Goal: Transaction & Acquisition: Purchase product/service

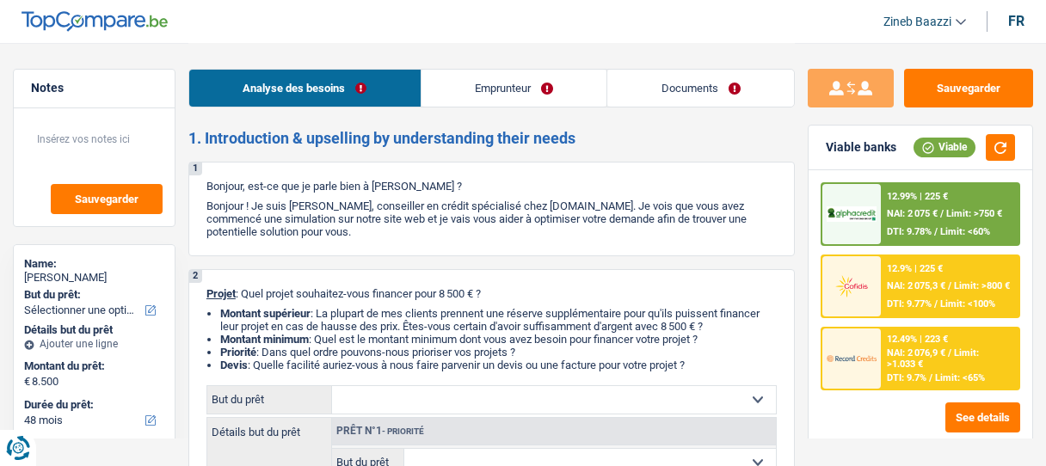
select select "48"
select select "worker"
select select "netSalary"
select select "ownerWithMortgage"
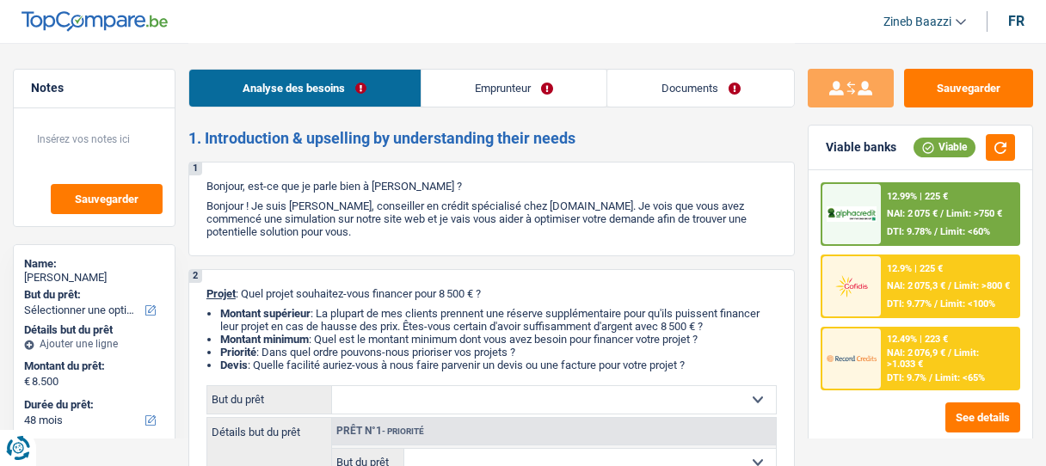
select select "48"
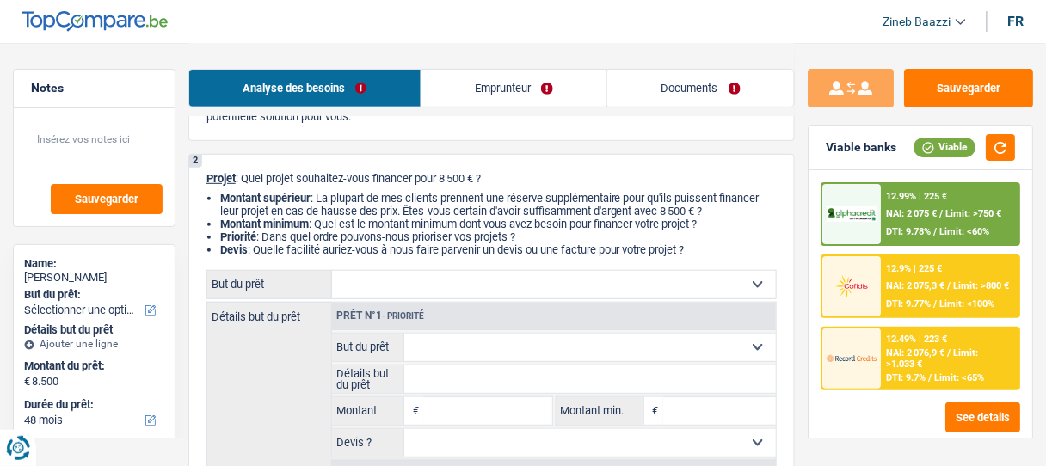
scroll to position [138, 0]
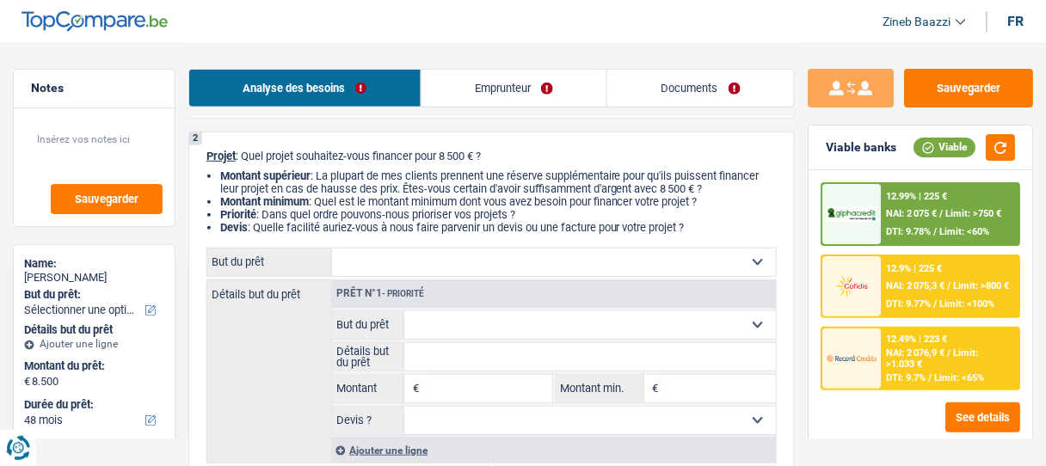
click at [459, 261] on select "Confort maison: meubles, textile, peinture, électroménager, outillage non-profe…" at bounding box center [554, 263] width 444 height 28
select select "houseOrGarden"
click at [332, 249] on select "Confort maison: meubles, textile, peinture, électroménager, outillage non-profe…" at bounding box center [554, 263] width 444 height 28
select select "houseOrGarden"
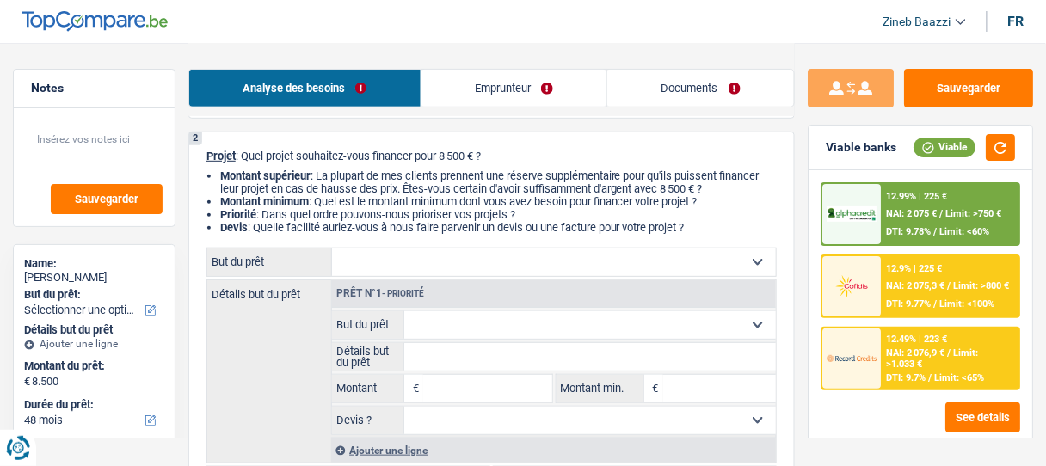
type input "8.500"
select select "houseOrGarden"
type input "8.500"
select select "houseOrGarden"
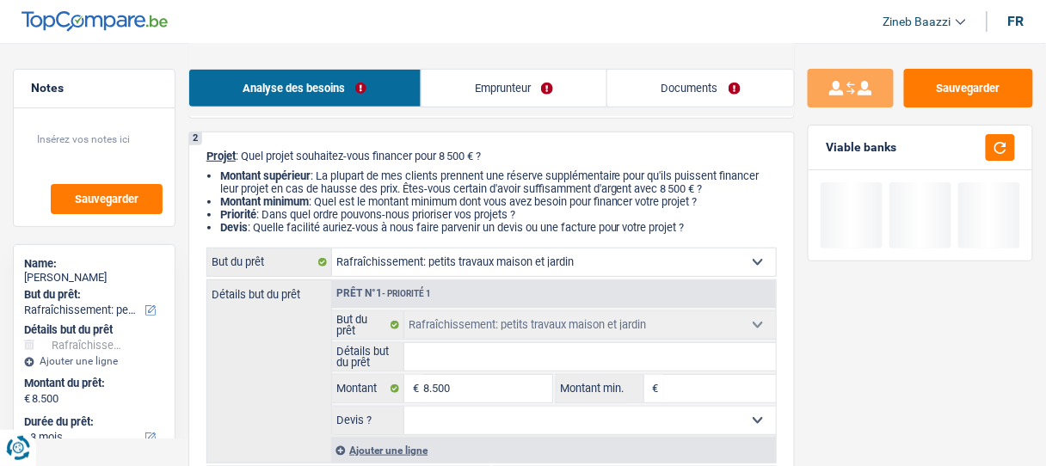
click at [443, 360] on input "Détails but du prêt" at bounding box center [590, 357] width 372 height 28
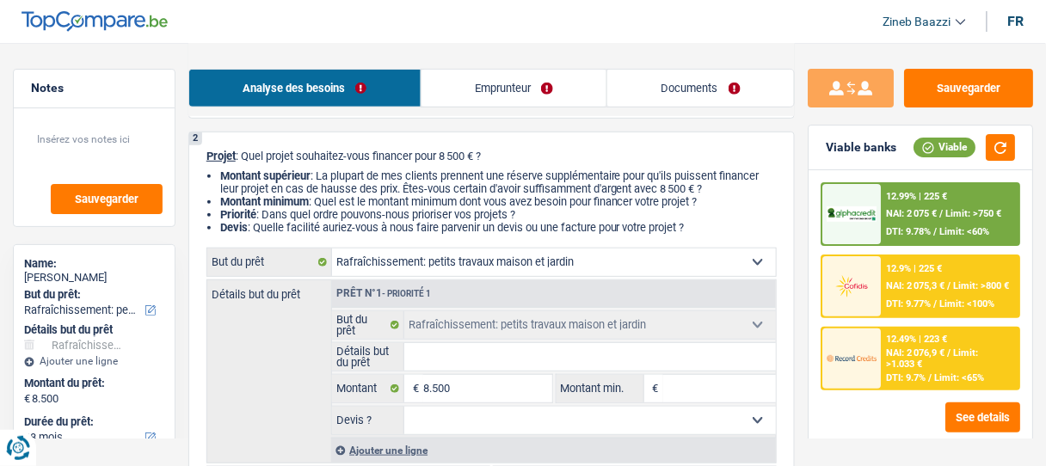
type input "r"
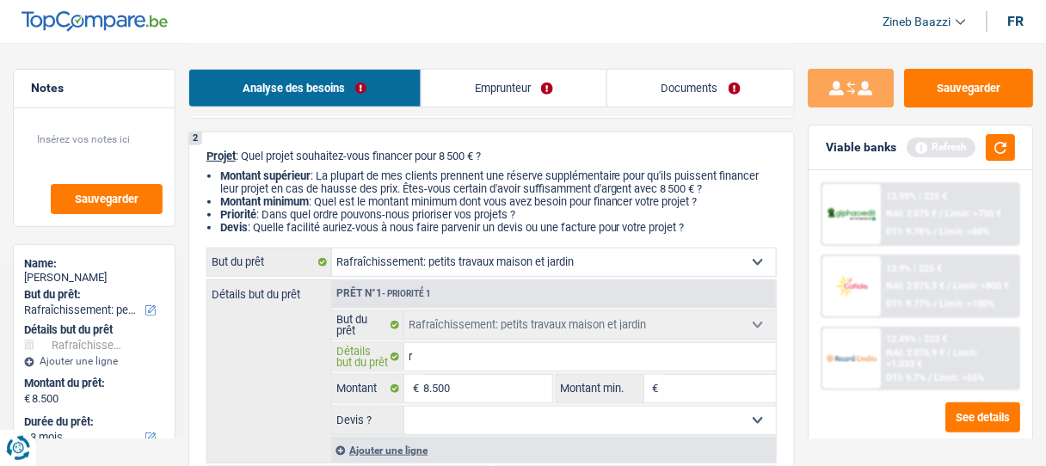
type input "ra"
type input "rac"
type input "rach"
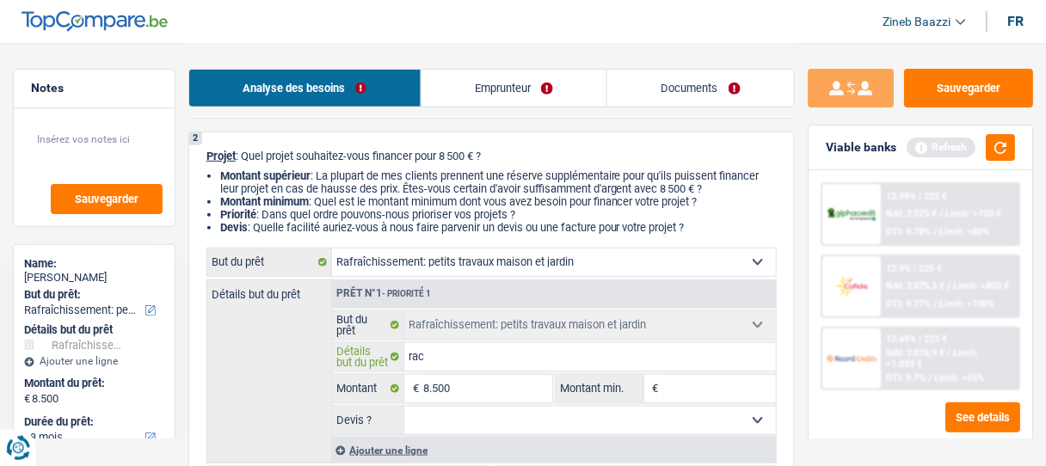
type input "rach"
type input "rachr"
type input "rachra"
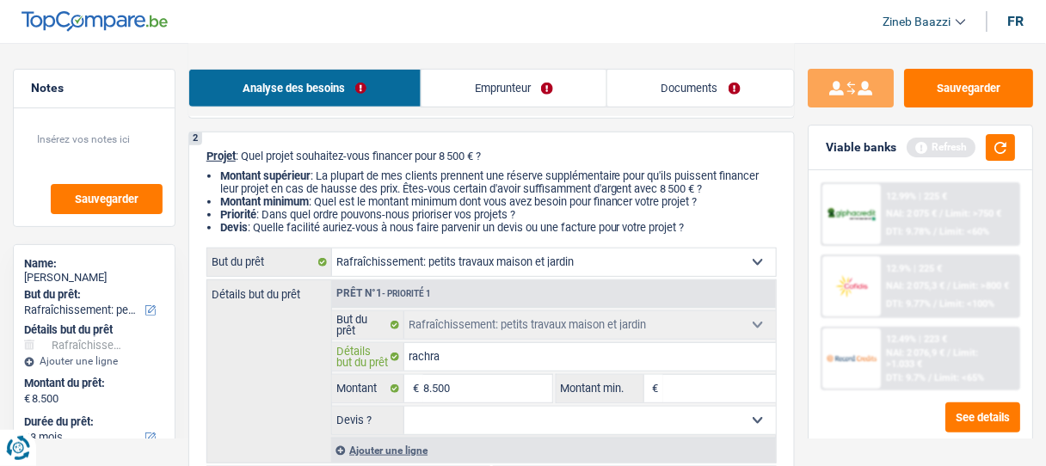
type input "rachrai"
type input "rachrais"
type input "rachraiss"
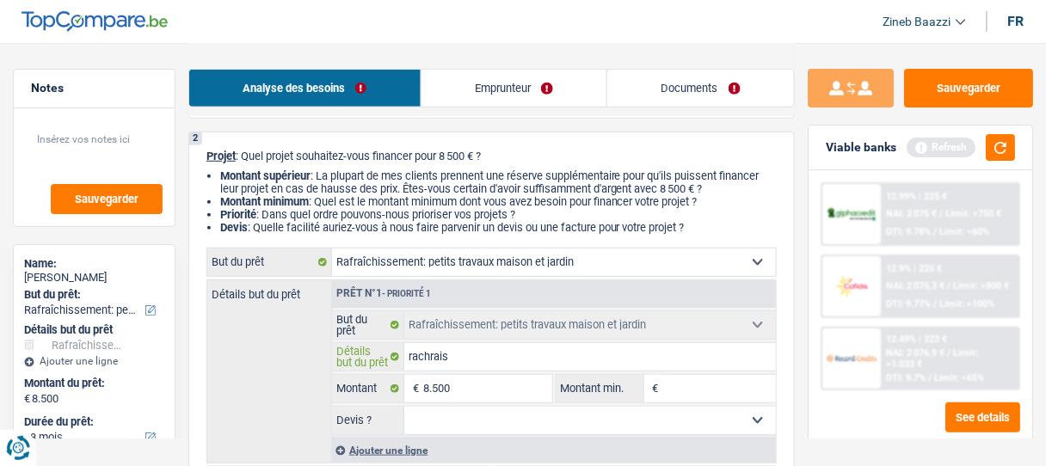
type input "rachraiss"
type input "rachraissi"
type input "rachraiss"
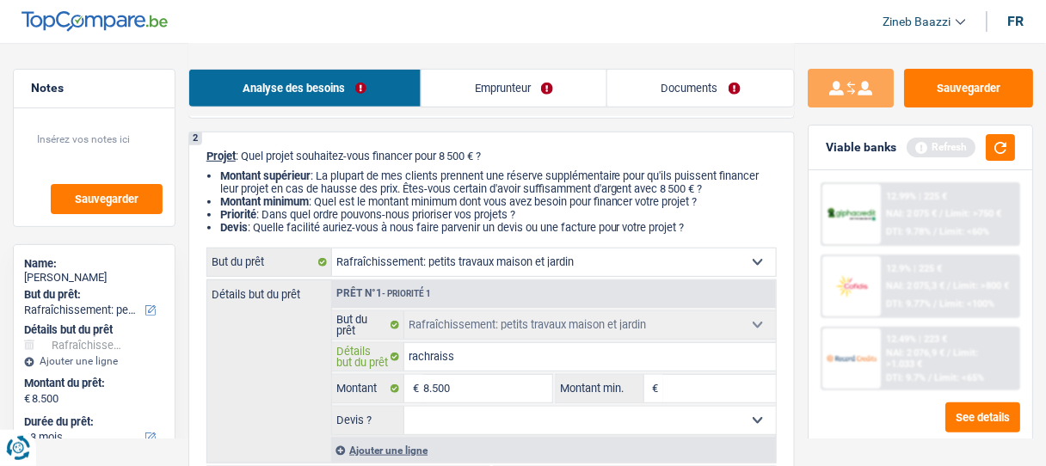
type input "rachrais"
type input "rachrai"
type input "rachra"
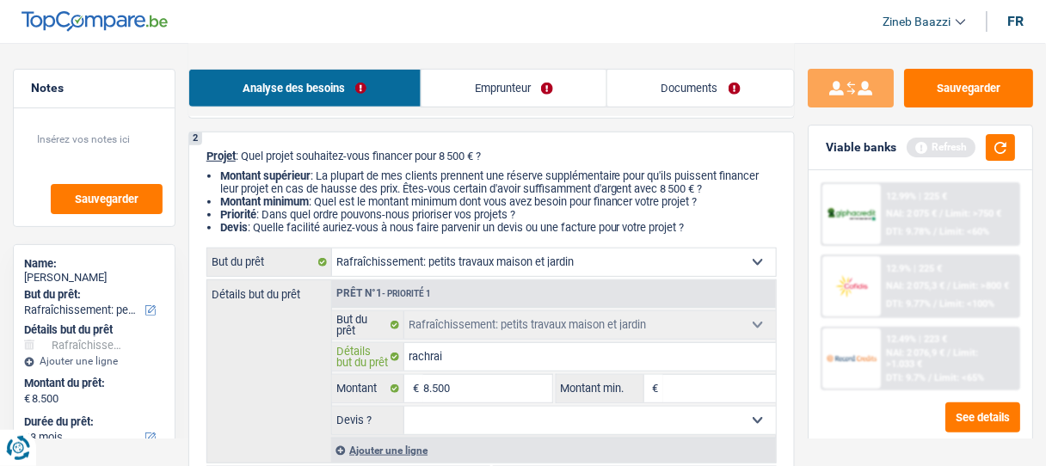
type input "rachra"
type input "rachr"
type input "rach"
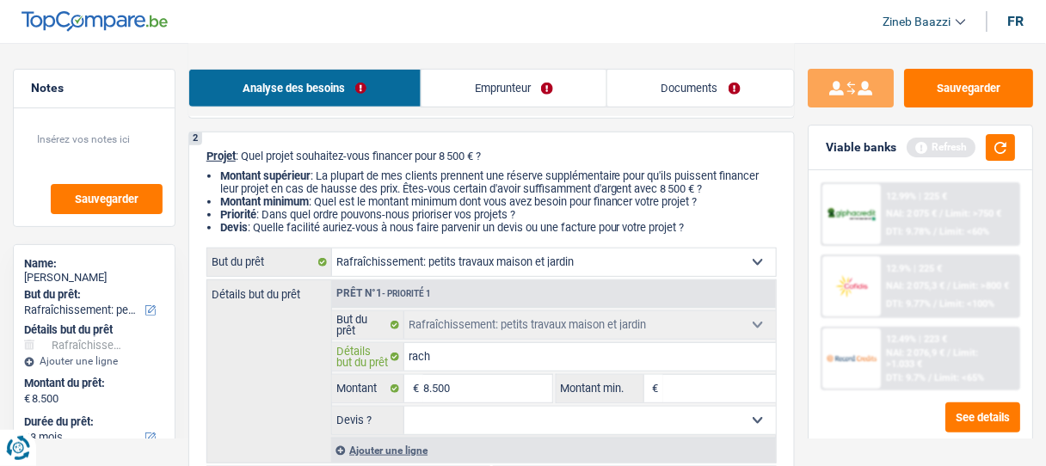
type input "rac"
type input "ra"
type input "r"
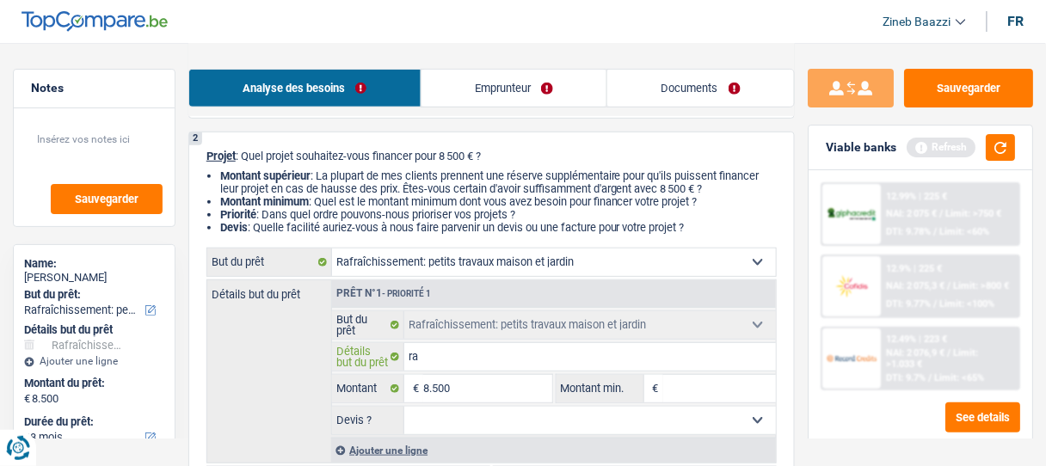
type input "r"
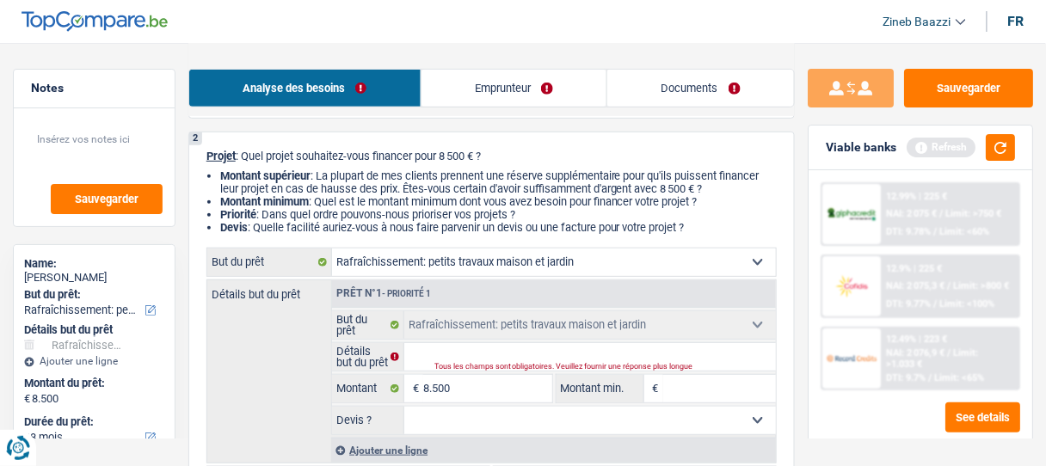
click at [431, 267] on select "Confort maison: meubles, textile, peinture, électroménager, outillage non-profe…" at bounding box center [554, 263] width 444 height 28
select select "household"
click at [332, 249] on select "Confort maison: meubles, textile, peinture, électroménager, outillage non-profe…" at bounding box center [554, 263] width 444 height 28
select select "household"
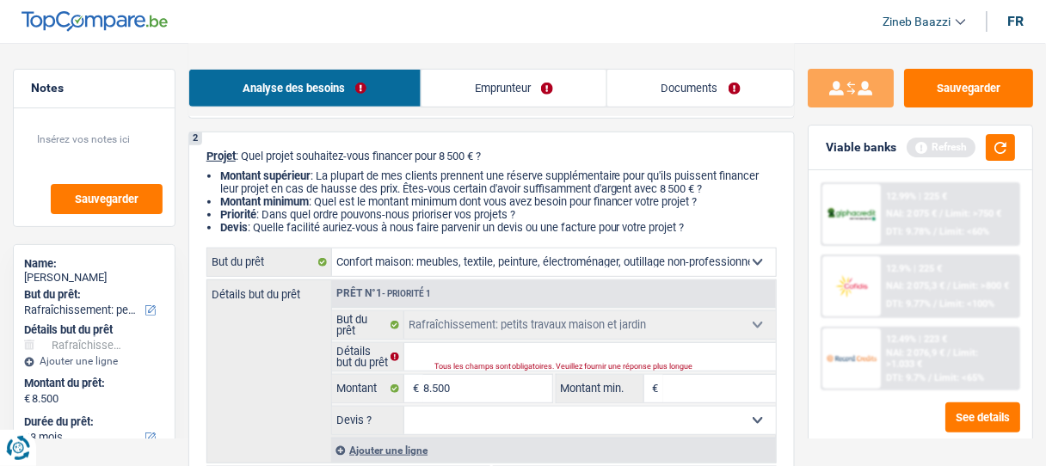
select select "household"
select select "houseOrGarden"
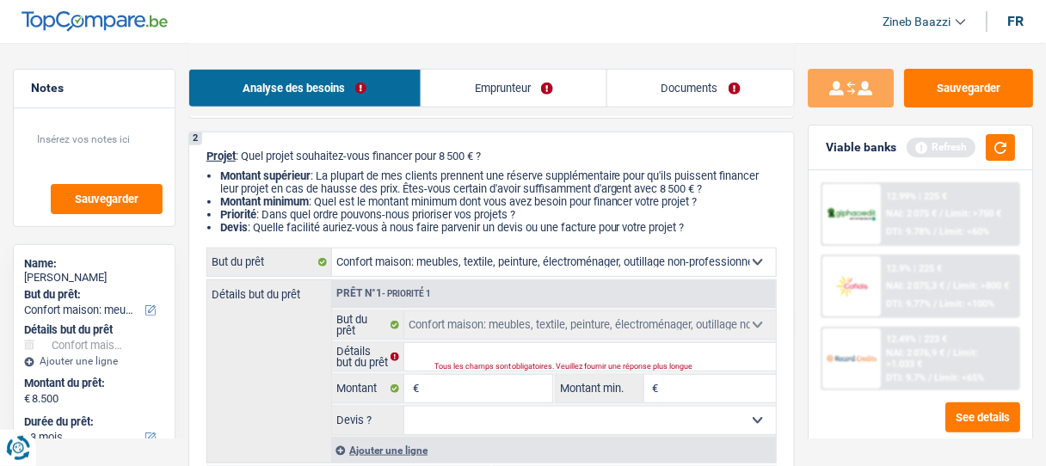
select select "houseOrGarden"
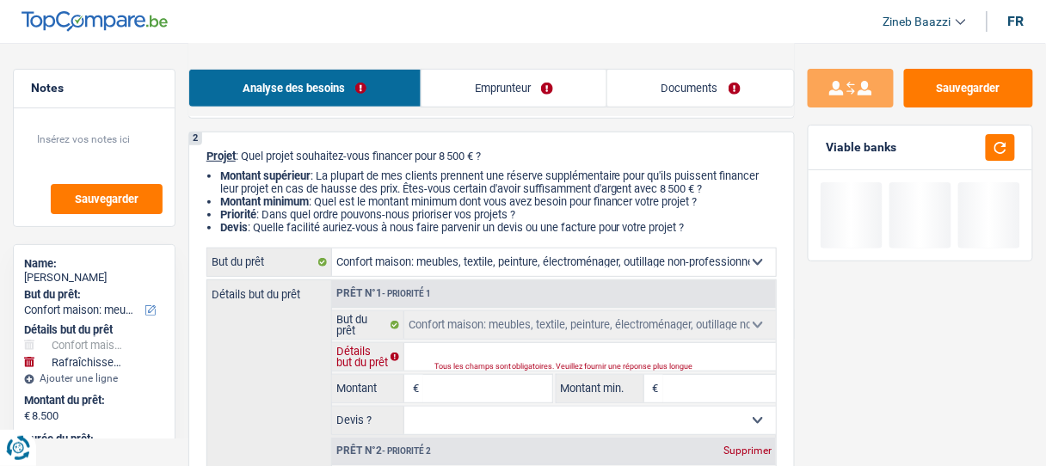
click at [465, 360] on input "Détails but du prêt" at bounding box center [590, 357] width 372 height 28
type input "a"
type input "ac"
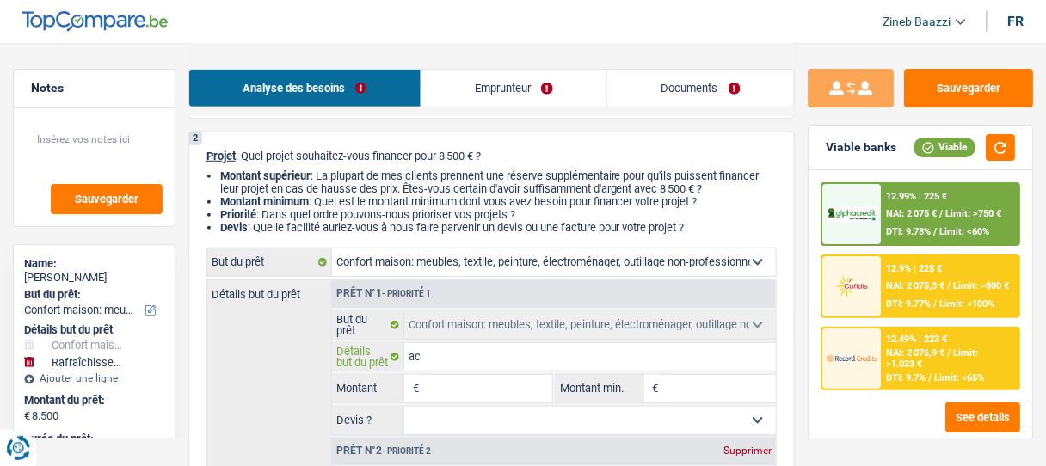
type input "ach"
type input "acha"
type input "achat"
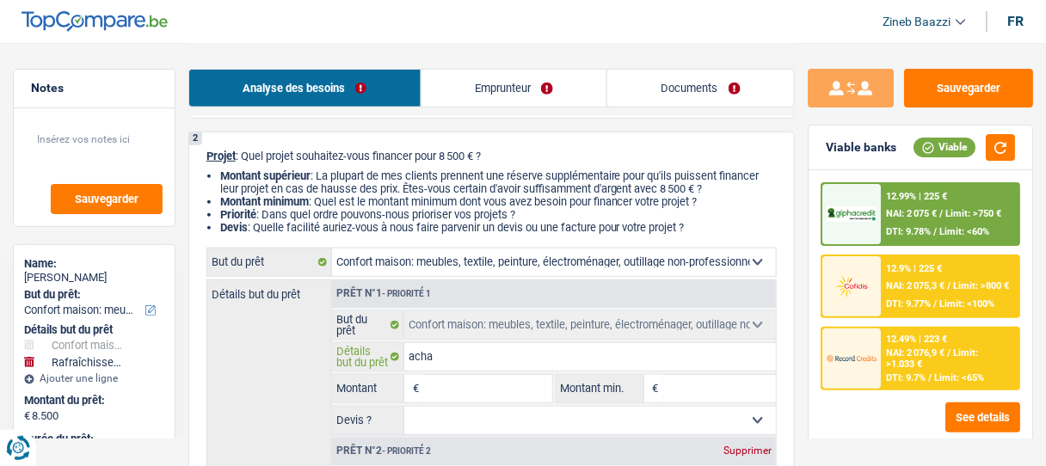
type input "achat"
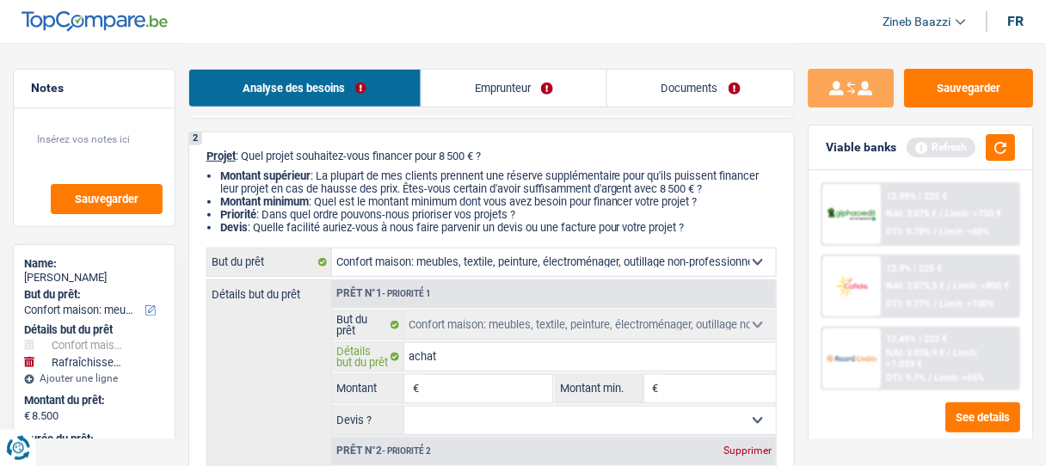
type input "achat"
type input "achat d"
type input "achat de"
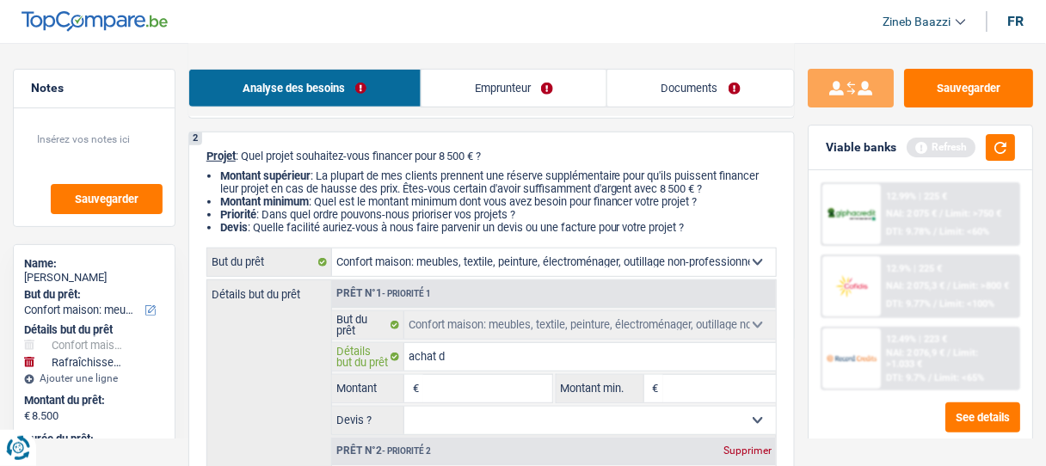
type input "achat de"
type input "achat de m"
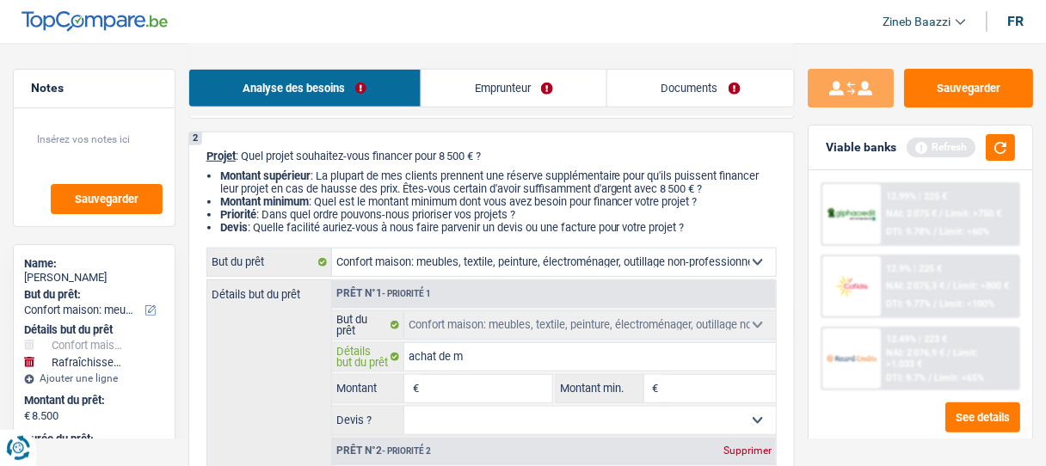
type input "achat de mo"
type input "achat de mob"
type input "achat de mobi"
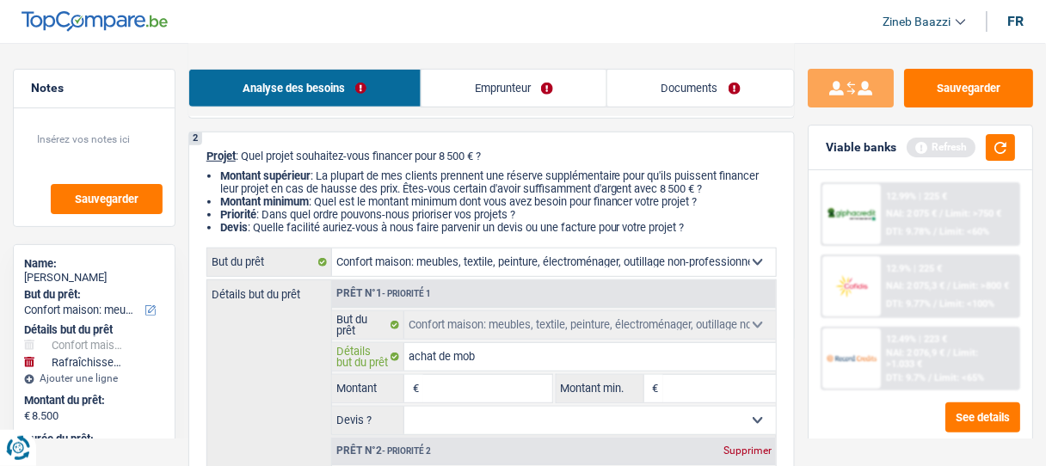
type input "achat de mobi"
type input "achat de mobil"
type input "achat de mobili"
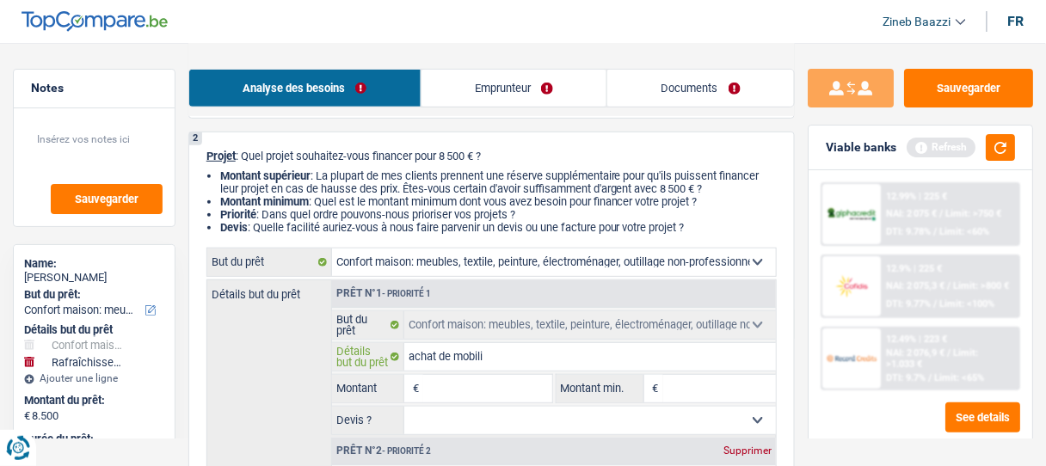
type input "achat de mobilie"
type input "achat de mobilier"
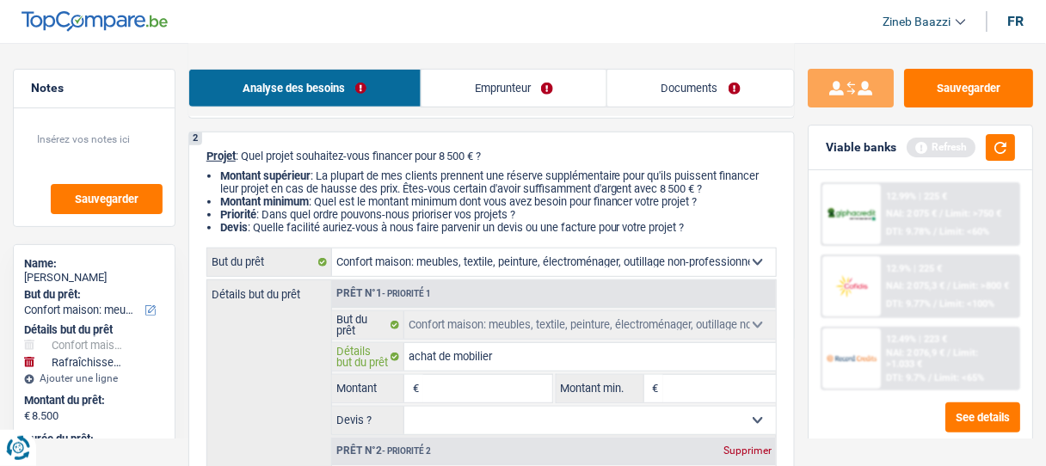
type input "achat de mobilier"
click at [462, 391] on input "Montant" at bounding box center [487, 389] width 128 height 28
type input "8"
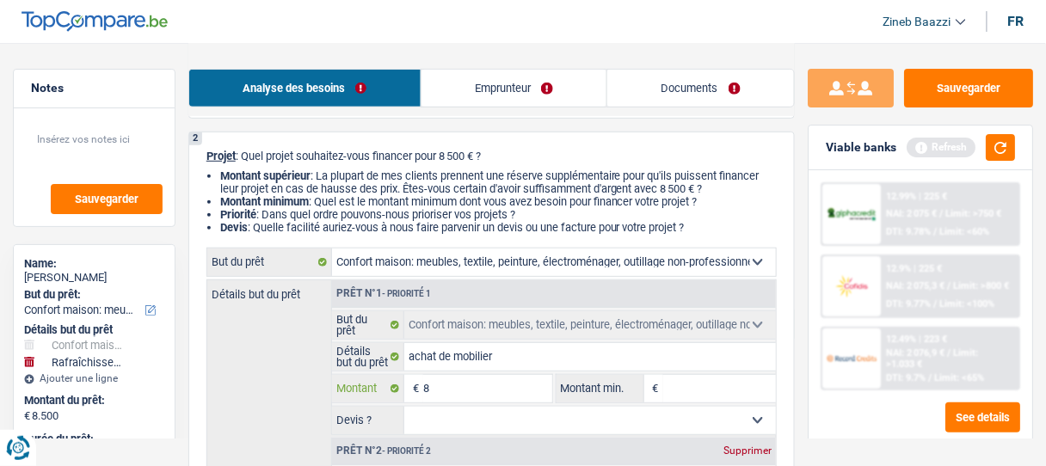
type input "85"
type input "850"
type input "85"
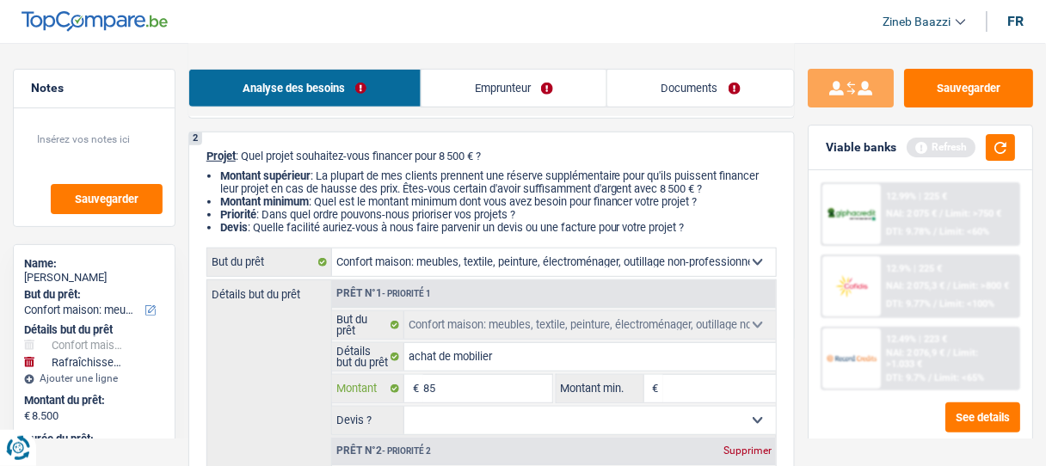
type input "85"
type input "8"
type input "86"
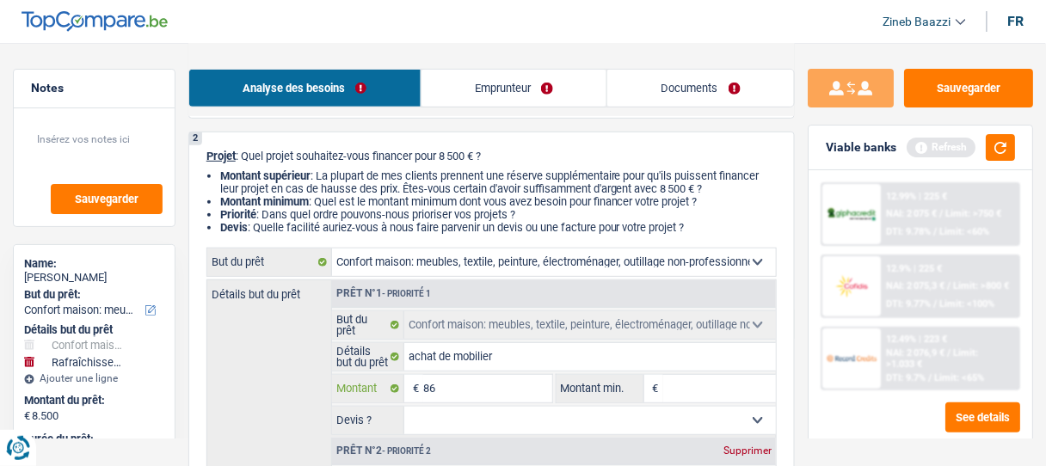
type input "860"
type input "8.600"
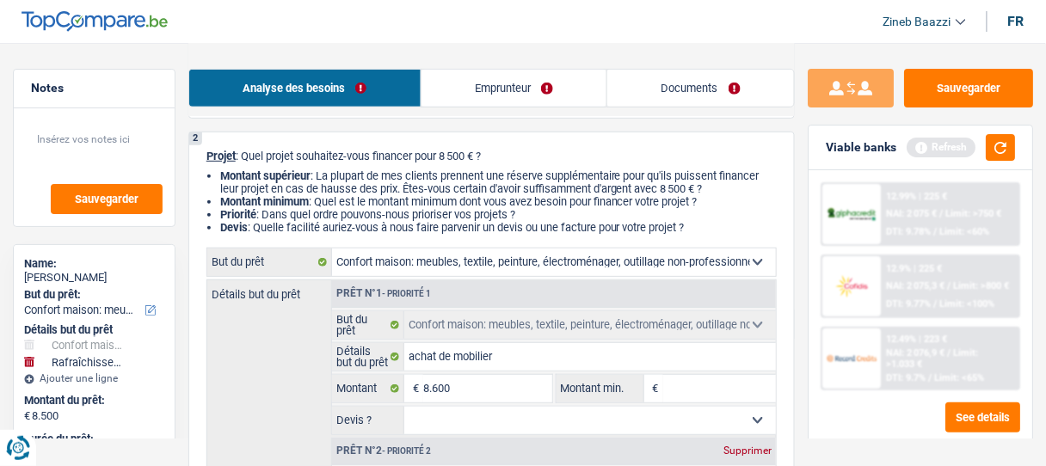
type input "17.100"
select select "84"
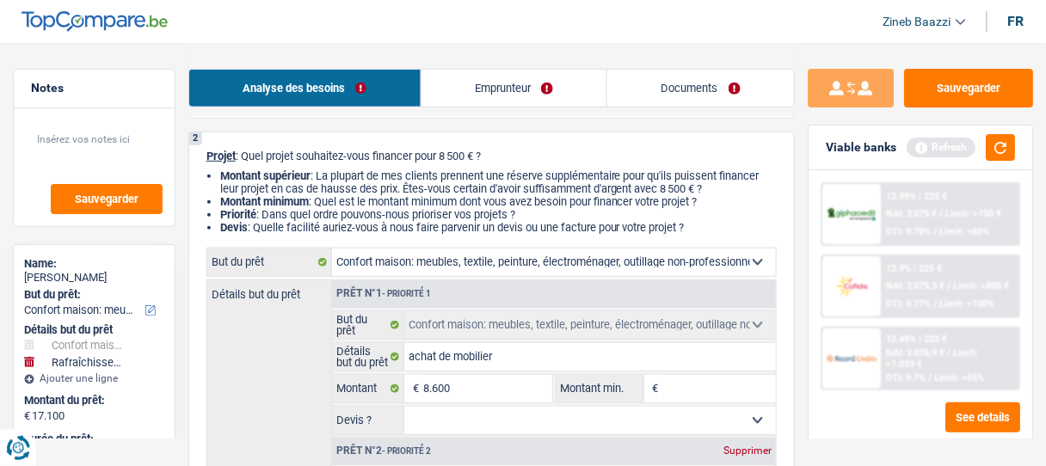
select select "84"
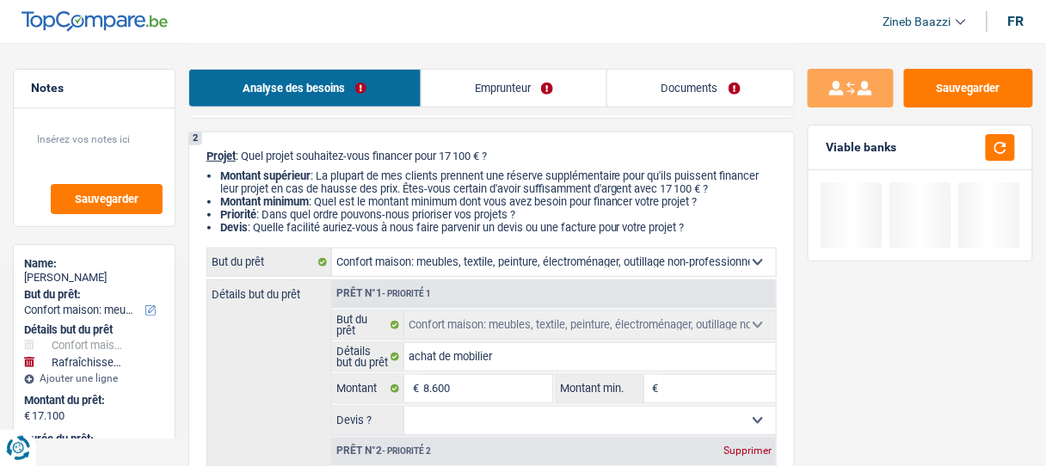
click at [699, 381] on input "Montant min." at bounding box center [719, 389] width 113 height 28
type input "8"
type input "86"
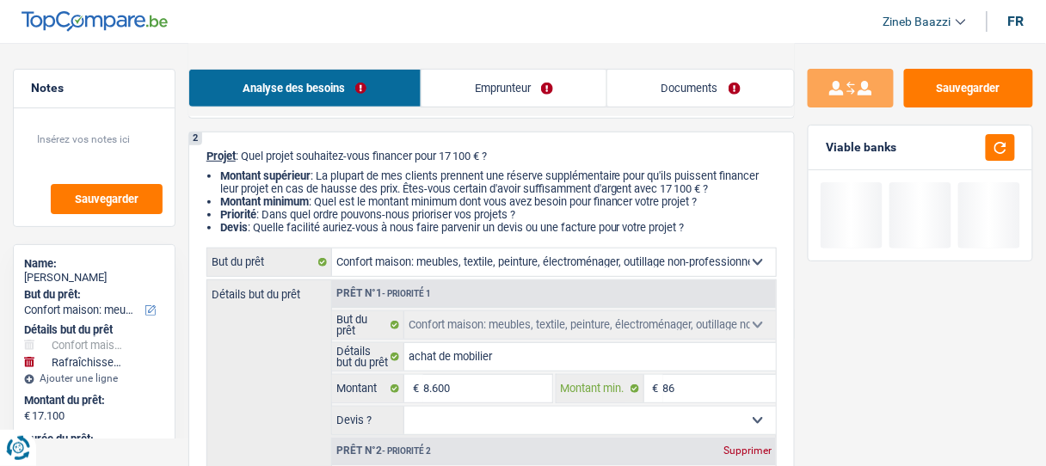
type input "860"
type input "8.600"
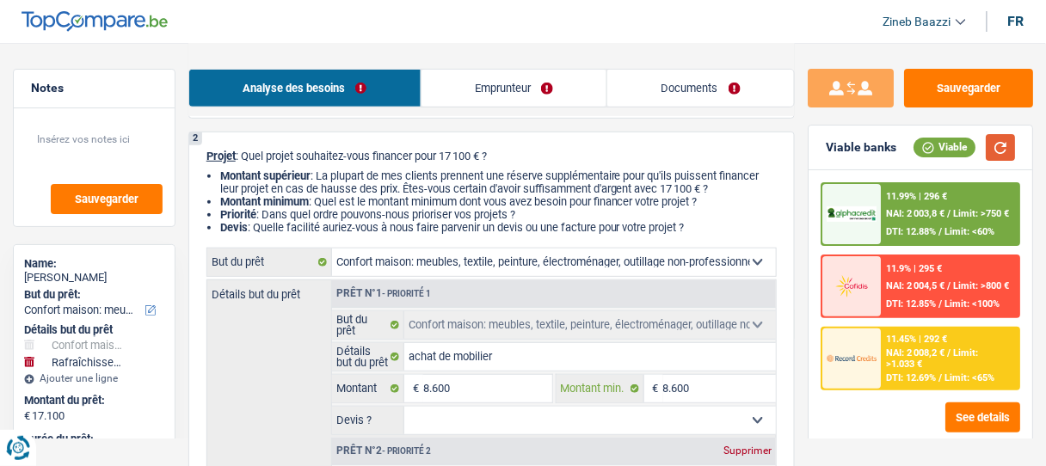
type input "8.600"
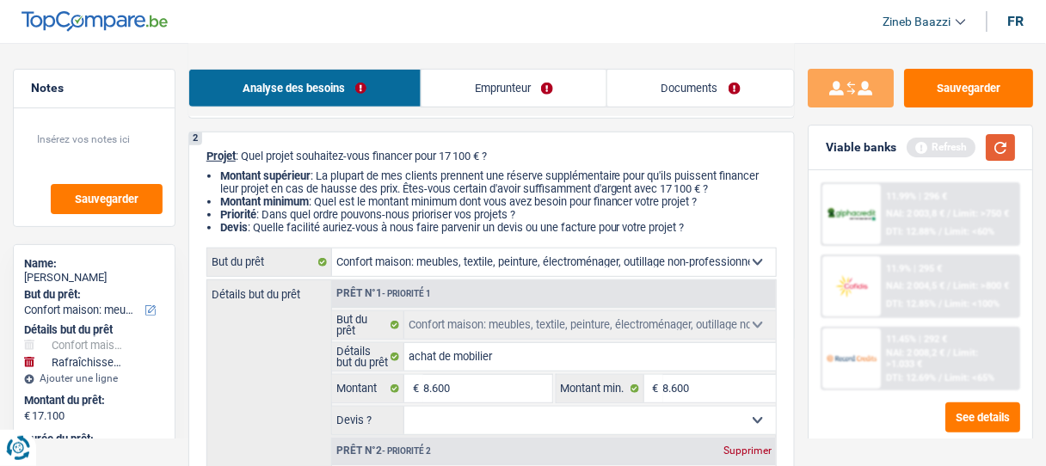
click at [1006, 148] on button "button" at bounding box center [1000, 147] width 29 height 27
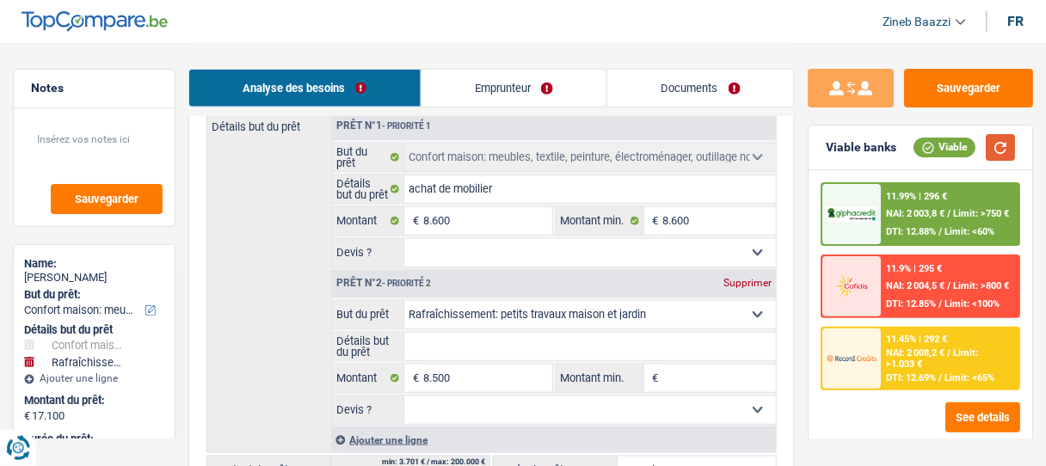
scroll to position [344, 0]
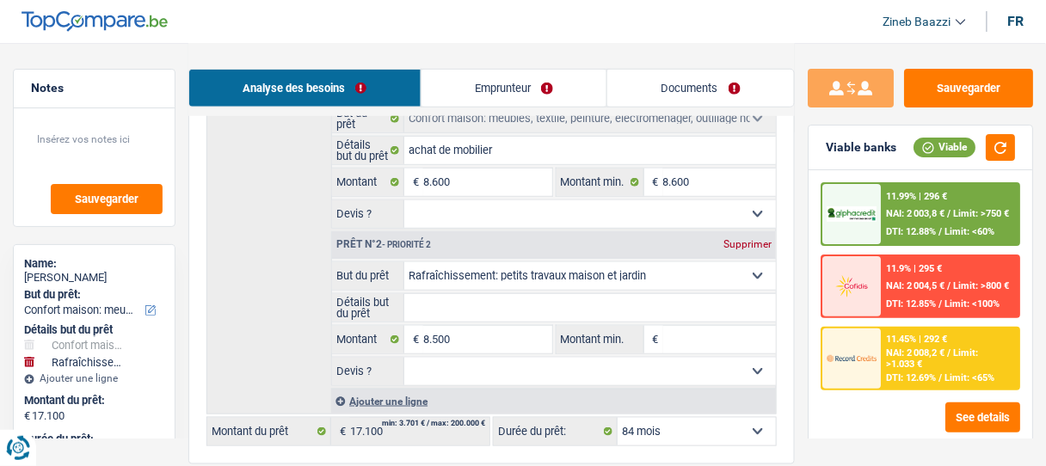
click at [737, 246] on div "Supprimer" at bounding box center [747, 244] width 57 height 10
type input "8.600"
select select "48"
type input "8.600"
select select "48"
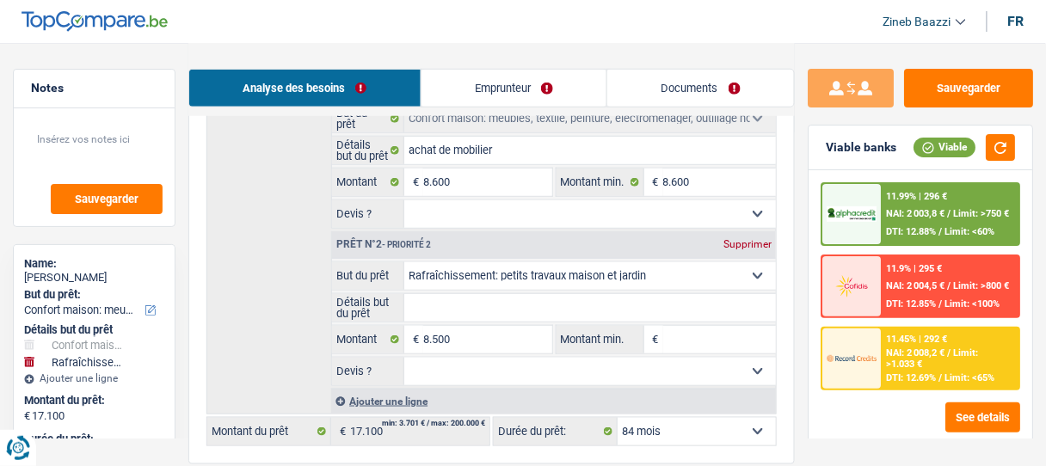
type input "8.600"
select select "48"
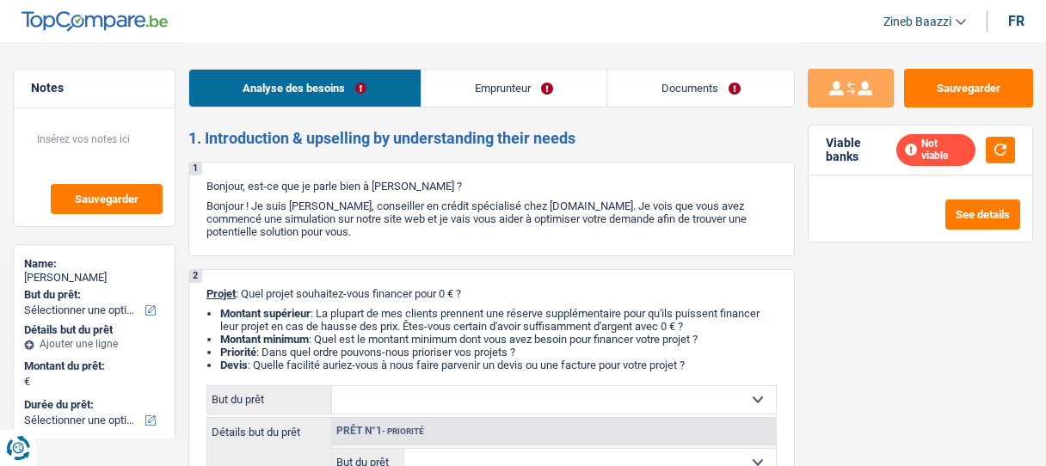
select select "worker"
select select "familyAllowances"
select select "netSalary"
select select "liveWithParents"
select select "carLoan"
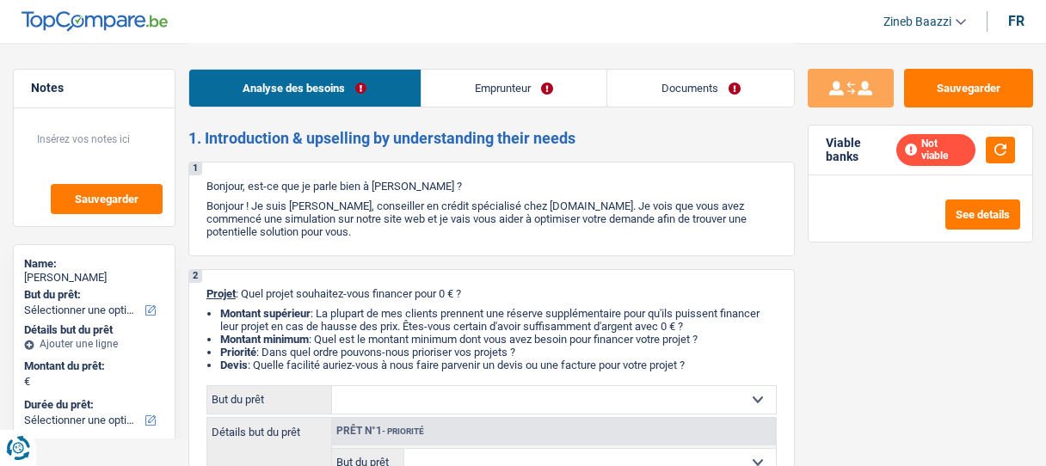
select select "120"
select select "cardOrCredit"
select select "carLoan"
select select "120"
select select "personalLoan"
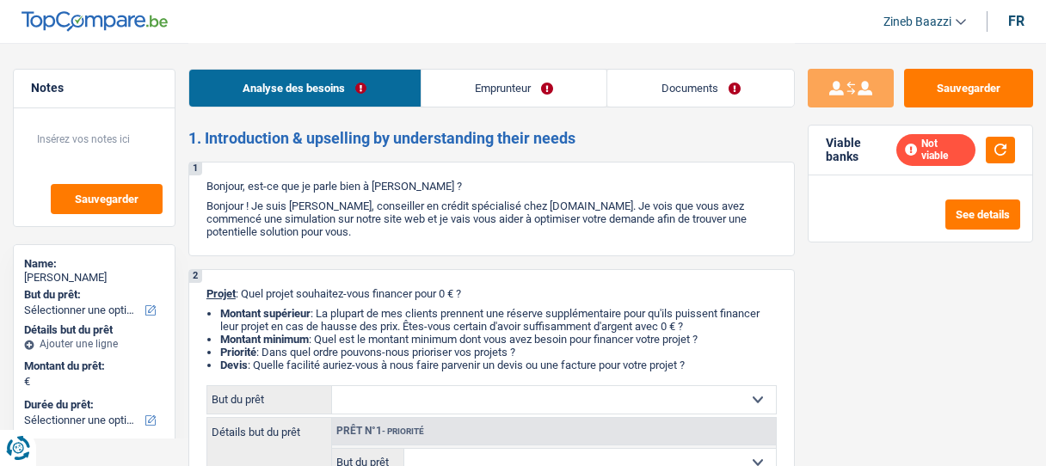
select select "carRestore"
select select "36"
select select "carLoan"
select select "120"
drag, startPoint x: 536, startPoint y: 210, endPoint x: 302, endPoint y: 237, distance: 235.5
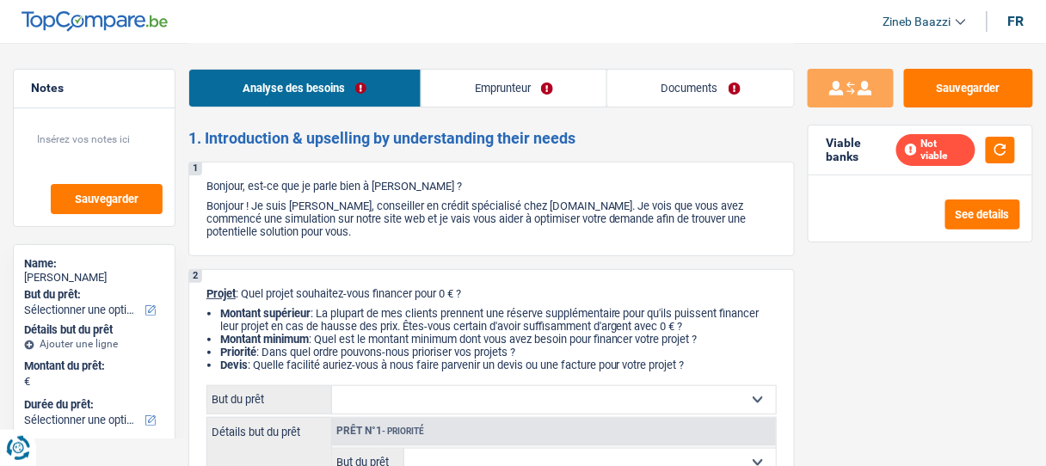
click at [302, 237] on p "Bonjour ! Je suis [PERSON_NAME], conseiller en crédit spécialisé chez [DOMAIN_N…" at bounding box center [491, 219] width 570 height 39
click at [315, 240] on div "1 Bonjour, est-ce que je parle bien à Stéphane Laeremans ? Bonjour ! Je suis Zi…" at bounding box center [491, 209] width 607 height 95
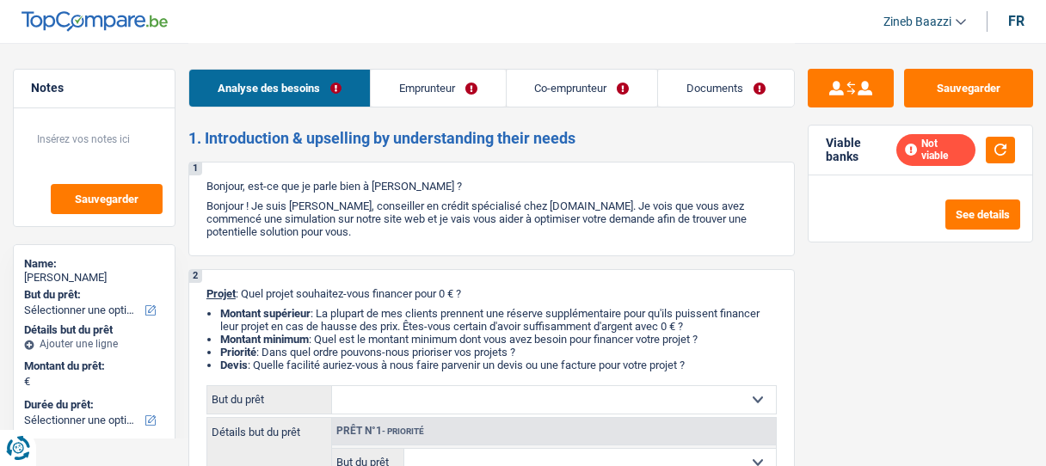
select select "independent"
select select "worker"
select select "familyAllowances"
select select "netSalary"
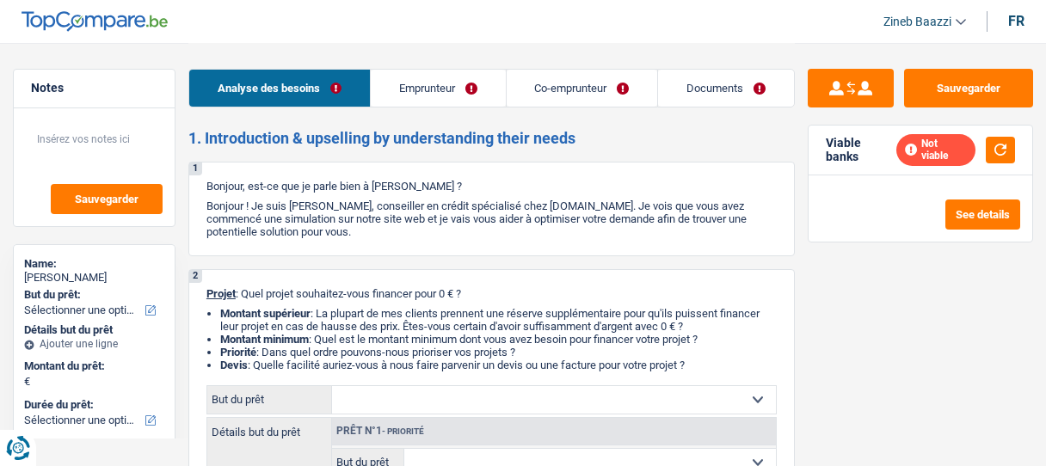
select select "ownerWithMortgage"
select select "mortgage"
select select "360"
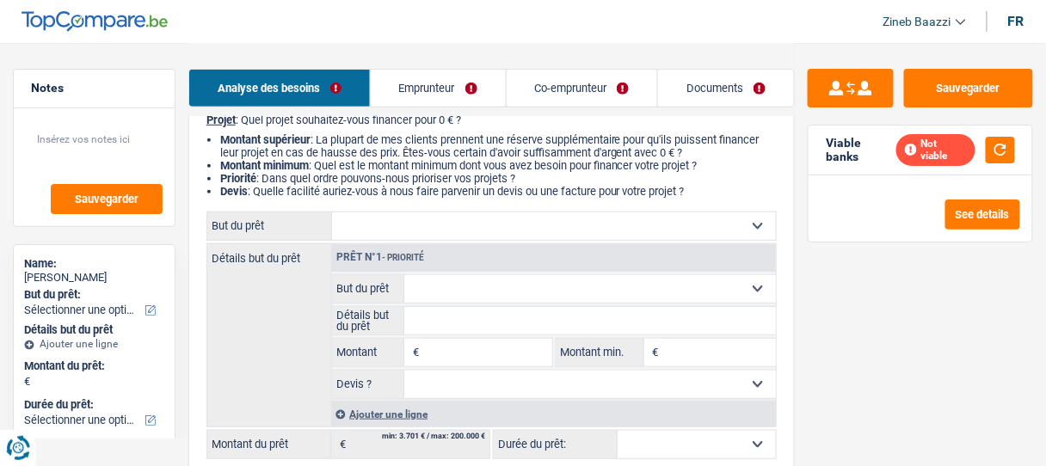
scroll to position [206, 0]
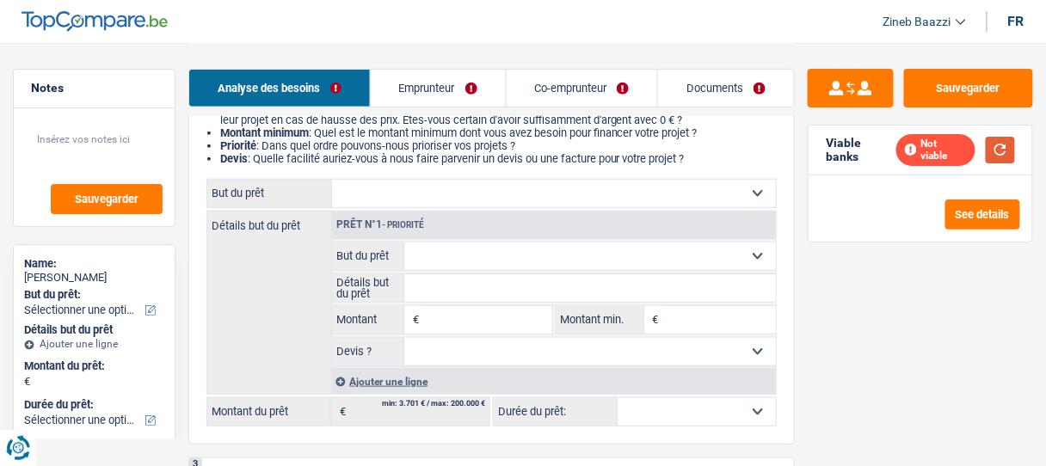
click at [995, 145] on button "button" at bounding box center [1000, 150] width 29 height 27
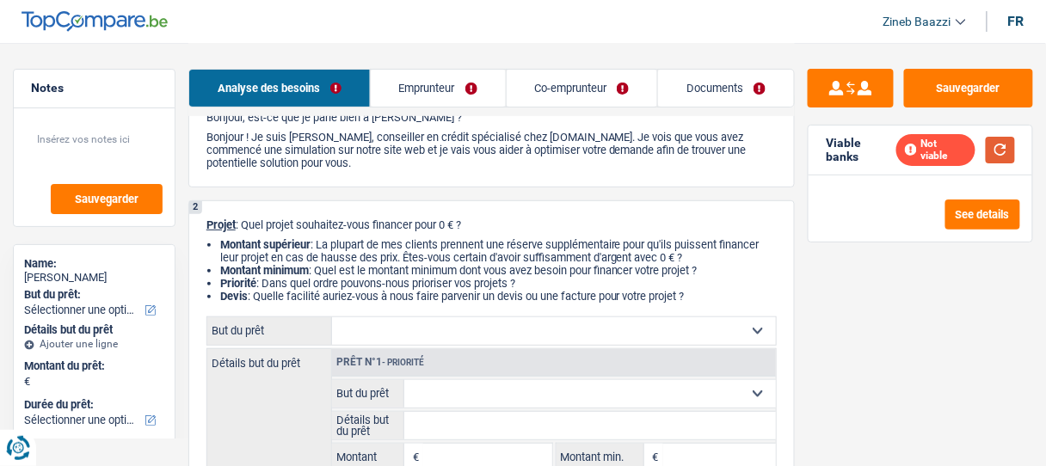
scroll to position [0, 0]
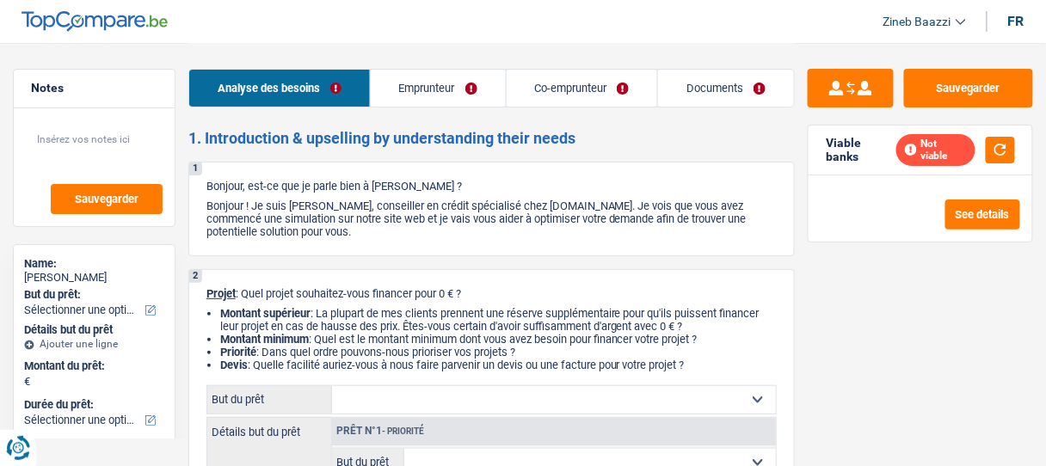
drag, startPoint x: 331, startPoint y: 229, endPoint x: 386, endPoint y: 230, distance: 55.1
click at [386, 230] on p "Bonjour ! Je suis [PERSON_NAME], conseiller en crédit spécialisé chez [DOMAIN_N…" at bounding box center [491, 219] width 570 height 39
drag, startPoint x: 376, startPoint y: 233, endPoint x: 256, endPoint y: 198, distance: 125.5
click at [256, 198] on div "1 Bonjour, est-ce que je parle bien à Rania Hanna ? Bonjour ! Je suis Zineb Baa…" at bounding box center [491, 209] width 607 height 95
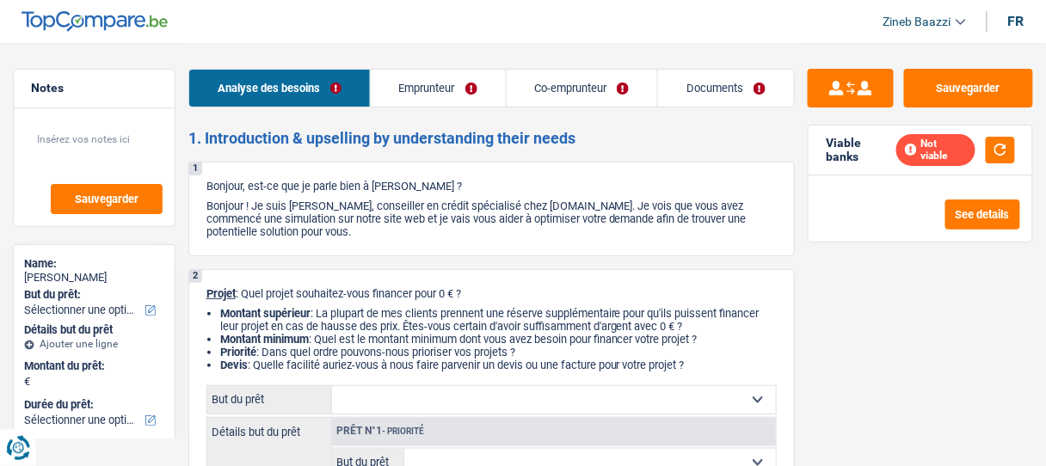
click at [255, 205] on p "Bonjour ! Je suis [PERSON_NAME], conseiller en crédit spécialisé chez [DOMAIN_N…" at bounding box center [491, 219] width 570 height 39
click at [329, 206] on p "Bonjour ! Je suis [PERSON_NAME], conseiller en crédit spécialisé chez [DOMAIN_N…" at bounding box center [491, 219] width 570 height 39
drag, startPoint x: 362, startPoint y: 206, endPoint x: 371, endPoint y: 232, distance: 27.2
click at [371, 232] on p "Bonjour ! Je suis [PERSON_NAME], conseiller en crédit spécialisé chez [DOMAIN_N…" at bounding box center [491, 219] width 570 height 39
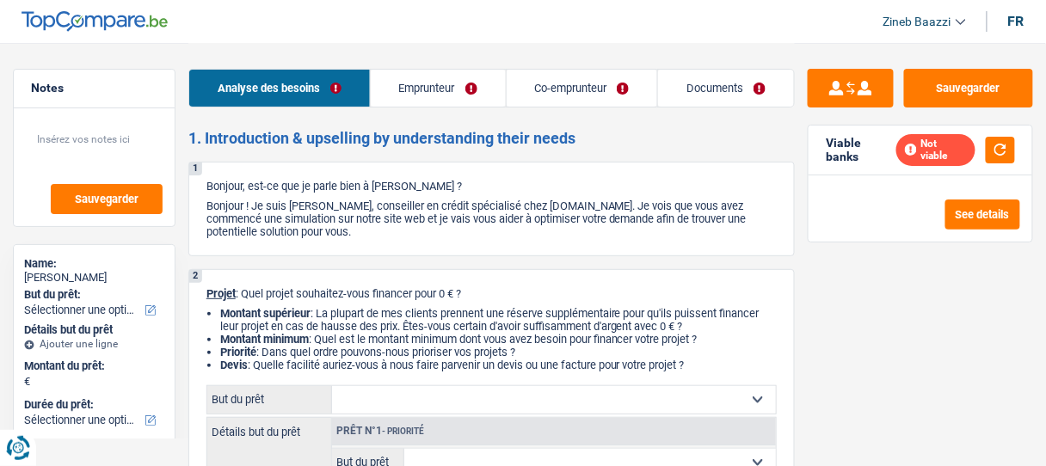
drag, startPoint x: 362, startPoint y: 231, endPoint x: 255, endPoint y: 200, distance: 111.7
click at [255, 200] on p "Bonjour ! Je suis [PERSON_NAME], conseiller en crédit spécialisé chez [DOMAIN_N…" at bounding box center [491, 219] width 570 height 39
click at [262, 206] on p "Bonjour ! Je suis [PERSON_NAME], conseiller en crédit spécialisé chez [DOMAIN_N…" at bounding box center [491, 219] width 570 height 39
drag, startPoint x: 372, startPoint y: 237, endPoint x: 256, endPoint y: 200, distance: 121.9
click at [256, 200] on p "Bonjour ! Je suis [PERSON_NAME], conseiller en crédit spécialisé chez [DOMAIN_N…" at bounding box center [491, 219] width 570 height 39
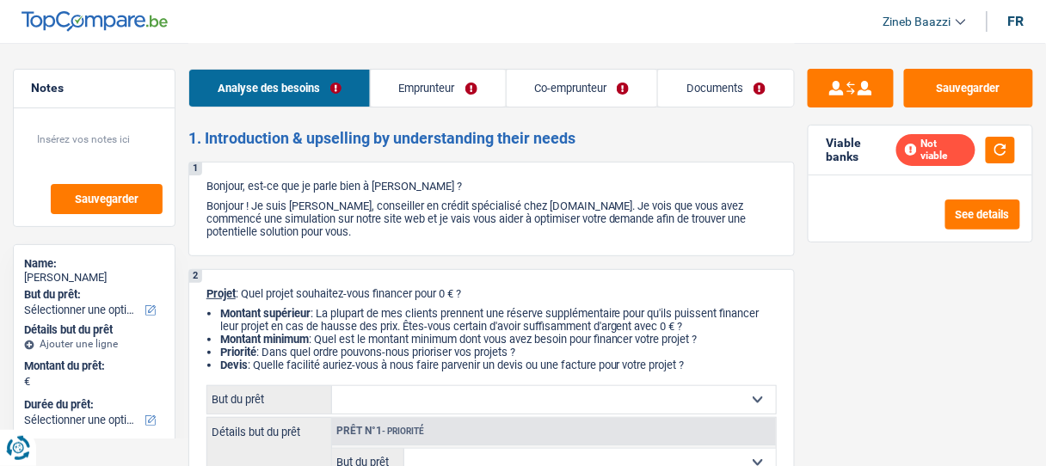
click at [366, 233] on p "Bonjour ! Je suis [PERSON_NAME], conseiller en crédit spécialisé chez [DOMAIN_N…" at bounding box center [491, 219] width 570 height 39
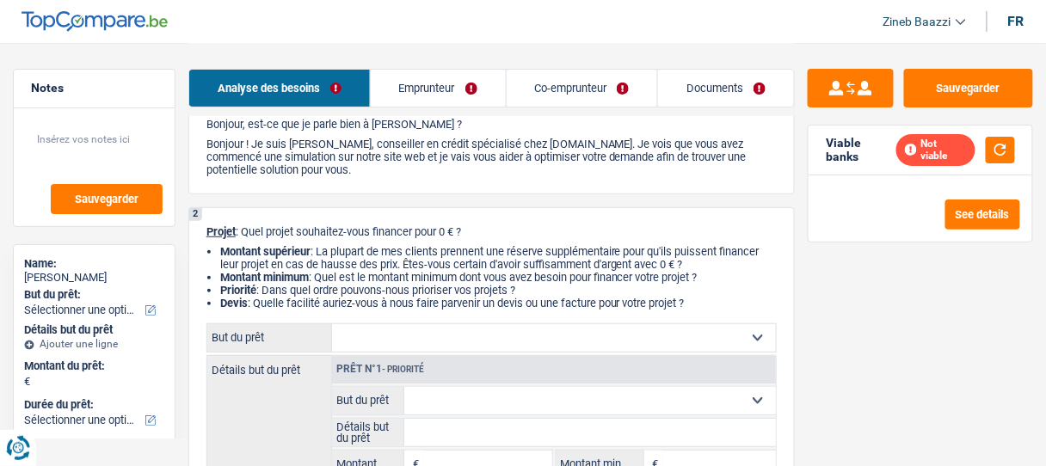
scroll to position [138, 0]
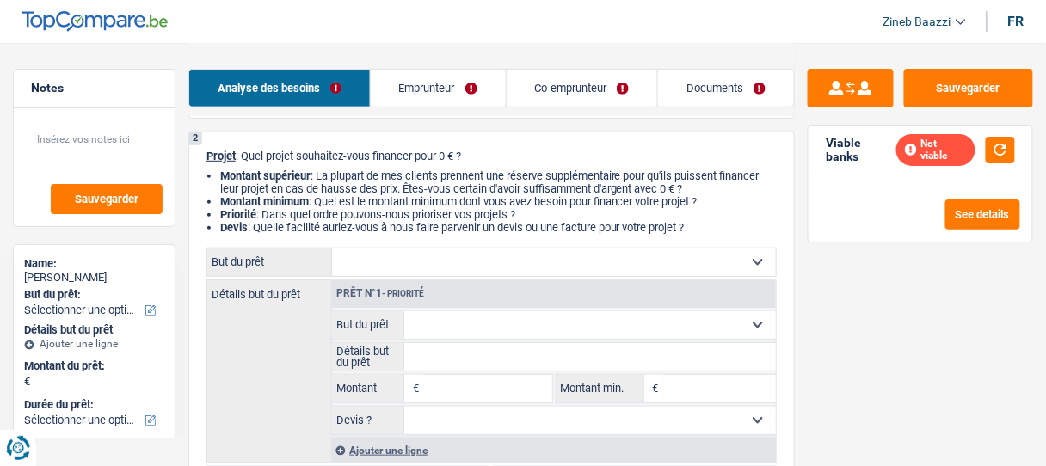
drag, startPoint x: 703, startPoint y: 228, endPoint x: 321, endPoint y: 169, distance: 386.4
click at [321, 169] on ul "Montant supérieur : La plupart de mes clients prennent une réserve supplémentai…" at bounding box center [491, 201] width 570 height 65
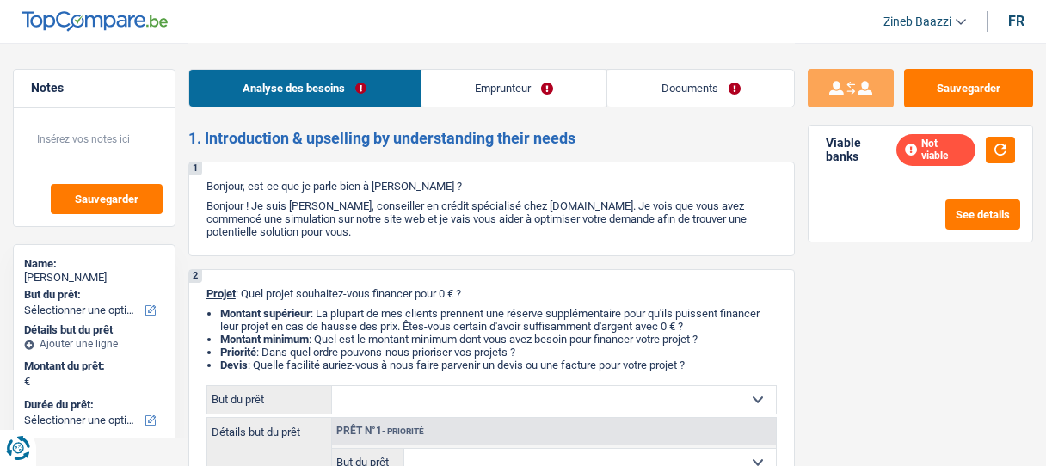
select select "worker"
select select "netSalary"
select select "rents"
select select "personalLoan"
select select "homeFurnishingOrRelocation"
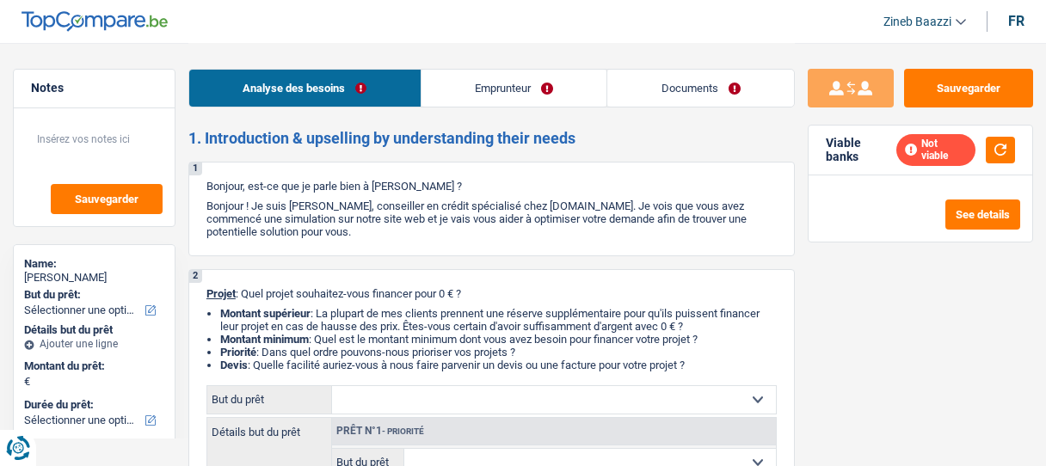
select select "72"
drag, startPoint x: 348, startPoint y: 232, endPoint x: 256, endPoint y: 206, distance: 95.0
click at [256, 206] on p "Bonjour ! Je suis [PERSON_NAME], conseiller en crédit spécialisé chez [DOMAIN_N…" at bounding box center [491, 219] width 570 height 39
drag, startPoint x: 256, startPoint y: 206, endPoint x: 379, endPoint y: 246, distance: 128.7
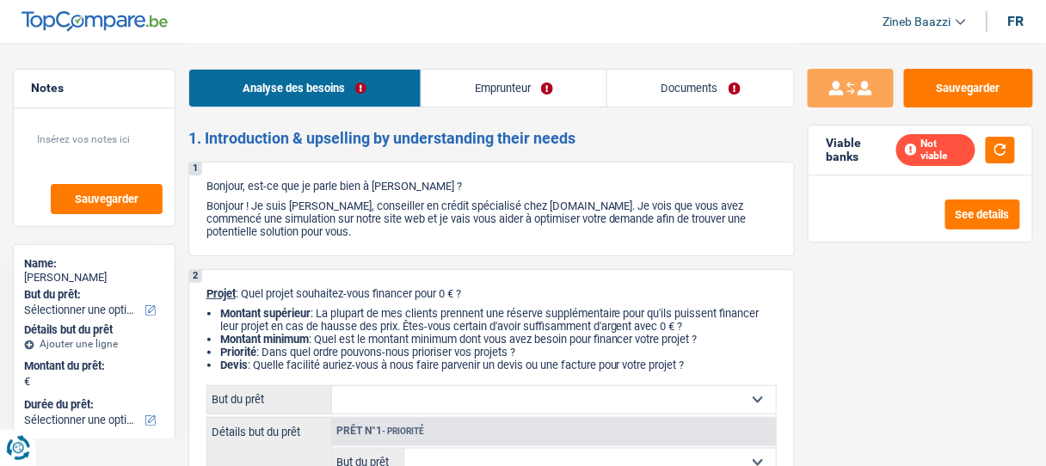
click at [379, 246] on div "1 Bonjour, est-ce que je parle bien à [PERSON_NAME] ? Bonjour ! Je suis [PERSON…" at bounding box center [491, 209] width 607 height 95
click at [366, 237] on p "Bonjour ! Je suis [PERSON_NAME], conseiller en crédit spécialisé chez [DOMAIN_N…" at bounding box center [491, 219] width 570 height 39
drag, startPoint x: 362, startPoint y: 235, endPoint x: 250, endPoint y: 196, distance: 118.3
click at [250, 196] on div "1 Bonjour, est-ce que je parle bien à [PERSON_NAME] ? Bonjour ! Je suis [PERSON…" at bounding box center [491, 209] width 607 height 95
click at [255, 202] on p "Bonjour ! Je suis [PERSON_NAME], conseiller en crédit spécialisé chez [DOMAIN_N…" at bounding box center [491, 219] width 570 height 39
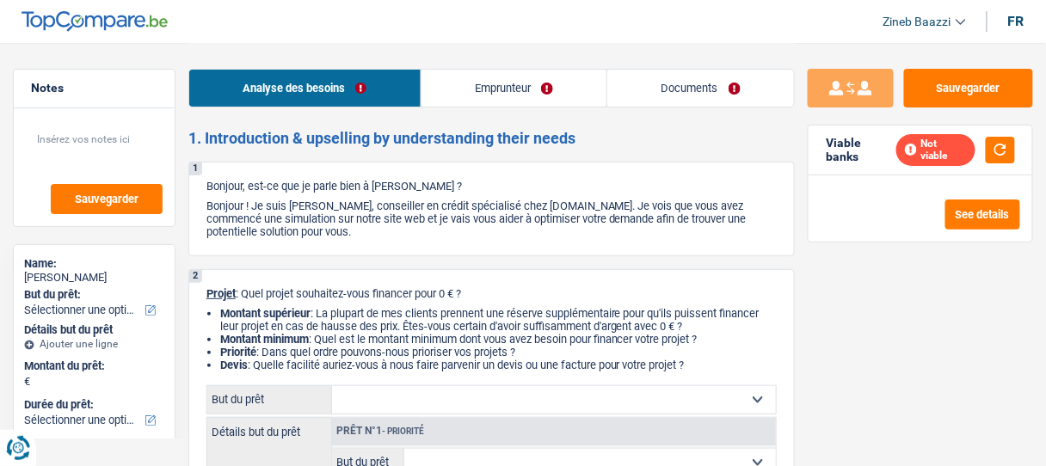
drag, startPoint x: 255, startPoint y: 201, endPoint x: 363, endPoint y: 236, distance: 113.7
click at [363, 236] on p "Bonjour ! Je suis [PERSON_NAME], conseiller en crédit spécialisé chez [DOMAIN_N…" at bounding box center [491, 219] width 570 height 39
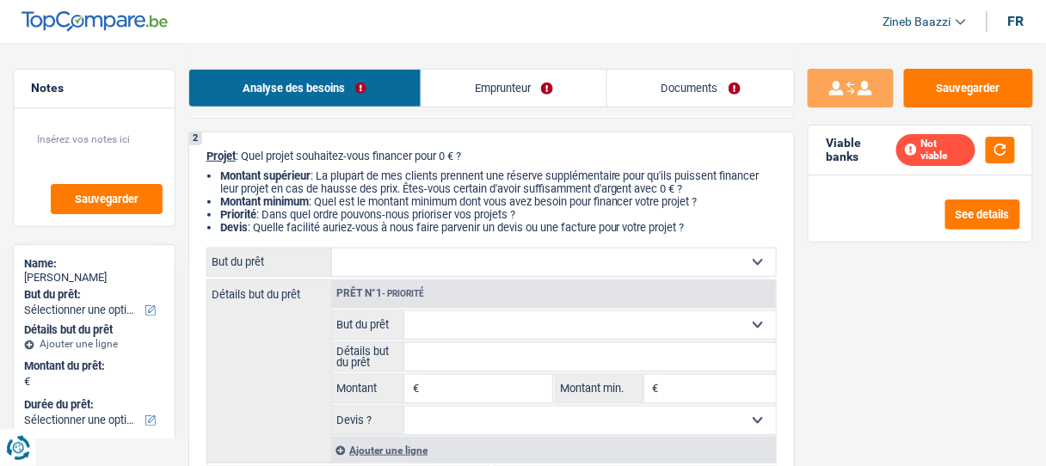
drag, startPoint x: 248, startPoint y: 158, endPoint x: 489, endPoint y: 151, distance: 241.0
click at [489, 151] on p "Projet : Quel projet souhaitez-vous financer pour 0 € ?" at bounding box center [491, 156] width 570 height 13
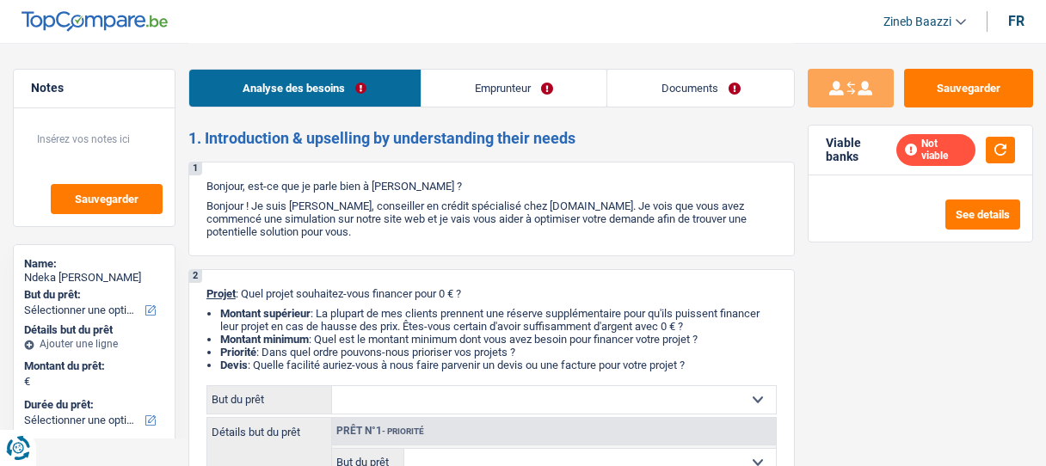
select select "publicEmployee"
select select "netSalary"
select select "mealVouchers"
select select "ownerWithMortgage"
select select "mortgage"
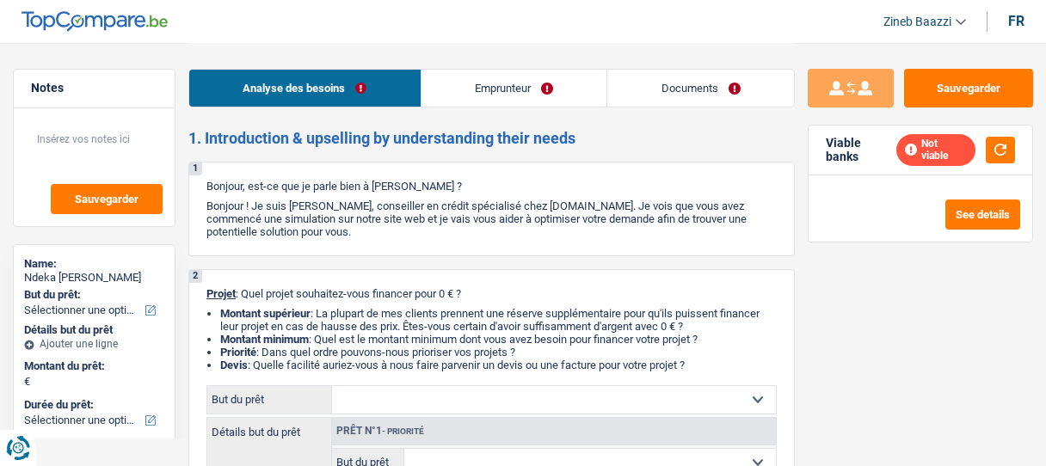
select select "240"
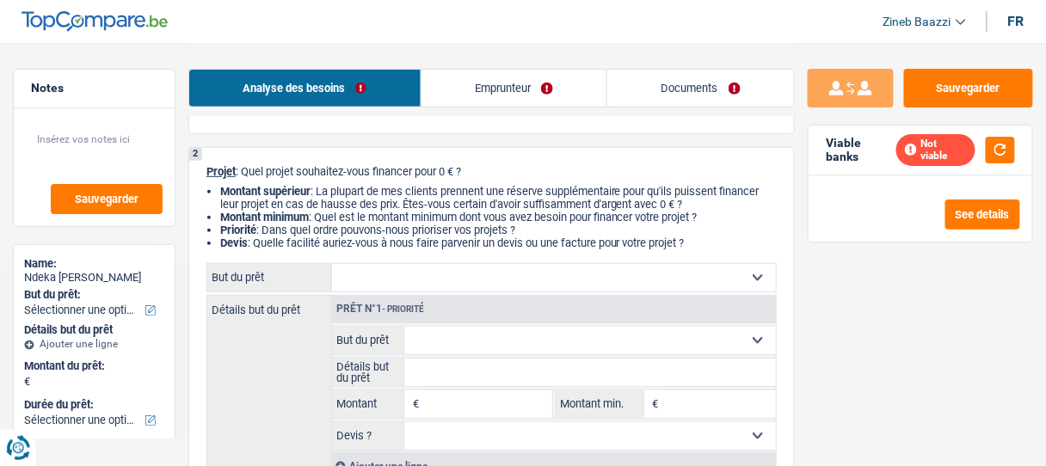
scroll to position [138, 0]
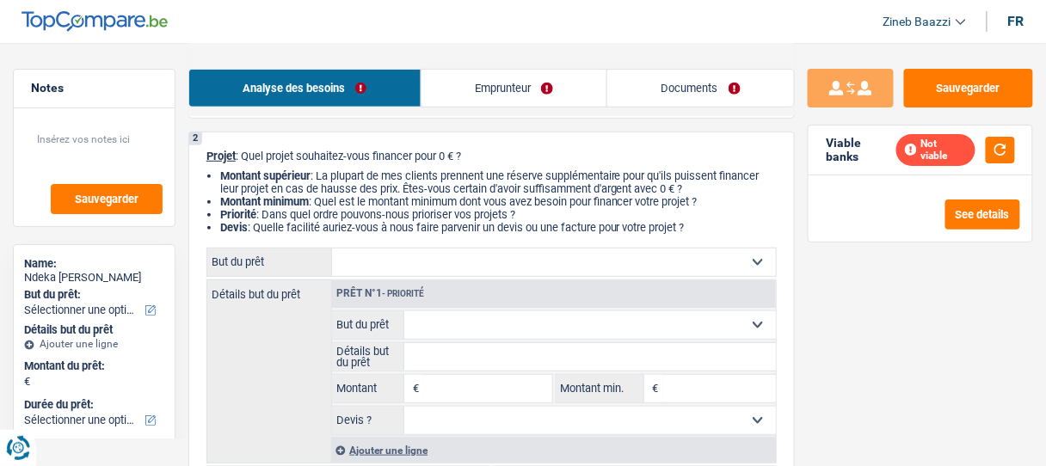
drag, startPoint x: 717, startPoint y: 235, endPoint x: 319, endPoint y: 177, distance: 402.5
click at [319, 177] on ul "Montant supérieur : La plupart de mes clients prennent une réserve supplémentai…" at bounding box center [491, 201] width 570 height 65
click at [319, 177] on li "Montant supérieur : La plupart de mes clients prennent une réserve supplémentai…" at bounding box center [498, 182] width 557 height 26
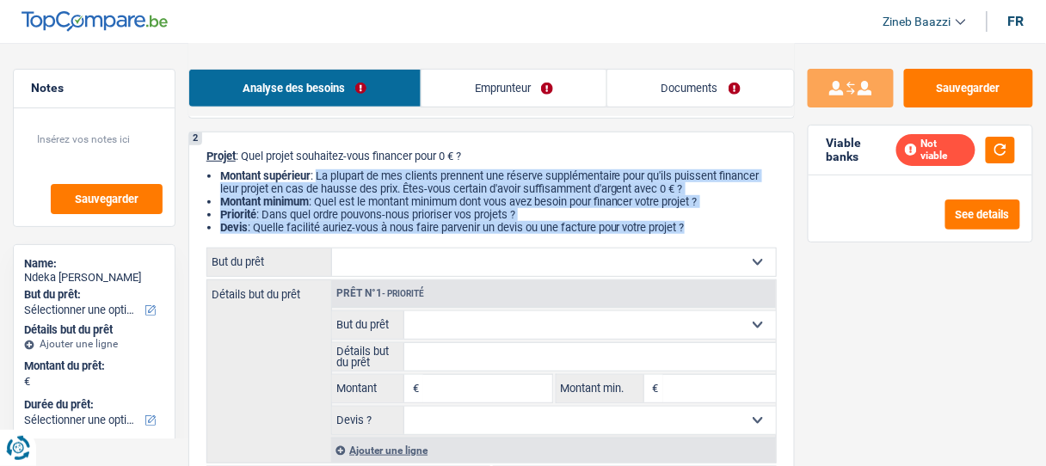
drag, startPoint x: 319, startPoint y: 177, endPoint x: 702, endPoint y: 233, distance: 386.9
click at [702, 233] on ul "Montant supérieur : La plupart de mes clients prennent une réserve supplémentai…" at bounding box center [491, 201] width 570 height 65
click at [702, 233] on li "Devis : Quelle facilité auriez-vous à nous faire parvenir un devis ou une factu…" at bounding box center [498, 227] width 557 height 13
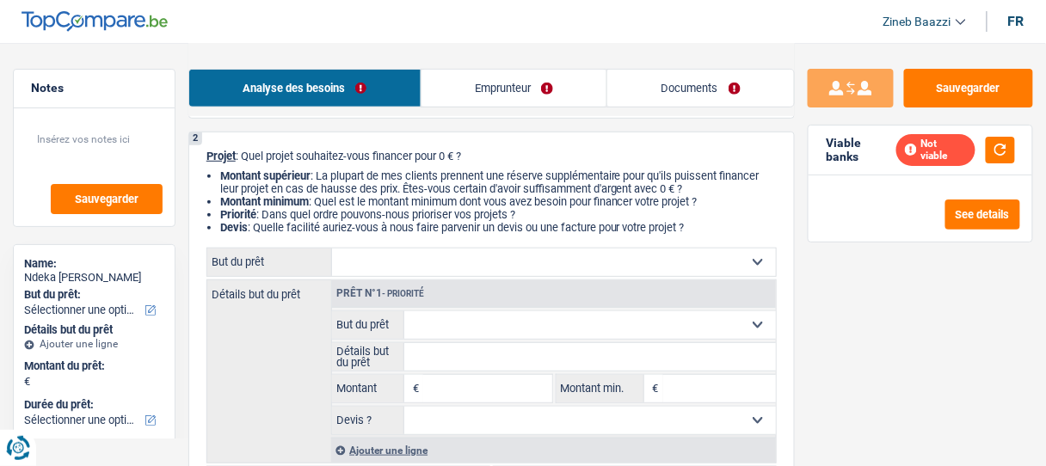
drag, startPoint x: 699, startPoint y: 226, endPoint x: 321, endPoint y: 176, distance: 381.0
click at [321, 176] on ul "Montant supérieur : La plupart de mes clients prennent une réserve supplémentai…" at bounding box center [491, 201] width 570 height 65
click at [321, 176] on li "Montant supérieur : La plupart de mes clients prennent une réserve supplémentai…" at bounding box center [498, 182] width 557 height 26
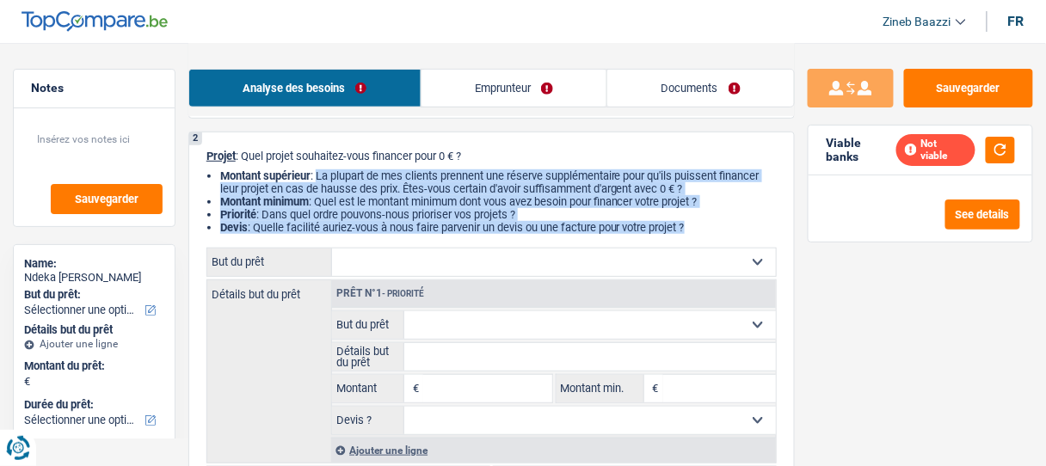
drag, startPoint x: 321, startPoint y: 176, endPoint x: 712, endPoint y: 236, distance: 395.9
click at [712, 236] on div "2 Projet : Quel projet souhaitez-vous financer pour 0 € ? Montant supérieur : L…" at bounding box center [491, 323] width 607 height 382
click at [713, 230] on li "Devis : Quelle facilité auriez-vous à nous faire parvenir un devis ou une factu…" at bounding box center [498, 227] width 557 height 13
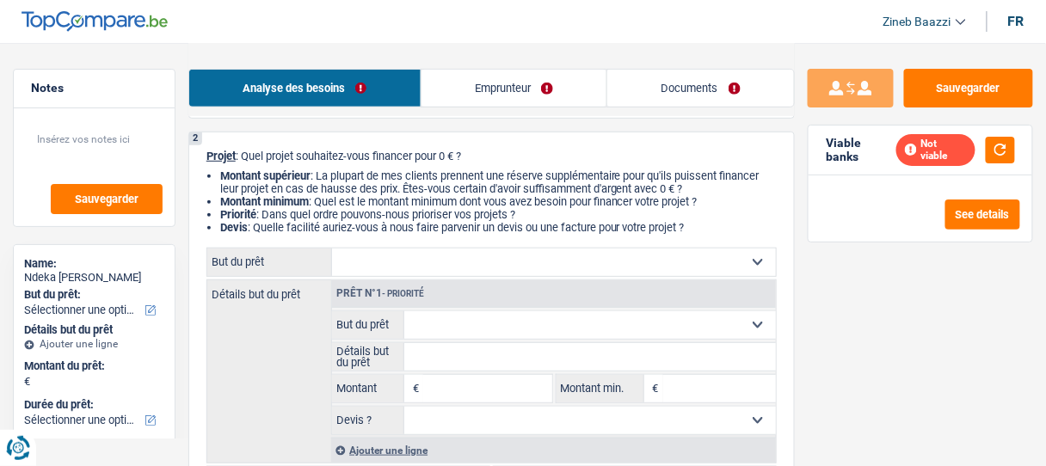
drag, startPoint x: 711, startPoint y: 230, endPoint x: 317, endPoint y: 182, distance: 396.0
click at [317, 182] on ul "Montant supérieur : La plupart de mes clients prennent une réserve supplémentai…" at bounding box center [491, 201] width 570 height 65
click at [317, 182] on li "Montant supérieur : La plupart de mes clients prennent une réserve supplémentai…" at bounding box center [498, 182] width 557 height 26
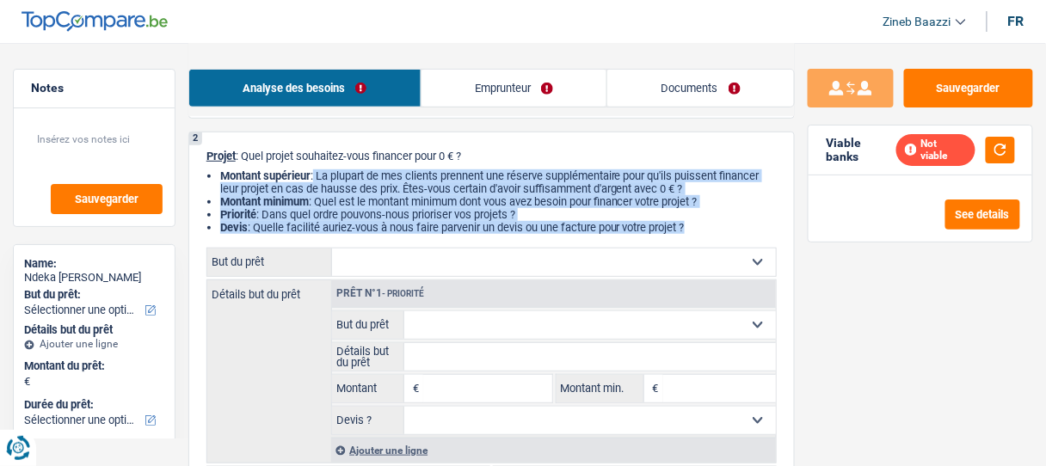
drag, startPoint x: 317, startPoint y: 182, endPoint x: 723, endPoint y: 243, distance: 410.6
click at [723, 243] on div "2 Projet : Quel projet souhaitez-vous financer pour 0 € ? Montant supérieur : L…" at bounding box center [491, 323] width 607 height 382
drag, startPoint x: 718, startPoint y: 234, endPoint x: 483, endPoint y: 121, distance: 261.3
click at [718, 234] on li "Devis : Quelle facilité auriez-vous à nous faire parvenir un devis ou une factu…" at bounding box center [498, 227] width 557 height 13
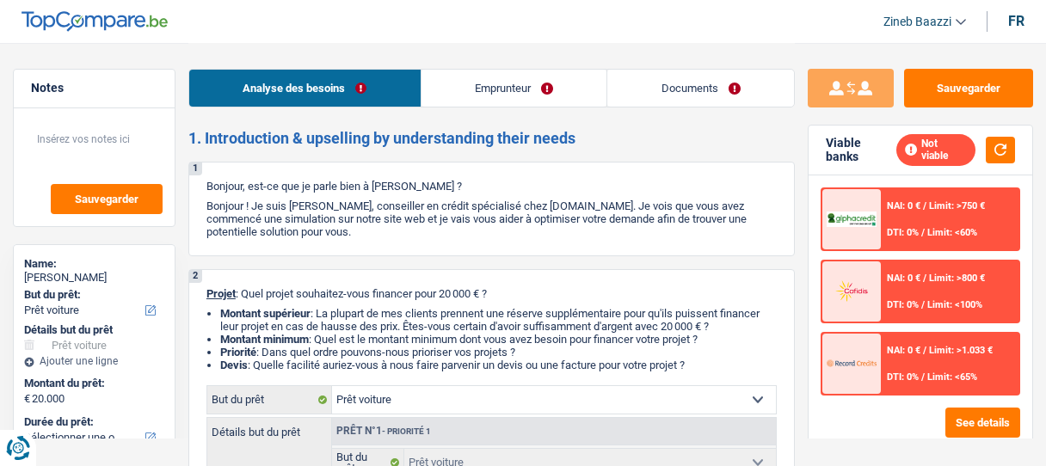
select select "car"
select select "worker"
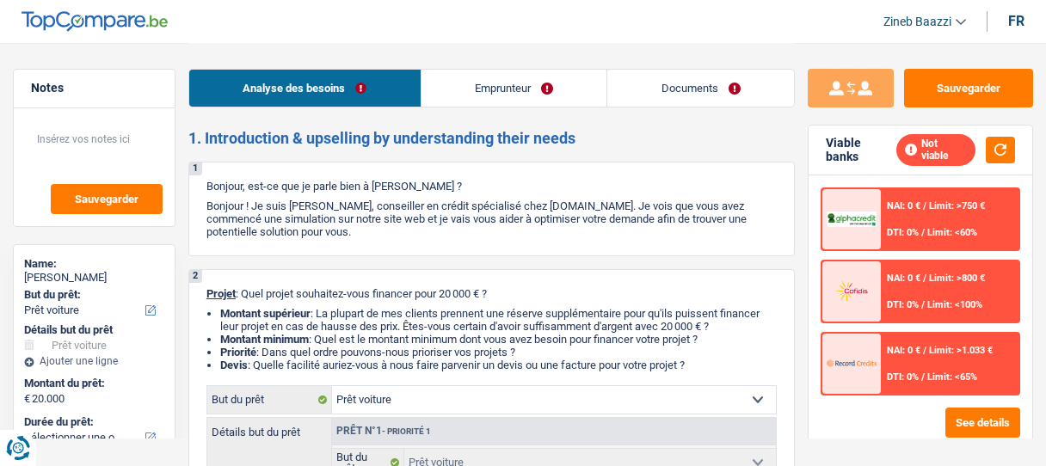
select select "familyAllowances"
select select "netSalary"
select select "ownerWithMortgage"
select select "mortgage"
select select "car"
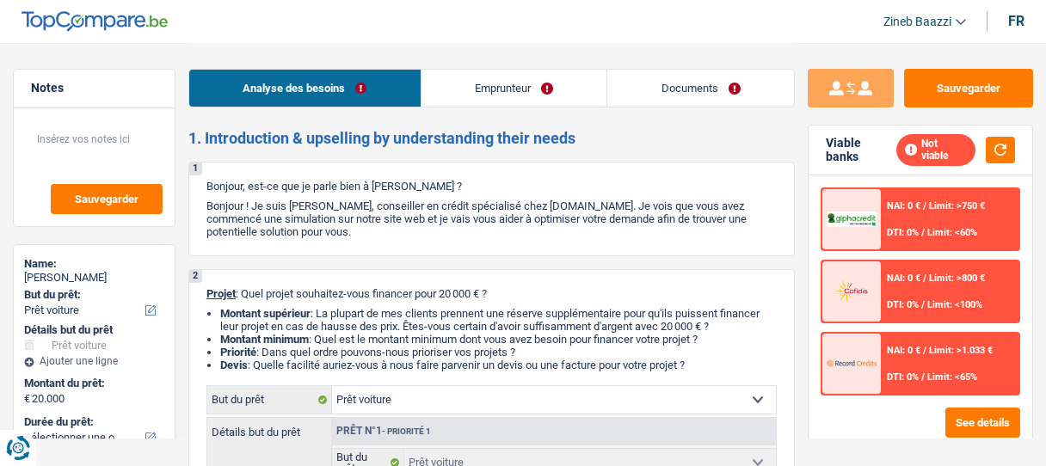
select select "car"
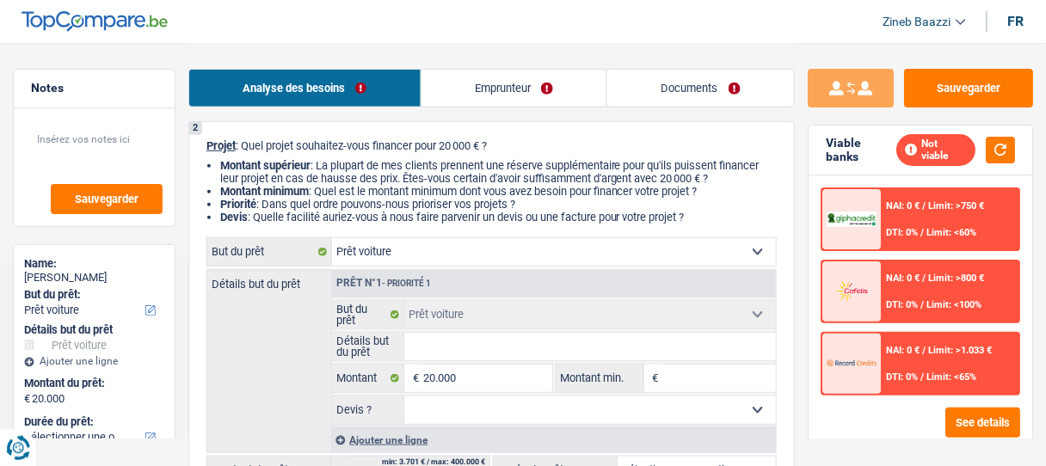
scroll to position [206, 0]
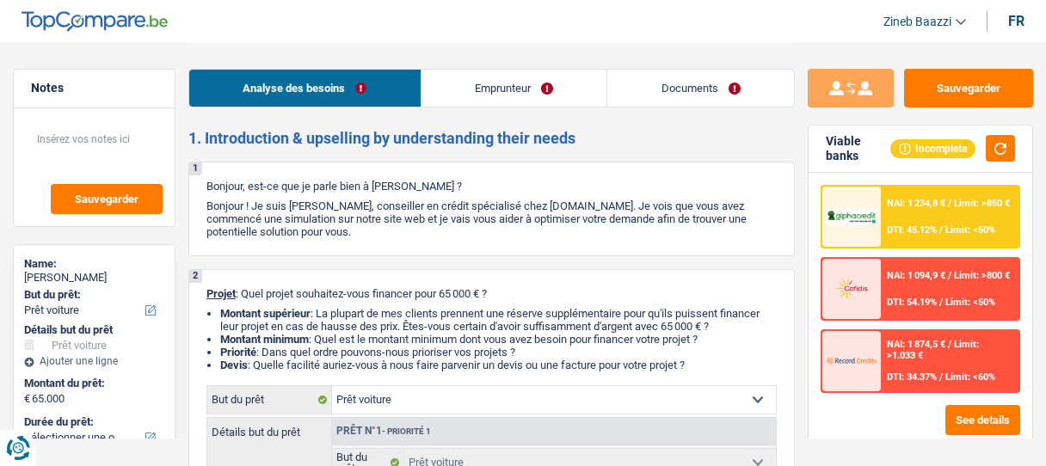
select select "car"
select select "privateEmployee"
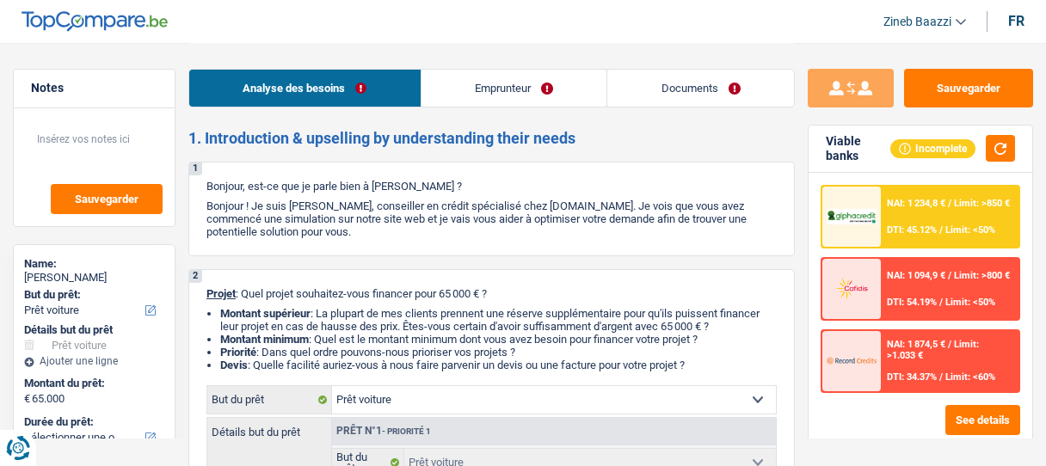
select select "netSalary"
select select "mealVouchers"
select select "liveWithParents"
select select "personalLoan"
select select "smallWorks"
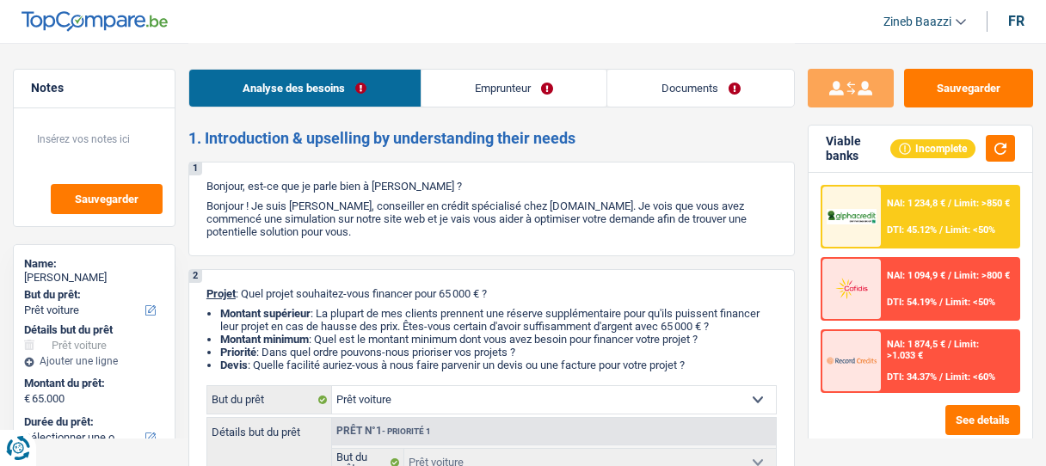
select select "36"
select select "car"
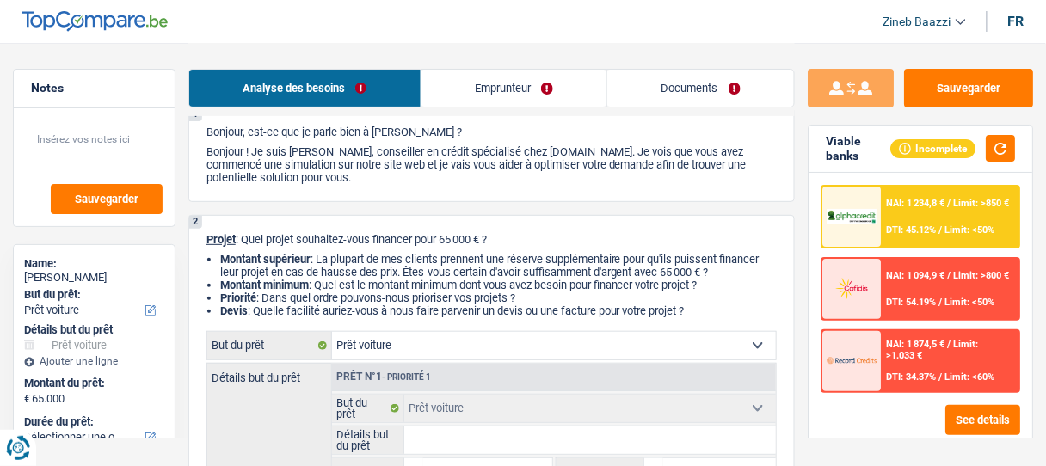
scroll to position [206, 0]
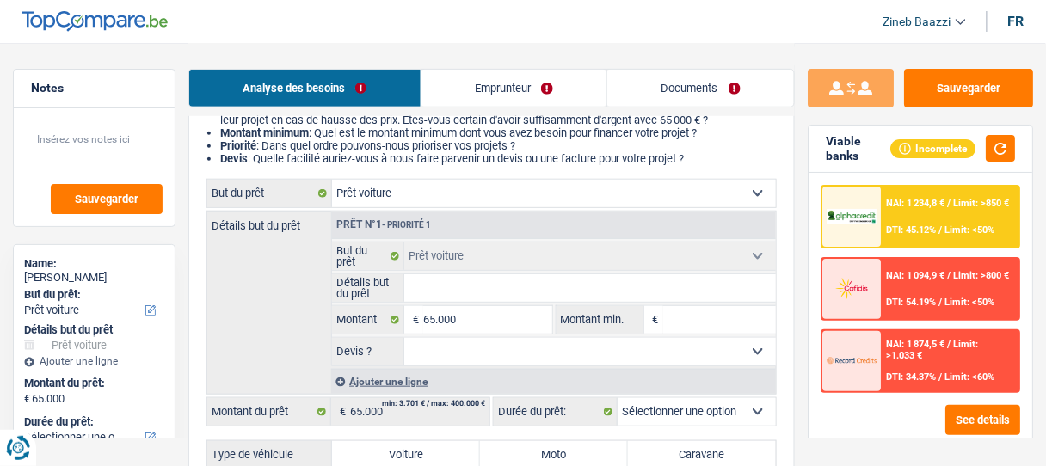
click at [436, 291] on input "Détails but du prêt" at bounding box center [590, 288] width 372 height 28
type input "D"
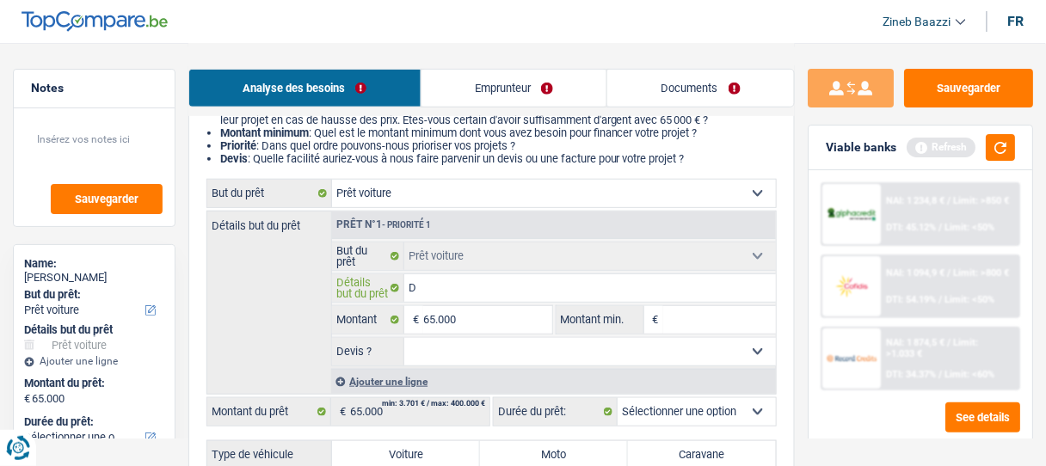
type input "Do"
type input "Dod"
type input "Dodg"
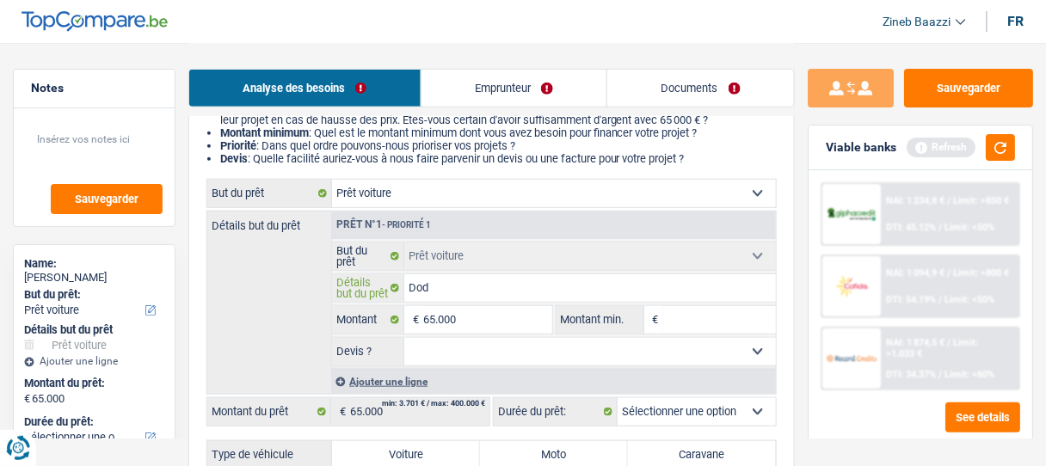
type input "Dodg"
type input "Dodge"
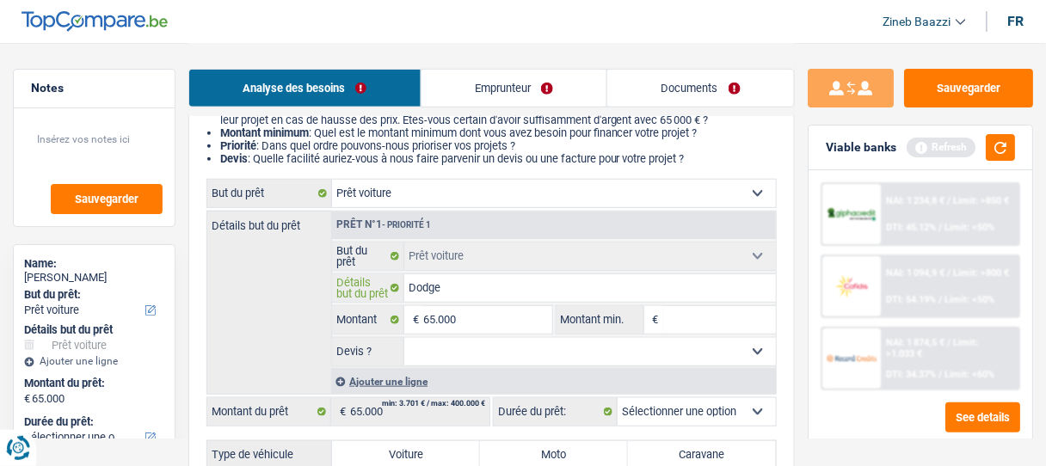
type input "Dodge r"
type input "Dodge ra"
type input "Dodge ram"
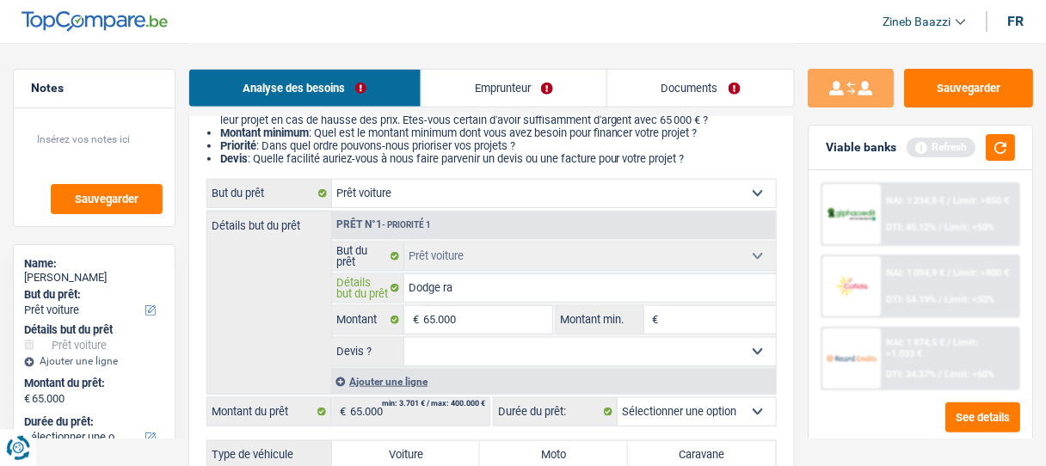
type input "Dodge ram"
click at [503, 315] on input "65.000" at bounding box center [487, 320] width 128 height 28
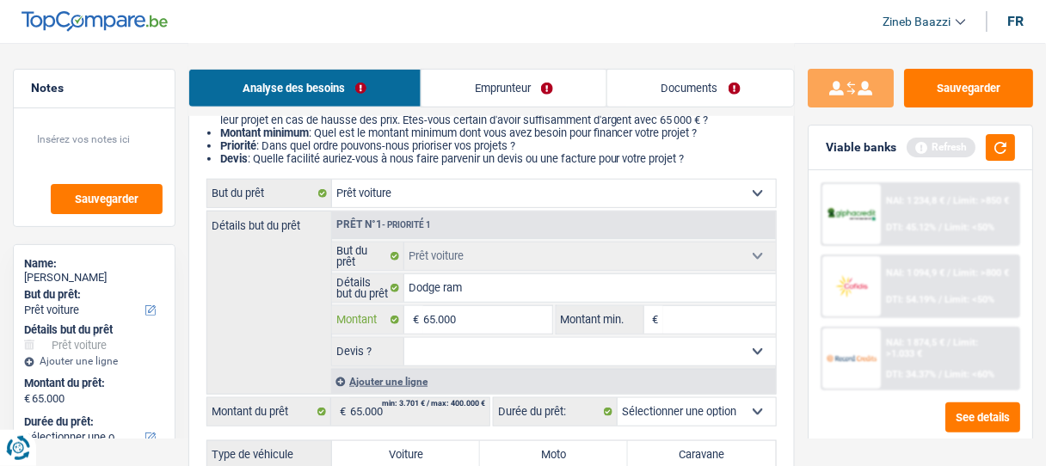
click at [503, 315] on input "65.000" at bounding box center [487, 320] width 128 height 28
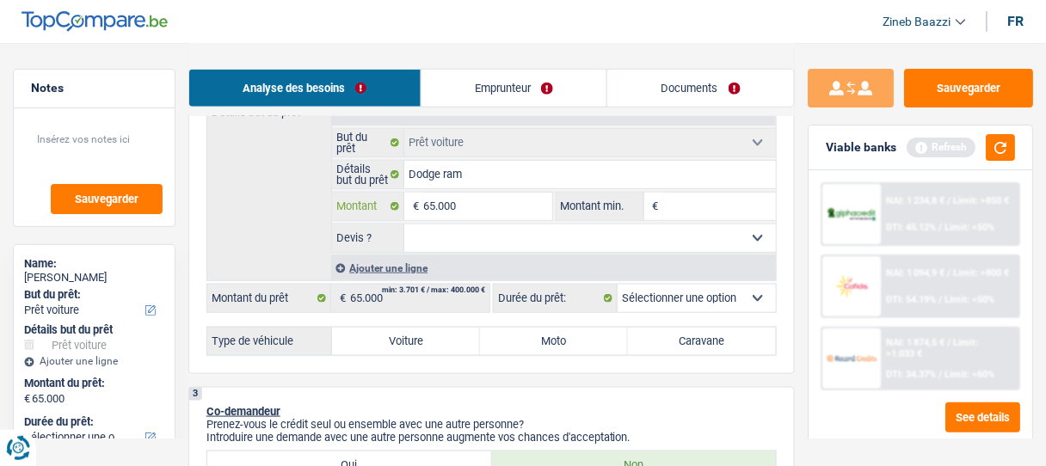
scroll to position [344, 0]
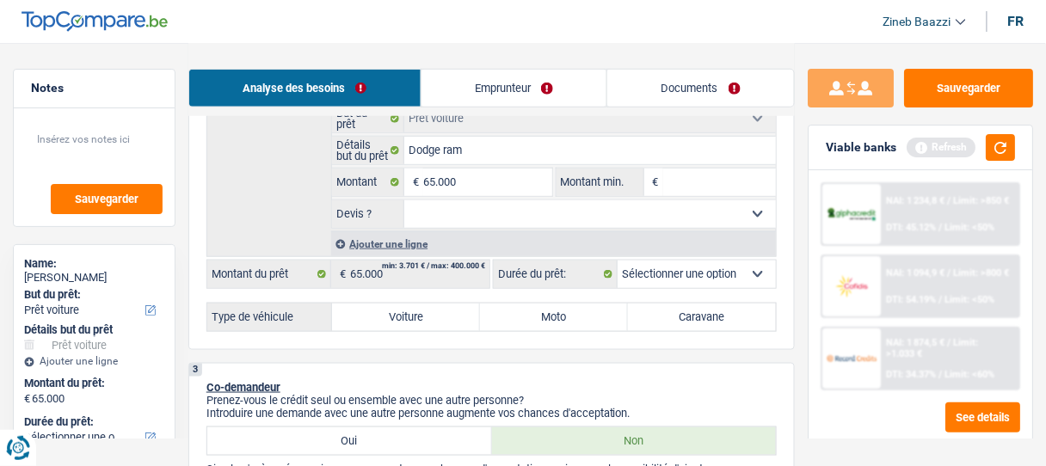
click at [429, 316] on label "Voiture" at bounding box center [406, 318] width 148 height 28
click at [429, 316] on input "Voiture" at bounding box center [406, 318] width 148 height 28
radio input "true"
select select "60"
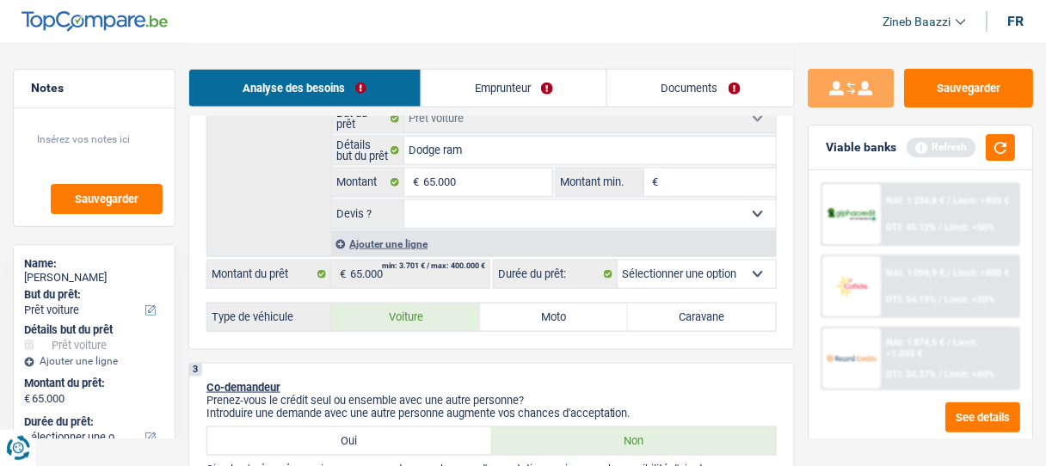
select select "60"
radio input "true"
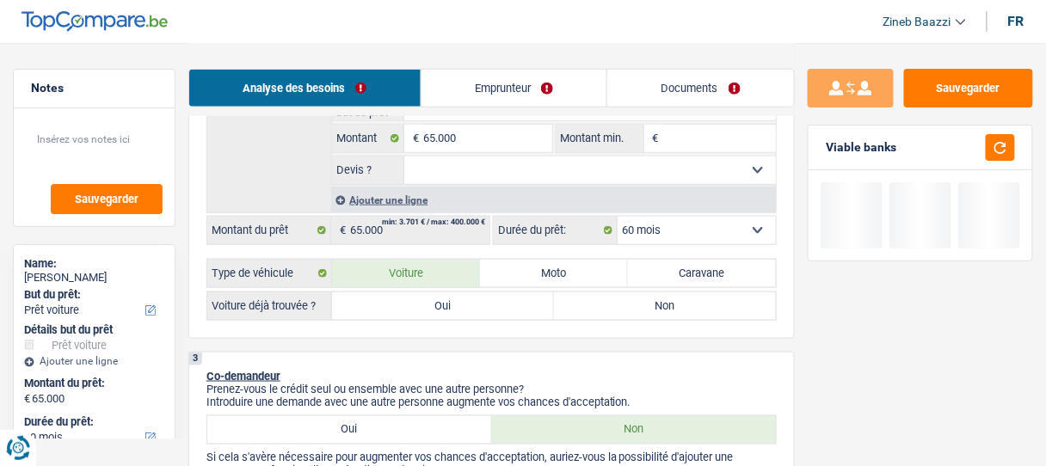
scroll to position [413, 0]
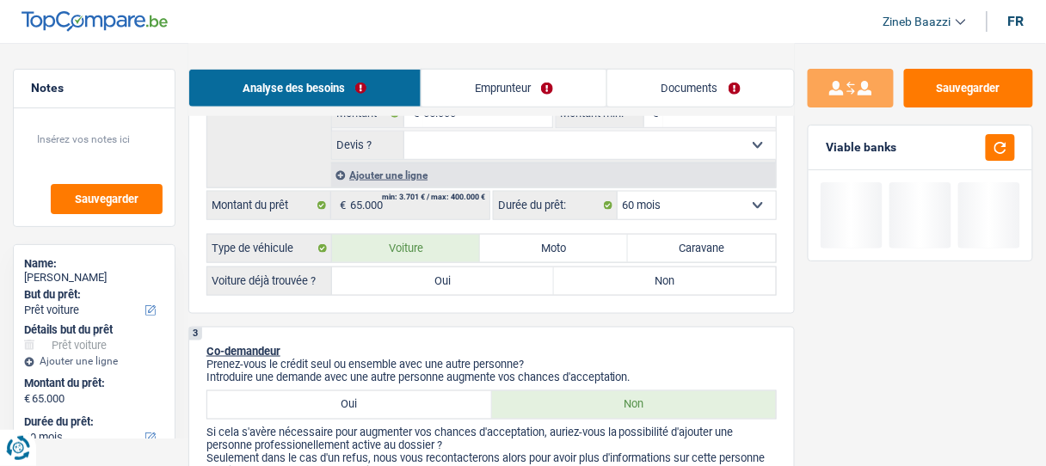
click at [422, 279] on label "Oui" at bounding box center [443, 282] width 222 height 28
click at [422, 279] on input "Oui" at bounding box center [443, 282] width 222 height 28
radio input "true"
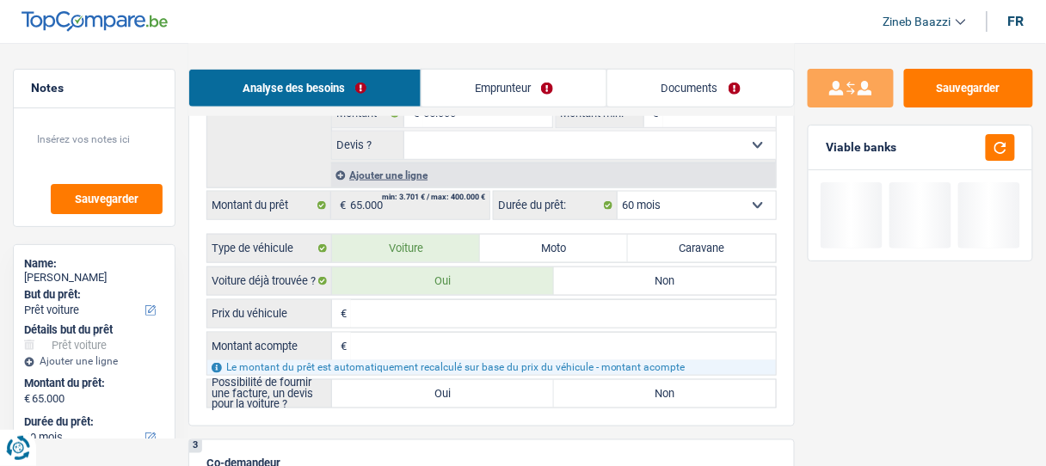
click at [392, 312] on input "Prix du véhicule" at bounding box center [563, 314] width 425 height 28
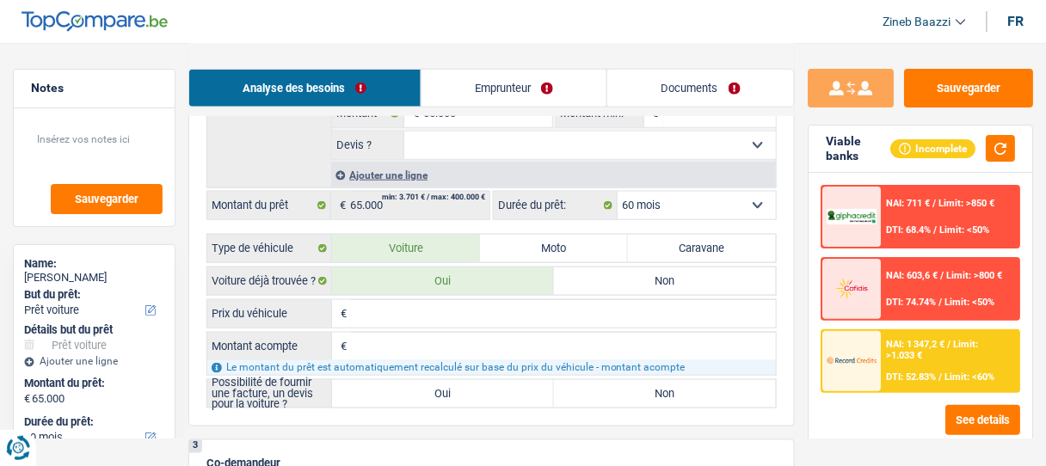
type input "6"
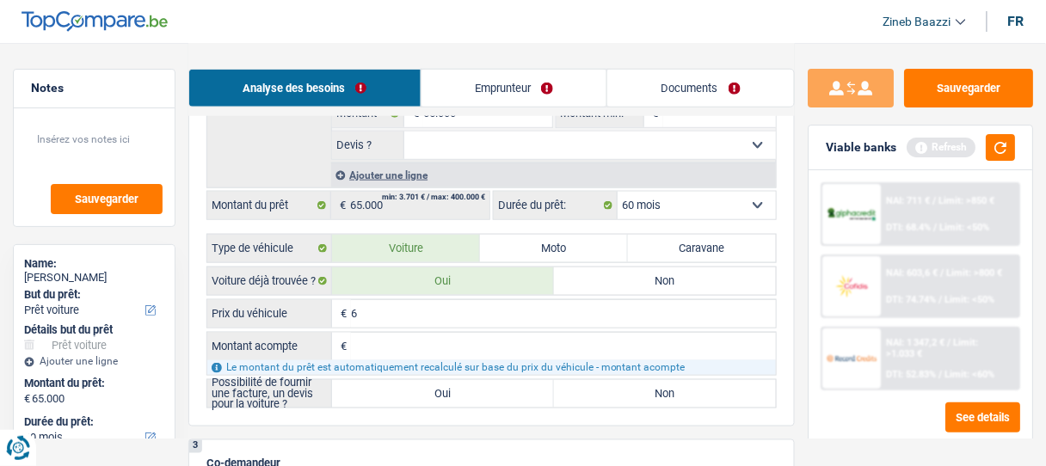
type input "62"
type input "629"
type input "6.299"
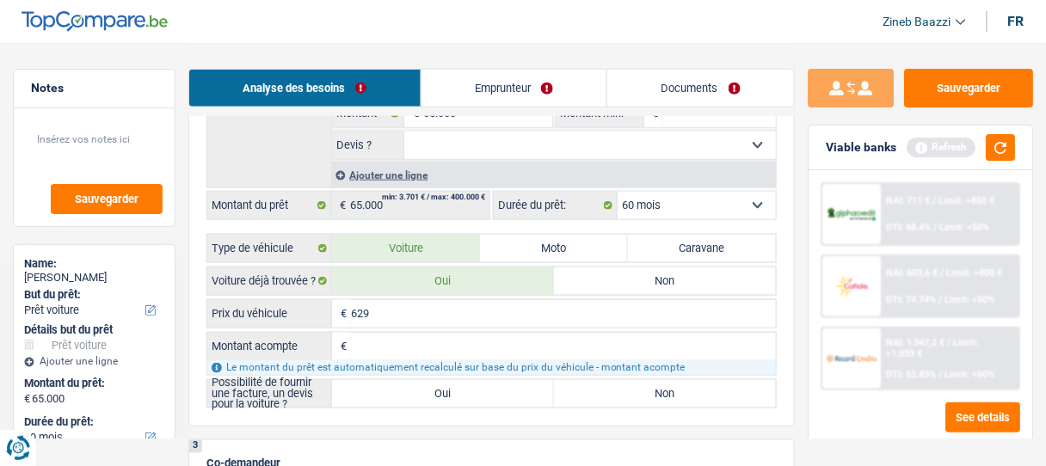
type input "6.299"
type input "62.990"
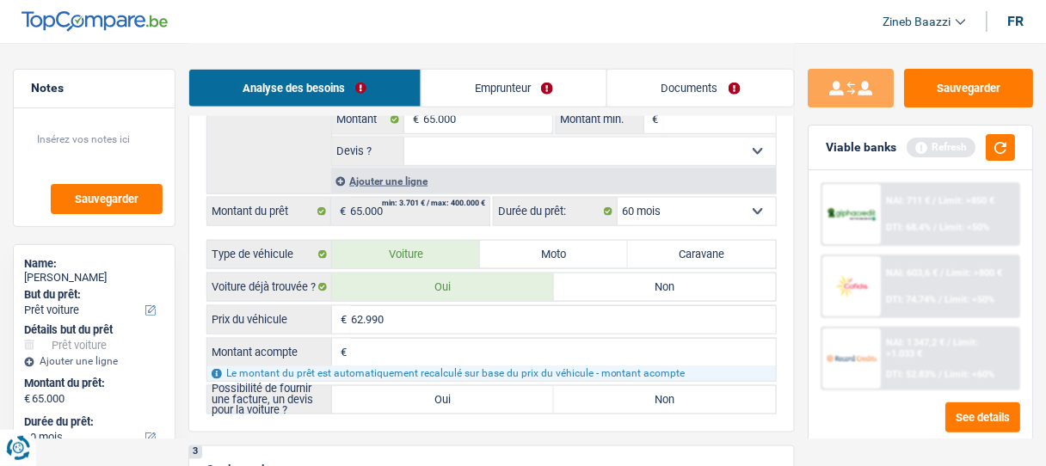
scroll to position [482, 0]
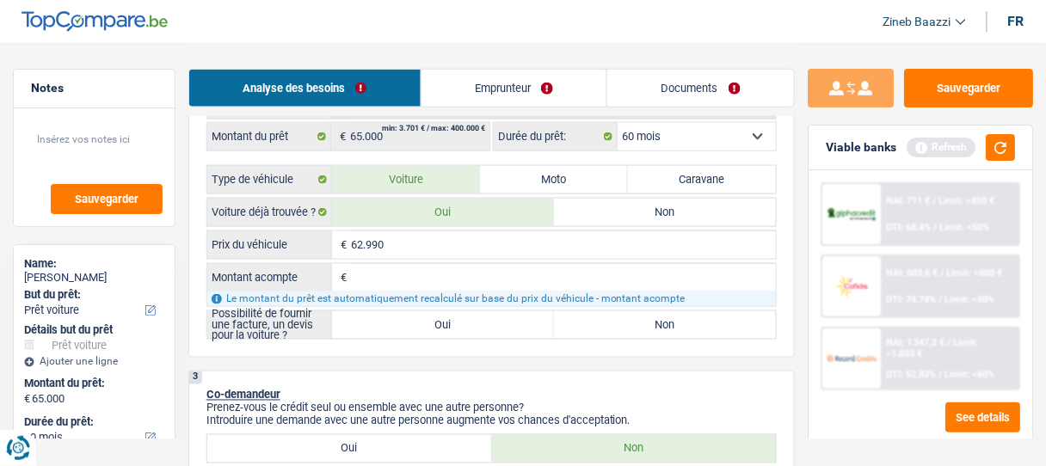
type input "62.990"
click at [382, 276] on input "Montant acompte" at bounding box center [563, 278] width 425 height 28
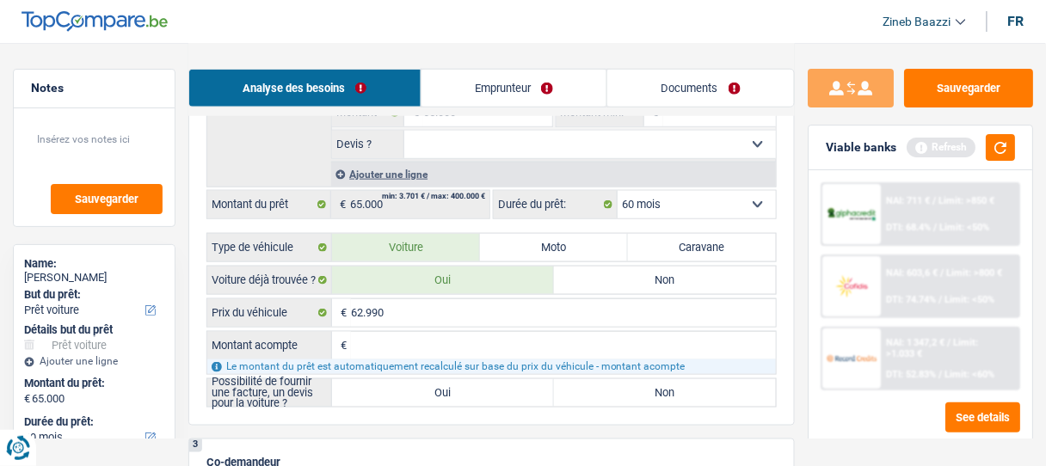
scroll to position [413, 0]
type input "3"
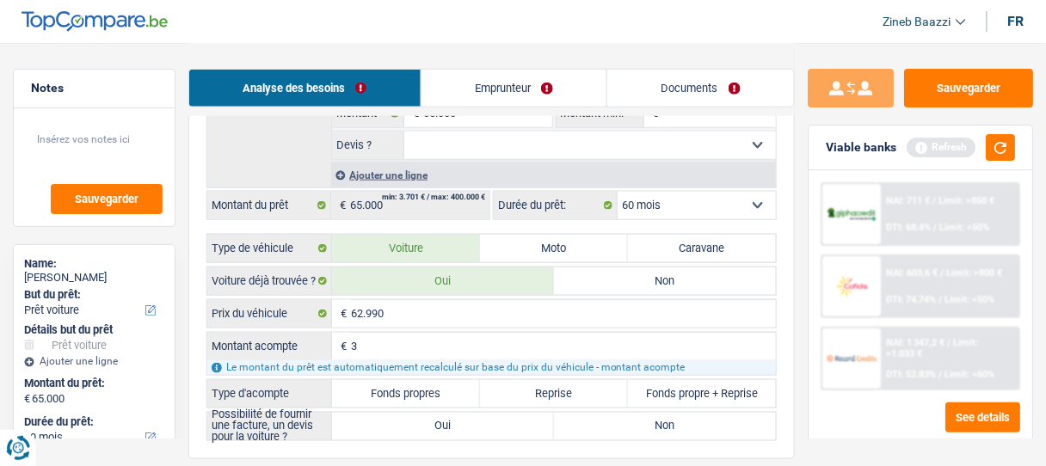
type input "30"
type input "300"
type input "3.000"
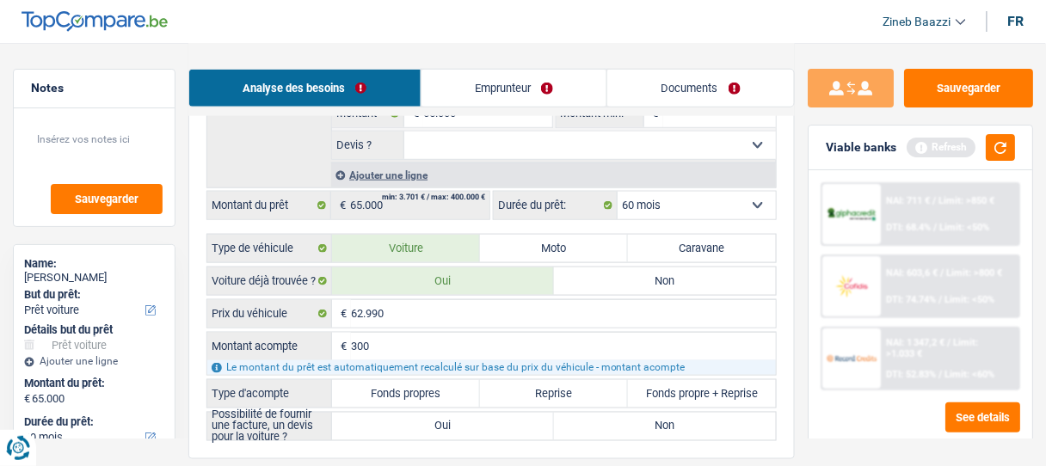
type input "3.000"
type input "30.000"
type input "3.000"
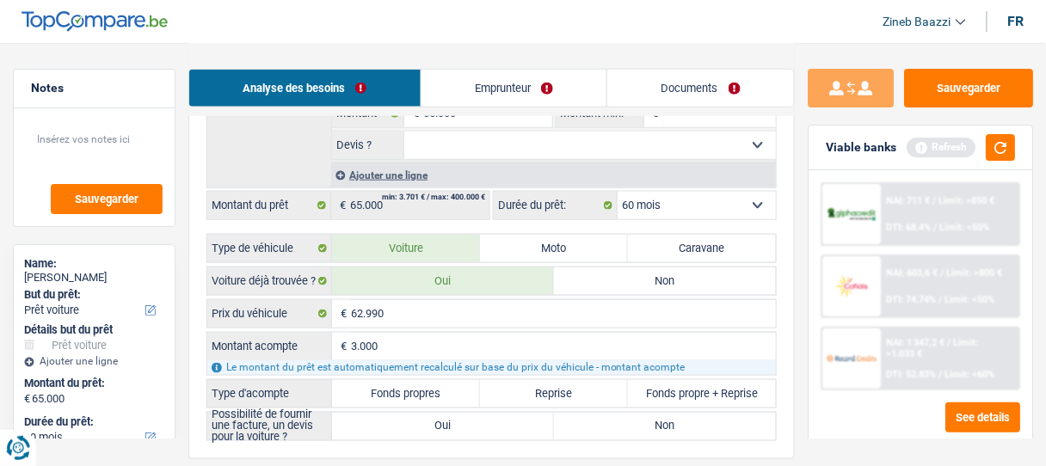
type input "3.000"
type input "59.990"
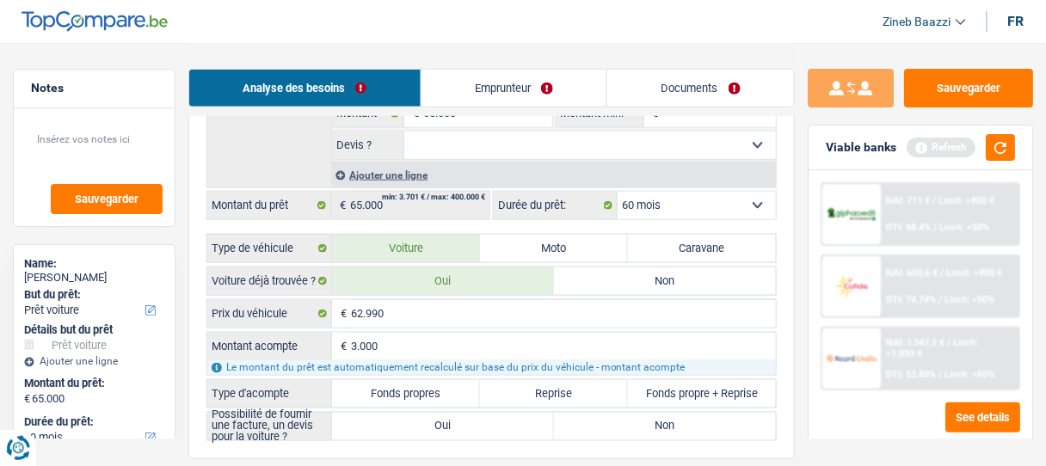
type input "59.990"
click at [274, 148] on div "Détails but du prêt Prêt n°1 - Priorité 1 Confort maison: meubles, textile, pei…" at bounding box center [491, 96] width 570 height 184
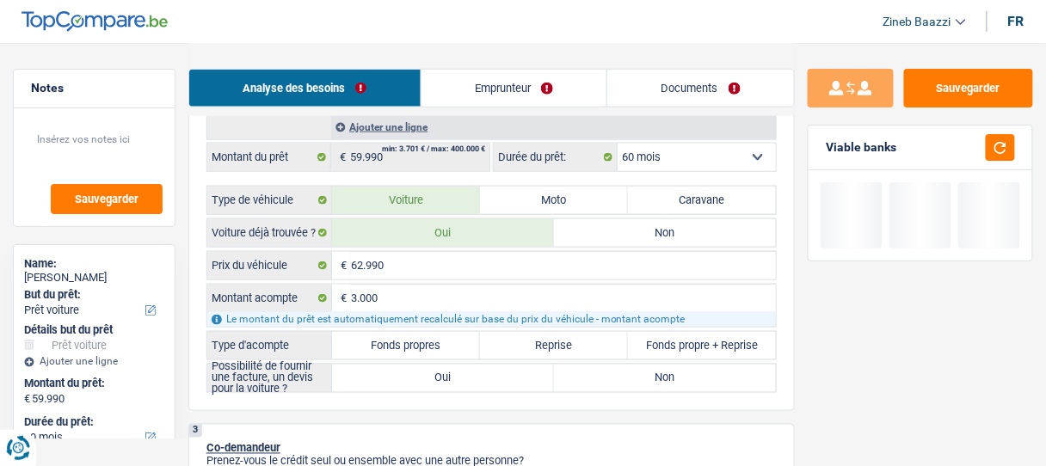
scroll to position [482, 0]
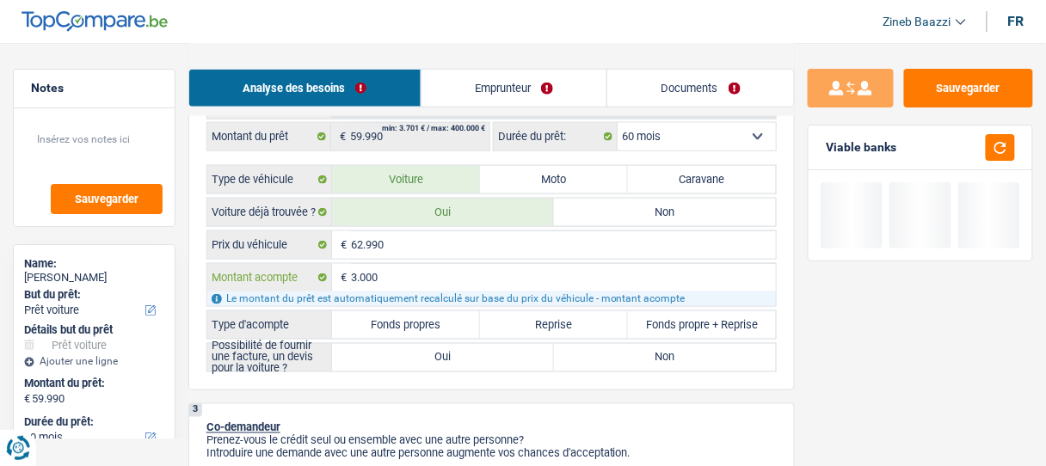
click at [395, 279] on input "3.000" at bounding box center [563, 278] width 425 height 28
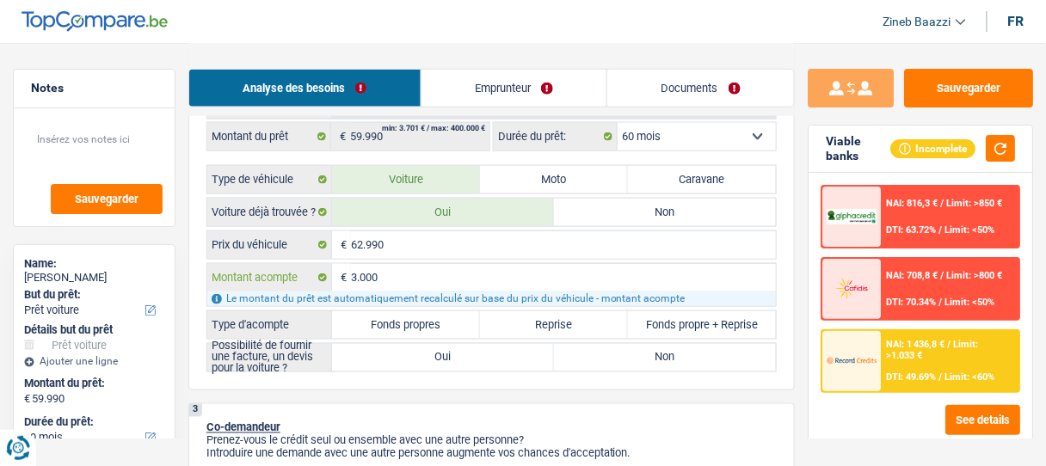
click at [395, 279] on input "3.000" at bounding box center [563, 278] width 425 height 28
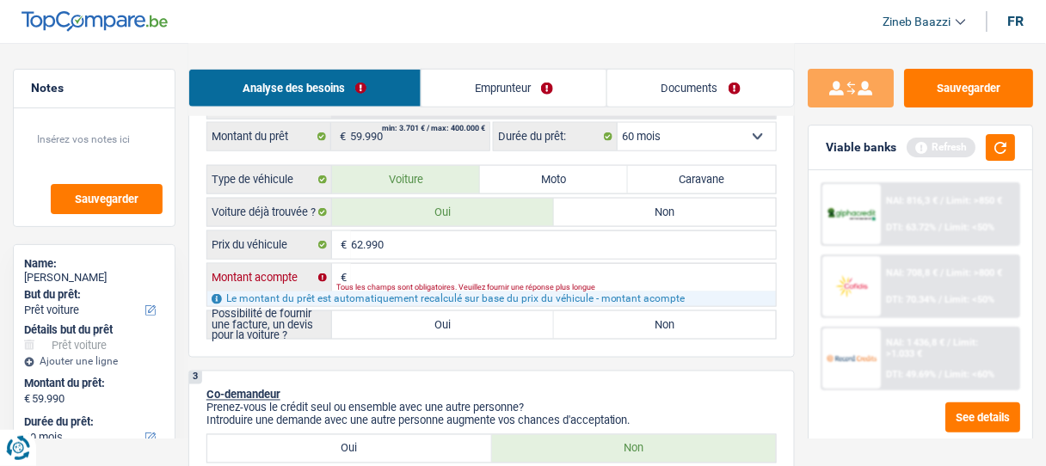
type input "0"
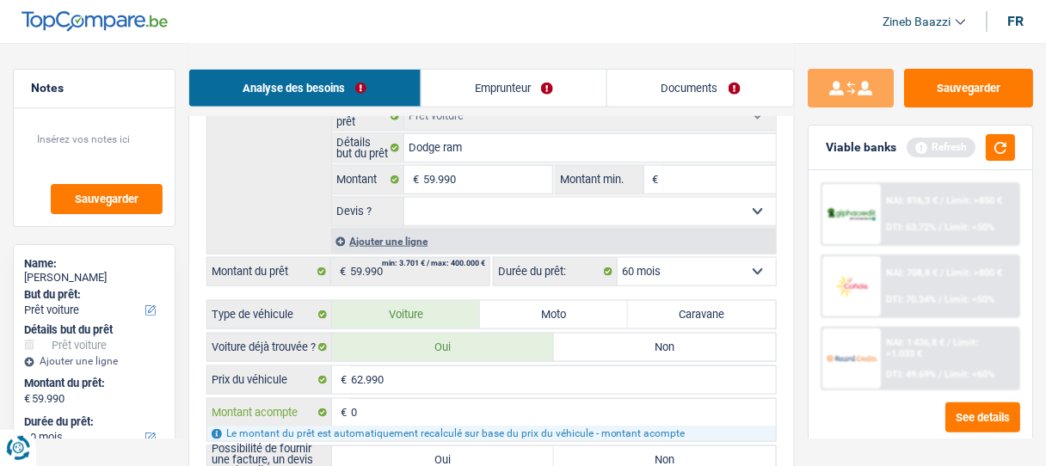
scroll to position [344, 0]
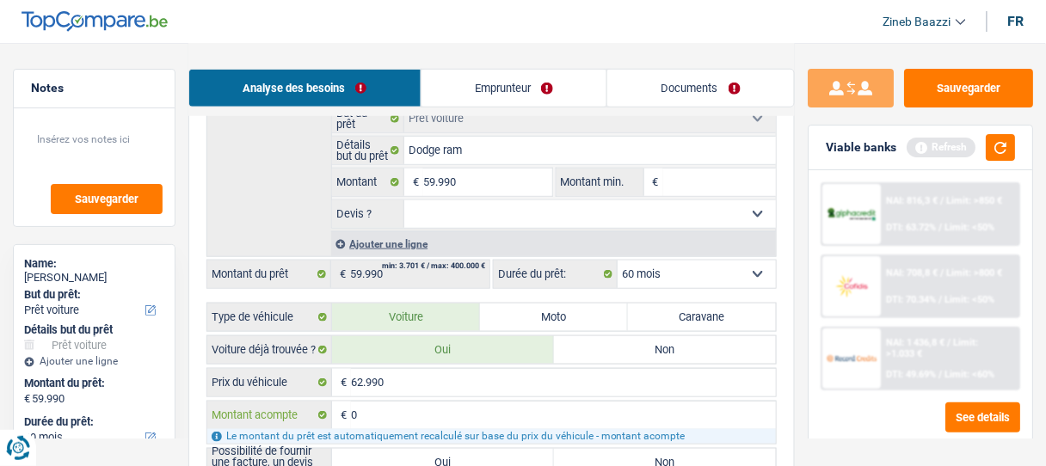
type input "0"
type input "62.990"
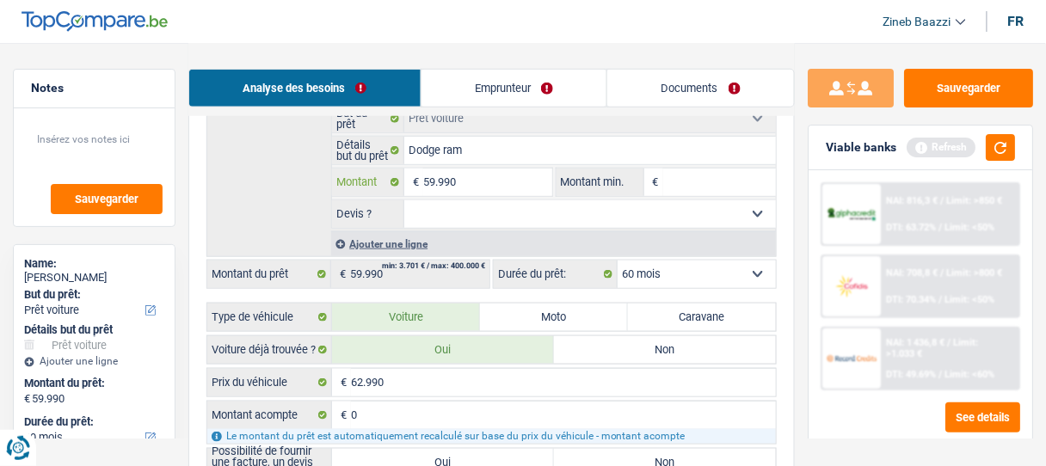
type input "62.990"
click at [454, 180] on input "62.990" at bounding box center [487, 183] width 128 height 28
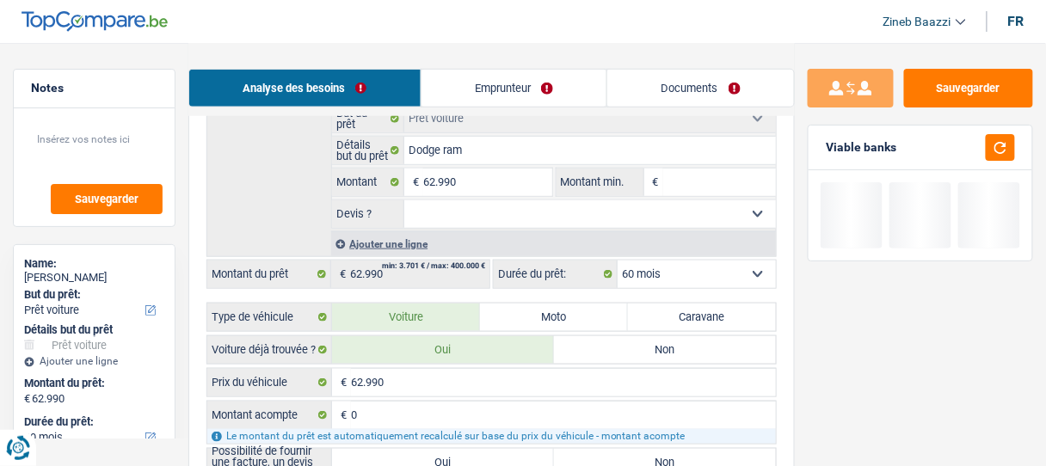
click at [463, 210] on select "Oui Non Non répondu Sélectionner une option" at bounding box center [590, 214] width 372 height 28
click at [274, 197] on div "Détails but du prêt Prêt n°1 - Priorité 1 Confort maison: meubles, textile, pei…" at bounding box center [491, 165] width 570 height 184
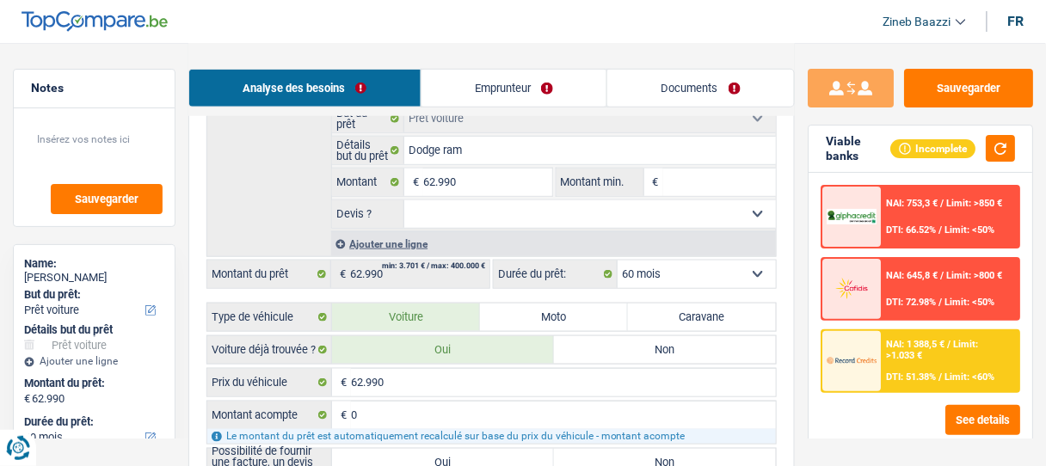
click at [683, 182] on input "Montant min." at bounding box center [719, 183] width 113 height 28
click at [263, 217] on div "Détails but du prêt Prêt n°1 - Priorité 1 Confort maison: meubles, textile, pei…" at bounding box center [491, 165] width 570 height 184
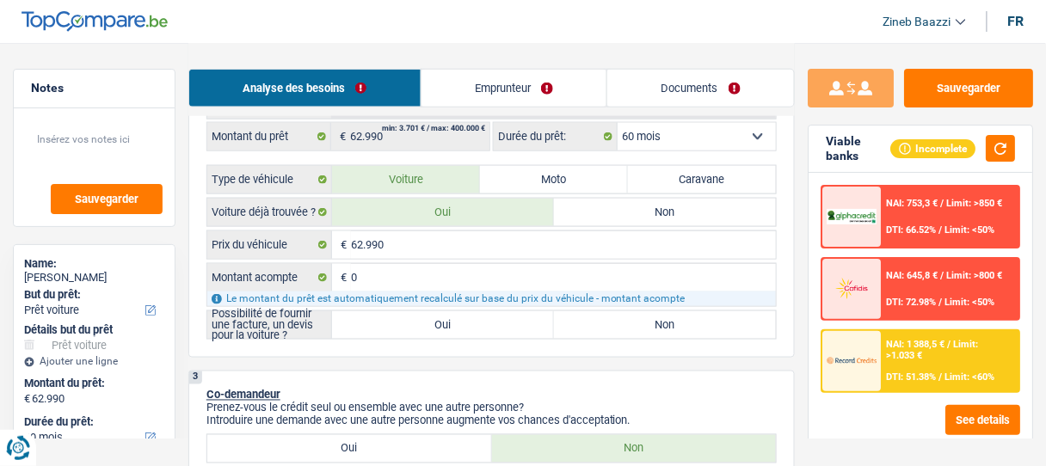
scroll to position [413, 0]
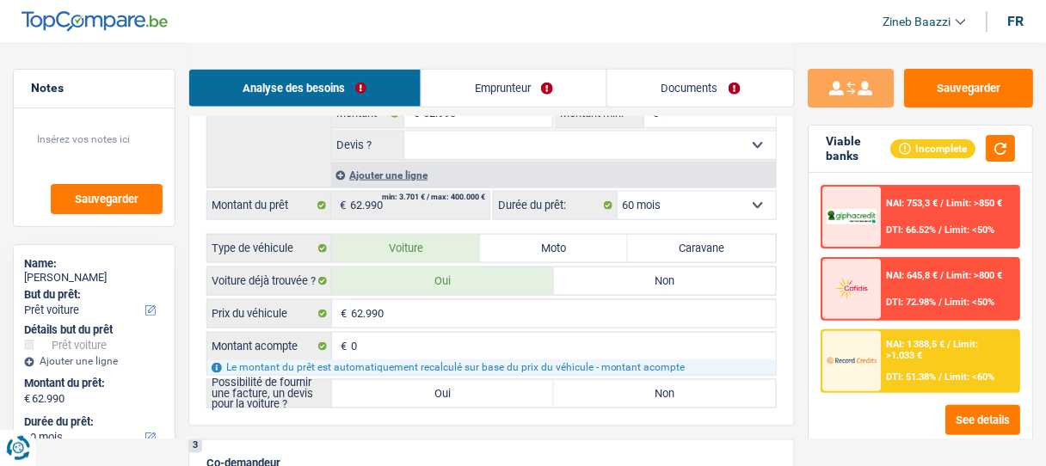
click at [433, 389] on label "Oui" at bounding box center [443, 394] width 222 height 28
click at [433, 389] on input "Oui" at bounding box center [443, 394] width 222 height 28
radio input "true"
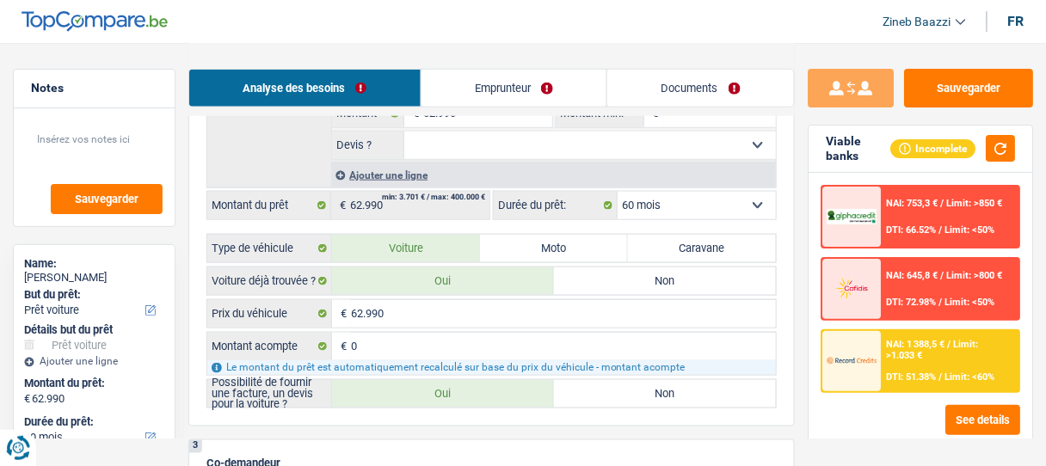
radio input "true"
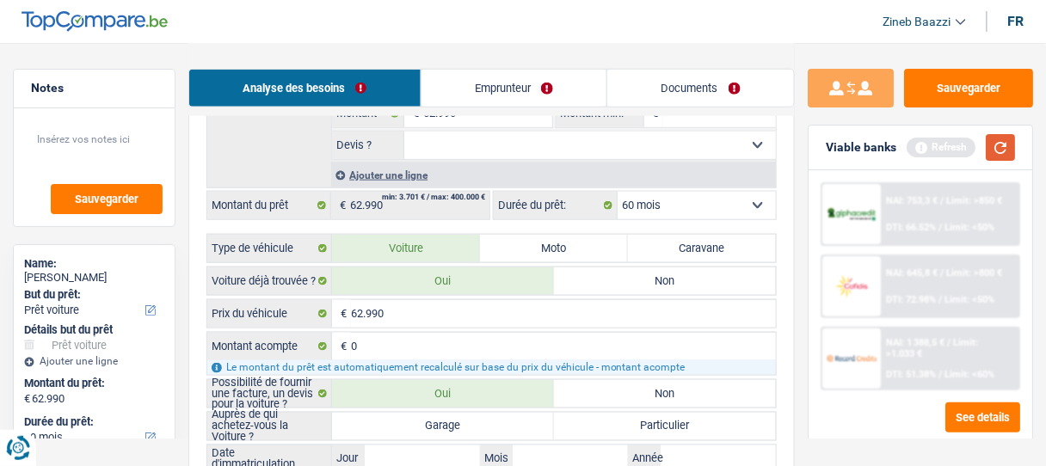
click at [1003, 152] on button "button" at bounding box center [1000, 147] width 29 height 27
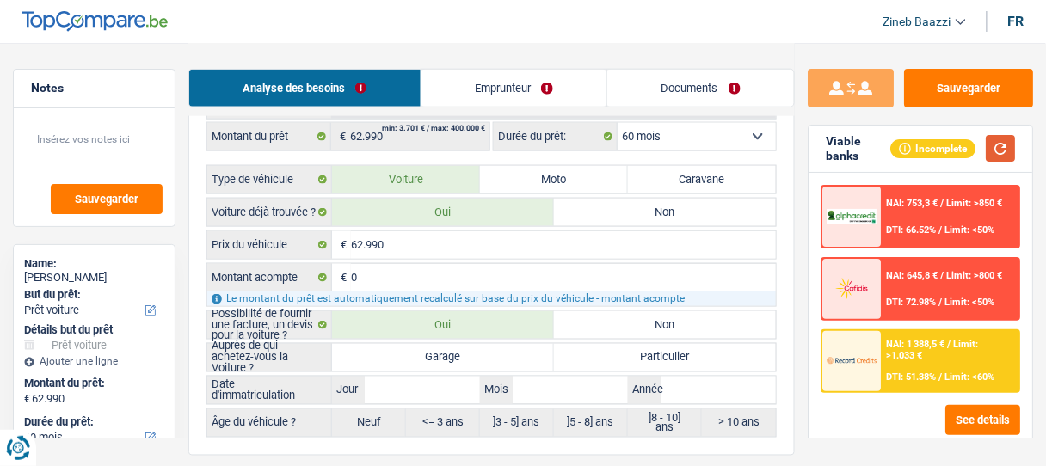
scroll to position [551, 0]
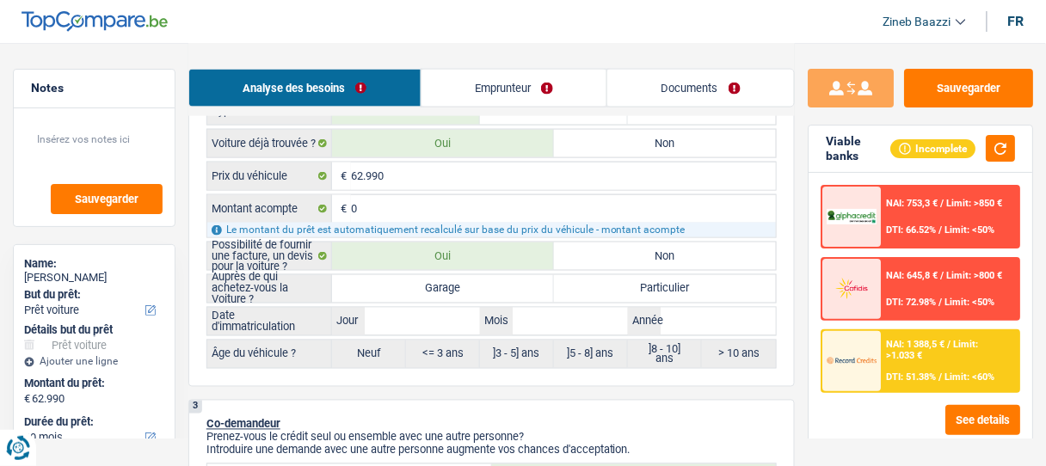
click at [523, 291] on label "Garage" at bounding box center [443, 289] width 222 height 28
click at [523, 291] on input "Garage" at bounding box center [443, 289] width 222 height 28
radio input "true"
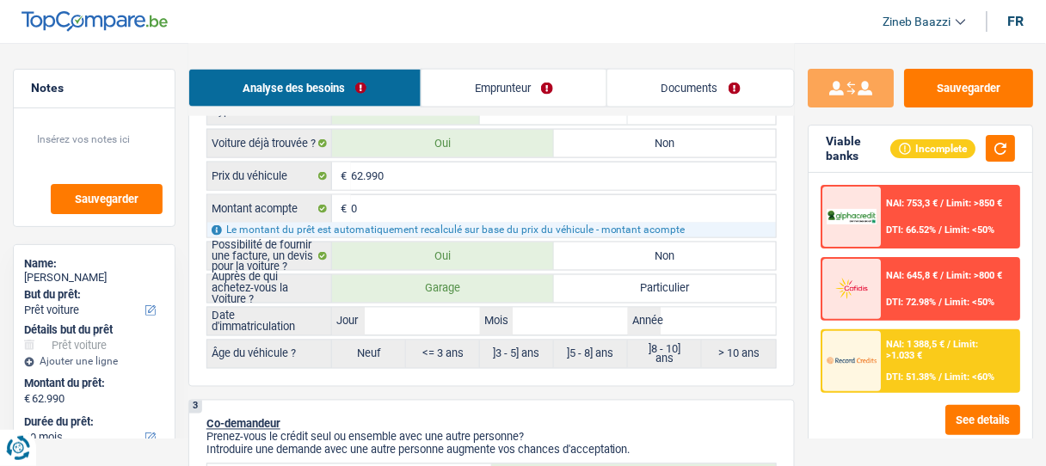
radio input "true"
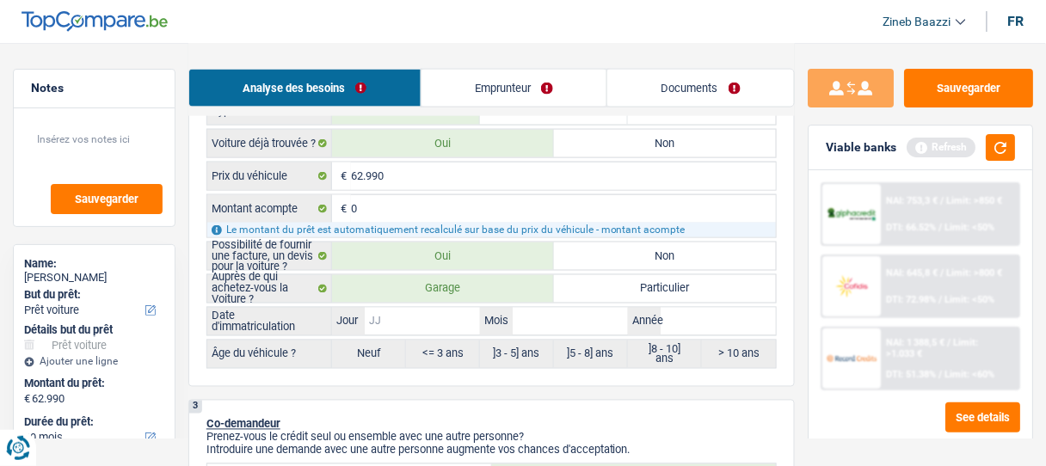
click at [417, 319] on input "Jour" at bounding box center [422, 322] width 115 height 28
type input "0"
type input "07"
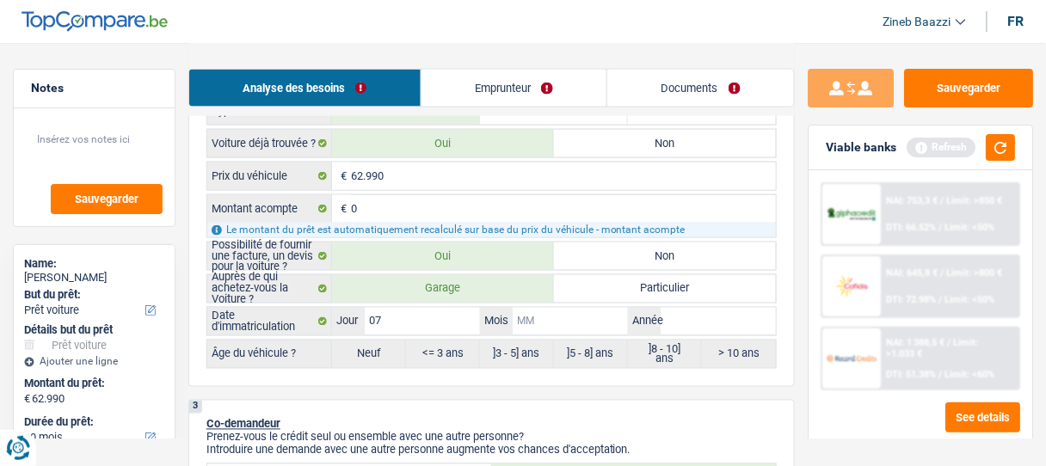
type input "0"
type input "01"
type input "2"
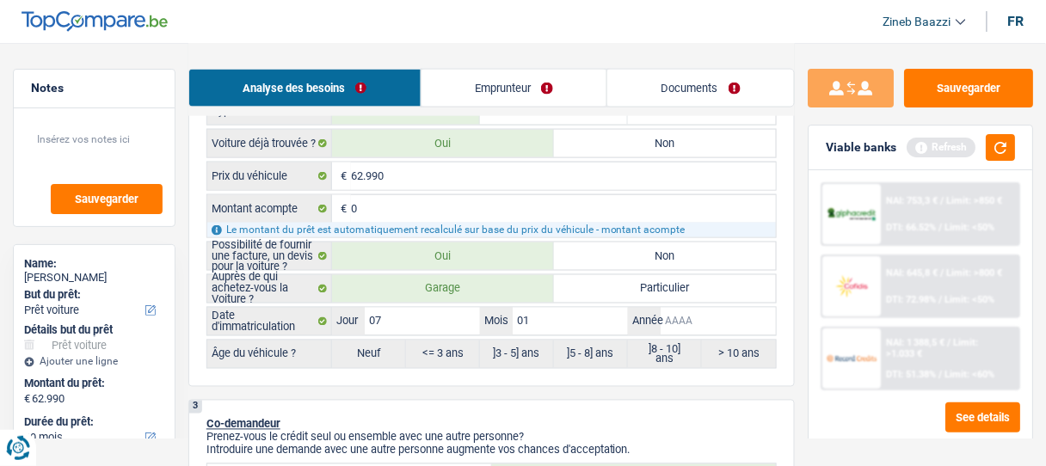
type input "2"
type input "20"
type input "202"
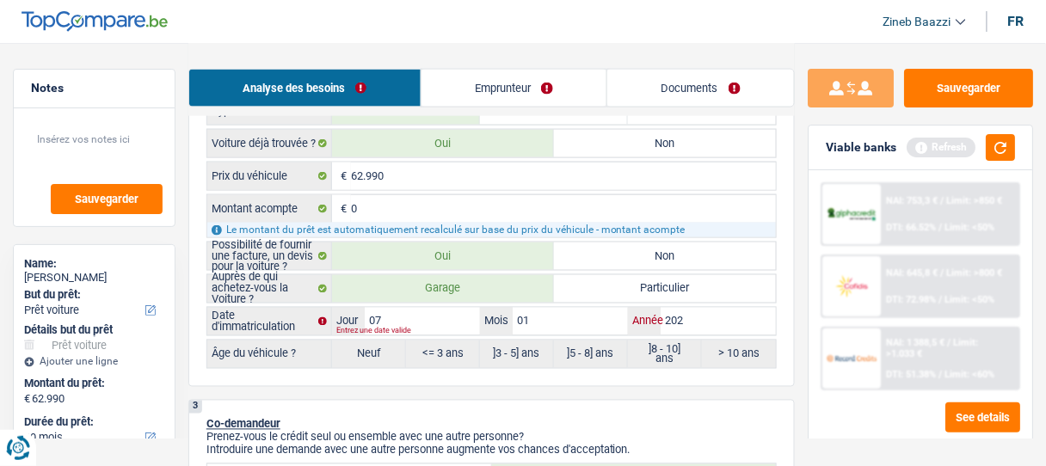
type input "2021"
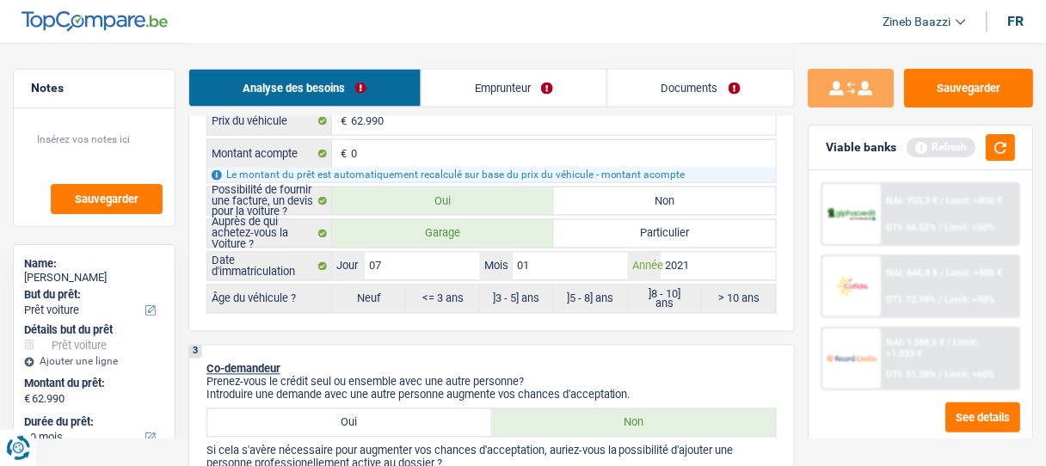
scroll to position [688, 0]
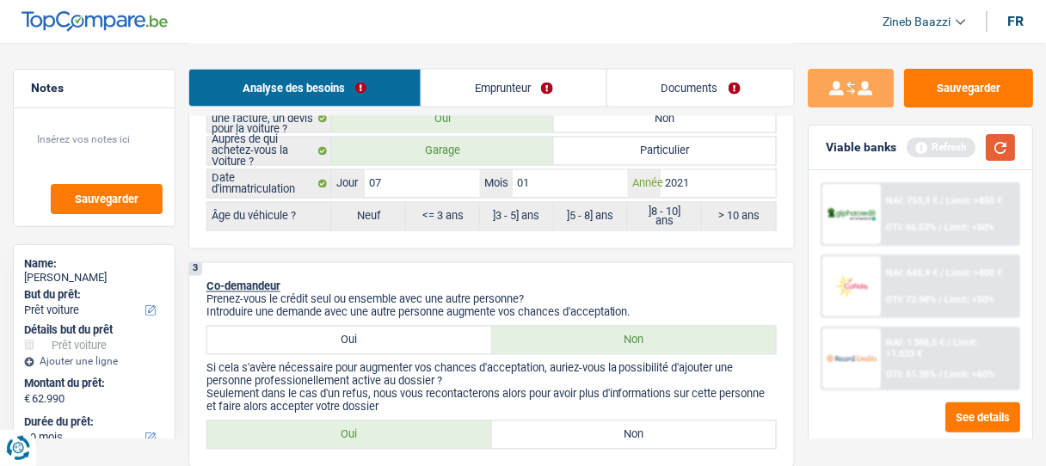
type input "2021"
radio input "false"
radio input "true"
click at [1006, 155] on button "button" at bounding box center [1000, 147] width 29 height 27
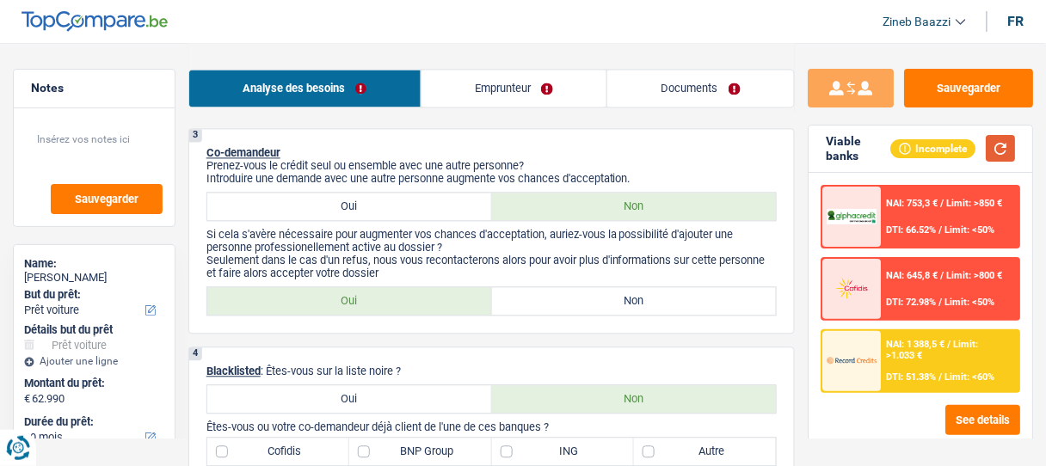
scroll to position [826, 0]
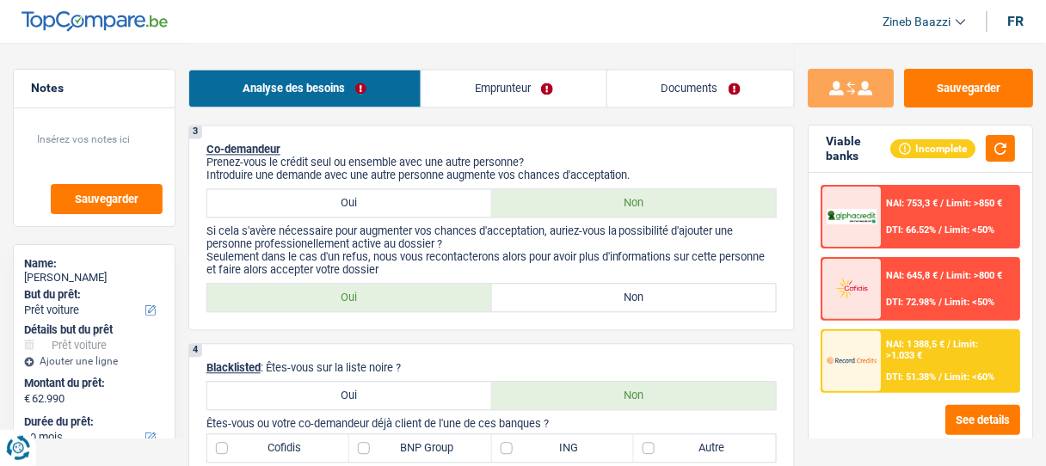
click at [555, 297] on label "Non" at bounding box center [634, 298] width 285 height 28
click at [555, 297] on input "Non" at bounding box center [634, 298] width 285 height 28
radio input "true"
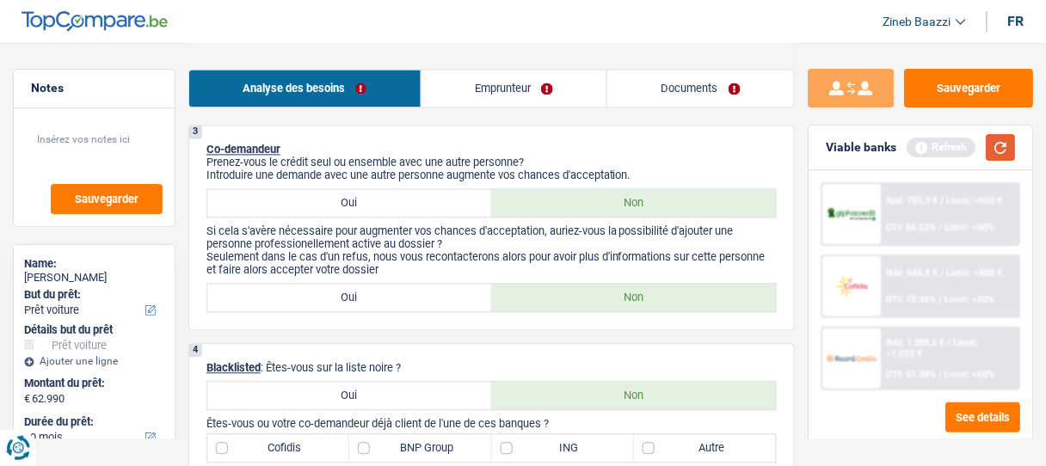
click at [1009, 152] on button "button" at bounding box center [1000, 147] width 29 height 27
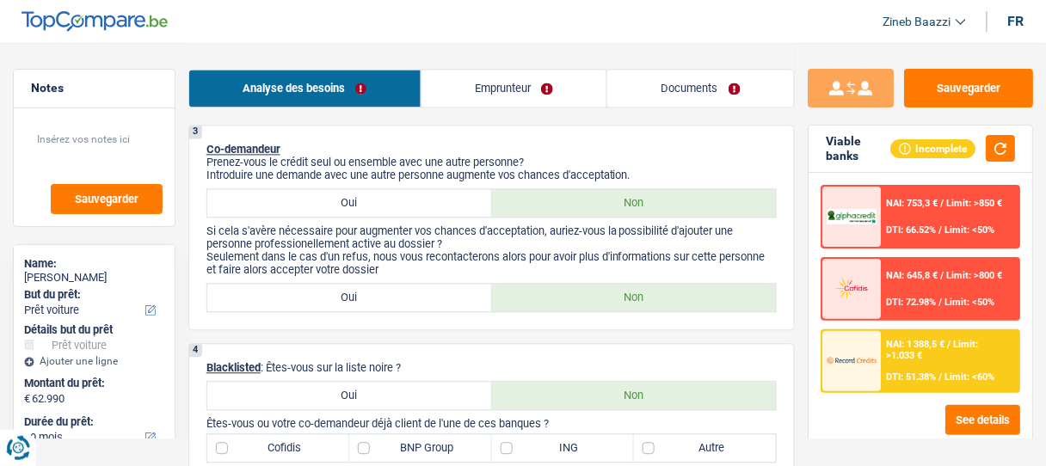
click at [407, 284] on label "Oui" at bounding box center [349, 298] width 285 height 28
click at [407, 284] on input "Oui" at bounding box center [349, 298] width 285 height 28
radio input "true"
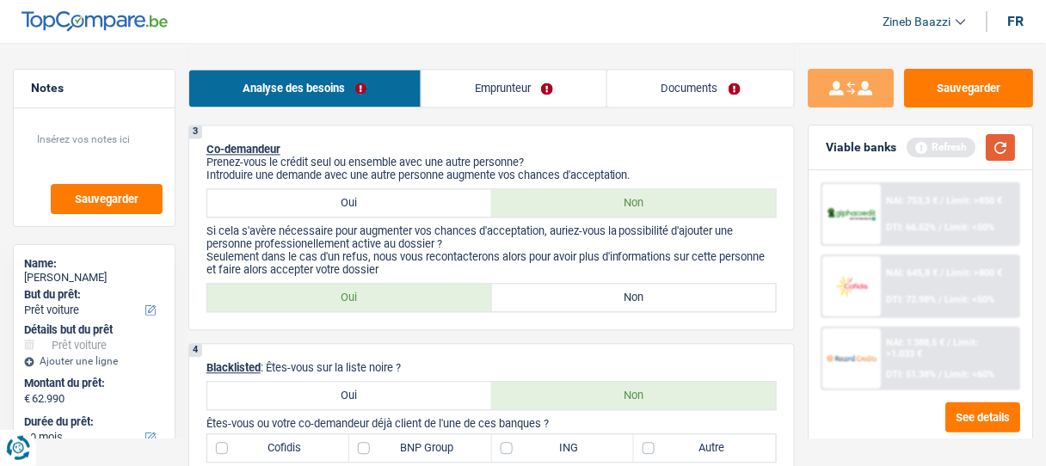
click at [997, 144] on button "button" at bounding box center [1000, 147] width 29 height 27
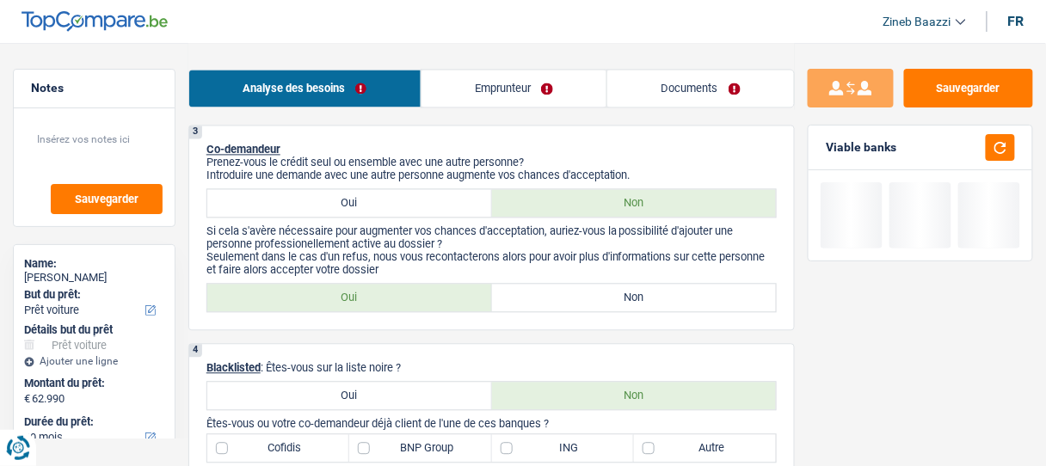
click at [553, 284] on label "Non" at bounding box center [634, 298] width 285 height 28
click at [553, 284] on input "Non" at bounding box center [634, 298] width 285 height 28
radio input "true"
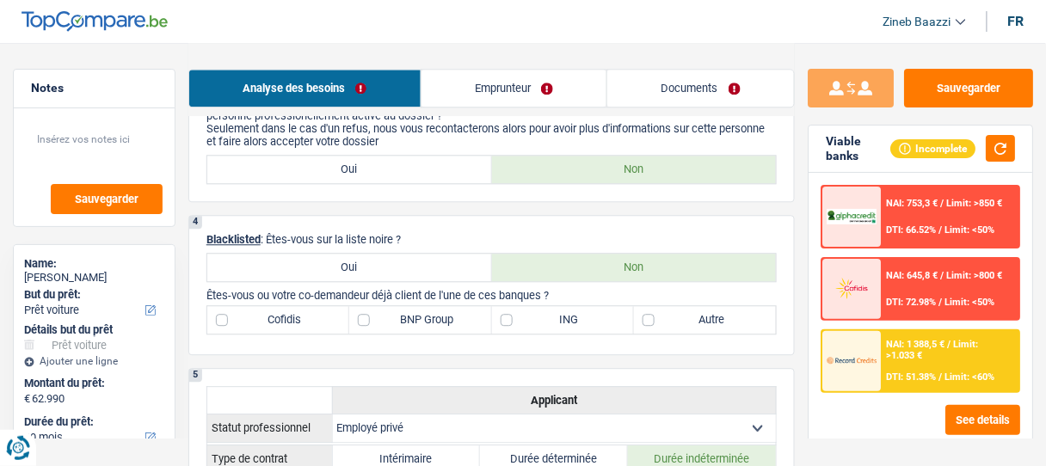
scroll to position [964, 0]
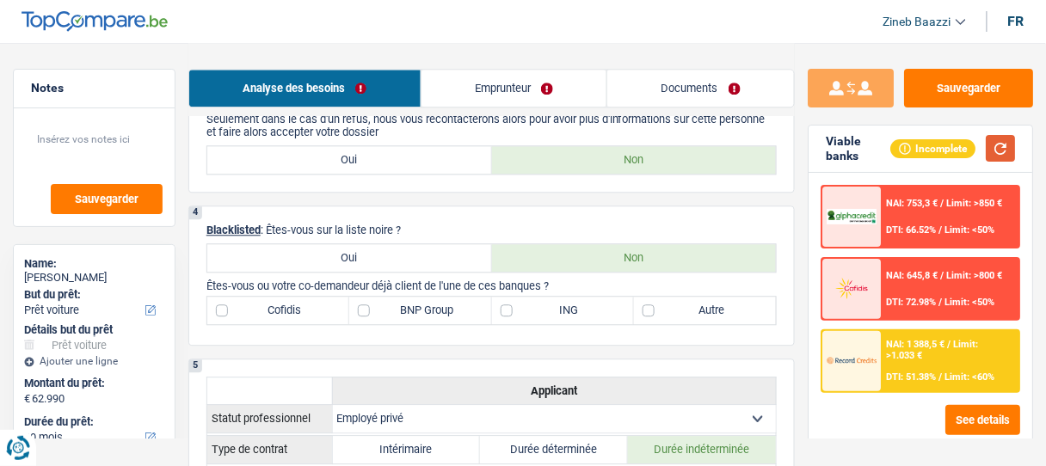
click at [1003, 142] on button "button" at bounding box center [1000, 148] width 29 height 27
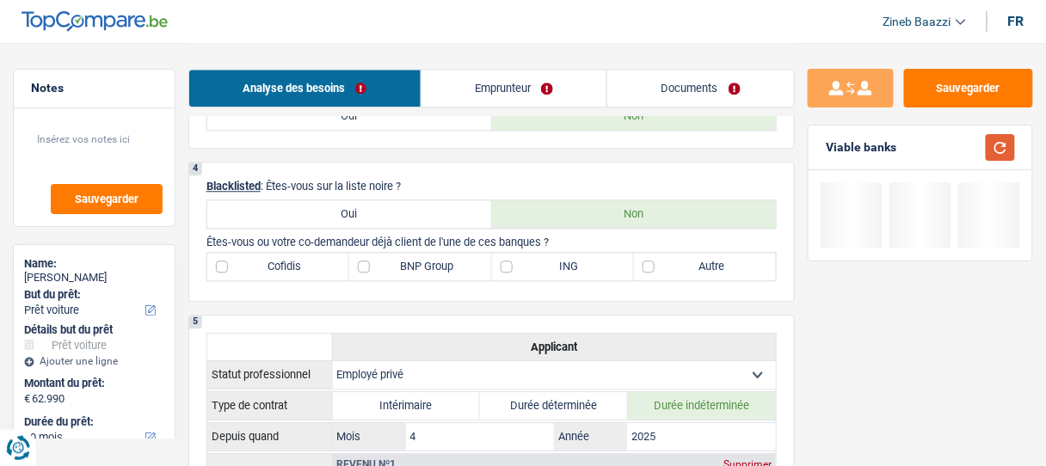
scroll to position [1032, 0]
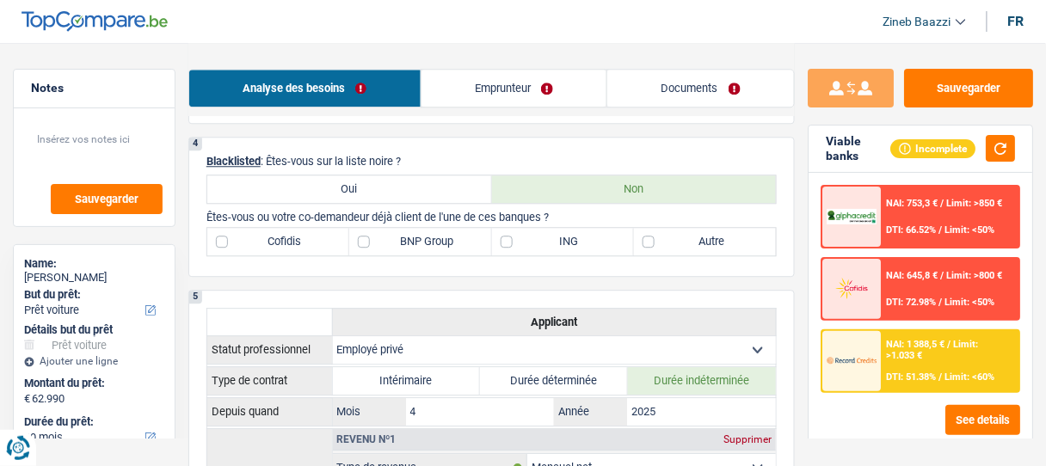
click at [440, 240] on label "BNP Group" at bounding box center [420, 242] width 142 height 28
click at [440, 240] on input "BNP Group" at bounding box center [420, 242] width 142 height 28
checkbox input "true"
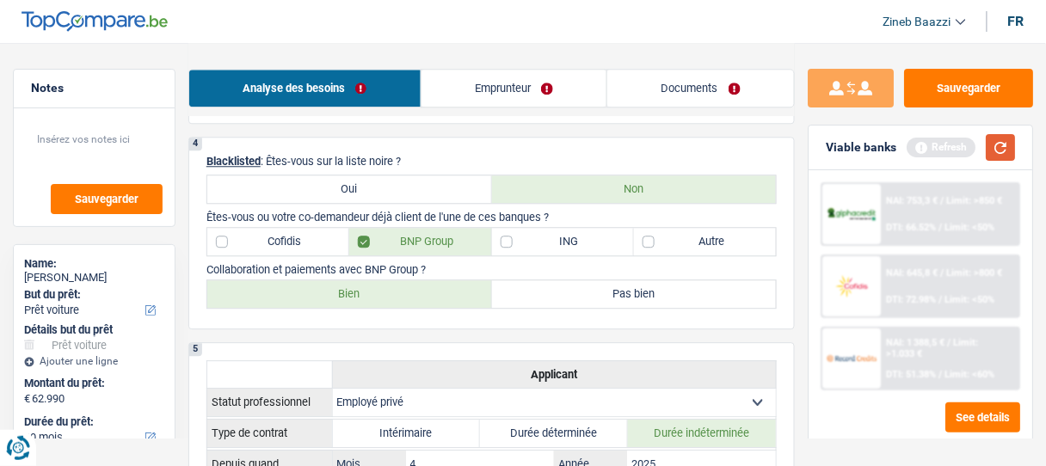
click at [995, 142] on button "button" at bounding box center [1000, 147] width 29 height 27
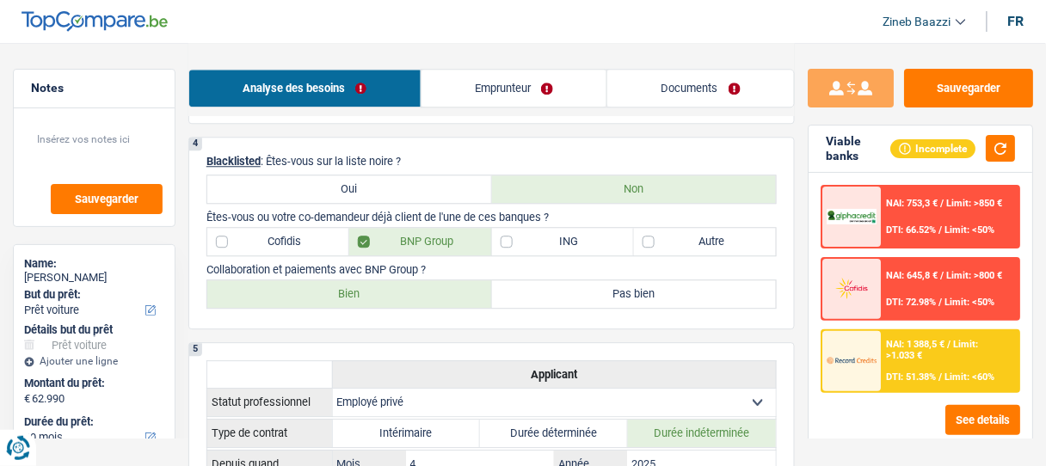
click at [295, 232] on label "Cofidis" at bounding box center [278, 242] width 142 height 28
click at [295, 232] on input "Cofidis" at bounding box center [278, 242] width 142 height 28
checkbox input "true"
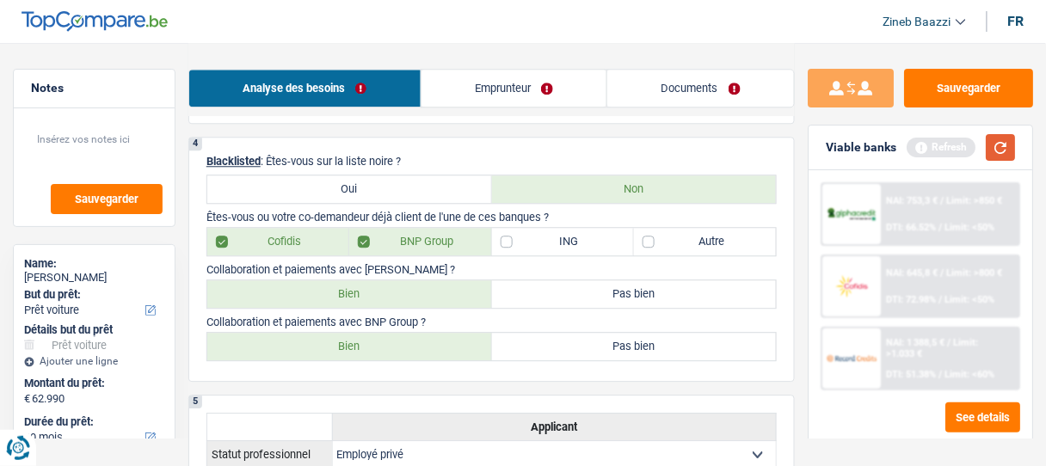
click at [992, 141] on button "button" at bounding box center [1000, 147] width 29 height 27
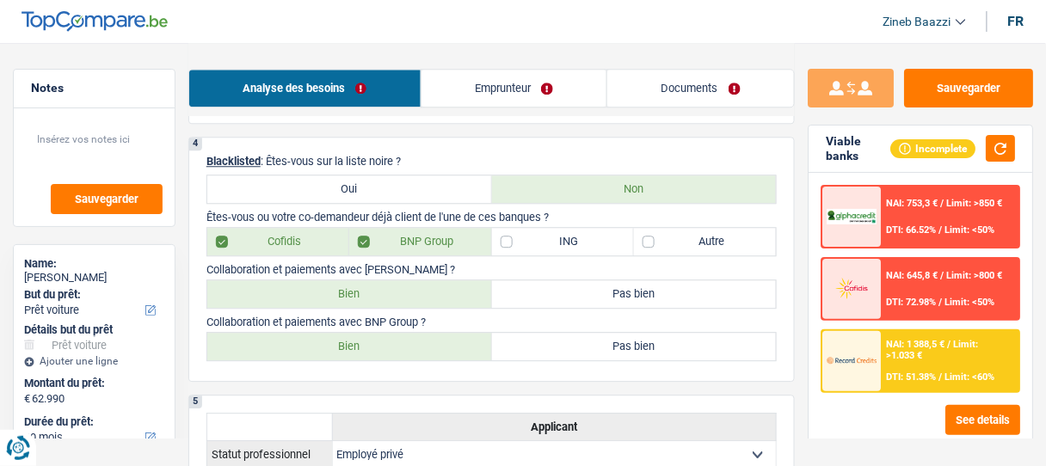
click at [401, 291] on label "Bien" at bounding box center [349, 294] width 285 height 28
click at [401, 291] on input "Bien" at bounding box center [349, 294] width 285 height 28
radio input "true"
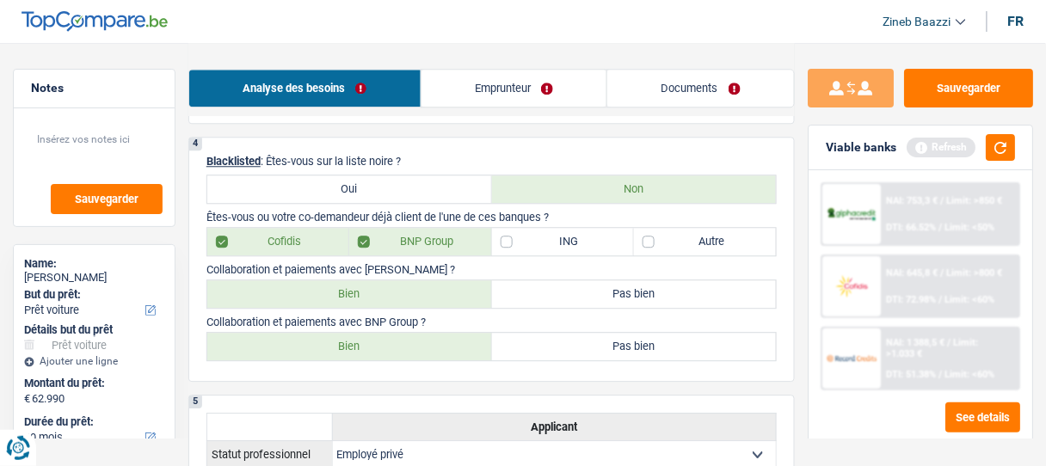
click at [405, 334] on label "Bien" at bounding box center [349, 347] width 285 height 28
click at [405, 334] on input "Bien" at bounding box center [349, 347] width 285 height 28
radio input "true"
click at [997, 148] on button "button" at bounding box center [1000, 147] width 29 height 27
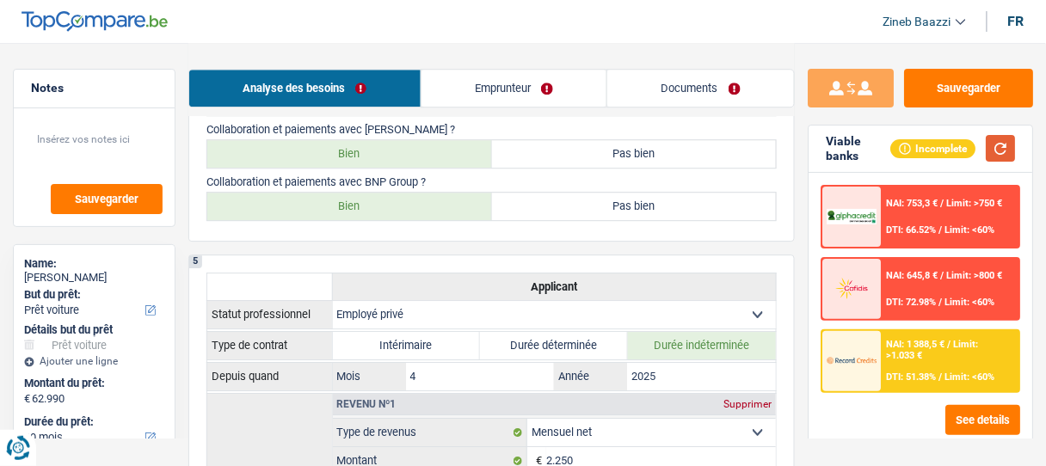
scroll to position [1308, 0]
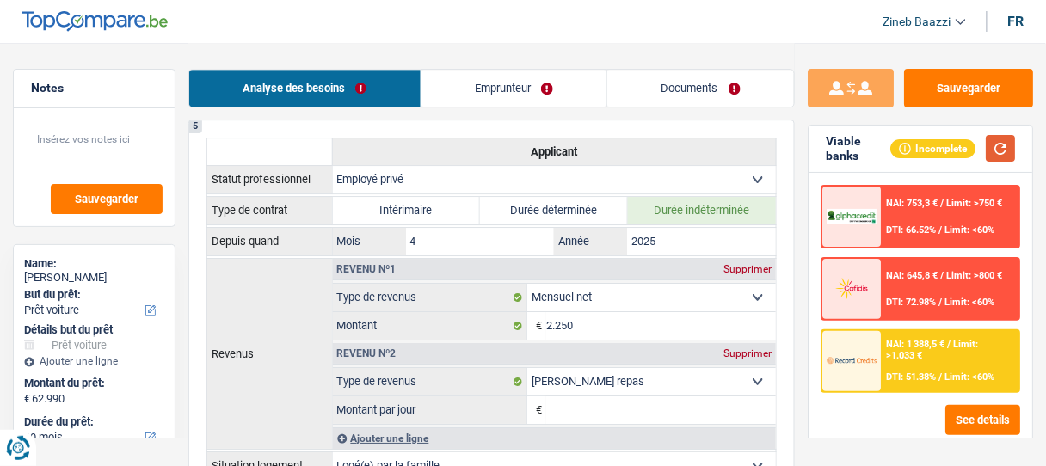
click at [1005, 150] on button "button" at bounding box center [1000, 148] width 29 height 27
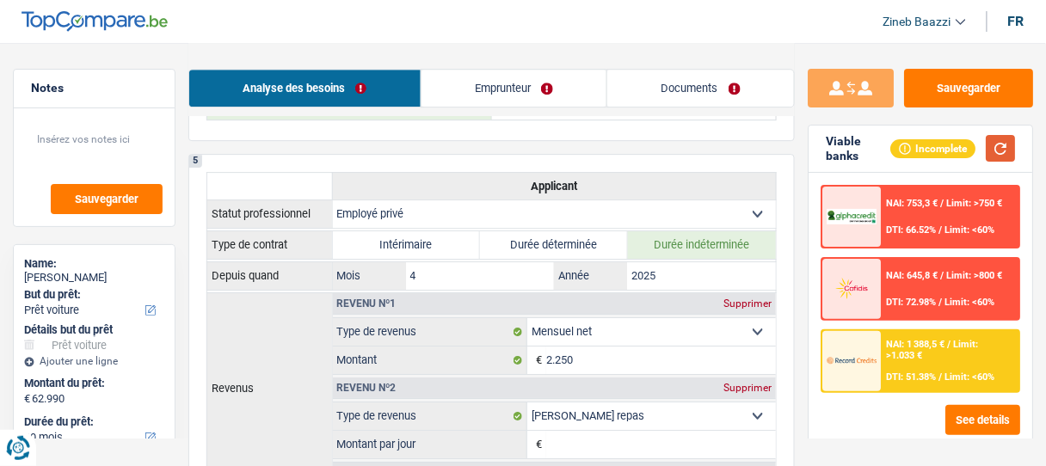
scroll to position [1239, 0]
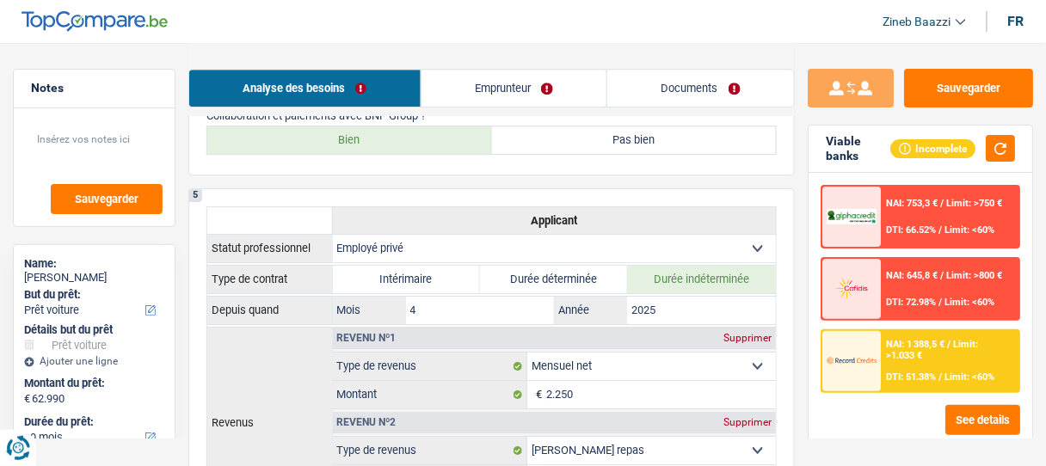
click at [491, 95] on link "Emprunteur" at bounding box center [515, 88] width 186 height 37
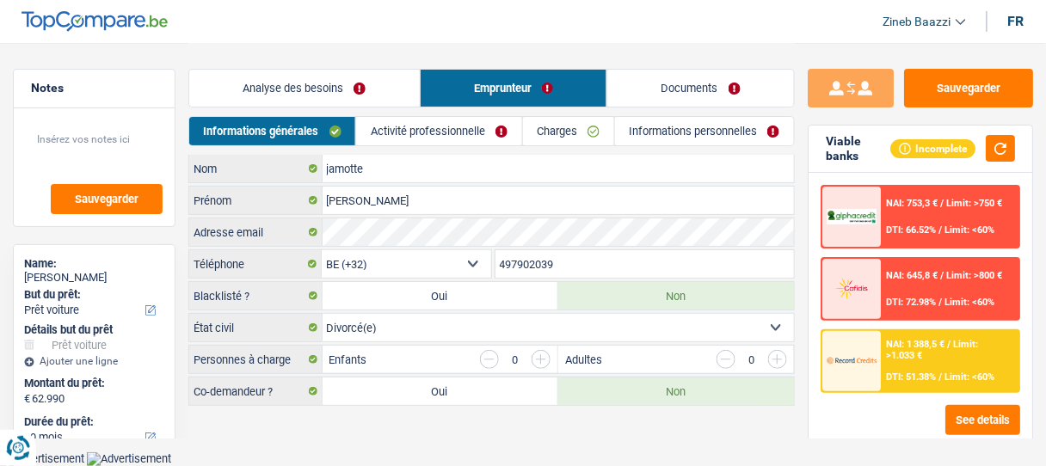
scroll to position [0, 0]
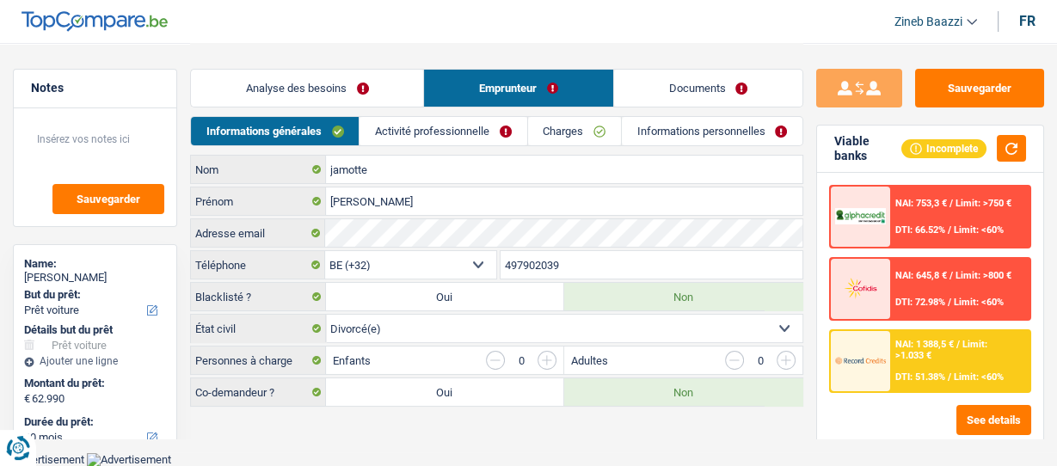
click at [1019, 129] on div "Viable banks Incomplete" at bounding box center [930, 149] width 226 height 47
click at [1013, 147] on button "button" at bounding box center [1011, 148] width 29 height 27
click at [451, 133] on link "Activité professionnelle" at bounding box center [443, 131] width 167 height 28
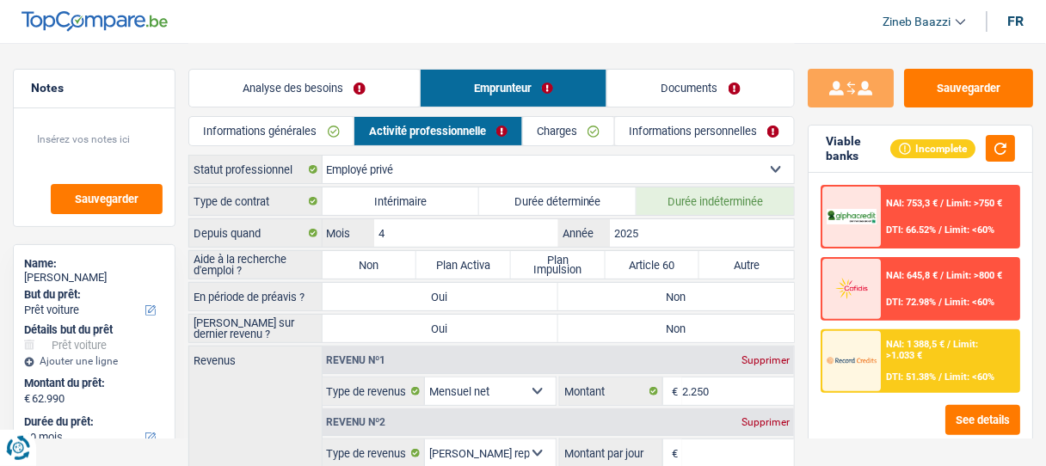
click at [364, 258] on label "Non" at bounding box center [370, 265] width 95 height 28
click at [364, 258] on input "Non" at bounding box center [370, 265] width 95 height 28
radio input "true"
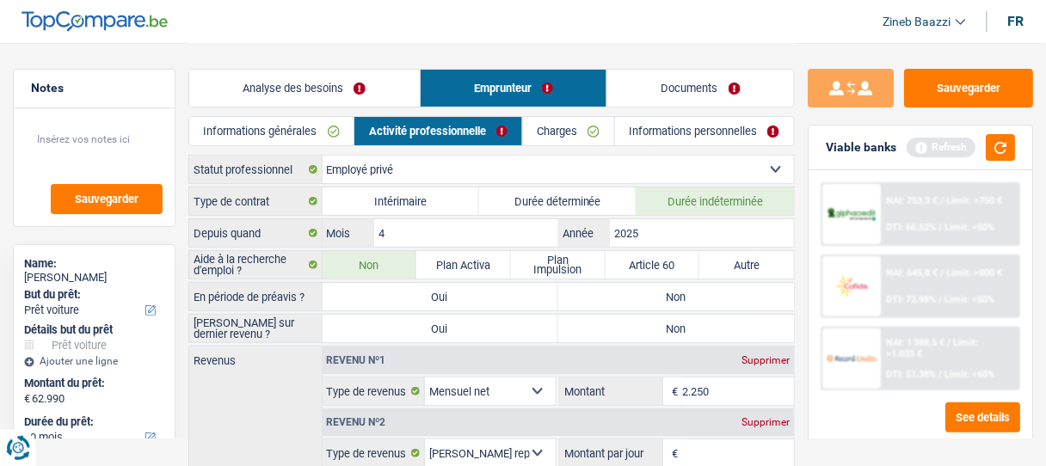
click at [371, 258] on label "Non" at bounding box center [370, 265] width 95 height 28
click at [371, 258] on input "Non" at bounding box center [370, 265] width 95 height 28
click at [984, 139] on div "Refresh" at bounding box center [961, 147] width 108 height 27
click at [991, 141] on button "button" at bounding box center [1000, 147] width 29 height 27
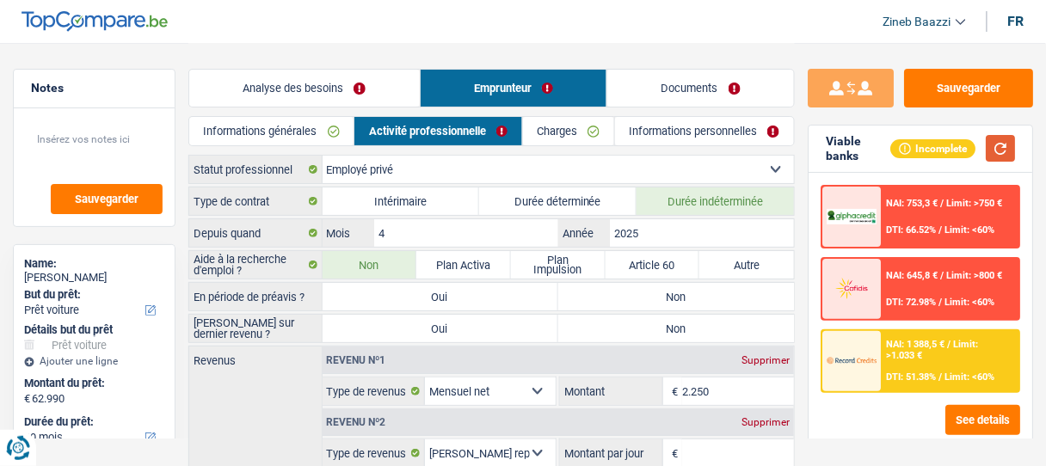
click at [999, 145] on button "button" at bounding box center [1000, 148] width 29 height 27
click at [675, 291] on label "Non" at bounding box center [676, 297] width 236 height 28
click at [675, 291] on input "Non" at bounding box center [676, 297] width 236 height 28
radio input "true"
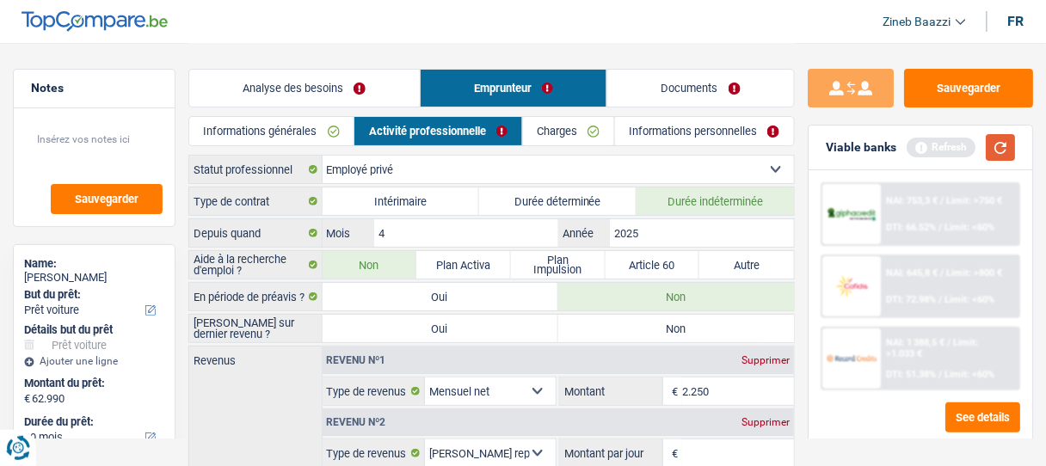
click at [994, 145] on button "button" at bounding box center [1000, 147] width 29 height 27
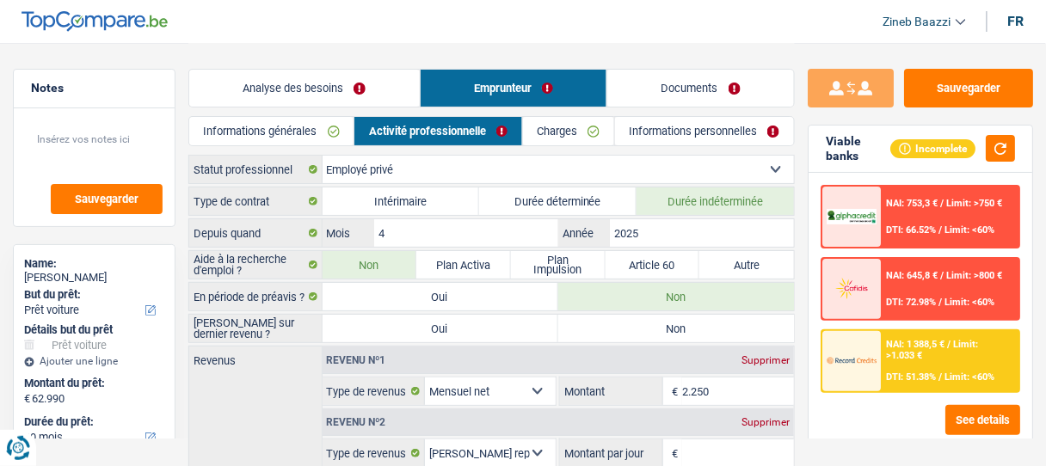
click at [617, 320] on label "Non" at bounding box center [676, 329] width 236 height 28
click at [617, 320] on input "Non" at bounding box center [676, 329] width 236 height 28
radio input "true"
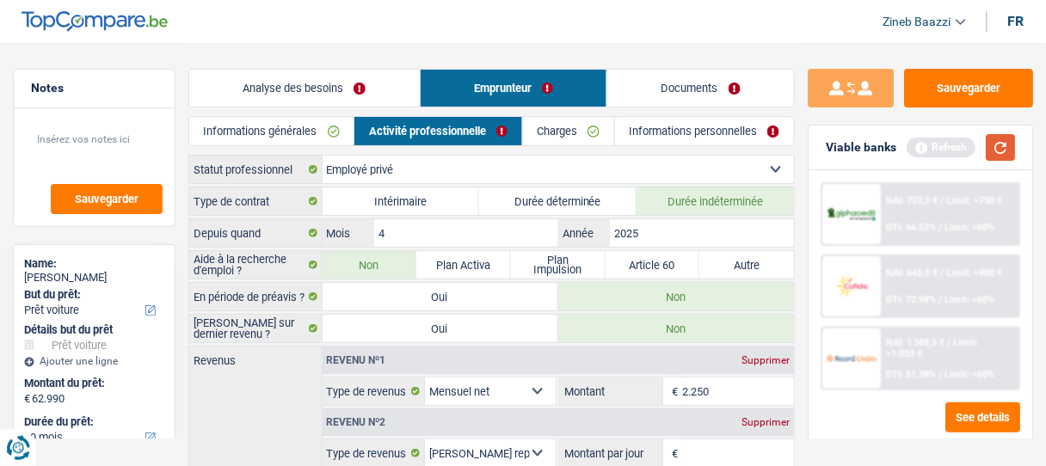
click at [998, 143] on button "button" at bounding box center [1000, 147] width 29 height 27
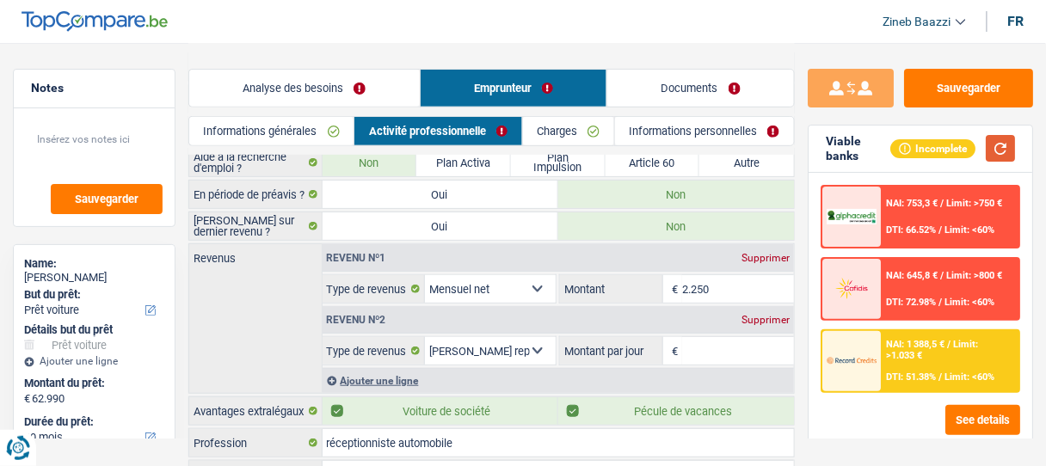
scroll to position [69, 0]
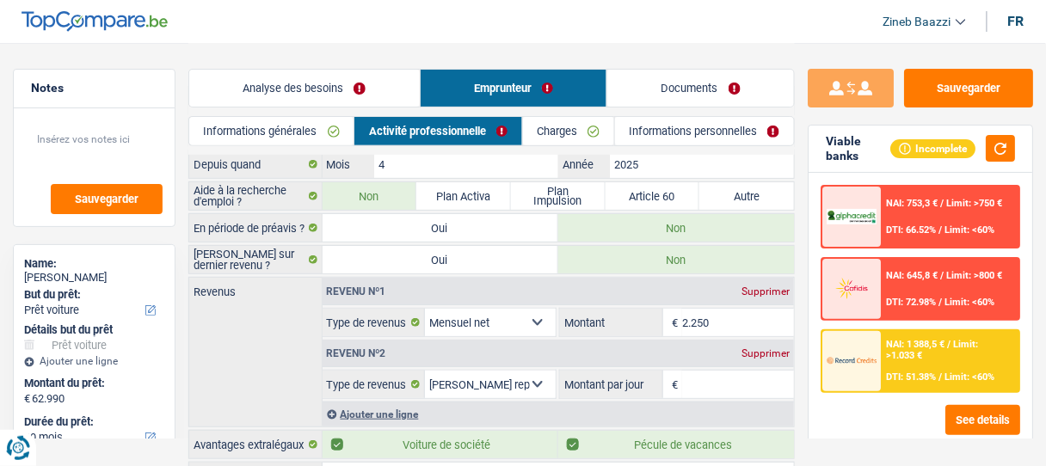
click at [711, 322] on input "2.250" at bounding box center [738, 323] width 112 height 28
click at [1011, 143] on button "button" at bounding box center [1000, 148] width 29 height 27
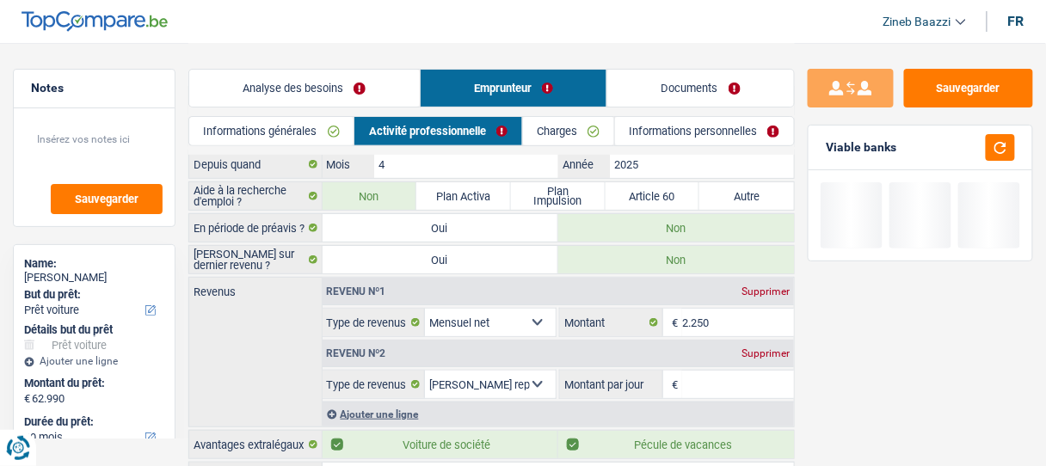
click at [715, 395] on div "Revenu nº1 Supprimer Allocation d'handicap Allocations chômage Allocations fami…" at bounding box center [558, 352] width 473 height 149
click at [715, 387] on input "Montant par jour" at bounding box center [738, 385] width 112 height 28
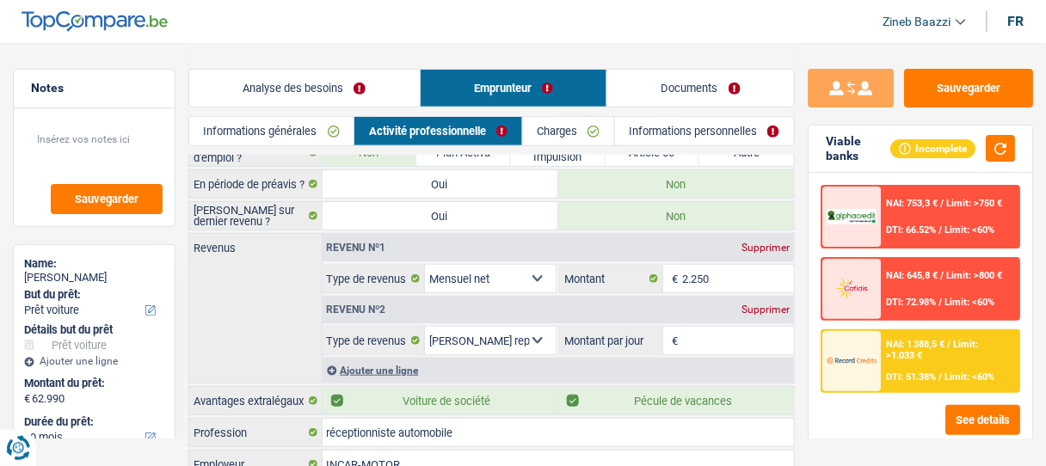
scroll to position [138, 0]
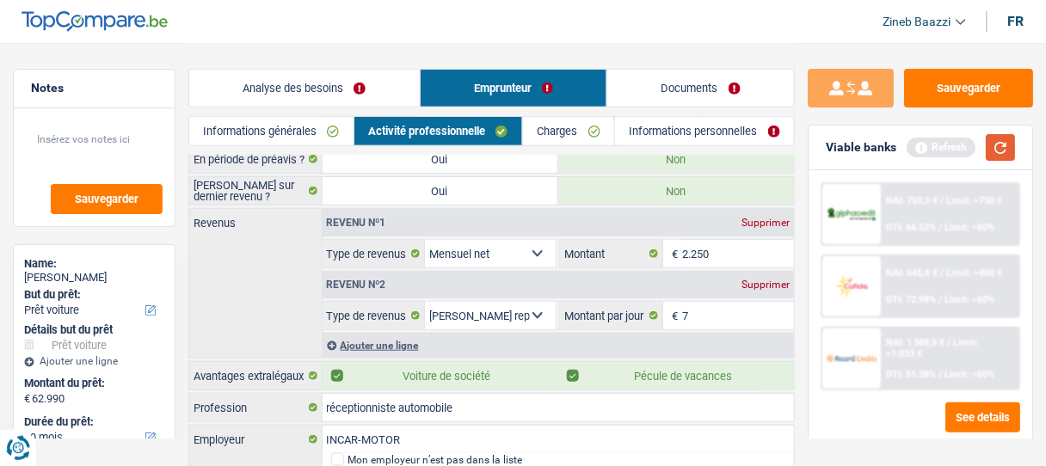
type input "7,0"
click at [1003, 159] on button "button" at bounding box center [1000, 147] width 29 height 27
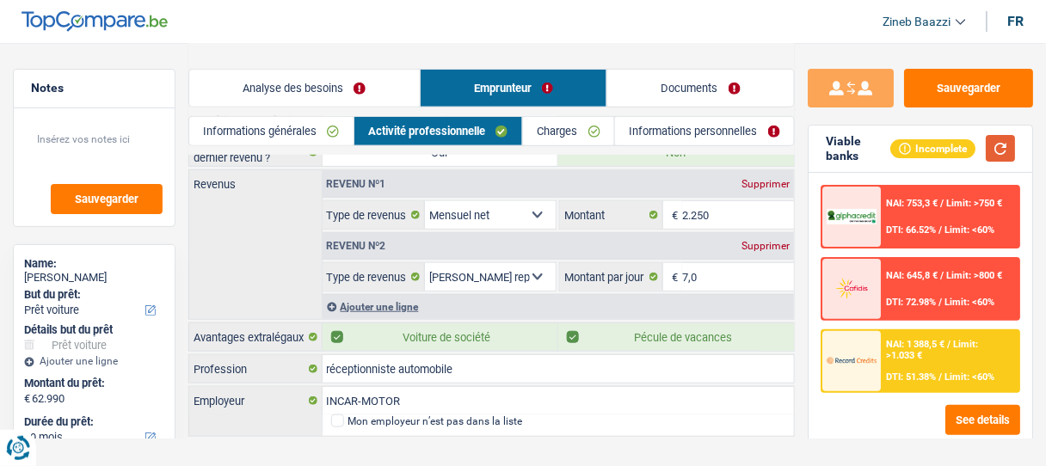
scroll to position [198, 0]
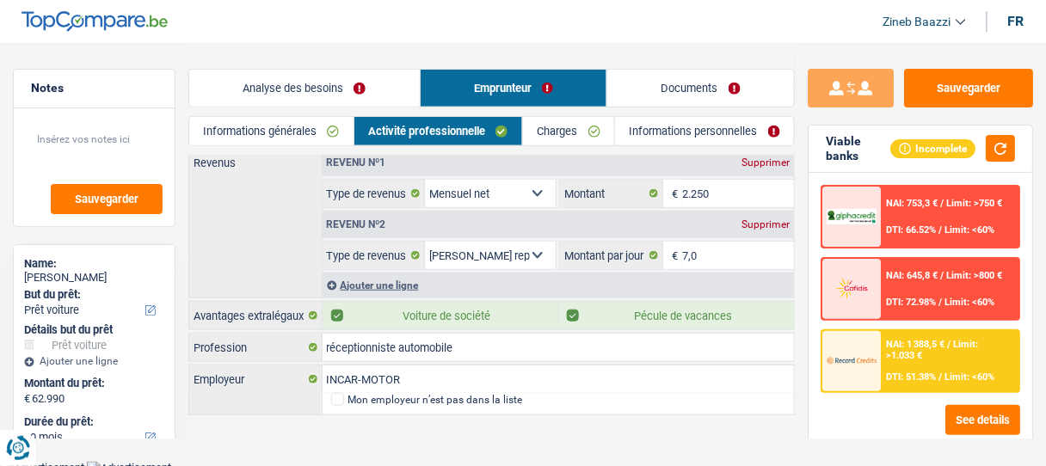
click at [678, 95] on link "Documents" at bounding box center [700, 88] width 187 height 37
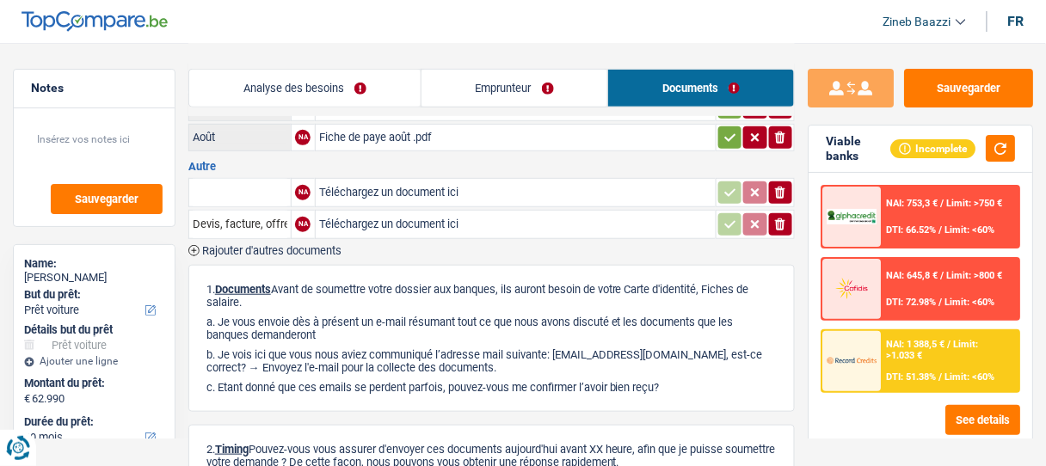
click at [494, 92] on link "Emprunteur" at bounding box center [515, 88] width 187 height 37
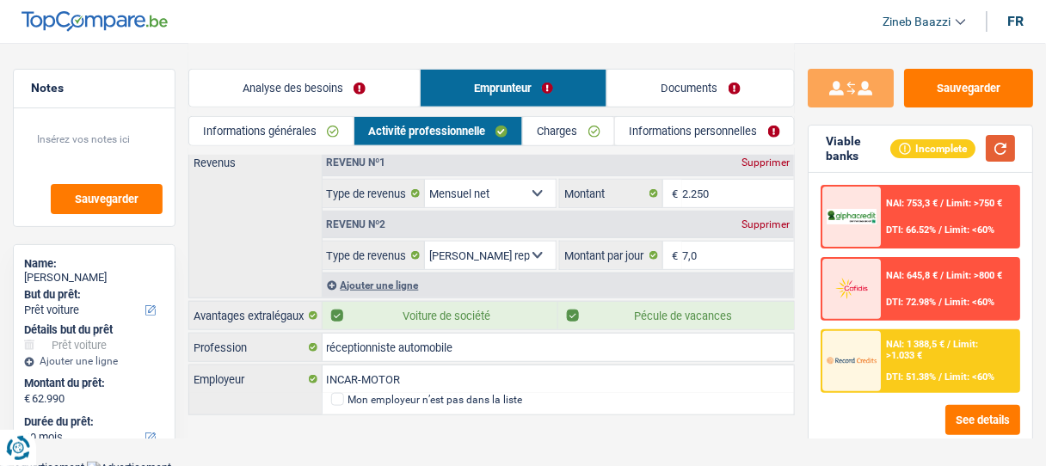
click at [989, 144] on button "button" at bounding box center [1000, 148] width 29 height 27
click at [545, 133] on link "Charges" at bounding box center [568, 131] width 91 height 28
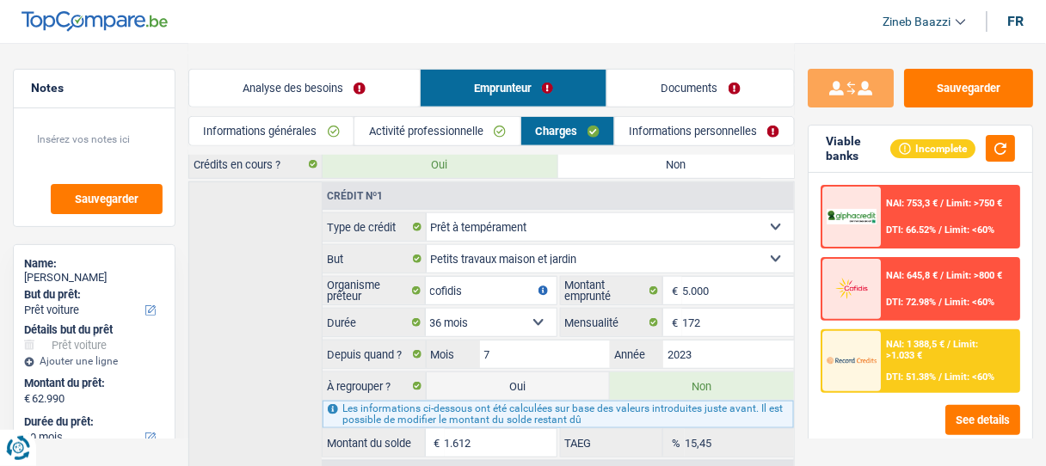
scroll to position [227, 0]
click at [547, 382] on label "Oui" at bounding box center [519, 387] width 184 height 28
click at [547, 382] on input "Oui" at bounding box center [519, 387] width 184 height 28
radio input "true"
type input "64.602"
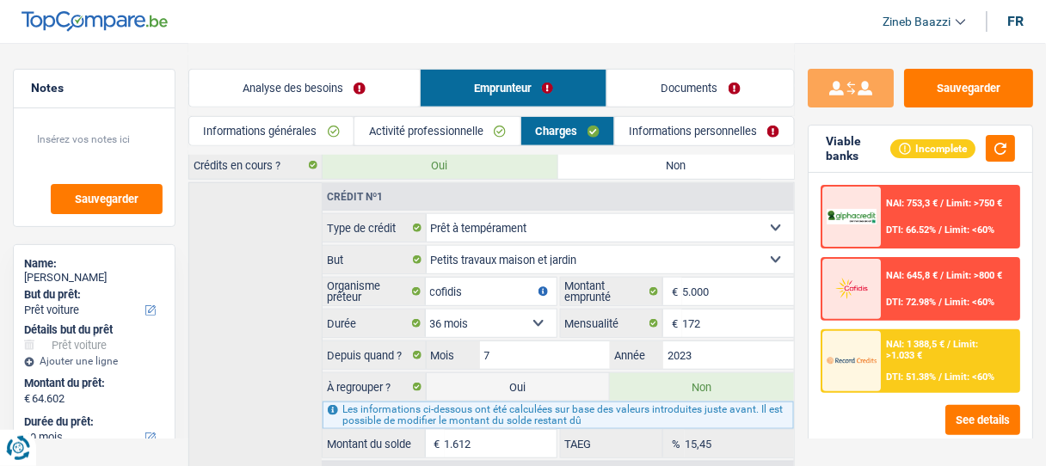
radio input "false"
select select "refinancing"
select select "144"
select select "car"
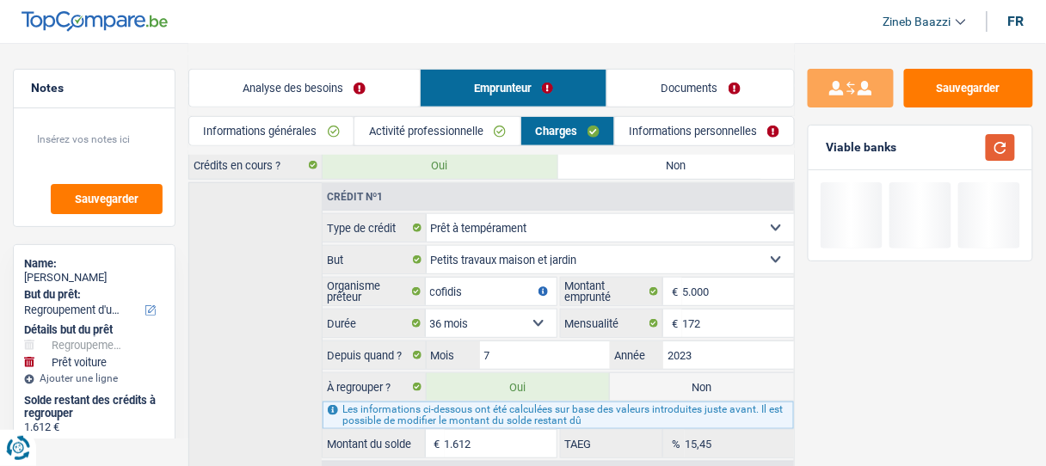
click at [1000, 151] on button "button" at bounding box center [1000, 147] width 29 height 27
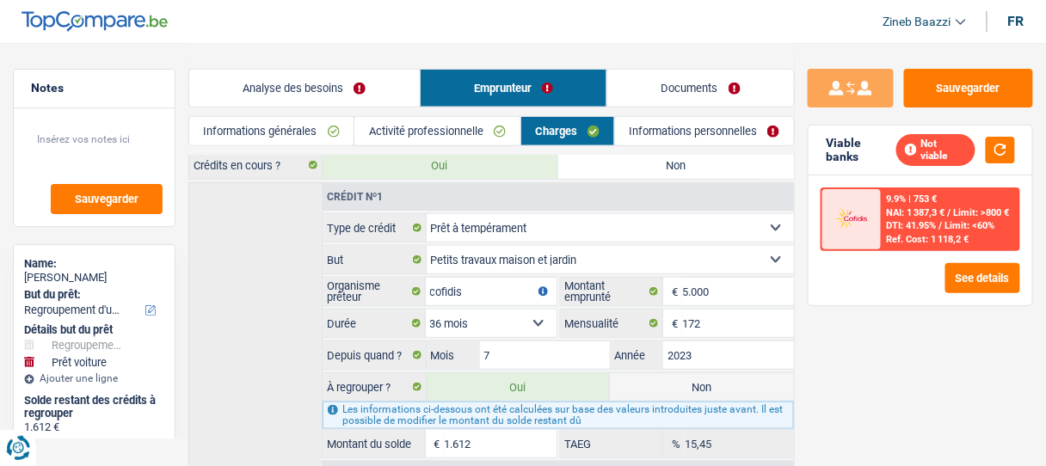
click at [305, 96] on link "Analyse des besoins" at bounding box center [304, 88] width 231 height 37
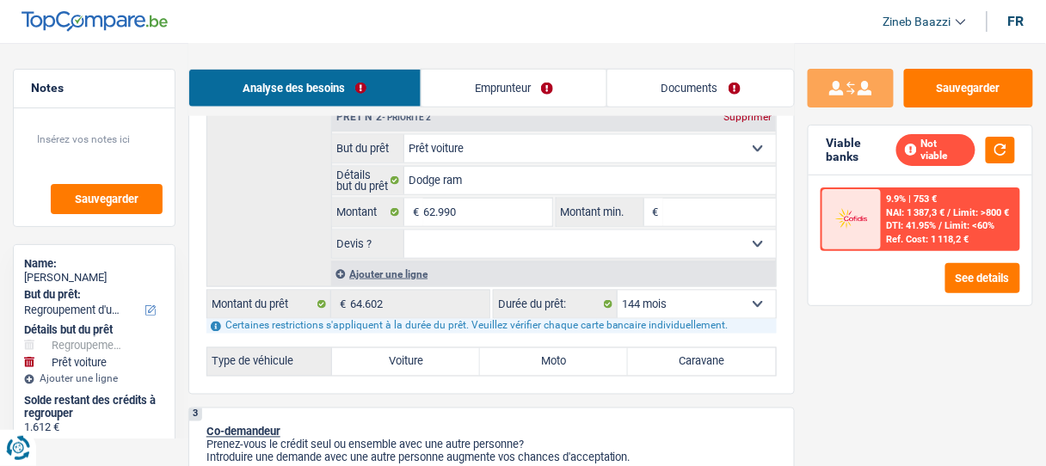
scroll to position [434, 0]
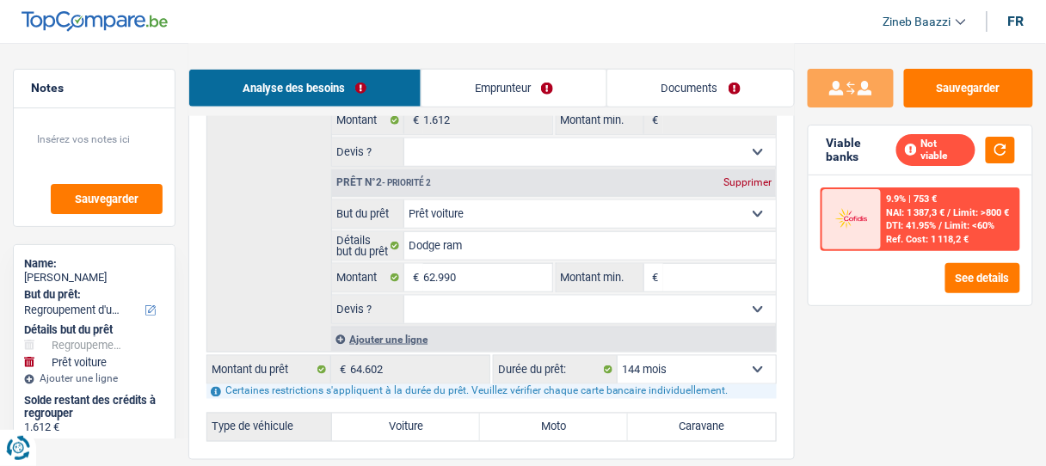
click at [699, 385] on div "Certaines restrictions s'appliquent à la durée du prêt. Veuillez vérifier chaqu…" at bounding box center [491, 392] width 570 height 15
click at [699, 372] on select "12 mois 18 mois 24 mois 30 mois 36 mois 42 mois 48 mois 60 mois 72 mois 84 mois…" at bounding box center [697, 370] width 158 height 28
select select "96"
click at [618, 356] on select "12 mois 18 mois 24 mois 30 mois 36 mois 42 mois 48 mois 60 mois 72 mois 84 mois…" at bounding box center [697, 370] width 158 height 28
select select "96"
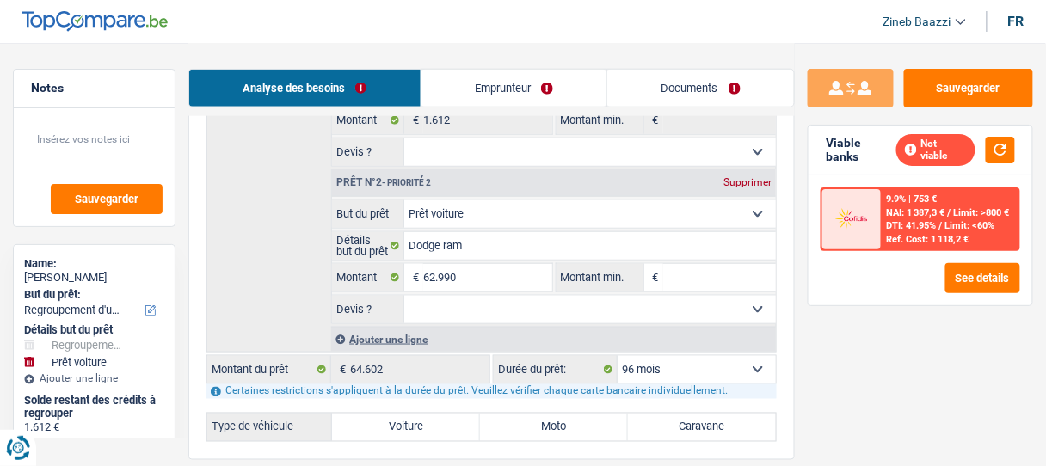
select select "96"
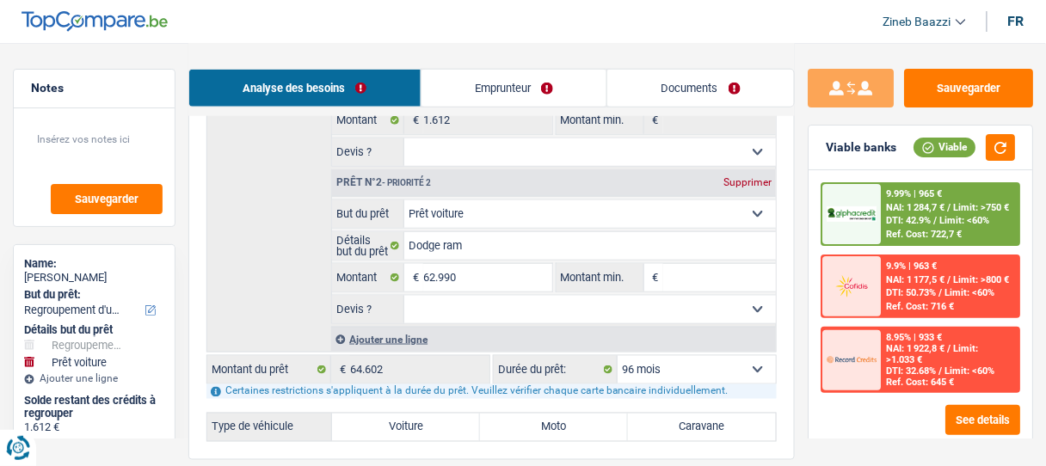
click at [671, 360] on select "12 mois 18 mois 24 mois 30 mois 36 mois 42 mois 48 mois 60 mois 72 mois 84 mois…" at bounding box center [697, 370] width 158 height 28
select select "120"
click at [618, 356] on select "12 mois 18 mois 24 mois 30 mois 36 mois 42 mois 48 mois 60 mois 72 mois 84 mois…" at bounding box center [697, 370] width 158 height 28
select select "120"
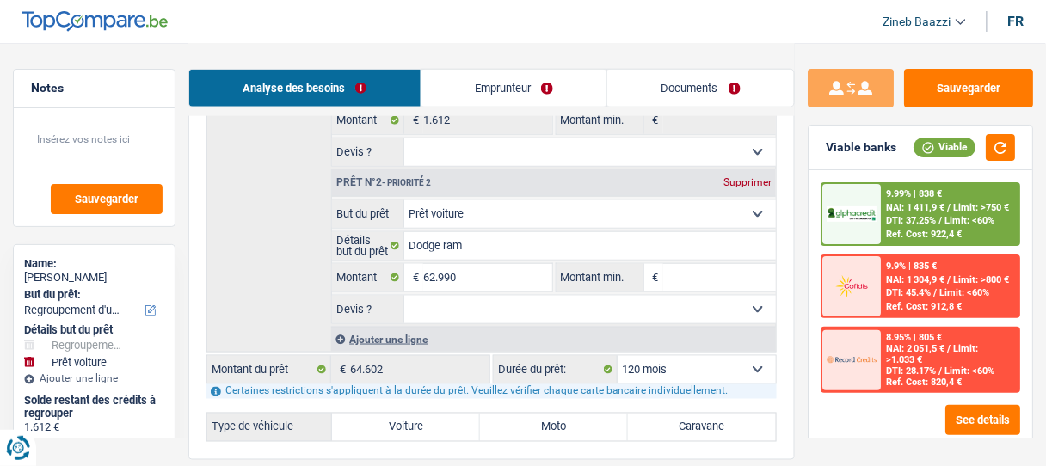
click at [527, 87] on link "Emprunteur" at bounding box center [515, 88] width 186 height 37
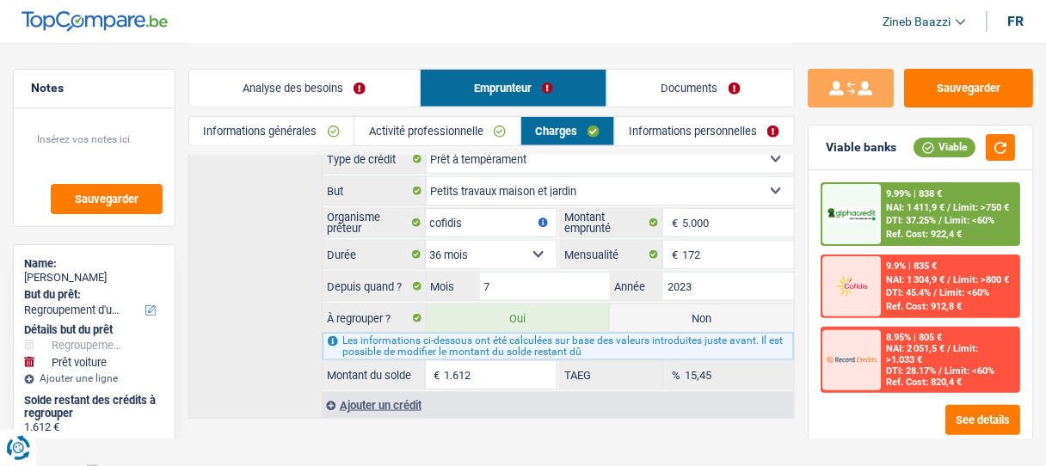
click at [453, 361] on input "1.612" at bounding box center [501, 375] width 112 height 28
select select "144"
type input "1"
type input "62.991"
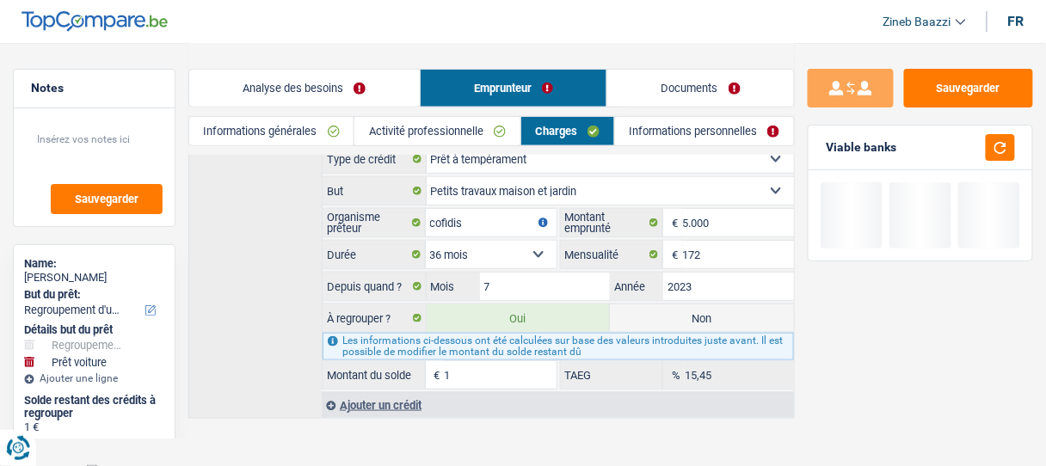
type input "11"
type input "63.001"
type input "116"
type input "63.106"
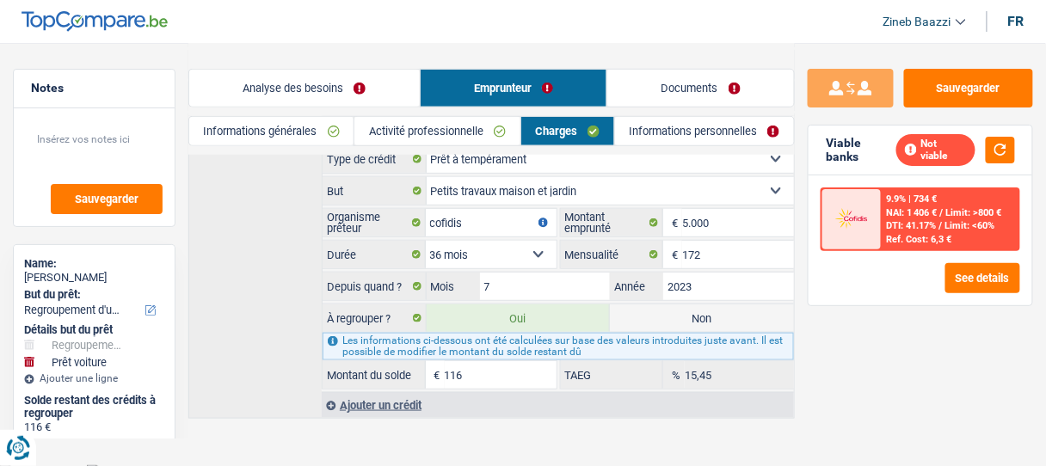
type input "1.169"
type input "64.159"
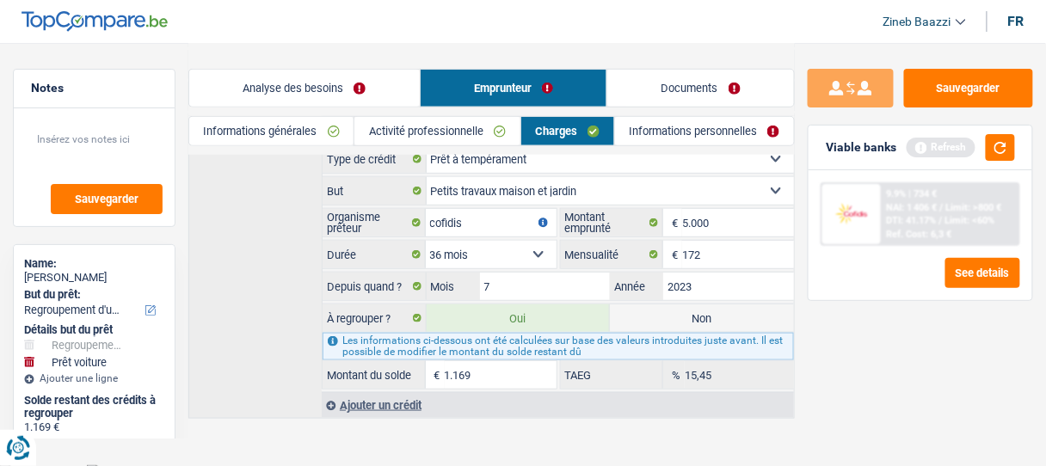
type input "1.169"
click at [539, 431] on main "Notes Sauvegarder Name: olivier jamotte But du prêt: Confort maison: meubles, t…" at bounding box center [523, 84] width 1046 height 761
click at [1001, 151] on button "button" at bounding box center [1000, 147] width 29 height 27
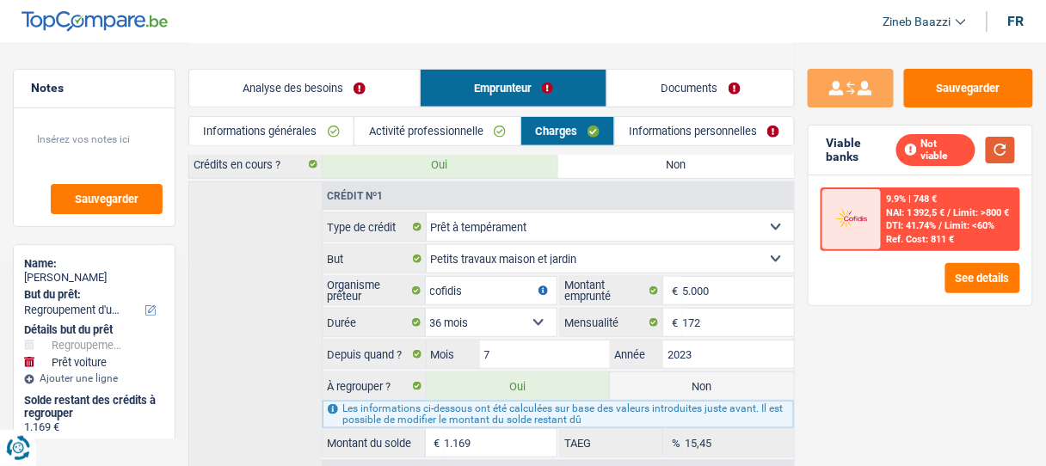
scroll to position [227, 0]
click at [654, 130] on link "Informations personnelles" at bounding box center [704, 131] width 179 height 28
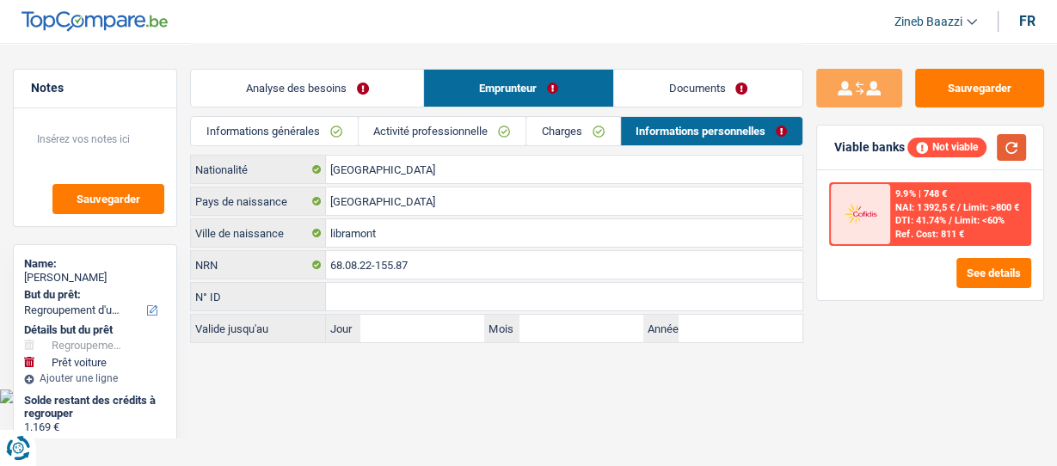
click at [1024, 138] on button "button" at bounding box center [1011, 147] width 29 height 27
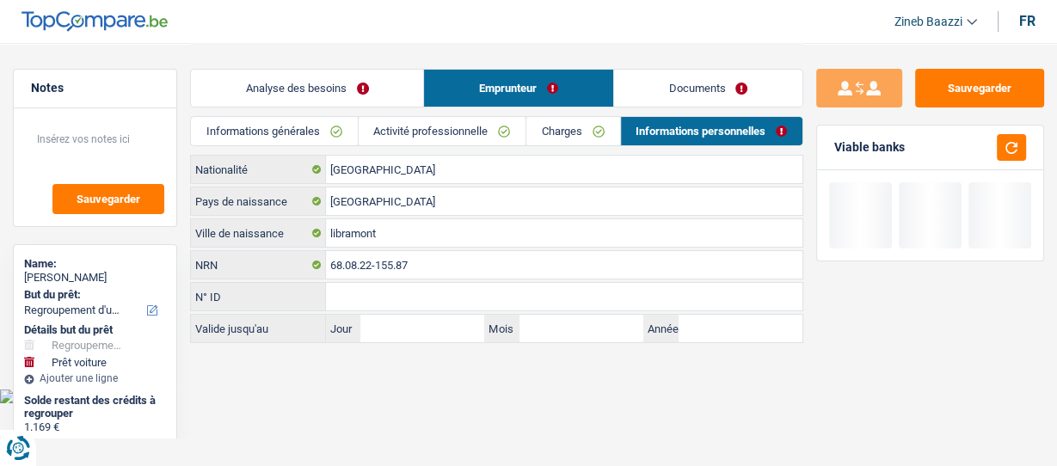
click at [292, 128] on link "Informations générales" at bounding box center [274, 131] width 166 height 28
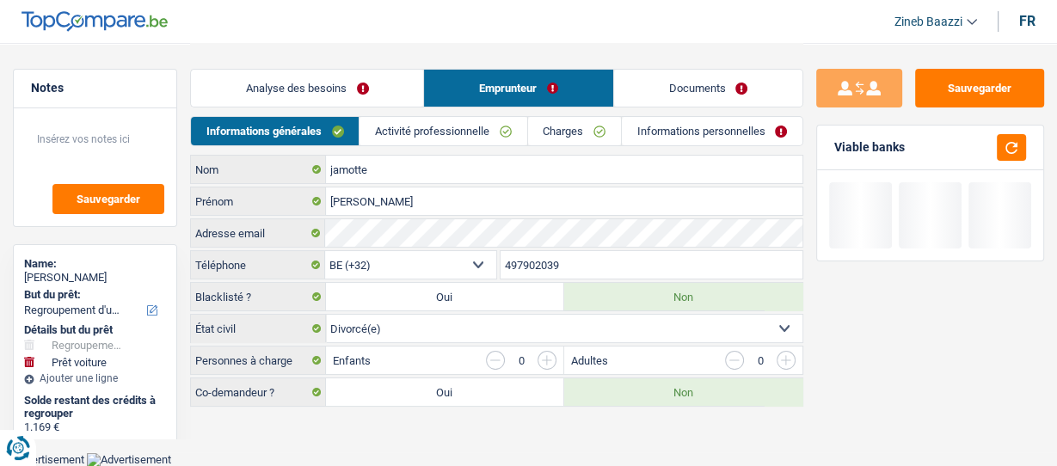
click at [312, 89] on link "Analyse des besoins" at bounding box center [307, 88] width 232 height 37
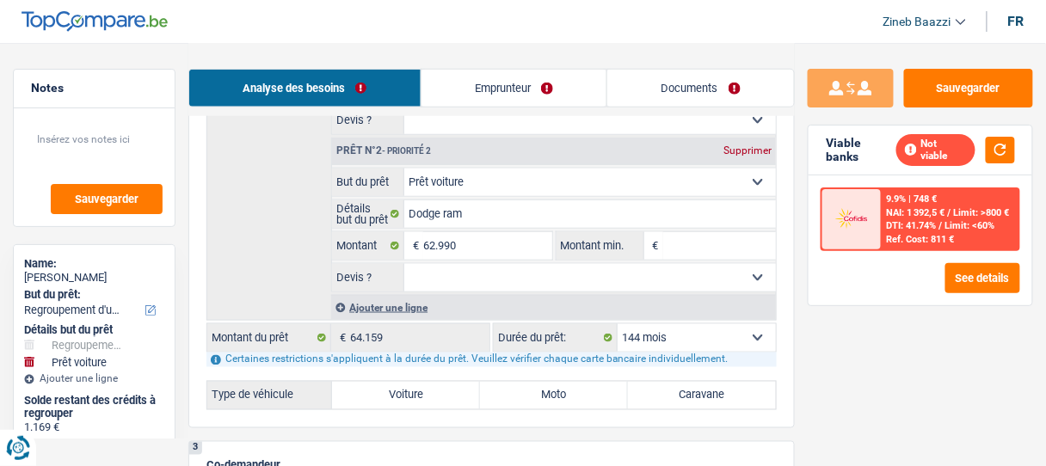
scroll to position [551, 0]
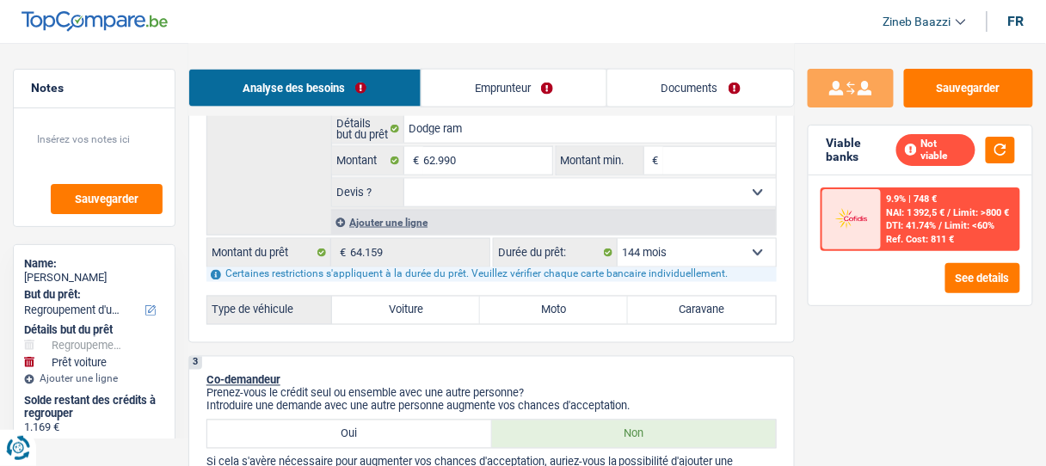
click at [691, 244] on select "12 mois 18 mois 24 mois 30 mois 36 mois 42 mois 48 mois 60 mois 72 mois 84 mois…" at bounding box center [697, 253] width 158 height 28
select select "60"
click at [618, 239] on select "12 mois 18 mois 24 mois 30 mois 36 mois 42 mois 48 mois 60 mois 72 mois 84 mois…" at bounding box center [697, 253] width 158 height 28
select select "60"
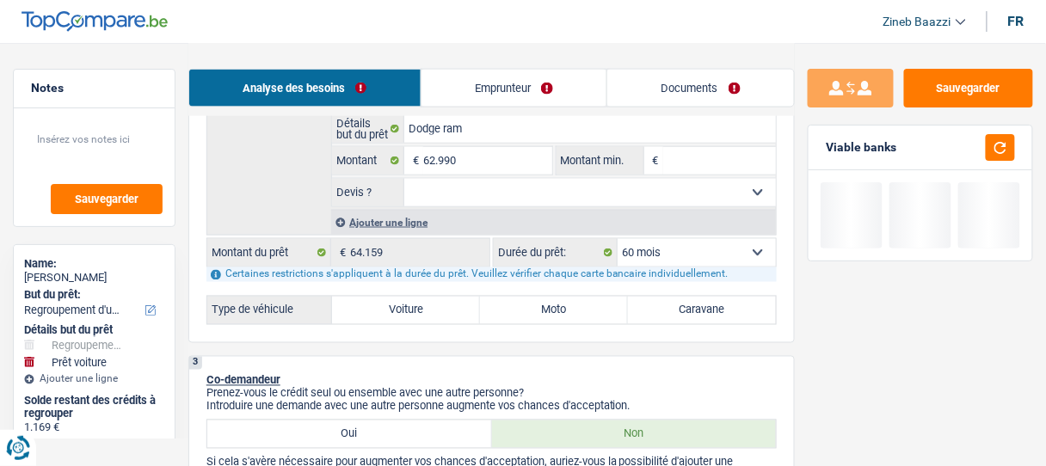
click at [379, 301] on label "Voiture" at bounding box center [406, 311] width 148 height 28
click at [379, 301] on input "Voiture" at bounding box center [406, 311] width 148 height 28
radio input "true"
select select "144"
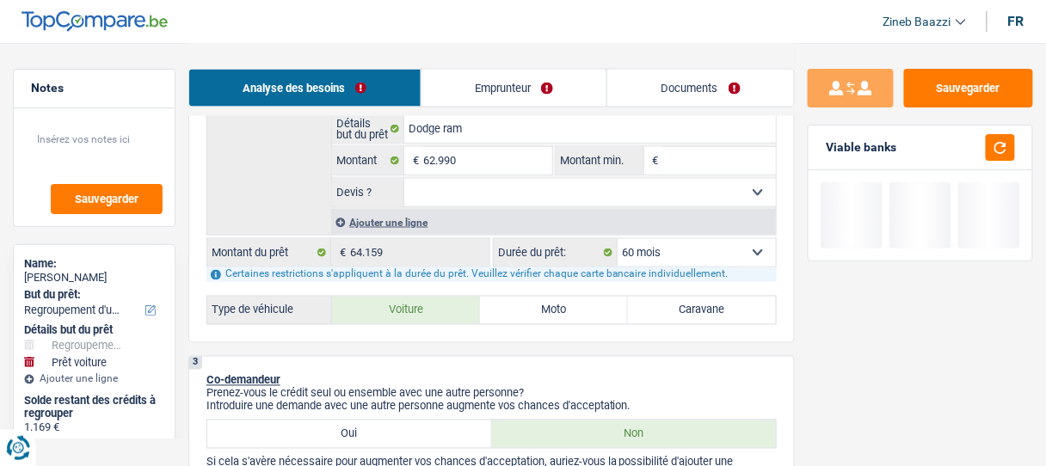
select select "144"
radio input "true"
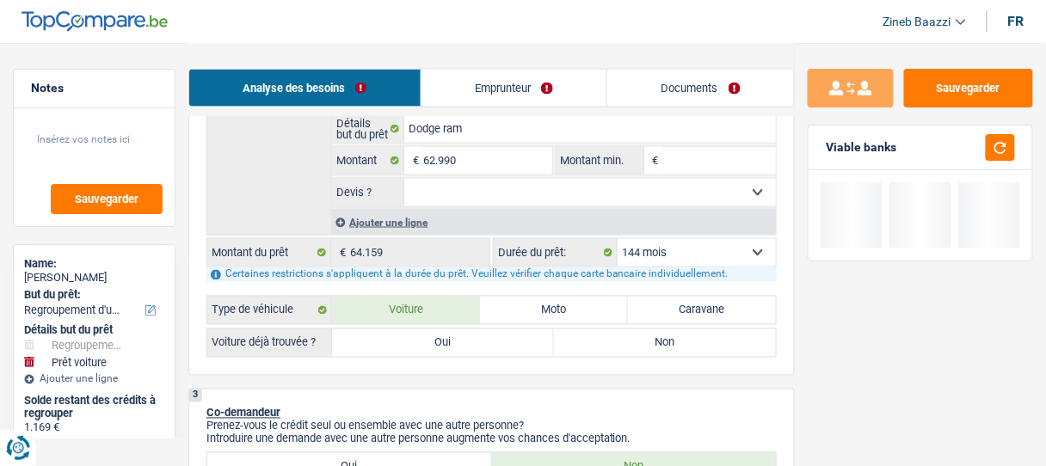
click at [502, 332] on label "Oui" at bounding box center [443, 343] width 222 height 28
click at [502, 332] on input "Oui" at bounding box center [443, 343] width 222 height 28
radio input "true"
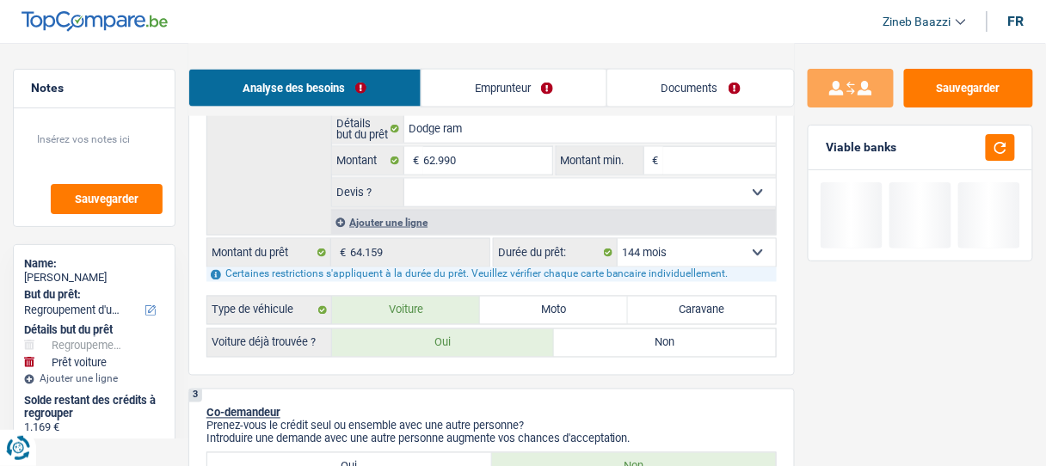
radio input "true"
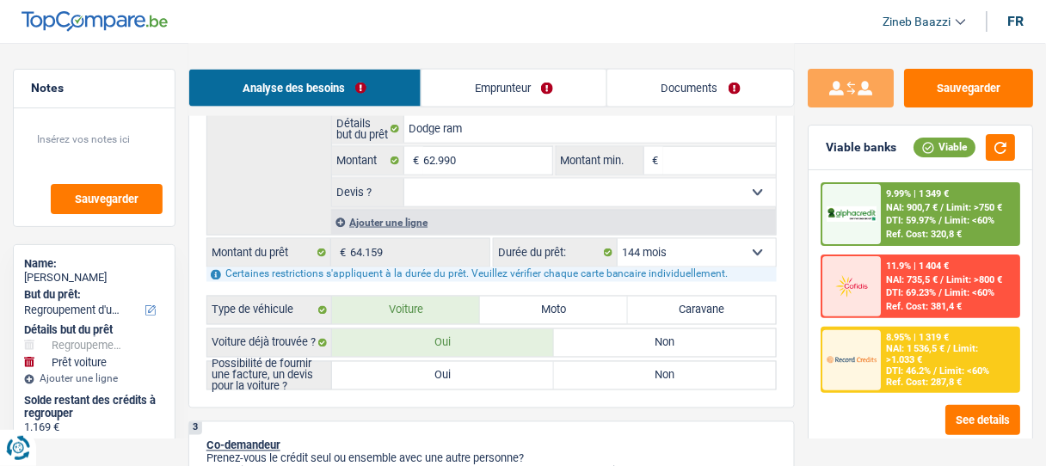
click at [464, 369] on label "Oui" at bounding box center [443, 376] width 222 height 28
click at [464, 369] on input "Oui" at bounding box center [443, 376] width 222 height 28
radio input "true"
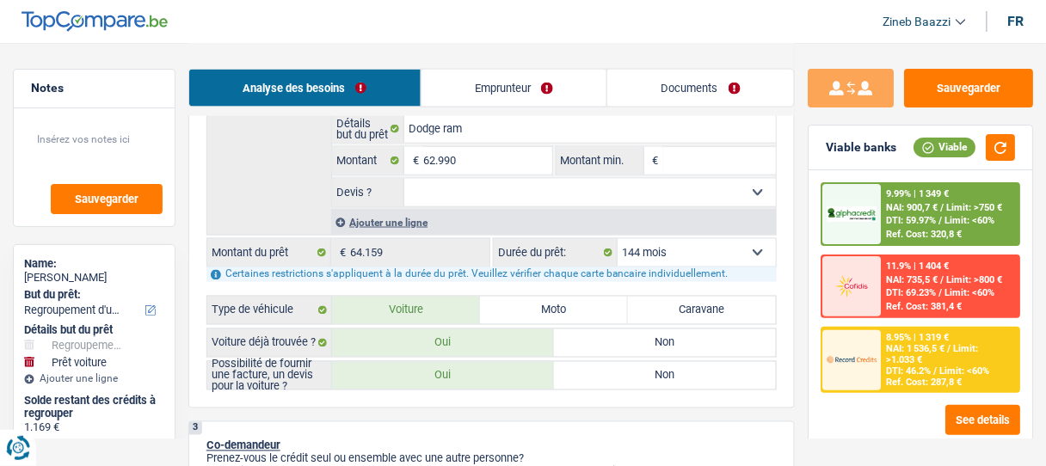
radio input "true"
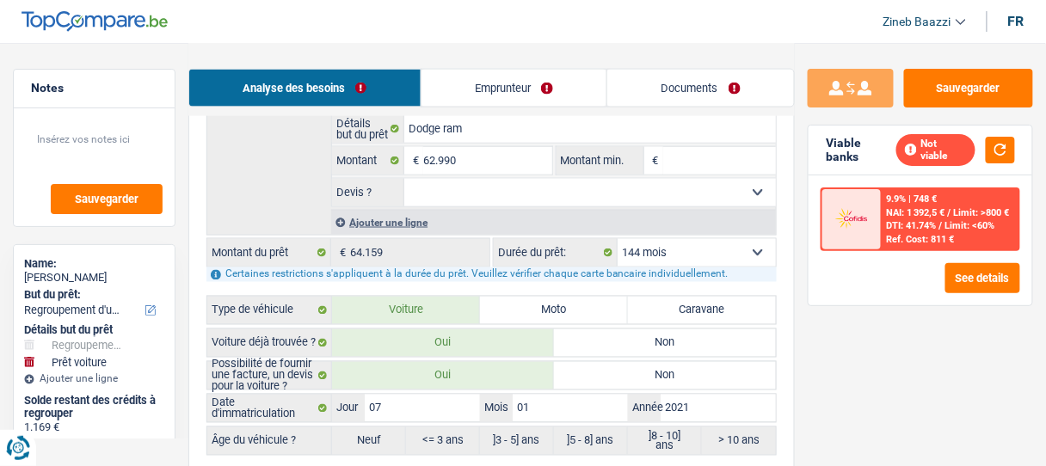
click at [681, 239] on select "12 mois 18 mois 24 mois 30 mois 36 mois 42 mois 48 mois 60 mois 72 mois 84 mois…" at bounding box center [697, 253] width 158 height 28
select select "120"
click at [618, 239] on select "12 mois 18 mois 24 mois 30 mois 36 mois 42 mois 48 mois 60 mois 72 mois 84 mois…" at bounding box center [697, 253] width 158 height 28
select select "120"
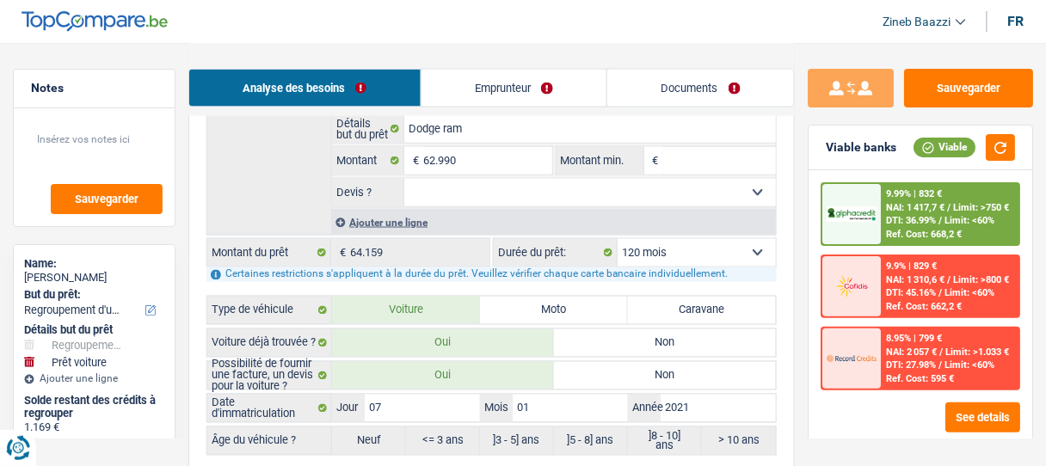
click at [722, 244] on select "12 mois 18 mois 24 mois 30 mois 36 mois 42 mois 48 mois 60 mois 72 mois 84 mois…" at bounding box center [697, 253] width 158 height 28
select select "96"
click at [618, 239] on select "12 mois 18 mois 24 mois 30 mois 36 mois 42 mois 48 mois 60 mois 72 mois 84 mois…" at bounding box center [697, 253] width 158 height 28
select select "96"
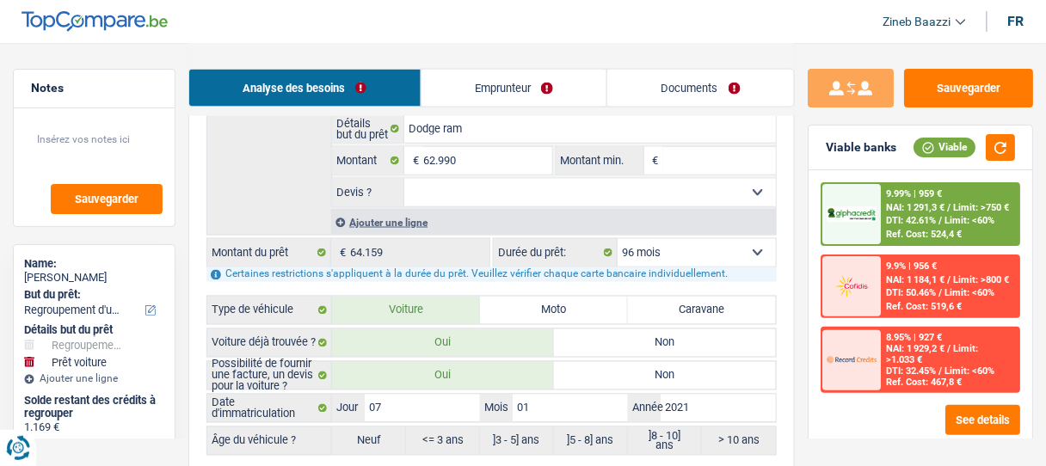
click at [696, 243] on select "12 mois 18 mois 24 mois 30 mois 36 mois 42 mois 48 mois 60 mois 72 mois 84 mois…" at bounding box center [697, 253] width 158 height 28
click at [251, 187] on div "Détails but du prêt Prêt n°1 - Priorité 1 Confort maison: meubles, textile, pei…" at bounding box center [491, 65] width 570 height 342
click at [758, 249] on select "12 mois 18 mois 24 mois 30 mois 36 mois 42 mois 48 mois 60 mois 72 mois 84 mois…" at bounding box center [697, 253] width 158 height 28
select select "120"
click at [618, 239] on select "12 mois 18 mois 24 mois 30 mois 36 mois 42 mois 48 mois 60 mois 72 mois 84 mois…" at bounding box center [697, 253] width 158 height 28
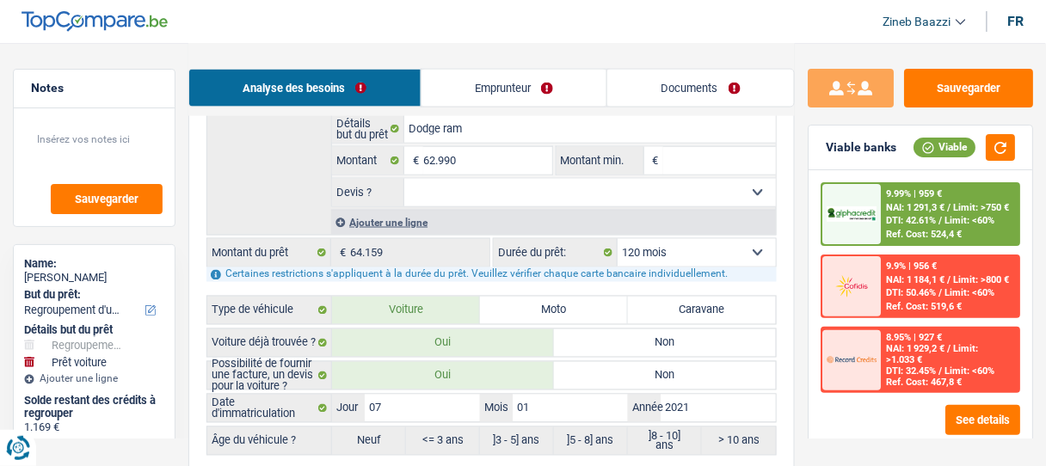
select select "120"
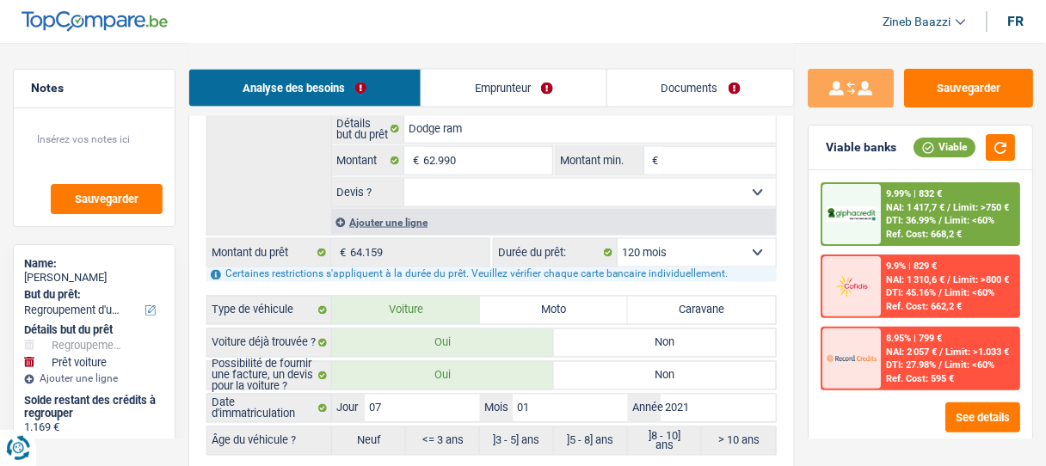
click at [905, 211] on span "NAI: 1 417,7 €" at bounding box center [916, 207] width 59 height 11
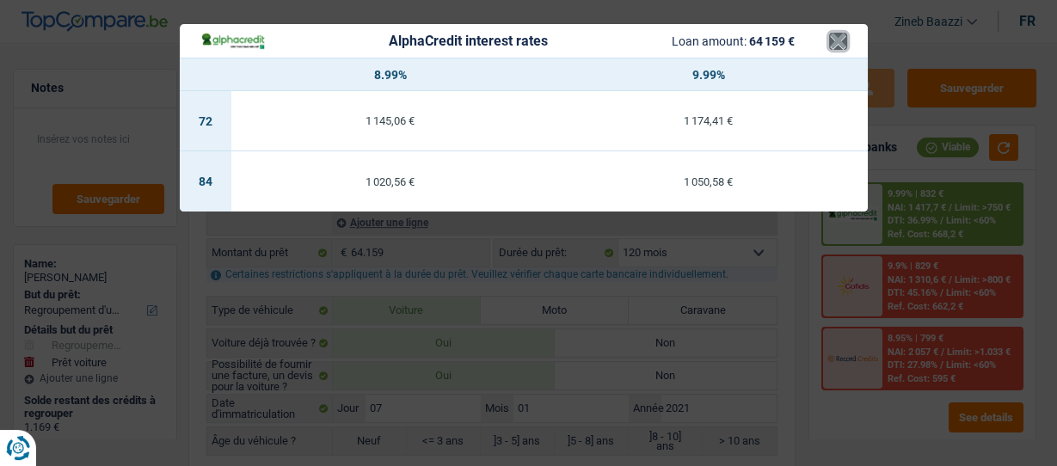
click at [845, 45] on button "×" at bounding box center [838, 41] width 18 height 17
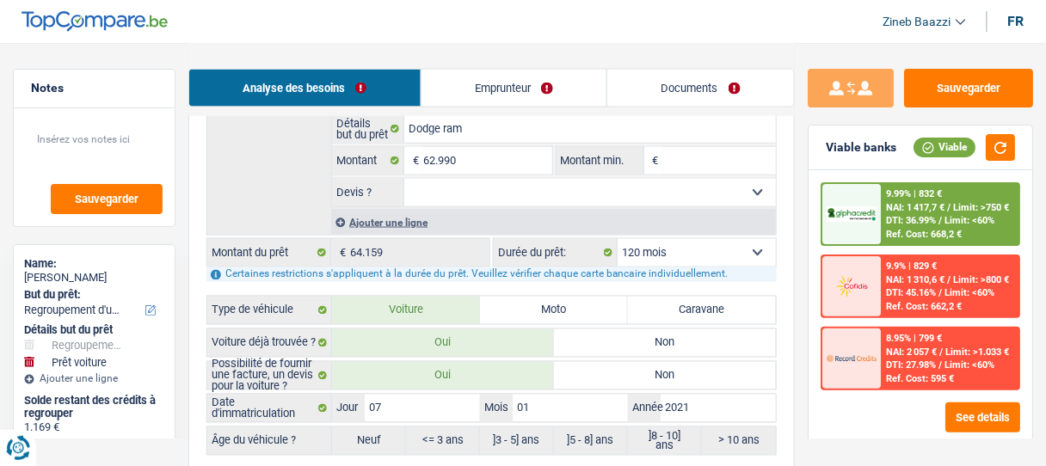
click at [691, 244] on select "12 mois 18 mois 24 mois 30 mois 36 mois 42 mois 48 mois 60 mois 72 mois 84 mois…" at bounding box center [697, 253] width 158 height 28
select select "132"
click at [618, 239] on select "12 mois 18 mois 24 mois 30 mois 36 mois 42 mois 48 mois 60 mois 72 mois 84 mois…" at bounding box center [697, 253] width 158 height 28
select select "132"
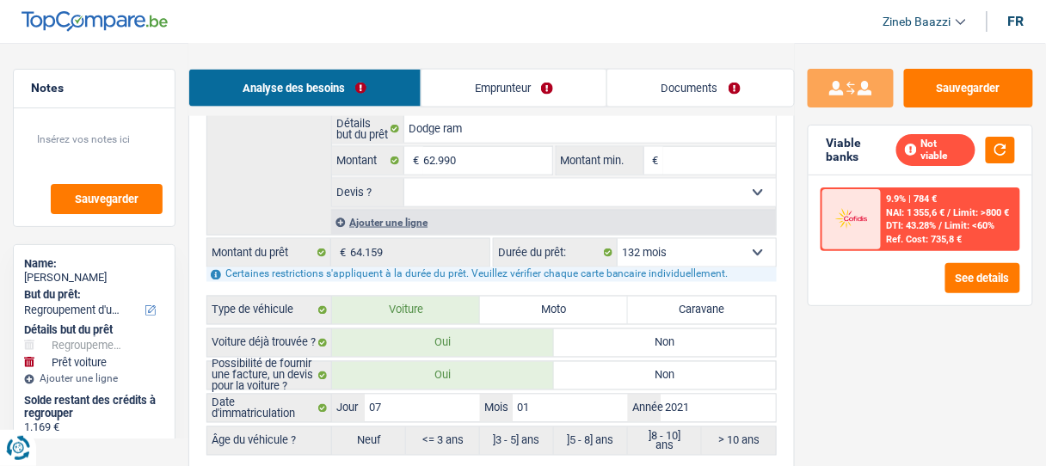
click at [730, 244] on select "12 mois 18 mois 24 mois 30 mois 36 mois 42 mois 48 mois 60 mois 72 mois 84 mois…" at bounding box center [697, 253] width 158 height 28
select select "84"
click at [618, 239] on select "12 mois 18 mois 24 mois 30 mois 36 mois 42 mois 48 mois 60 mois 72 mois 84 mois…" at bounding box center [697, 253] width 158 height 28
select select "84"
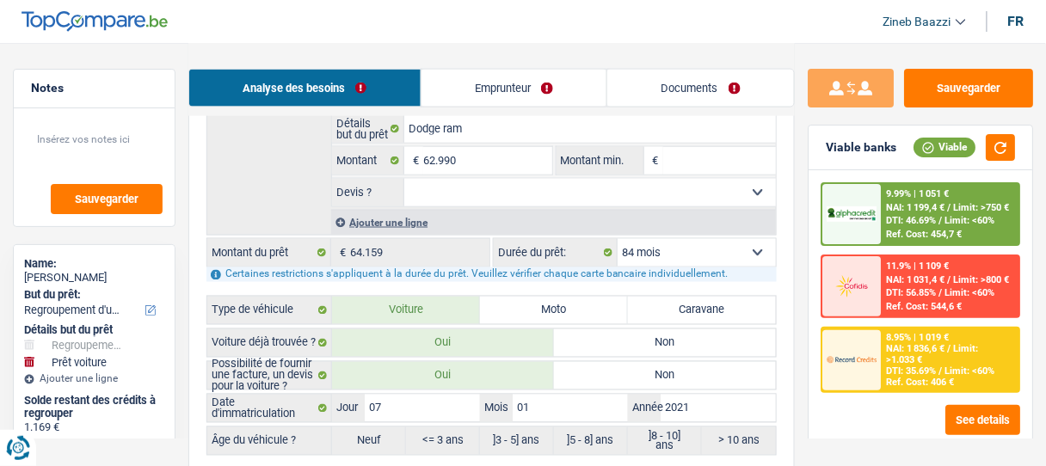
click at [861, 348] on img at bounding box center [852, 360] width 50 height 25
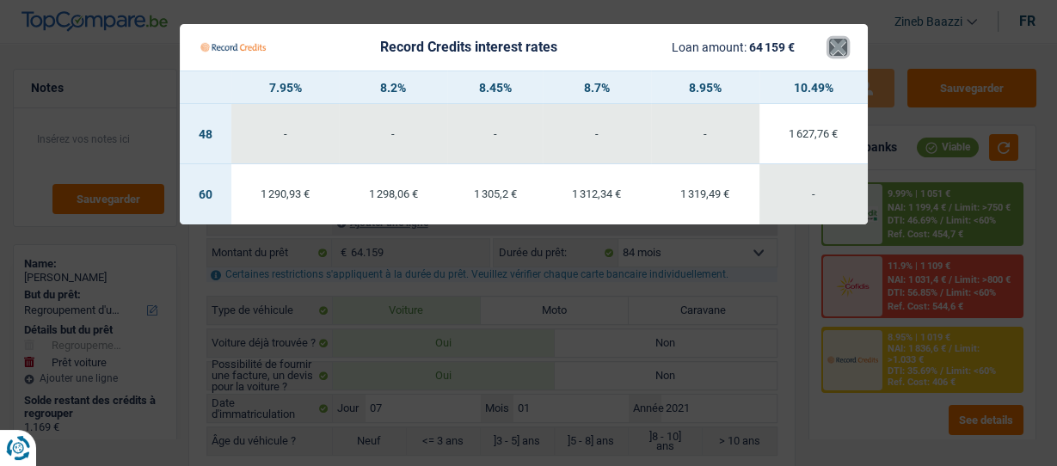
click at [840, 47] on button "×" at bounding box center [838, 47] width 18 height 17
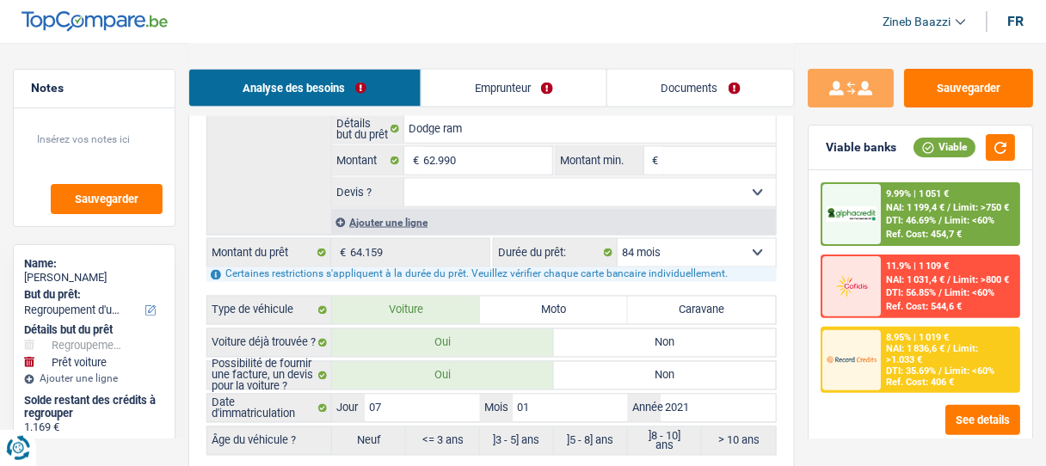
click at [682, 240] on select "12 mois 18 mois 24 mois 30 mois 36 mois 42 mois 48 mois 60 mois 72 mois 84 mois…" at bounding box center [697, 253] width 158 height 28
select select "120"
click at [618, 239] on select "12 mois 18 mois 24 mois 30 mois 36 mois 42 mois 48 mois 60 mois 72 mois 84 mois…" at bounding box center [697, 253] width 158 height 28
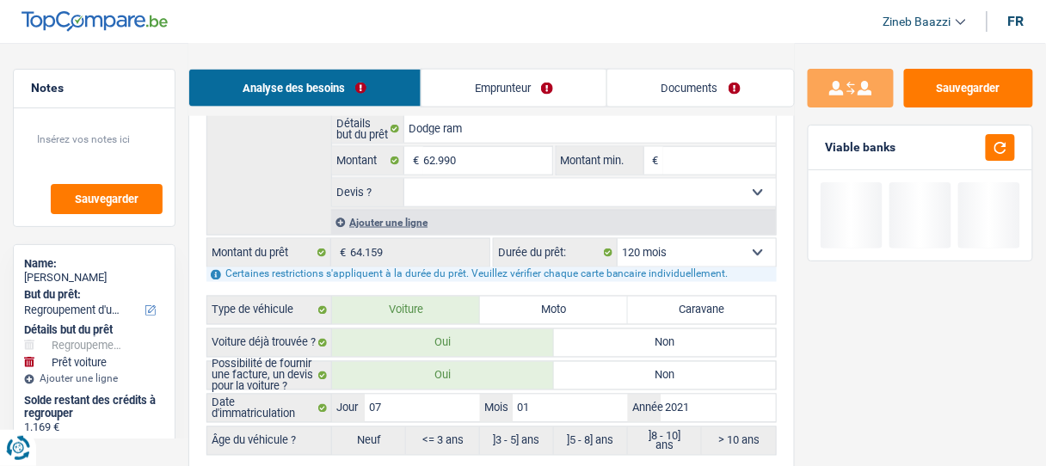
select select "120"
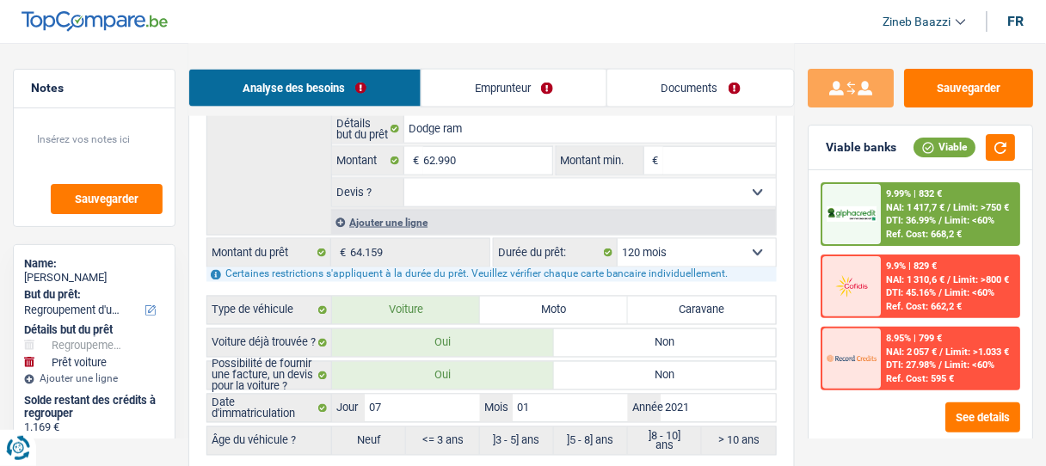
click at [888, 212] on div "9.99% | 832 € NAI: 1 417,7 € / Limit: >750 € DTI: 36.99% / Limit: <60% Ref. Cos…" at bounding box center [950, 214] width 137 height 60
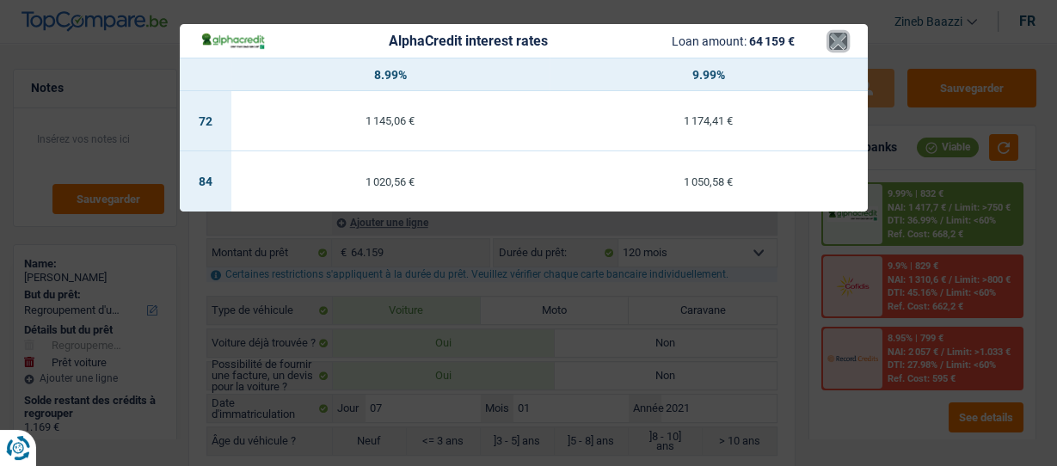
click at [834, 35] on button "×" at bounding box center [838, 41] width 18 height 17
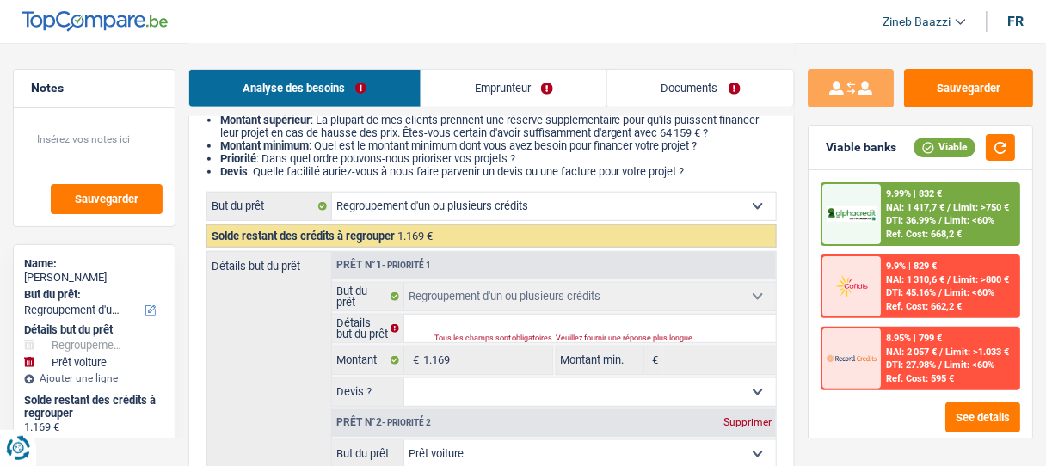
scroll to position [275, 0]
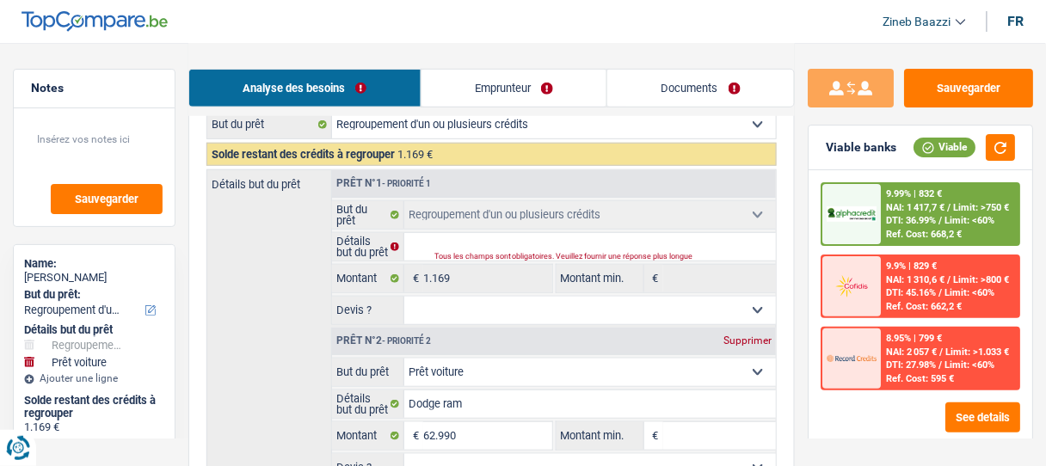
click at [498, 89] on link "Emprunteur" at bounding box center [515, 88] width 186 height 37
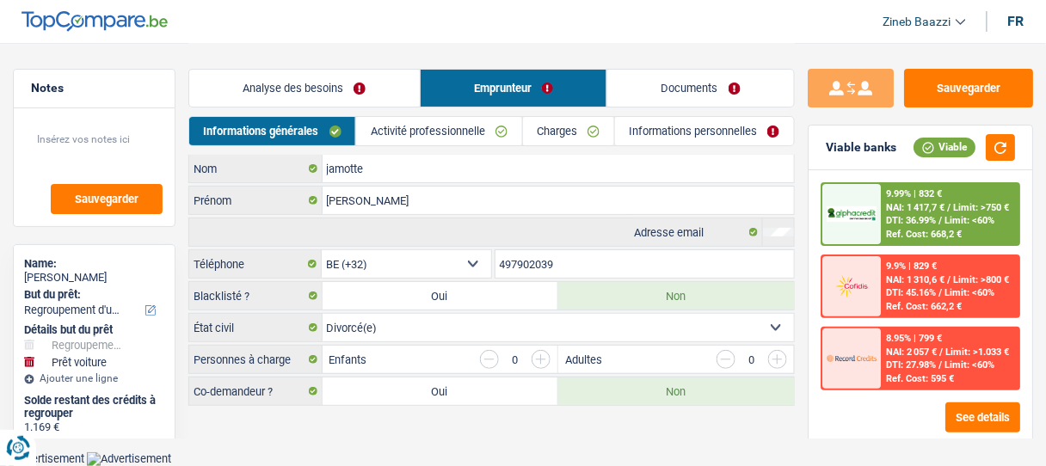
scroll to position [0, 0]
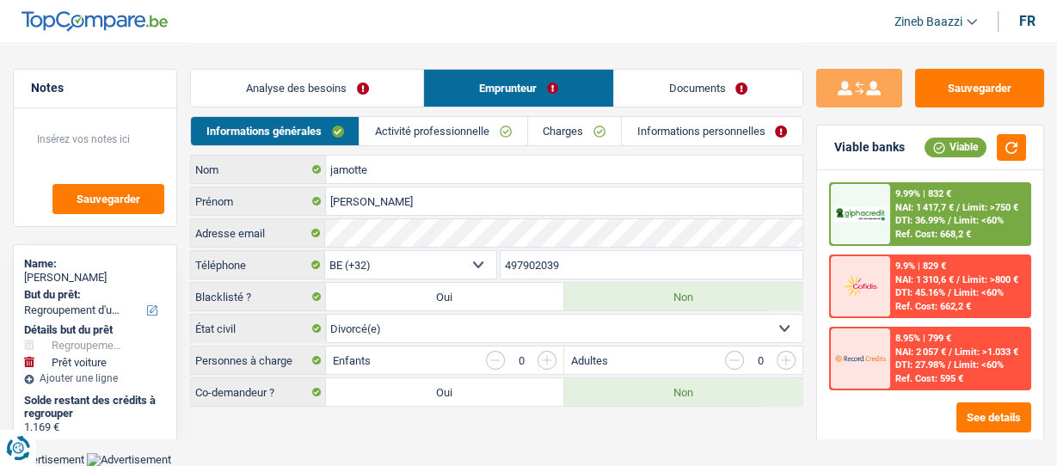
drag, startPoint x: 590, startPoint y: 127, endPoint x: 598, endPoint y: 162, distance: 35.3
click at [589, 128] on link "Charges" at bounding box center [574, 131] width 93 height 28
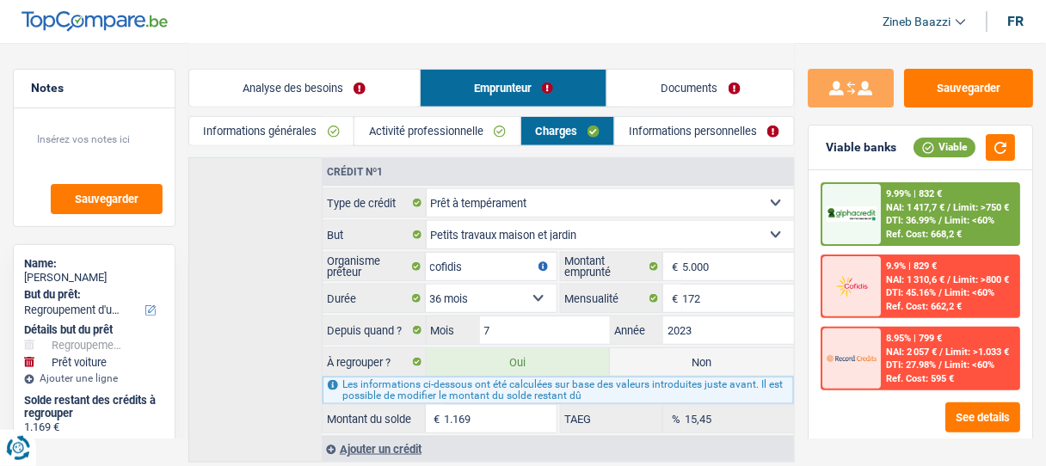
scroll to position [296, 0]
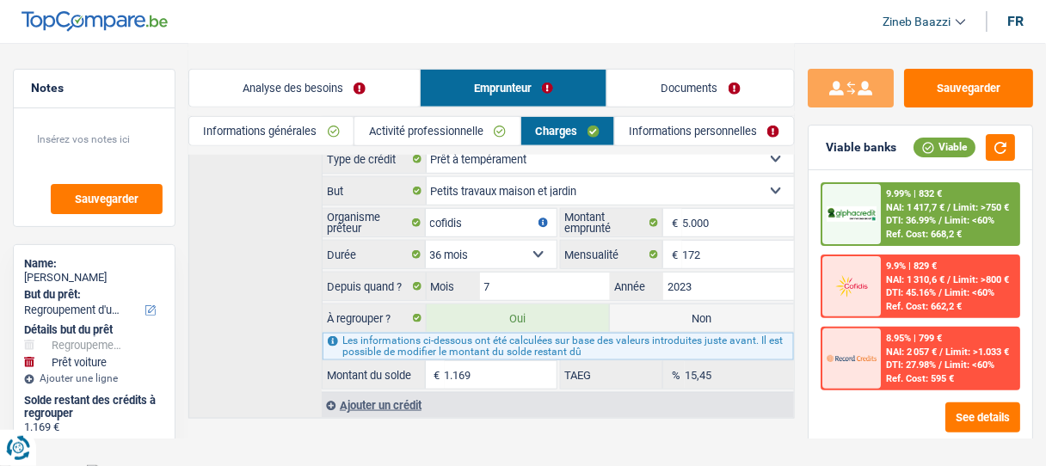
click at [656, 317] on label "Non" at bounding box center [702, 319] width 184 height 28
click at [656, 317] on input "Non" at bounding box center [702, 319] width 184 height 28
radio input "true"
select select "car"
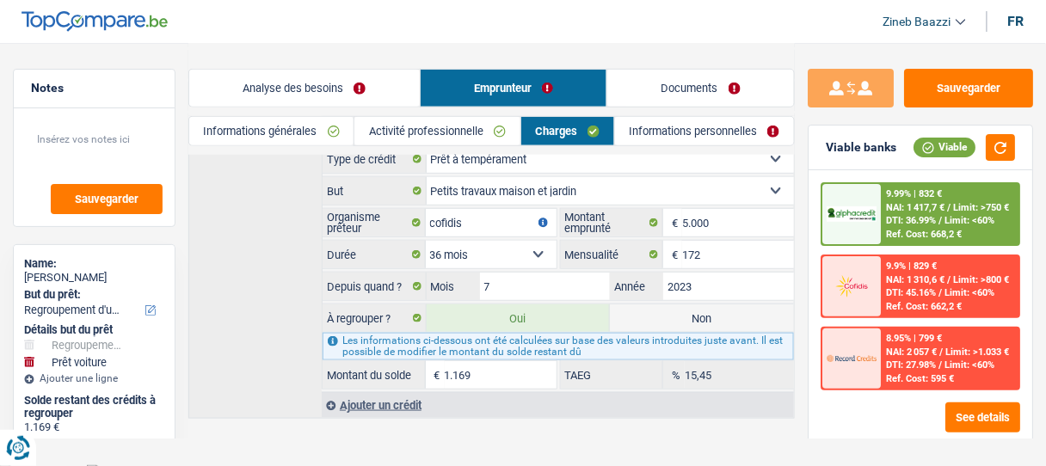
select select "60"
radio input "false"
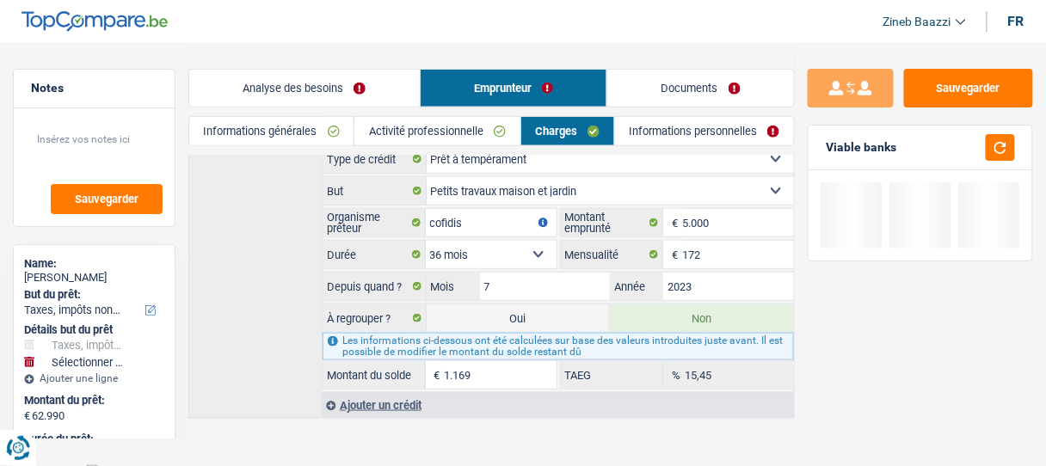
click at [319, 87] on link "Analyse des besoins" at bounding box center [304, 88] width 231 height 37
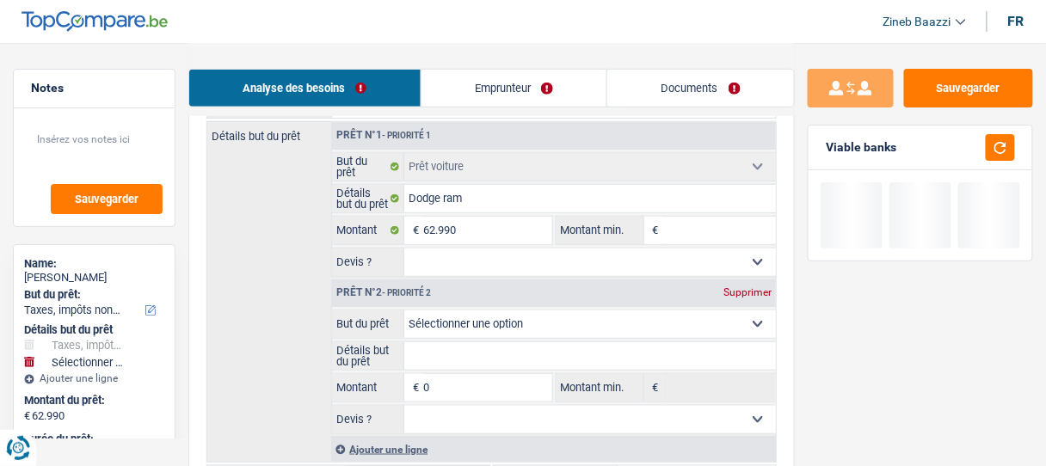
click at [475, 92] on link "Emprunteur" at bounding box center [515, 88] width 186 height 37
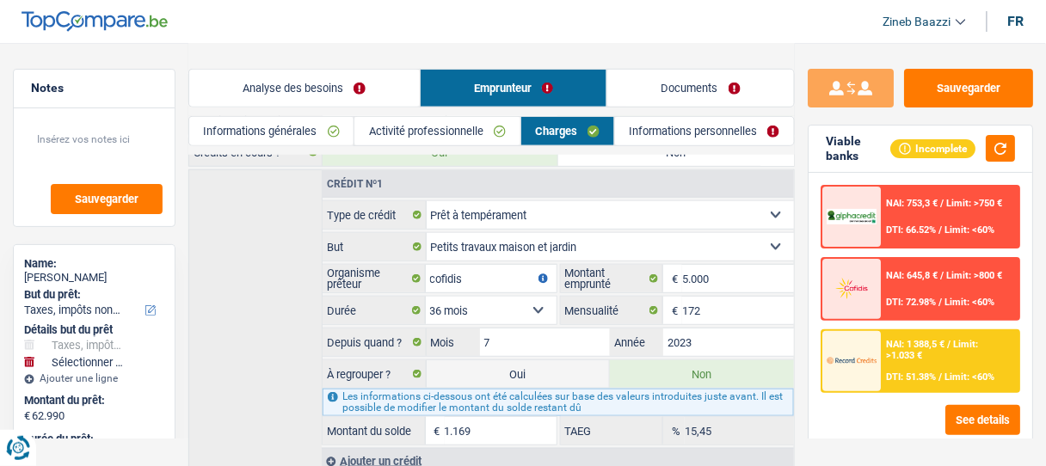
scroll to position [158, 0]
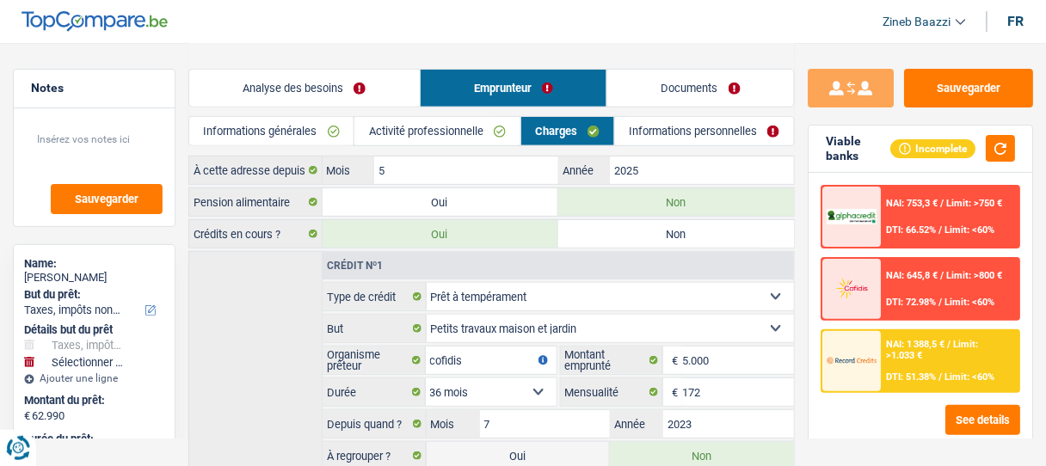
click at [296, 88] on link "Analyse des besoins" at bounding box center [304, 88] width 231 height 37
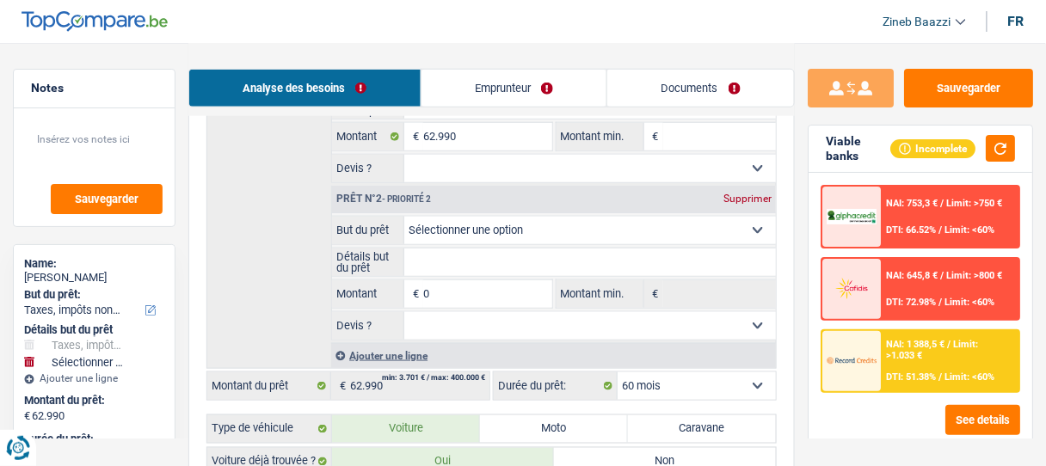
scroll to position [365, 0]
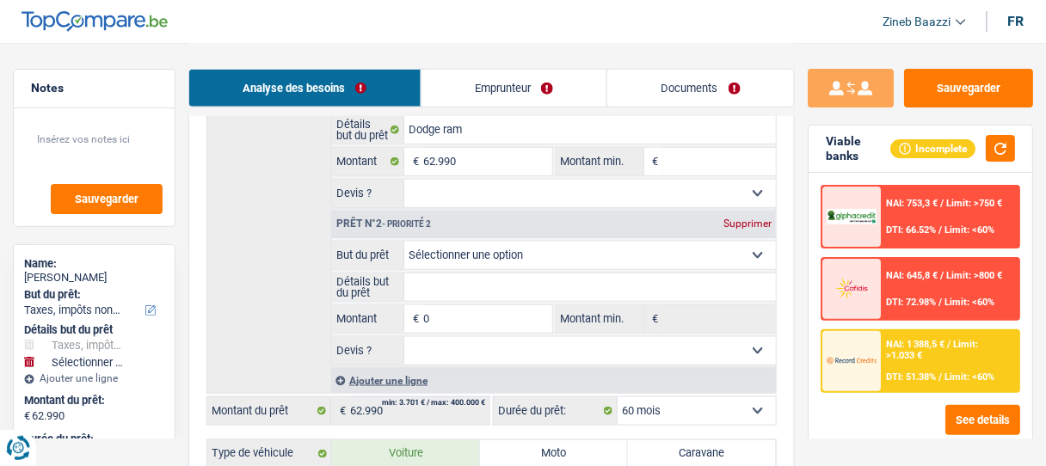
click at [754, 219] on div "Supprimer" at bounding box center [747, 224] width 57 height 10
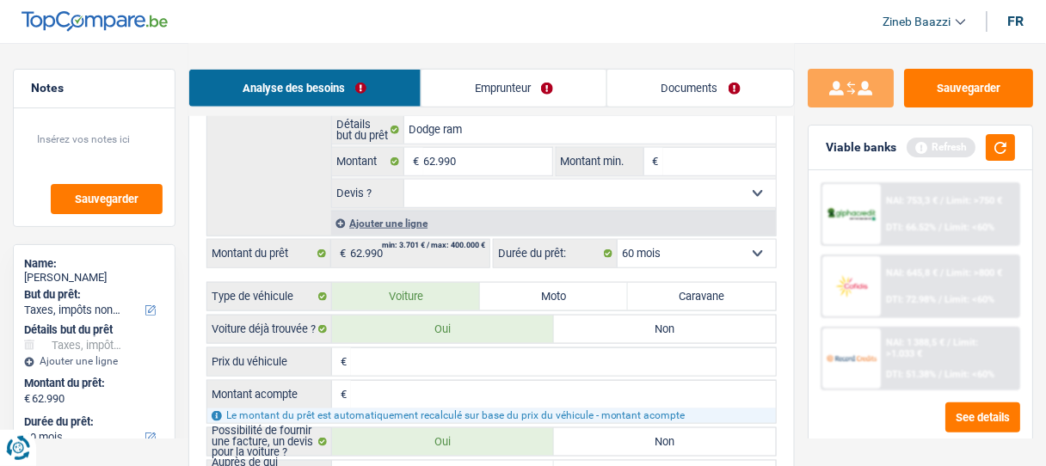
click at [718, 254] on select "12 mois 18 mois 24 mois 30 mois 36 mois 42 mois 48 mois 60 mois Sélectionner un…" at bounding box center [697, 254] width 158 height 28
click at [618, 240] on select "12 mois 18 mois 24 mois 30 mois 36 mois 42 mois 48 mois 60 mois Sélectionner un…" at bounding box center [697, 254] width 158 height 28
click at [466, 362] on input "Prix du véhicule" at bounding box center [563, 362] width 425 height 28
type input "6"
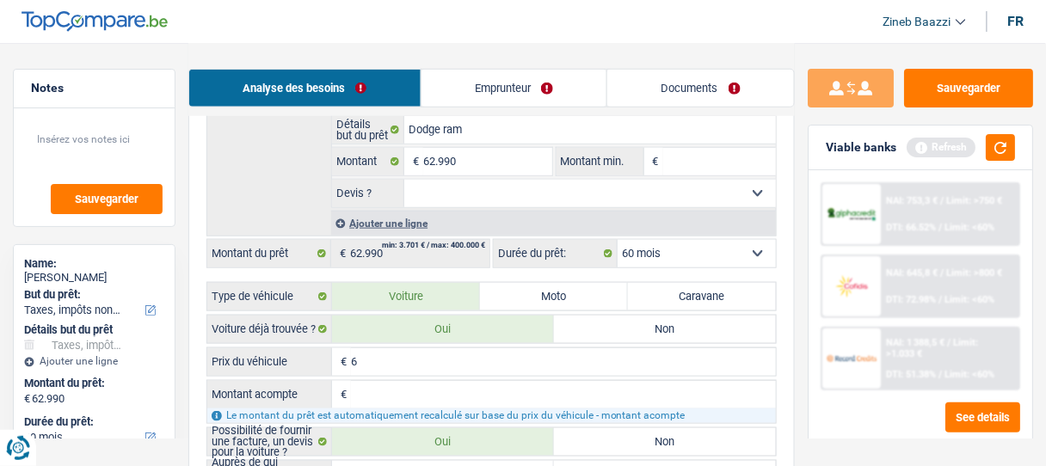
type input "62"
type input "629"
type input "6.299"
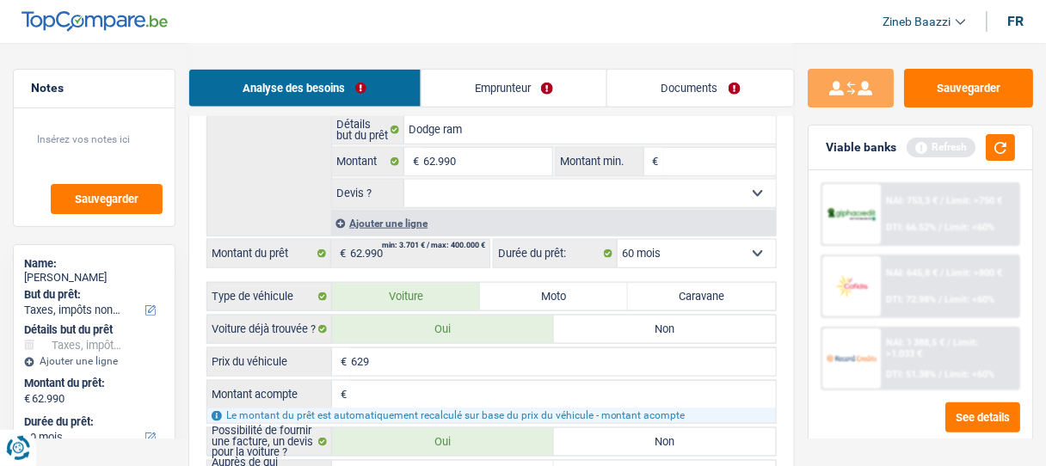
type input "6.299"
type input "62.990"
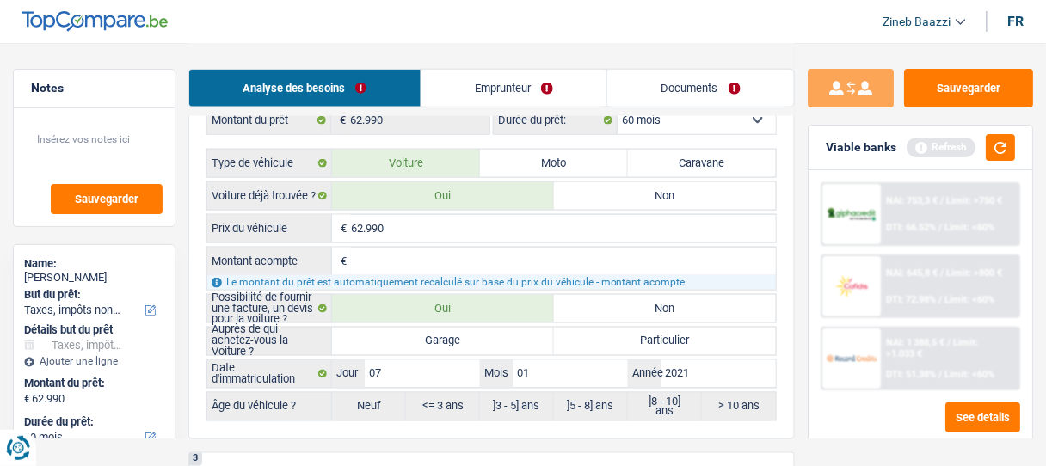
scroll to position [502, 0]
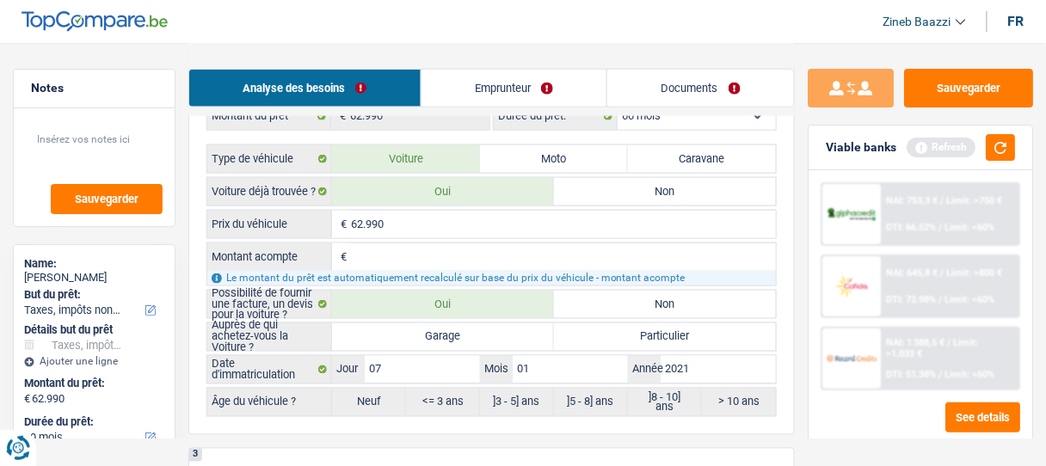
type input "62.990"
click at [471, 329] on label "Garage" at bounding box center [443, 337] width 222 height 28
click at [471, 329] on input "Garage" at bounding box center [443, 337] width 222 height 28
radio input "true"
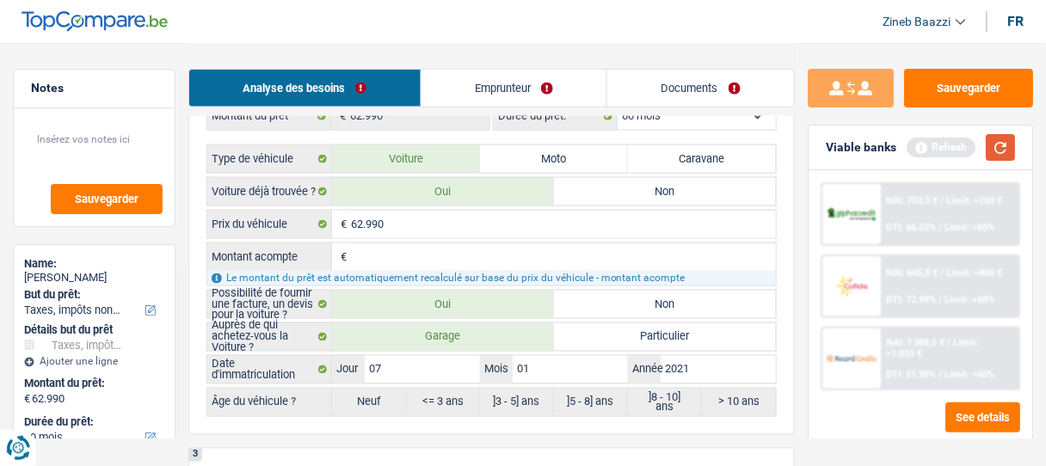
click at [990, 147] on button "button" at bounding box center [1000, 147] width 29 height 27
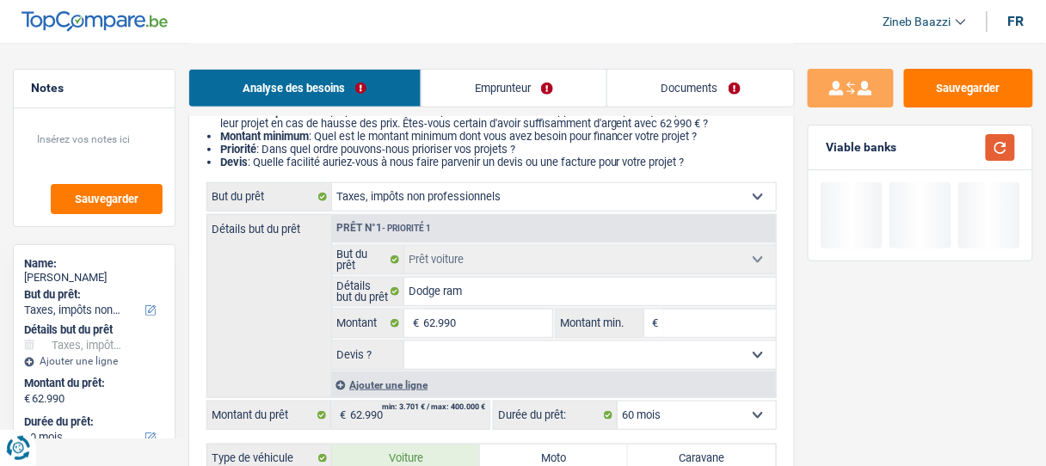
scroll to position [158, 0]
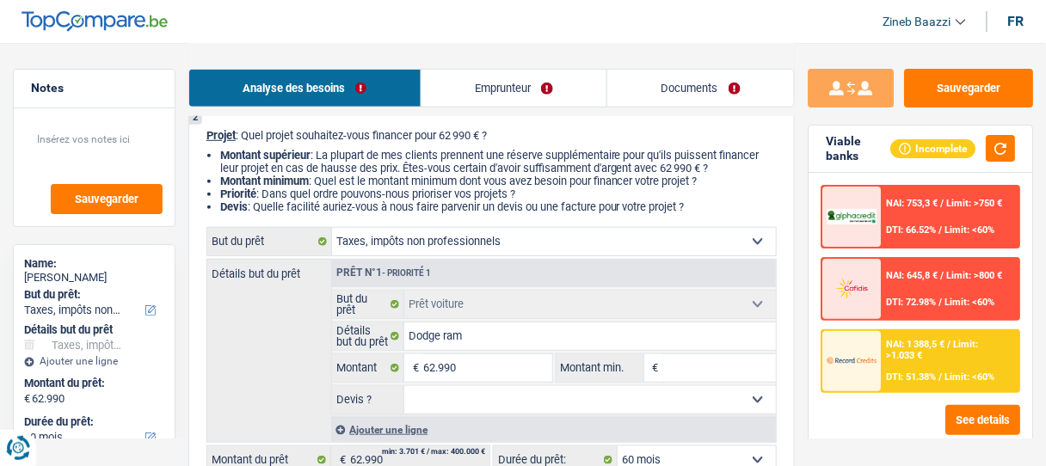
click at [882, 363] on div "NAI: 1 388,5 € / Limit: >1.033 € DTI: 51.38% / Limit: <60%" at bounding box center [950, 361] width 137 height 60
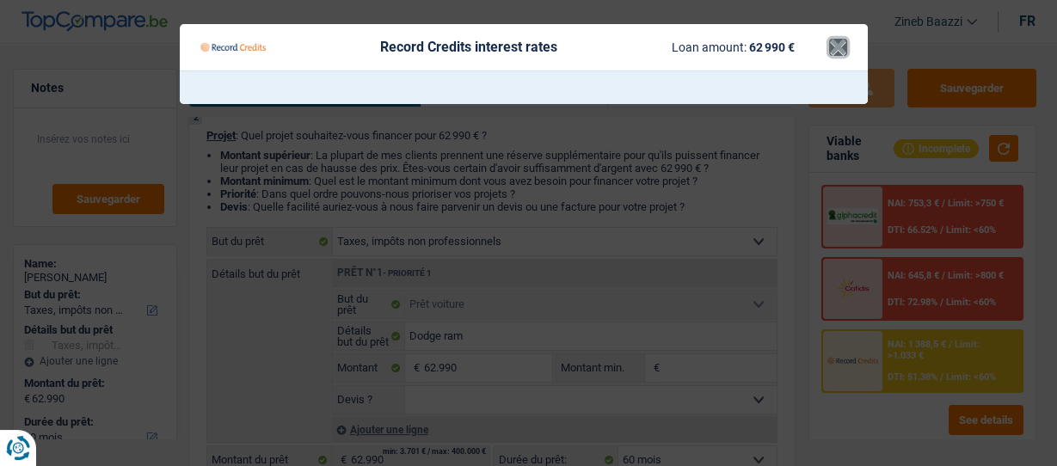
click at [834, 47] on button "×" at bounding box center [838, 47] width 18 height 17
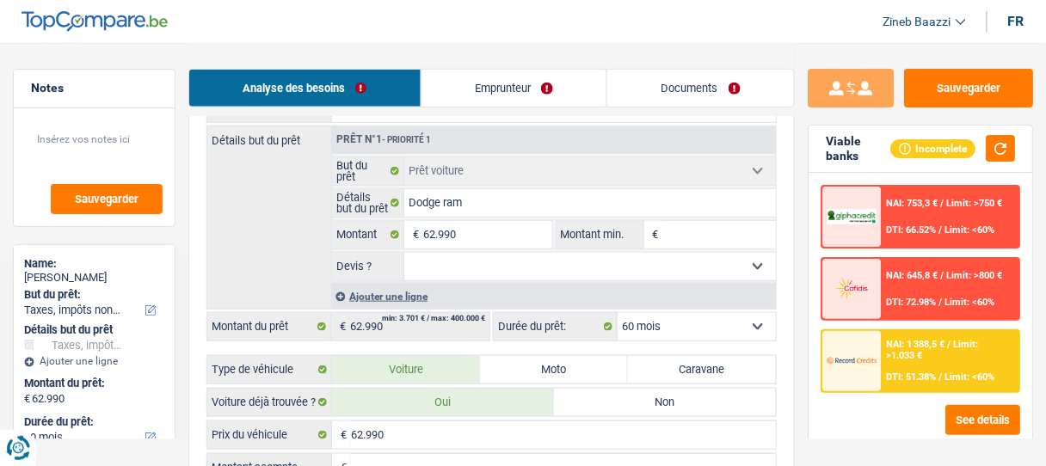
scroll to position [296, 0]
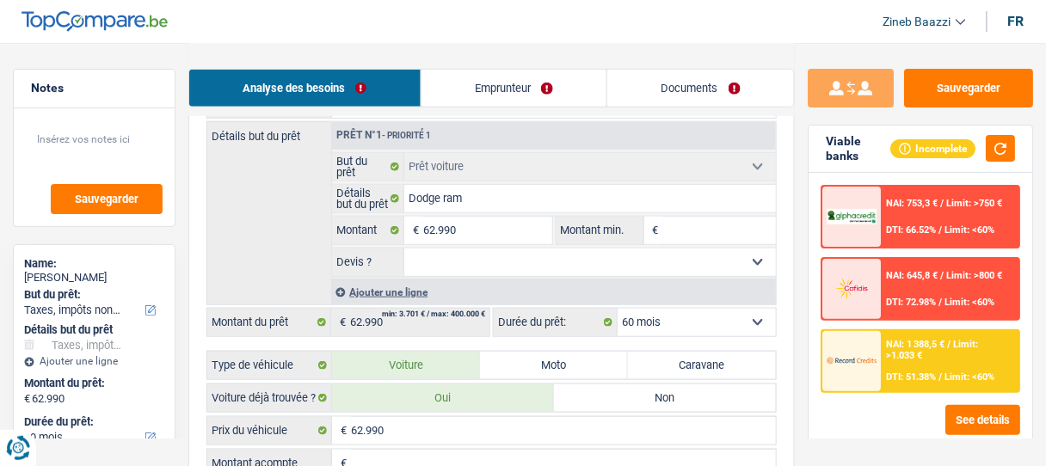
click at [701, 235] on input "Montant min." at bounding box center [719, 231] width 113 height 28
type input "6"
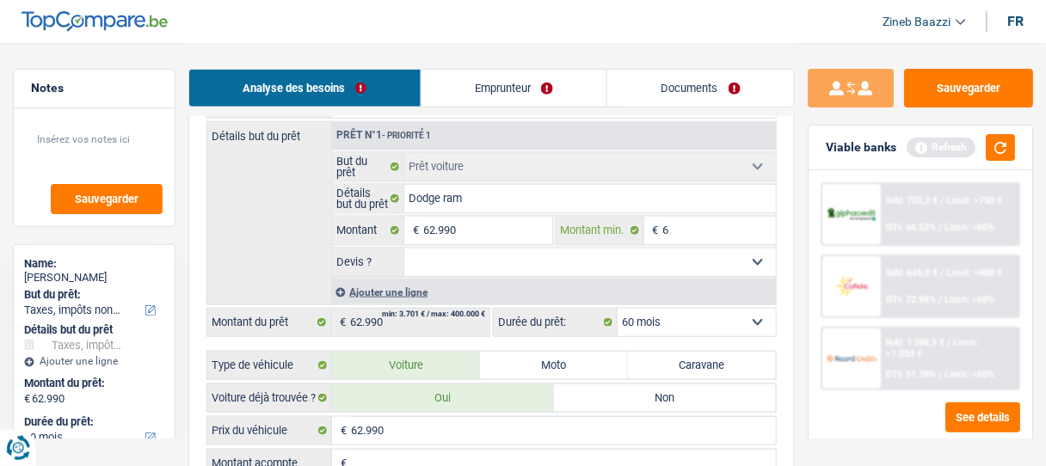
type input "62"
type input "629"
type input "6.299"
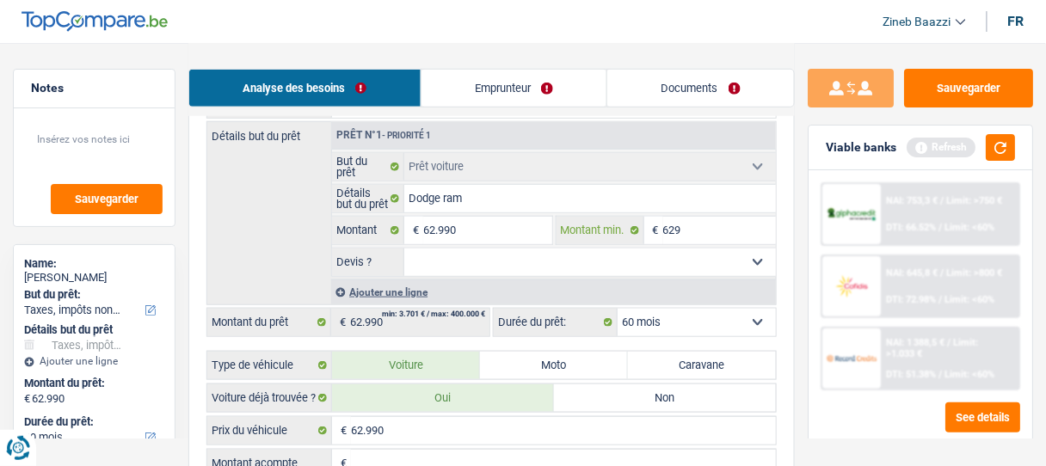
type input "6.299"
type input "62.990"
click at [1005, 141] on button "button" at bounding box center [1000, 147] width 29 height 27
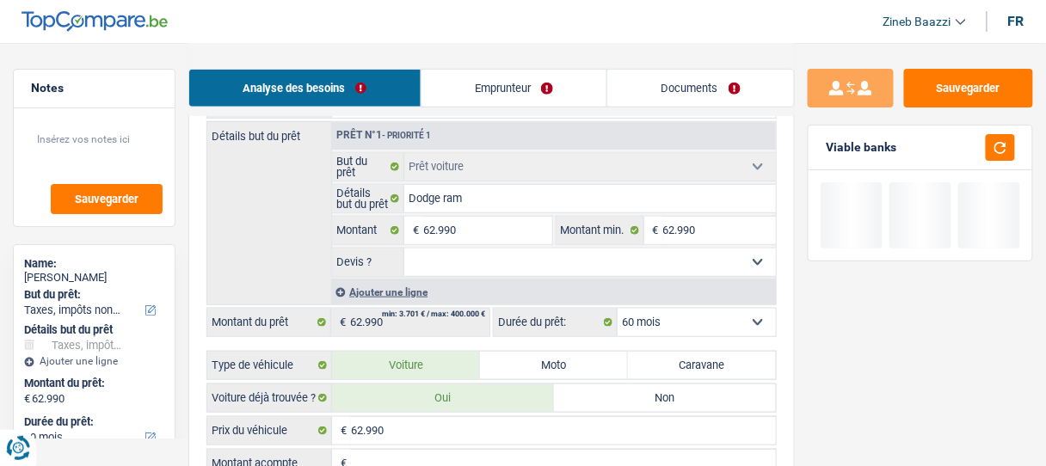
click at [521, 252] on select "Oui Non Non répondu Sélectionner une option" at bounding box center [590, 263] width 372 height 28
select select "yes"
click at [404, 249] on select "Oui Non Non répondu Sélectionner une option" at bounding box center [590, 263] width 372 height 28
select select "yes"
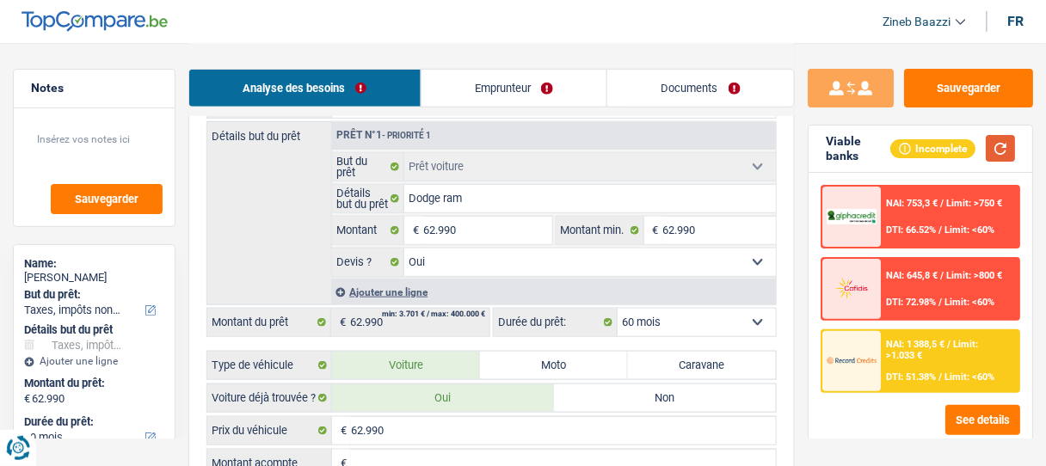
click at [998, 144] on button "button" at bounding box center [1000, 148] width 29 height 27
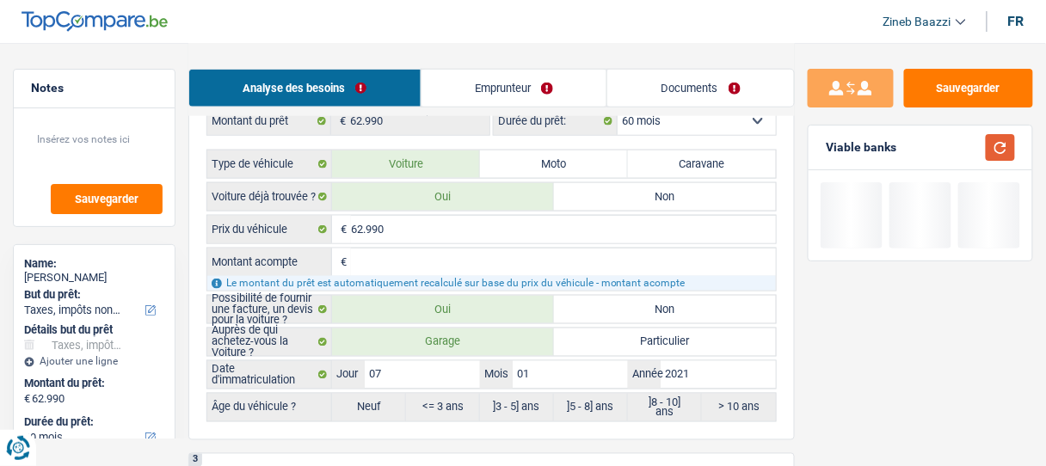
scroll to position [571, 0]
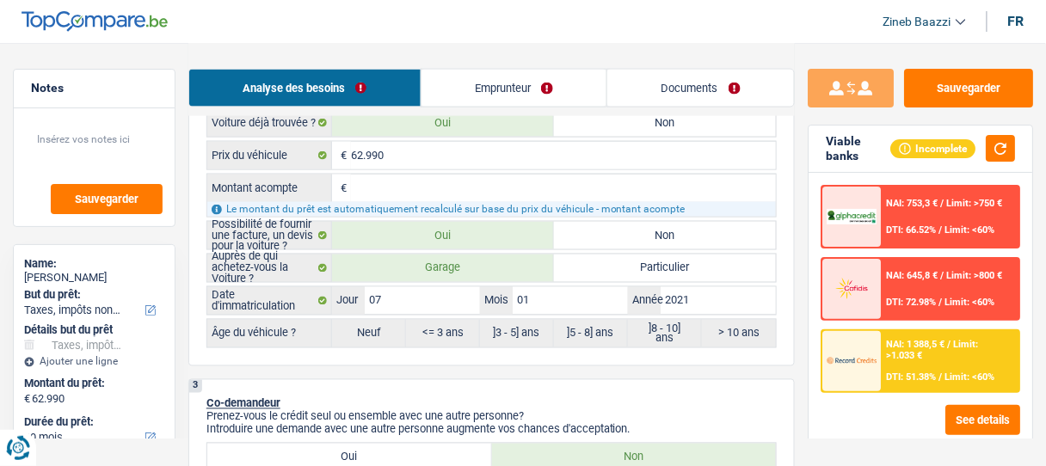
click at [429, 176] on input "Montant acompte" at bounding box center [563, 189] width 425 height 28
type input "0"
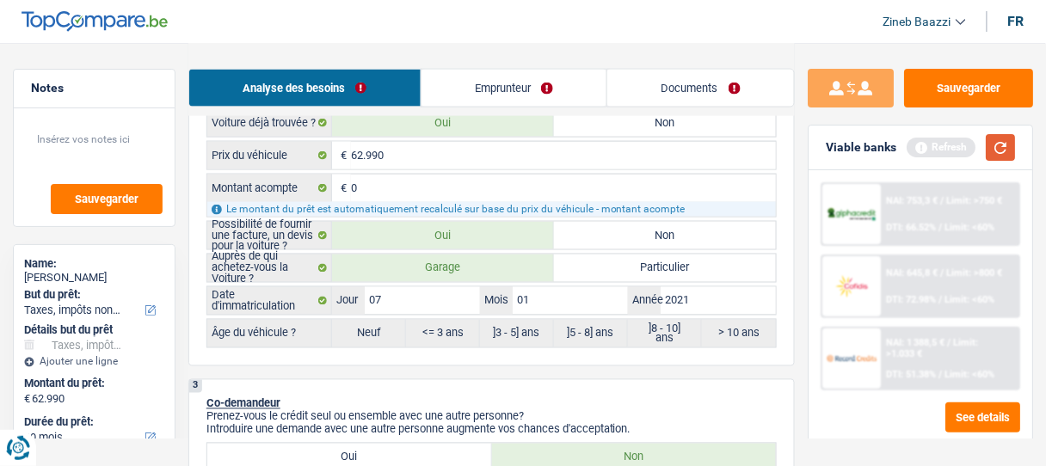
click at [1000, 145] on button "button" at bounding box center [1000, 147] width 29 height 27
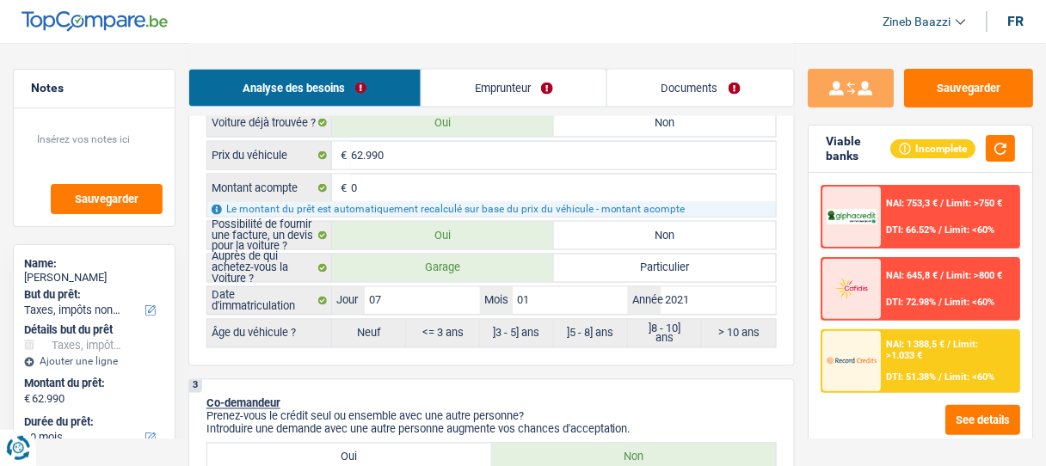
click at [921, 354] on span "Limit: >1.033 €" at bounding box center [933, 350] width 92 height 22
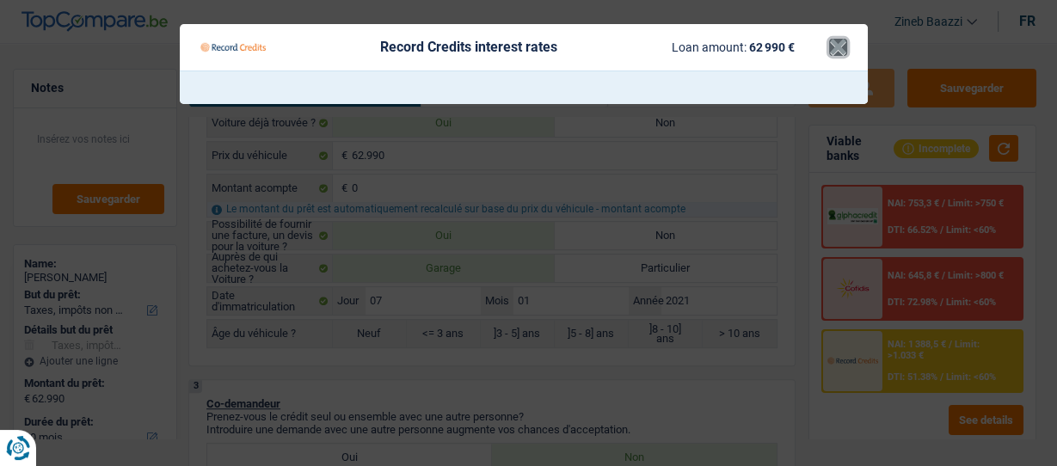
click at [829, 48] on button "×" at bounding box center [838, 47] width 18 height 17
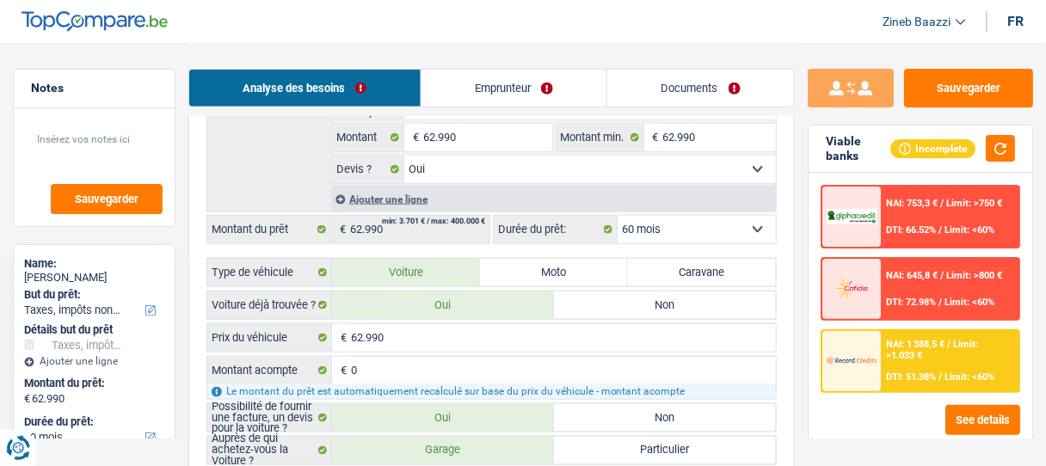
scroll to position [365, 0]
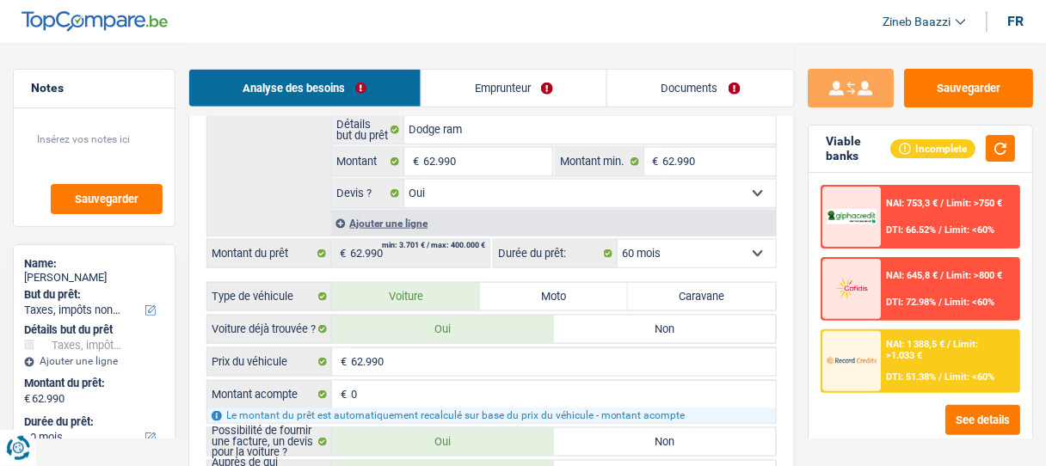
click at [653, 254] on select "12 mois 18 mois 24 mois 30 mois 36 mois 42 mois 48 mois 60 mois Sélectionner un…" at bounding box center [697, 254] width 158 height 28
click at [618, 240] on select "12 mois 18 mois 24 mois 30 mois 36 mois 42 mois 48 mois 60 mois Sélectionner un…" at bounding box center [697, 254] width 158 height 28
click at [921, 366] on div "NAI: 1 085,9 € / Limit: >1.033 € DTI: 61.98% / Limit: <60%" at bounding box center [950, 361] width 137 height 60
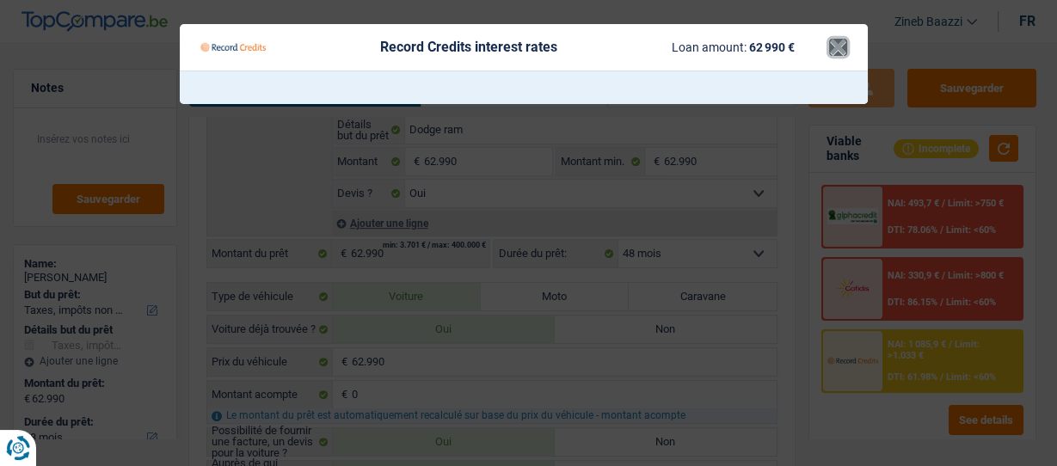
click at [837, 43] on button "×" at bounding box center [838, 47] width 18 height 17
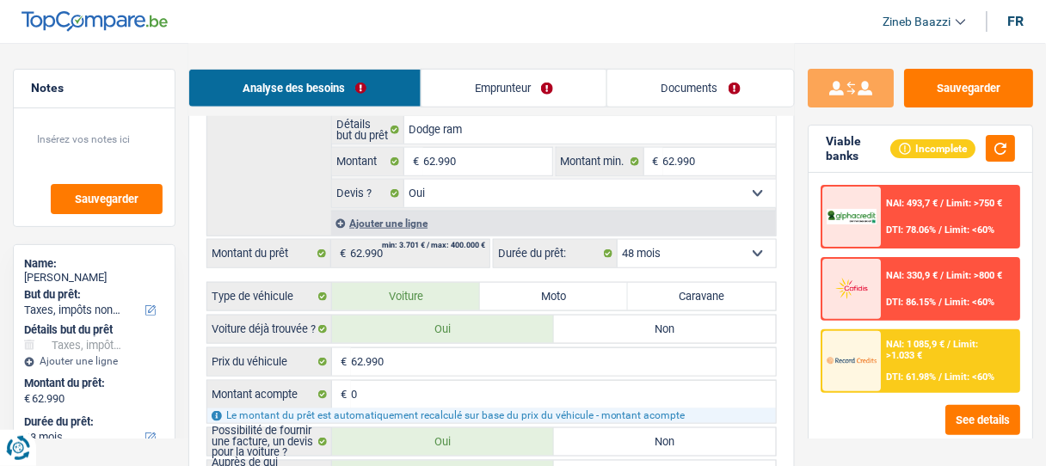
click at [708, 240] on select "12 mois 18 mois 24 mois 30 mois 36 mois 42 mois 48 mois 60 mois Sélectionner un…" at bounding box center [697, 254] width 158 height 28
click at [618, 240] on select "12 mois 18 mois 24 mois 30 mois 36 mois 42 mois 48 mois 60 mois Sélectionner un…" at bounding box center [697, 254] width 158 height 28
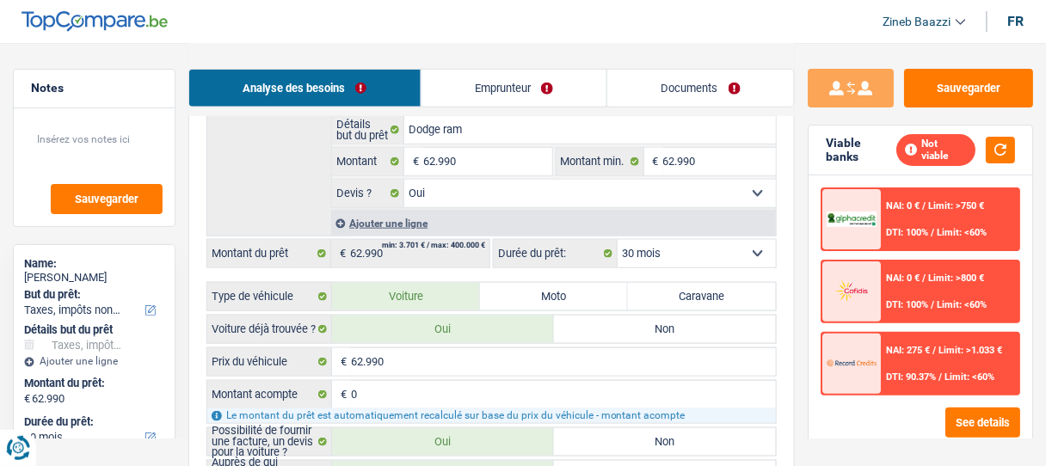
click at [914, 345] on span "NAI: 275 €" at bounding box center [909, 350] width 44 height 11
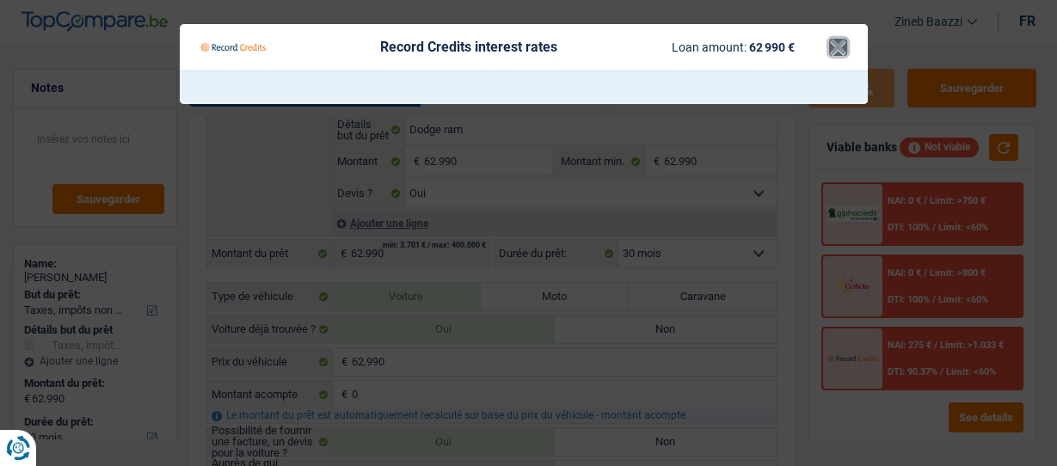
click at [829, 51] on button "×" at bounding box center [838, 47] width 18 height 17
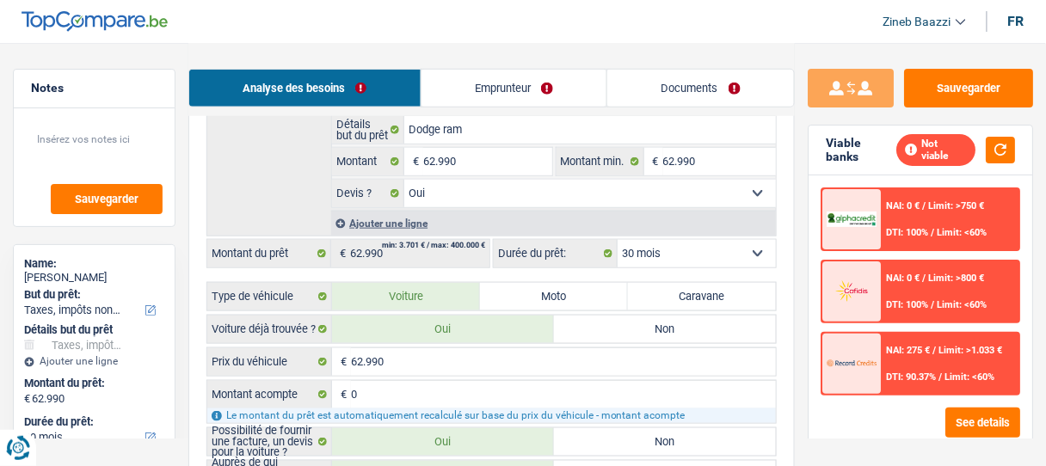
click at [703, 256] on select "12 mois 18 mois 24 mois 30 mois 36 mois 42 mois 48 mois 60 mois Sélectionner un…" at bounding box center [697, 254] width 158 height 28
click at [618, 240] on select "12 mois 18 mois 24 mois 30 mois 36 mois 42 mois 48 mois 60 mois Sélectionner un…" at bounding box center [697, 254] width 158 height 28
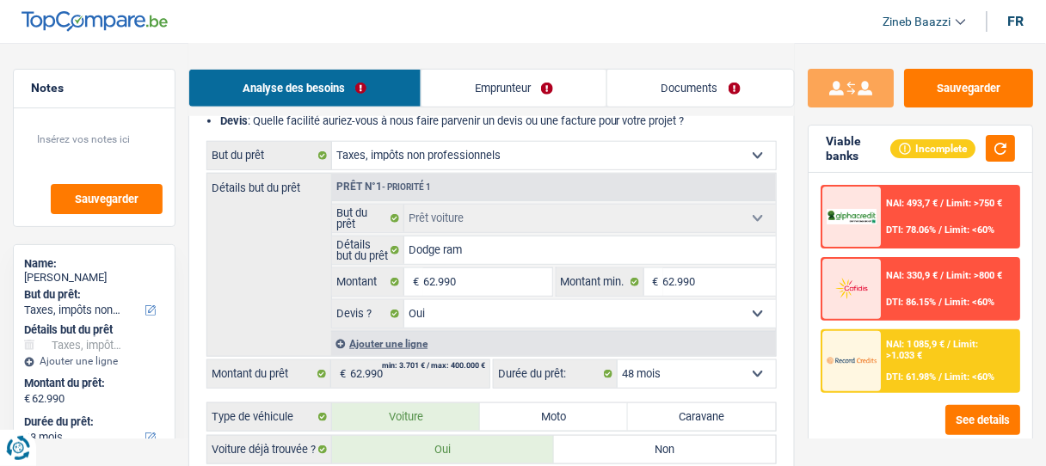
scroll to position [275, 0]
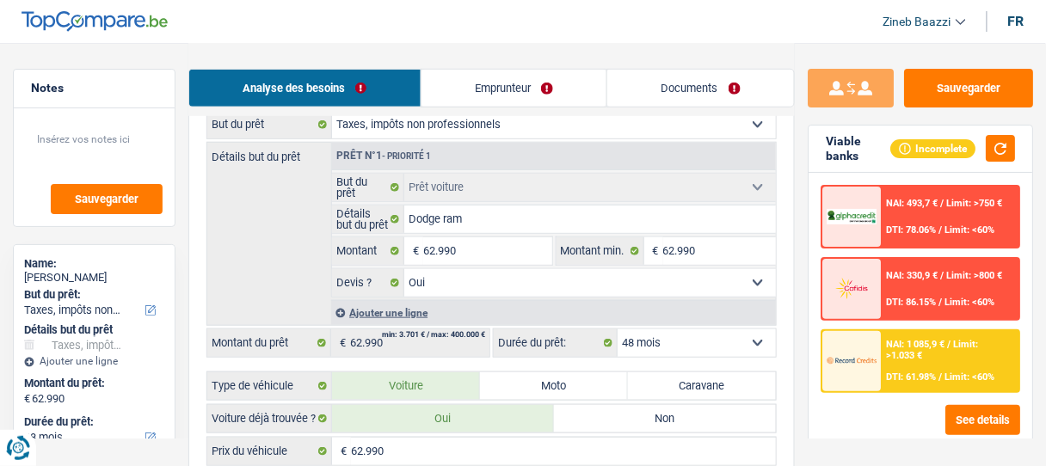
click at [633, 348] on select "12 mois 18 mois 24 mois 30 mois 36 mois 42 mois 48 mois 60 mois Sélectionner un…" at bounding box center [697, 343] width 158 height 28
click at [618, 329] on select "12 mois 18 mois 24 mois 30 mois 36 mois 42 mois 48 mois 60 mois Sélectionner un…" at bounding box center [697, 343] width 158 height 28
click at [884, 348] on div "NAI: 1 388,5 € / Limit: >1.033 € DTI: 51.38% / Limit: <60%" at bounding box center [950, 361] width 137 height 60
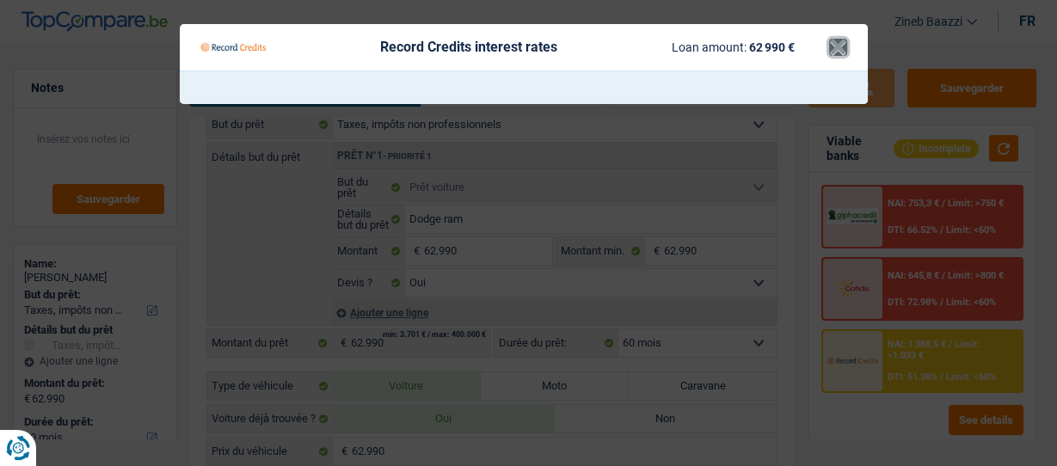
click at [840, 42] on button "×" at bounding box center [838, 47] width 18 height 17
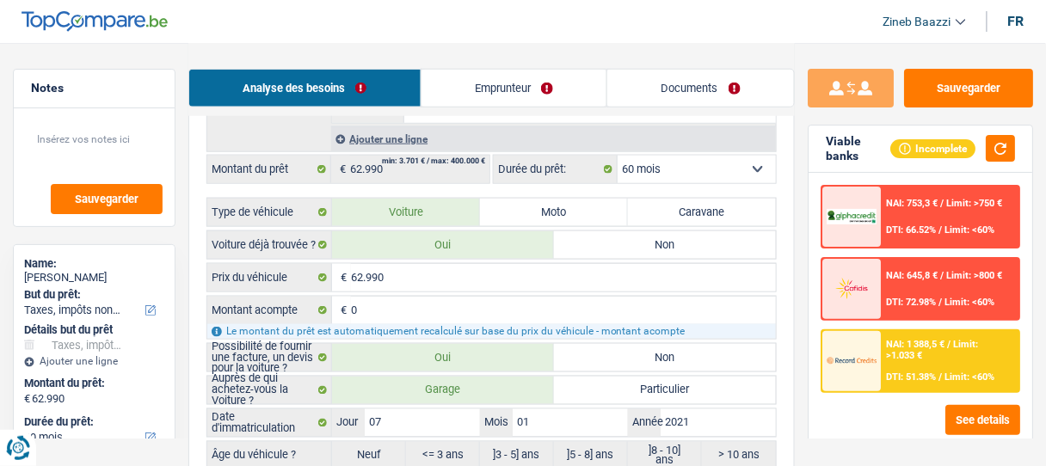
scroll to position [619, 0]
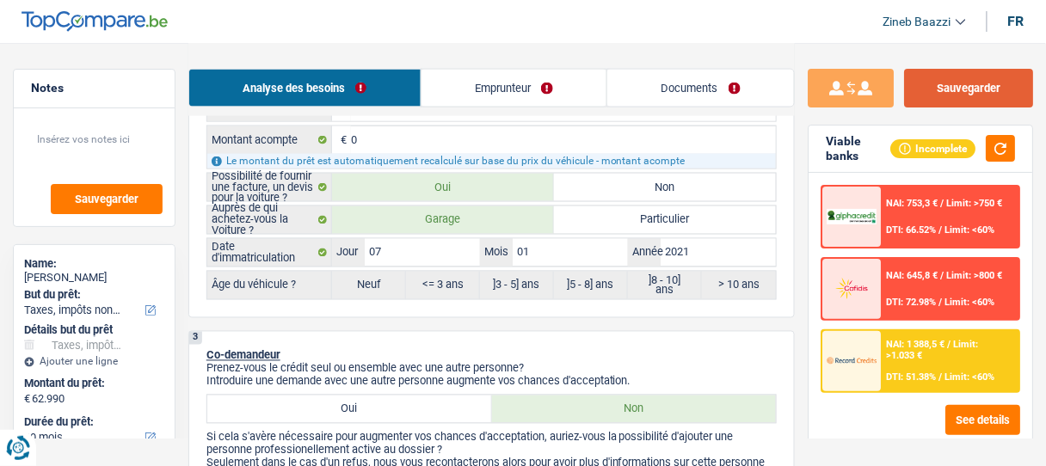
click at [926, 93] on button "Sauvegarder" at bounding box center [968, 88] width 129 height 39
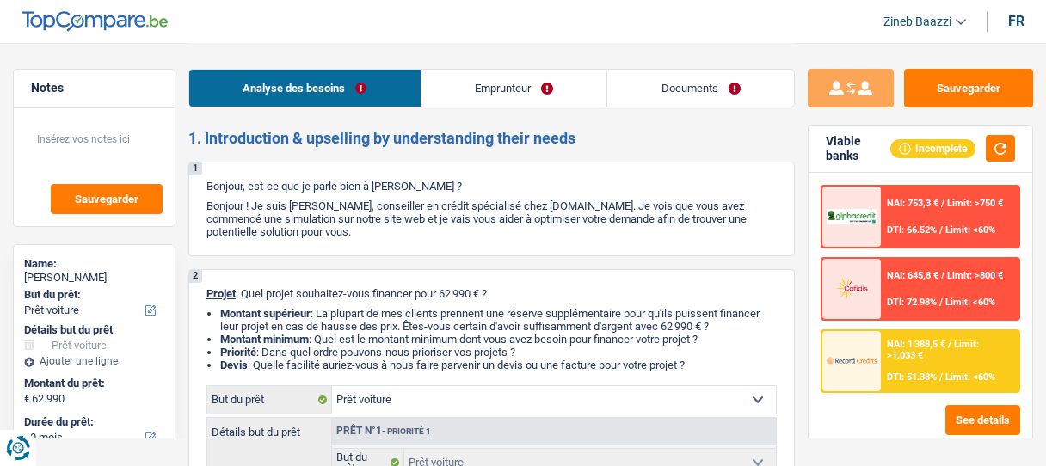
select select "car"
select select "60"
select select "car"
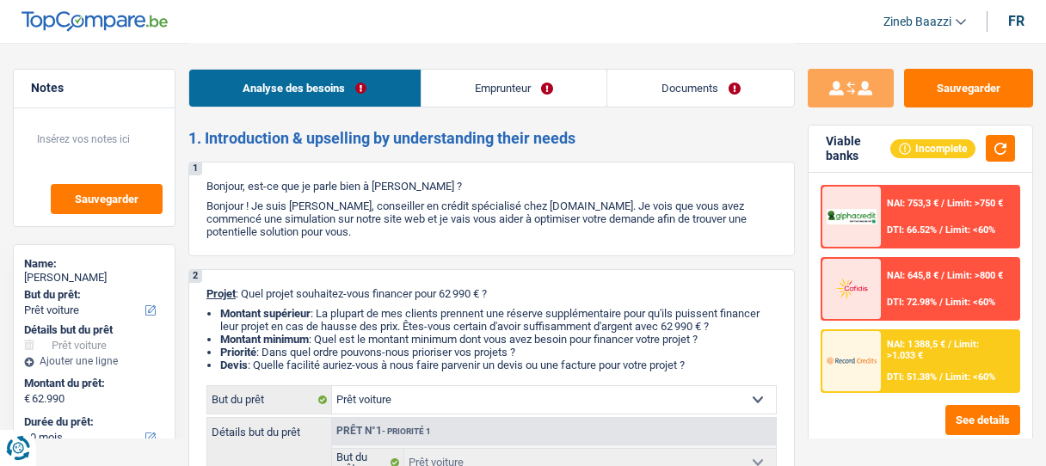
select select "yes"
select select "60"
select select "privateEmployee"
select select "netSalary"
select select "mealVouchers"
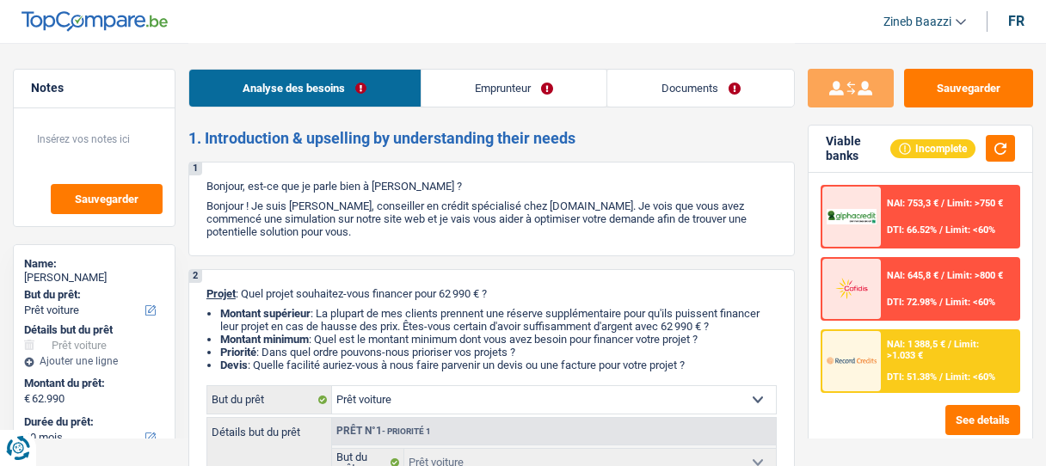
select select "liveWithParents"
select select "personalLoan"
select select "smallWorks"
select select "36"
select select "car"
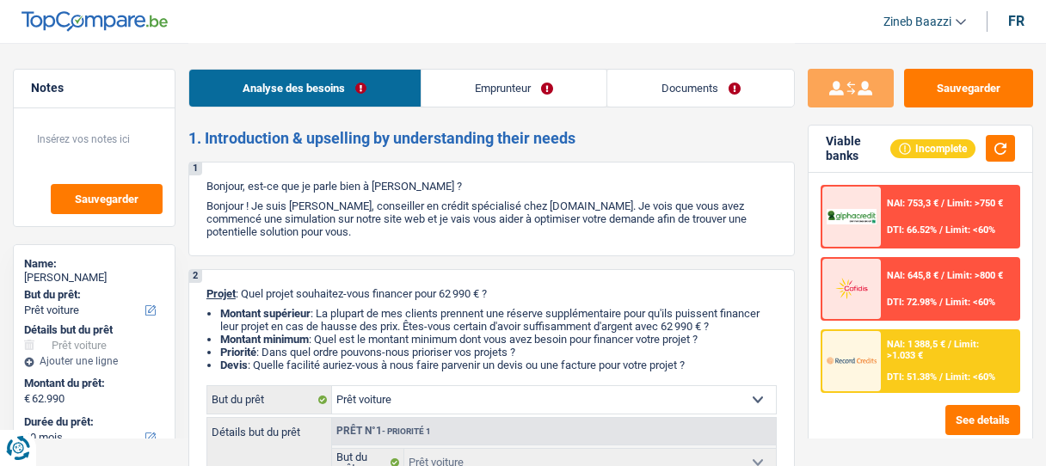
select select "car"
select select "yes"
select select "60"
click at [899, 372] on span "DTI: 51.38%" at bounding box center [912, 377] width 50 height 11
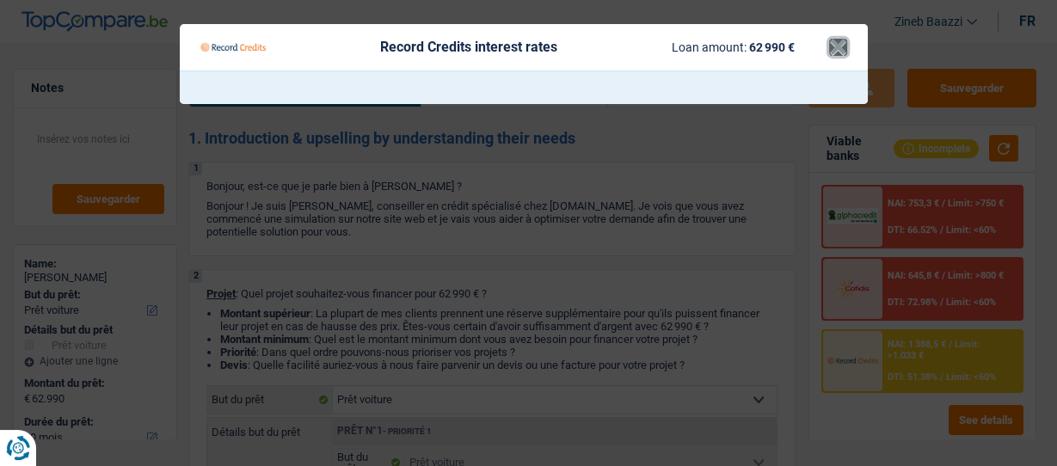
click at [833, 46] on button "×" at bounding box center [838, 47] width 18 height 17
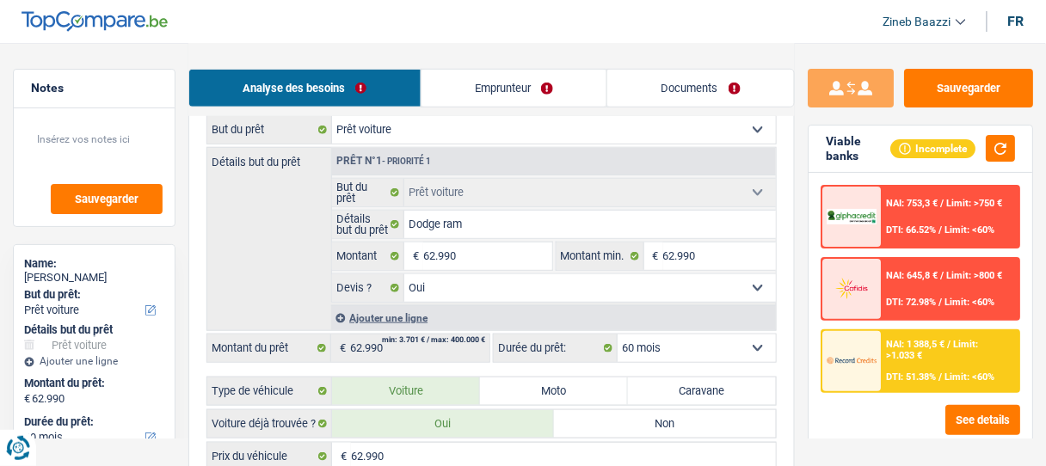
scroll to position [275, 0]
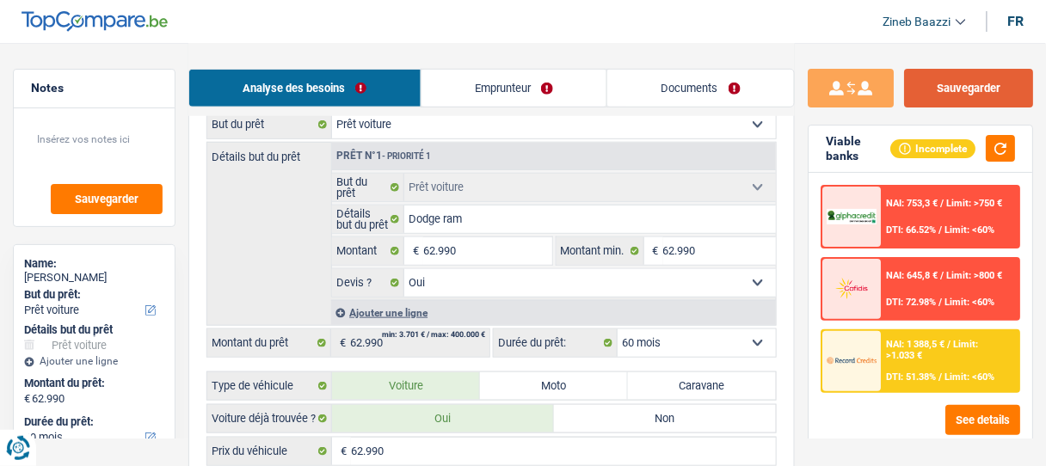
drag, startPoint x: 966, startPoint y: 89, endPoint x: 830, endPoint y: 108, distance: 137.4
click at [966, 89] on button "Sauvegarder" at bounding box center [968, 88] width 129 height 39
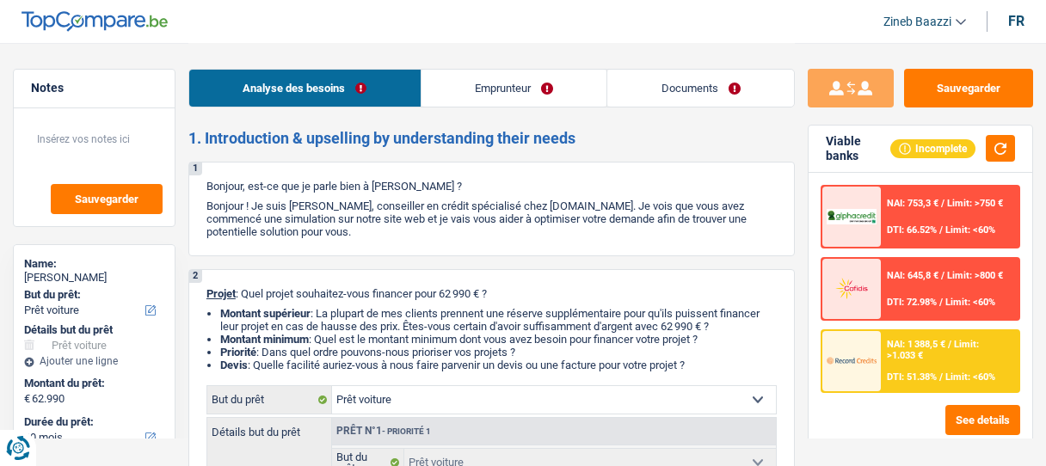
select select "car"
select select "60"
select select "car"
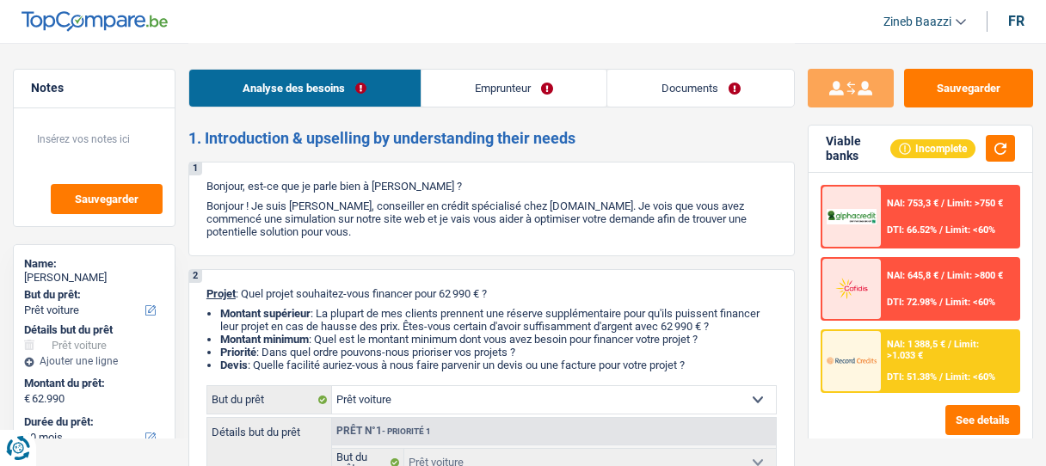
select select "yes"
select select "60"
select select "privateEmployee"
select select "netSalary"
select select "mealVouchers"
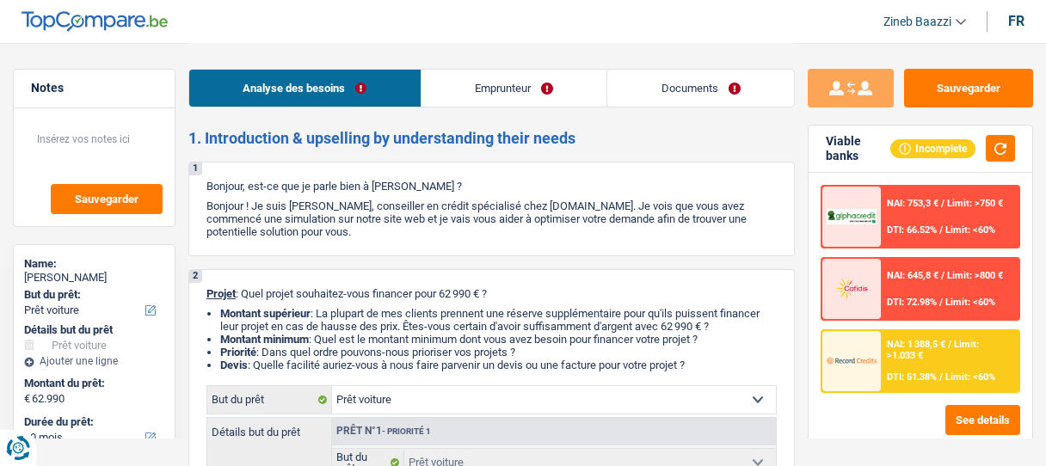
select select "liveWithParents"
select select "personalLoan"
select select "smallWorks"
select select "36"
select select "car"
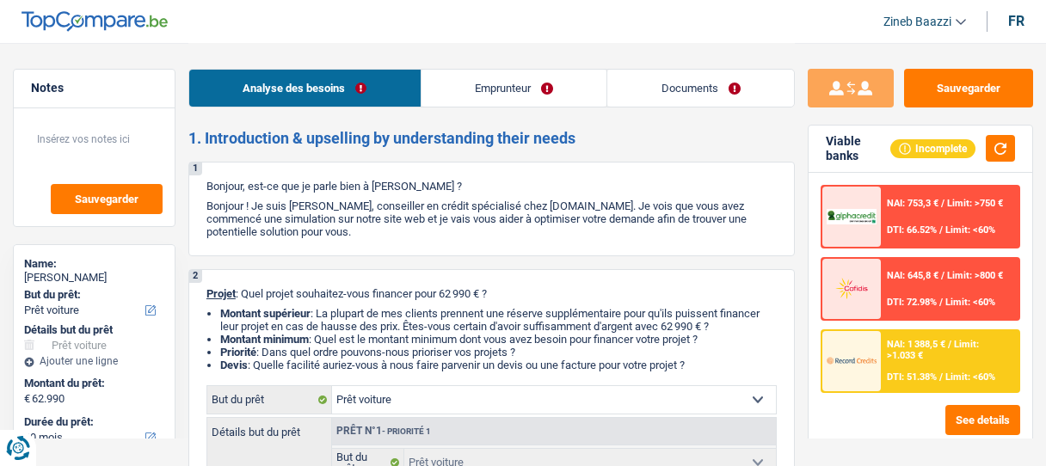
select select "car"
select select "yes"
select select "60"
click at [933, 363] on div "NAI: 1 388,5 € / Limit: >1.033 € DTI: 51.38% / Limit: <60%" at bounding box center [950, 361] width 137 height 60
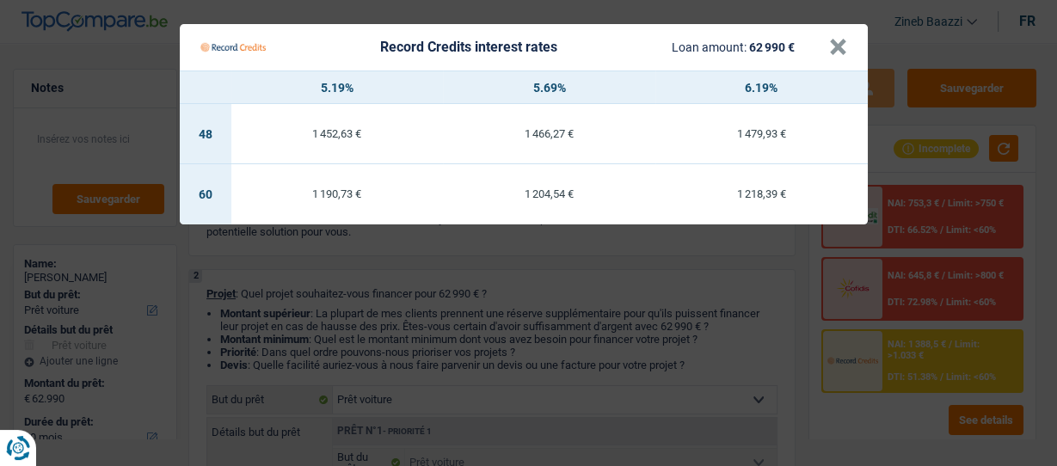
click at [619, 294] on Credits "Record Credits interest rates Loan amount: 62 990 € × 5.19% 5.69% 6.19% 48 1 45…" at bounding box center [528, 233] width 1057 height 466
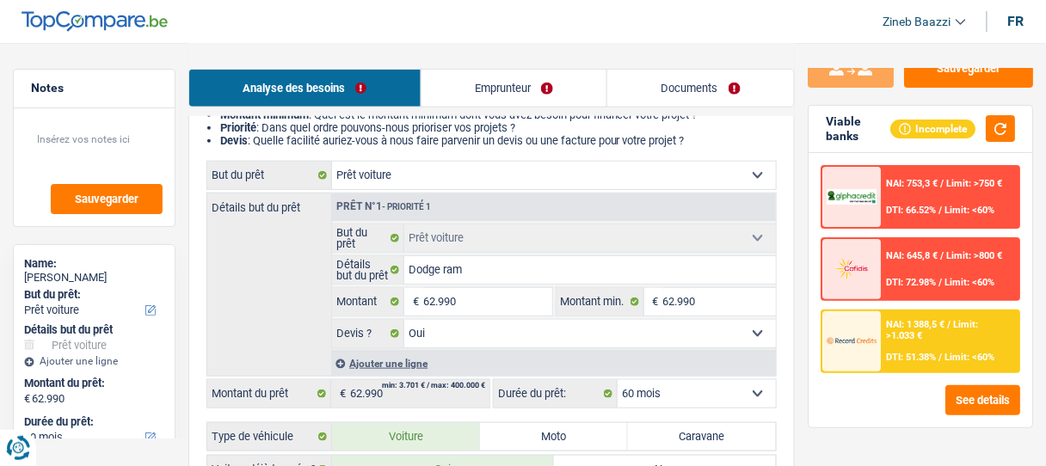
scroll to position [206, 0]
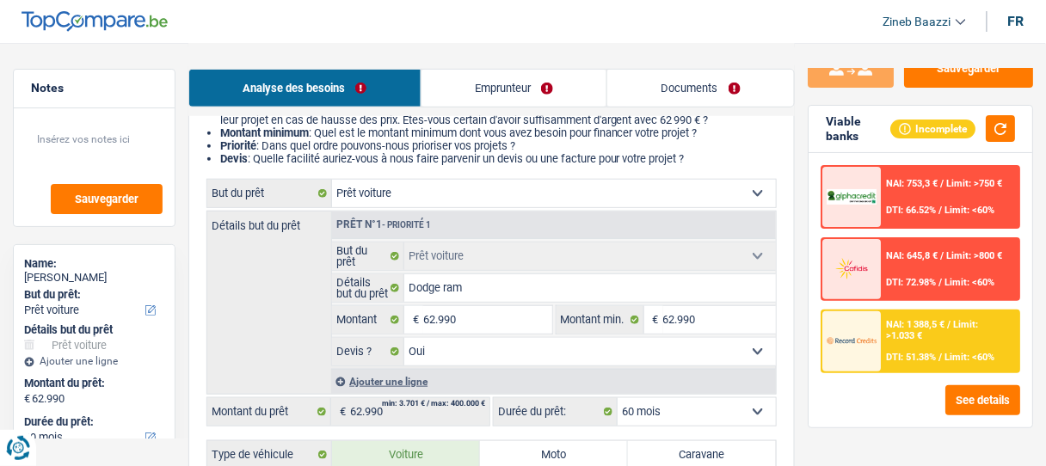
click at [548, 97] on link "Emprunteur" at bounding box center [515, 88] width 186 height 37
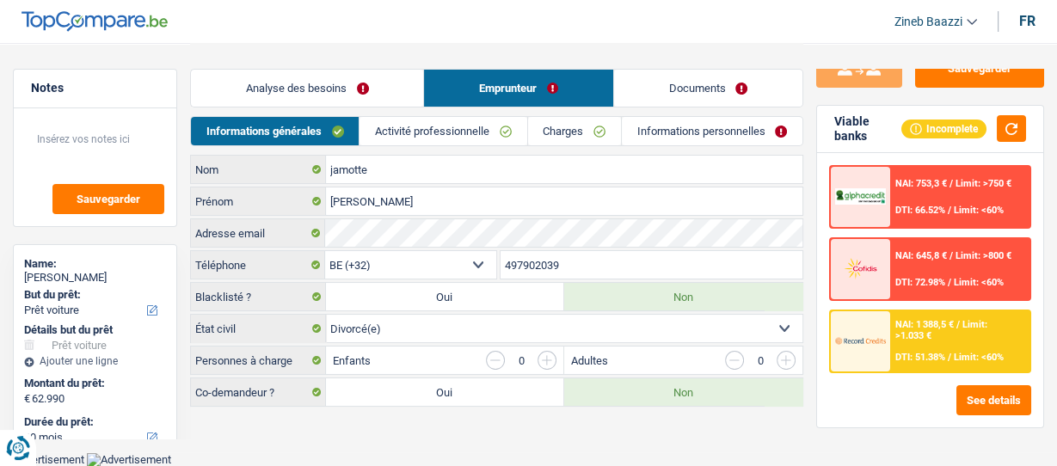
click at [686, 90] on link "Documents" at bounding box center [708, 88] width 188 height 37
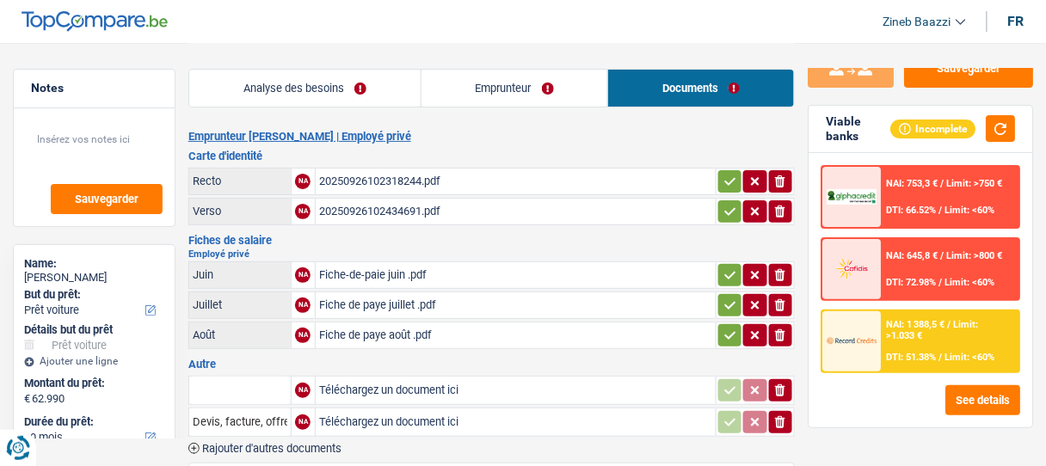
click at [354, 79] on link "Analyse des besoins" at bounding box center [304, 88] width 231 height 37
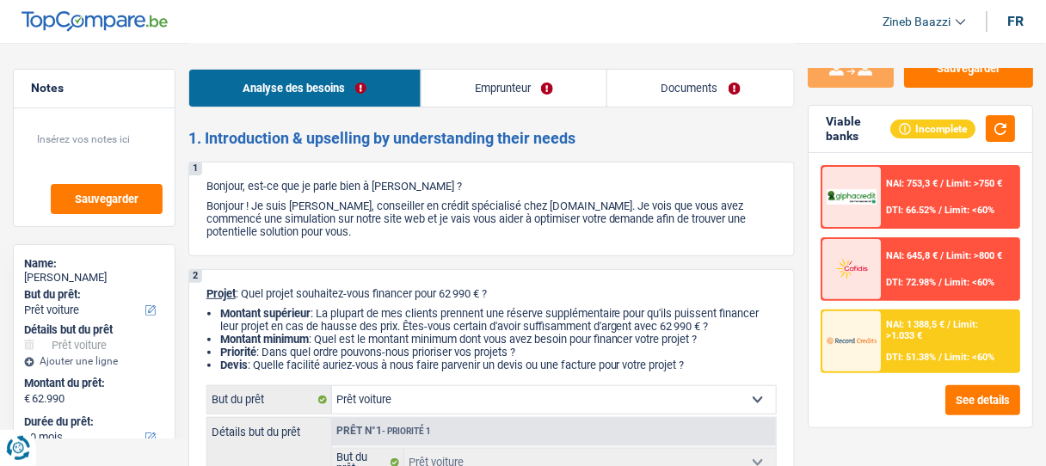
click at [983, 352] on span "Limit: <60%" at bounding box center [970, 357] width 50 height 11
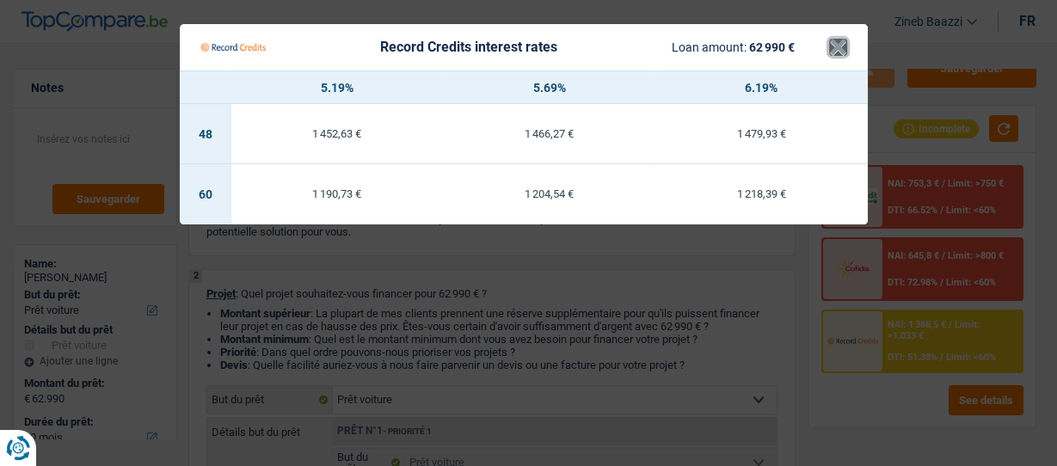
click at [842, 40] on button "×" at bounding box center [838, 47] width 18 height 17
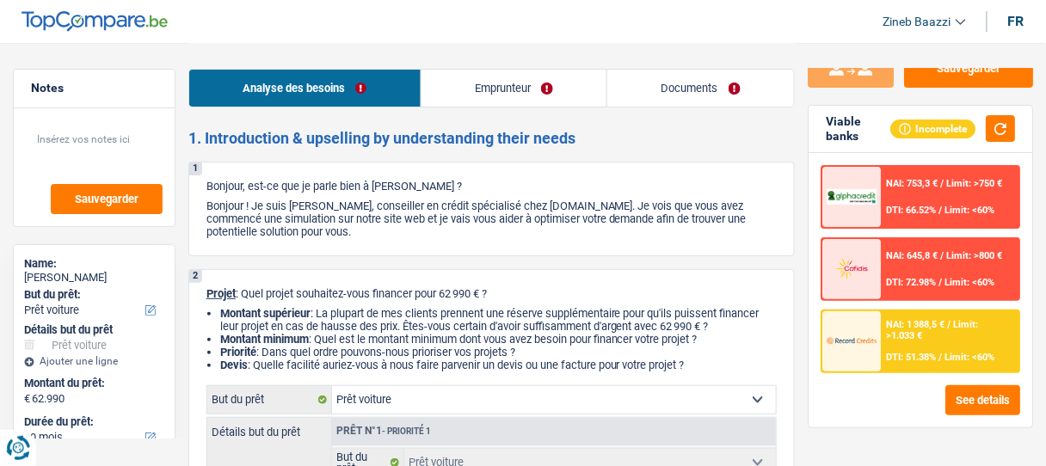
click at [569, 94] on link "Emprunteur" at bounding box center [515, 88] width 186 height 37
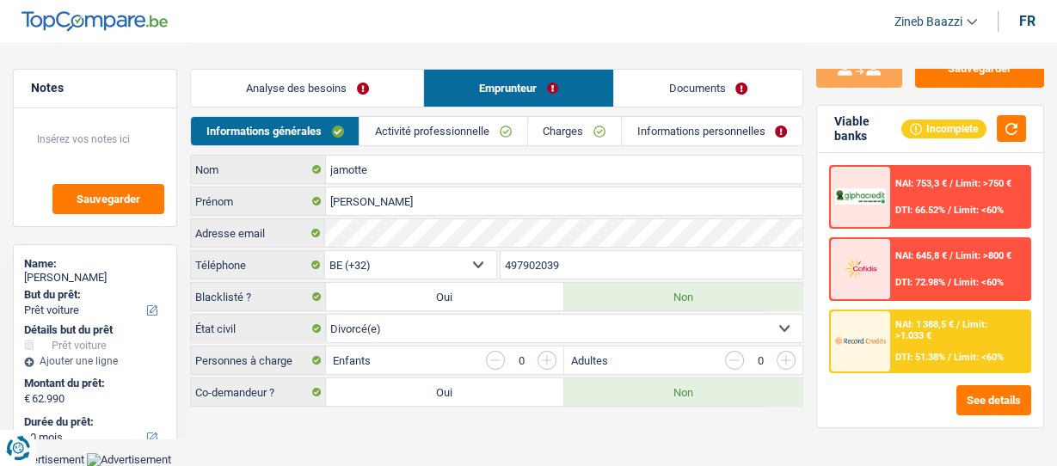
click at [555, 128] on link "Charges" at bounding box center [574, 131] width 93 height 28
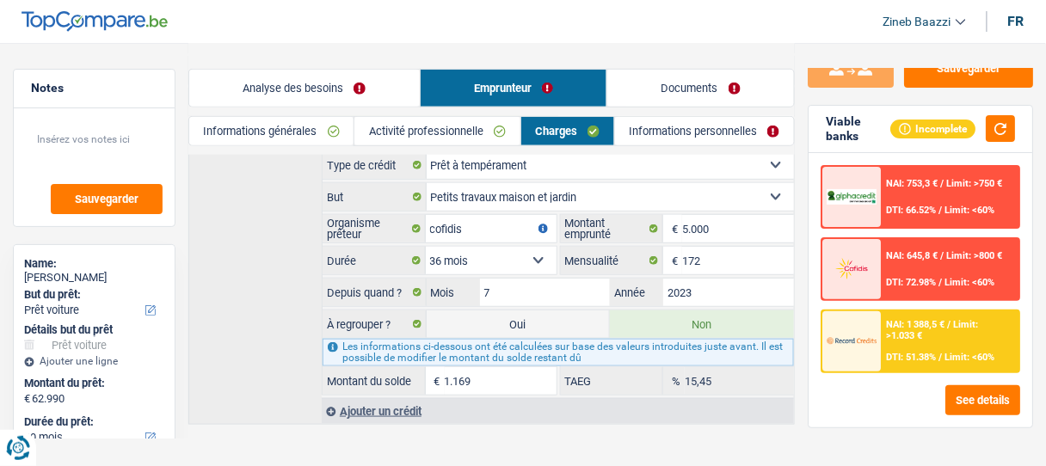
scroll to position [296, 0]
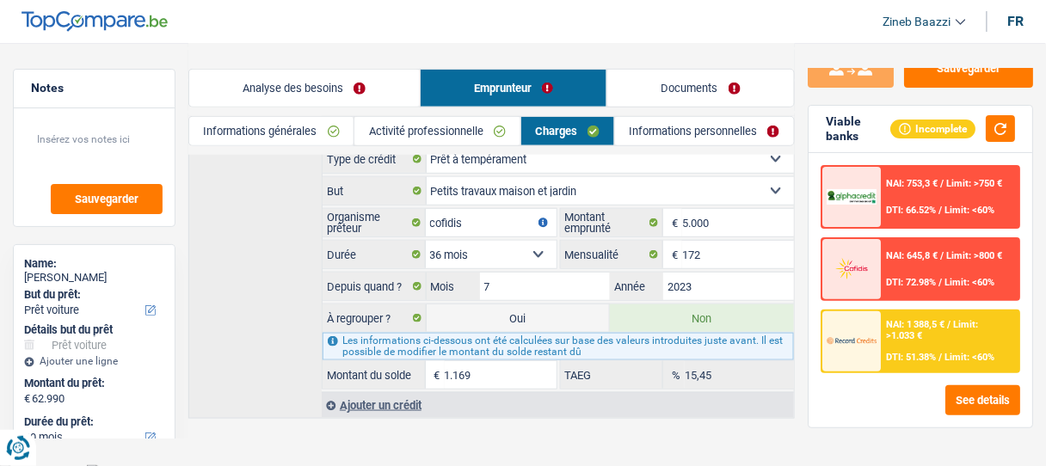
click at [530, 305] on label "Oui" at bounding box center [519, 319] width 184 height 28
click at [530, 305] on input "Oui" at bounding box center [519, 319] width 184 height 28
radio input "true"
type input "64.159"
type input "1.169"
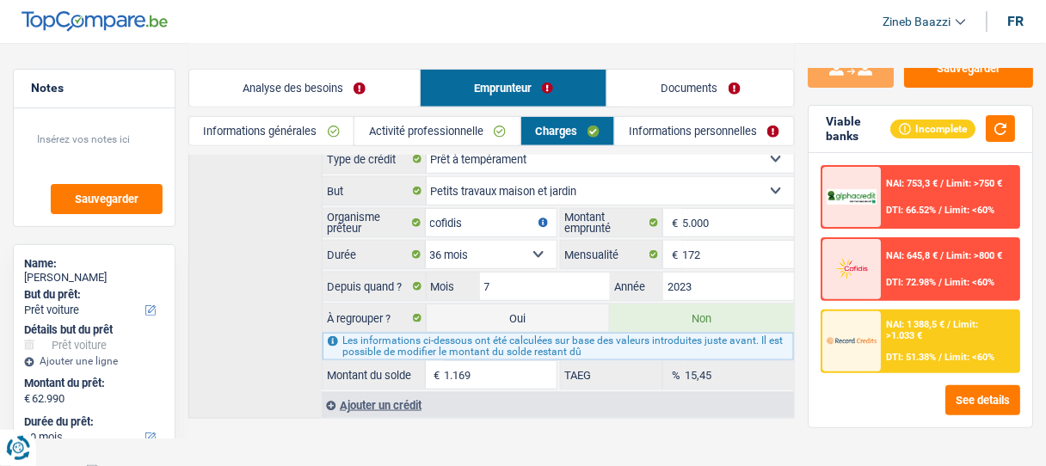
select select
radio input "true"
radio input "false"
type input "1.169"
select select
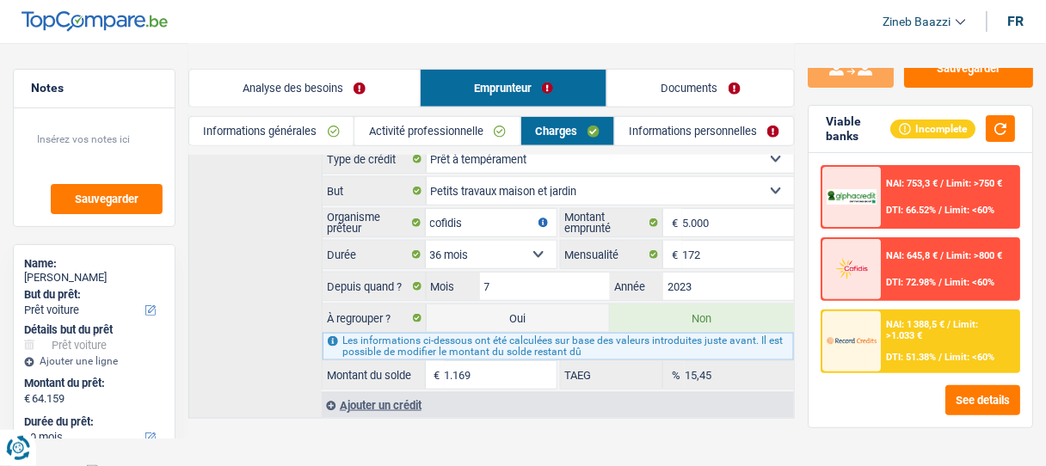
radio input "false"
select select "refinancing"
select select "144"
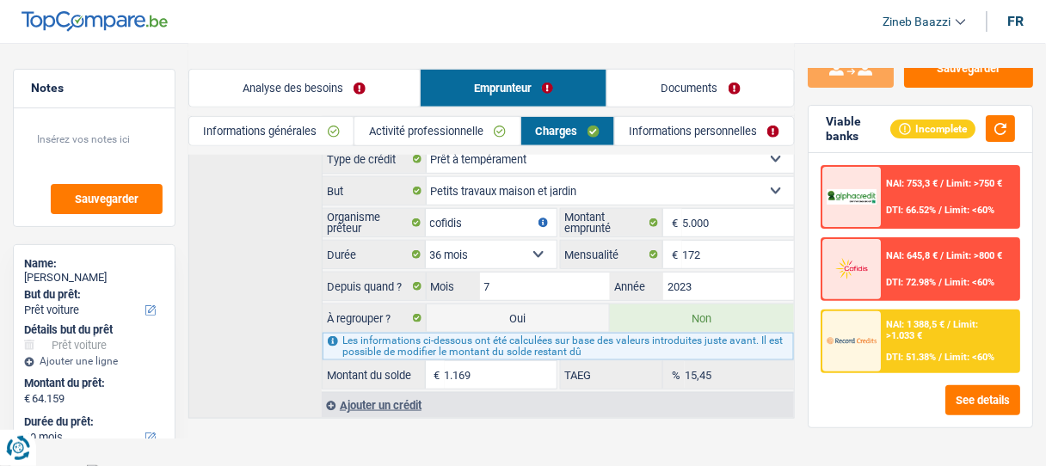
select select "refinancing"
select select "144"
select select "refinancing"
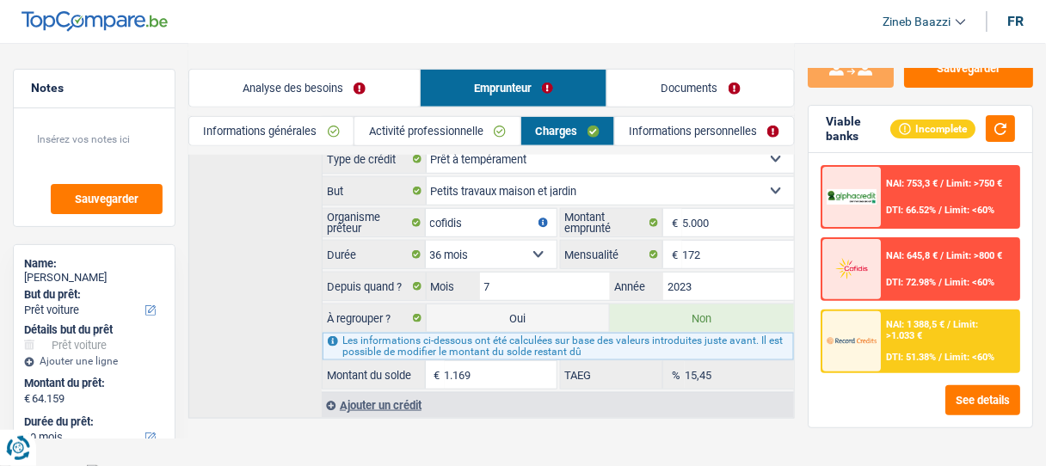
select select "144"
select select "car"
select select "yes"
select select "car"
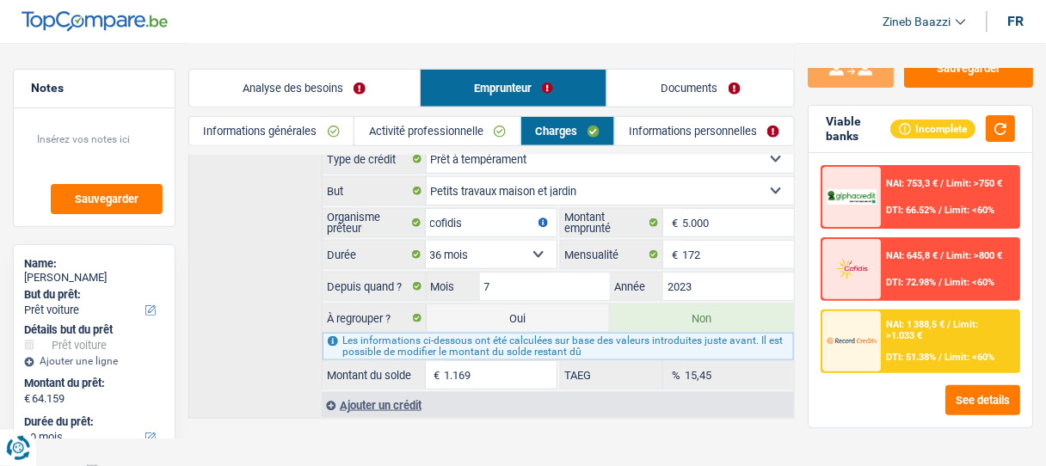
select select "yes"
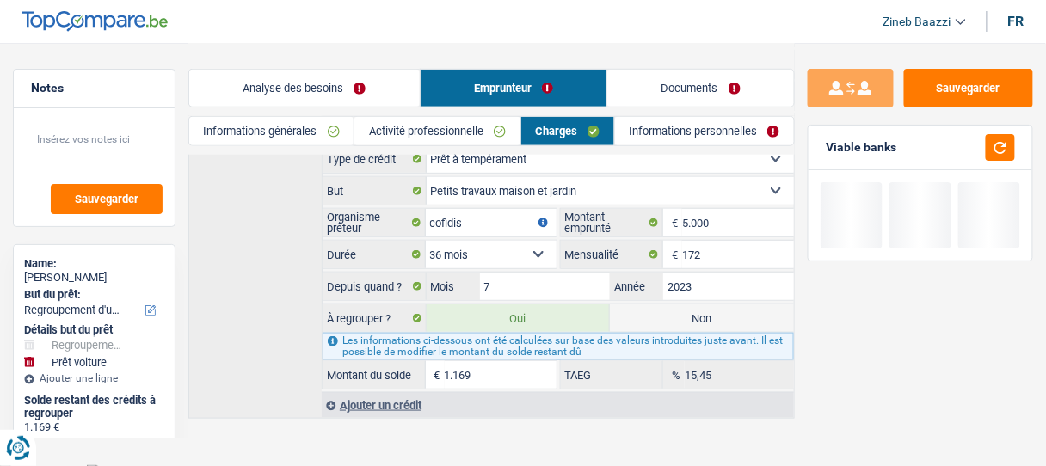
scroll to position [0, 0]
click at [1011, 142] on button "button" at bounding box center [1000, 147] width 29 height 27
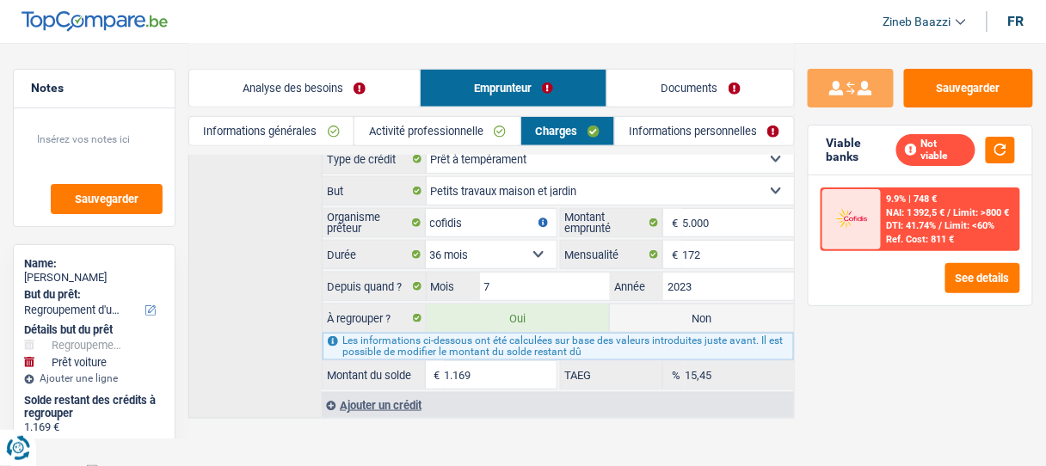
click at [262, 96] on link "Analyse des besoins" at bounding box center [304, 88] width 231 height 37
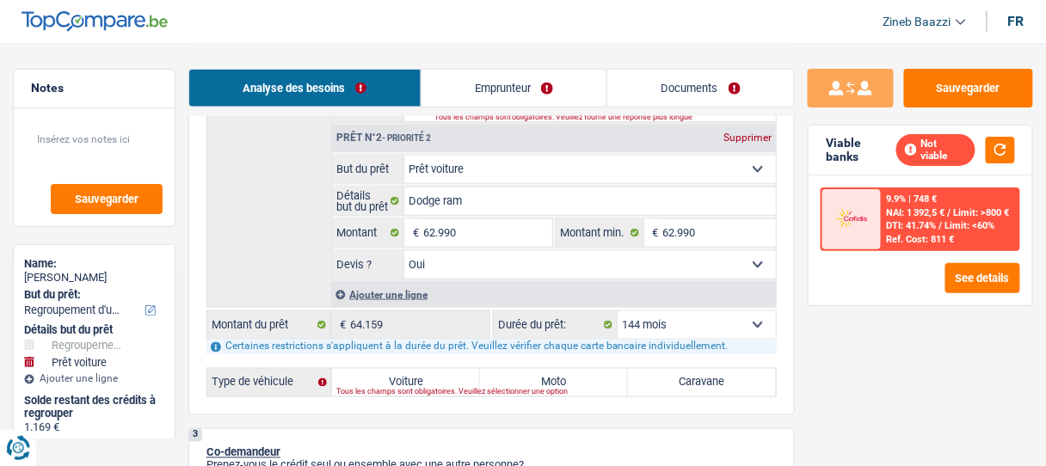
scroll to position [502, 0]
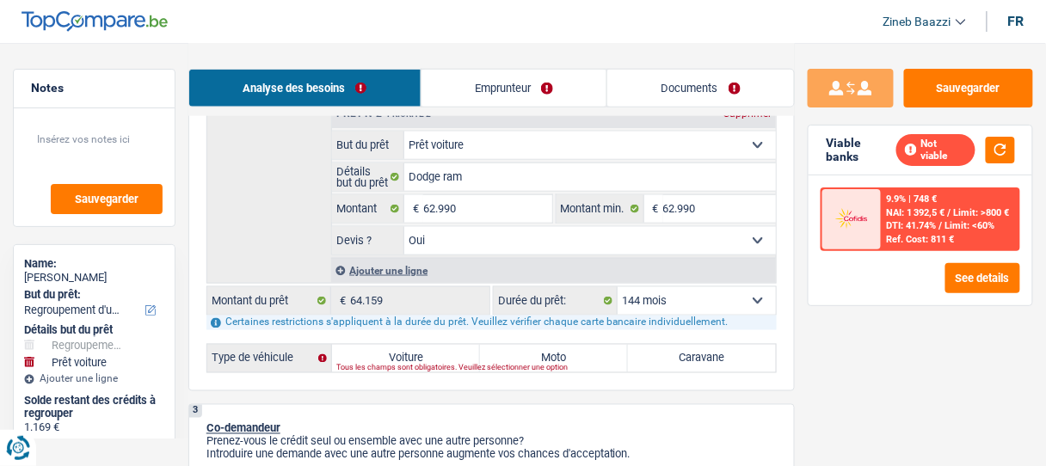
click at [723, 302] on select "12 mois 18 mois 24 mois 30 mois 36 mois 42 mois 48 mois 60 mois 72 mois 84 mois…" at bounding box center [697, 301] width 158 height 28
select select "120"
click at [618, 287] on select "12 mois 18 mois 24 mois 30 mois 36 mois 42 mois 48 mois 60 mois 72 mois 84 mois…" at bounding box center [697, 301] width 158 height 28
select select "120"
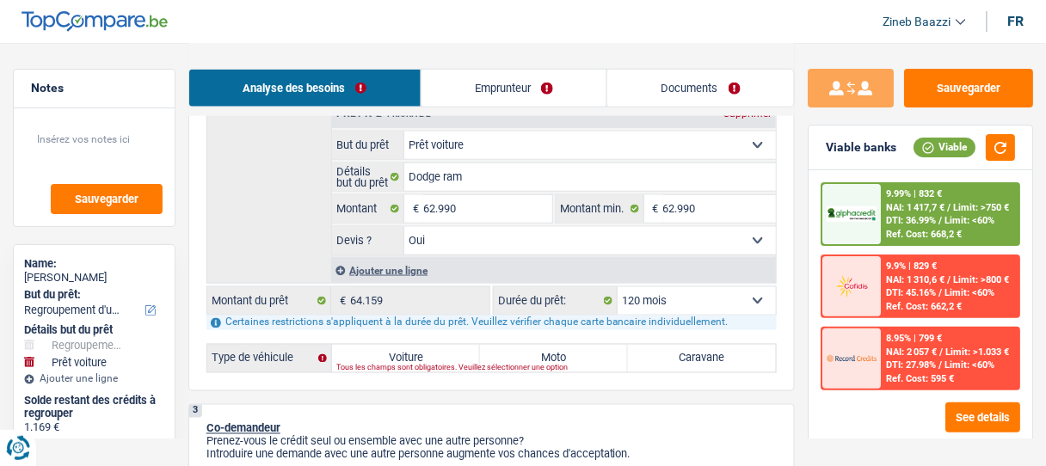
click at [734, 301] on select "12 mois 18 mois 24 mois 30 mois 36 mois 42 mois 48 mois 60 mois 72 mois 84 mois…" at bounding box center [697, 301] width 158 height 28
click at [862, 432] on div "9.99% | 832 € NAI: 1 417,7 € / Limit: >750 € DTI: 36.99% / Limit: <60% Ref. Cos…" at bounding box center [921, 307] width 224 height 274
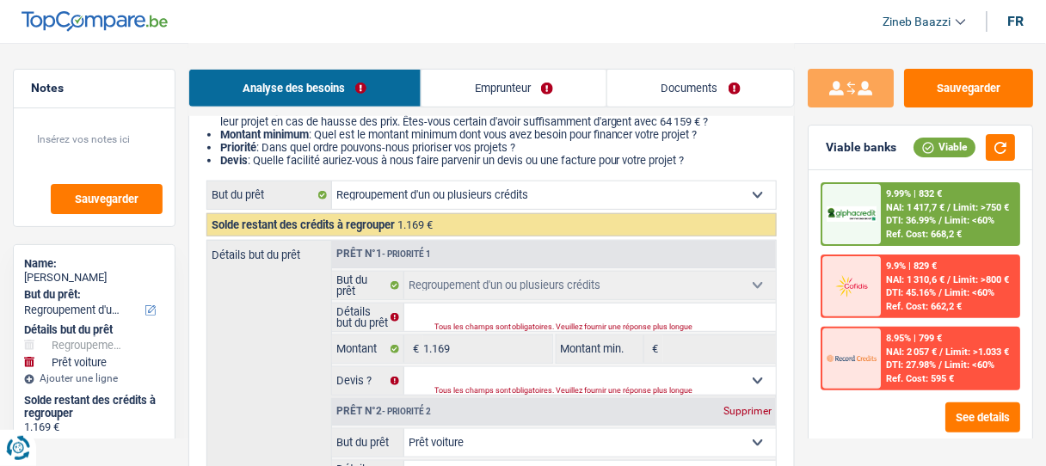
scroll to position [21, 0]
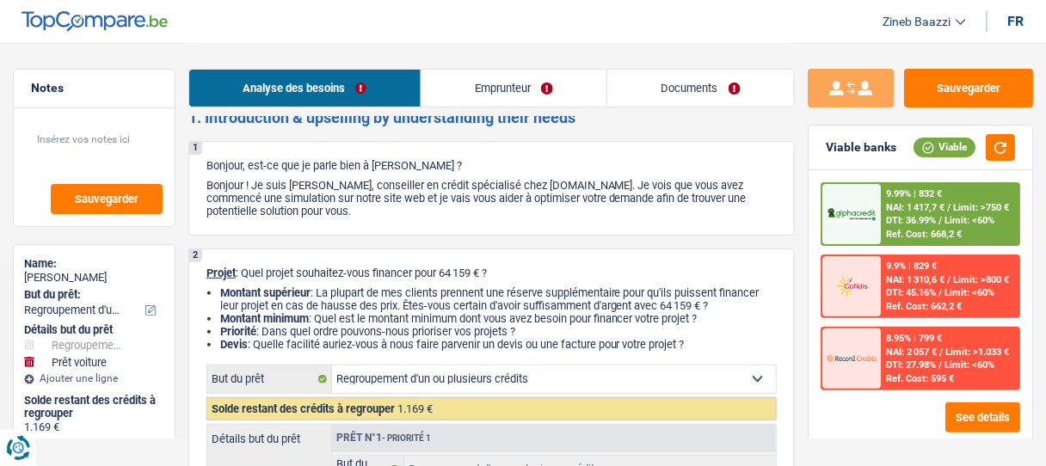
click at [494, 78] on link "Emprunteur" at bounding box center [515, 88] width 186 height 37
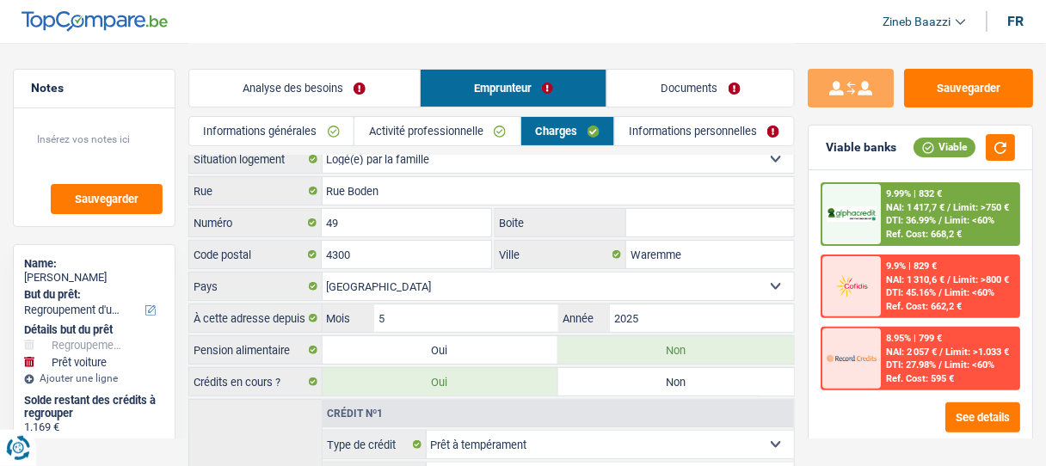
scroll to position [0, 0]
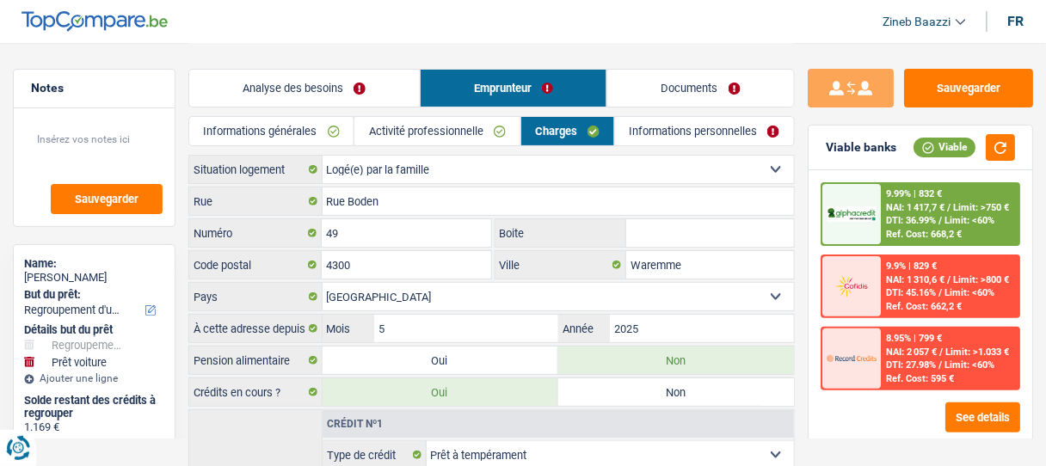
click at [335, 93] on link "Analyse des besoins" at bounding box center [304, 88] width 231 height 37
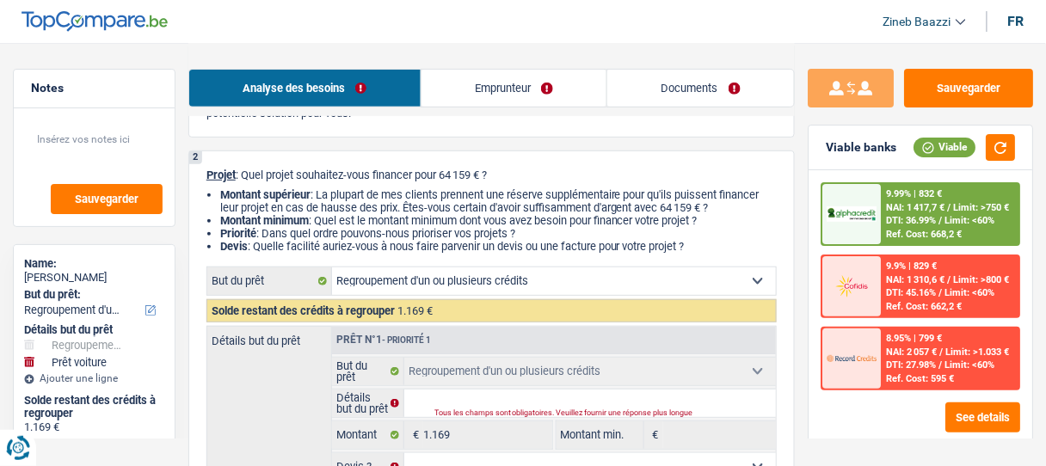
scroll to position [206, 0]
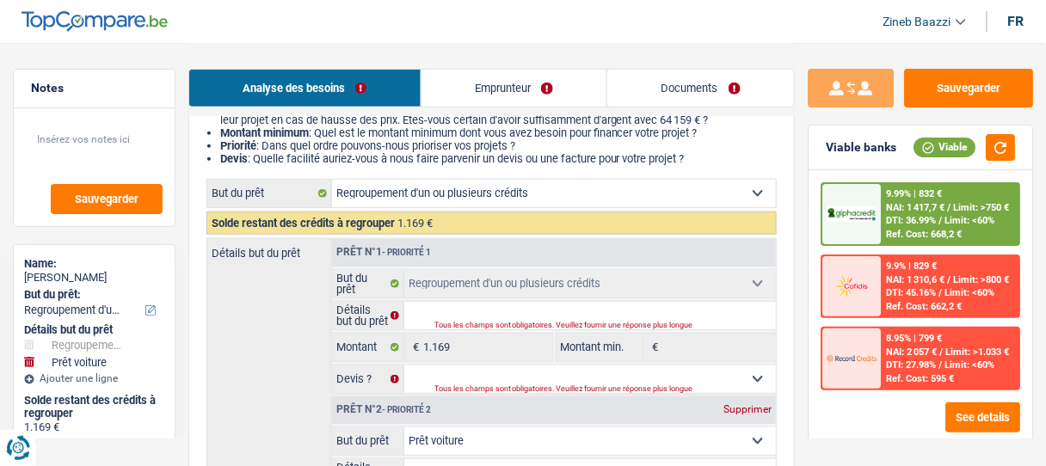
click at [834, 422] on div "See details" at bounding box center [921, 418] width 200 height 30
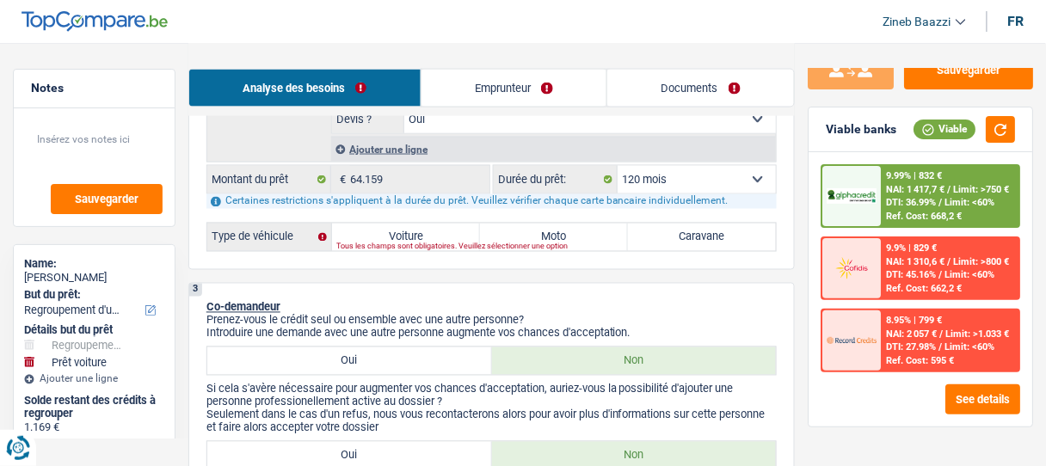
scroll to position [688, 0]
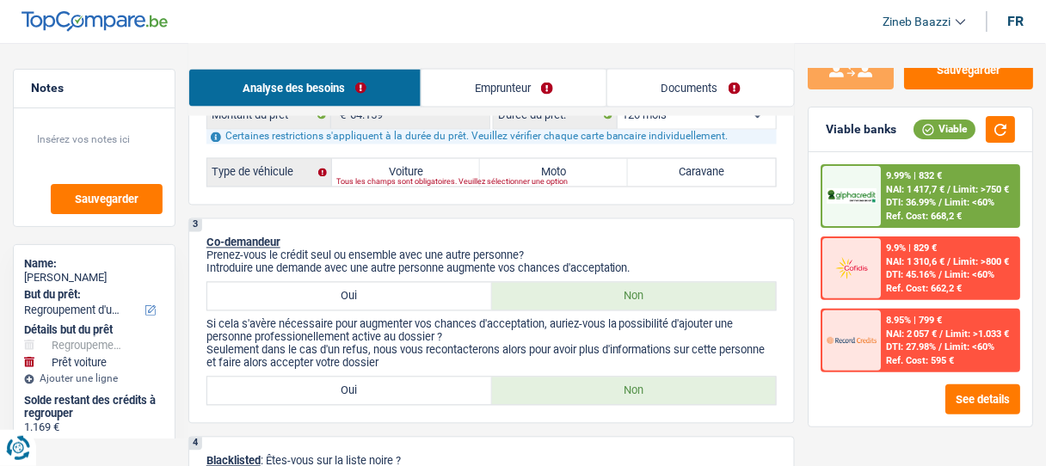
click at [415, 159] on label "Voiture" at bounding box center [406, 173] width 148 height 28
click at [415, 159] on input "Voiture" at bounding box center [406, 173] width 148 height 28
radio input "true"
select select "144"
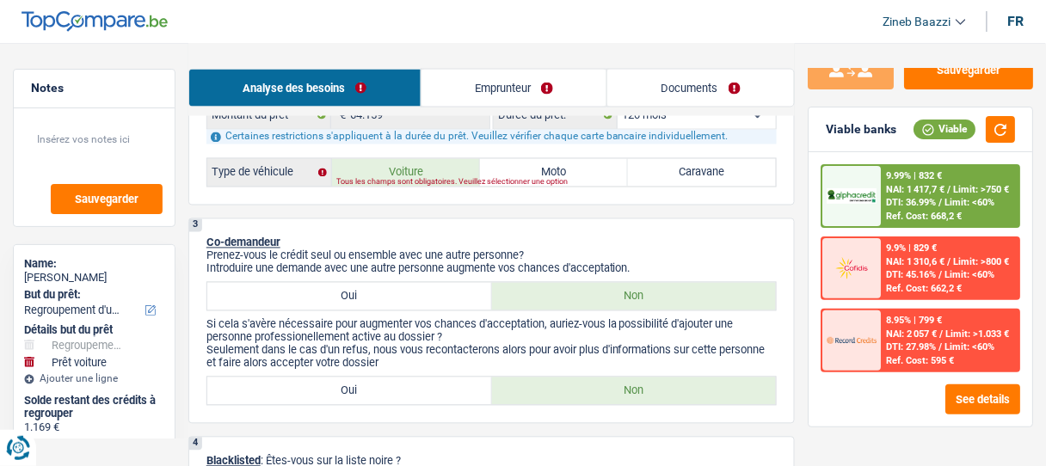
select select "144"
radio input "true"
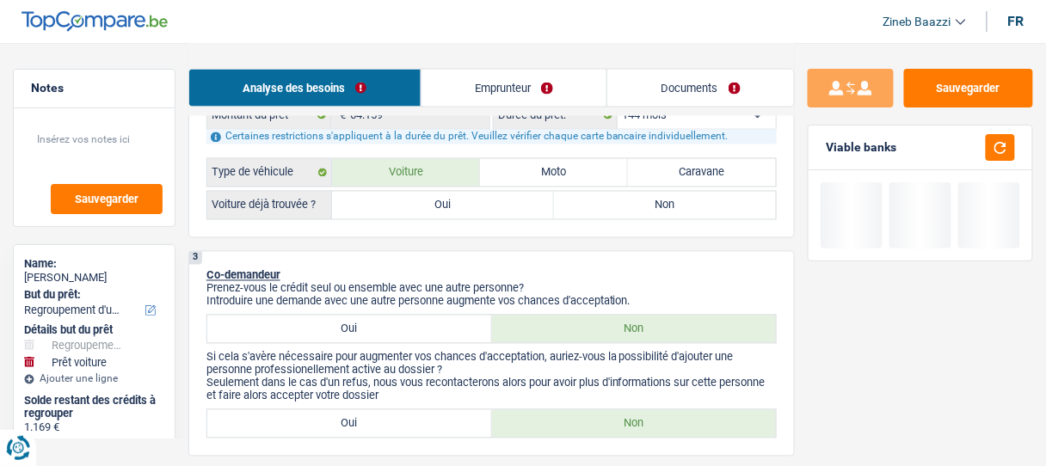
click at [416, 161] on label "Voiture" at bounding box center [406, 173] width 148 height 28
click at [416, 161] on input "Voiture" at bounding box center [406, 173] width 148 height 28
radio input "true"
click at [604, 201] on label "Non" at bounding box center [665, 206] width 222 height 28
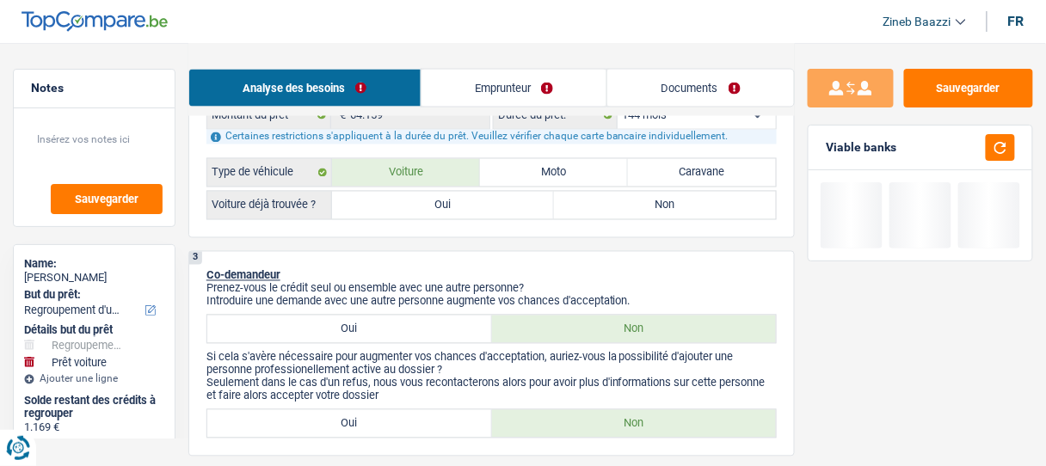
click at [604, 201] on input "Non" at bounding box center [665, 206] width 222 height 28
radio input "true"
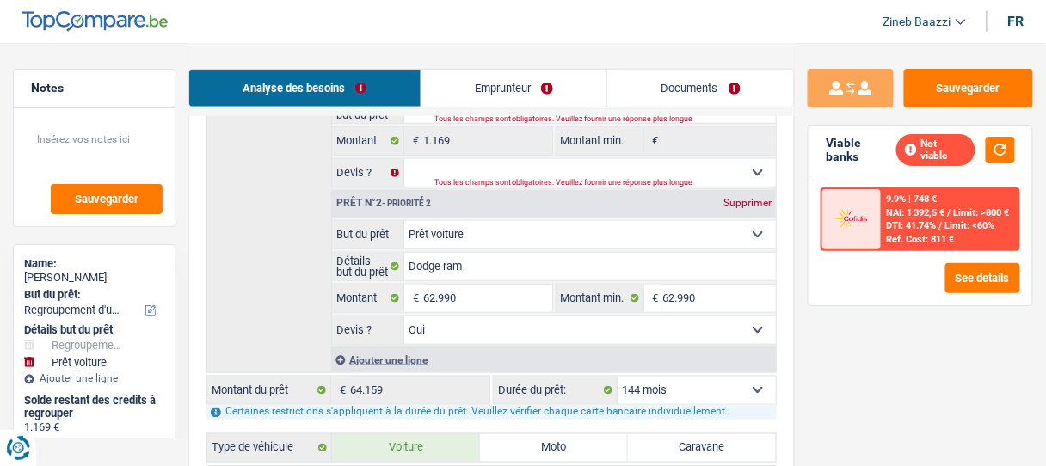
scroll to position [482, 0]
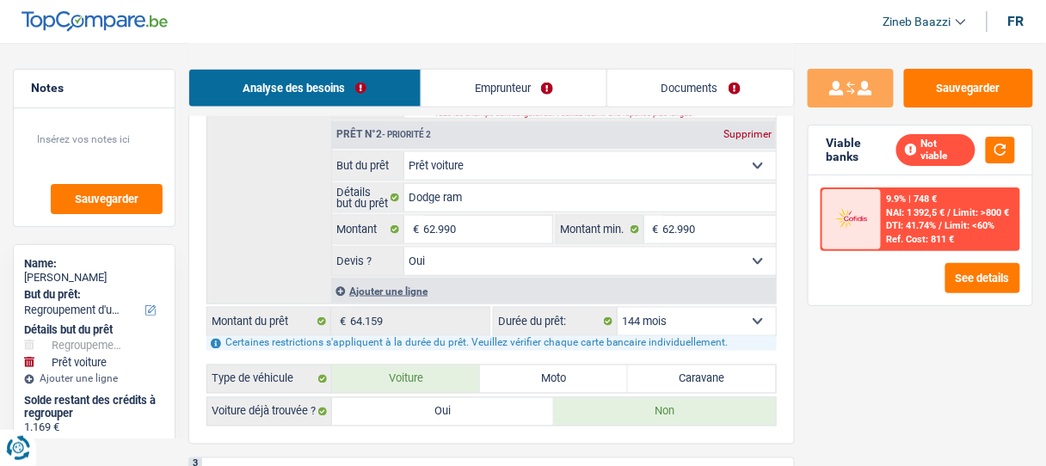
click at [711, 323] on select "12 mois 18 mois 24 mois 30 mois 36 mois 42 mois 48 mois 60 mois 72 mois 84 mois…" at bounding box center [697, 322] width 158 height 28
select select "120"
click at [618, 308] on select "12 mois 18 mois 24 mois 30 mois 36 mois 42 mois 48 mois 60 mois 72 mois 84 mois…" at bounding box center [697, 322] width 158 height 28
select select "120"
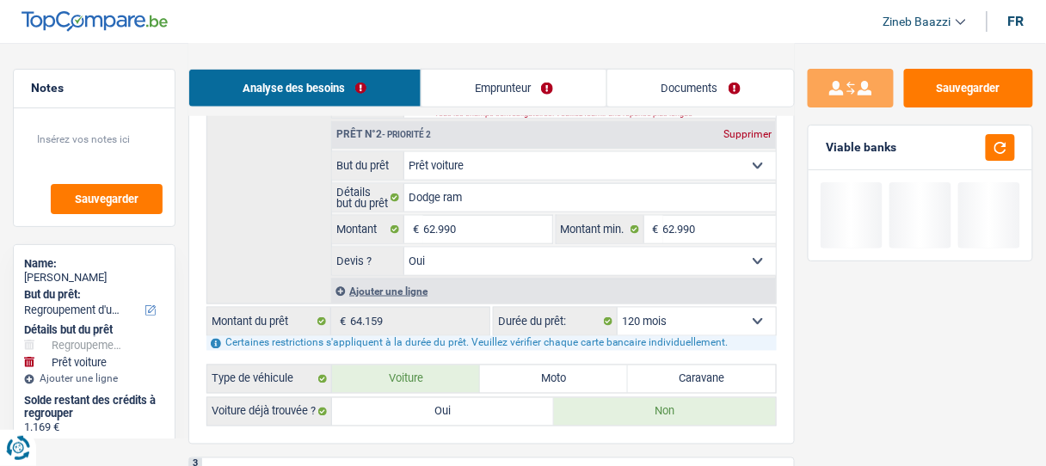
click at [720, 311] on select "12 mois 18 mois 24 mois 30 mois 36 mois 42 mois 48 mois 60 mois 72 mois 84 mois…" at bounding box center [697, 322] width 158 height 28
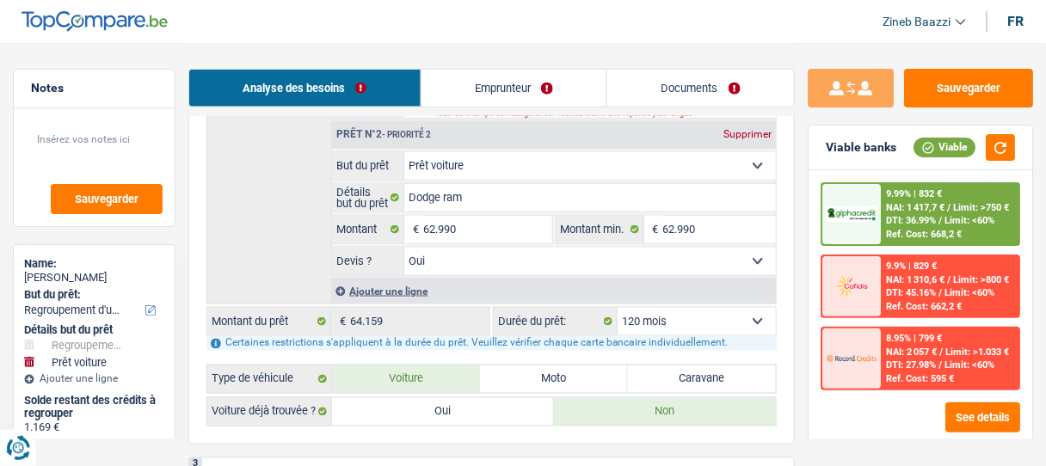
select select "84"
click at [618, 308] on select "12 mois 18 mois 24 mois 30 mois 36 mois 42 mois 48 mois 60 mois 72 mois 84 mois…" at bounding box center [697, 322] width 158 height 28
select select "84"
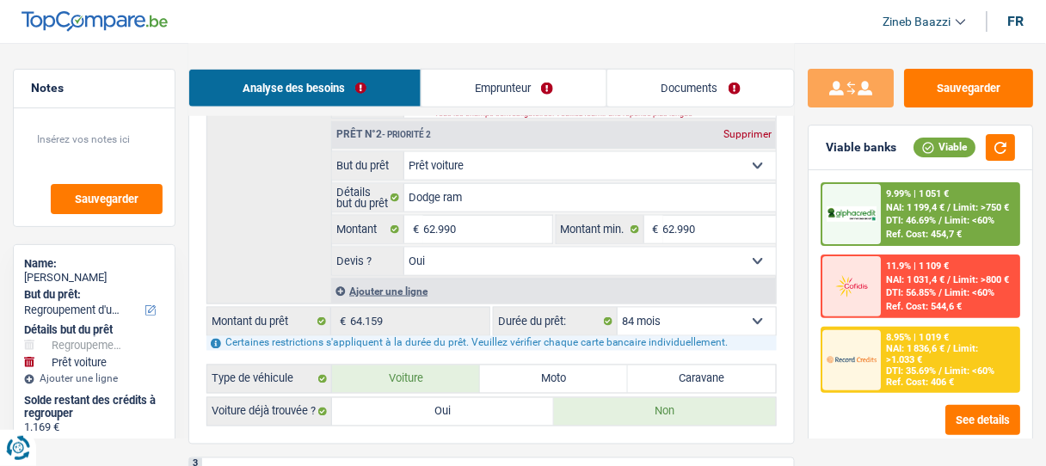
click at [970, 373] on span "Limit: <60%" at bounding box center [970, 371] width 50 height 11
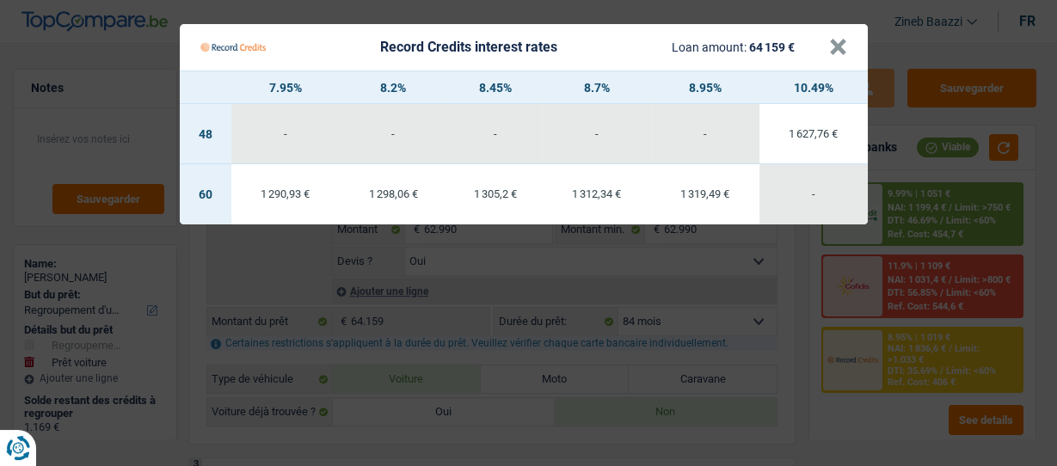
click at [886, 348] on Credits "Record Credits interest rates Loan amount: 64 159 € × 7.95% 8.2% 8.45% 8.7% 8.9…" at bounding box center [528, 233] width 1057 height 466
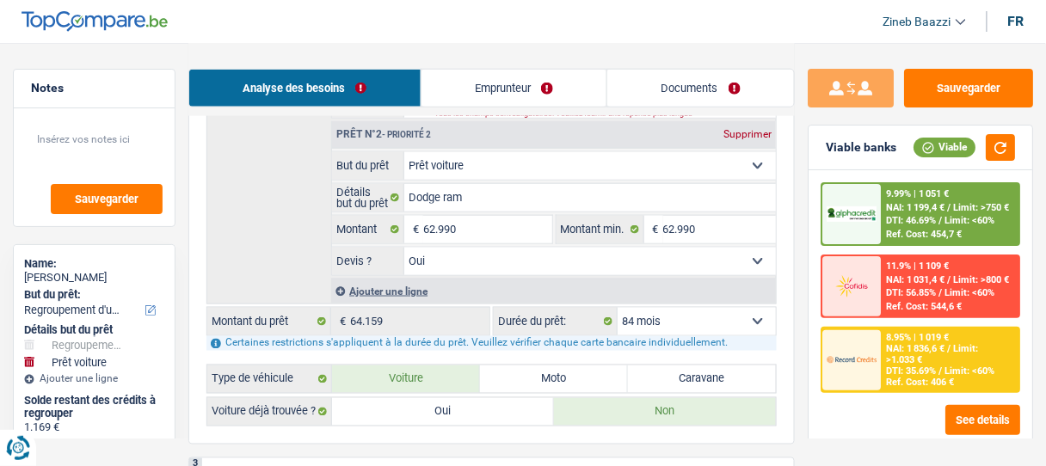
click at [489, 76] on link "Emprunteur" at bounding box center [515, 88] width 186 height 37
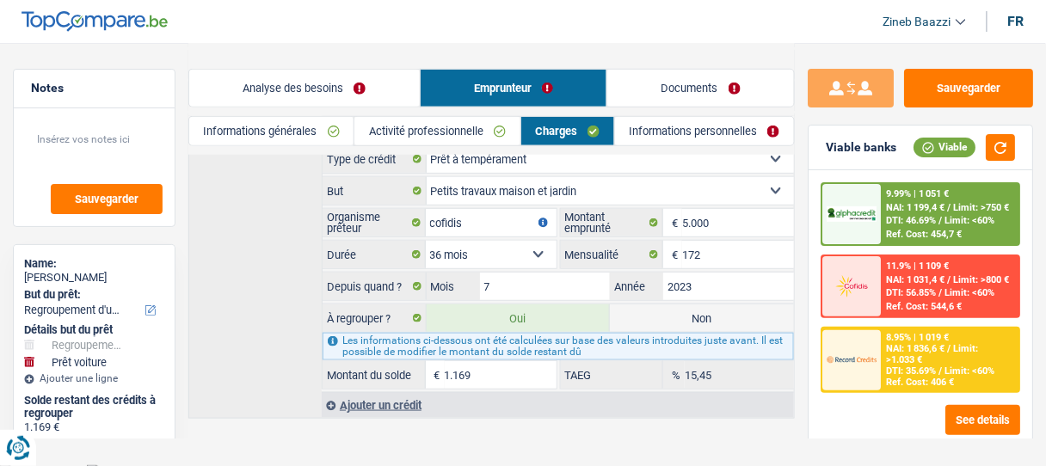
scroll to position [0, 0]
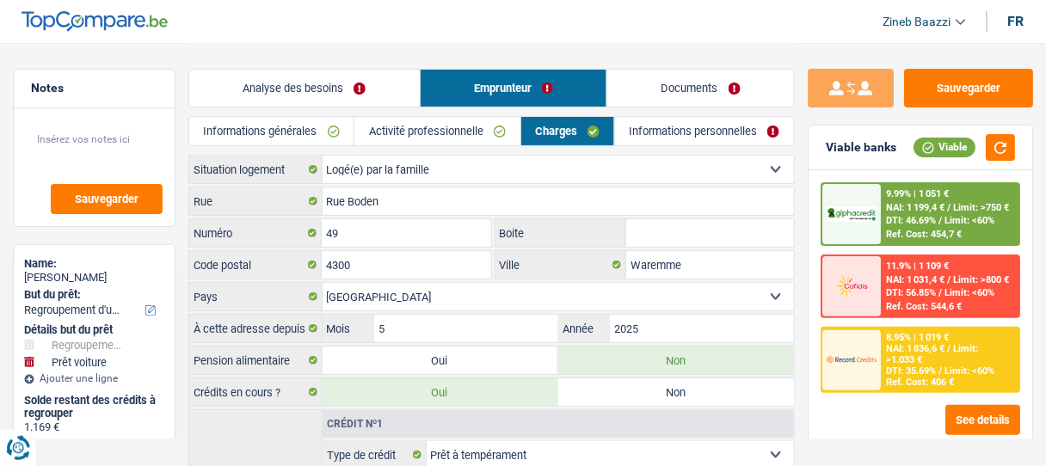
click at [989, 340] on div "8.95% | 1 019 € NAI: 1 836,6 € / Limit: >1.033 € DTI: 35.69% / Limit: <60% Ref.…" at bounding box center [950, 360] width 137 height 63
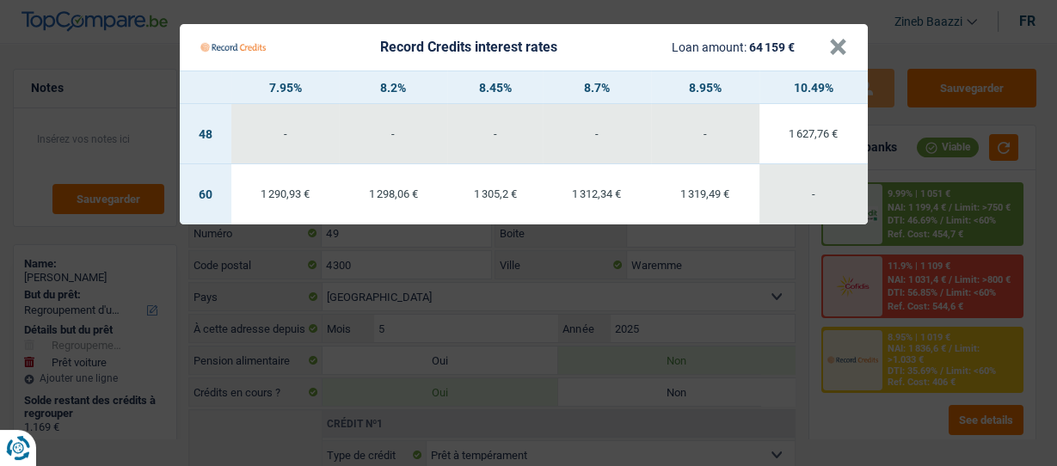
click at [598, 314] on Credits "Record Credits interest rates Loan amount: 64 159 € × 7.95% 8.2% 8.45% 8.7% 8.9…" at bounding box center [528, 233] width 1057 height 466
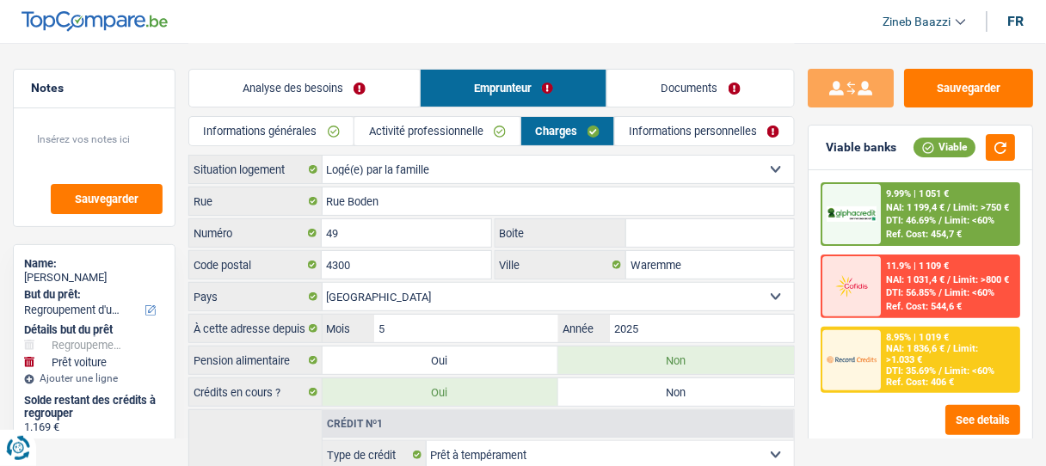
click at [328, 92] on link "Analyse des besoins" at bounding box center [304, 88] width 231 height 37
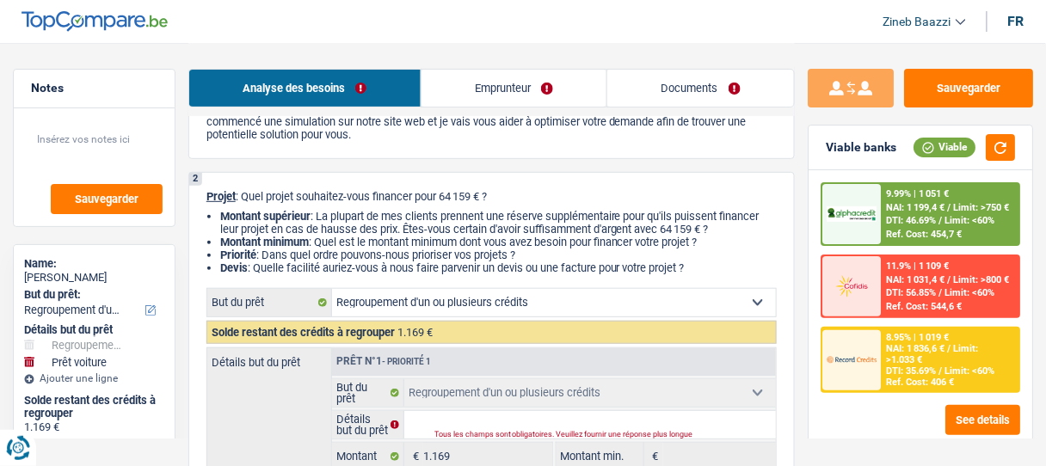
scroll to position [206, 0]
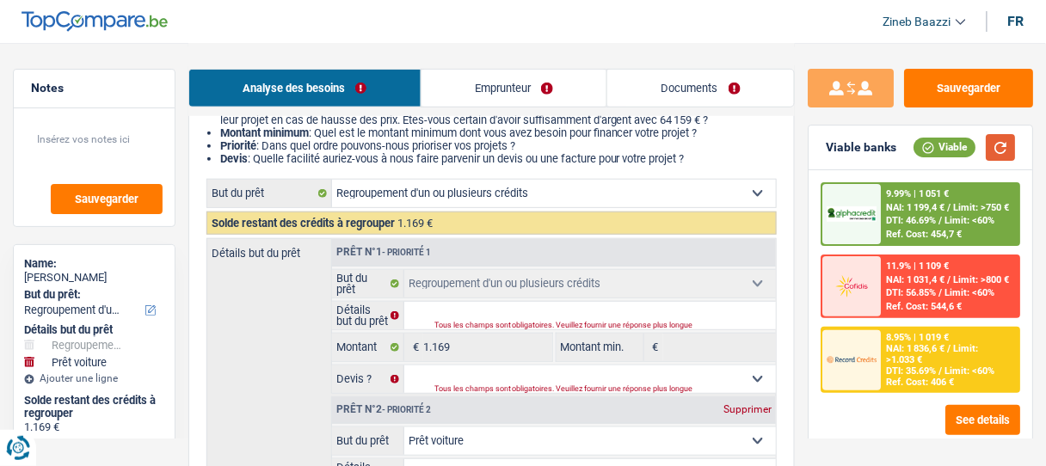
click at [1002, 155] on button "button" at bounding box center [1000, 147] width 29 height 27
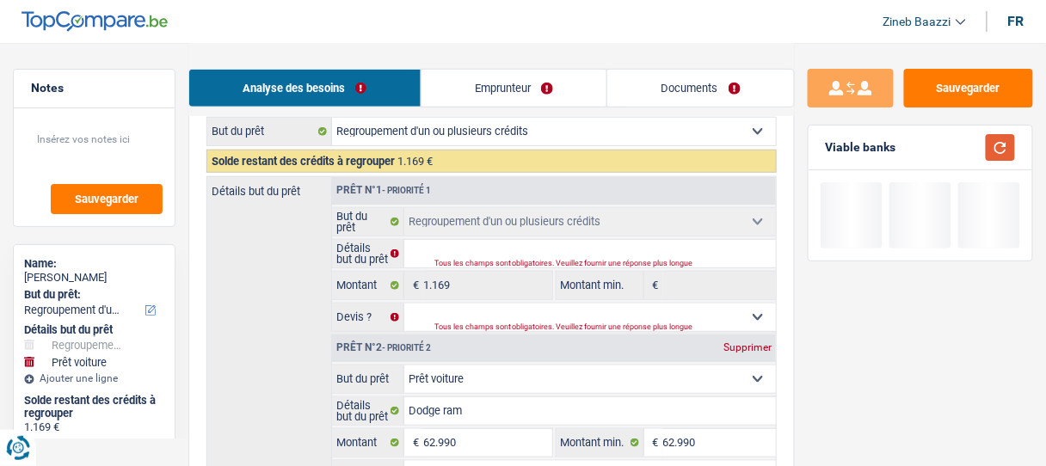
scroll to position [344, 0]
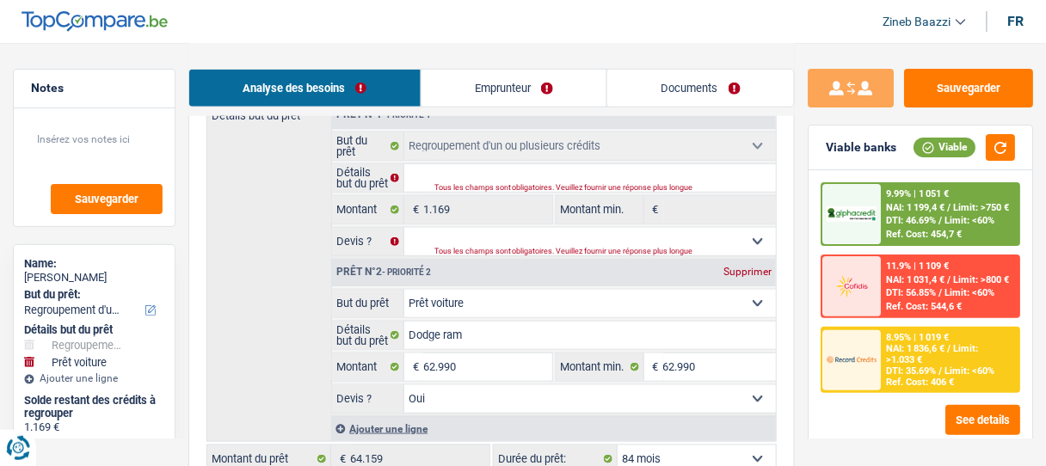
click at [922, 361] on span "Limit: >1.033 €" at bounding box center [933, 354] width 92 height 22
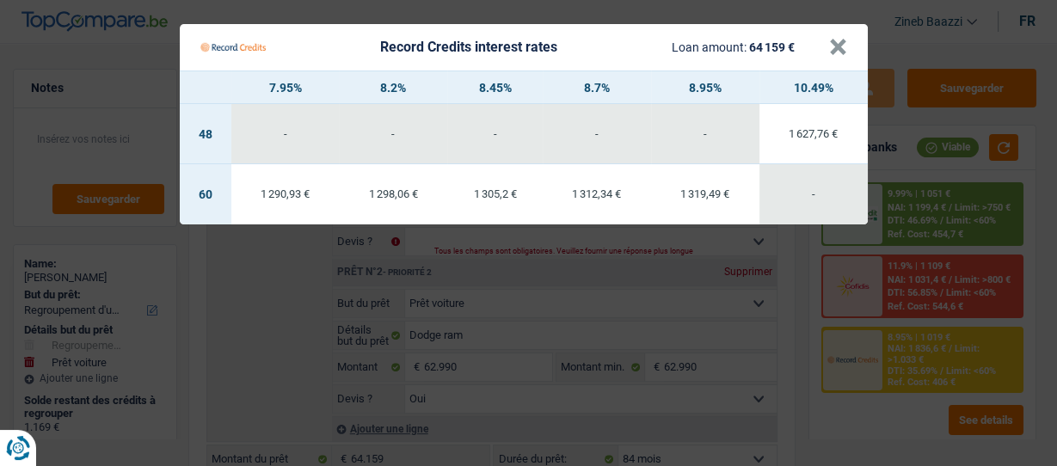
click at [825, 336] on Credits "Record Credits interest rates Loan amount: 64 159 € × 7.95% 8.2% 8.45% 8.7% 8.9…" at bounding box center [528, 233] width 1057 height 466
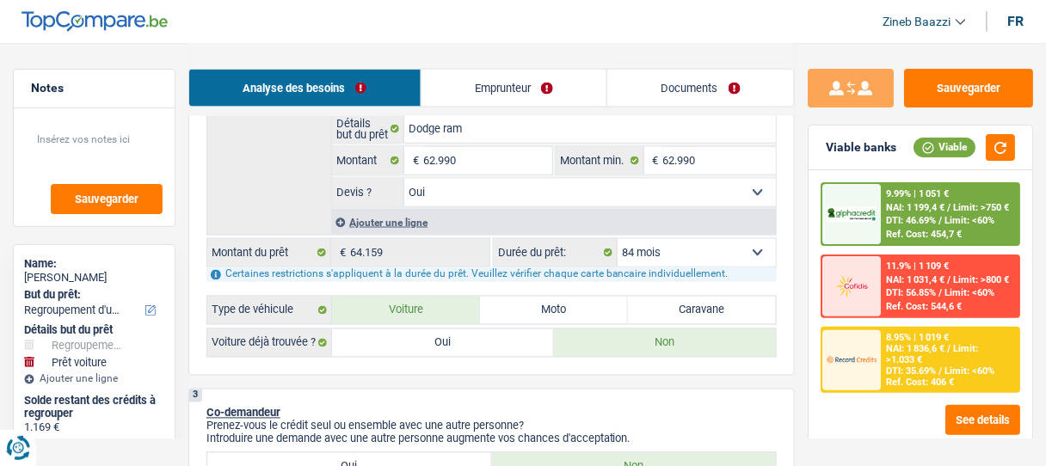
scroll to position [206, 0]
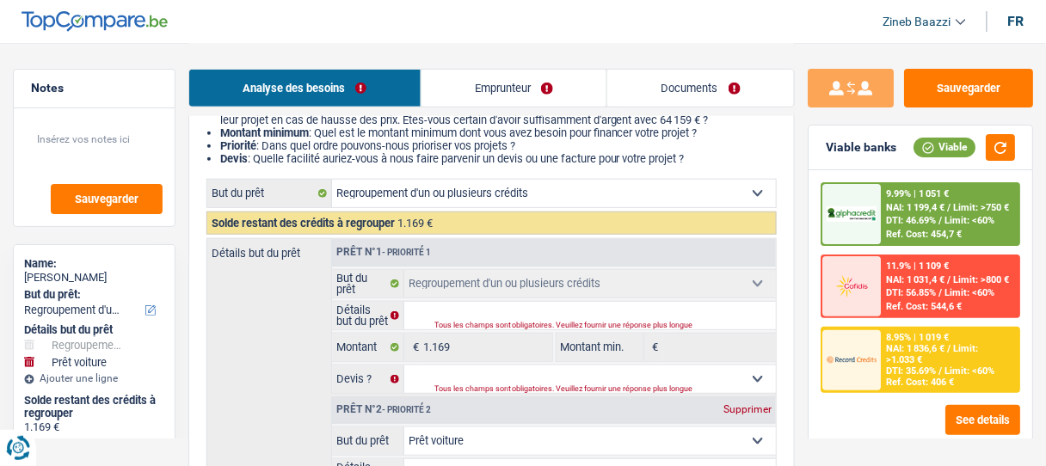
drag, startPoint x: 532, startPoint y: 89, endPoint x: 502, endPoint y: 100, distance: 31.3
click at [532, 89] on link "Emprunteur" at bounding box center [515, 88] width 186 height 37
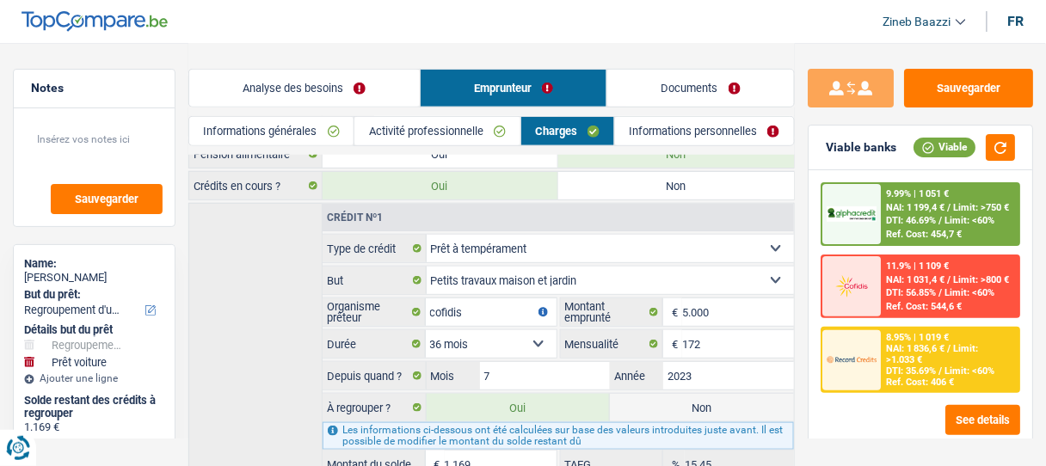
click at [459, 126] on link "Activité professionnelle" at bounding box center [436, 131] width 165 height 28
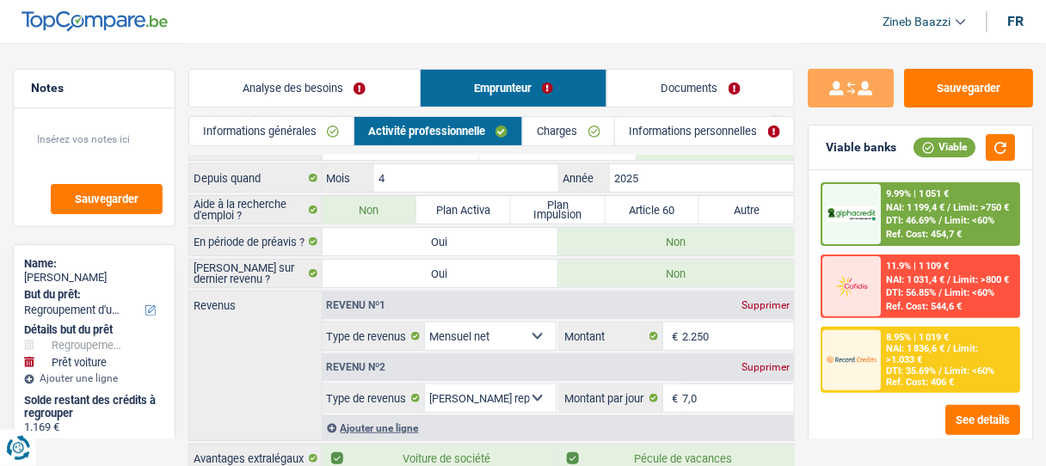
scroll to position [0, 0]
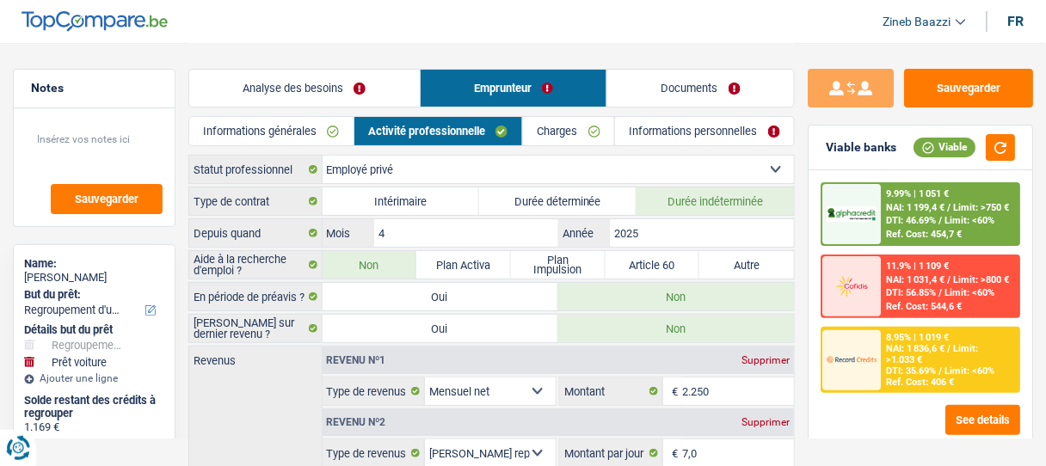
click at [588, 120] on link "Charges" at bounding box center [568, 131] width 91 height 28
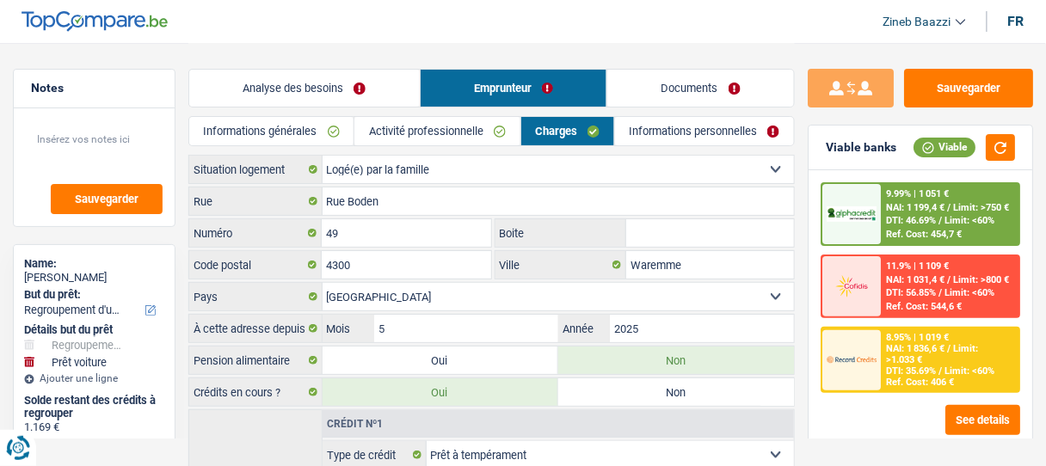
click at [471, 120] on link "Activité professionnelle" at bounding box center [436, 131] width 165 height 28
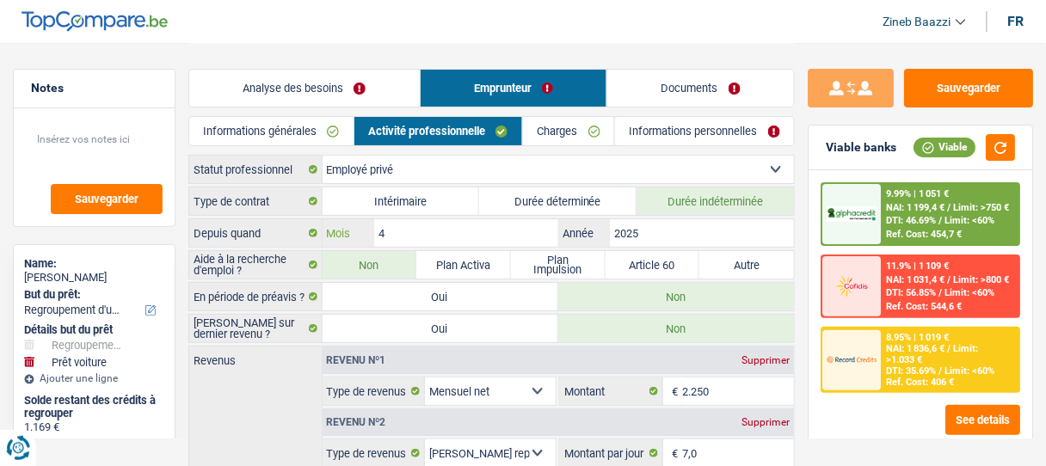
click at [474, 236] on input "4" at bounding box center [466, 233] width 184 height 28
click at [305, 134] on link "Informations générales" at bounding box center [271, 131] width 164 height 28
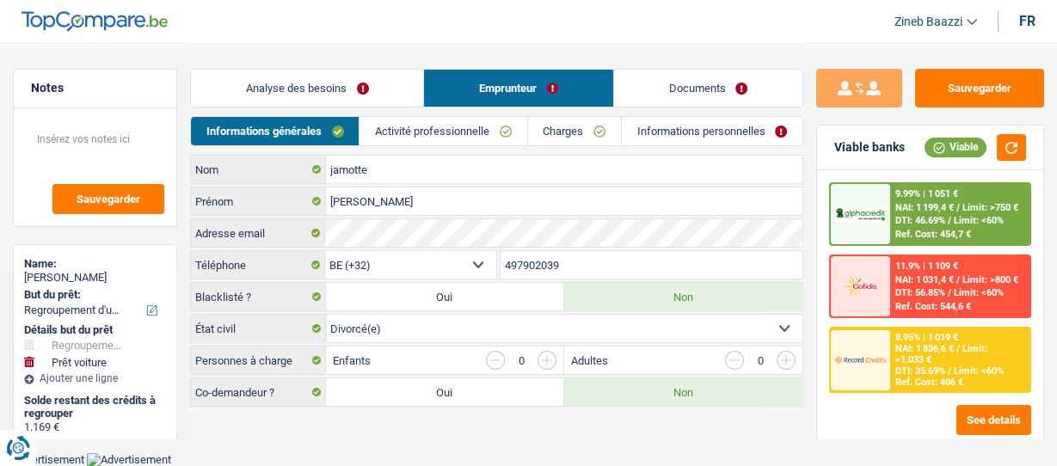
click at [331, 92] on link "Analyse des besoins" at bounding box center [307, 88] width 232 height 37
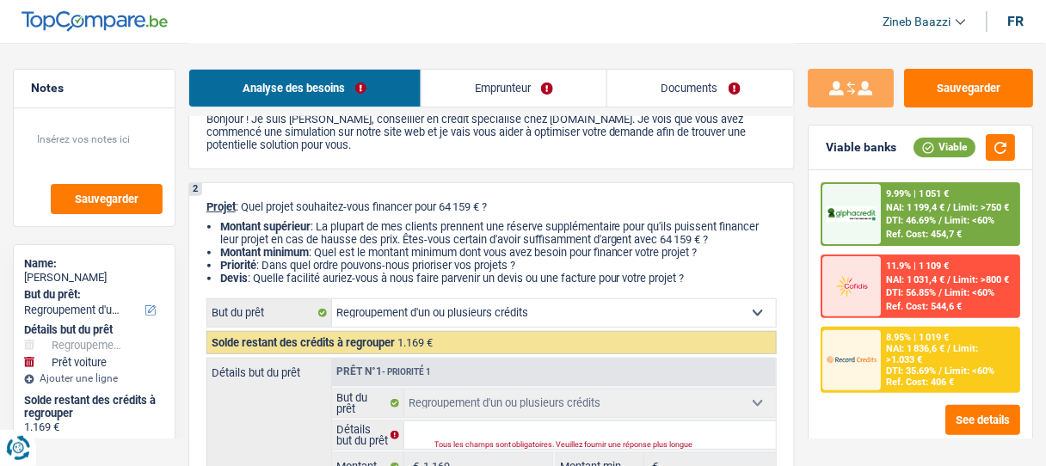
scroll to position [275, 0]
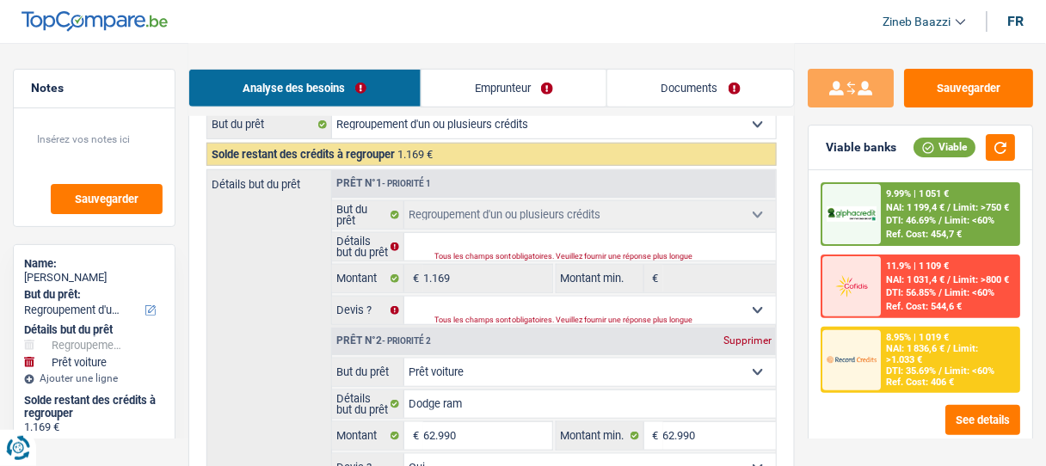
click at [480, 89] on link "Emprunteur" at bounding box center [515, 88] width 186 height 37
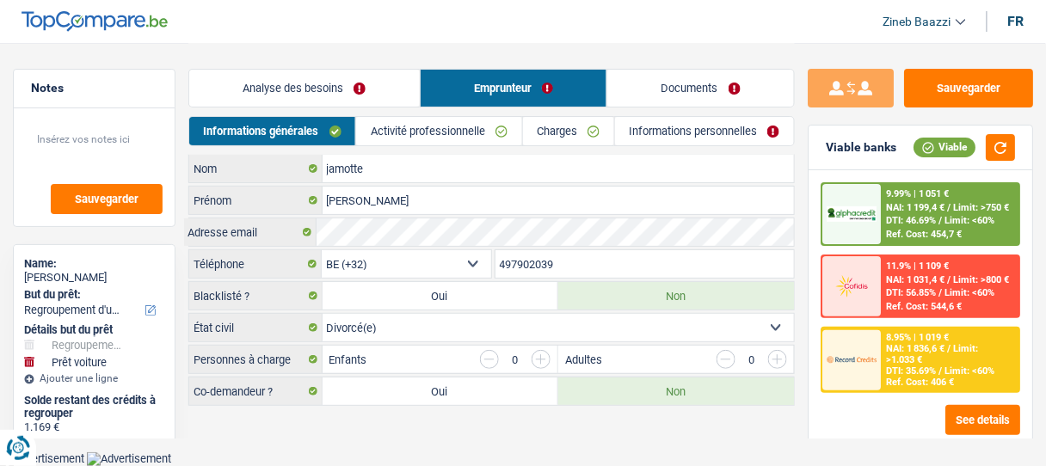
scroll to position [0, 0]
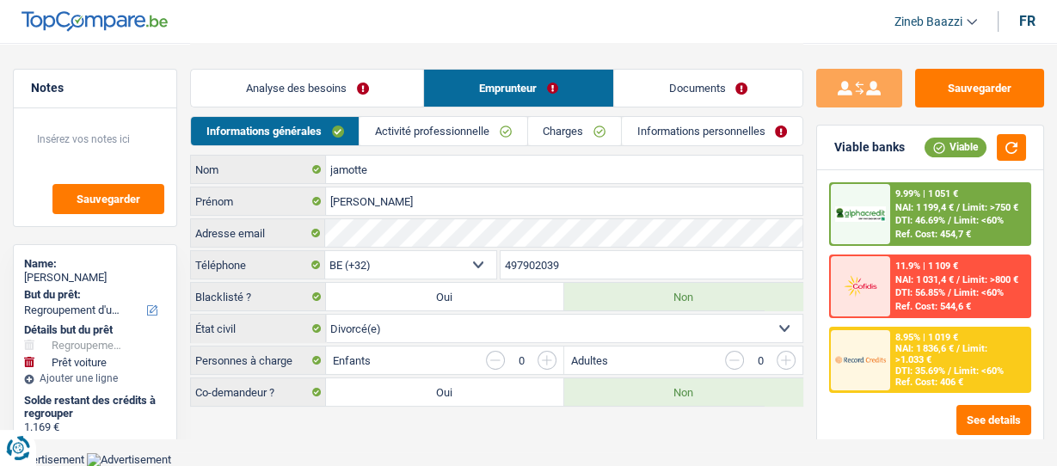
click at [503, 132] on link "Activité professionnelle" at bounding box center [443, 131] width 167 height 28
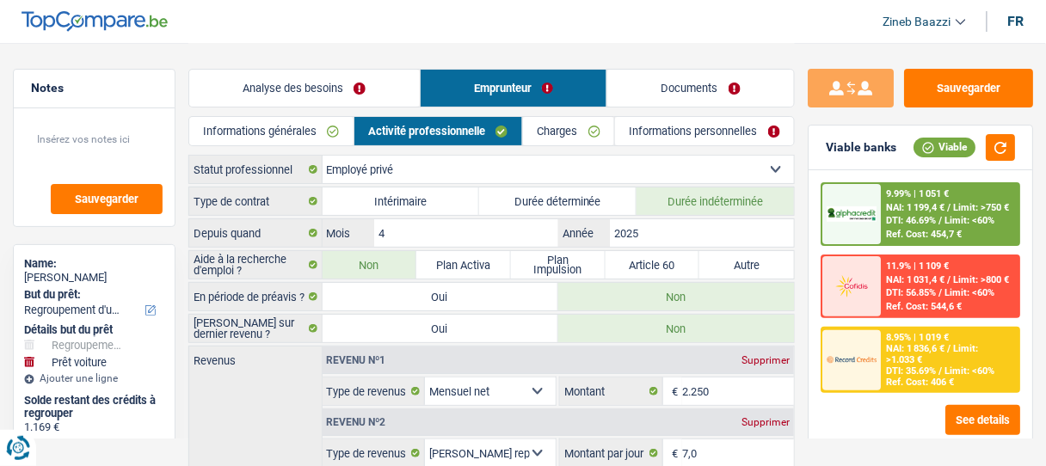
click at [578, 124] on link "Charges" at bounding box center [568, 131] width 91 height 28
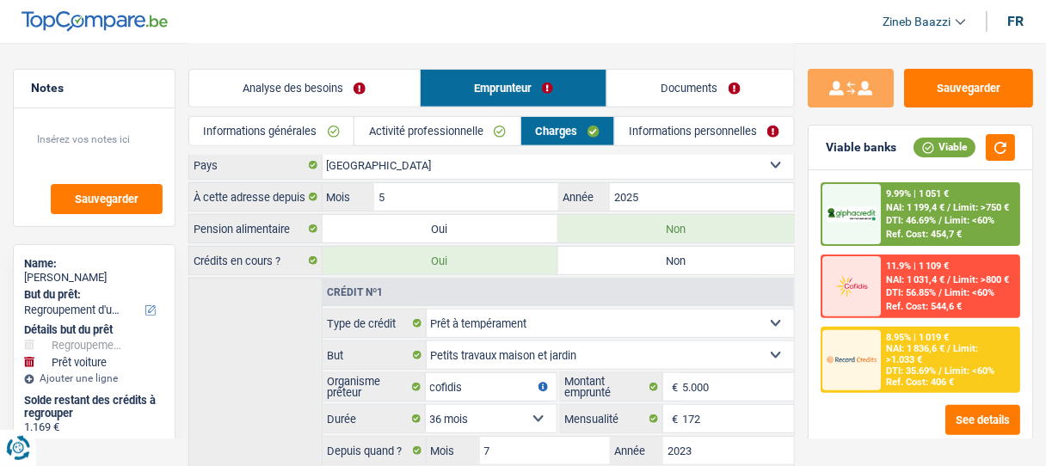
scroll to position [275, 0]
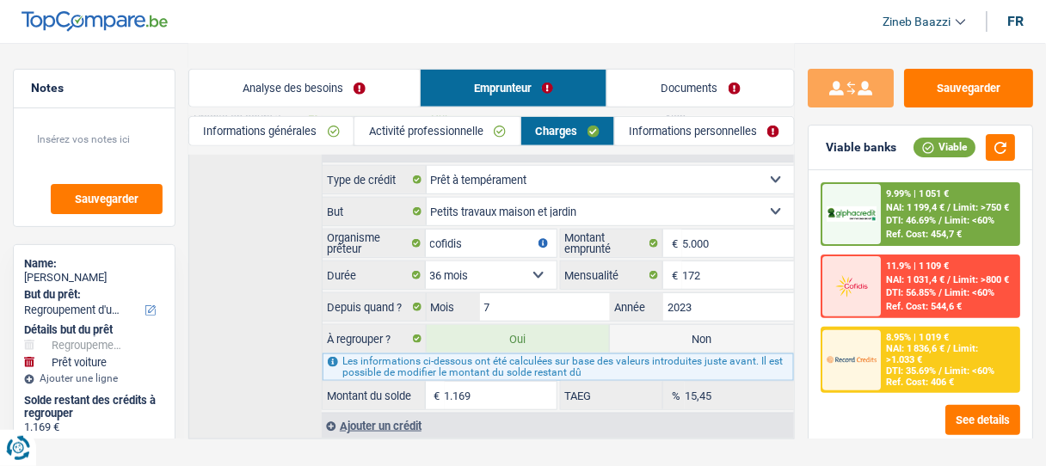
click at [321, 98] on link "Analyse des besoins" at bounding box center [304, 88] width 231 height 37
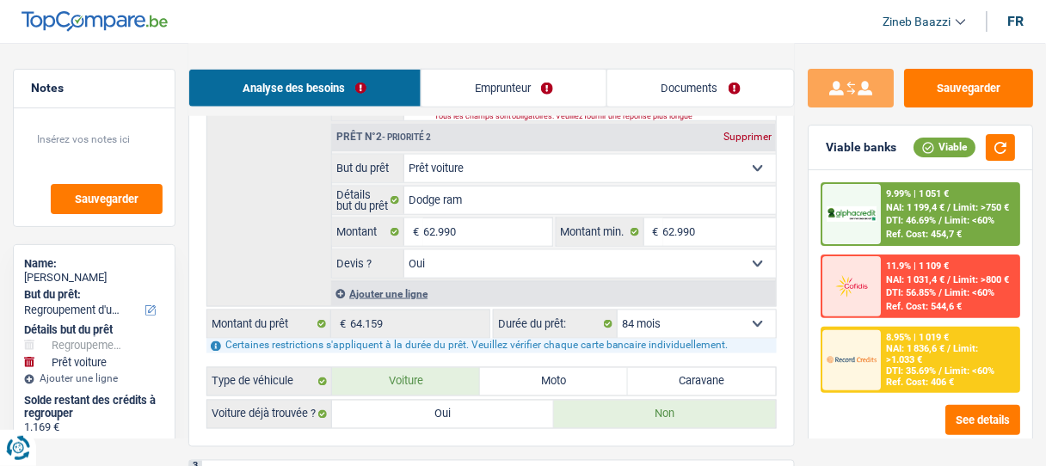
scroll to position [482, 0]
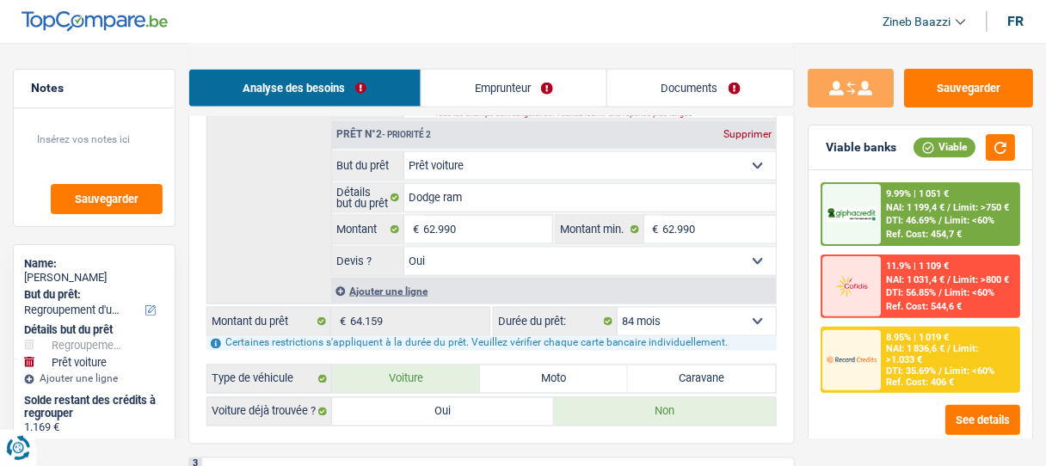
click at [900, 345] on span "NAI: 1 836,6 €" at bounding box center [916, 348] width 59 height 11
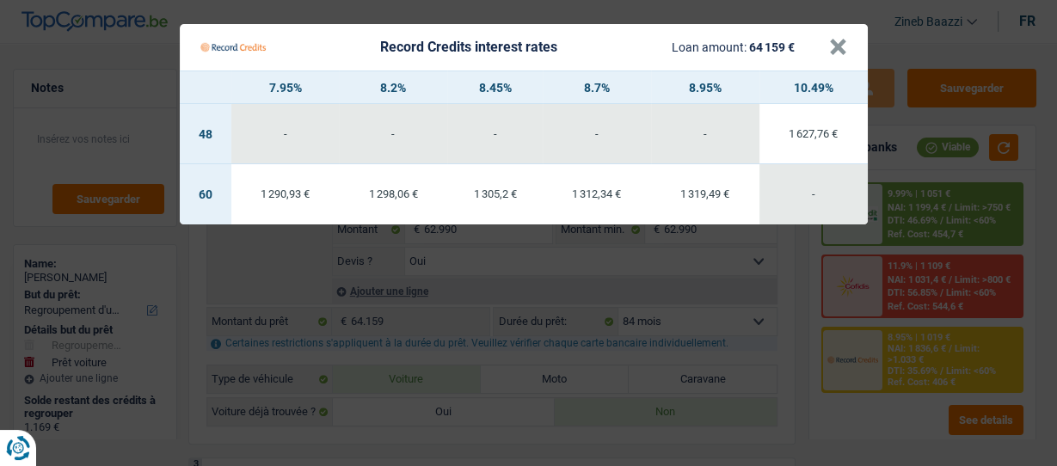
click at [797, 286] on Credits "Record Credits interest rates Loan amount: 64 159 € × 7.95% 8.2% 8.45% 8.7% 8.9…" at bounding box center [528, 233] width 1057 height 466
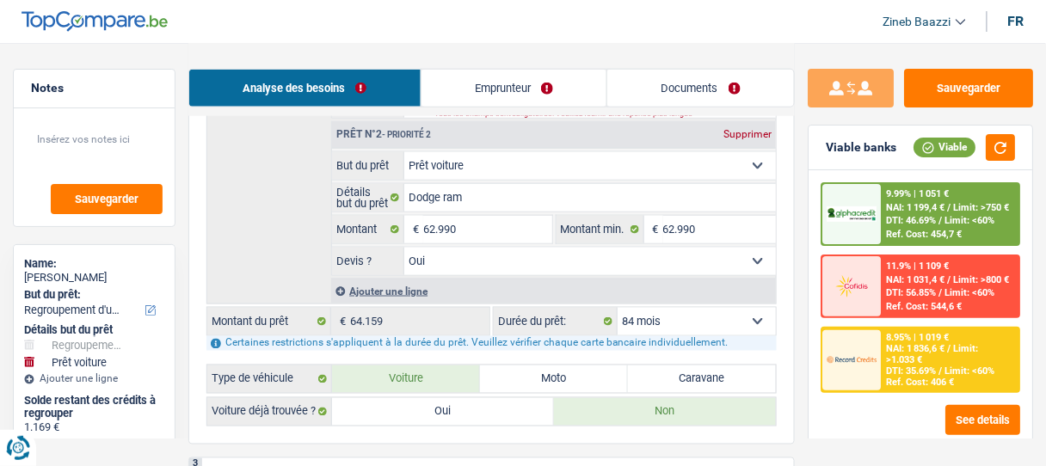
click at [923, 215] on span "DTI: 46.69%" at bounding box center [912, 220] width 50 height 11
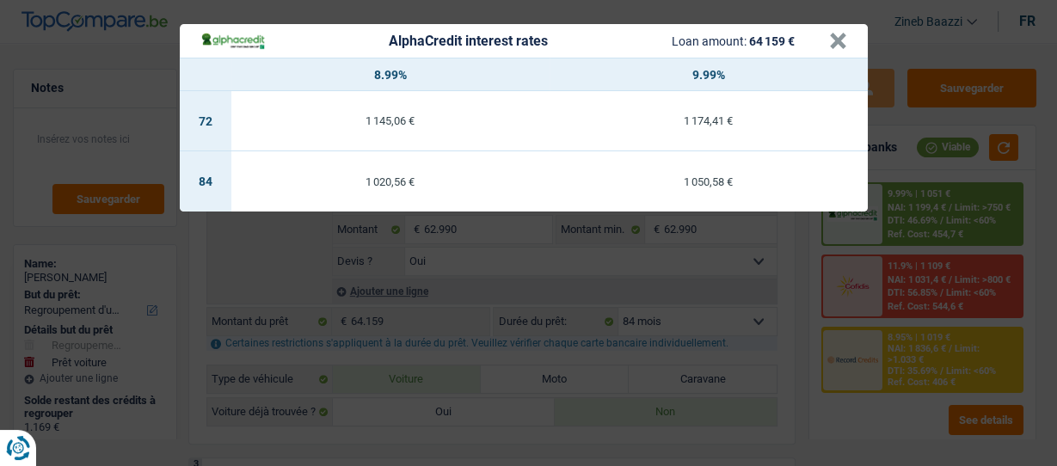
click at [795, 252] on div "AlphaCredit interest rates Loan amount: 64 159 € × 8.99% 9.99% 72 1 145,06 € 1 …" at bounding box center [528, 233] width 1057 height 466
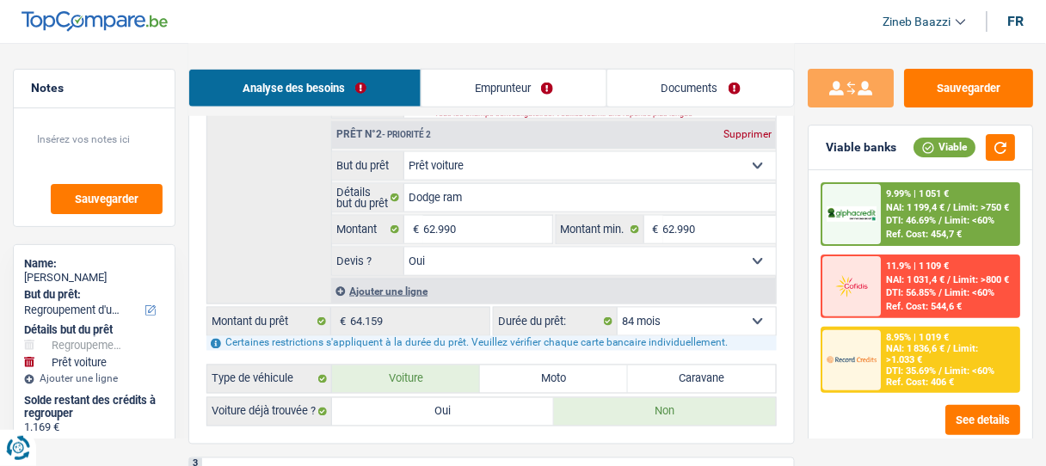
click at [752, 308] on select "12 mois 18 mois 24 mois 30 mois 36 mois 42 mois 48 mois 60 mois 72 mois 84 mois…" at bounding box center [697, 322] width 158 height 28
select select "120"
click at [618, 308] on select "12 mois 18 mois 24 mois 30 mois 36 mois 42 mois 48 mois 60 mois 72 mois 84 mois…" at bounding box center [697, 322] width 158 height 28
select select "120"
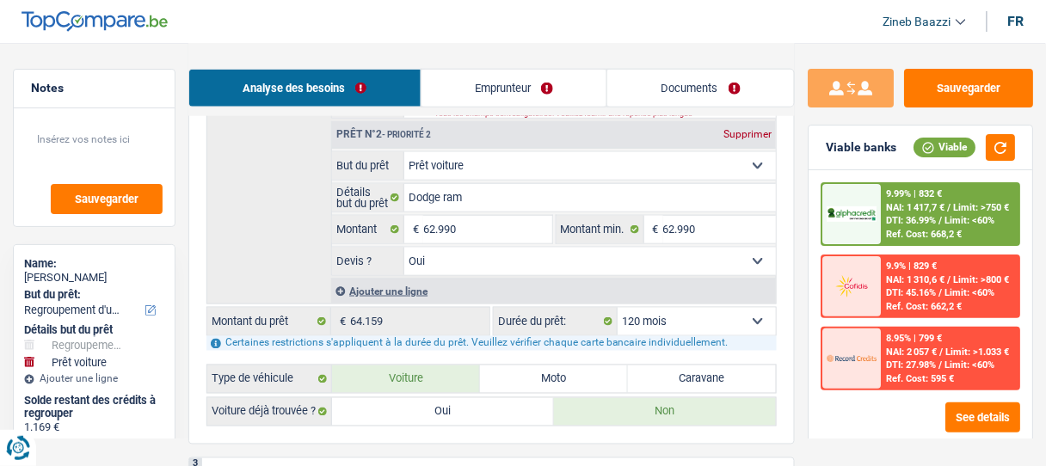
click at [913, 205] on span "NAI: 1 417,7 €" at bounding box center [916, 207] width 59 height 11
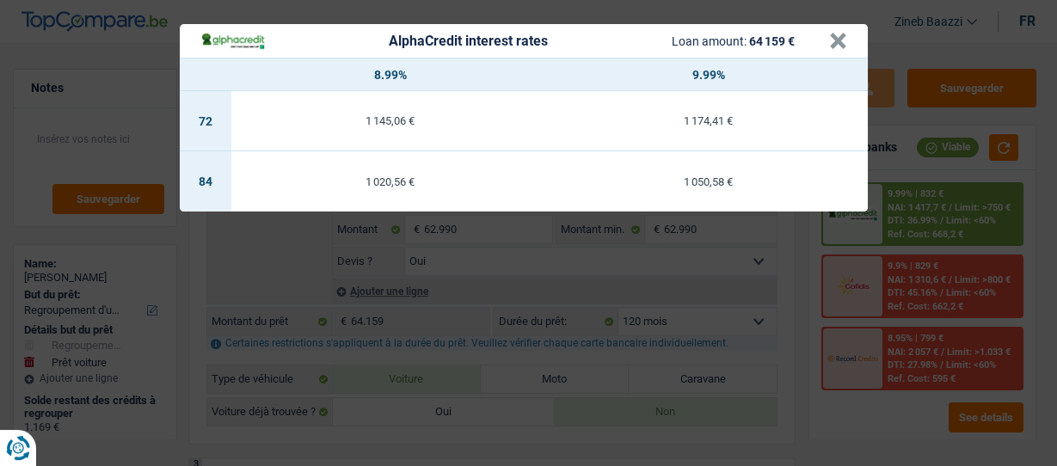
click at [812, 264] on div "AlphaCredit interest rates Loan amount: 64 159 € × 8.99% 9.99% 72 1 145,06 € 1 …" at bounding box center [528, 233] width 1057 height 466
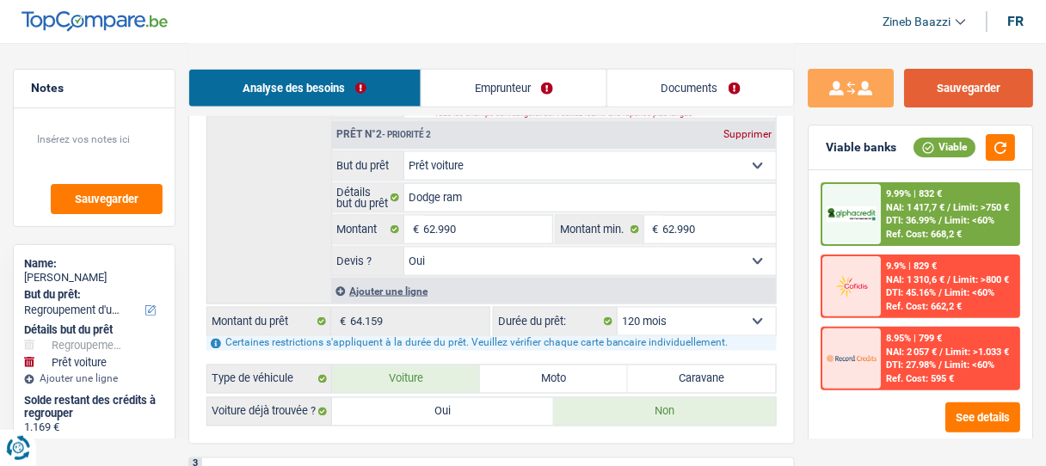
click at [976, 89] on button "Sauvegarder" at bounding box center [968, 88] width 129 height 39
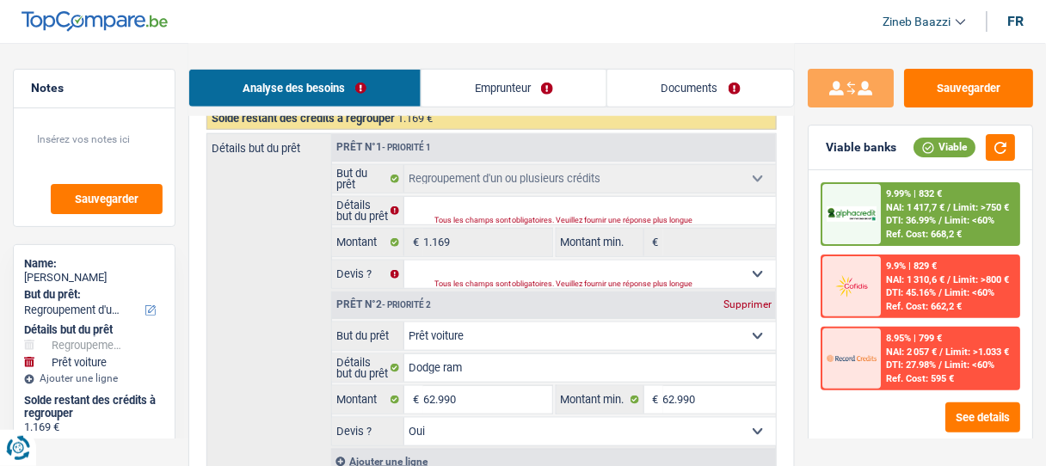
scroll to position [206, 0]
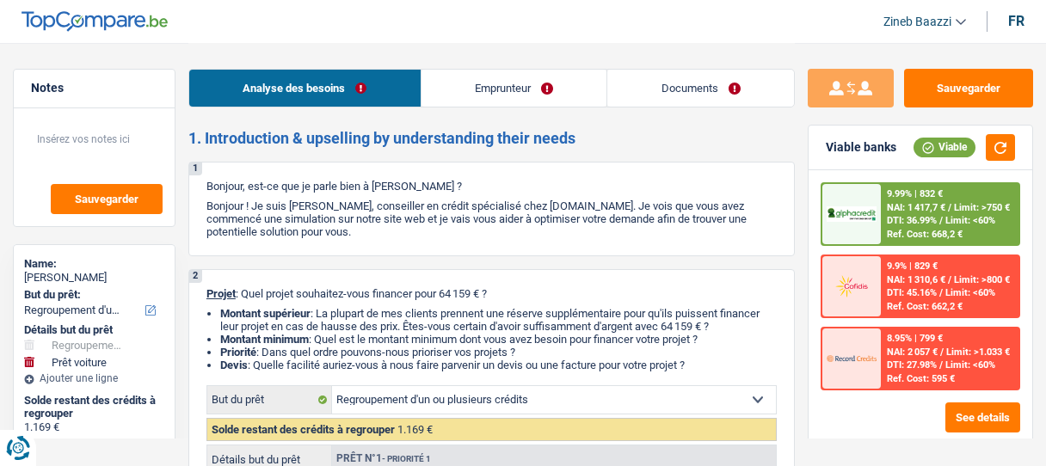
select select "refinancing"
select select "car"
select select "144"
select select "refinancing"
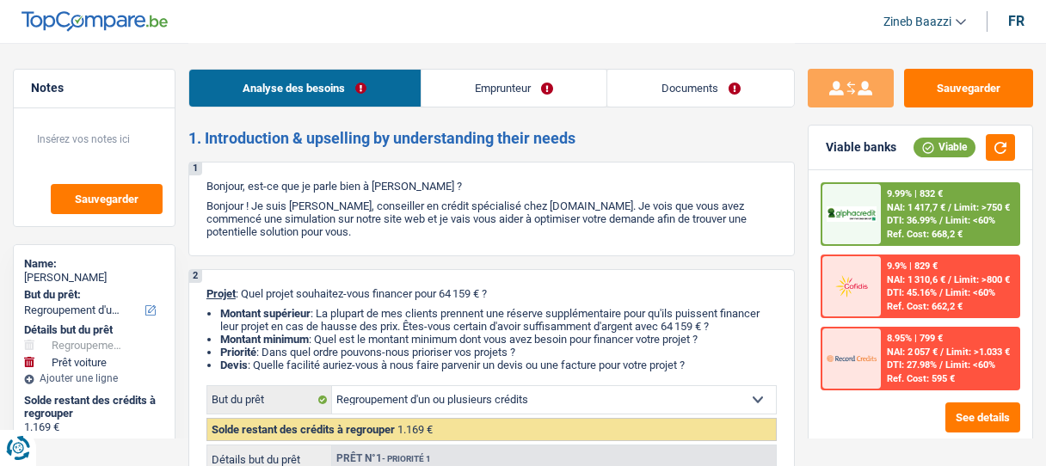
select select "refinancing"
select select "car"
select select "yes"
select select "144"
select select "privateEmployee"
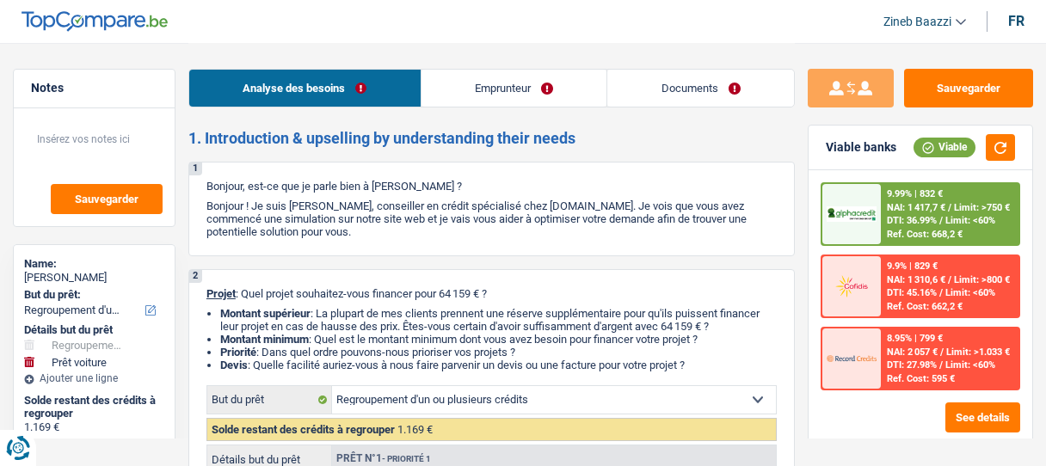
select select "netSalary"
select select "mealVouchers"
select select "liveWithParents"
select select "personalLoan"
select select "smallWorks"
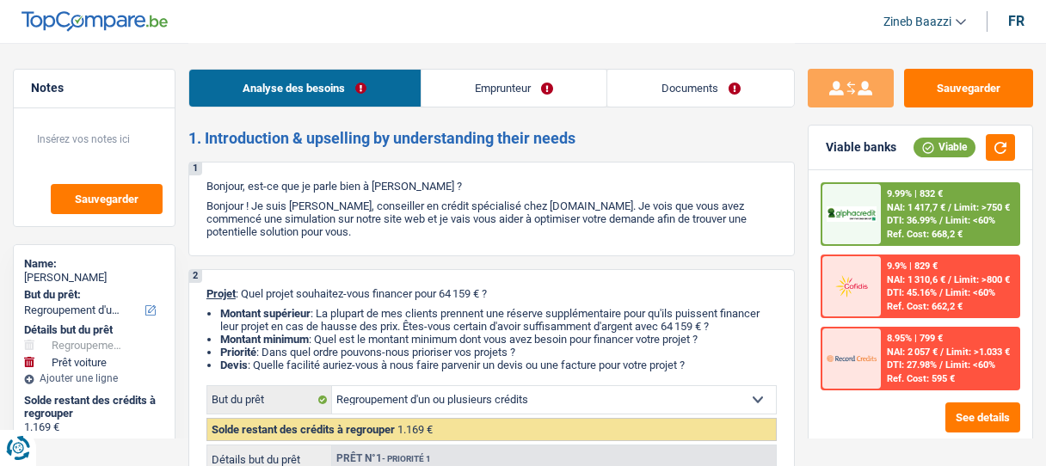
select select "36"
select select "refinancing"
select select "car"
select select "yes"
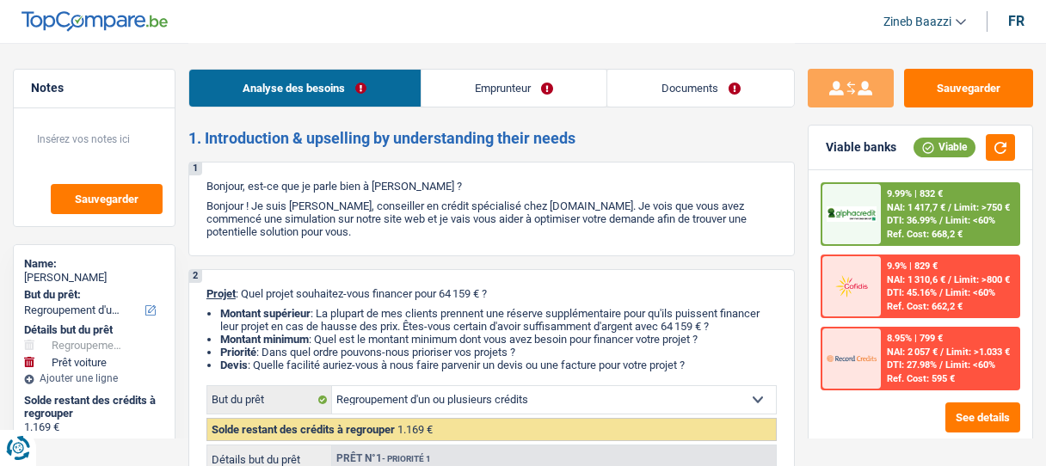
select select "144"
click at [919, 196] on div "9.99% | 832 €" at bounding box center [915, 193] width 56 height 11
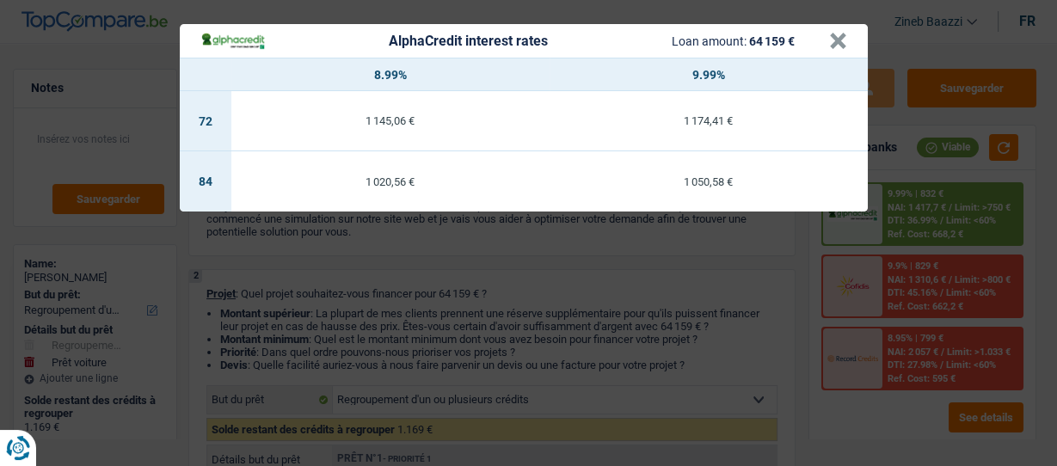
click at [773, 320] on div "AlphaCredit interest rates Loan amount: 64 159 € × 8.99% 9.99% 72 1 145,06 € 1 …" at bounding box center [528, 233] width 1057 height 466
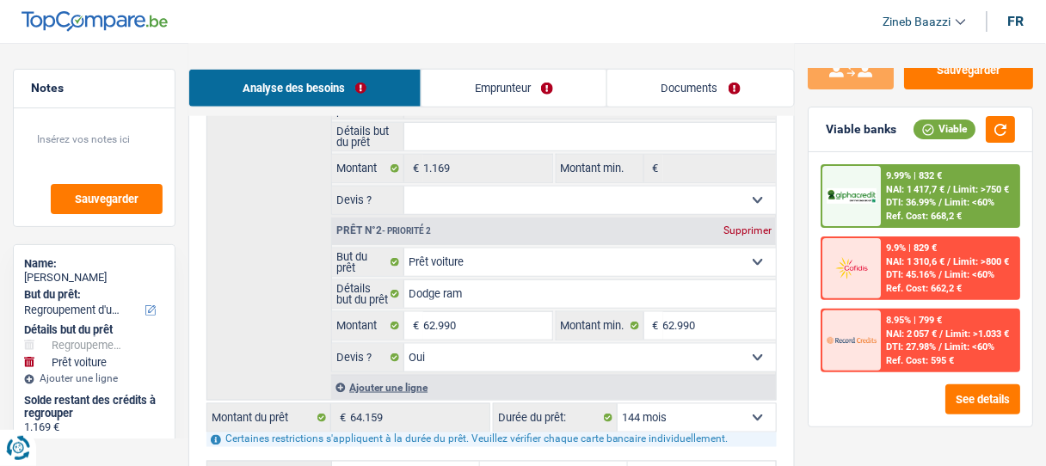
scroll to position [413, 0]
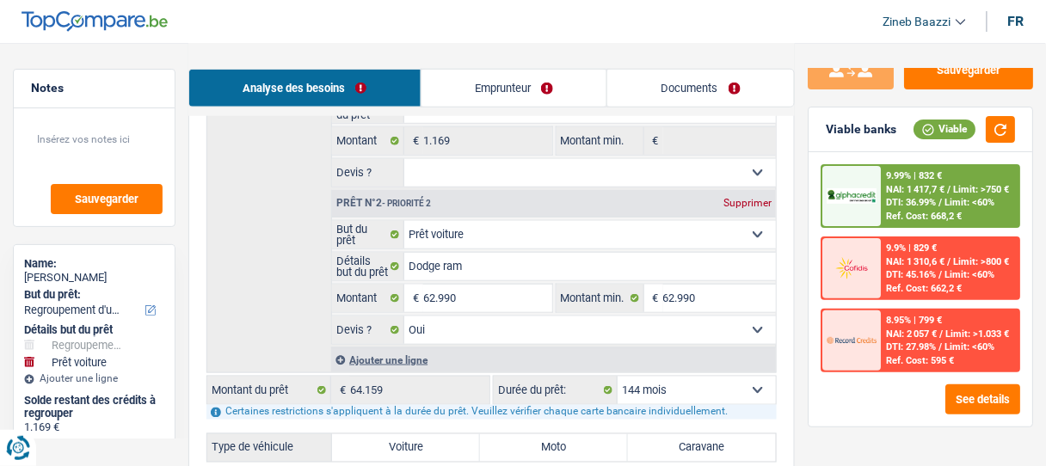
click at [709, 379] on select "12 mois 18 mois 24 mois 30 mois 36 mois 42 mois 48 mois 60 mois 72 mois 84 mois…" at bounding box center [697, 391] width 158 height 28
select select "120"
click at [618, 377] on select "12 mois 18 mois 24 mois 30 mois 36 mois 42 mois 48 mois 60 mois 72 mois 84 mois…" at bounding box center [697, 391] width 158 height 28
select select "120"
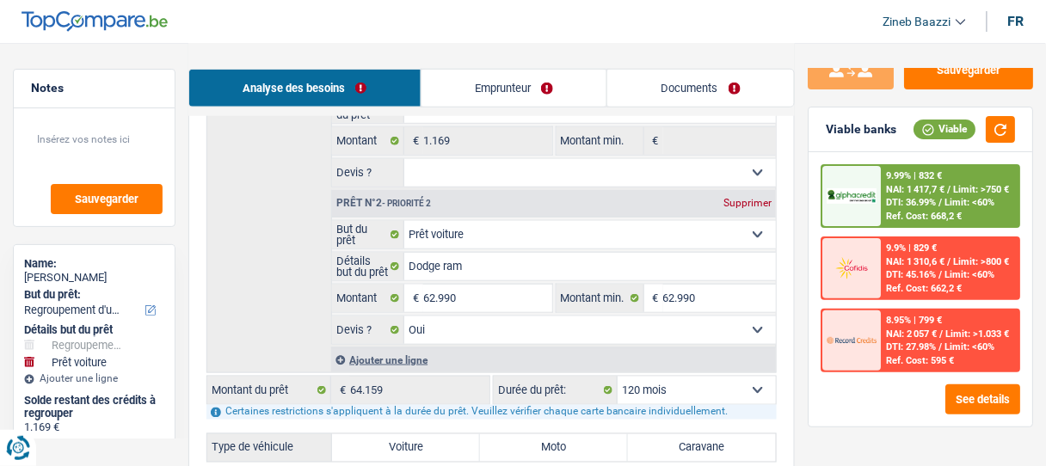
scroll to position [0, 0]
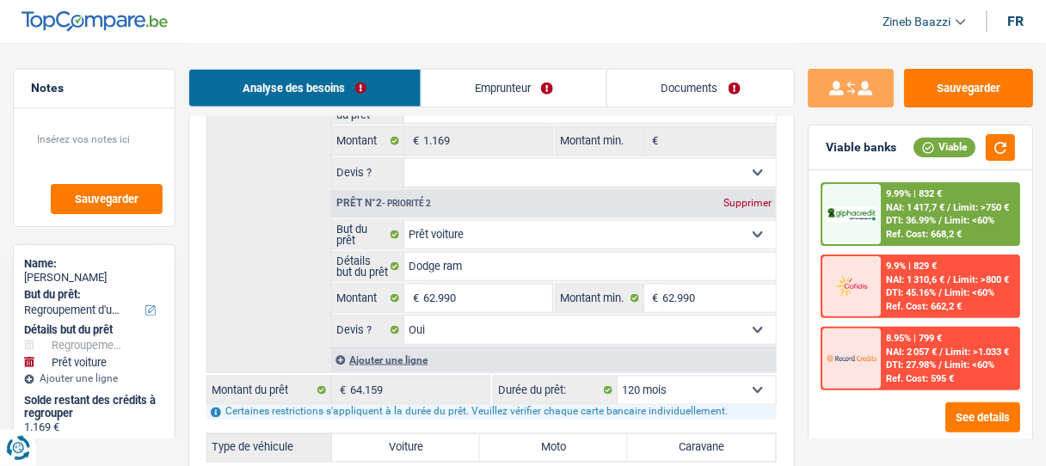
click at [596, 232] on select "Confort maison: meubles, textile, peinture, électroménager, outillage non-profe…" at bounding box center [590, 235] width 372 height 28
select select "household"
click at [404, 221] on select "Confort maison: meubles, textile, peinture, électroménager, outillage non-profe…" at bounding box center [590, 235] width 372 height 28
select select "household"
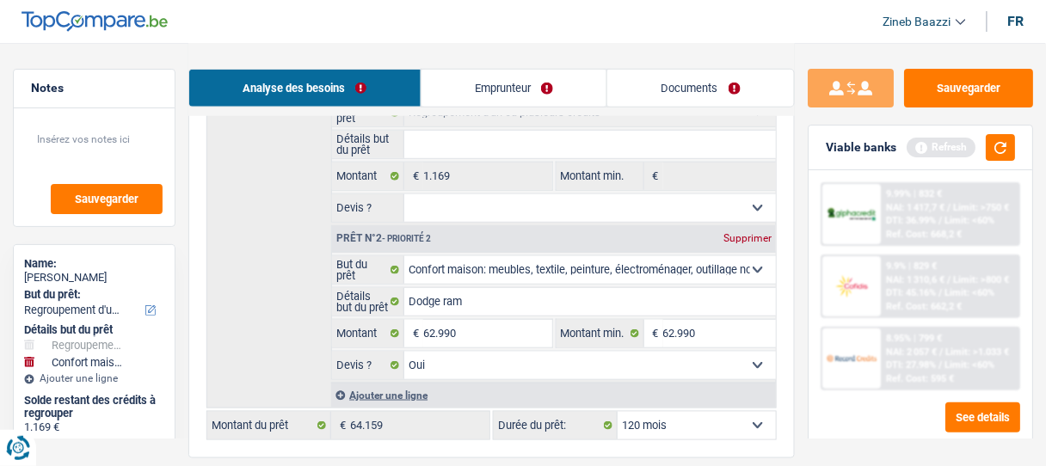
scroll to position [482, 0]
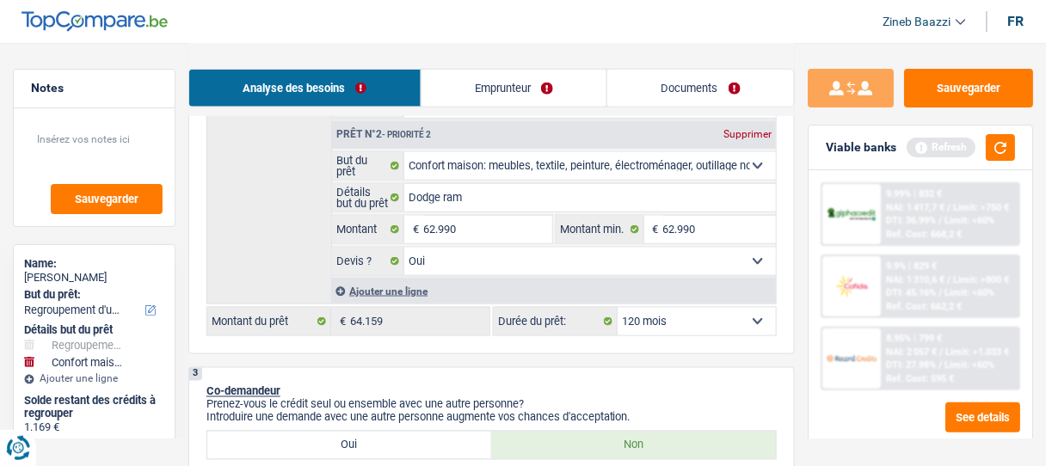
click at [811, 334] on div "9.99% | 832 € NAI: 1 417,7 € / Limit: >750 € DTI: 36.99% / Limit: <60% Ref. Cos…" at bounding box center [921, 307] width 224 height 274
drag, startPoint x: 1019, startPoint y: 146, endPoint x: 1009, endPoint y: 142, distance: 11.2
click at [1020, 146] on div "Viable banks Refresh" at bounding box center [921, 148] width 224 height 45
click at [1009, 142] on button "button" at bounding box center [1000, 147] width 29 height 27
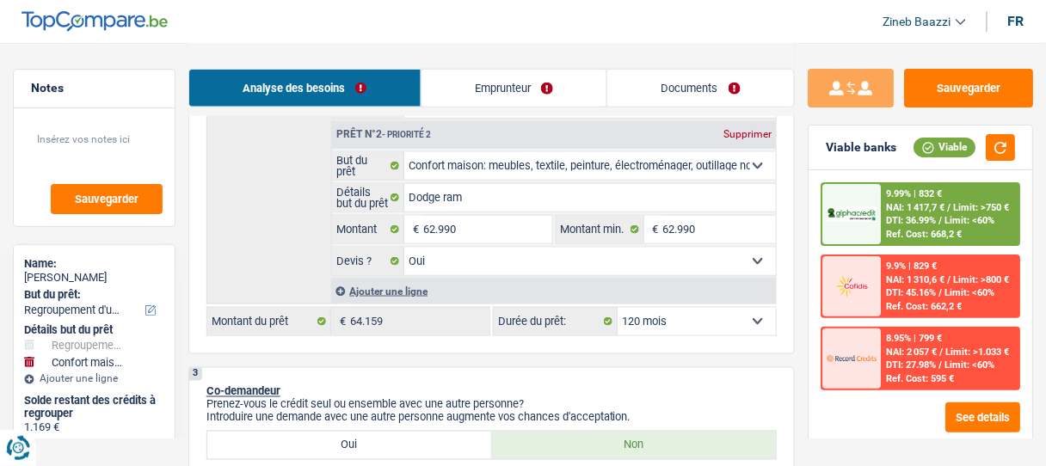
click at [955, 216] on span "Limit: <60%" at bounding box center [970, 220] width 50 height 11
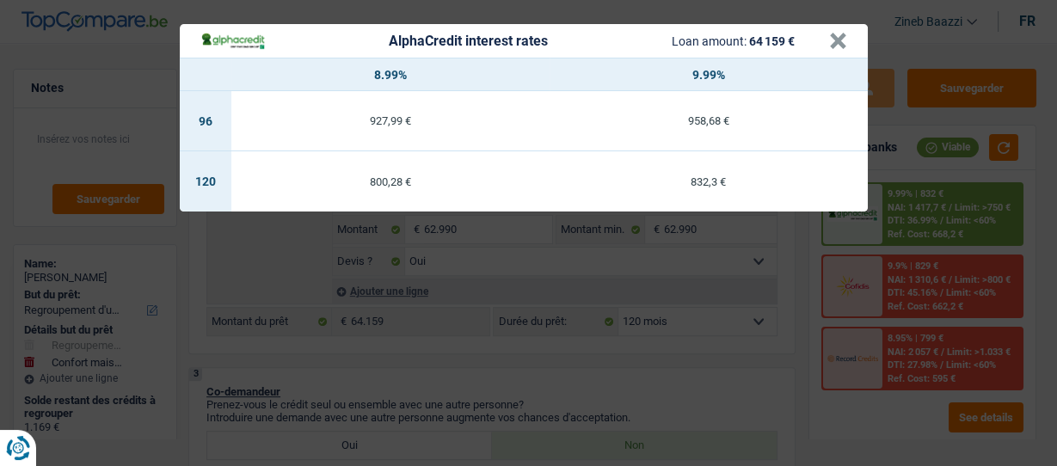
click at [797, 336] on div "AlphaCredit interest rates Loan amount: 64 159 € × 8.99% 9.99% 96 927,99 € 958,…" at bounding box center [528, 233] width 1057 height 466
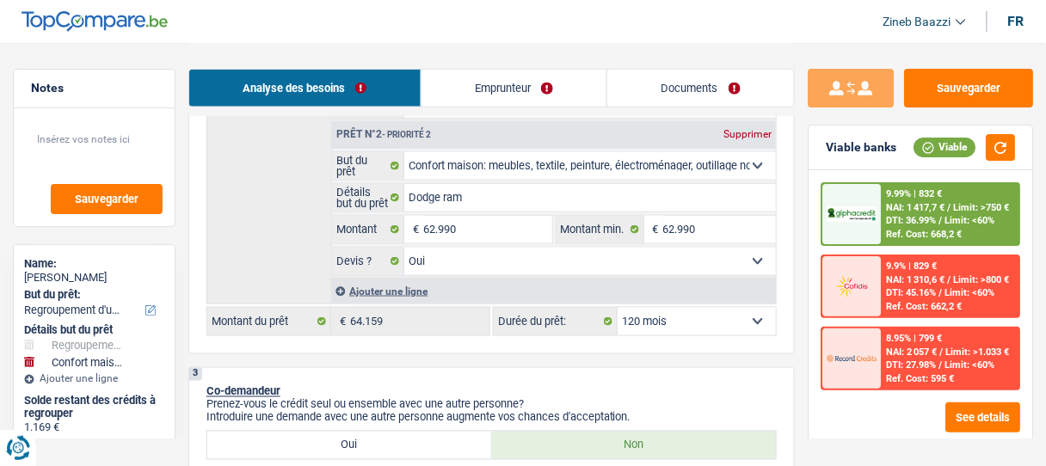
drag, startPoint x: 563, startPoint y: 157, endPoint x: 822, endPoint y: 498, distance: 427.4
click at [635, 163] on select "Confort maison: meubles, textile, peinture, électroménager, outillage non-profe…" at bounding box center [590, 166] width 372 height 28
click at [510, 67] on div "Analyse des besoins Emprunteur Documents" at bounding box center [491, 79] width 607 height 73
click at [519, 77] on link "Emprunteur" at bounding box center [515, 88] width 186 height 37
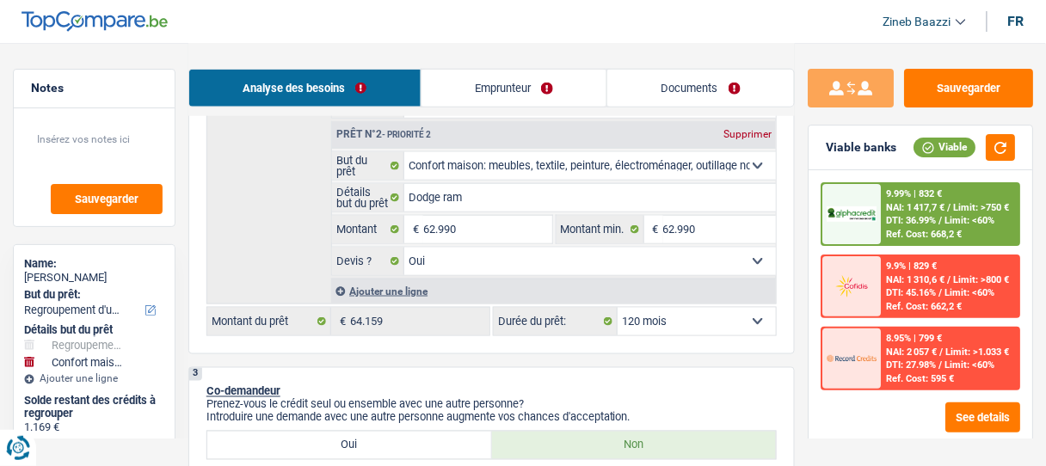
scroll to position [0, 0]
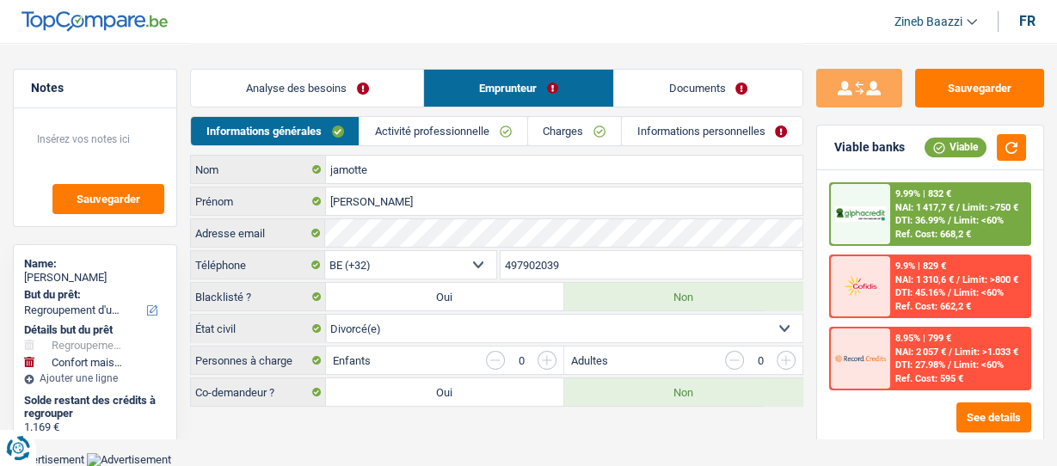
click at [696, 132] on link "Informations personnelles" at bounding box center [712, 131] width 181 height 28
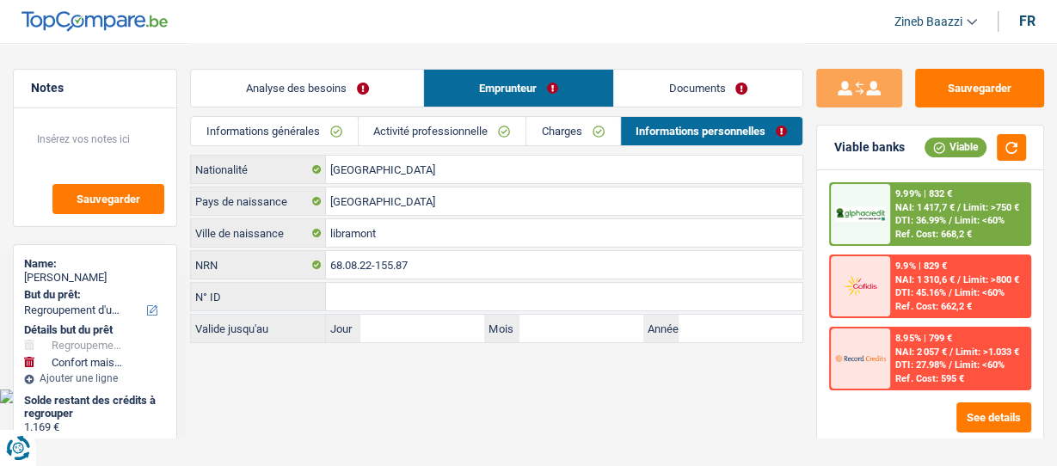
click at [693, 77] on link "Documents" at bounding box center [708, 88] width 188 height 37
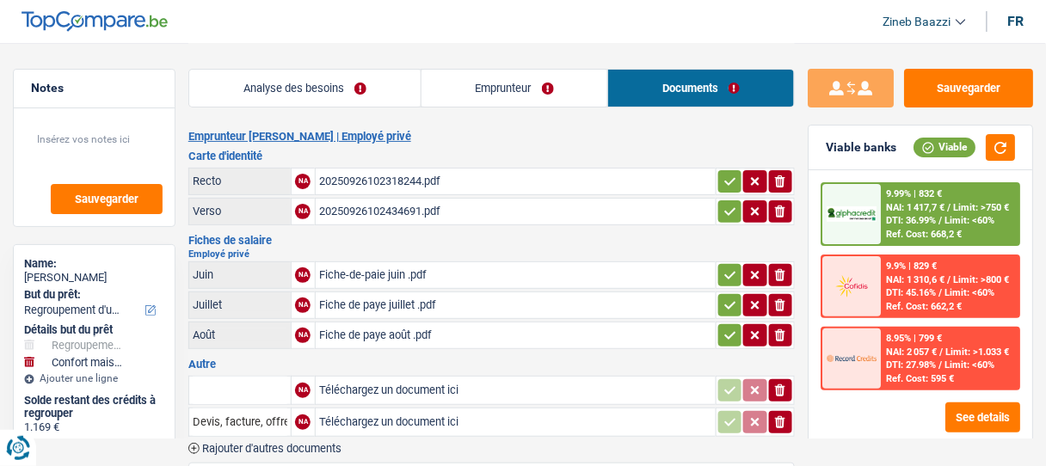
click at [385, 206] on div "20250926102434691.pdf" at bounding box center [515, 212] width 393 height 26
click at [459, 183] on div "20250926102318244.pdf" at bounding box center [515, 182] width 393 height 26
click at [489, 266] on div "Fiche-de-paie juin .pdf" at bounding box center [515, 275] width 393 height 26
click at [377, 82] on link "Analyse des besoins" at bounding box center [304, 88] width 231 height 37
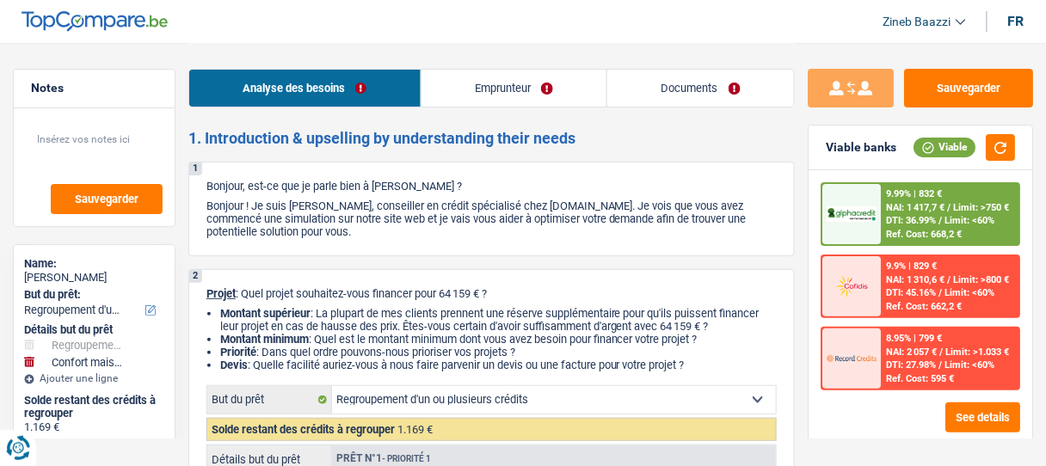
click at [665, 139] on h2 "1. Introduction & upselling by understanding their needs" at bounding box center [491, 138] width 607 height 19
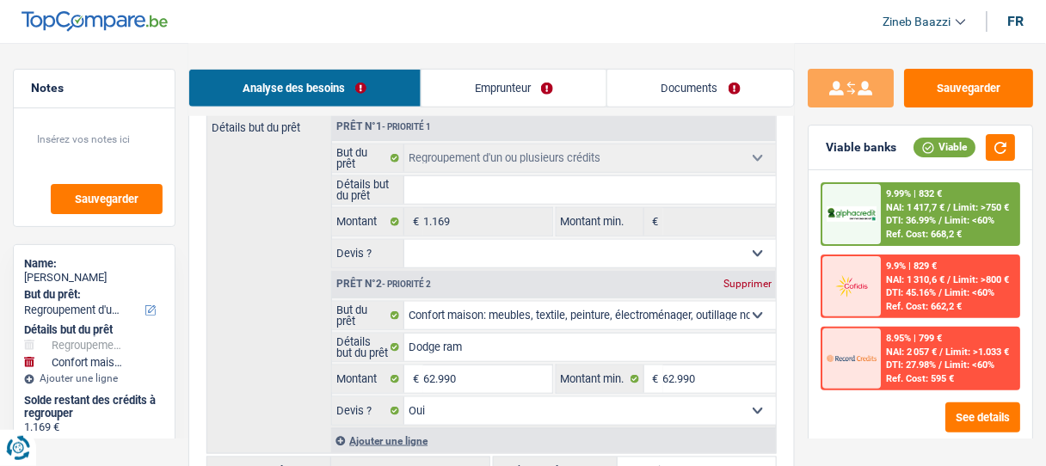
scroll to position [413, 0]
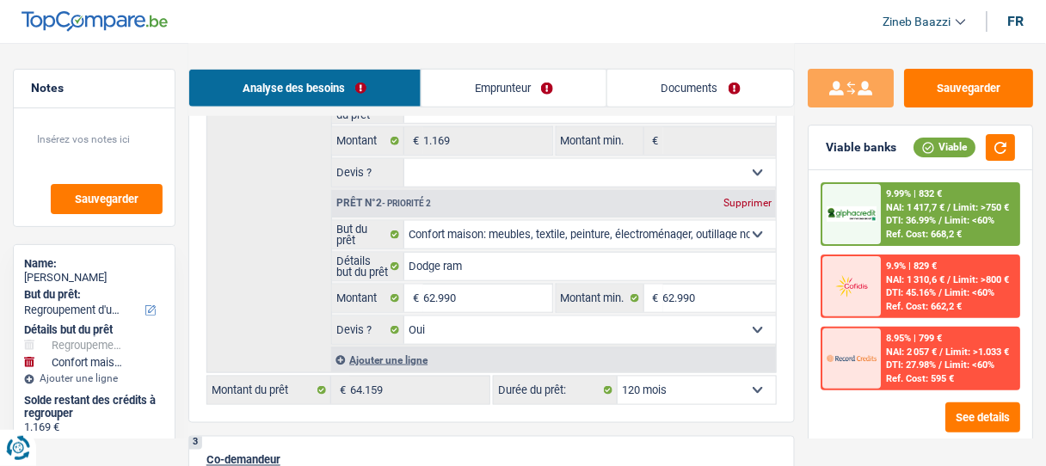
click at [580, 230] on select "Confort maison: meubles, textile, peinture, électroménager, outillage non-profe…" at bounding box center [590, 235] width 372 height 28
click at [278, 159] on div "Détails but du prêt Prêt n°1 - Priorité 1 Confort maison: meubles, textile, pei…" at bounding box center [491, 203] width 570 height 342
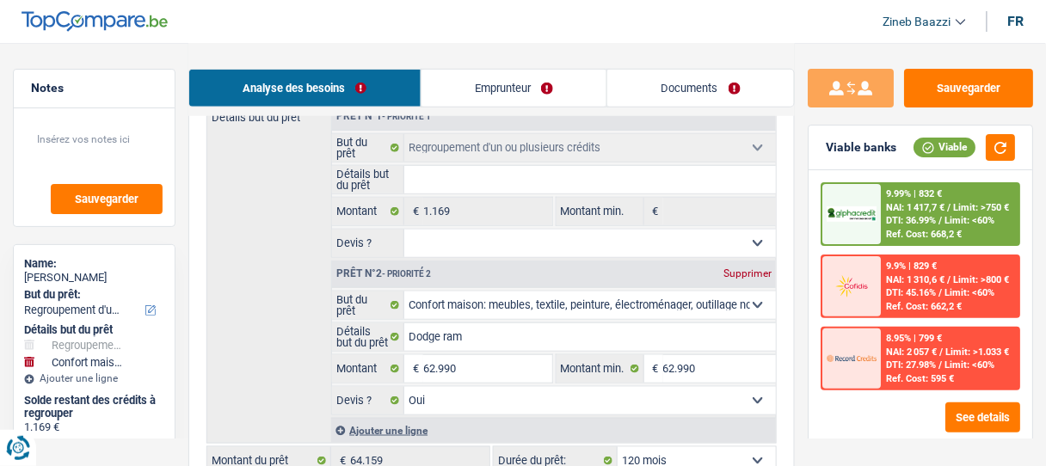
scroll to position [275, 0]
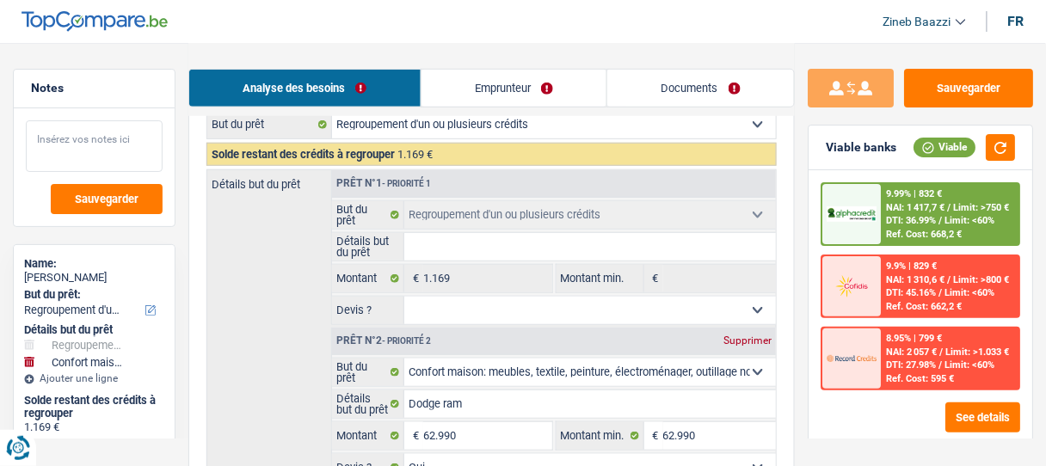
click at [92, 130] on textarea at bounding box center [94, 146] width 137 height 52
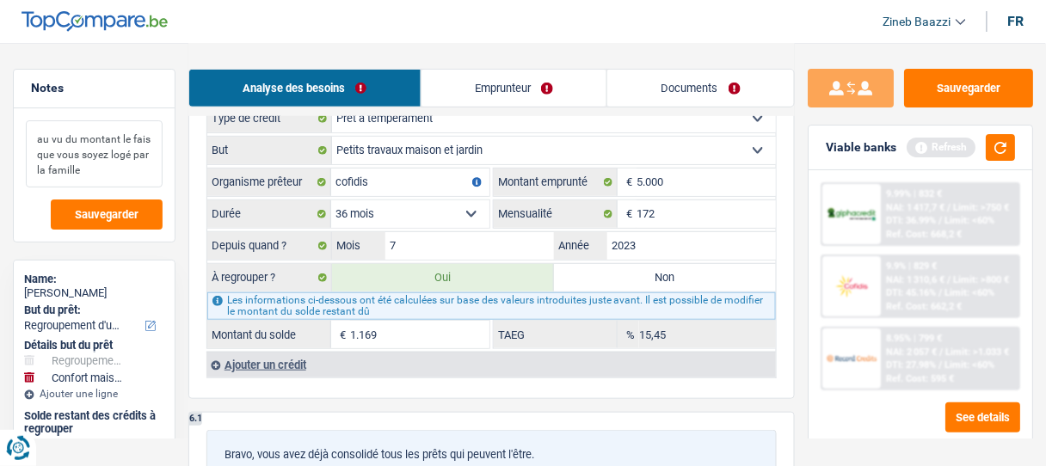
scroll to position [1514, 0]
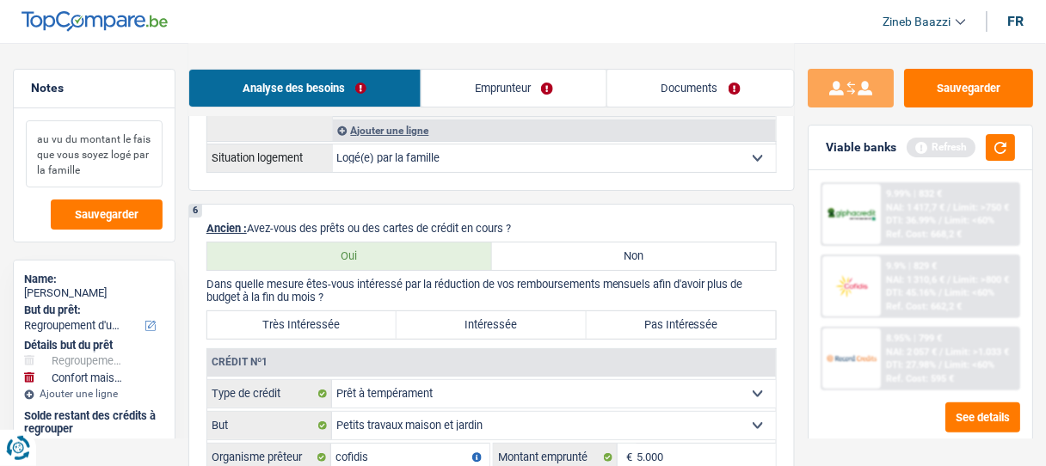
type textarea "au vu du montant le fais que vous soyez logé par la famille"
click at [347, 312] on label "Très Intéressée" at bounding box center [301, 325] width 189 height 28
click at [347, 312] on input "Très Intéressée" at bounding box center [301, 325] width 189 height 28
radio input "true"
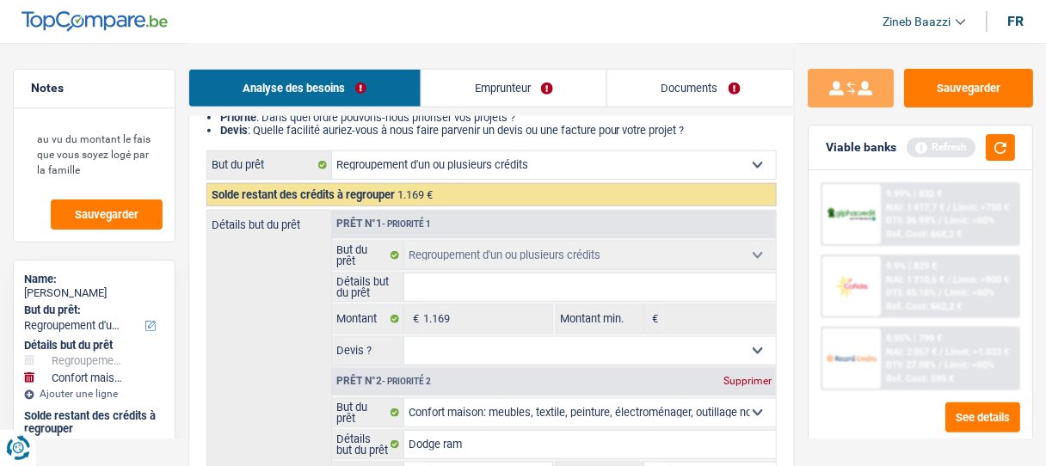
scroll to position [344, 0]
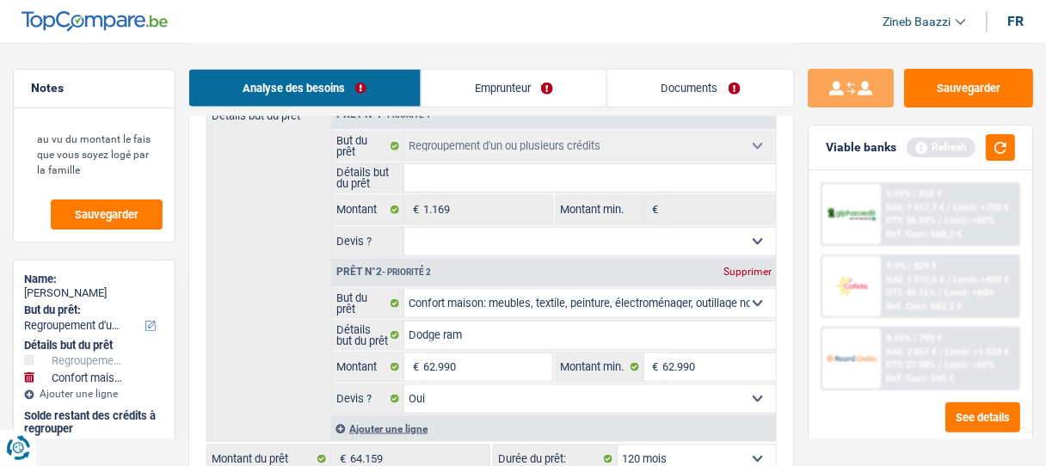
click at [490, 297] on select "Confort maison: meubles, textile, peinture, électroménager, outillage non-profe…" at bounding box center [590, 304] width 372 height 28
select select "car"
click at [404, 290] on select "Confort maison: meubles, textile, peinture, électroménager, outillage non-profe…" at bounding box center [590, 304] width 372 height 28
select select "car"
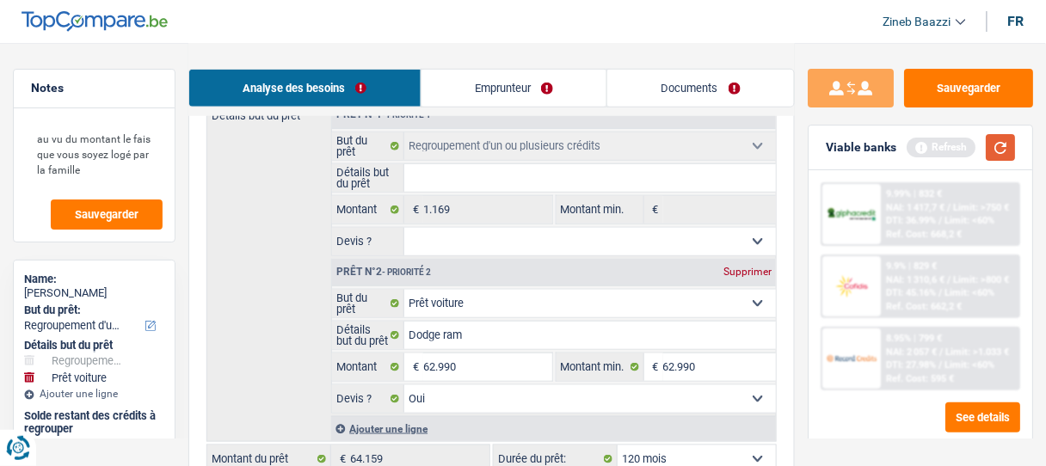
click at [1013, 148] on button "button" at bounding box center [1000, 147] width 29 height 27
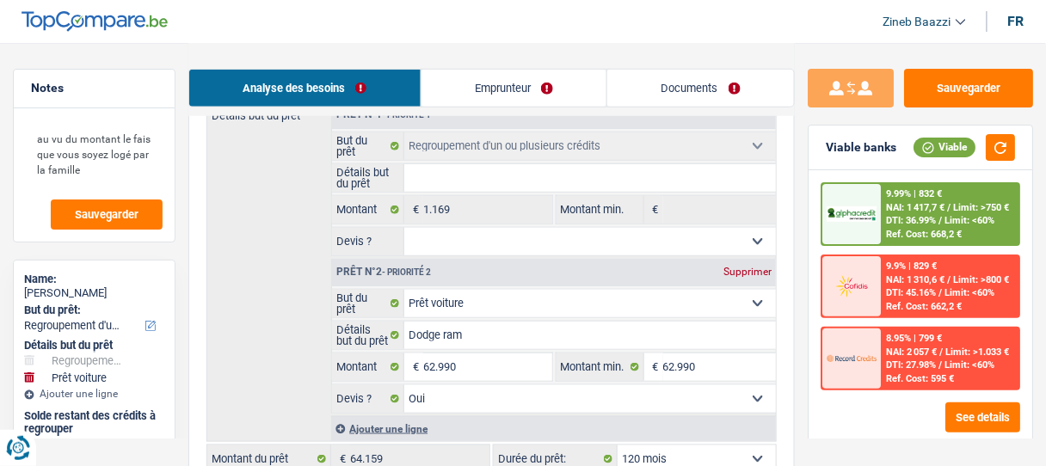
click at [980, 213] on div "9.99% | 832 € NAI: 1 417,7 € / Limit: >750 € DTI: 36.99% / Limit: <60% Ref. Cos…" at bounding box center [950, 214] width 137 height 60
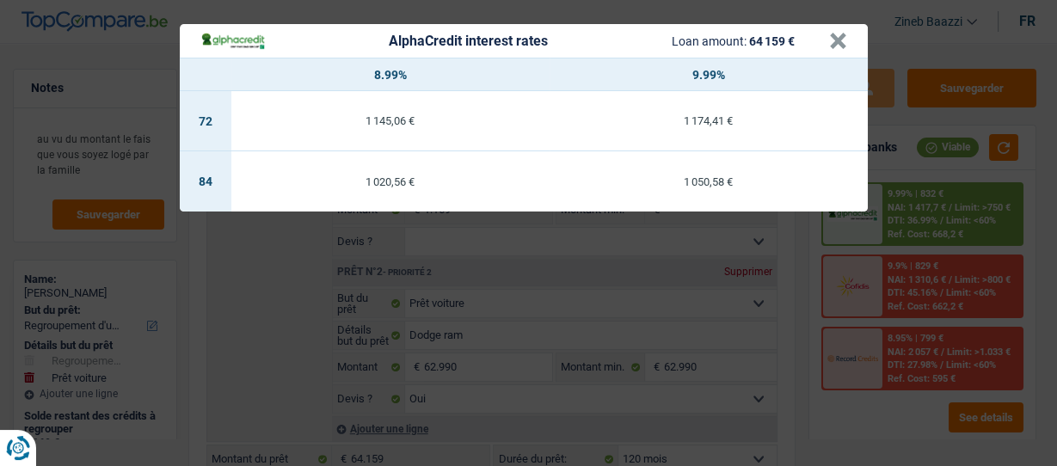
click at [789, 289] on div "AlphaCredit interest rates Loan amount: 64 159 € × 8.99% 9.99% 72 1 145,06 € 1 …" at bounding box center [528, 233] width 1057 height 466
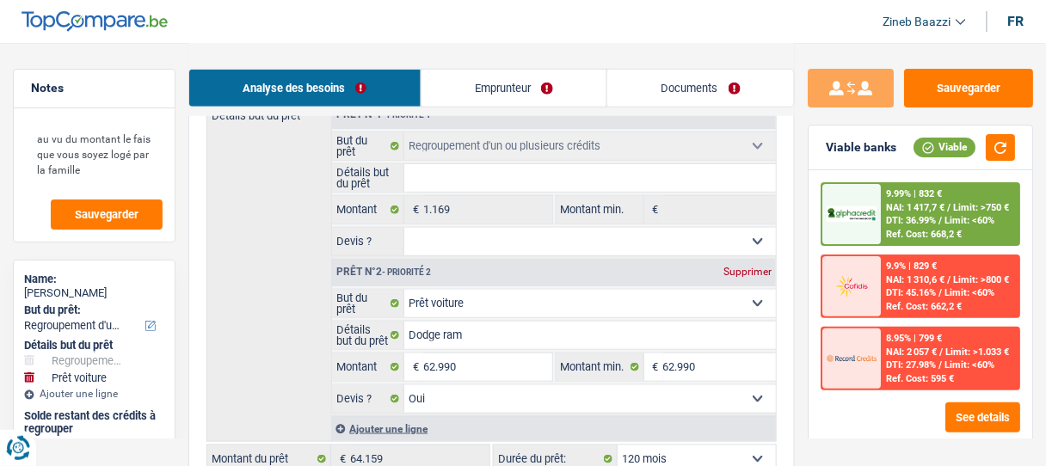
click at [539, 89] on link "Emprunteur" at bounding box center [515, 88] width 186 height 37
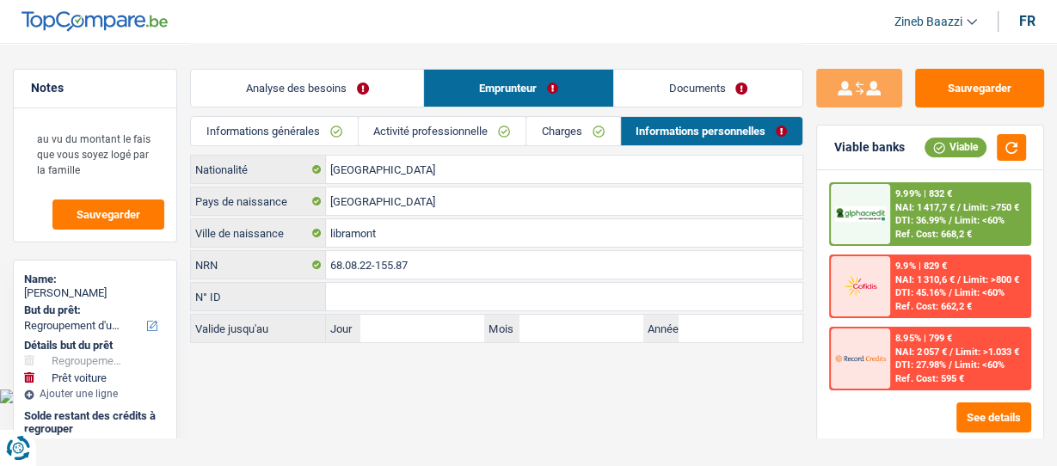
click at [590, 133] on link "Charges" at bounding box center [573, 131] width 93 height 28
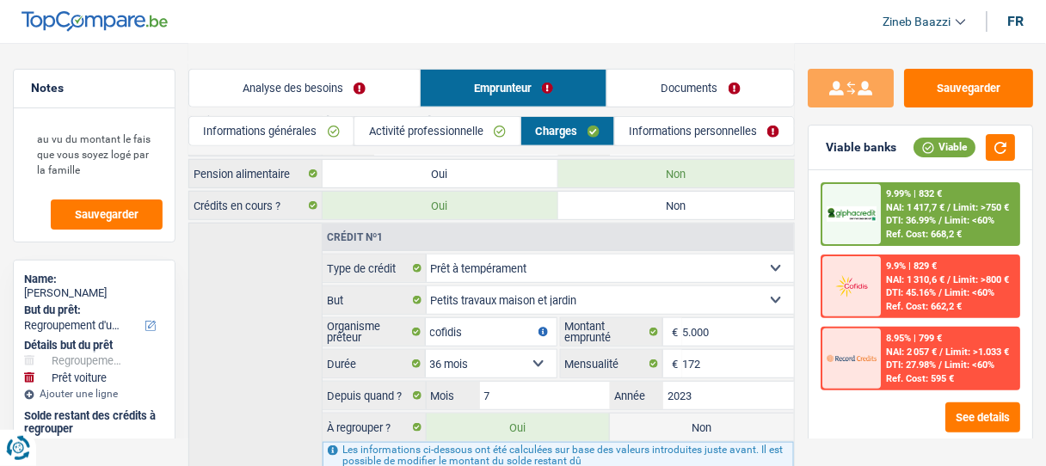
scroll to position [275, 0]
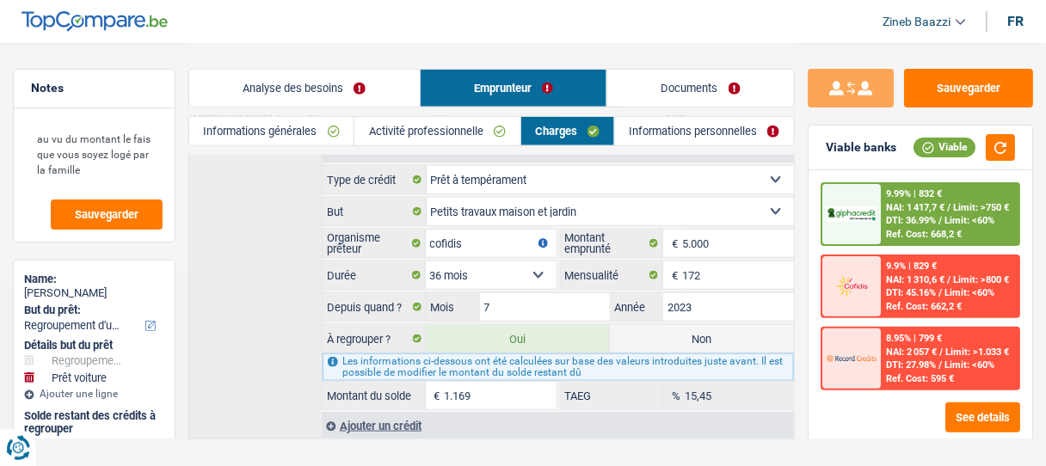
click at [272, 268] on div "Crédit nº1 Carte ou ouverture de crédit Prêt hypothécaire Vente à tempérament P…" at bounding box center [491, 286] width 607 height 305
click at [308, 133] on link "Informations générales" at bounding box center [271, 131] width 164 height 28
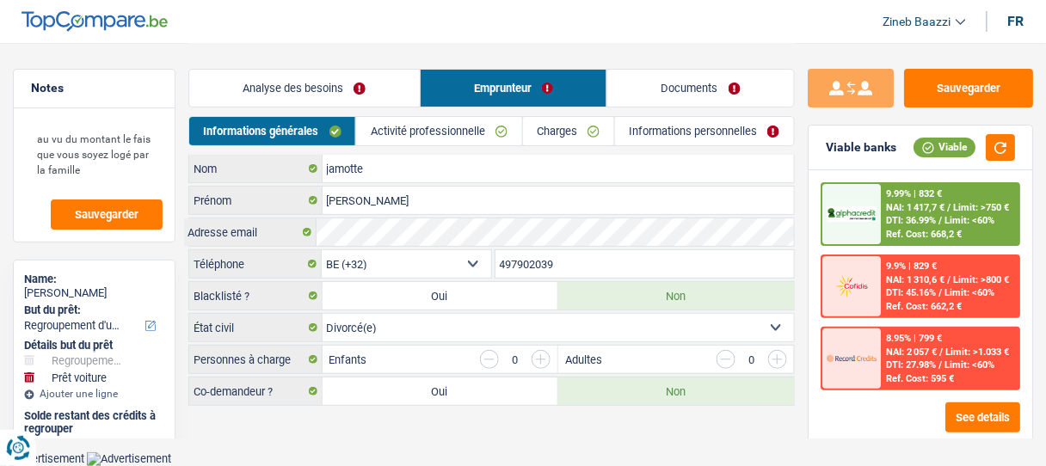
scroll to position [0, 0]
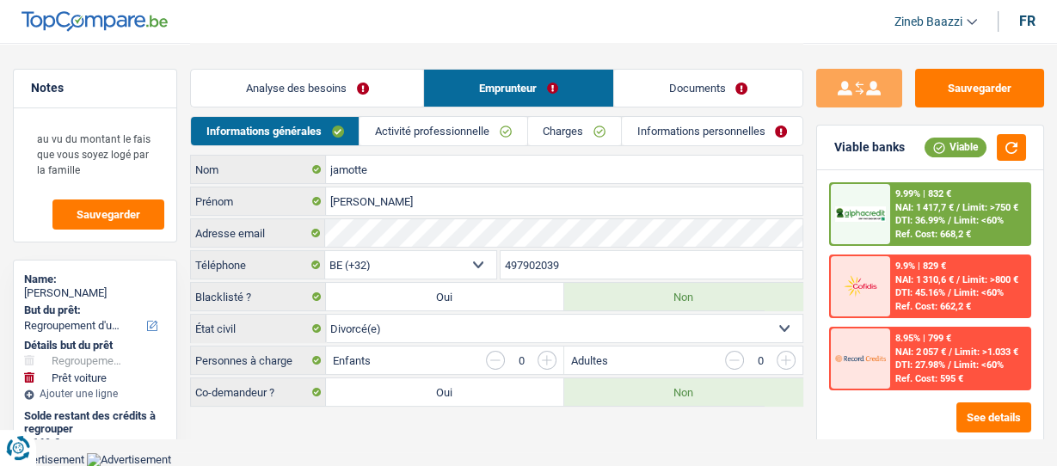
click at [311, 84] on link "Analyse des besoins" at bounding box center [307, 88] width 232 height 37
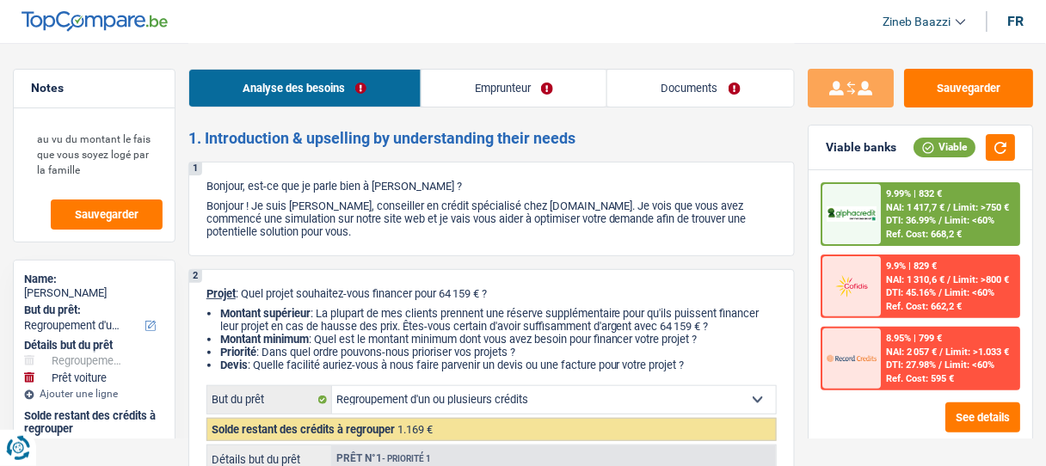
click at [966, 212] on div "9.99% | 832 € NAI: 1 417,7 € / Limit: >750 € DTI: 36.99% / Limit: <60% Ref. Cos…" at bounding box center [950, 214] width 137 height 60
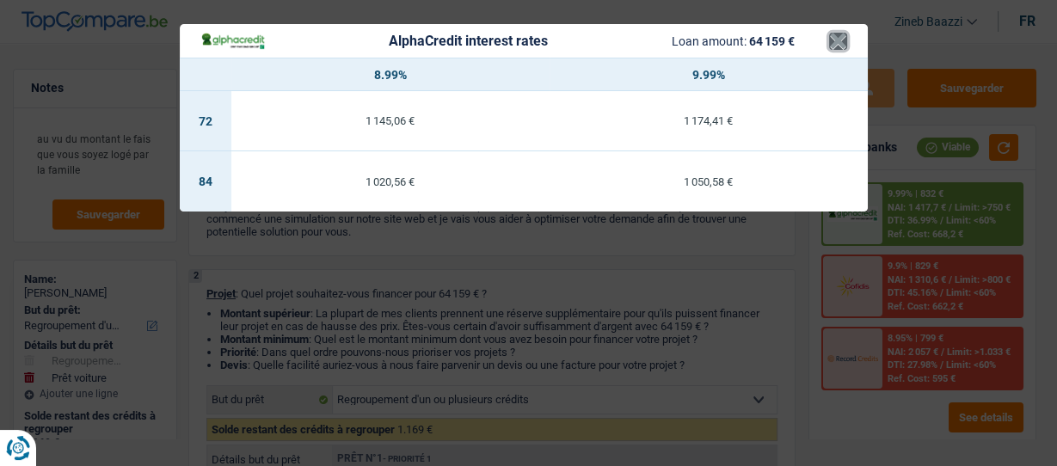
click at [836, 49] on button "×" at bounding box center [838, 41] width 18 height 17
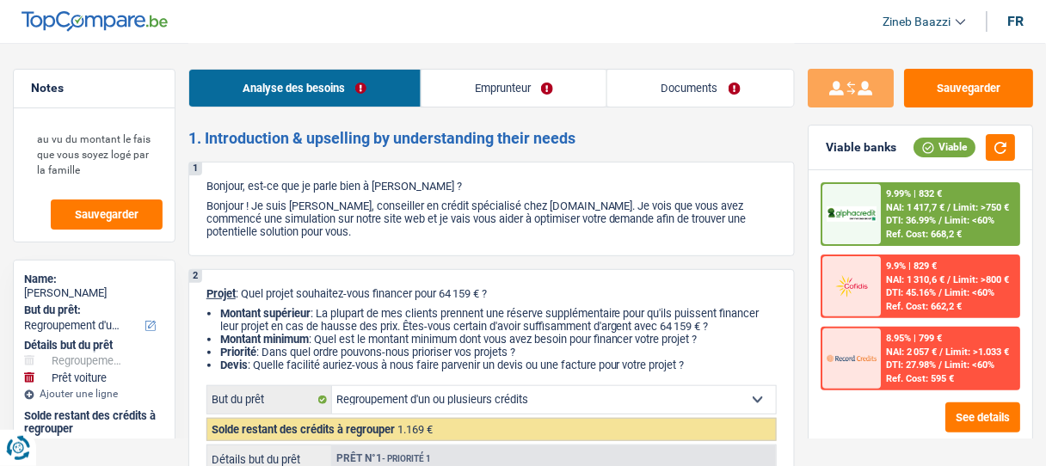
click at [662, 177] on div "1 Bonjour, est-ce que je parle bien à olivier jamotte ? Bonjour ! Je suis Zineb…" at bounding box center [491, 209] width 607 height 95
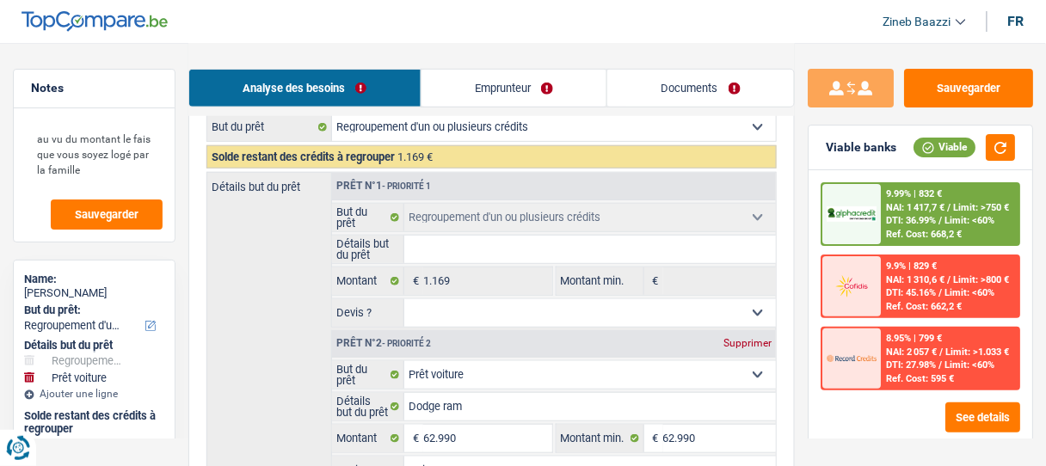
scroll to position [275, 0]
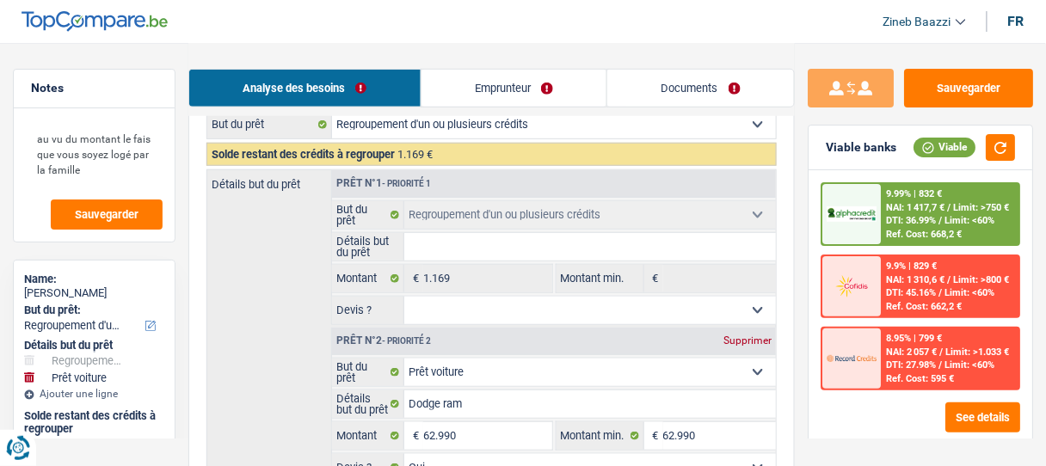
click at [513, 82] on link "Emprunteur" at bounding box center [515, 88] width 186 height 37
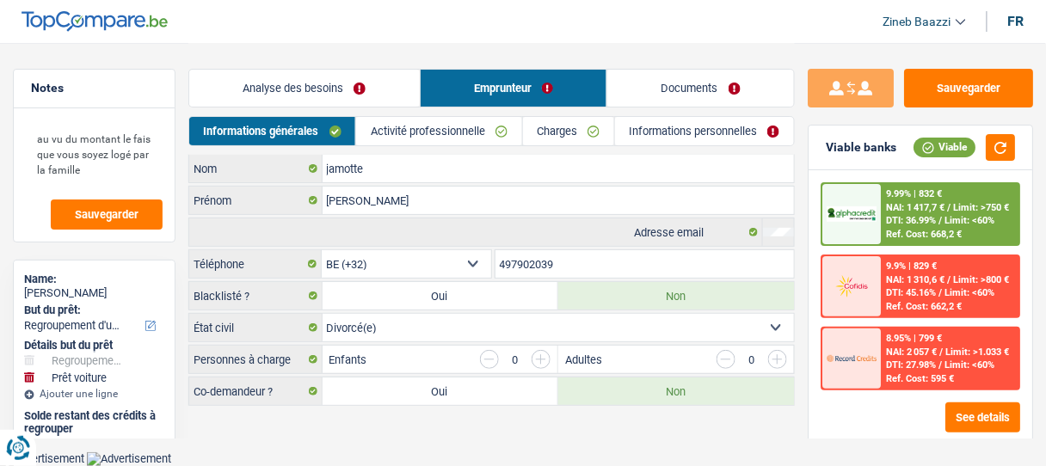
scroll to position [0, 0]
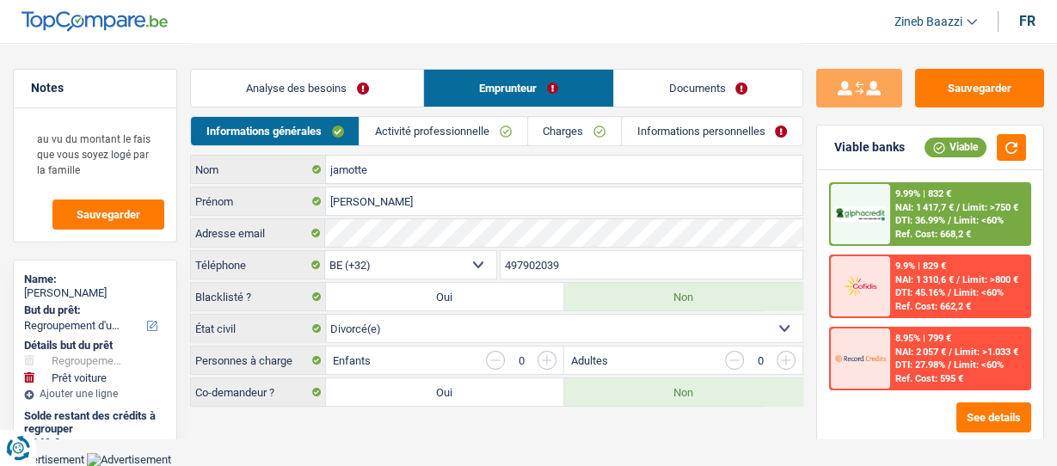
click at [378, 96] on link "Analyse des besoins" at bounding box center [307, 88] width 232 height 37
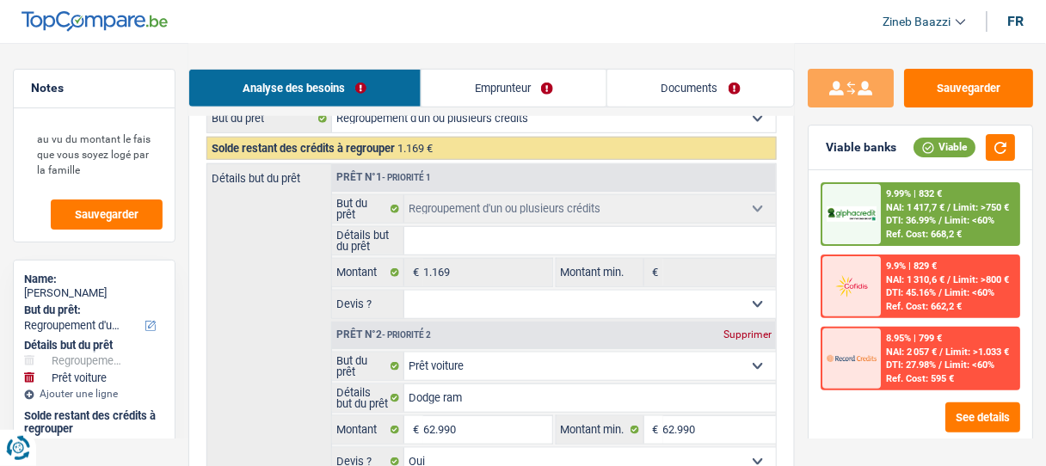
scroll to position [413, 0]
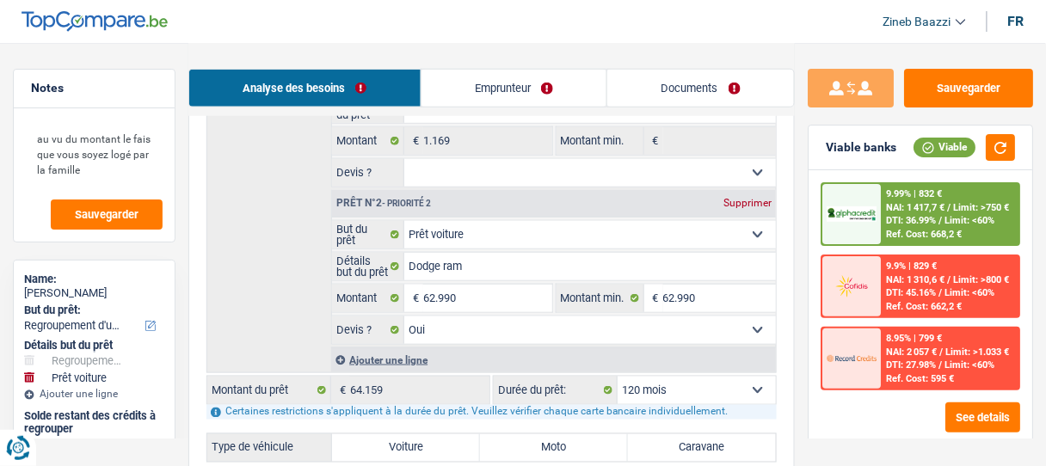
click at [685, 382] on select "12 mois 18 mois 24 mois 30 mois 36 mois 42 mois 48 mois 60 mois 72 mois 84 mois…" at bounding box center [697, 391] width 158 height 28
click at [618, 377] on select "12 mois 18 mois 24 mois 30 mois 36 mois 42 mois 48 mois 60 mois 72 mois 84 mois…" at bounding box center [697, 391] width 158 height 28
click at [807, 383] on div "Sauvegarder Viable banks Viable 9.99% | 832 € NAI: 1 417,7 € / Limit: >750 € DT…" at bounding box center [920, 254] width 251 height 370
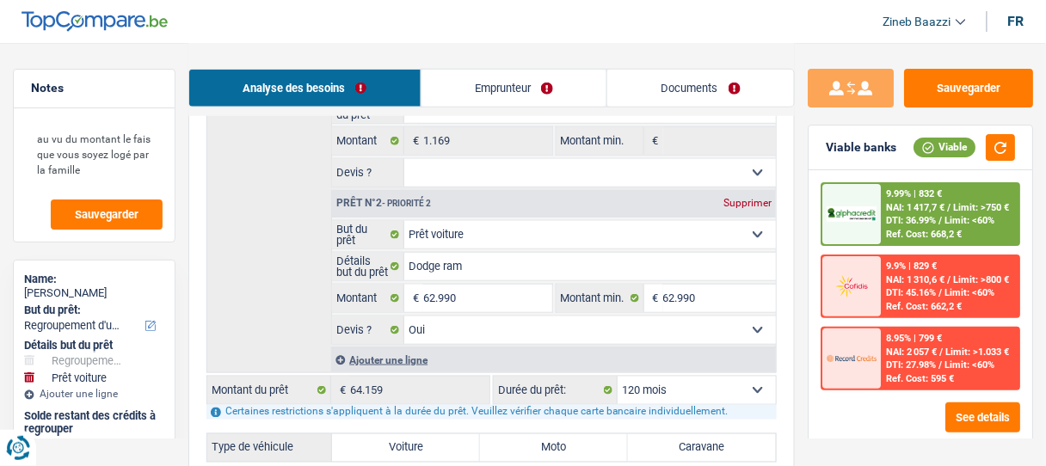
click at [853, 209] on img at bounding box center [852, 213] width 50 height 15
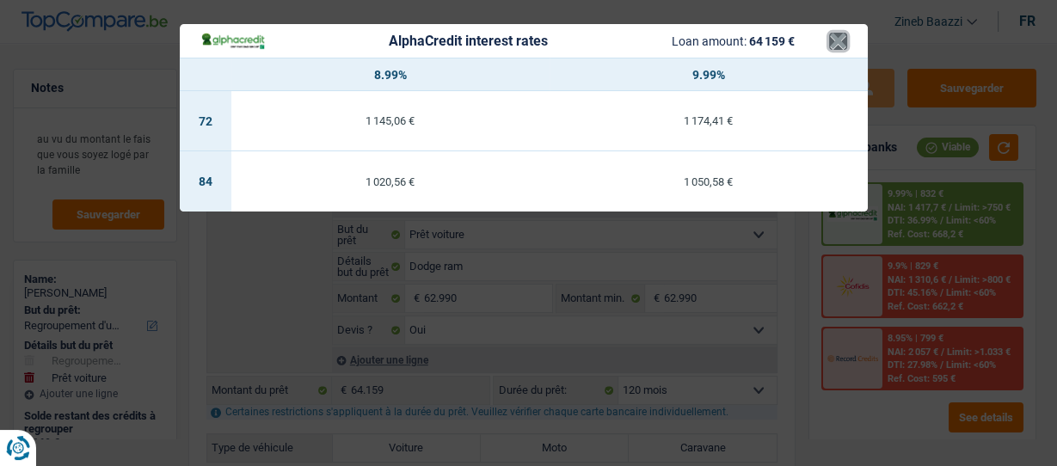
click at [834, 46] on button "×" at bounding box center [838, 41] width 18 height 17
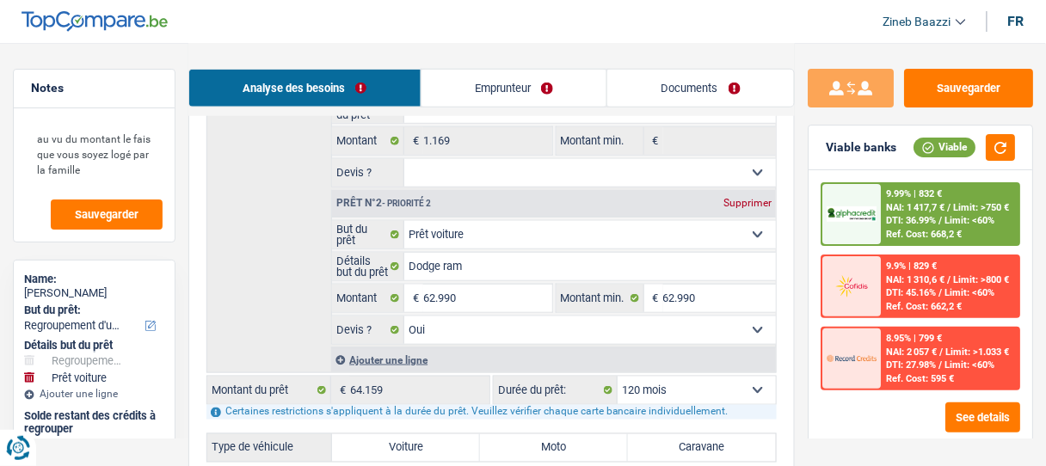
click at [898, 204] on span "NAI: 1 417,7 €" at bounding box center [916, 207] width 59 height 11
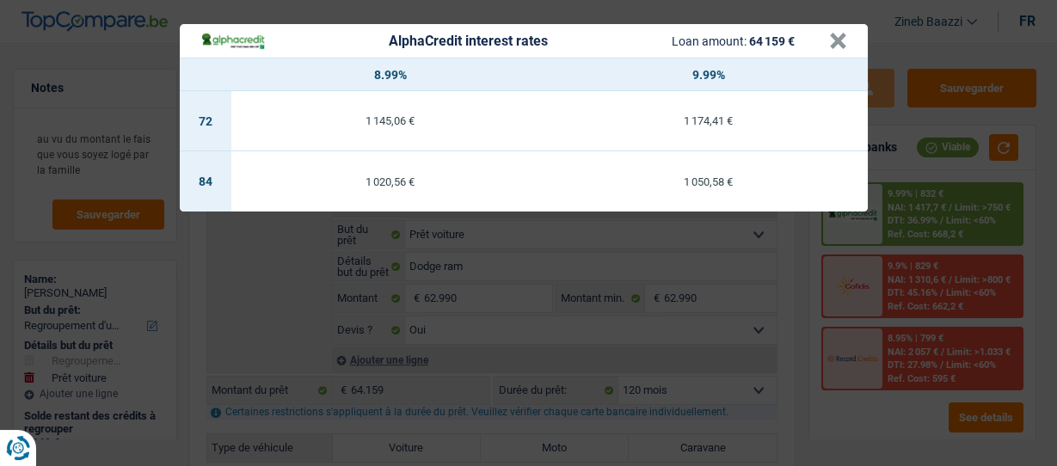
click at [372, 180] on div "1 020,56 €" at bounding box center [390, 181] width 318 height 11
select select "84"
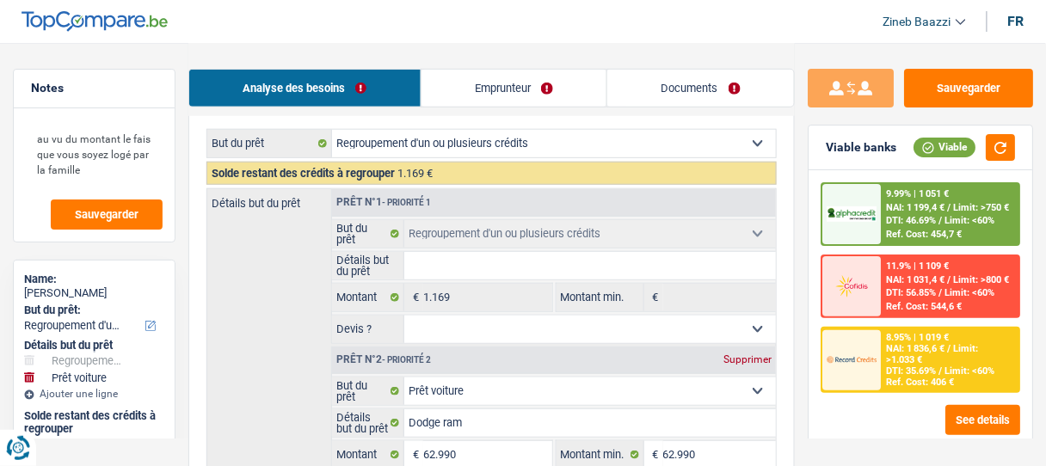
scroll to position [138, 0]
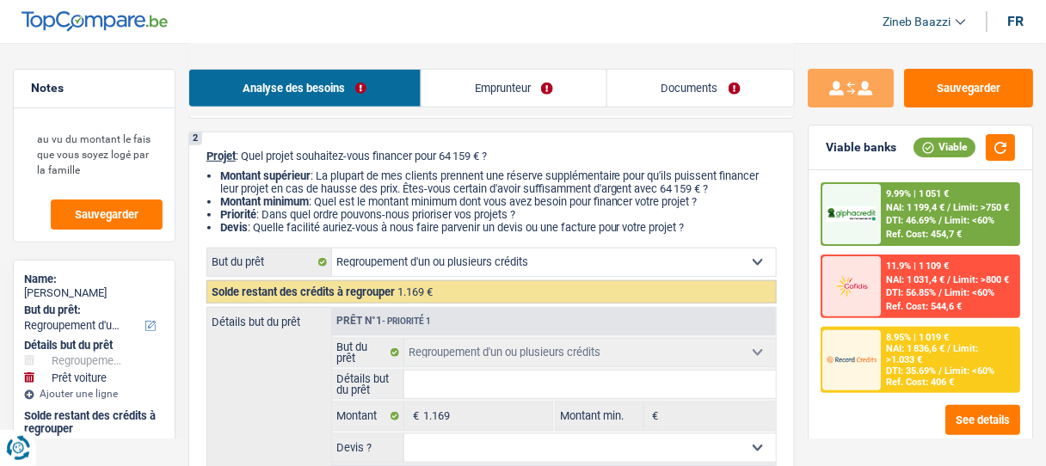
click at [508, 86] on link "Emprunteur" at bounding box center [515, 88] width 186 height 37
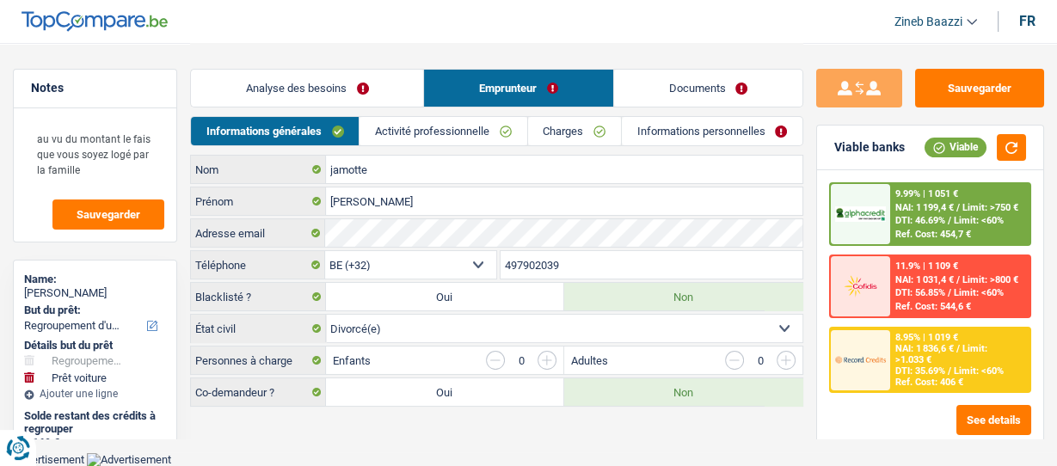
click at [455, 130] on link "Activité professionnelle" at bounding box center [443, 131] width 167 height 28
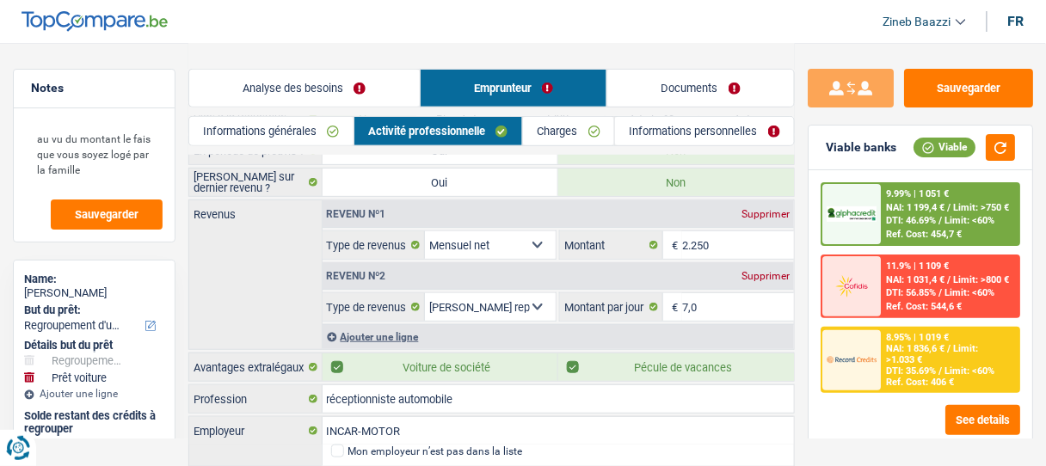
scroll to position [198, 0]
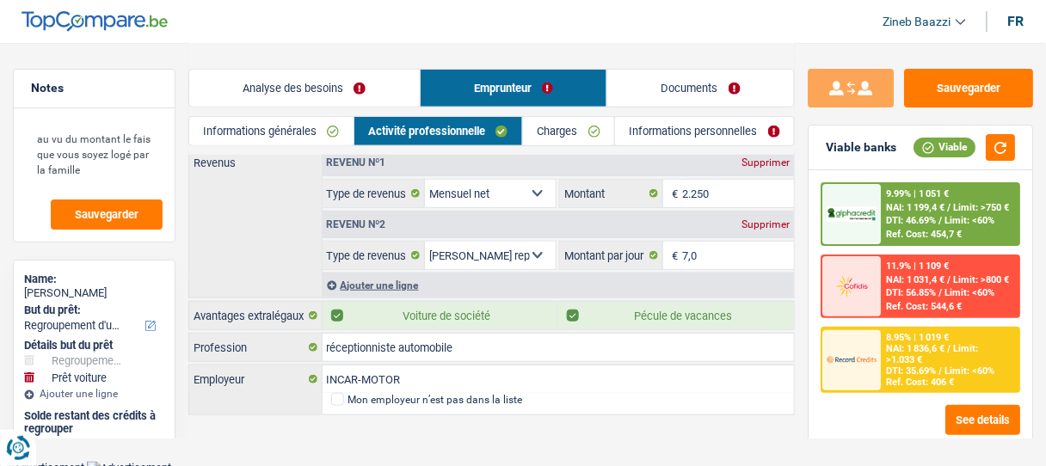
click at [554, 135] on link "Charges" at bounding box center [568, 131] width 91 height 28
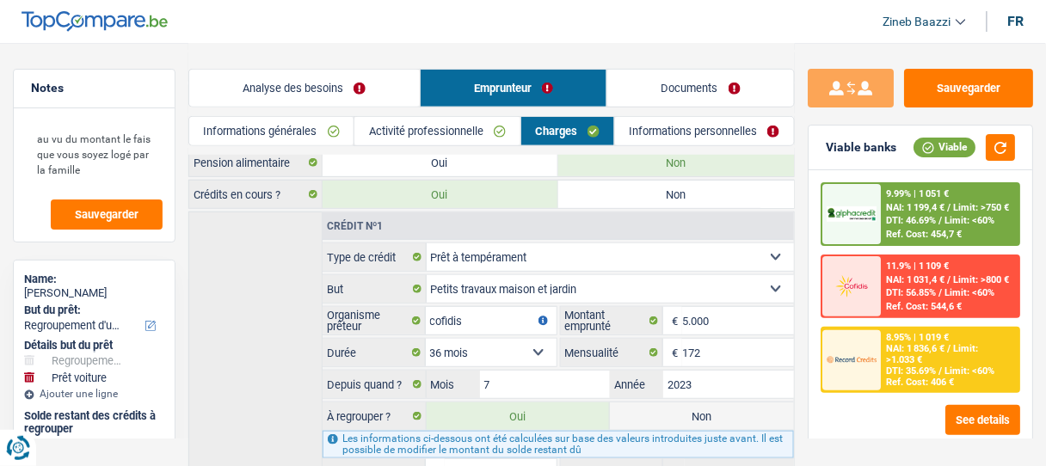
click at [350, 95] on link "Analyse des besoins" at bounding box center [304, 88] width 231 height 37
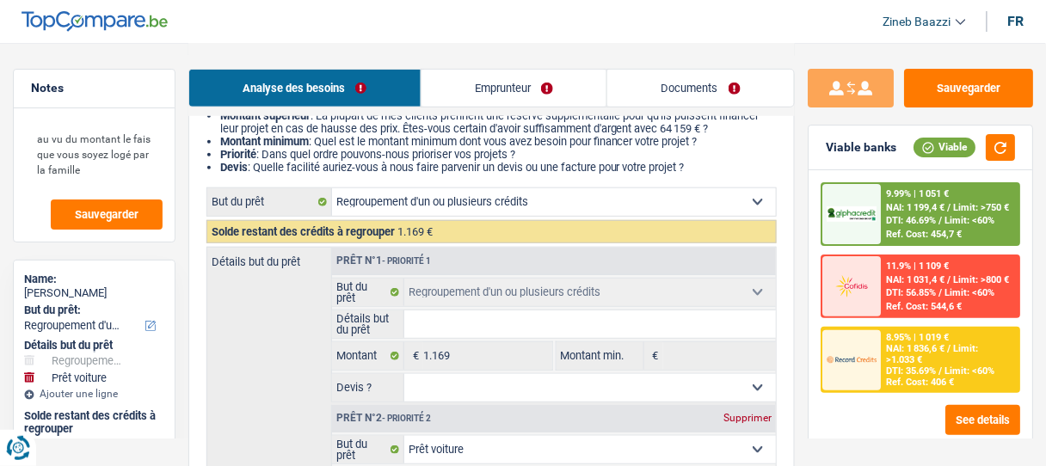
click at [418, 320] on input "Détails but du prêt" at bounding box center [590, 325] width 372 height 28
type input "r"
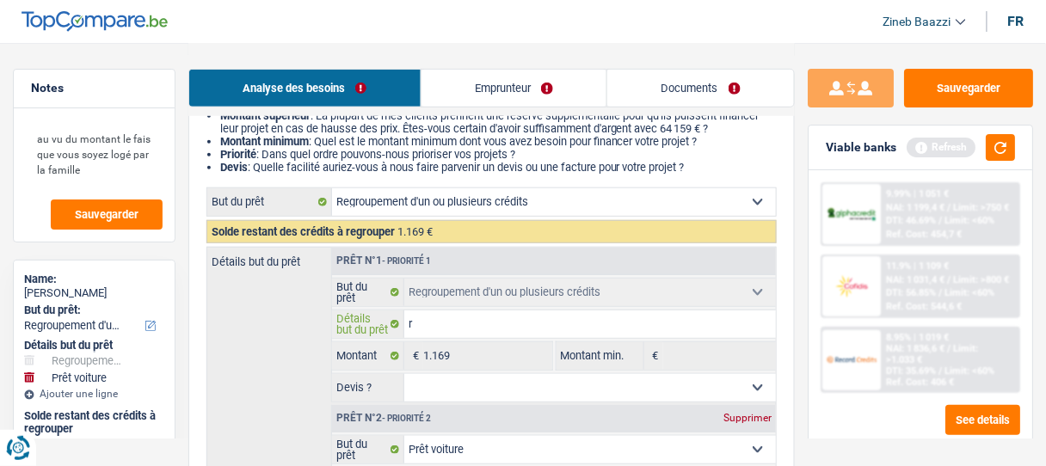
type input "re"
type input "reg"
type input "regr"
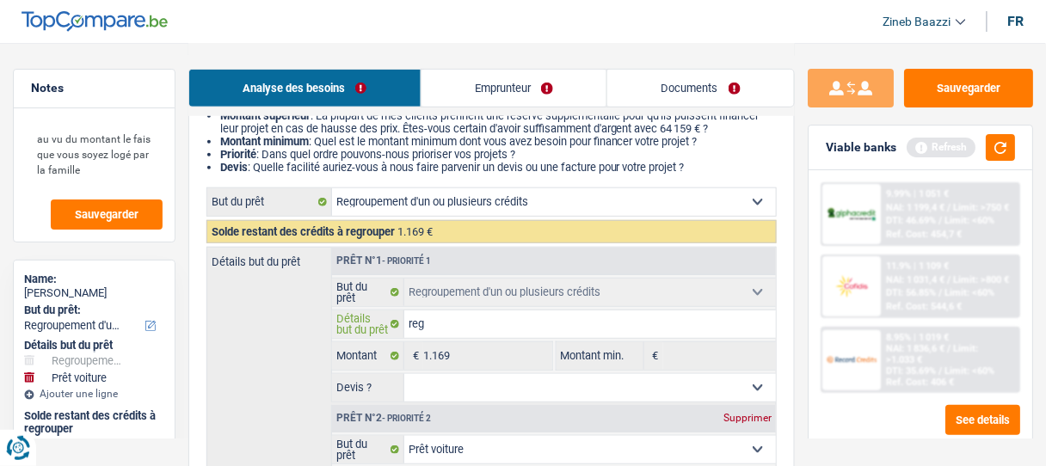
type input "regr"
type input "regro"
type input "regrou"
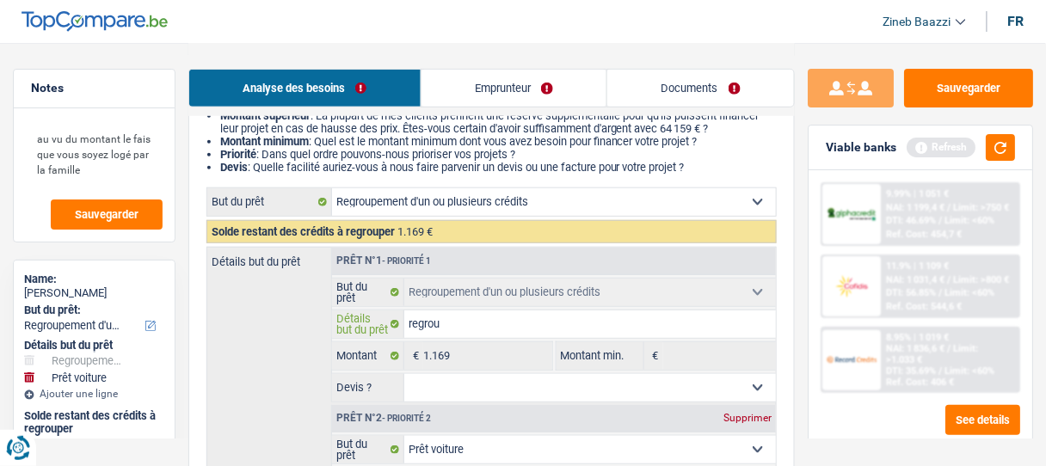
type input "regroup"
type input "regroupe"
type input "regroupem"
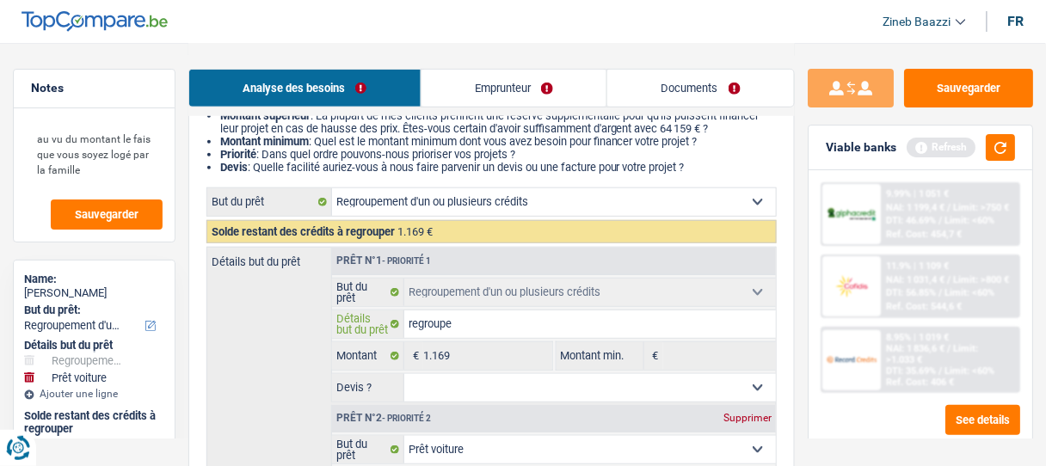
type input "regroupem"
type input "regroupeme"
type input "regroupemen"
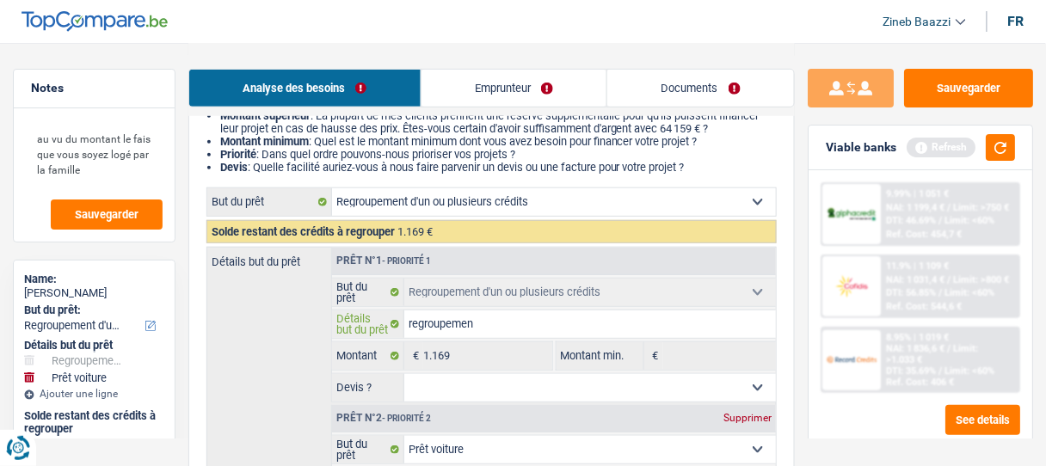
type input "regroupement"
type input "regroupement d"
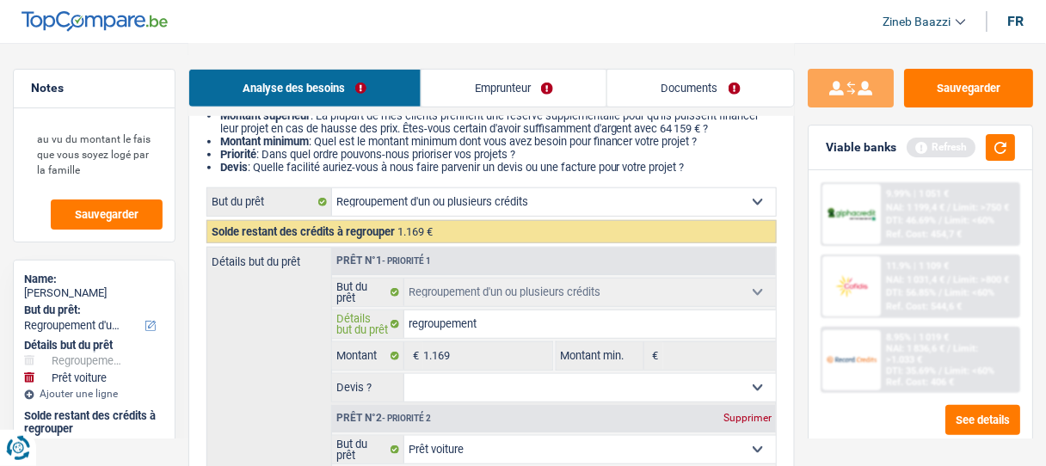
type input "regroupement d"
type input "regroupement dr"
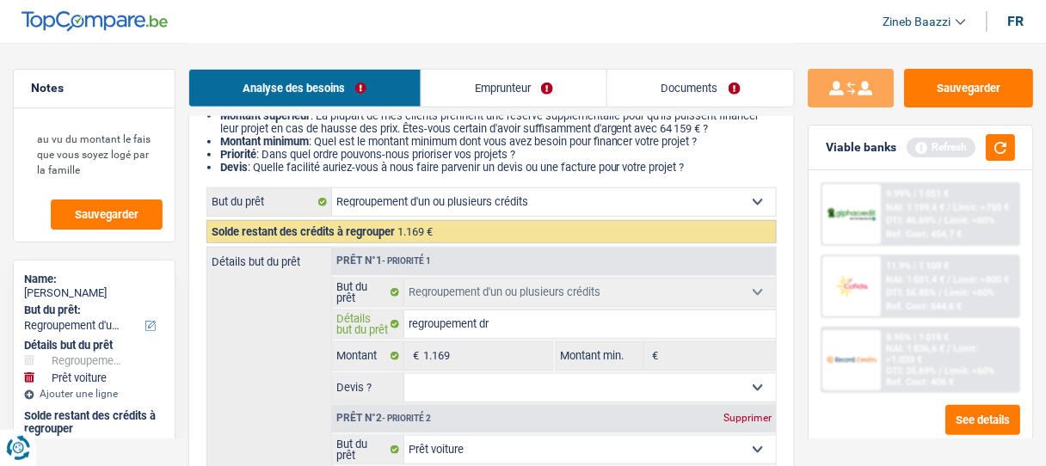
type input "regroupement dr"
type input "regroupement d"
type input "regroupement de"
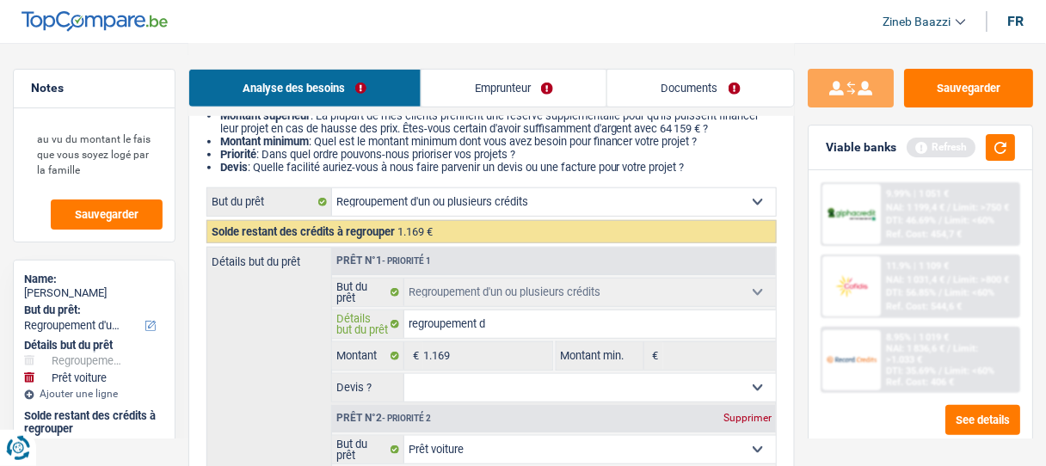
type input "regroupement de"
type input "regroupement de c"
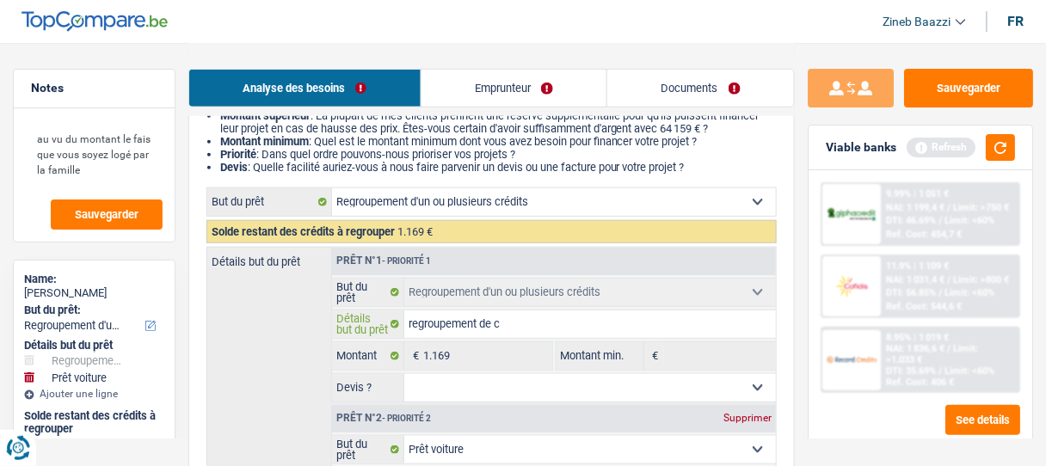
type input "regroupement de co"
type input "regroupement de cof"
type input "regroupement de cofi"
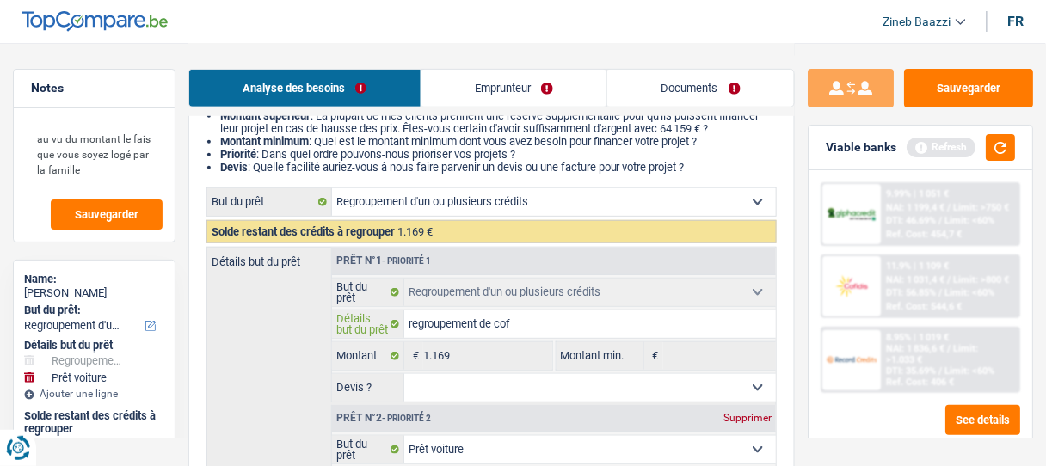
type input "regroupement de cofi"
type input "regroupement de cofid"
type input "regroupement de cofidi"
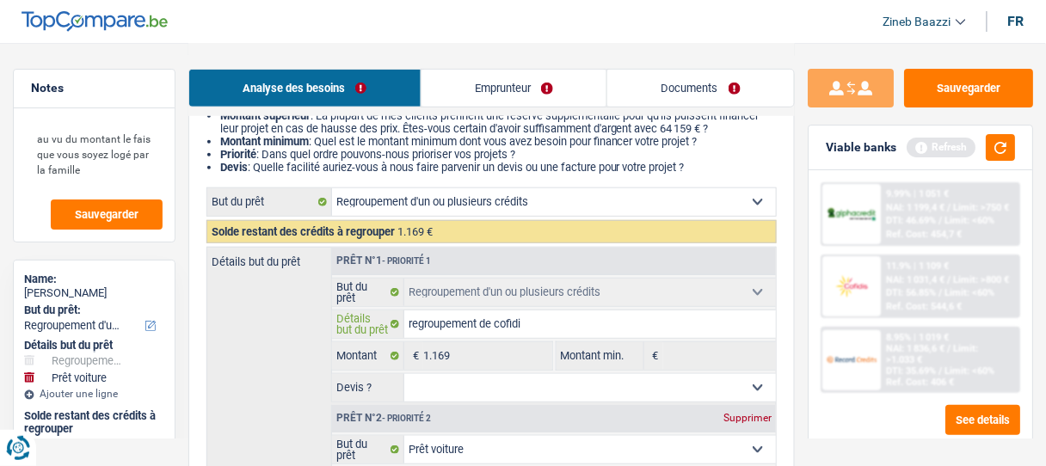
type input "regroupement de cofidis"
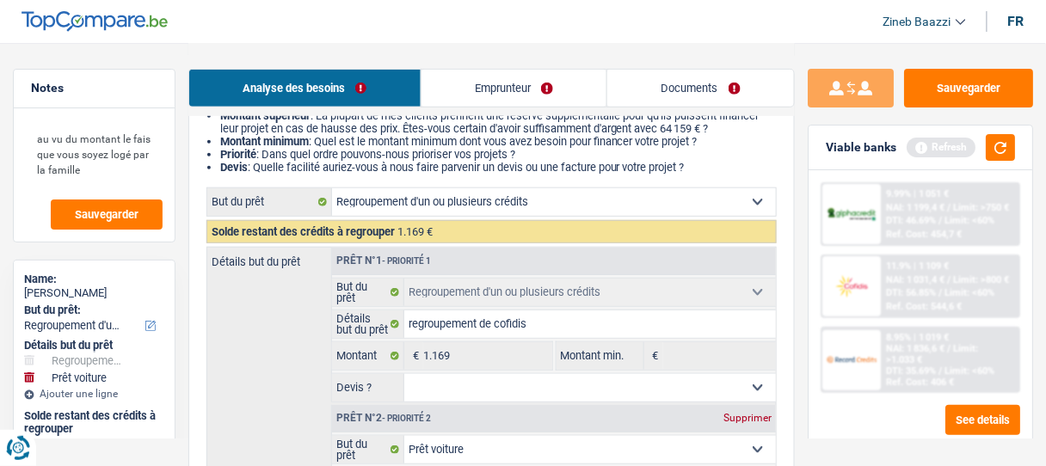
click at [453, 381] on select "Oui Non Non répondu Sélectionner une option" at bounding box center [590, 388] width 372 height 28
select select "yes"
click at [404, 374] on select "Oui Non Non répondu Sélectionner une option" at bounding box center [590, 388] width 372 height 28
select select "yes"
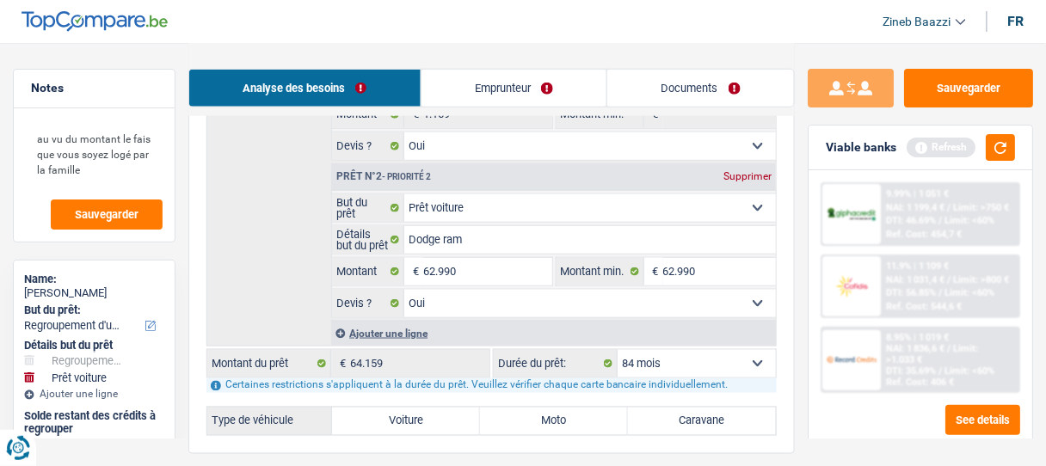
scroll to position [473, 0]
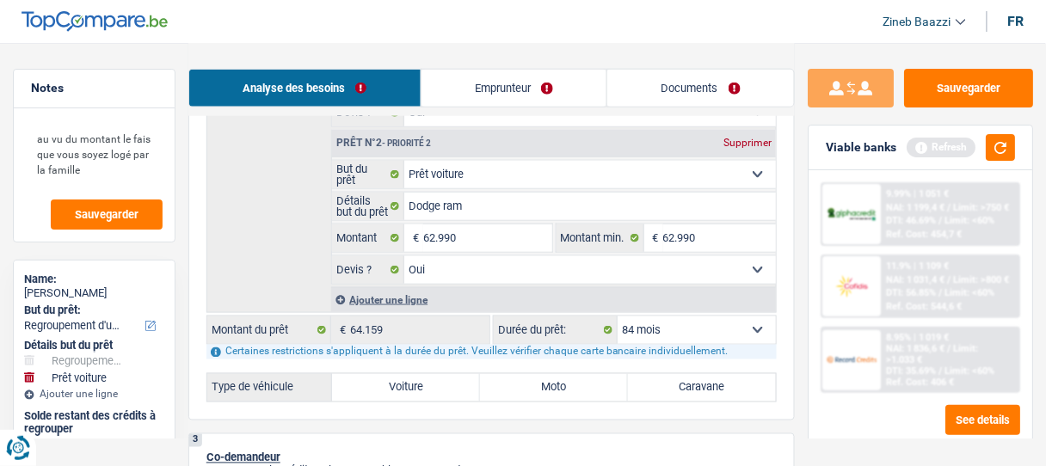
click at [455, 380] on label "Voiture" at bounding box center [406, 388] width 148 height 28
click at [455, 380] on input "Voiture" at bounding box center [406, 388] width 148 height 28
radio input "true"
select select "144"
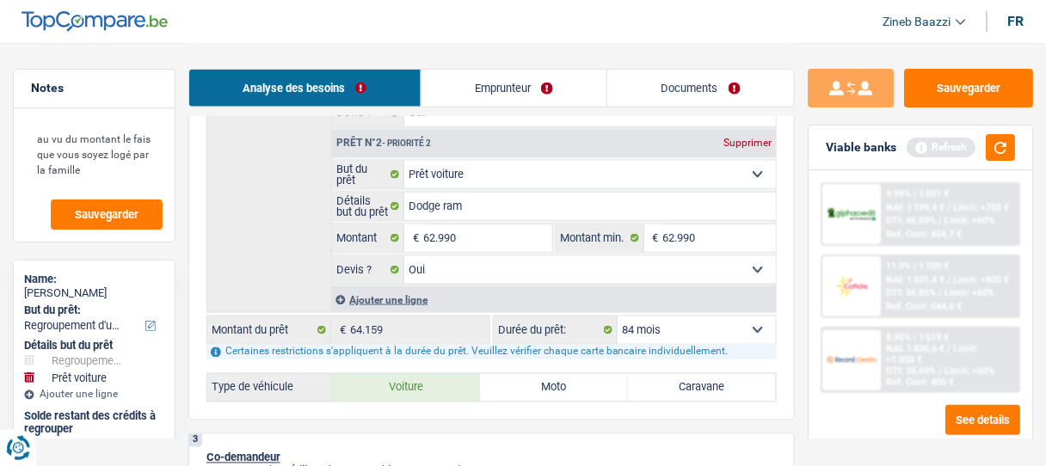
select select "144"
radio input "true"
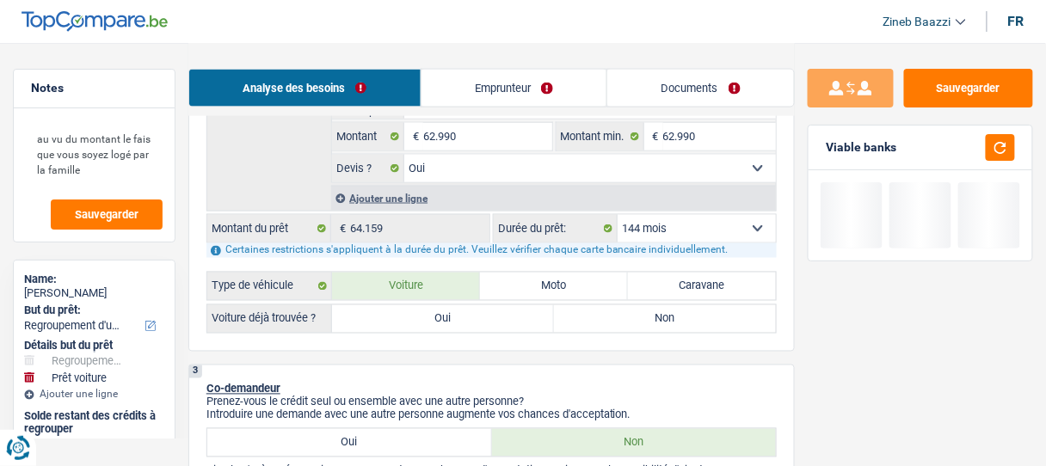
scroll to position [680, 0]
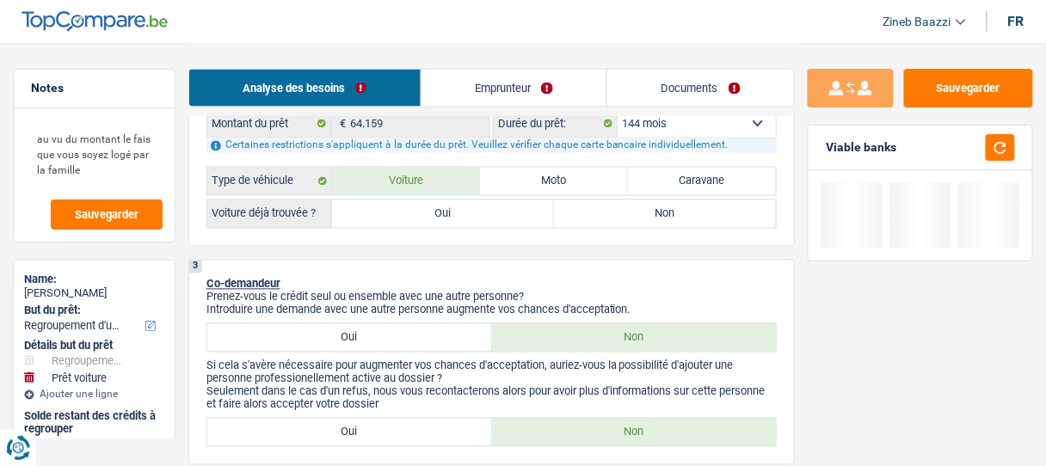
click at [472, 200] on label "Oui" at bounding box center [443, 214] width 222 height 28
click at [472, 200] on input "Oui" at bounding box center [443, 214] width 222 height 28
radio input "true"
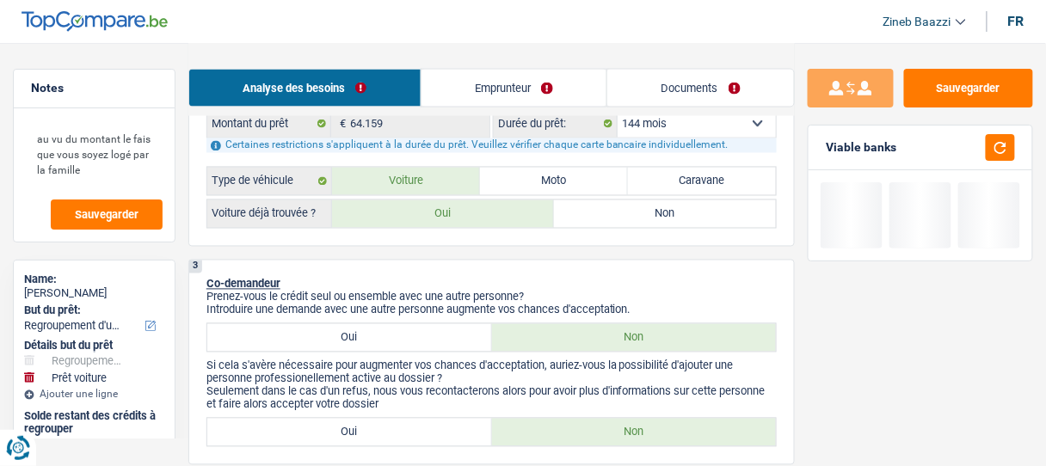
radio input "true"
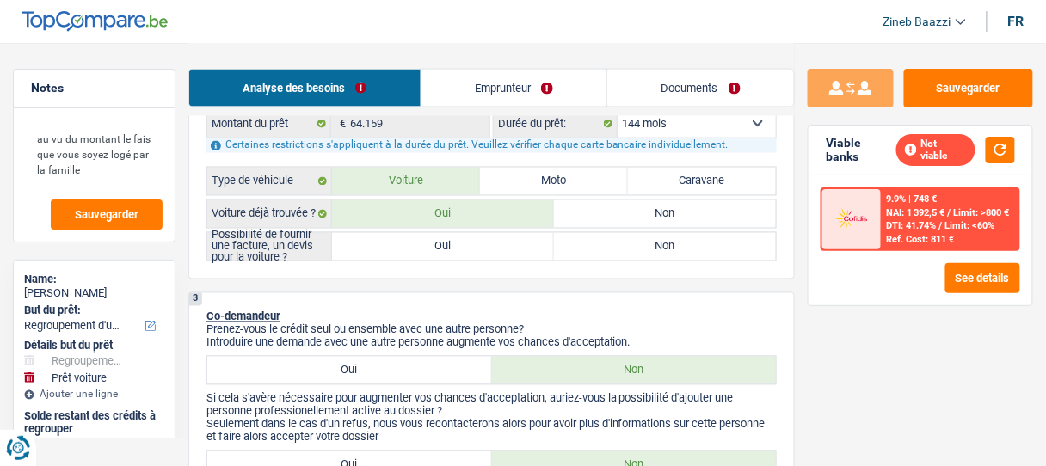
click at [468, 243] on label "Oui" at bounding box center [443, 247] width 222 height 28
click at [468, 243] on input "Oui" at bounding box center [443, 247] width 222 height 28
radio input "true"
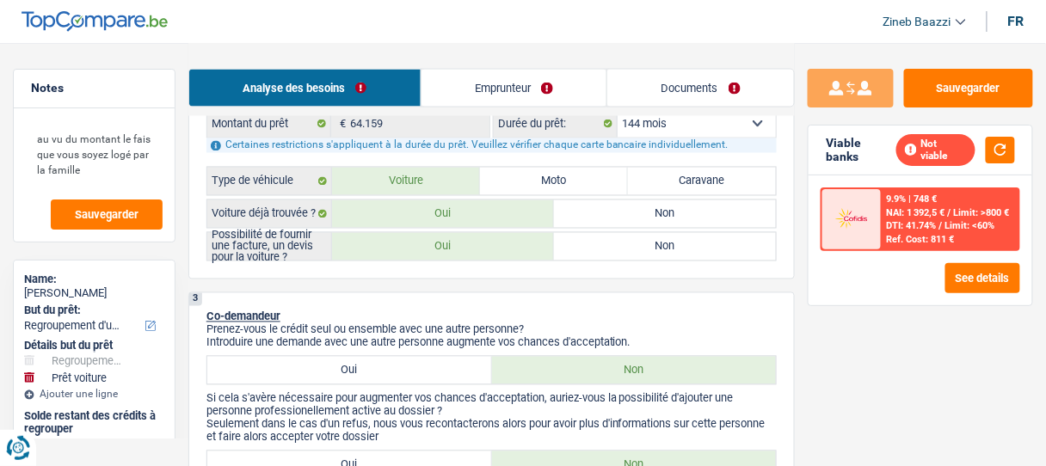
radio input "true"
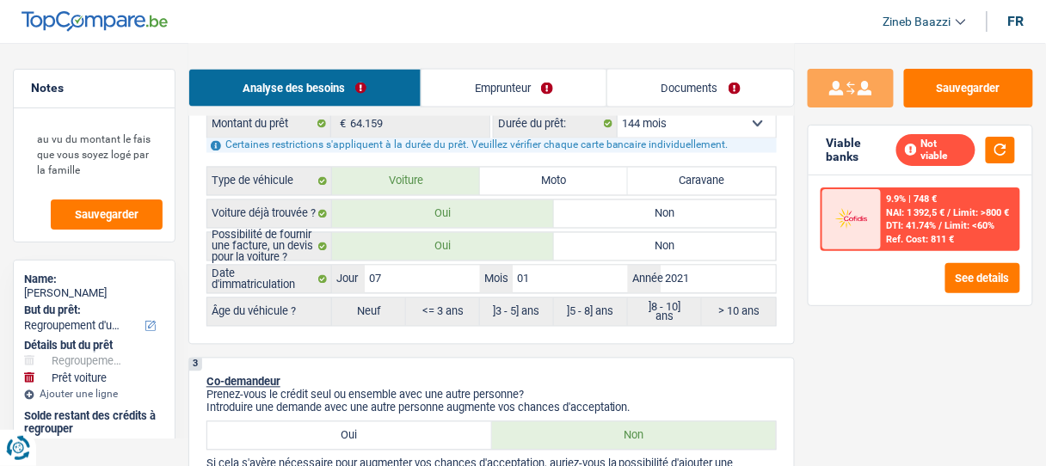
click at [660, 92] on link "Documents" at bounding box center [700, 88] width 187 height 37
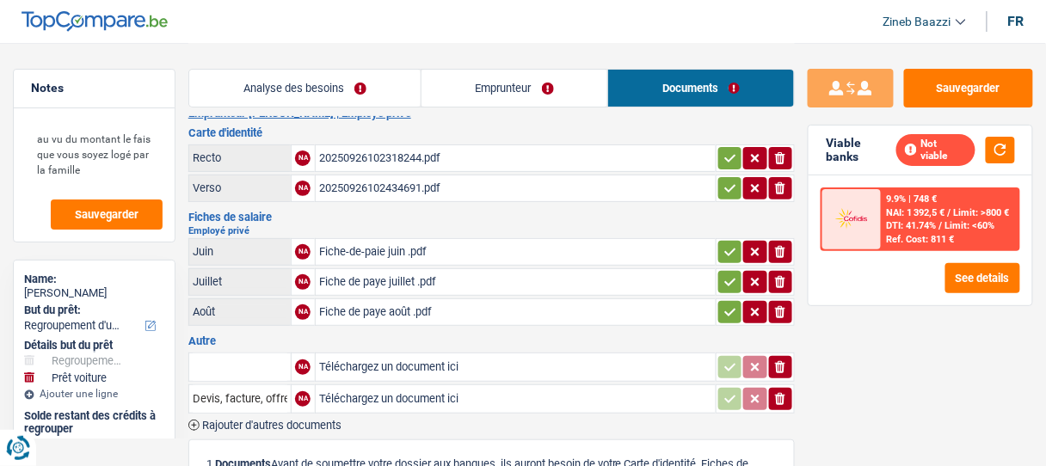
scroll to position [0, 0]
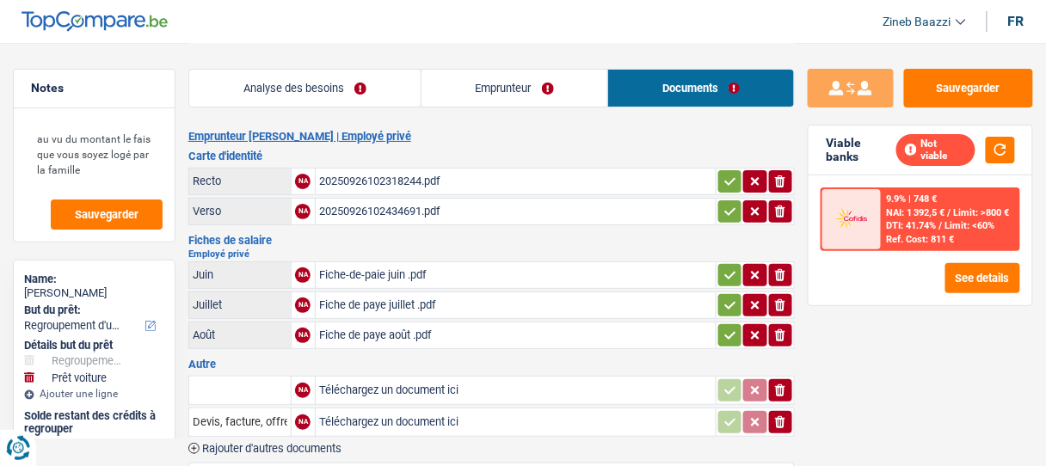
click at [359, 77] on link "Analyse des besoins" at bounding box center [304, 88] width 231 height 37
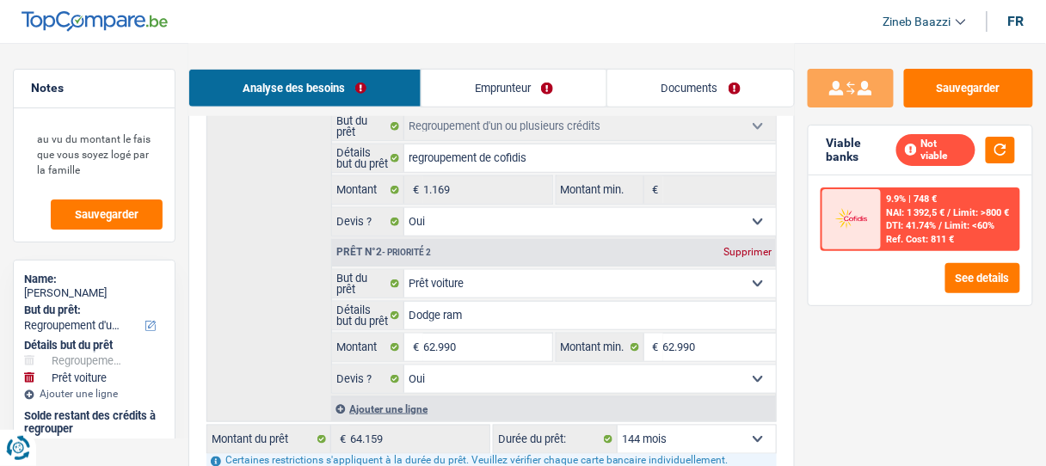
scroll to position [482, 0]
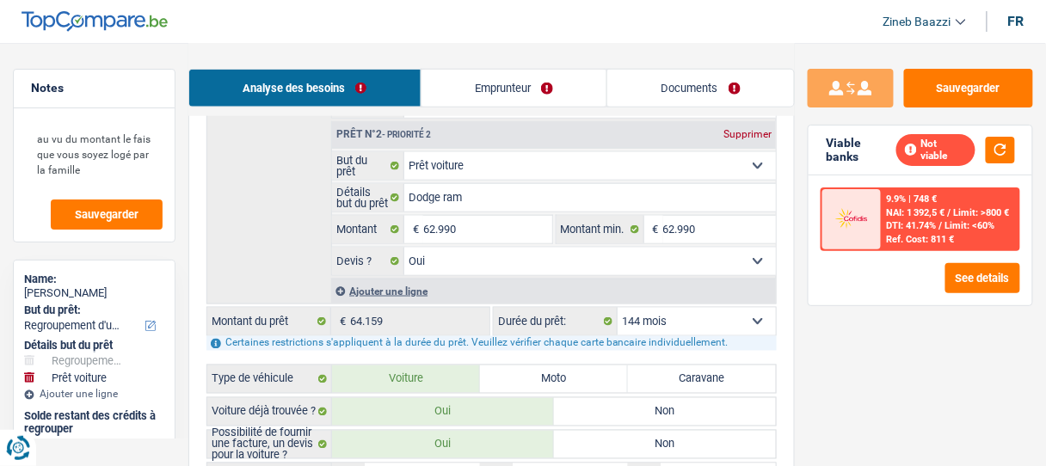
click at [687, 308] on select "12 mois 18 mois 24 mois 30 mois 36 mois 42 mois 48 mois 60 mois 72 mois 84 mois…" at bounding box center [697, 322] width 158 height 28
select select "120"
click at [618, 308] on select "12 mois 18 mois 24 mois 30 mois 36 mois 42 mois 48 mois 60 mois 72 mois 84 mois…" at bounding box center [697, 322] width 158 height 28
select select "120"
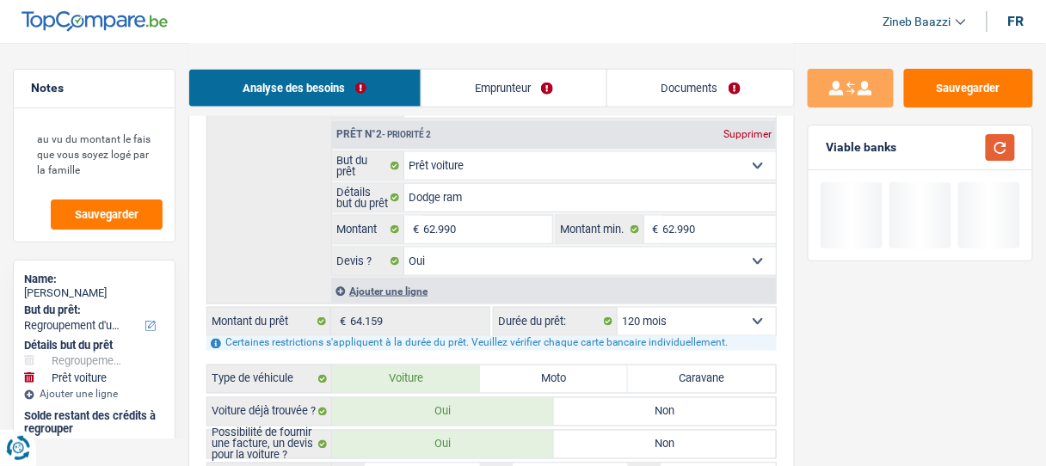
click at [1001, 147] on button "button" at bounding box center [1000, 147] width 29 height 27
click at [291, 253] on div "Détails but du prêt Prêt n°1 - Priorité 1 Confort maison: meubles, textile, pei…" at bounding box center [491, 134] width 570 height 342
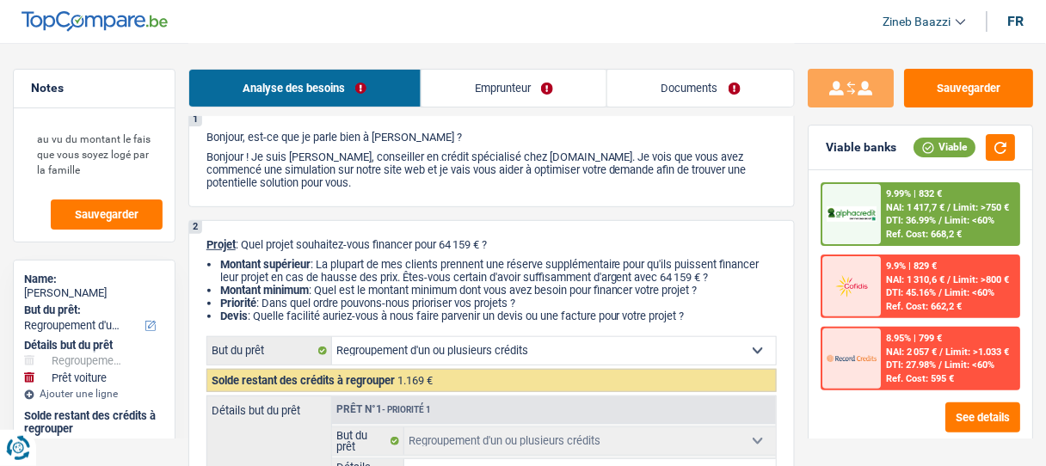
scroll to position [0, 0]
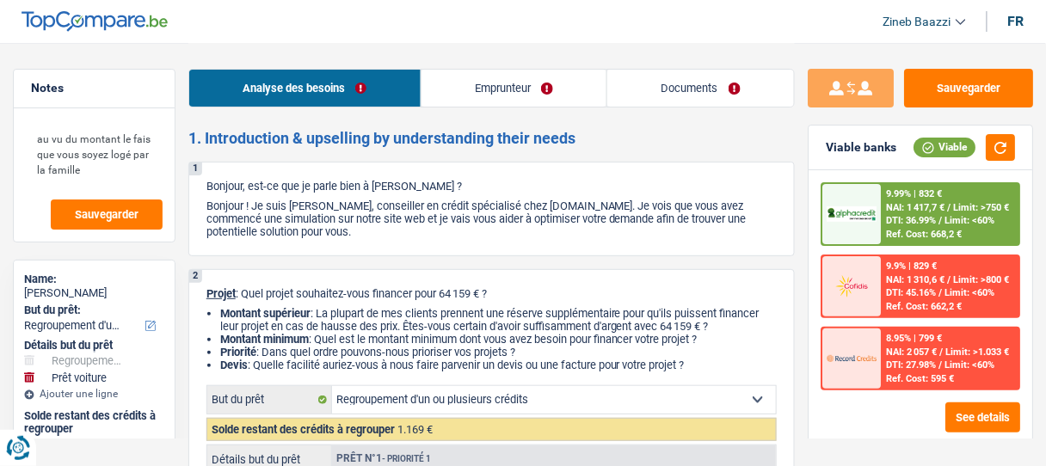
click at [515, 92] on link "Emprunteur" at bounding box center [515, 88] width 186 height 37
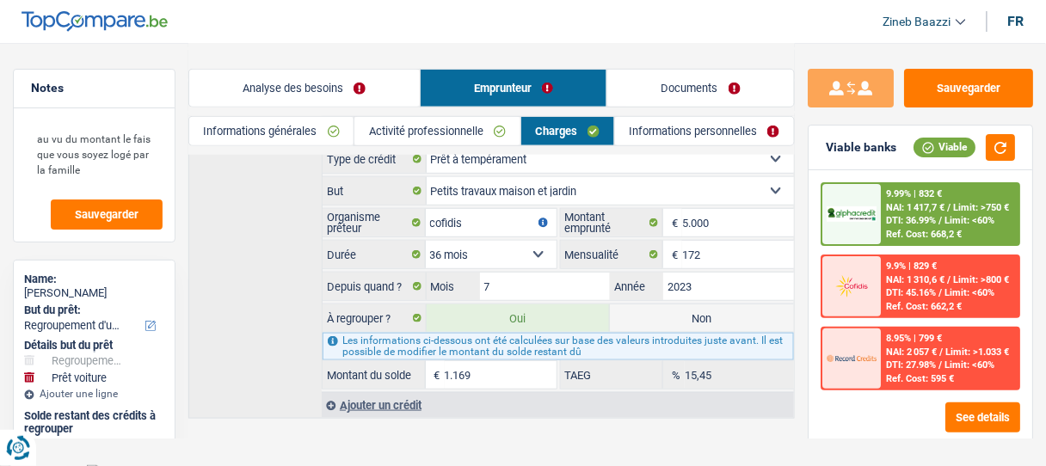
click at [262, 281] on div "Crédit nº1 Carte ou ouverture de crédit Prêt hypothécaire Vente à tempérament P…" at bounding box center [491, 266] width 607 height 305
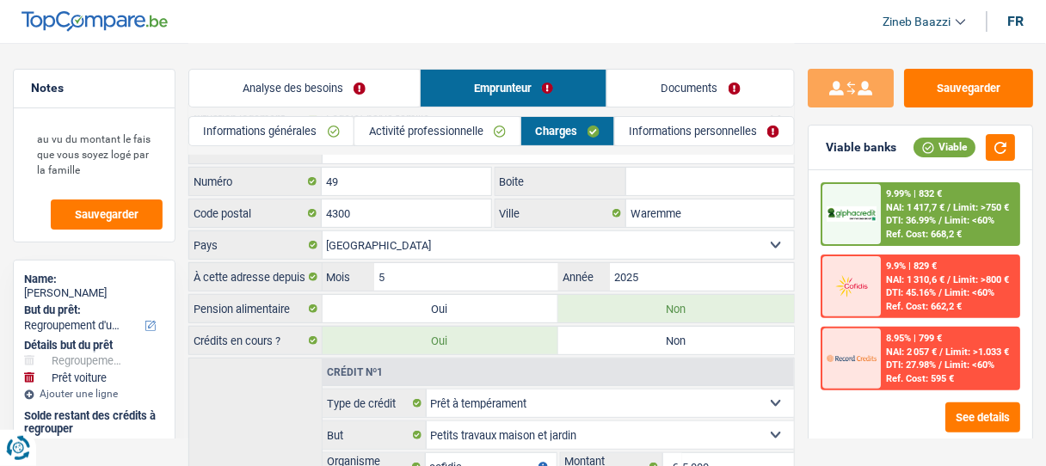
scroll to position [21, 0]
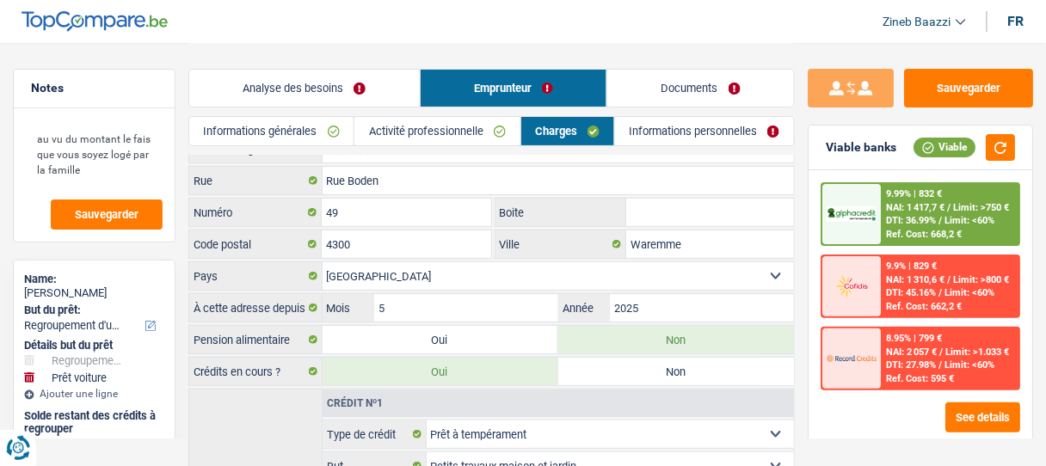
click at [686, 133] on link "Informations personnelles" at bounding box center [704, 131] width 179 height 28
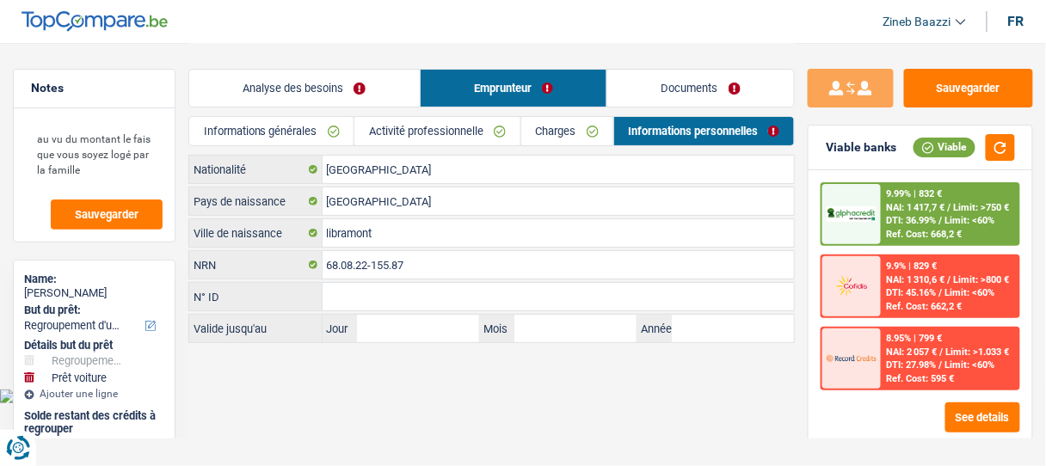
scroll to position [0, 0]
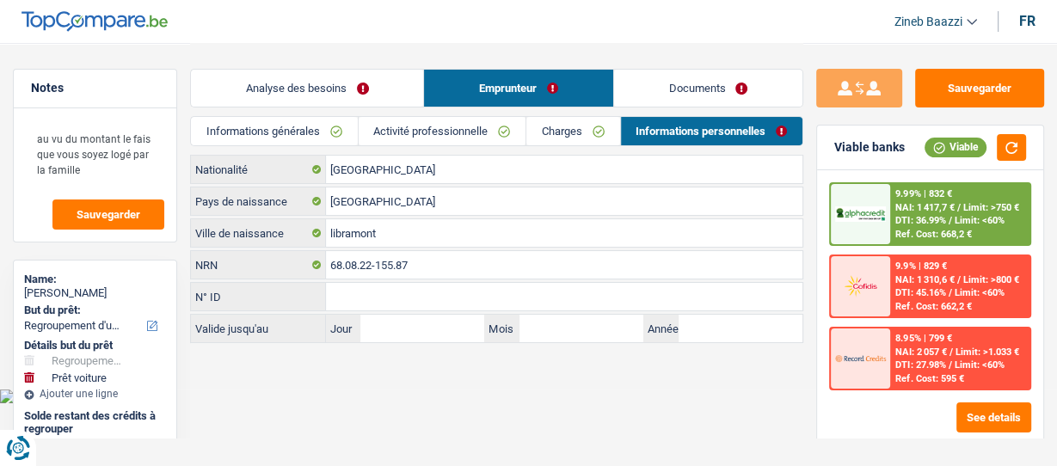
click at [651, 84] on link "Documents" at bounding box center [708, 88] width 188 height 37
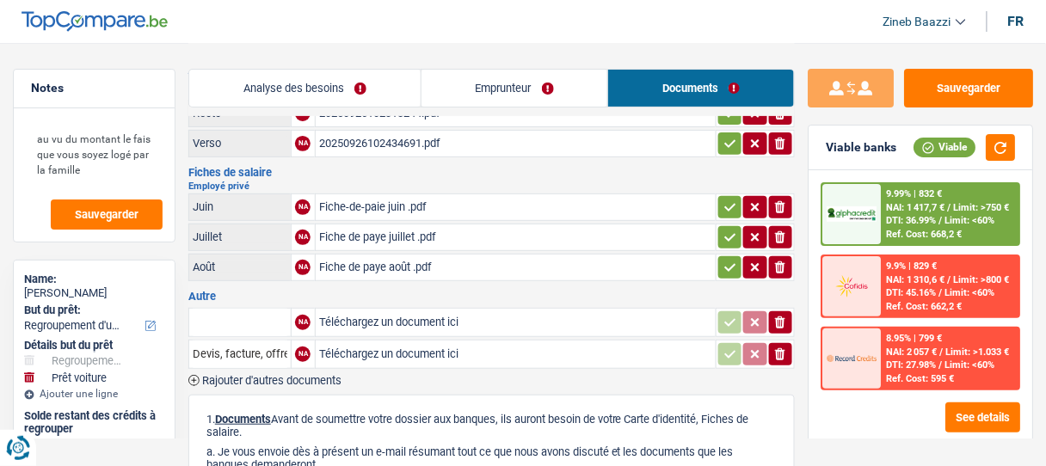
scroll to position [69, 0]
click at [998, 155] on button "button" at bounding box center [1000, 147] width 29 height 27
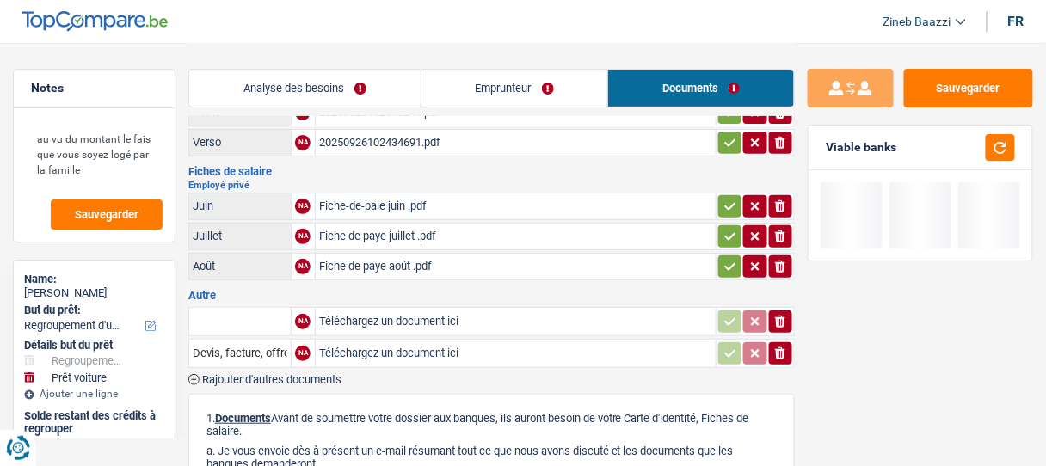
click at [443, 81] on link "Emprunteur" at bounding box center [515, 88] width 187 height 37
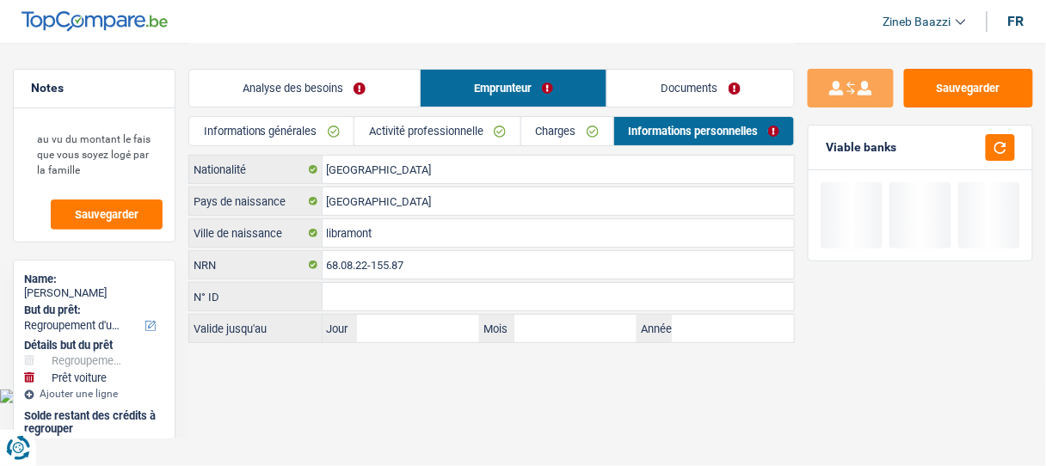
scroll to position [0, 0]
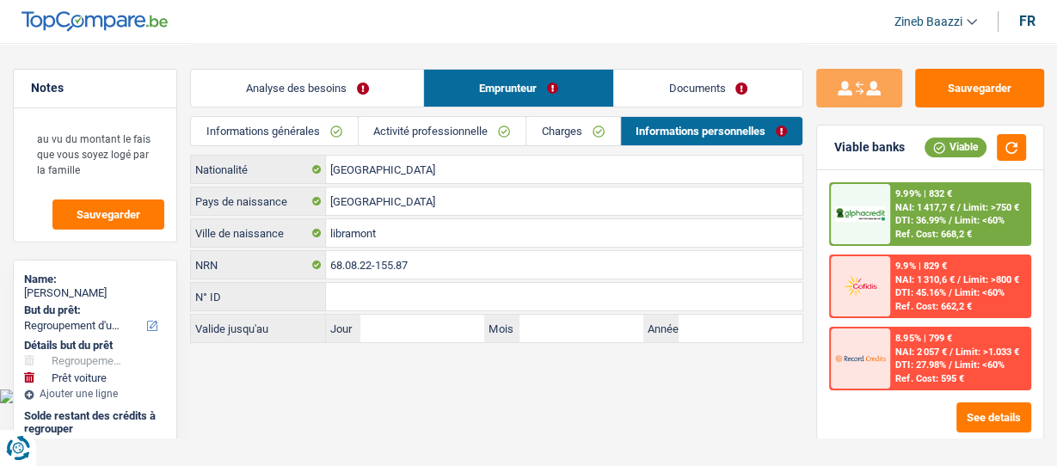
click at [336, 98] on link "Analyse des besoins" at bounding box center [307, 88] width 232 height 37
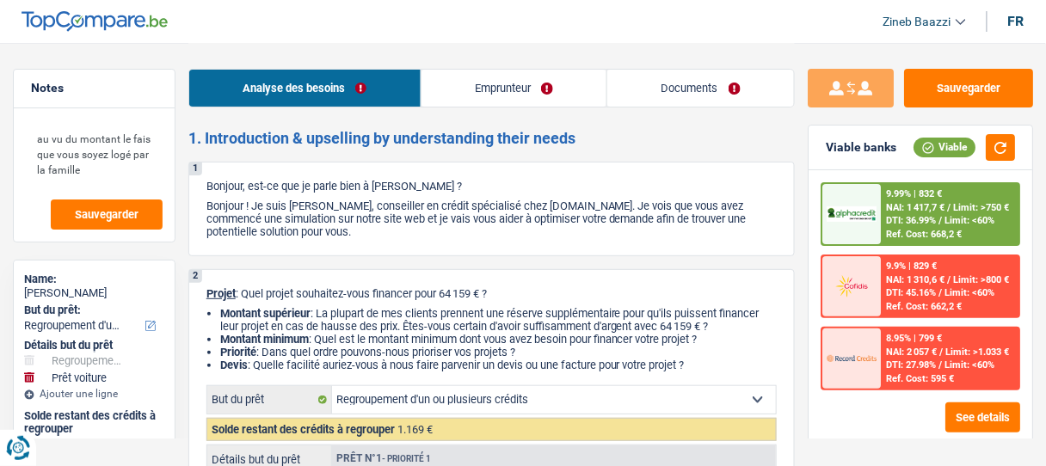
click at [639, 101] on link "Documents" at bounding box center [700, 88] width 187 height 37
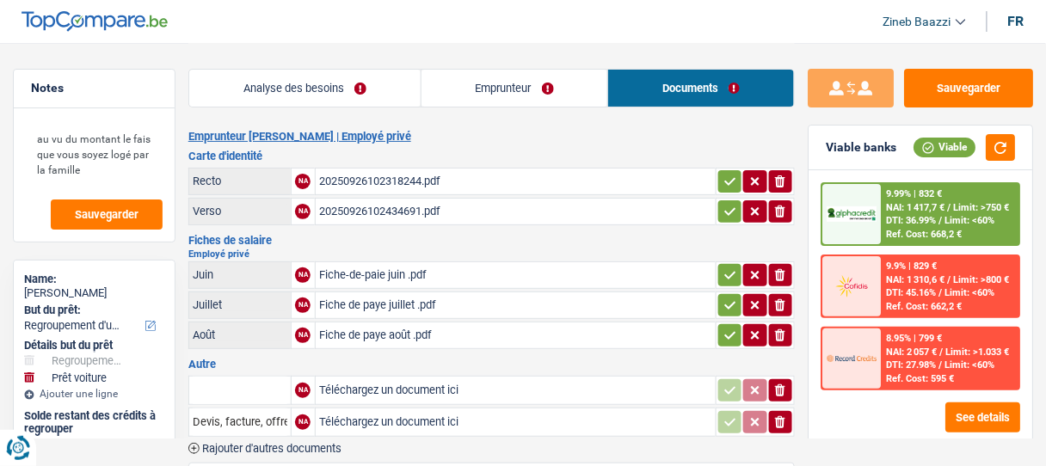
click at [327, 183] on div "20250926102318244.pdf" at bounding box center [515, 182] width 393 height 26
click at [364, 212] on div "20250926102434691.pdf" at bounding box center [515, 212] width 393 height 26
click at [372, 266] on div "Fiche-de-paie juin .pdf" at bounding box center [515, 275] width 393 height 26
click at [361, 299] on div "Fiche de paye juillet .pdf" at bounding box center [515, 306] width 393 height 26
click at [354, 334] on div "Fiche de paye août .pdf" at bounding box center [515, 336] width 393 height 26
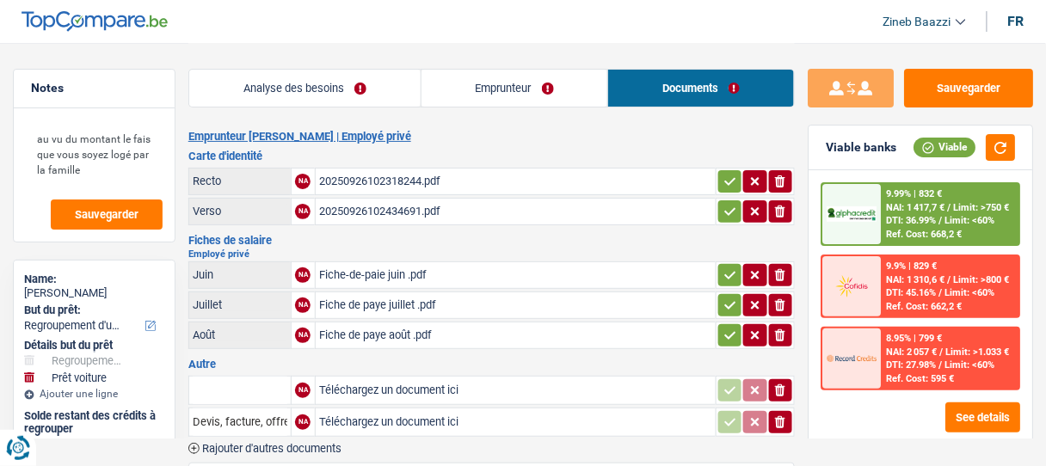
click at [360, 263] on div "Fiche-de-paie juin .pdf" at bounding box center [515, 275] width 393 height 26
click at [360, 277] on div "Fiche-de-paie juin .pdf" at bounding box center [515, 275] width 393 height 26
click at [410, 293] on div "Fiche de paye juillet .pdf" at bounding box center [515, 306] width 393 height 26
click at [114, 157] on textarea "au vu du montant le fais que vous soyez logé par la famille" at bounding box center [94, 153] width 137 height 67
click at [101, 189] on div "au vu du montant le fais que vous soyez logé par la famille Sauvegarder" at bounding box center [94, 174] width 161 height 133
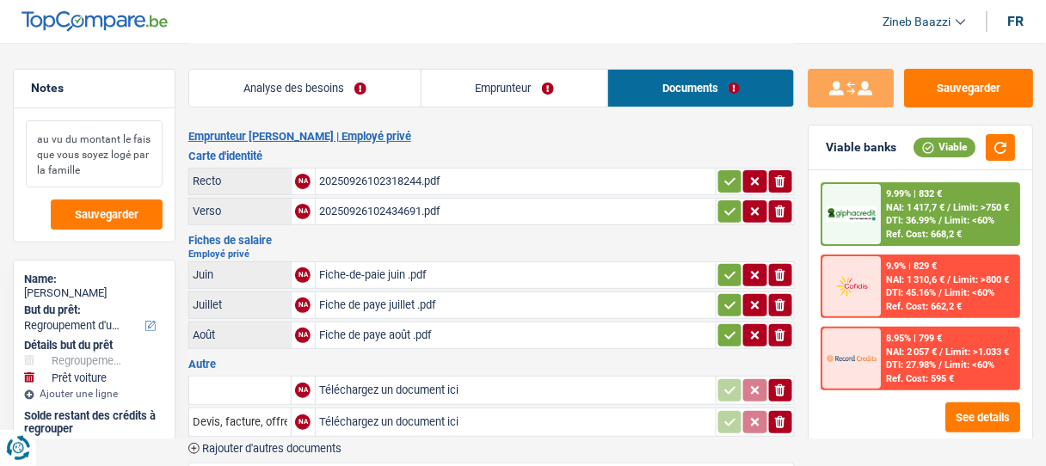
click at [117, 165] on textarea "au vu du montant le fais que vous soyez logé par la famille" at bounding box center [94, 153] width 137 height 67
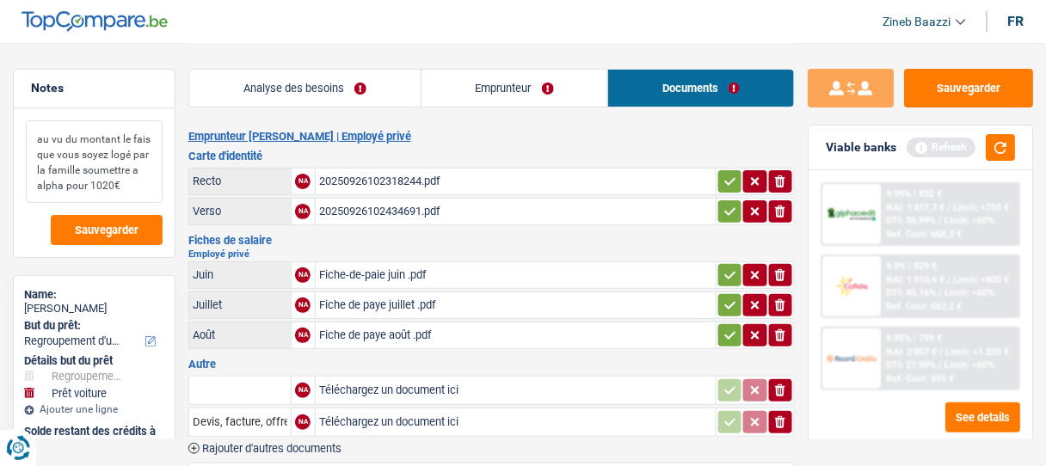
drag, startPoint x: 120, startPoint y: 179, endPoint x: 29, endPoint y: 120, distance: 108.8
click at [29, 120] on textarea "au vu du montant le fais que vous soyez logé par la famille soumettre a alpha p…" at bounding box center [94, 161] width 137 height 83
type textarea "au vu du montant le fais que vous soyez logé par la famille soumettre a alpha p…"
click at [482, 77] on link "Emprunteur" at bounding box center [515, 88] width 187 height 37
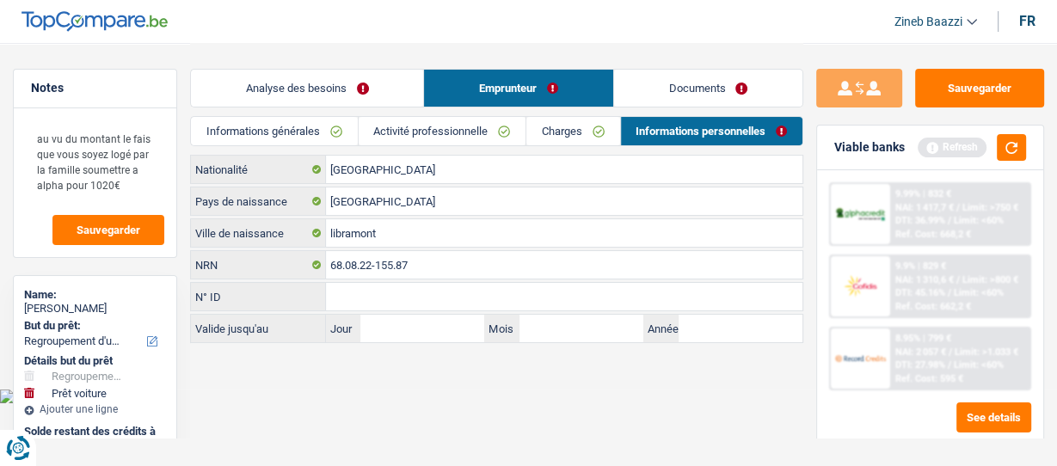
click at [309, 95] on link "Analyse des besoins" at bounding box center [307, 88] width 232 height 37
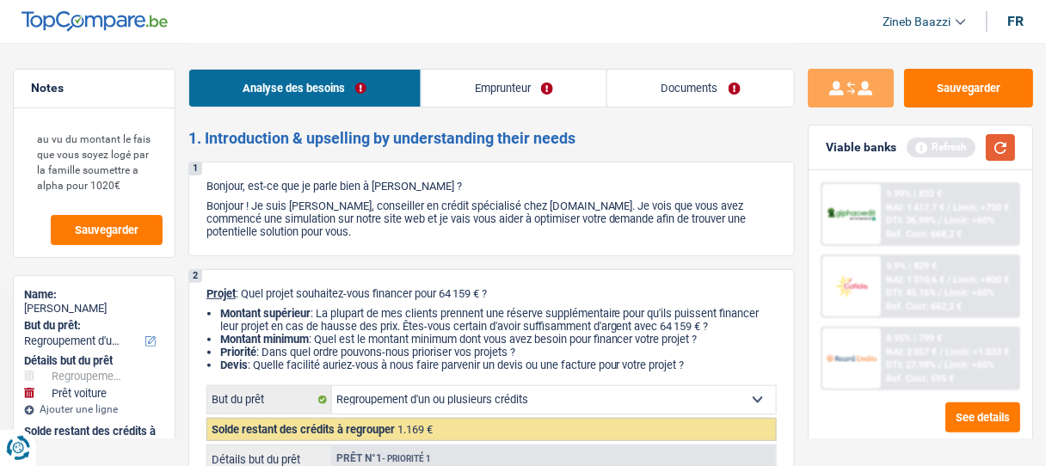
click at [996, 155] on button "button" at bounding box center [1000, 147] width 29 height 27
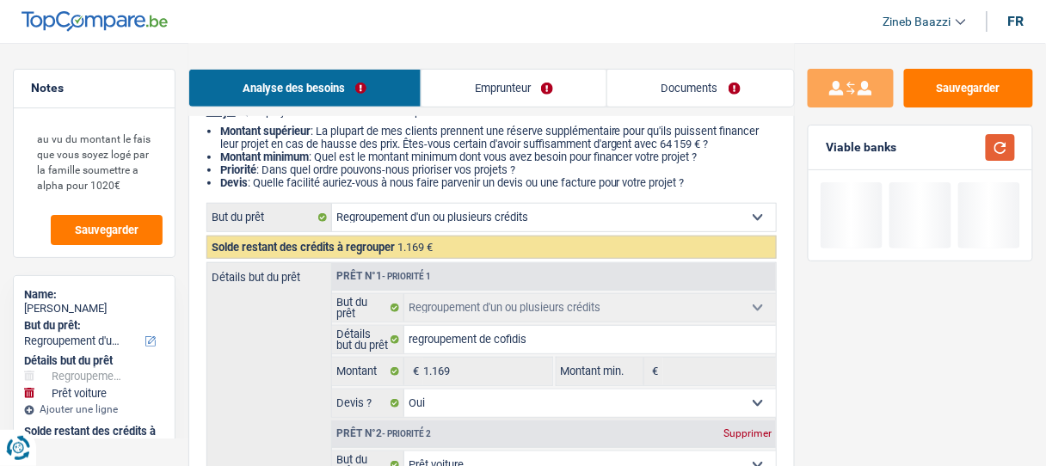
scroll to position [206, 0]
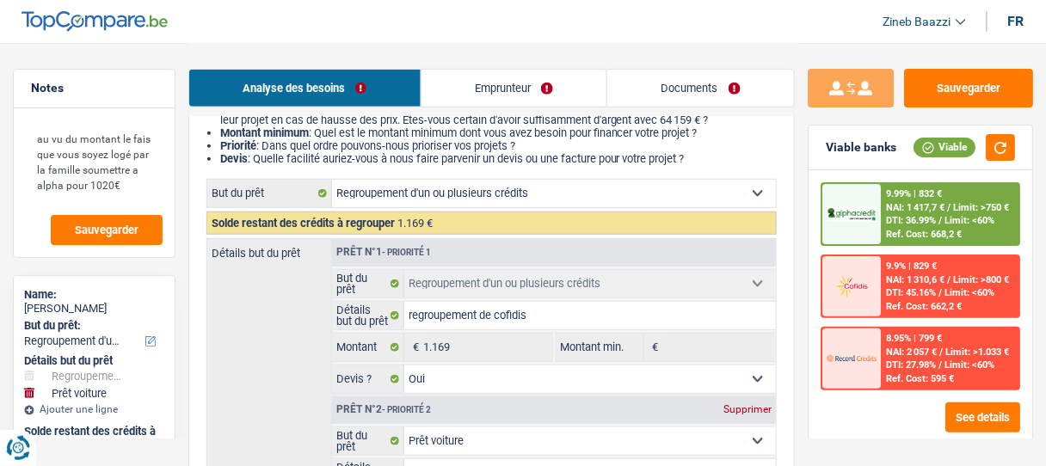
click at [929, 212] on div "9.99% | 832 € NAI: 1 417,7 € / Limit: >750 € DTI: 36.99% / Limit: <60% Ref. Cos…" at bounding box center [950, 214] width 137 height 60
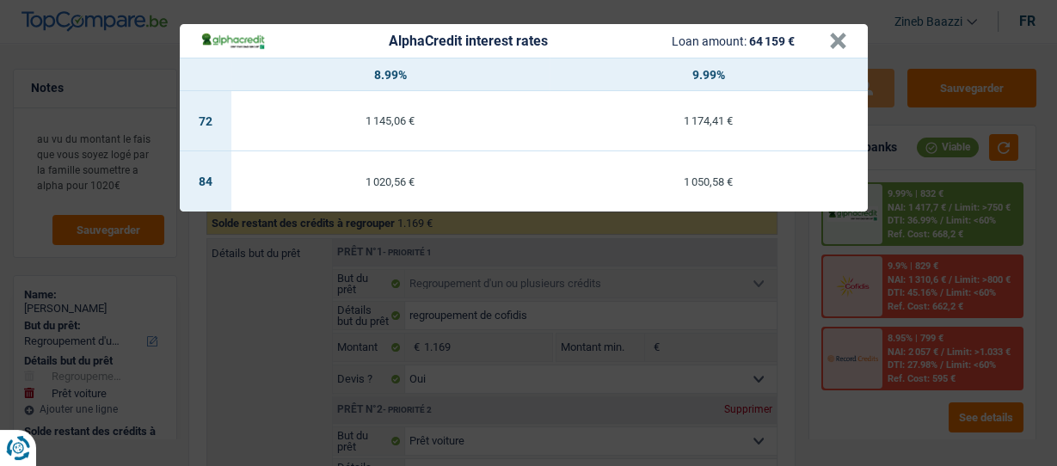
click at [399, 179] on div "1 020,56 €" at bounding box center [390, 181] width 318 height 11
select select "84"
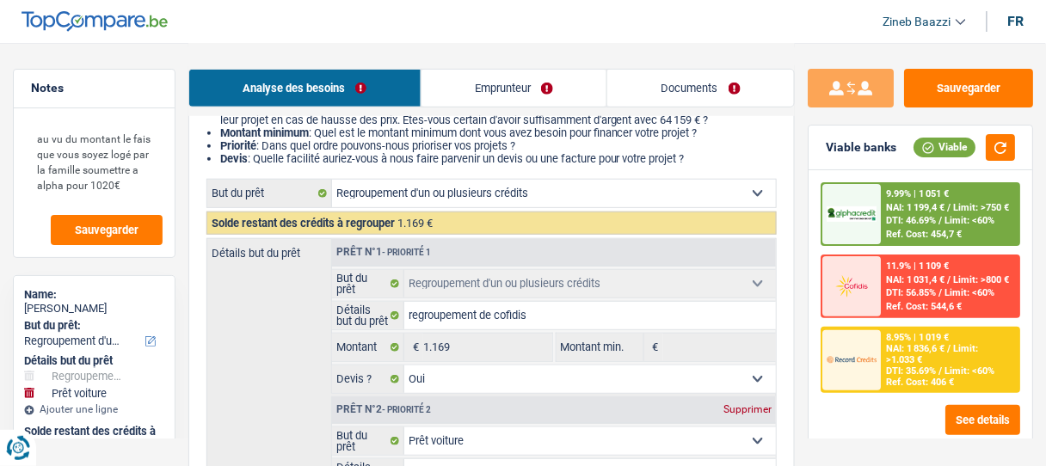
click at [877, 220] on img at bounding box center [852, 213] width 50 height 15
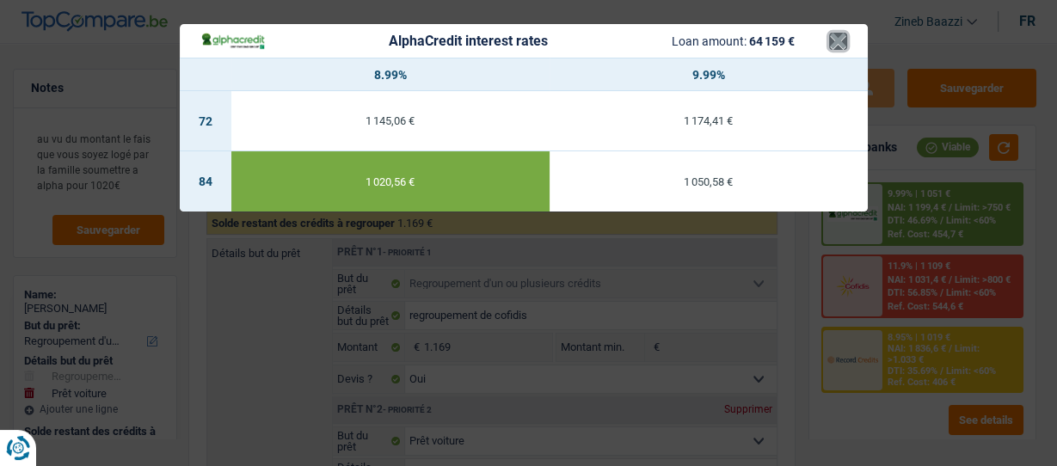
click at [837, 38] on button "×" at bounding box center [838, 41] width 18 height 17
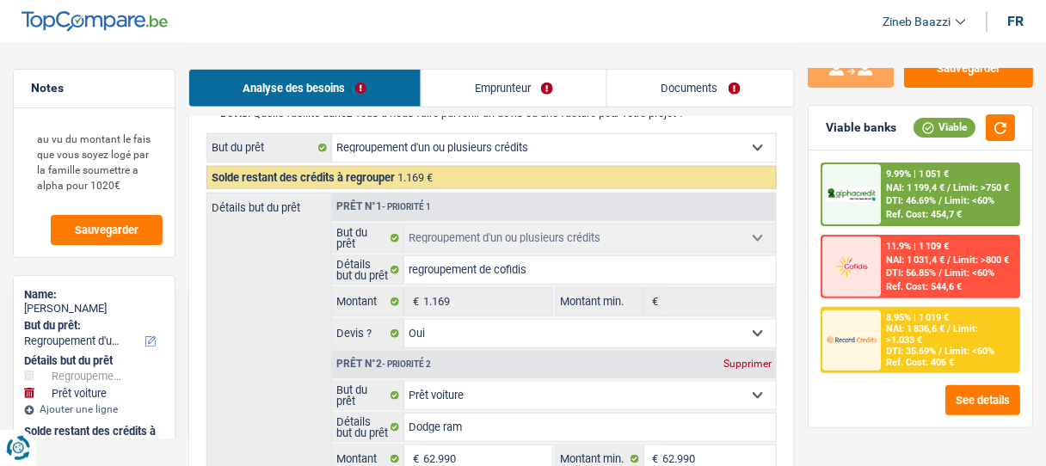
scroll to position [413, 0]
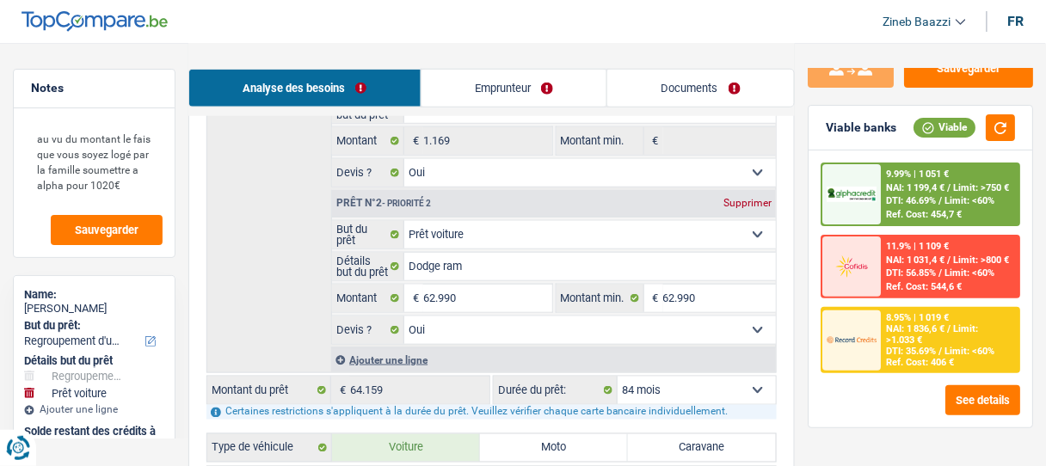
click at [920, 326] on span "NAI: 1 836,6 €" at bounding box center [916, 328] width 59 height 11
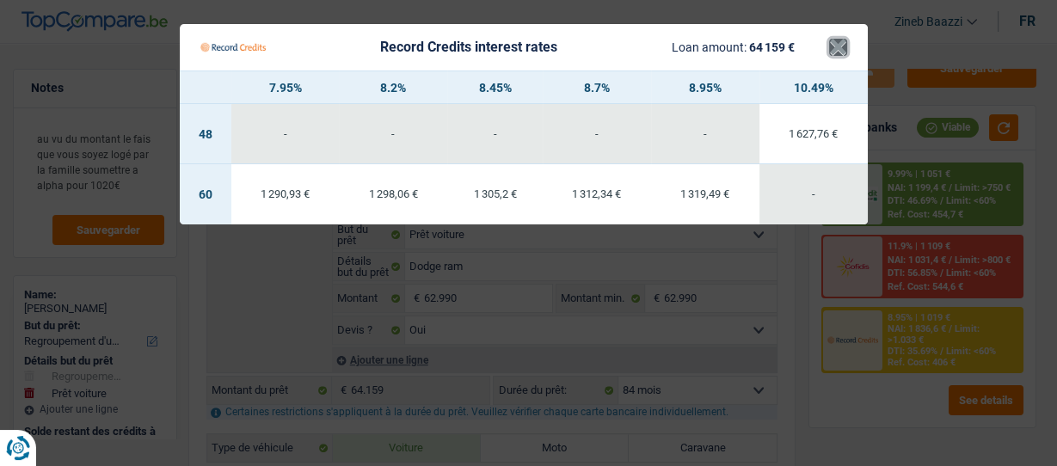
click at [847, 49] on button "×" at bounding box center [838, 47] width 18 height 17
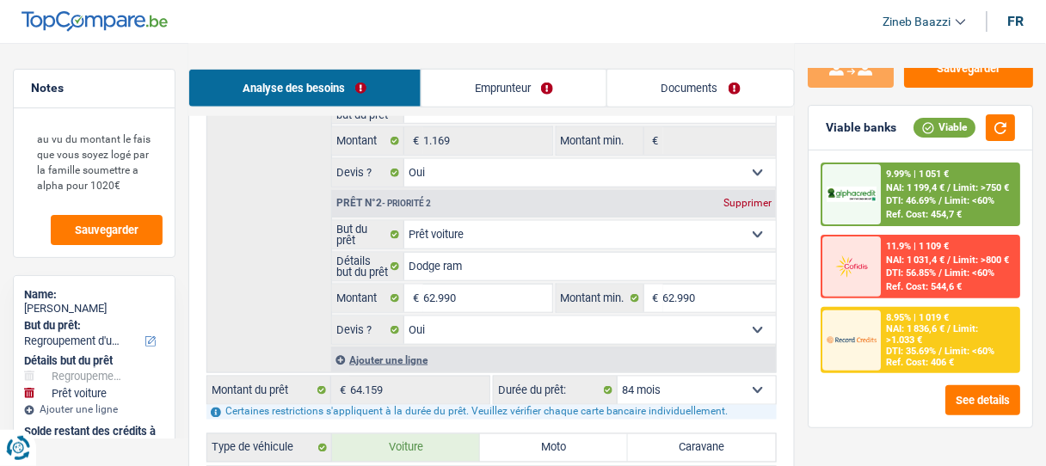
scroll to position [0, 0]
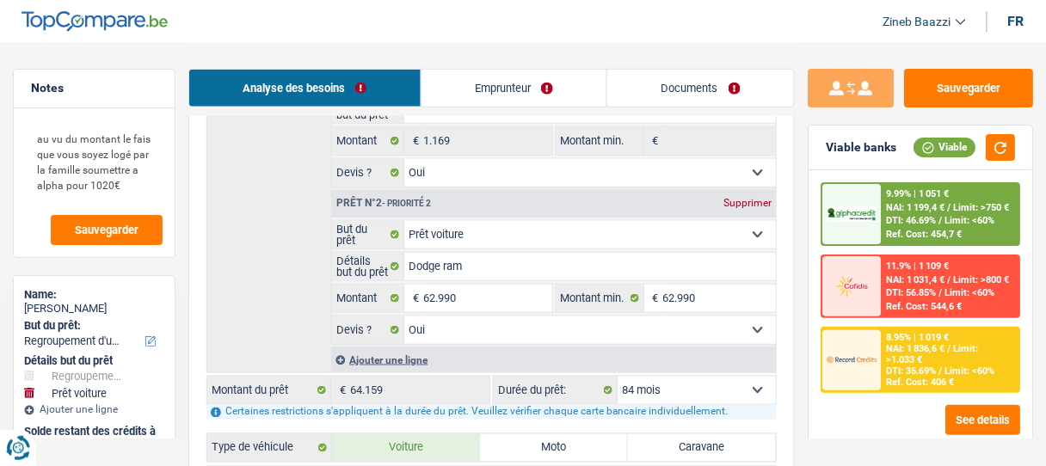
click at [659, 40] on header "Zineb Baazzi Se déconnecter fr" at bounding box center [523, 22] width 1046 height 44
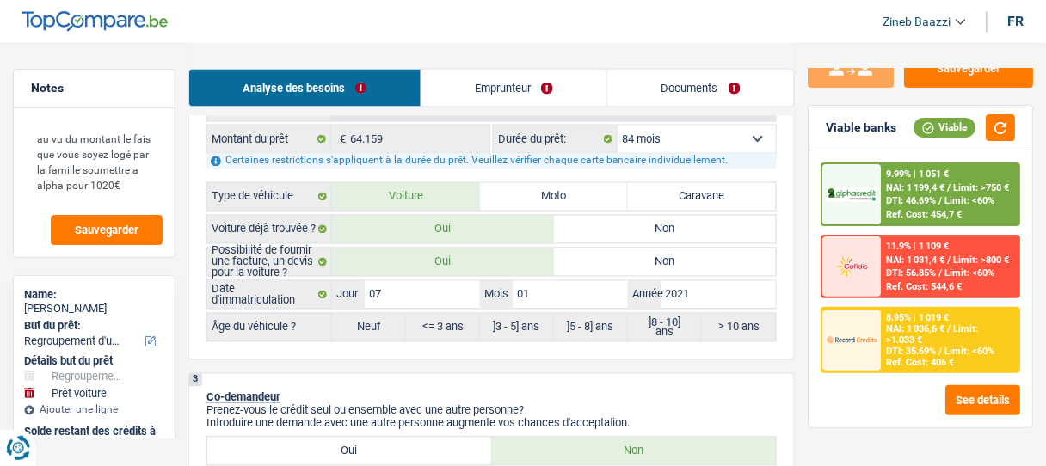
scroll to position [551, 0]
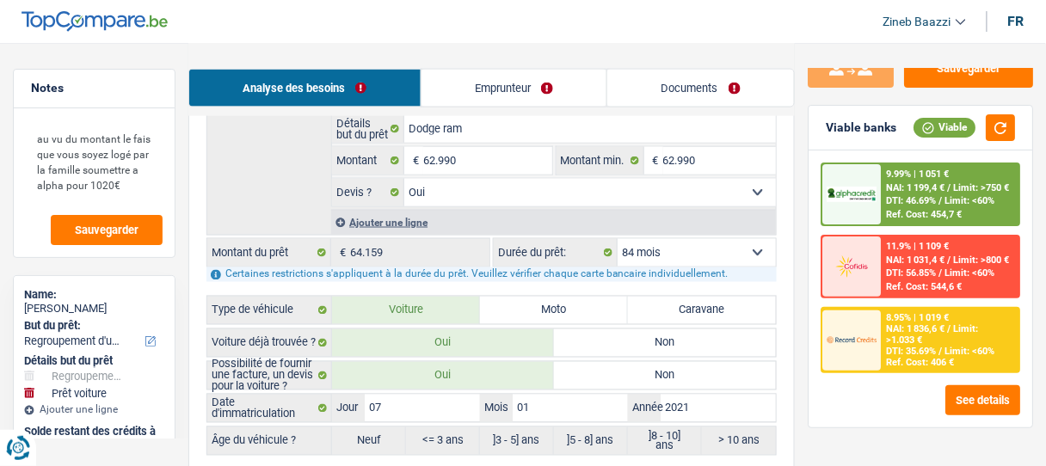
click at [523, 47] on div "Analyse des besoins Emprunteur Documents" at bounding box center [491, 79] width 607 height 73
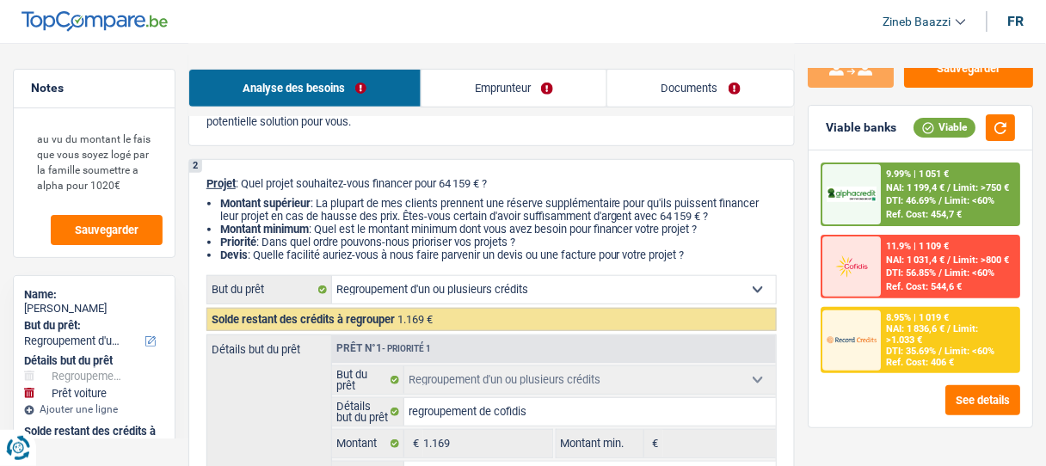
scroll to position [0, 0]
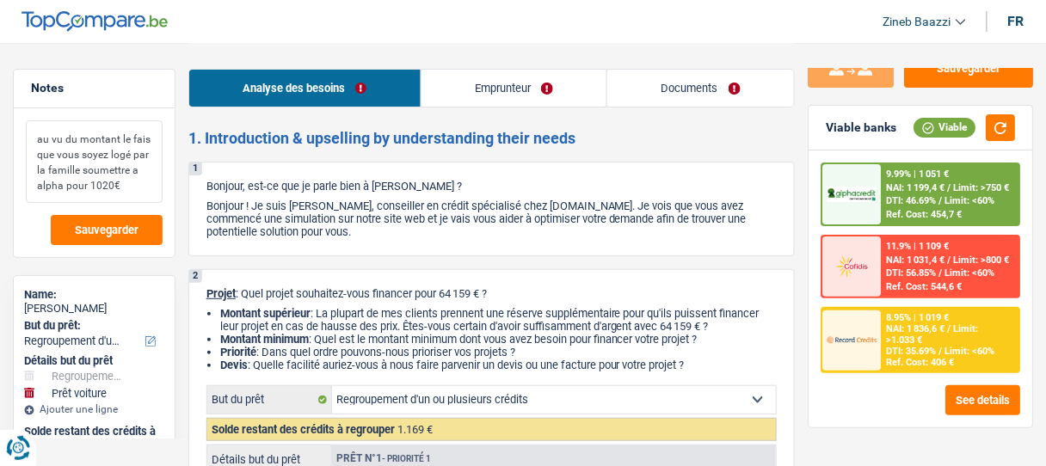
click at [144, 169] on textarea "au vu du montant le fais que vous soyez logé par la famille soumettre a alpha p…" at bounding box center [94, 161] width 137 height 83
drag, startPoint x: 132, startPoint y: 182, endPoint x: 35, endPoint y: 130, distance: 110.5
click at [35, 130] on textarea "au vu du montant le fais que vous soyez logé par la famille soumettre a alpha p…" at bounding box center [94, 161] width 137 height 83
click at [117, 226] on span "Sauvegarder" at bounding box center [107, 230] width 64 height 11
click at [125, 234] on span "Sauvegarder" at bounding box center [107, 230] width 64 height 11
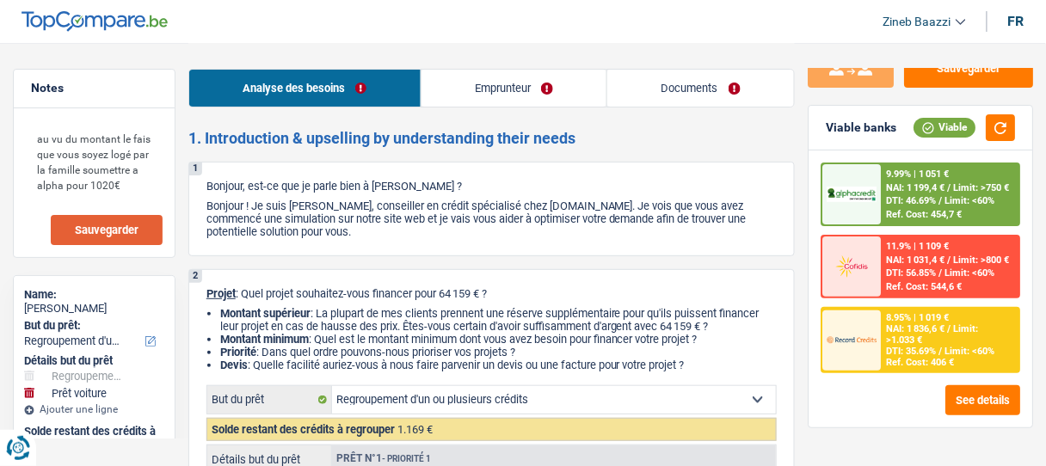
click at [642, 36] on header "Zineb Baazzi Se déconnecter fr" at bounding box center [523, 22] width 1046 height 44
click at [997, 124] on button "button" at bounding box center [1000, 127] width 29 height 27
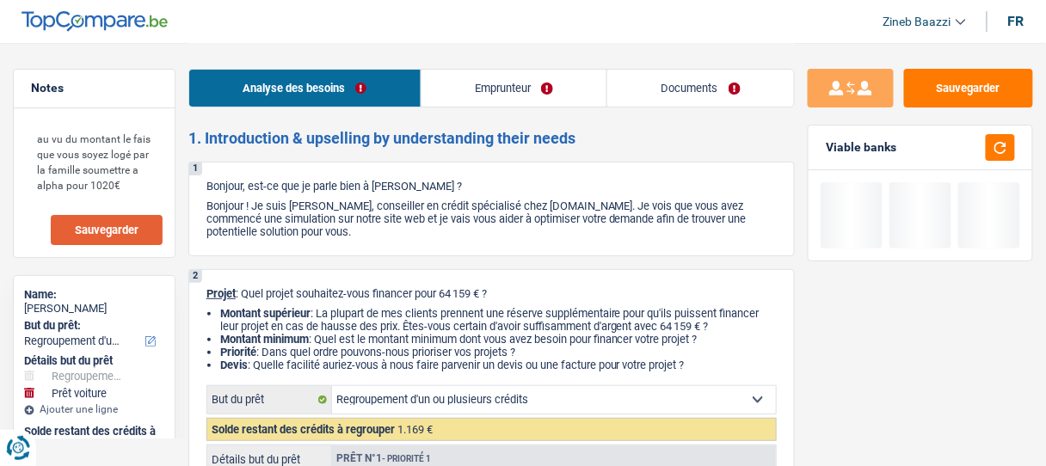
click at [738, 6] on header "Zineb Baazzi Se déconnecter fr" at bounding box center [523, 22] width 1046 height 44
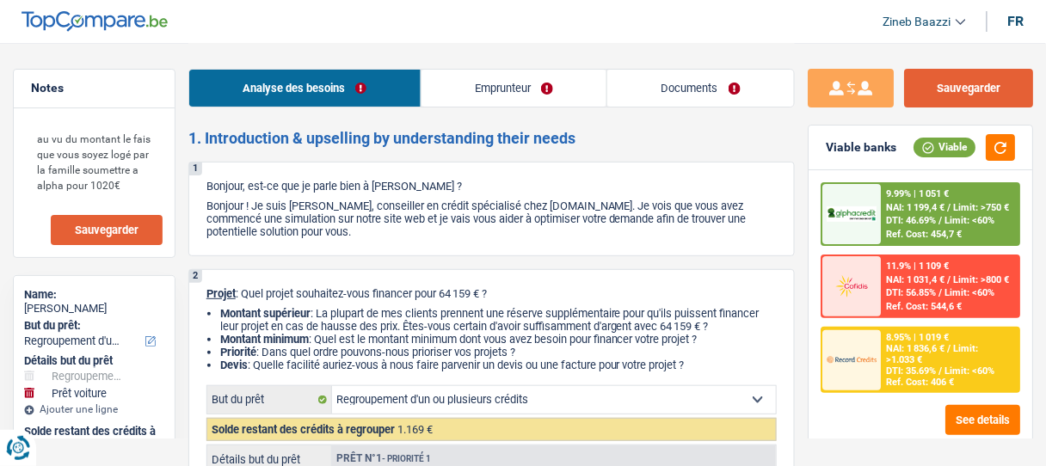
click at [957, 92] on button "Sauvegarder" at bounding box center [968, 88] width 129 height 39
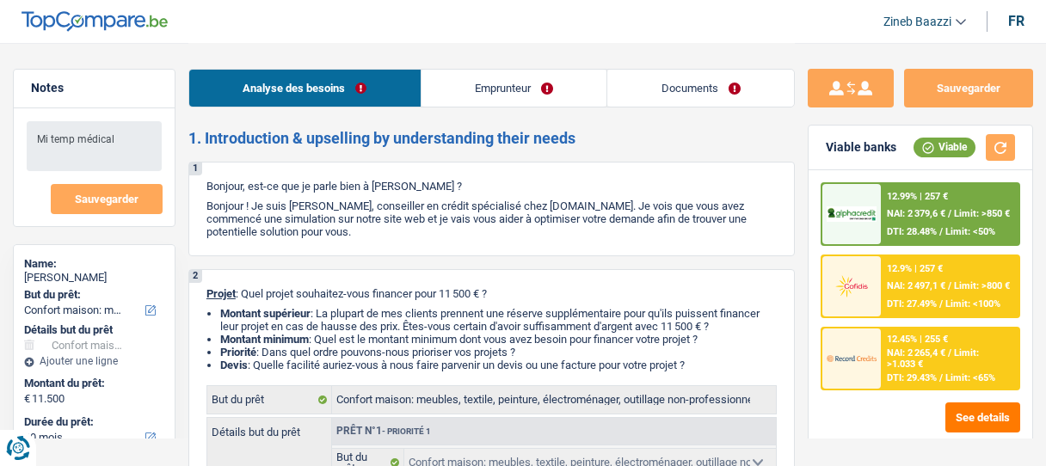
select select "household"
select select "60"
select select "household"
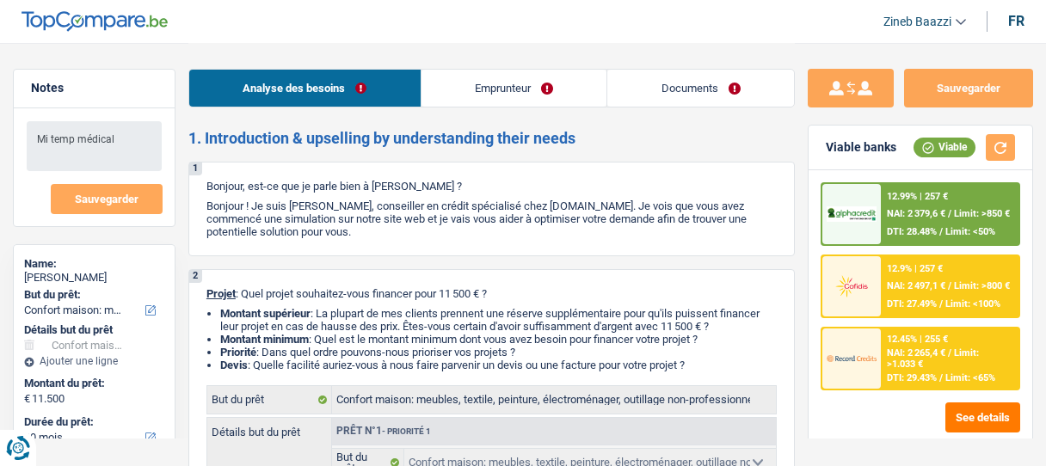
select select "60"
select select "privateEmployee"
select select "netSalary"
select select "mutualityIndemnity"
select select "familyAllowances"
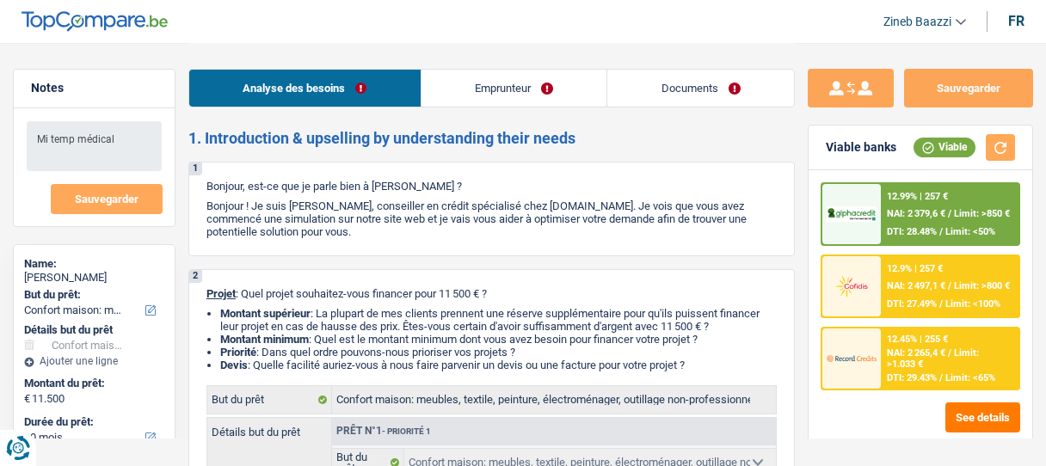
select select "mealVouchers"
select select "rents"
select select "personalLoan"
select select "homeFurnishingOrRelocation"
select select "48"
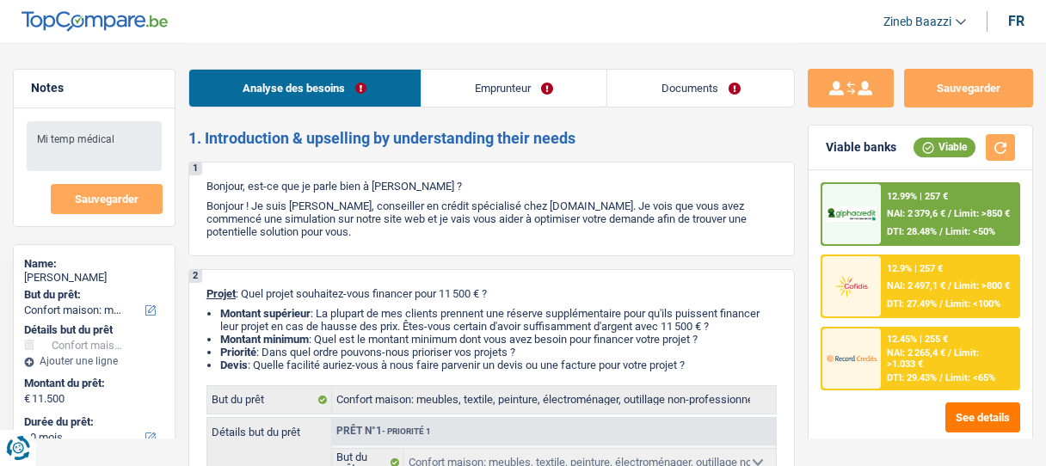
select select "household"
select select "60"
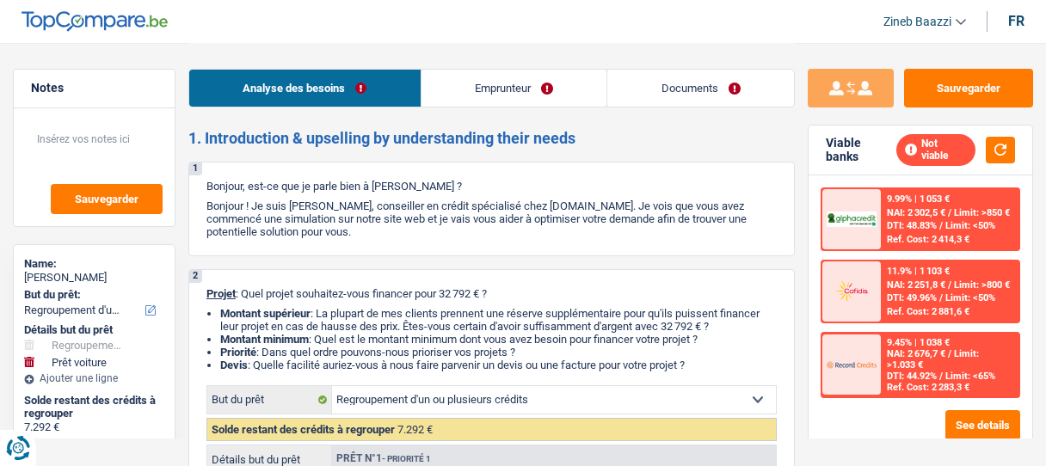
select select "refinancing"
select select "car"
select select "120"
select select "refinancing"
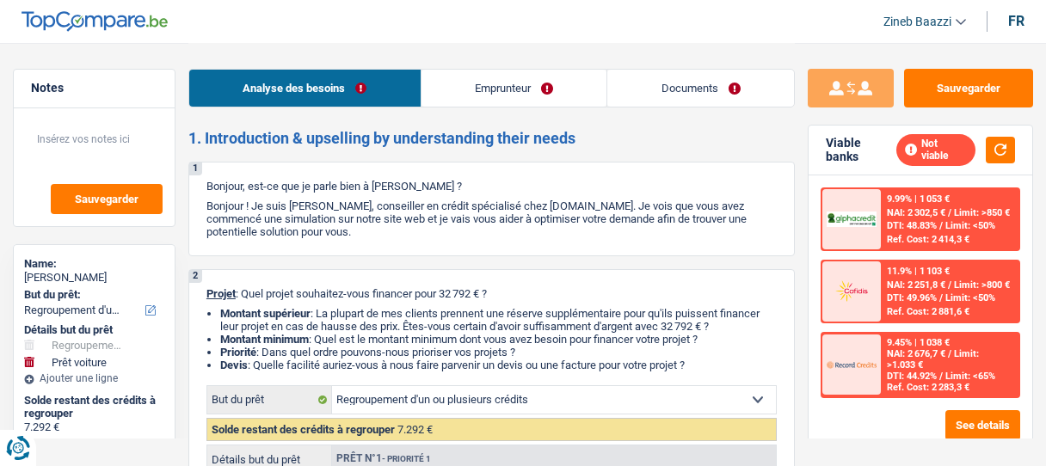
select select "refinancing"
select select "car"
select select "120"
select select "worker"
select select "netSalary"
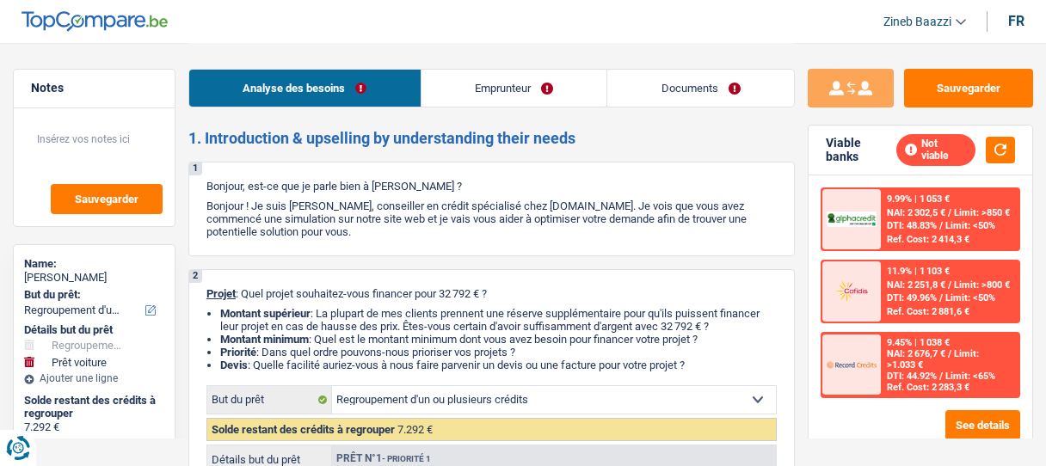
select select "rents"
select select "carLoan"
select select "42"
select select "refinancing"
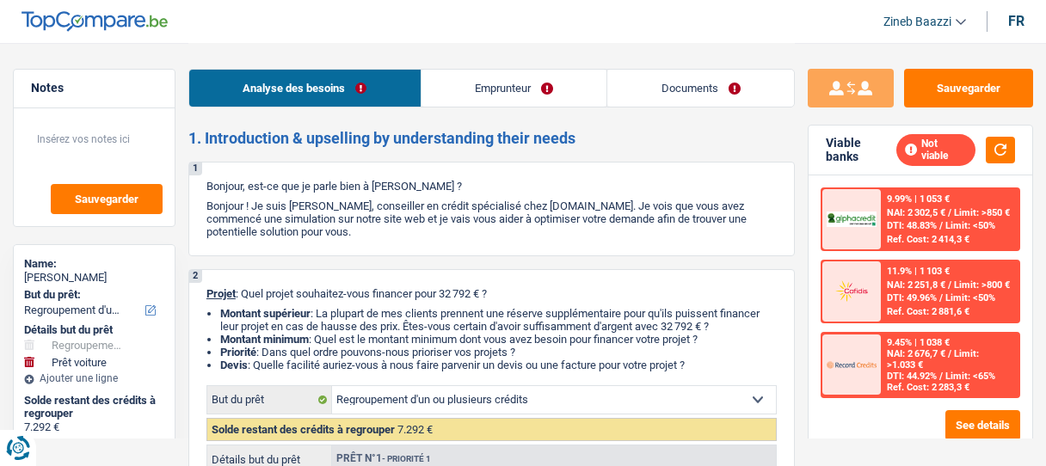
select select "car"
select select "120"
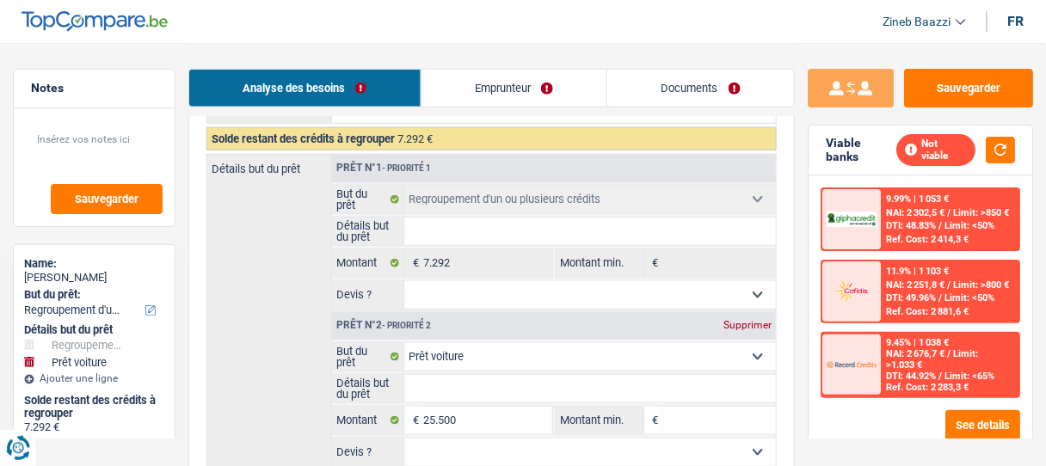
scroll to position [275, 0]
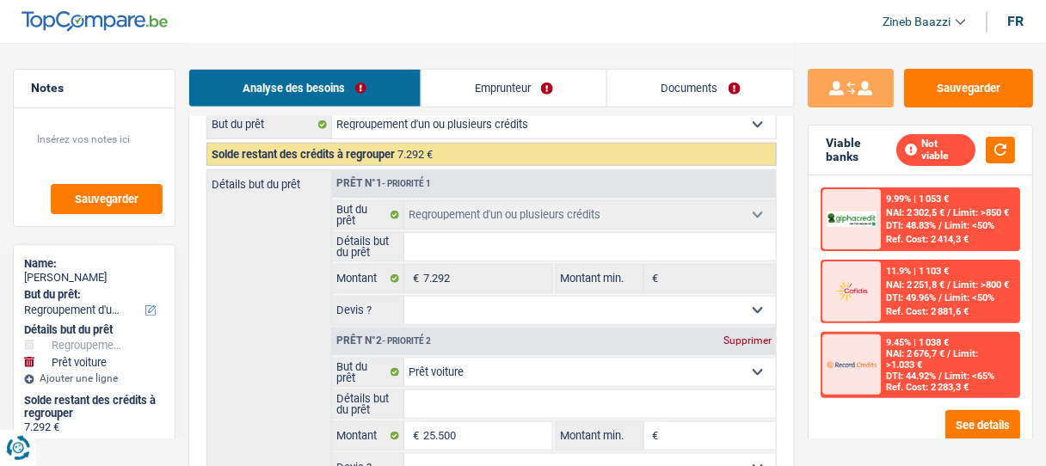
click at [445, 238] on input "Détails but du prêt" at bounding box center [590, 247] width 372 height 28
type input "r"
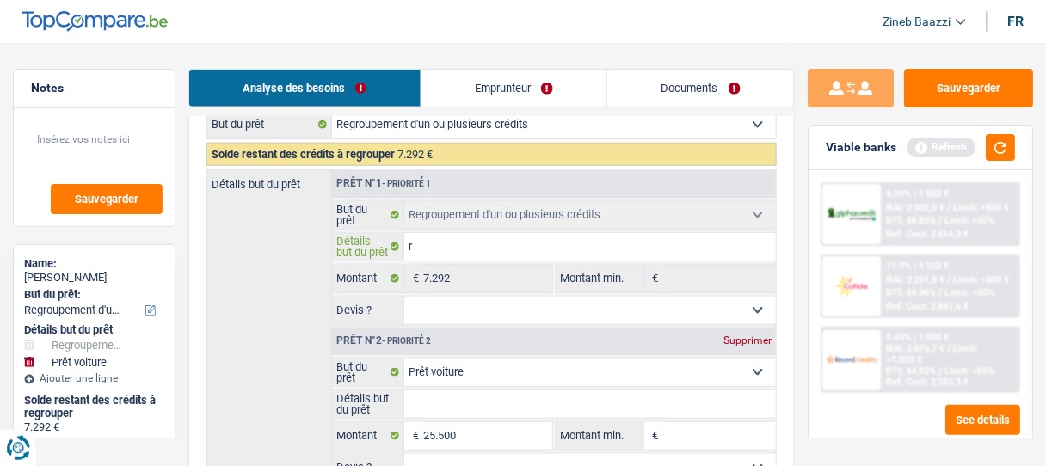
type input "re"
type input "reg"
type input "rego"
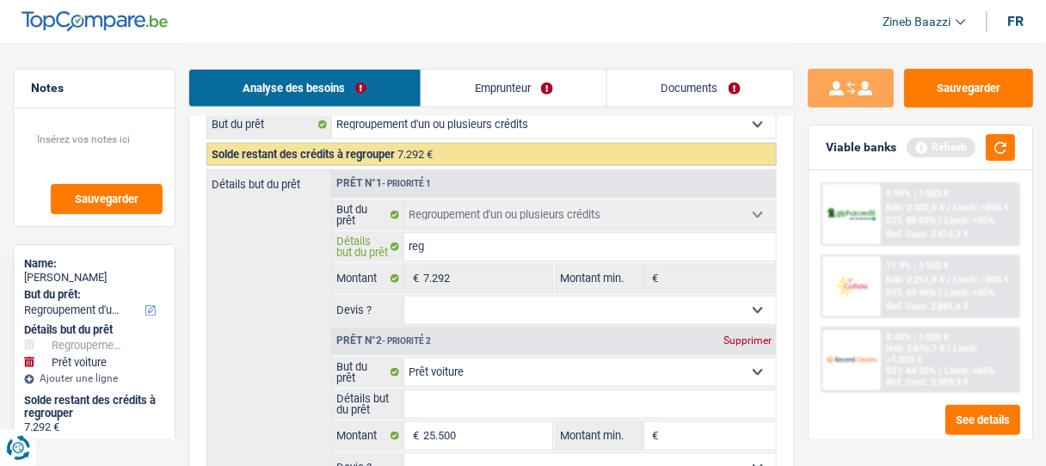
type input "rego"
type input "regou"
type input "regoup"
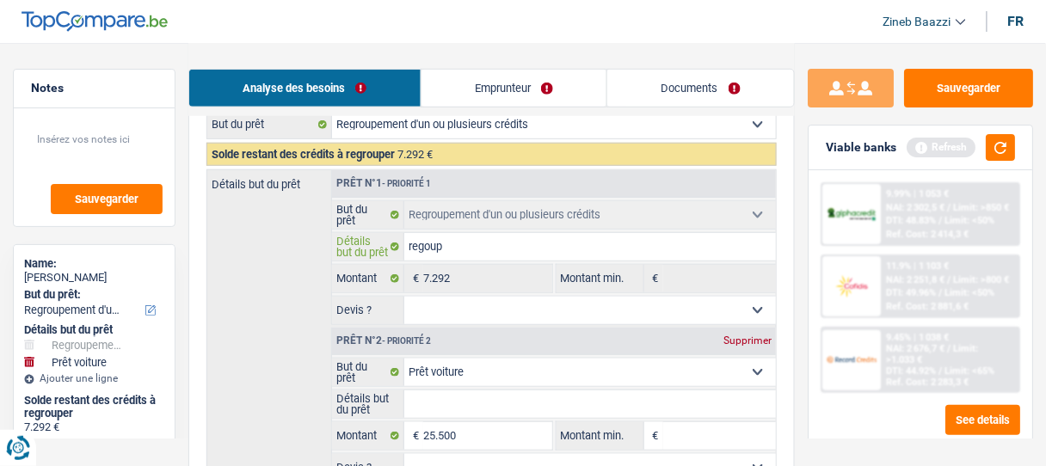
type input "regoupr"
type input "regoup"
type input "regou"
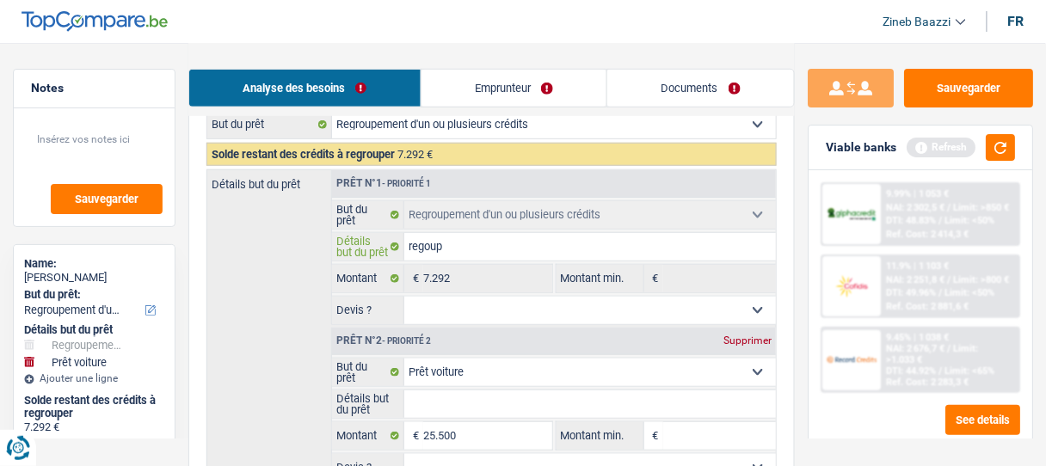
type input "regou"
type input "rego"
type input "reg"
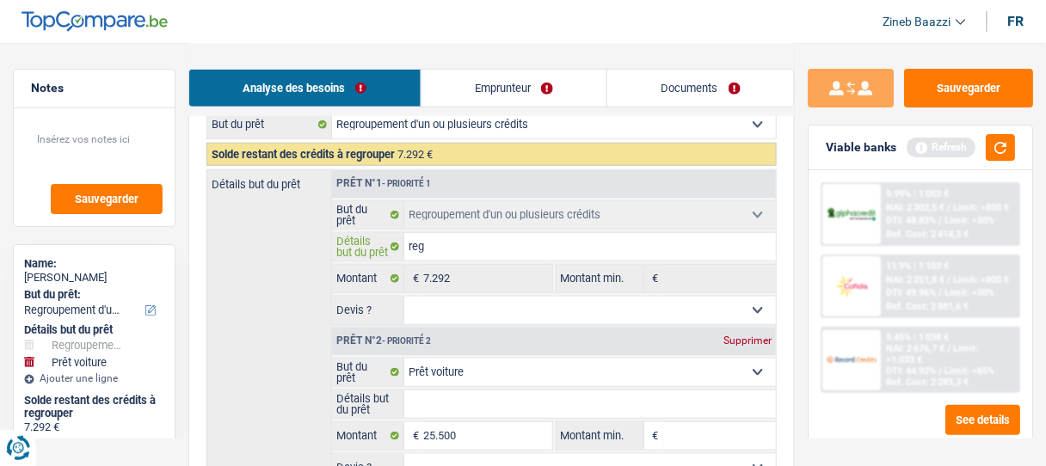
type input "regr"
type input "regro"
type input "regrou"
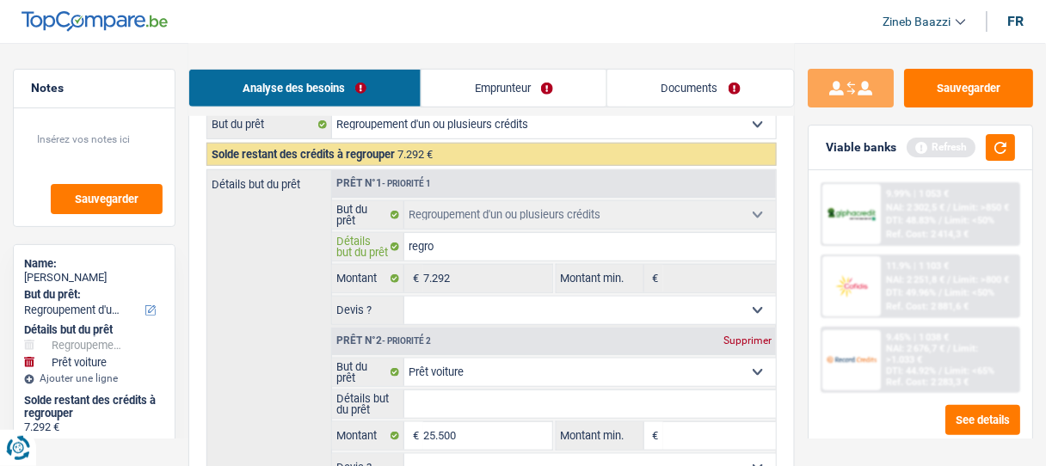
type input "regrou"
type input "regroup"
type input "regroupe"
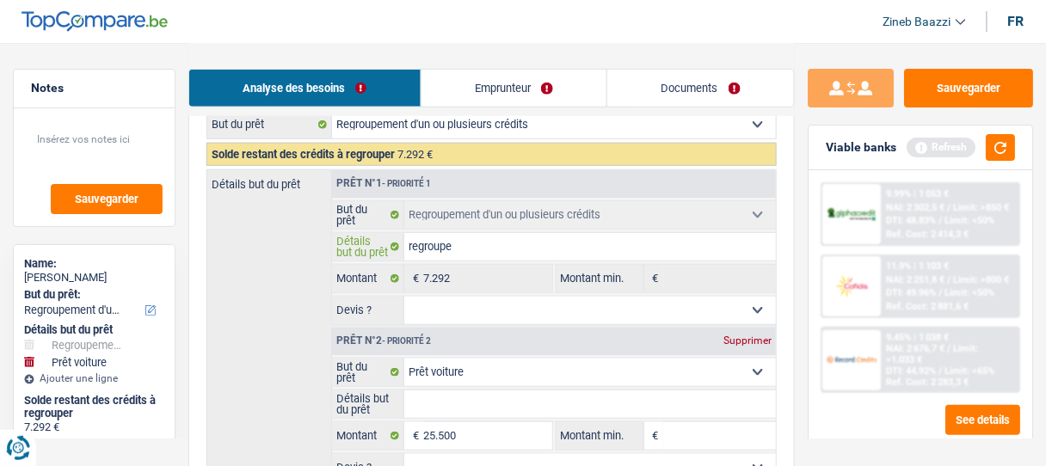
type input "regroupem"
type input "regroupeme"
type input "regroupemen"
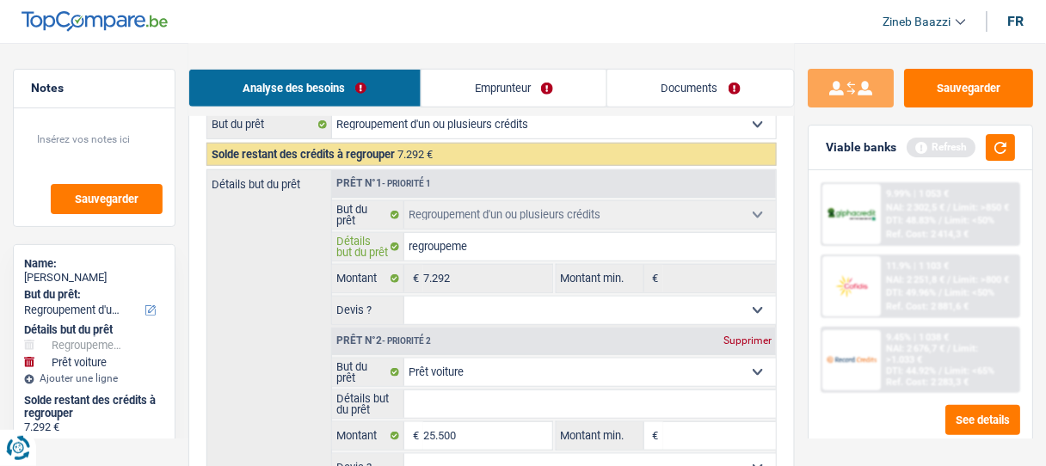
type input "regroupemen"
type input "regroupement"
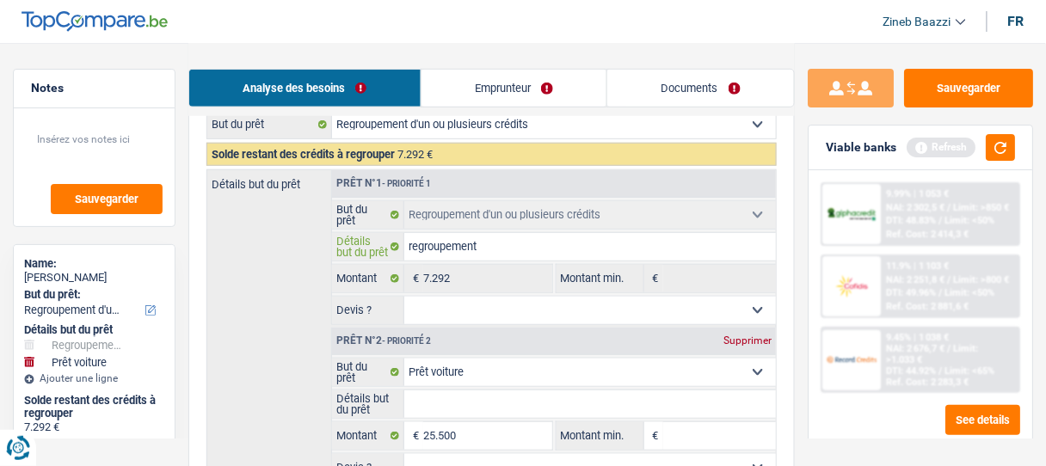
type input "regroupement"
click at [450, 301] on select "Oui Non Non répondu Sélectionner une option" at bounding box center [590, 311] width 372 height 28
click at [237, 286] on div "Détails but du prêt Prêt n°1 - Priorité 1 Confort maison: meubles, textile, pei…" at bounding box center [491, 340] width 570 height 342
click at [988, 145] on button "button" at bounding box center [1000, 147] width 29 height 27
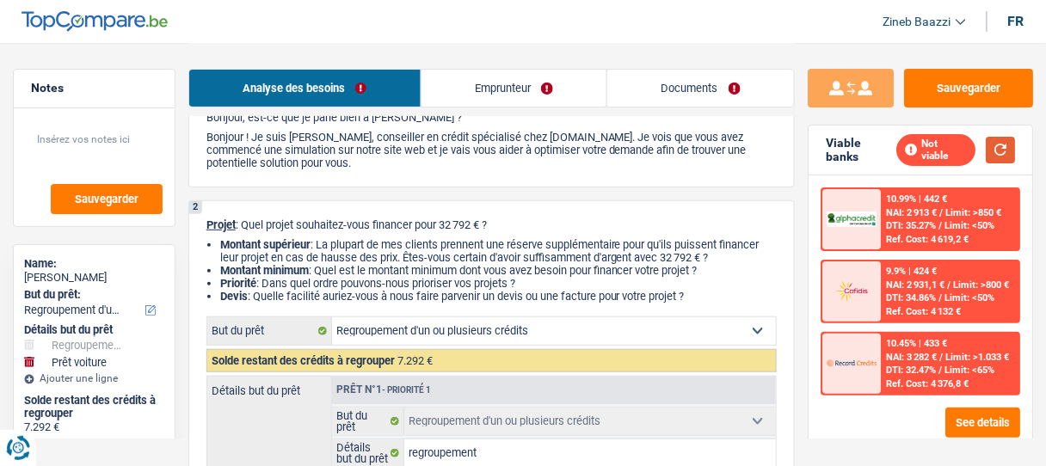
scroll to position [0, 0]
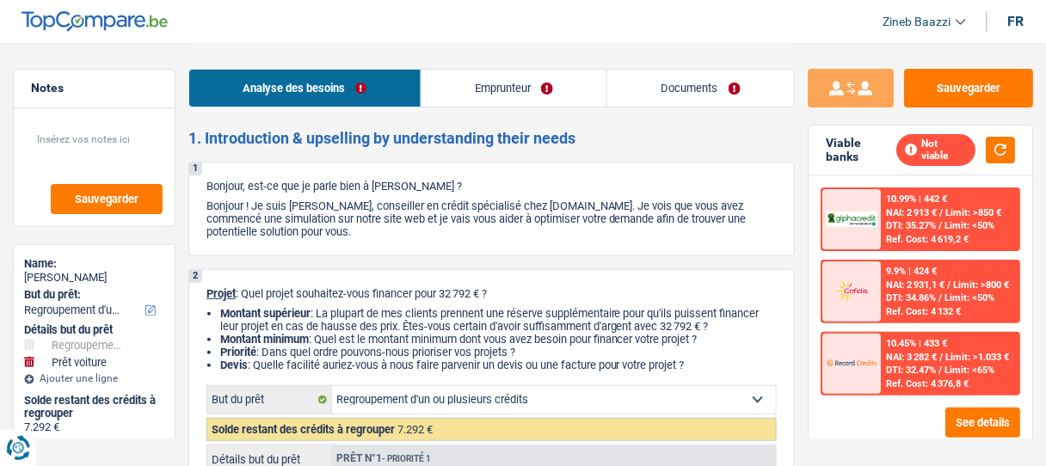
click at [484, 87] on link "Emprunteur" at bounding box center [515, 88] width 186 height 37
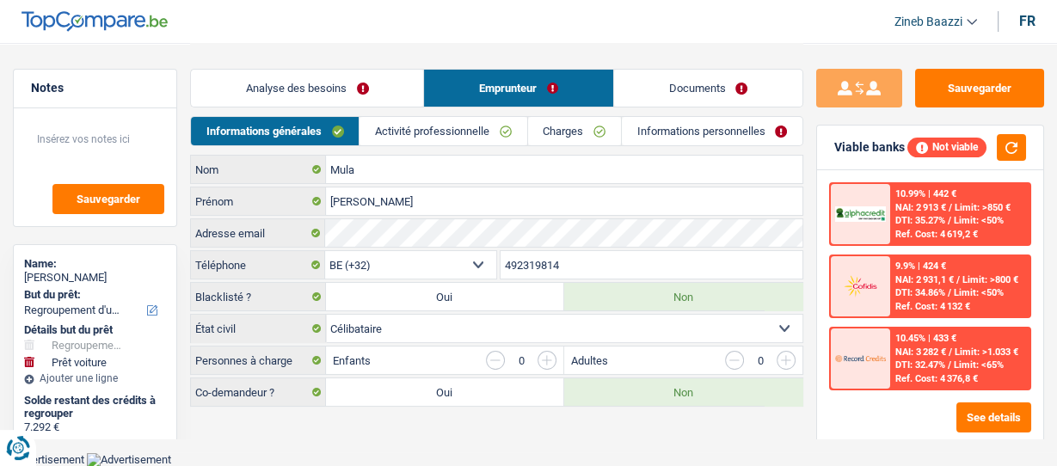
click at [398, 138] on link "Activité professionnelle" at bounding box center [443, 131] width 167 height 28
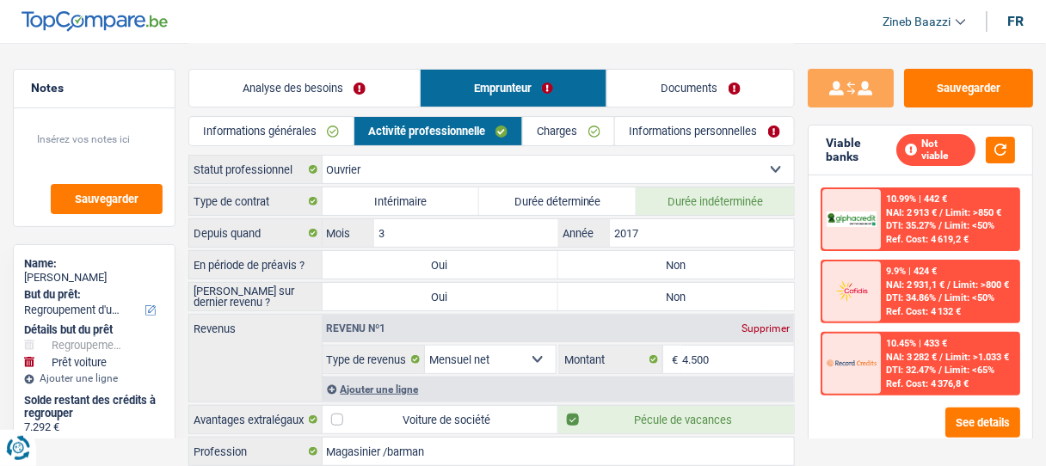
click at [639, 275] on label "Non" at bounding box center [676, 265] width 236 height 28
click at [639, 275] on input "Non" at bounding box center [676, 265] width 236 height 28
radio input "true"
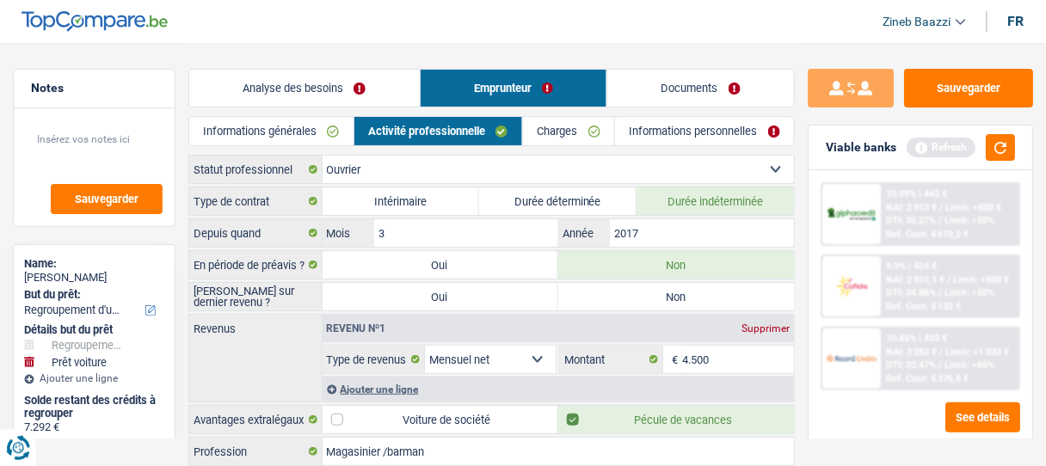
click at [619, 254] on label "Non" at bounding box center [676, 265] width 236 height 28
click at [619, 254] on input "Non" at bounding box center [676, 265] width 236 height 28
click at [594, 263] on label "Non" at bounding box center [676, 265] width 236 height 28
click at [594, 263] on input "Non" at bounding box center [676, 265] width 236 height 28
drag, startPoint x: 517, startPoint y: 203, endPoint x: 441, endPoint y: 225, distance: 78.7
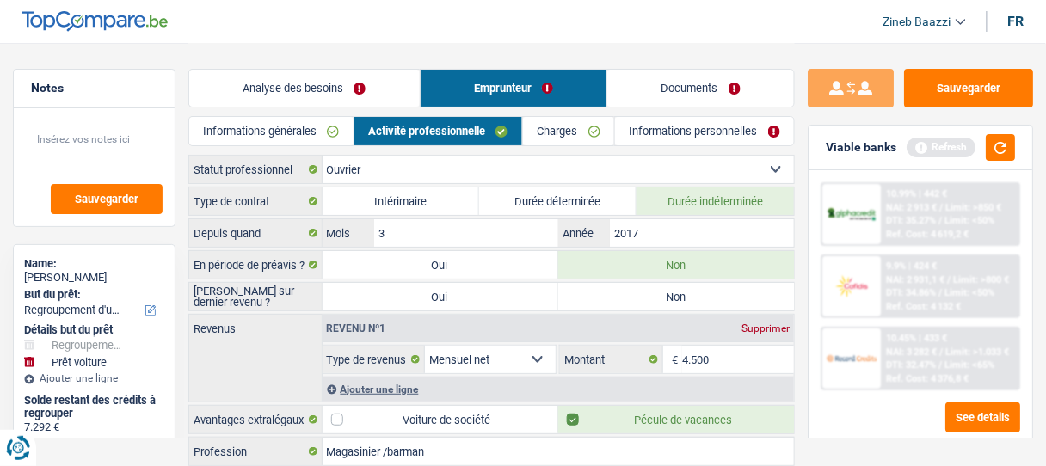
click at [517, 203] on label "Durée déterminée" at bounding box center [557, 202] width 157 height 28
click at [517, 203] on input "Durée déterminée" at bounding box center [557, 202] width 157 height 28
radio input "true"
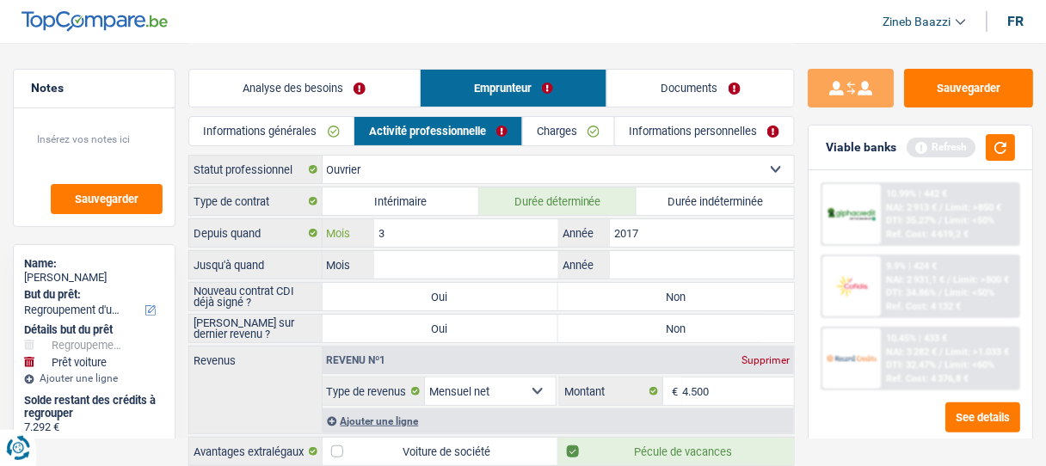
click at [406, 240] on input "3" at bounding box center [466, 233] width 184 height 28
click at [457, 257] on input "Mois" at bounding box center [466, 265] width 184 height 28
type input "01"
type input "2026"
click at [1001, 130] on div "Viable banks Refresh" at bounding box center [921, 148] width 224 height 45
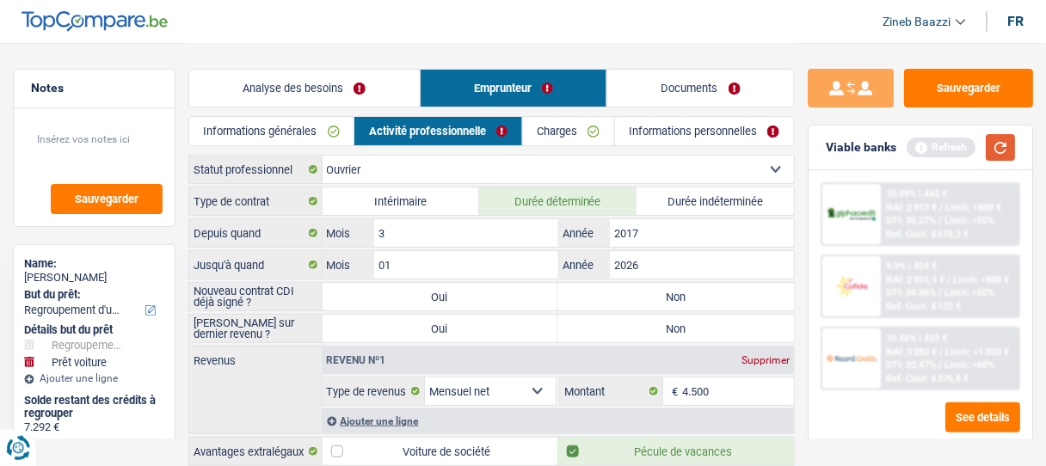
click at [1001, 151] on button "button" at bounding box center [1000, 147] width 29 height 27
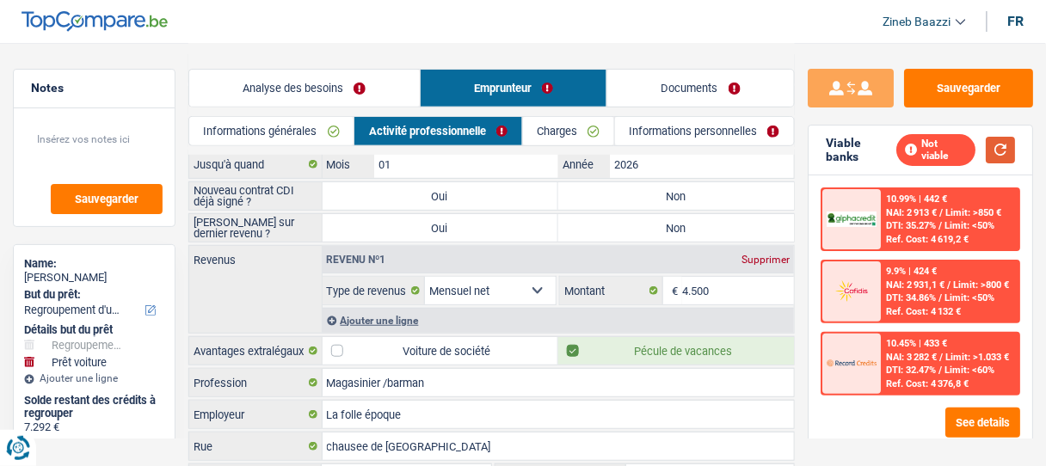
scroll to position [69, 0]
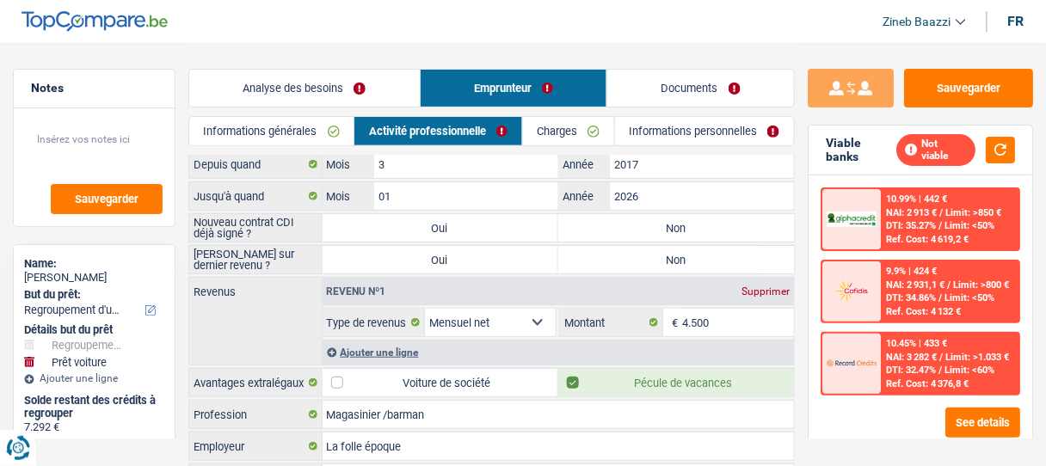
click at [736, 80] on link "Documents" at bounding box center [700, 88] width 187 height 37
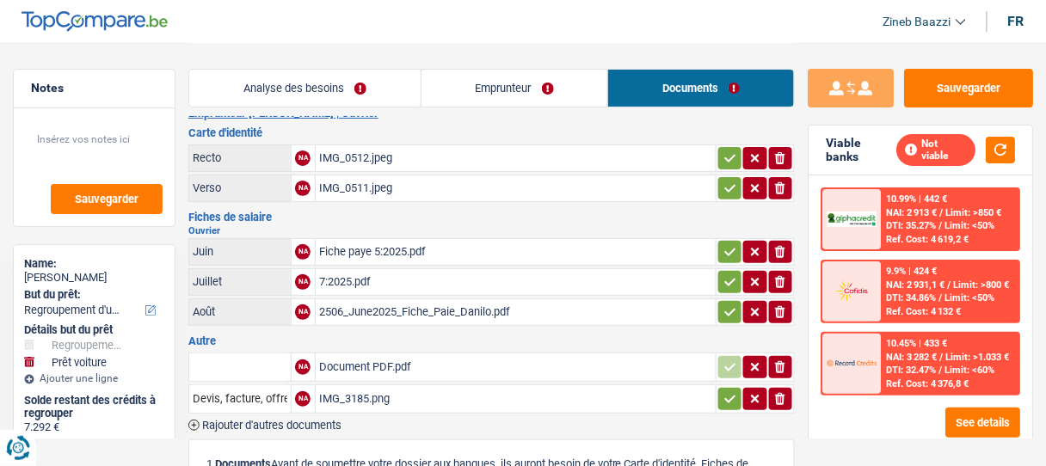
scroll to position [0, 0]
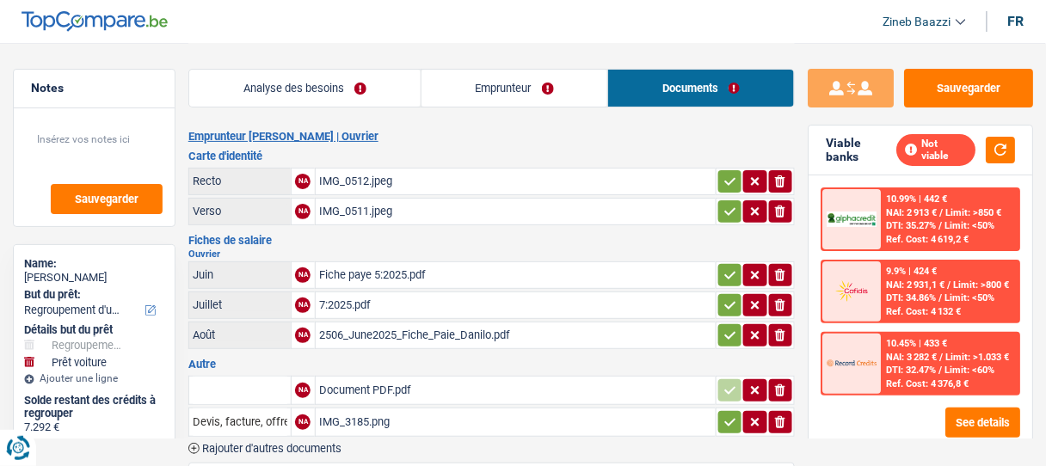
click at [533, 84] on link "Emprunteur" at bounding box center [515, 88] width 187 height 37
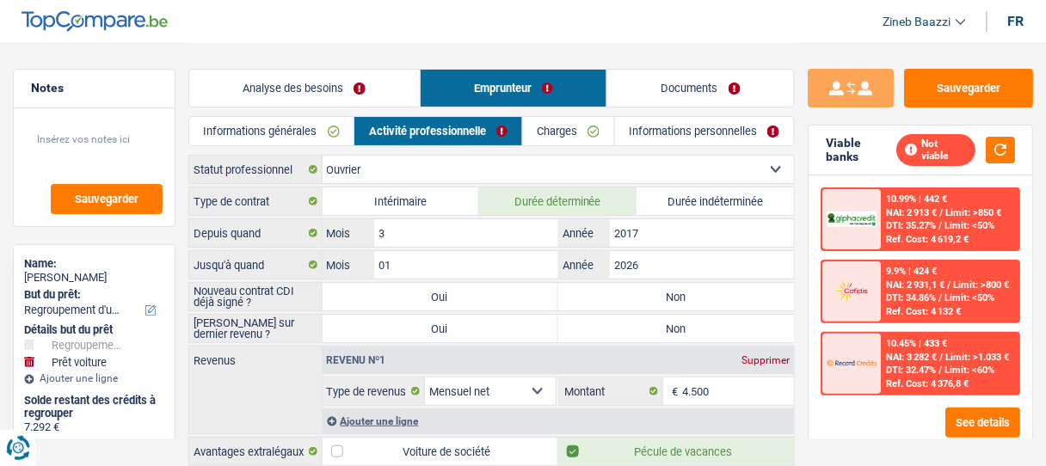
click at [636, 297] on label "Non" at bounding box center [676, 297] width 236 height 28
click at [636, 297] on input "Non" at bounding box center [676, 297] width 236 height 28
radio input "true"
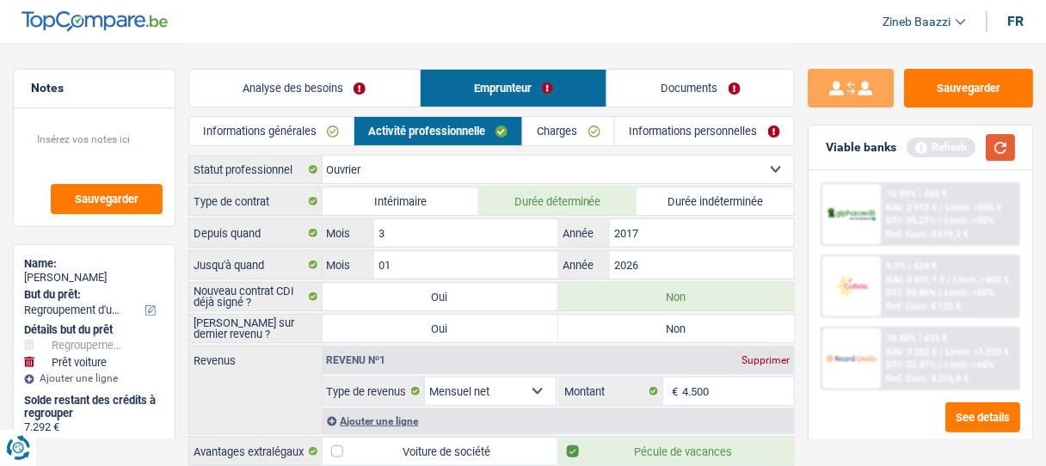
click at [1000, 141] on button "button" at bounding box center [1000, 147] width 29 height 27
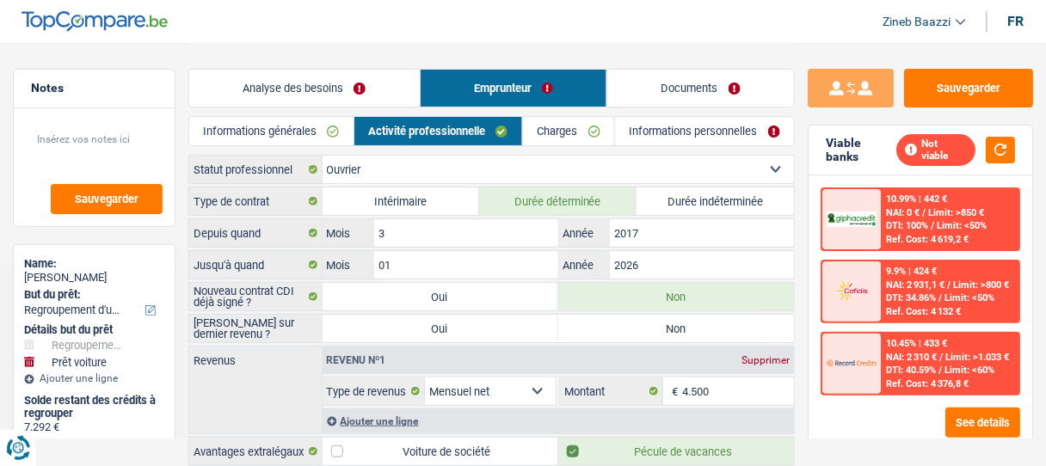
click at [616, 321] on label "Non" at bounding box center [676, 329] width 236 height 28
click at [616, 321] on input "Non" at bounding box center [676, 329] width 236 height 28
radio input "true"
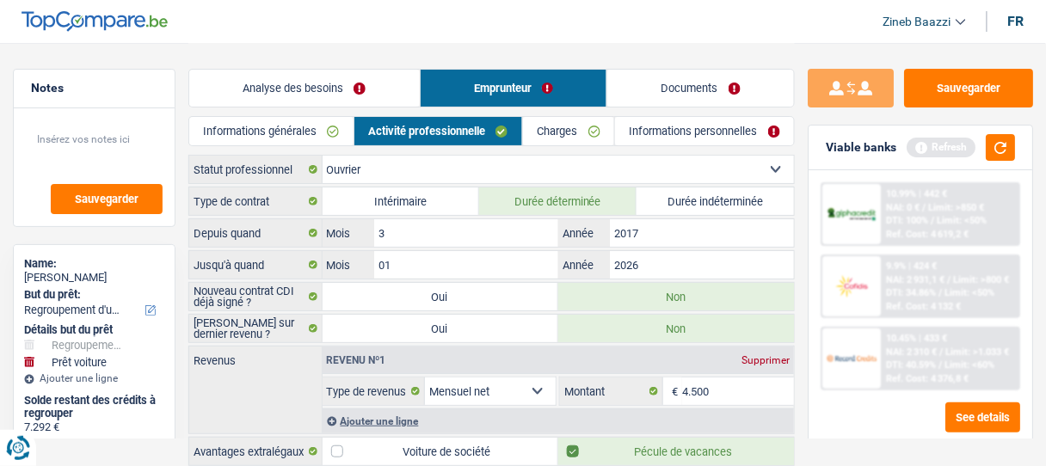
scroll to position [69, 0]
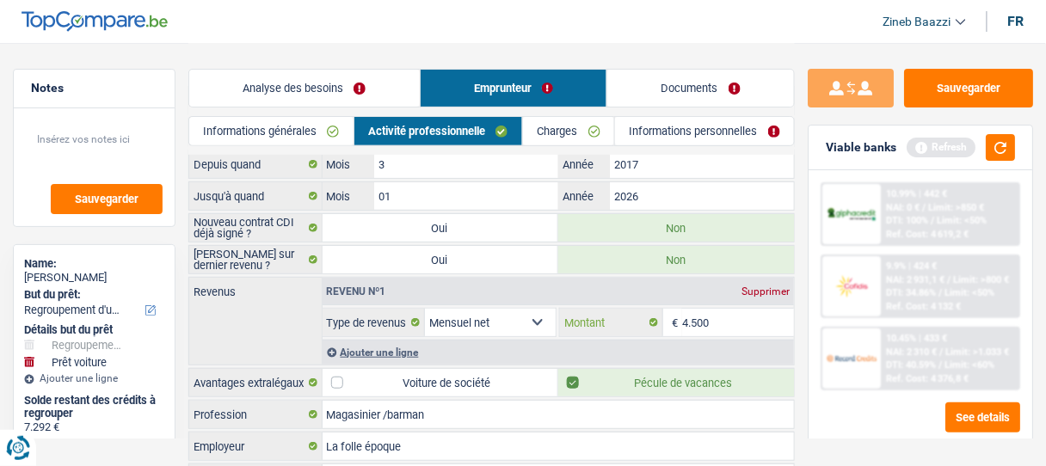
click at [687, 323] on input "4.500" at bounding box center [738, 323] width 112 height 28
type input "3.300"
click at [377, 341] on div "Ajouter une ligne" at bounding box center [559, 352] width 472 height 25
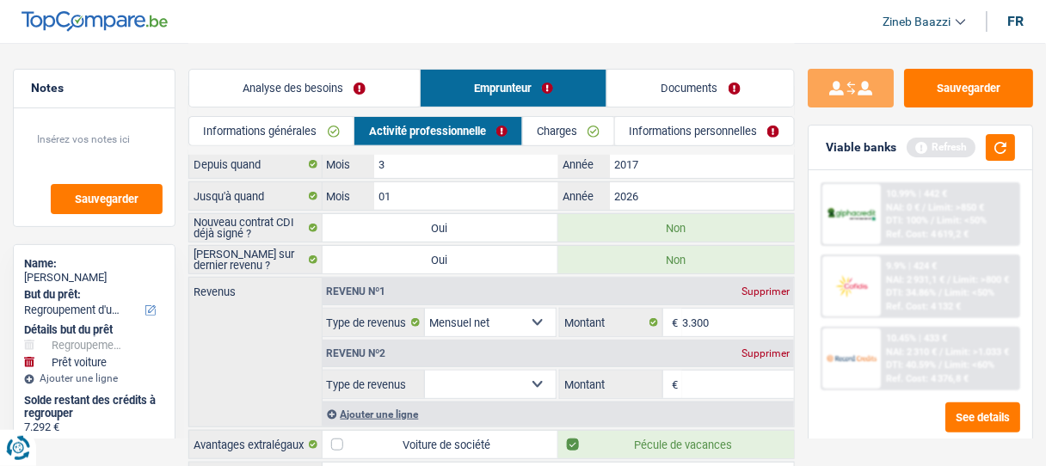
click at [514, 376] on select "Allocation d'handicap Allocations chômage Allocations familiales Chèques repas …" at bounding box center [490, 385] width 131 height 28
select select "other"
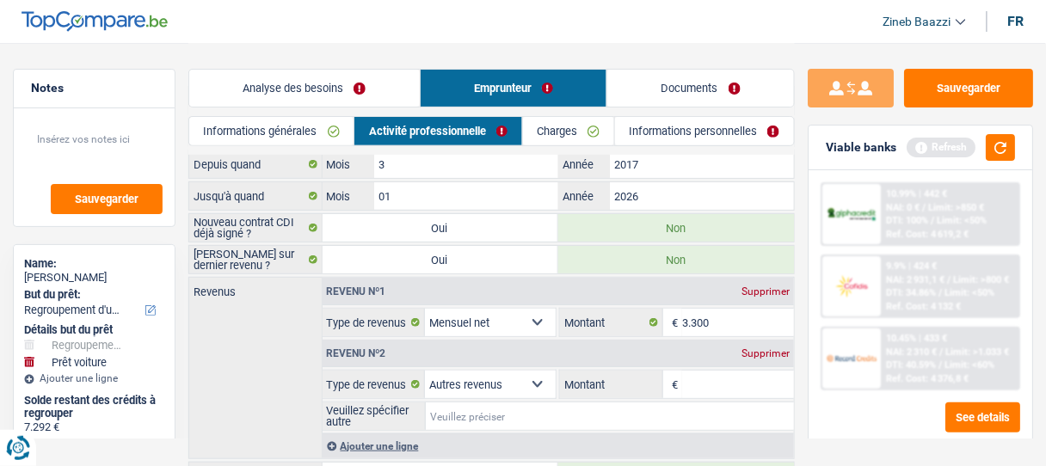
click at [530, 416] on input "Veuillez spécifier autre" at bounding box center [610, 417] width 368 height 28
type input "flexi job 8 ans"
click at [726, 379] on input "Montant" at bounding box center [738, 385] width 112 height 28
type input "3.000"
click at [715, 316] on input "3.300" at bounding box center [738, 323] width 112 height 28
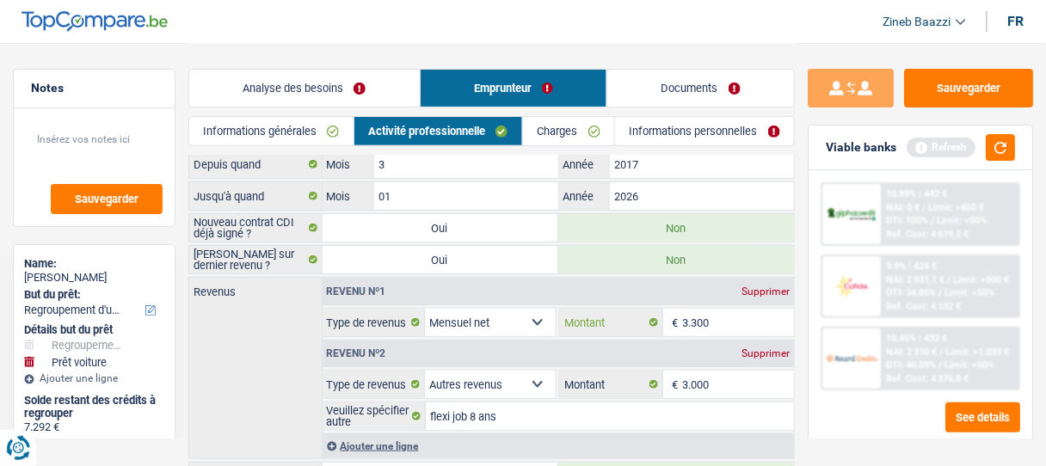
click at [715, 316] on input "3.300" at bounding box center [738, 323] width 112 height 28
type input "2.200"
click at [1001, 153] on button "button" at bounding box center [1000, 147] width 29 height 27
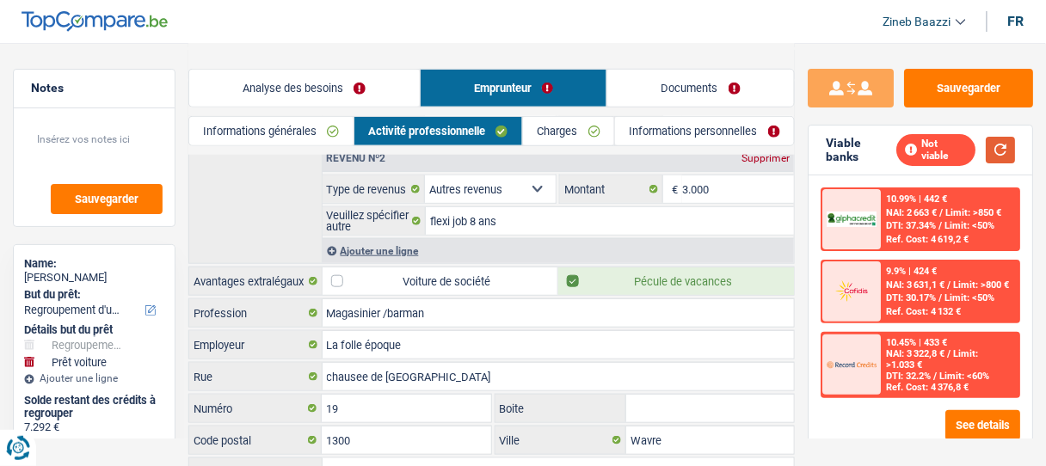
scroll to position [344, 0]
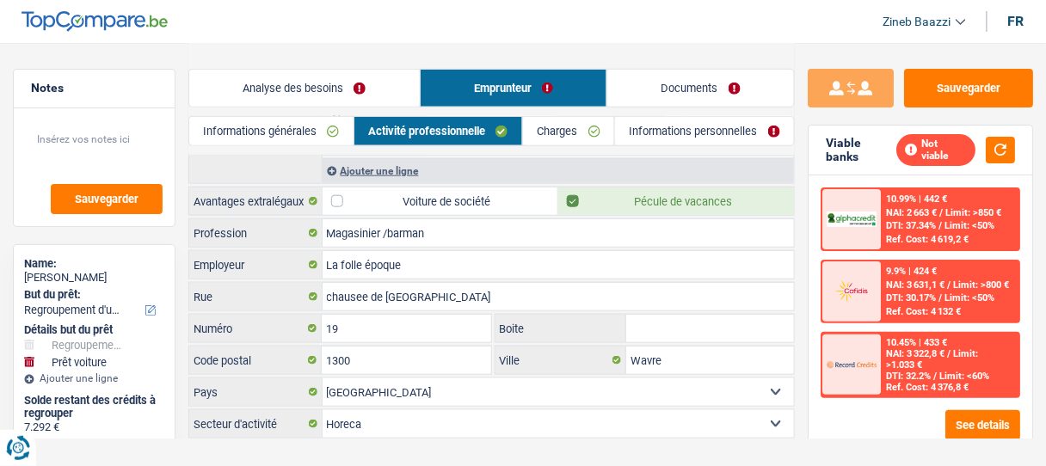
click at [553, 130] on link "Charges" at bounding box center [568, 131] width 91 height 28
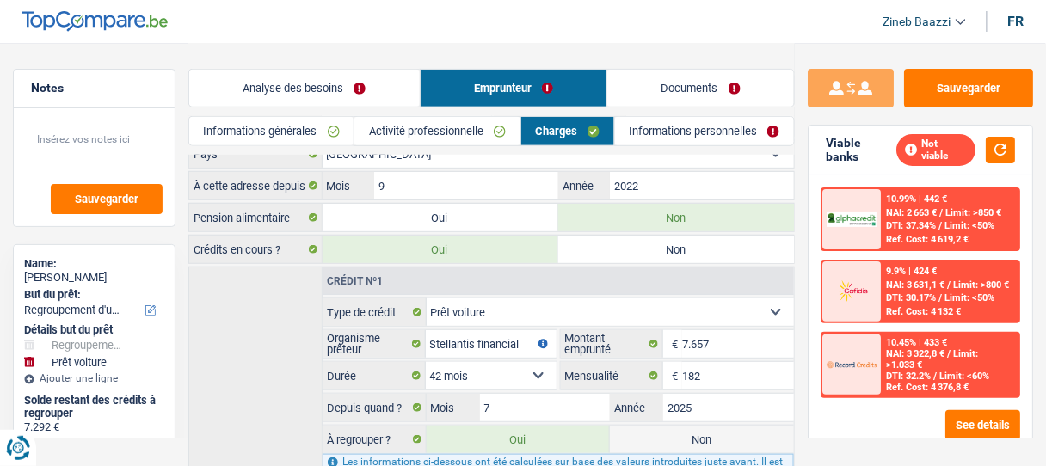
scroll to position [0, 0]
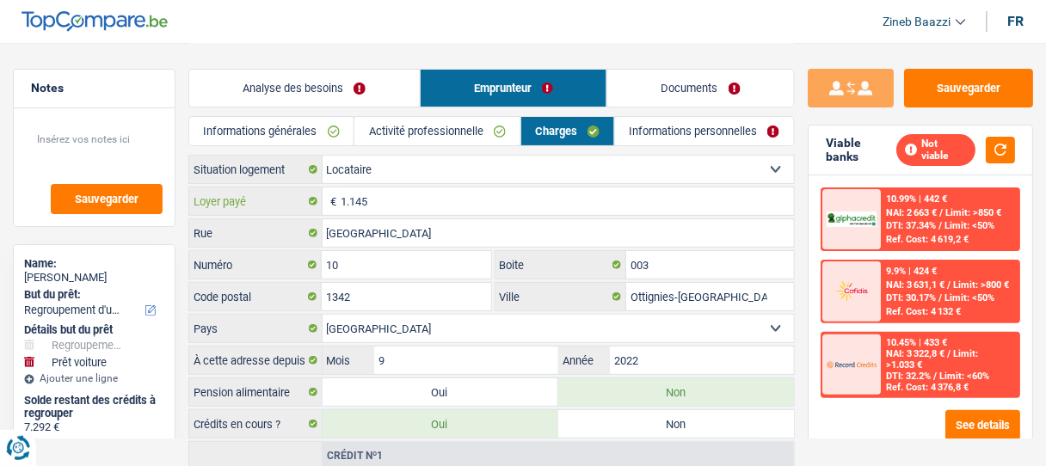
click at [376, 199] on input "1.145" at bounding box center [568, 202] width 453 height 28
click at [395, 203] on input "1.145" at bounding box center [568, 202] width 453 height 28
click at [434, 232] on input "[GEOGRAPHIC_DATA]" at bounding box center [559, 233] width 472 height 28
click at [384, 200] on input "1.145" at bounding box center [568, 202] width 453 height 28
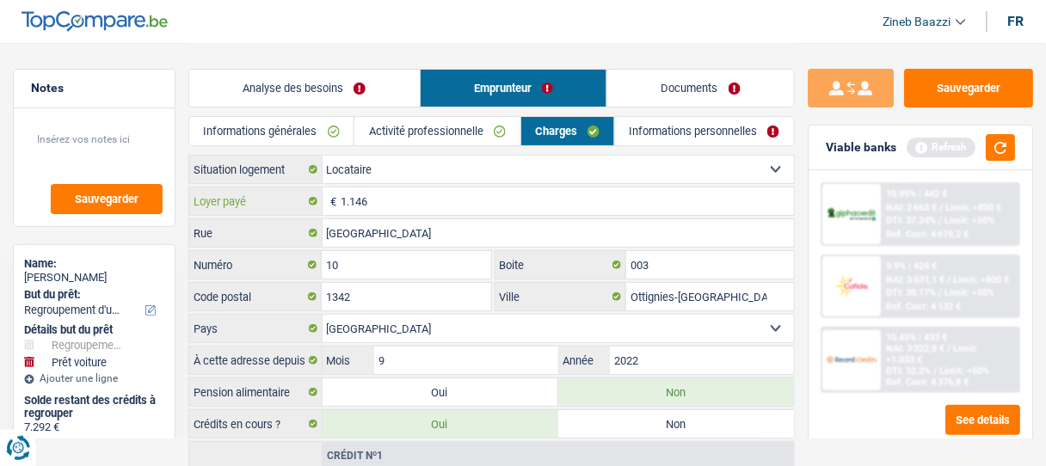
type input "1.146"
click at [417, 260] on input "10" at bounding box center [406, 265] width 169 height 28
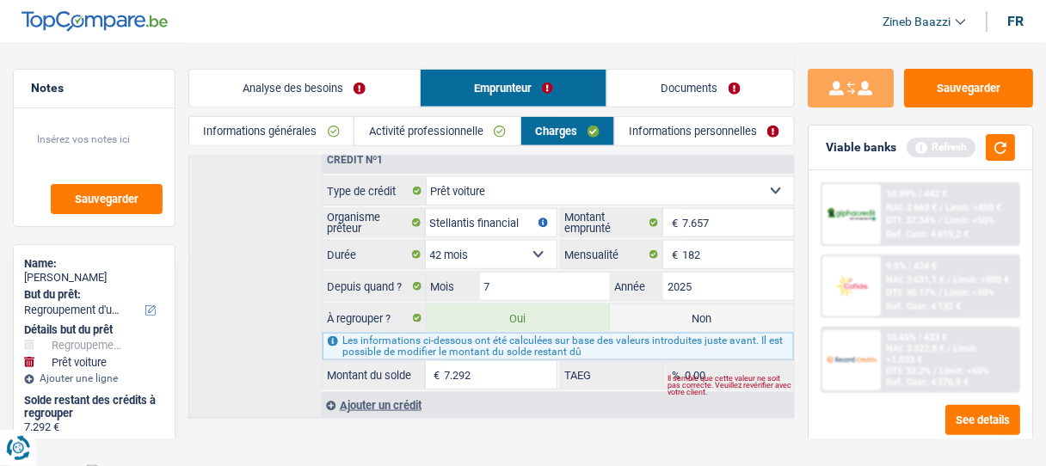
scroll to position [227, 0]
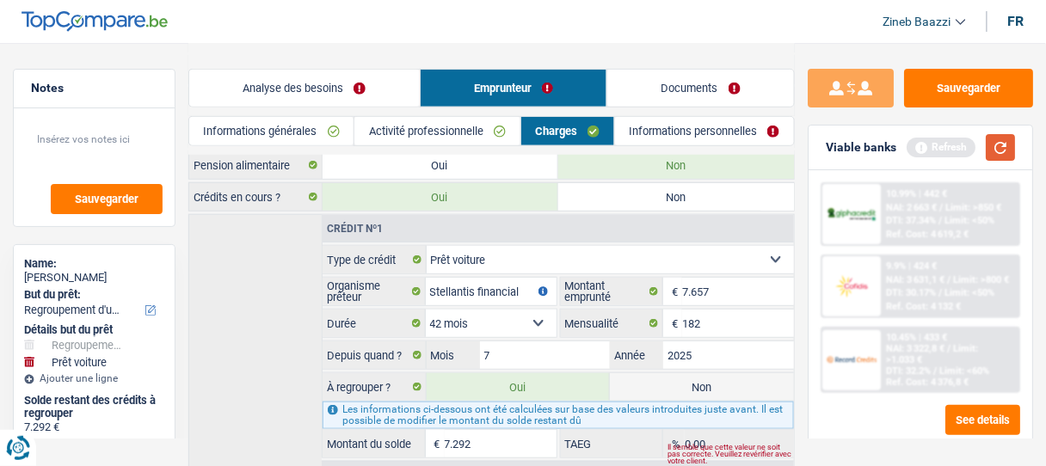
click at [1009, 142] on button "button" at bounding box center [1000, 147] width 29 height 27
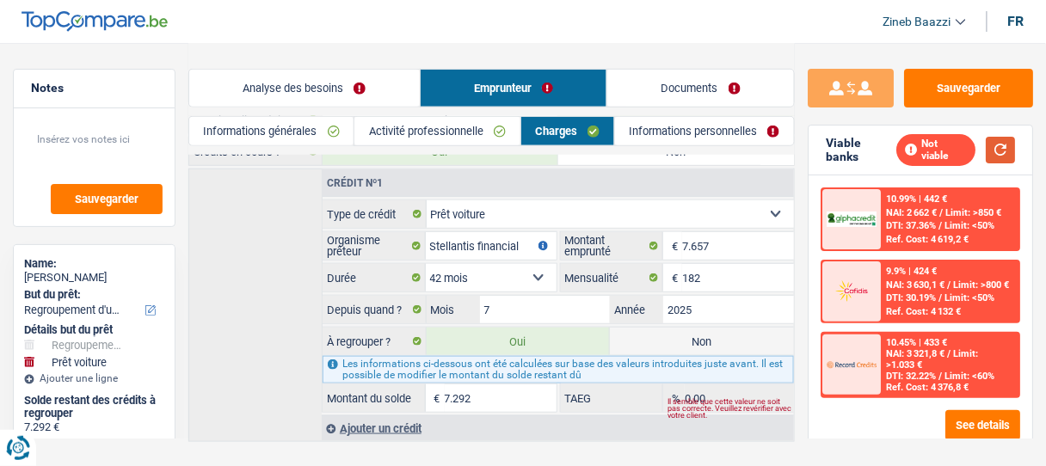
scroll to position [296, 0]
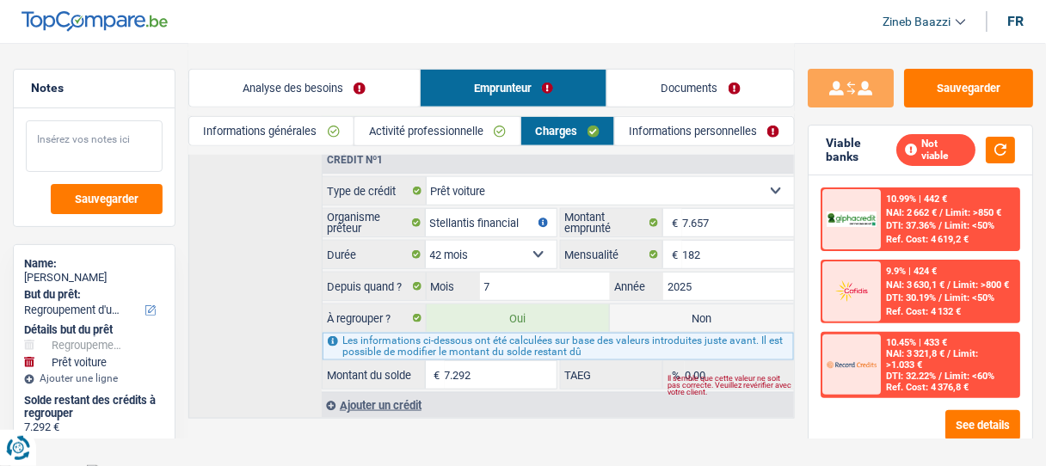
click at [125, 147] on textarea at bounding box center [94, 146] width 137 height 52
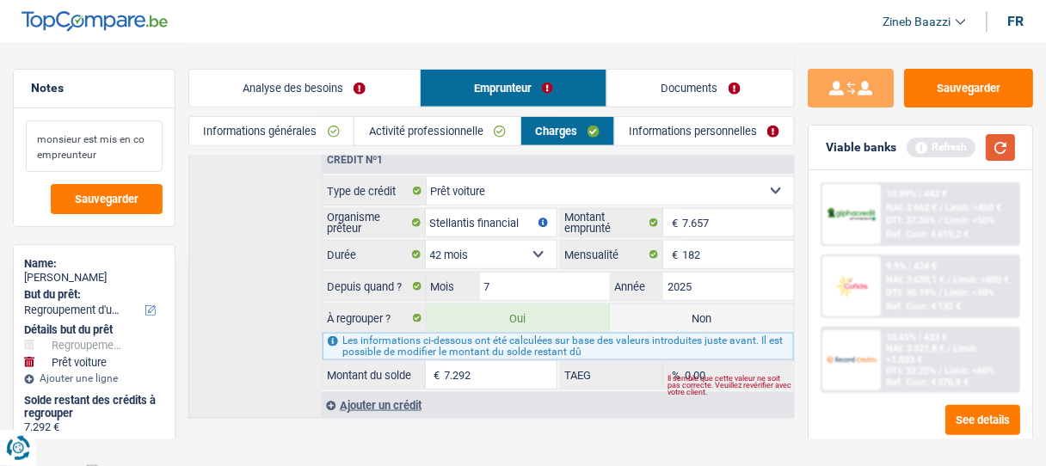
type textarea "monsieur est mis en co empreunteur"
click at [995, 151] on button "button" at bounding box center [1000, 147] width 29 height 27
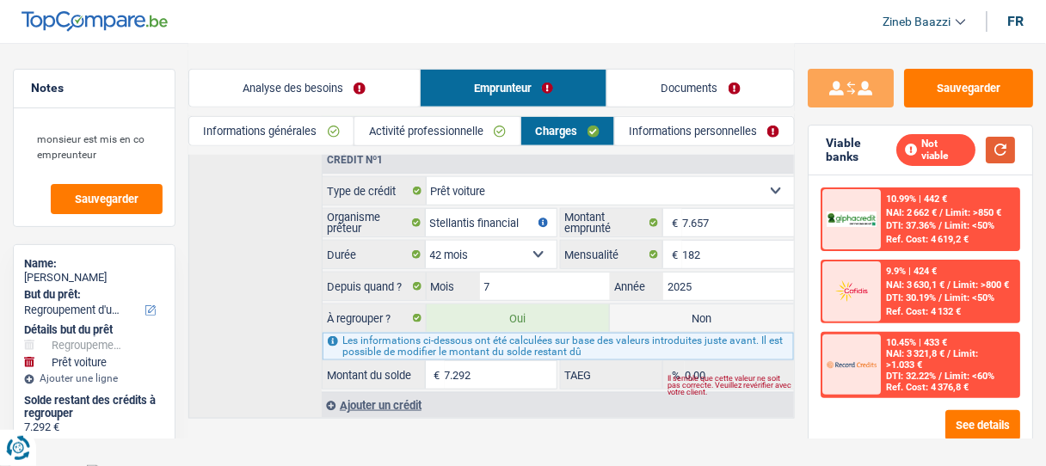
click at [997, 137] on button "button" at bounding box center [1000, 150] width 29 height 27
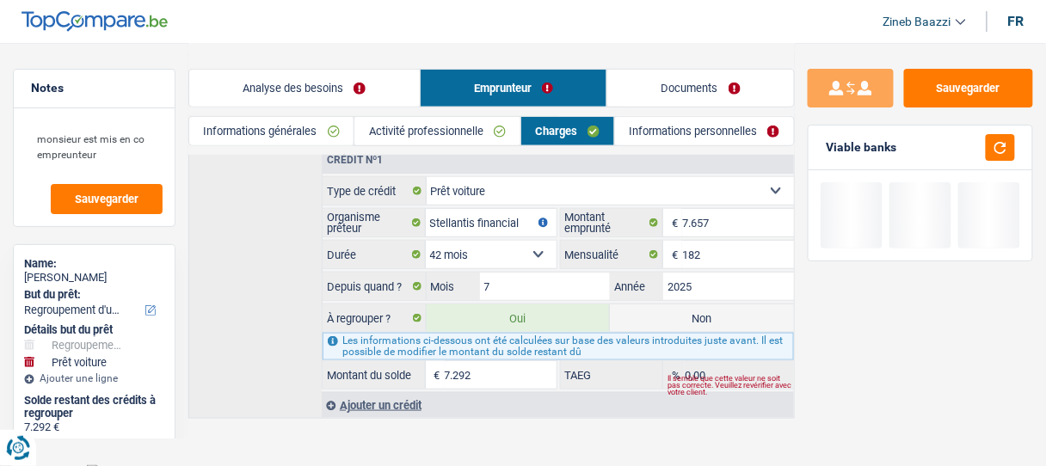
click at [665, 38] on header "Zineb Baazzi Se déconnecter fr" at bounding box center [523, 22] width 1046 height 44
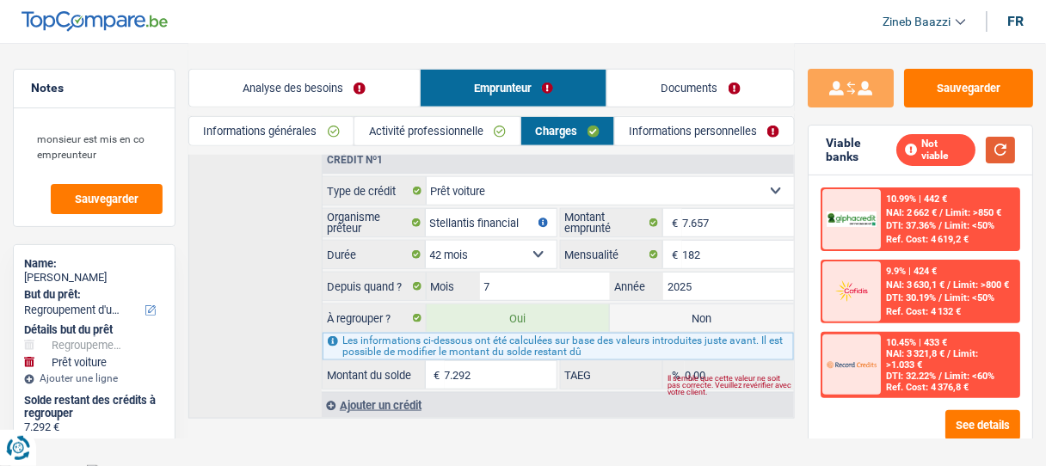
click at [1005, 139] on button "button" at bounding box center [1000, 150] width 29 height 27
click at [274, 291] on div "Crédit nº1 Carte ou ouverture de crédit Prêt hypothécaire Vente à tempérament P…" at bounding box center [491, 282] width 607 height 274
click at [1010, 144] on button "button" at bounding box center [1000, 150] width 29 height 27
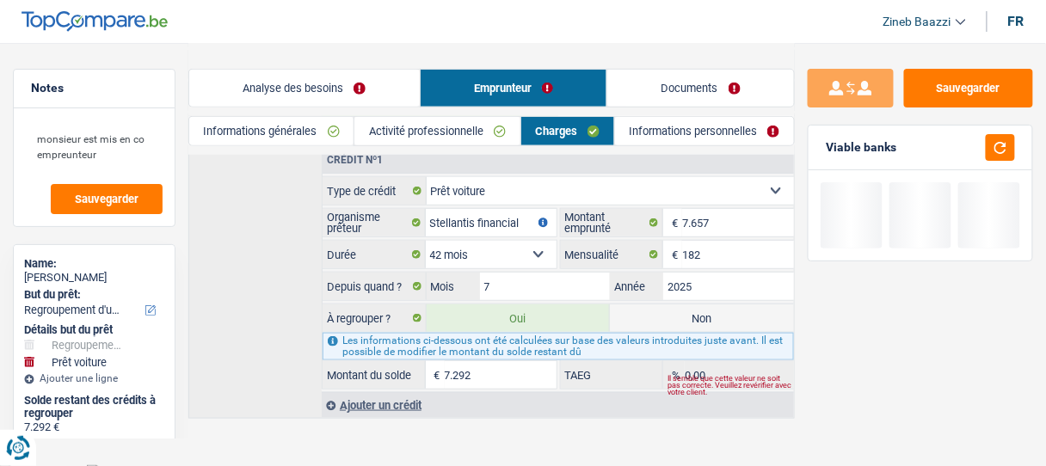
click at [642, 133] on link "Informations personnelles" at bounding box center [704, 131] width 179 height 28
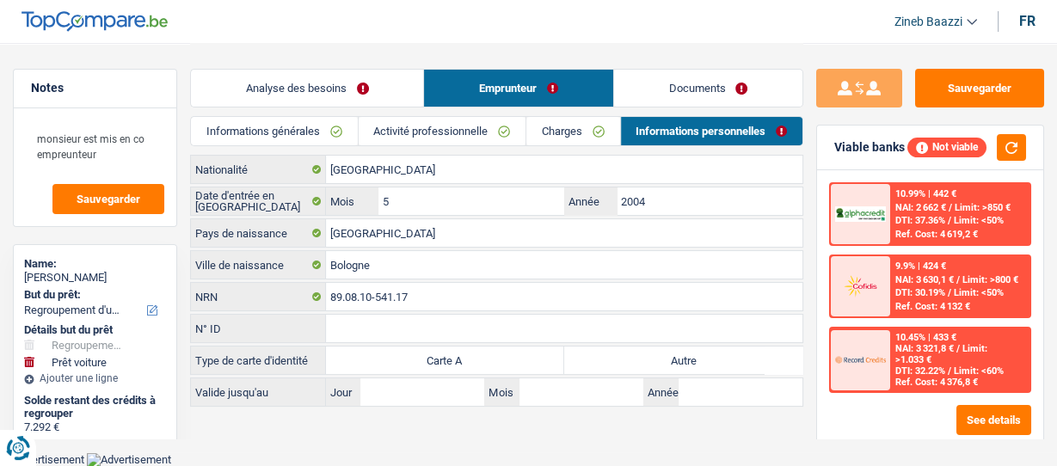
click at [566, 144] on link "Charges" at bounding box center [573, 131] width 93 height 28
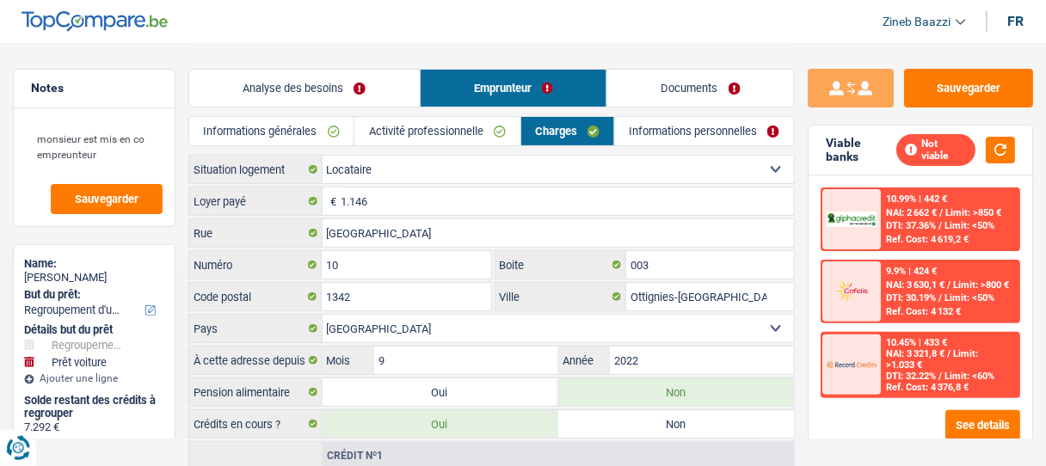
click at [459, 134] on link "Activité professionnelle" at bounding box center [436, 131] width 165 height 28
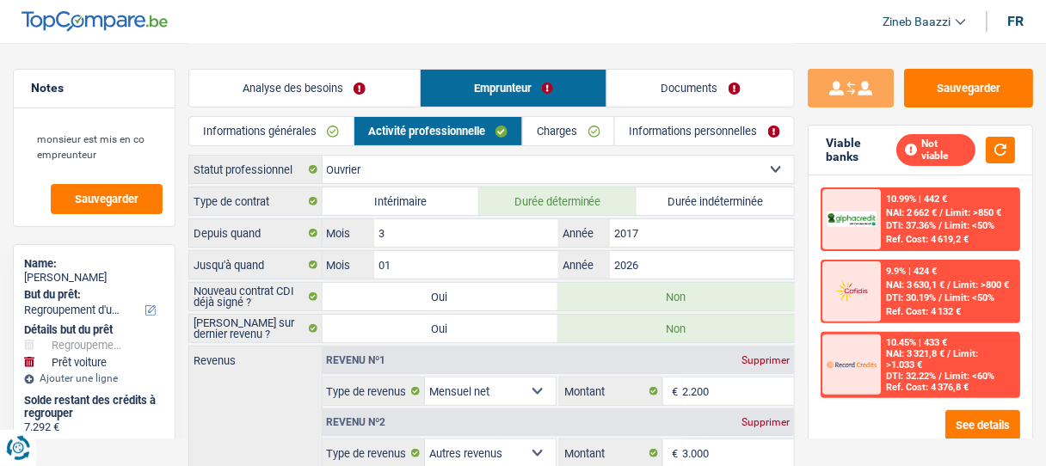
click at [270, 128] on link "Informations générales" at bounding box center [271, 131] width 164 height 28
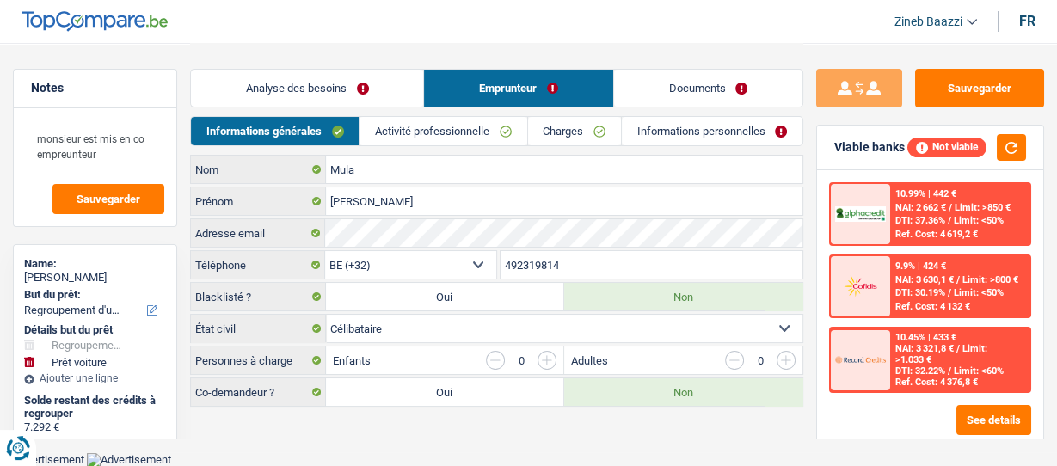
click at [304, 86] on link "Analyse des besoins" at bounding box center [307, 88] width 232 height 37
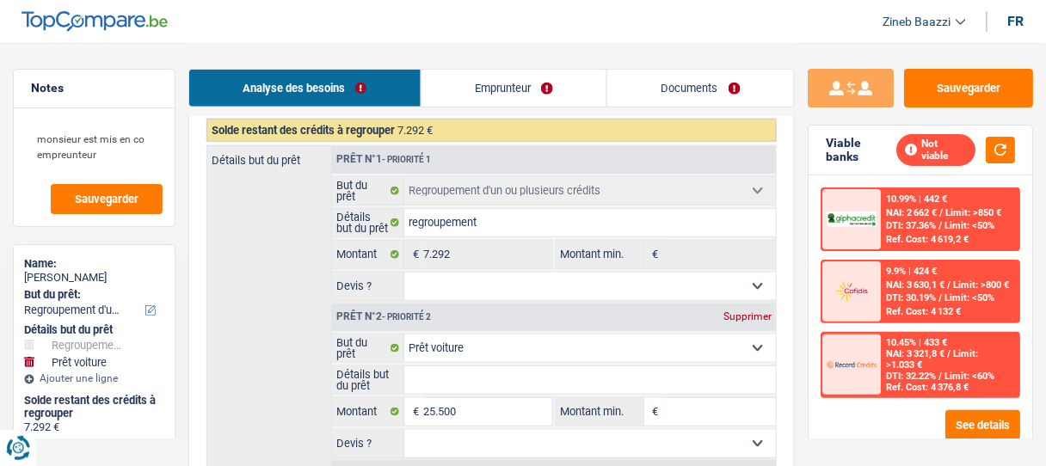
scroll to position [275, 0]
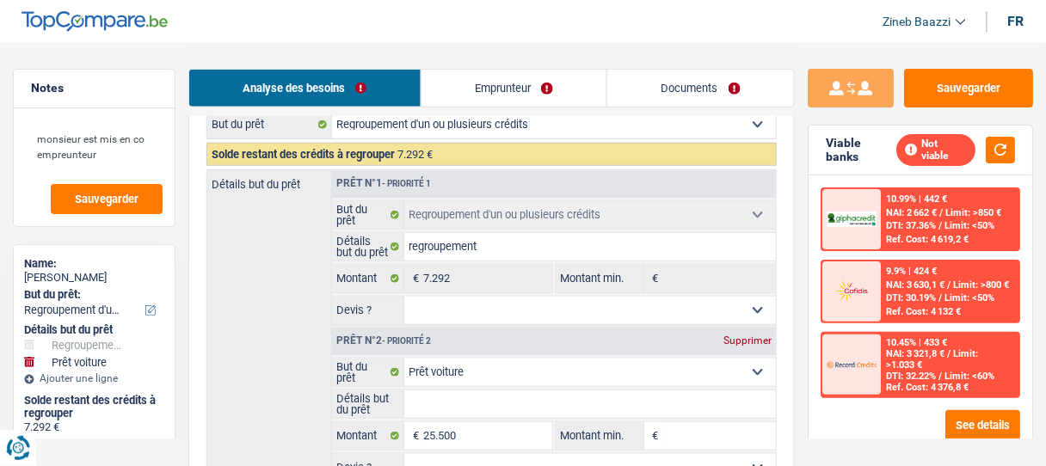
click at [501, 97] on link "Emprunteur" at bounding box center [515, 88] width 186 height 37
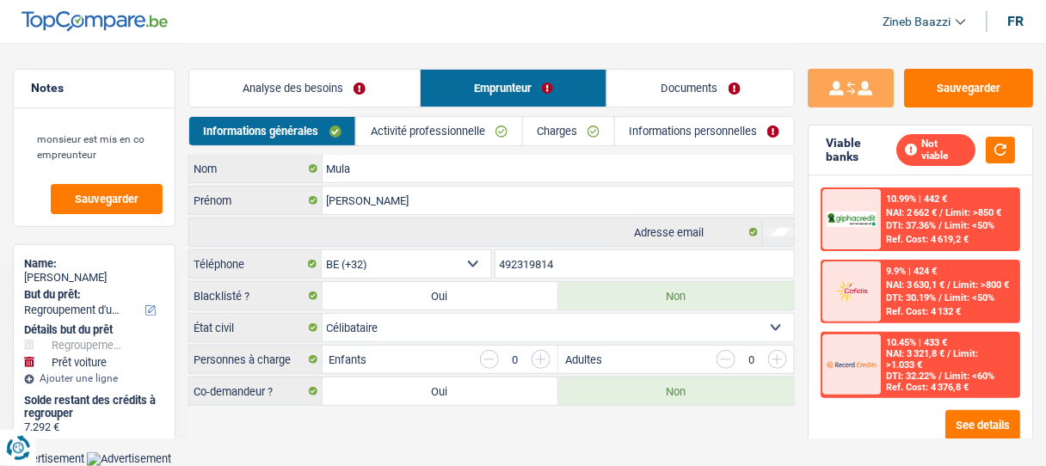
scroll to position [0, 0]
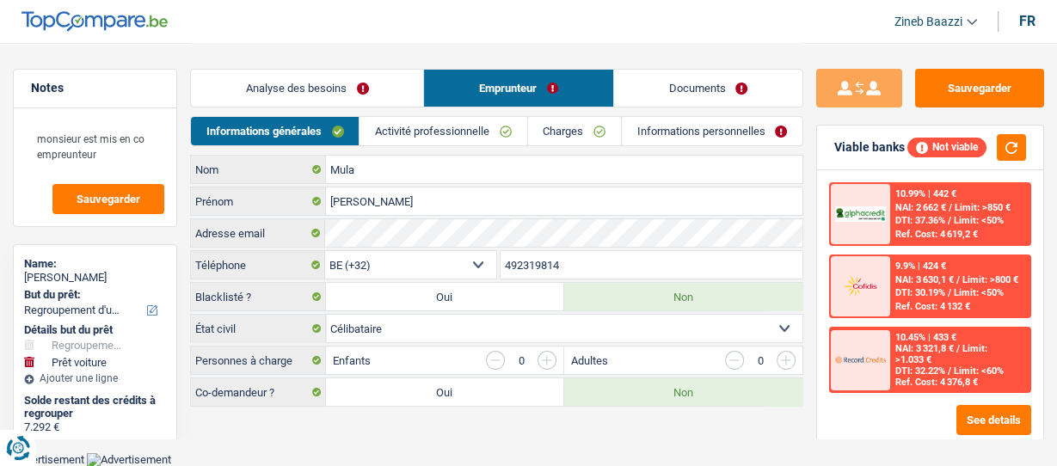
click at [585, 141] on link "Charges" at bounding box center [574, 131] width 93 height 28
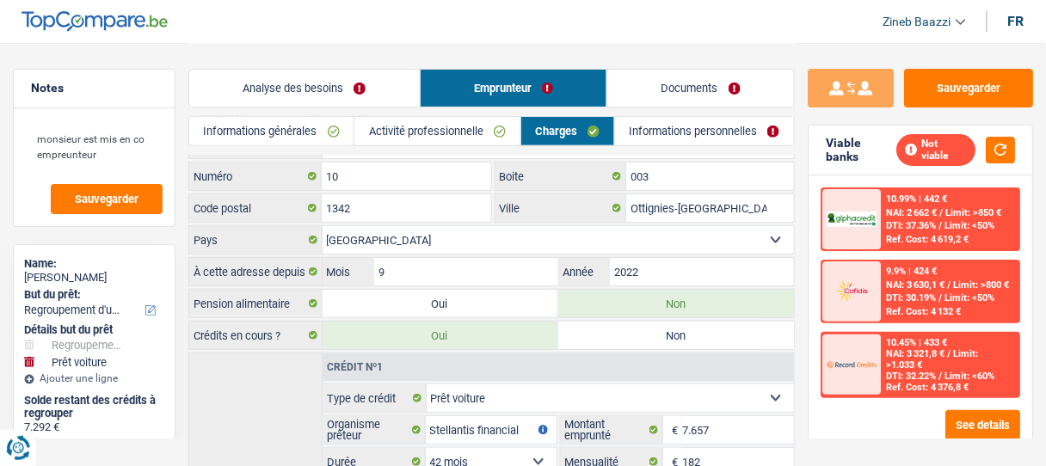
scroll to position [296, 0]
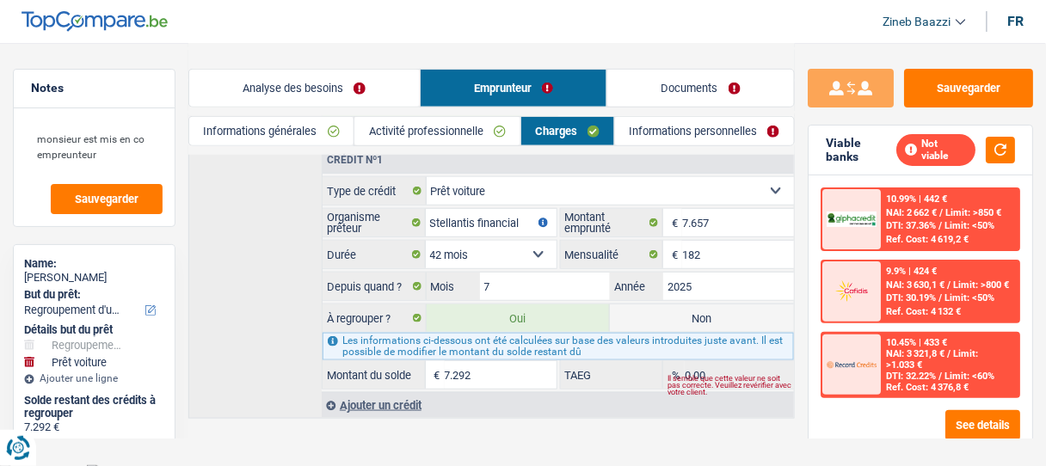
click at [697, 315] on label "Non" at bounding box center [702, 319] width 184 height 28
click at [697, 315] on input "Non" at bounding box center [702, 319] width 184 height 28
radio input "true"
select select "car"
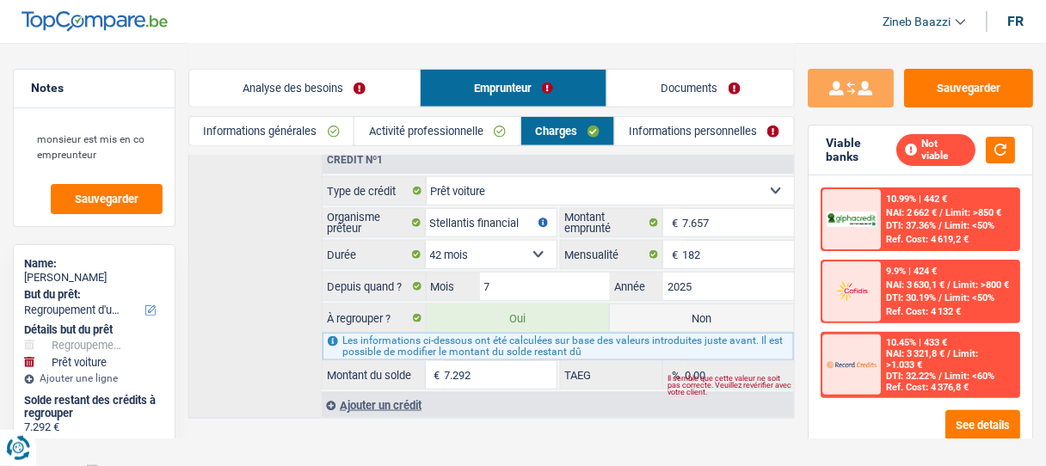
select select "60"
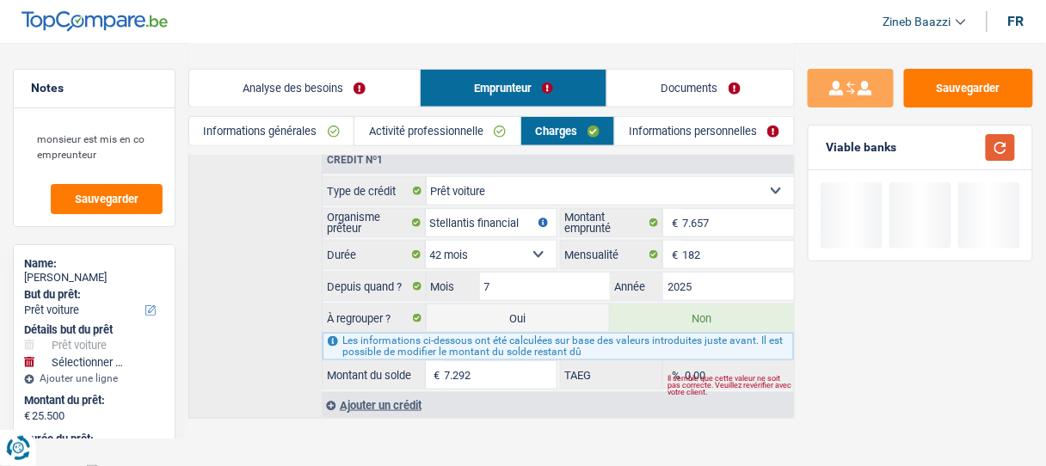
click at [1012, 155] on button "button" at bounding box center [1000, 147] width 29 height 27
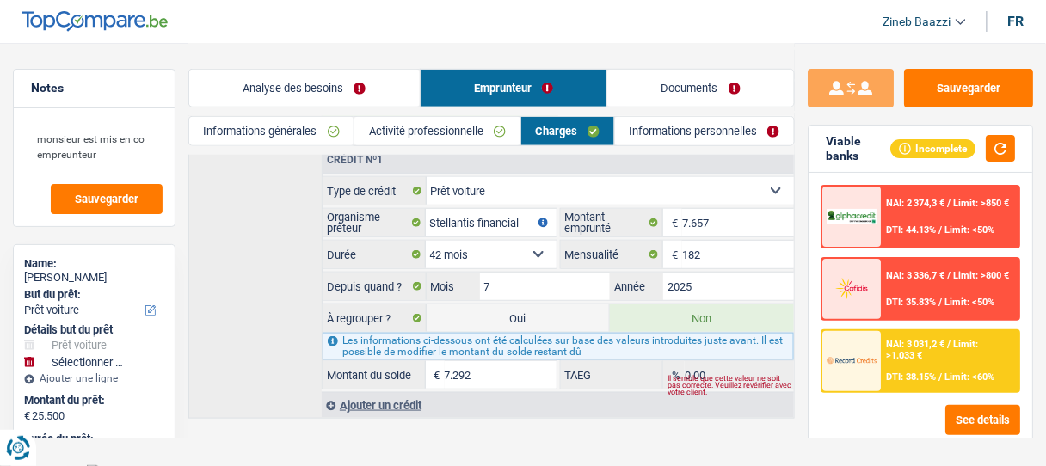
click at [865, 355] on img at bounding box center [852, 360] width 50 height 25
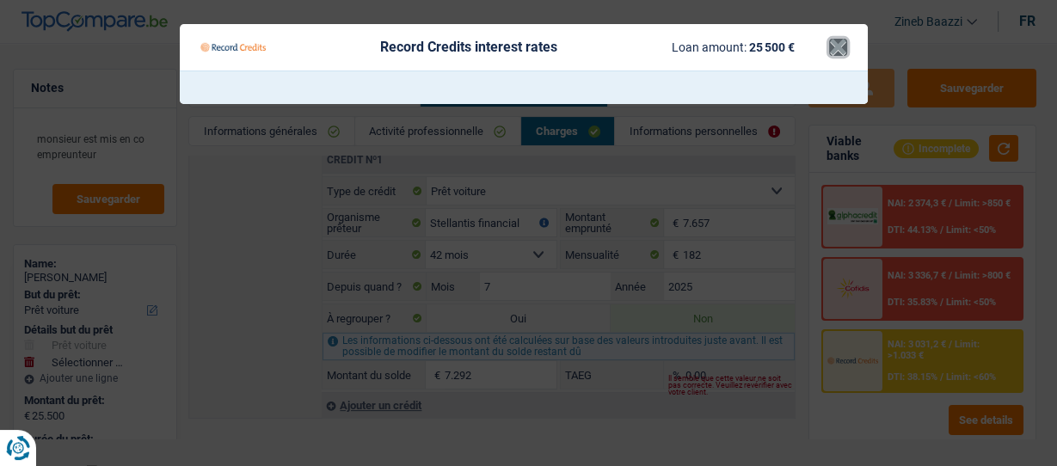
click at [840, 47] on button "×" at bounding box center [838, 47] width 18 height 17
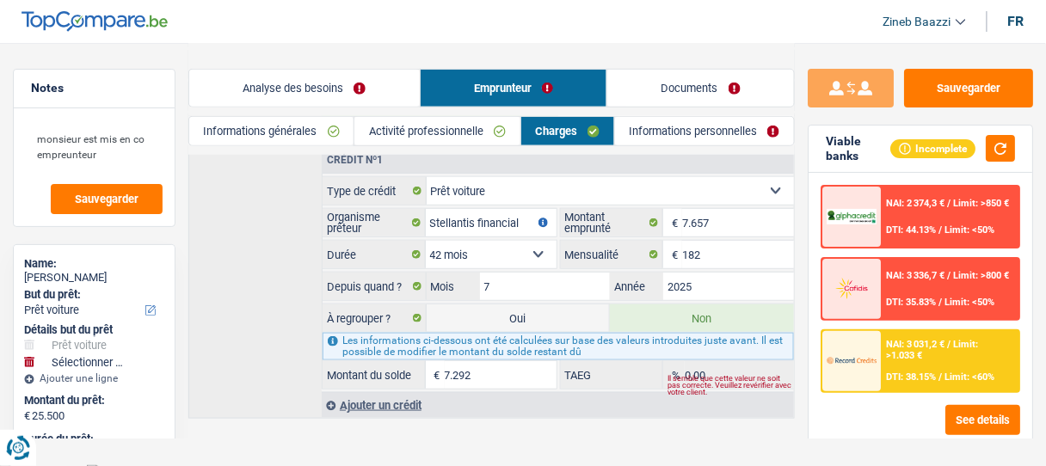
click at [330, 94] on link "Analyse des besoins" at bounding box center [304, 88] width 231 height 37
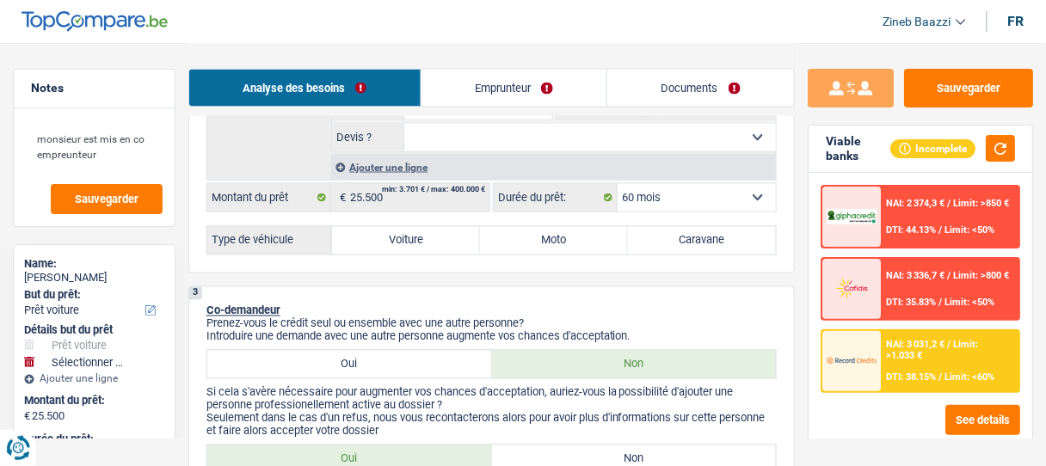
scroll to position [502, 0]
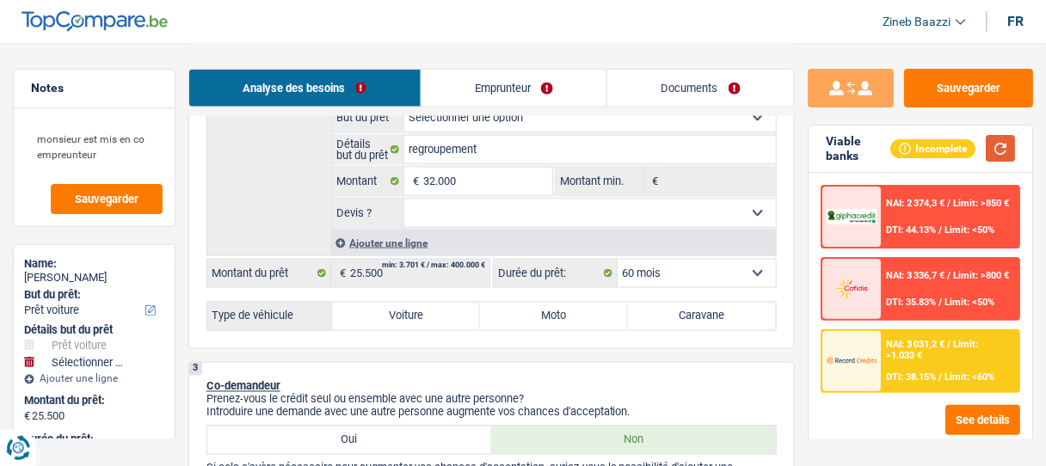
click at [1000, 156] on button "button" at bounding box center [1000, 148] width 29 height 27
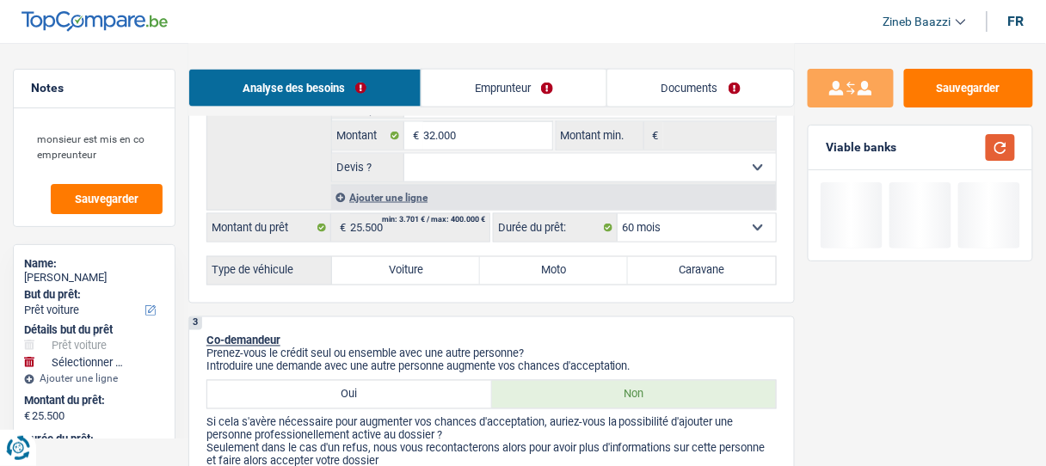
scroll to position [571, 0]
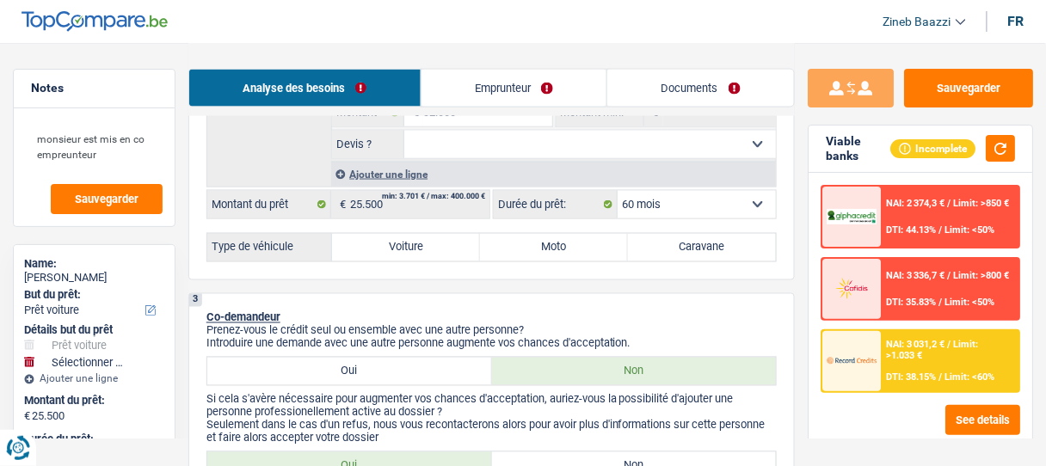
click at [490, 65] on div "Analyse des besoins Emprunteur Documents" at bounding box center [491, 79] width 607 height 73
click at [490, 77] on link "Emprunteur" at bounding box center [515, 88] width 186 height 37
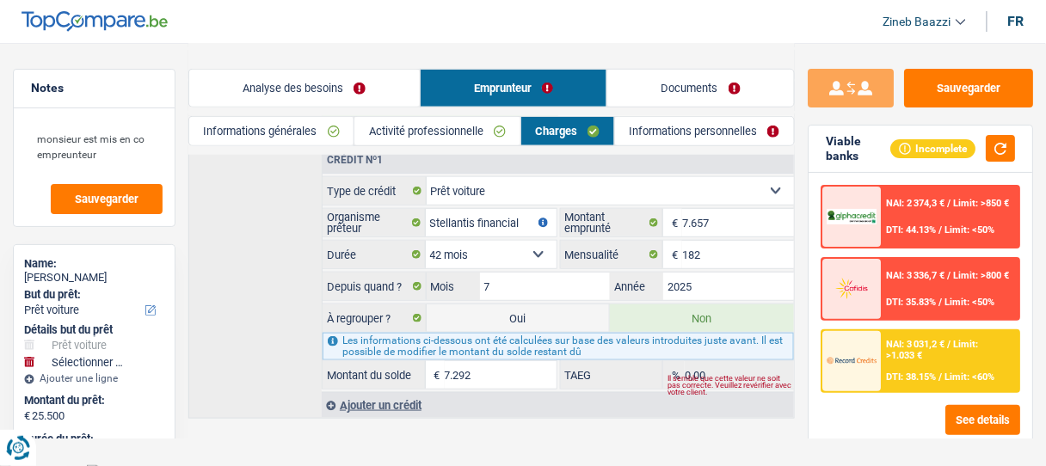
click at [482, 305] on label "Oui" at bounding box center [519, 319] width 184 height 28
click at [482, 305] on input "Oui" at bounding box center [519, 319] width 184 height 28
radio input "true"
radio input "false"
type input "57.500"
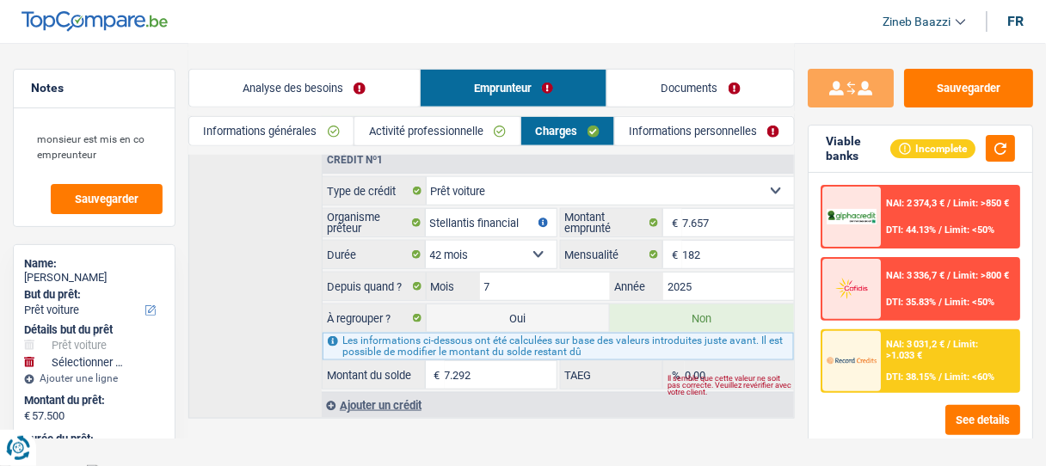
select select "refinancing"
select select "144"
select select "car"
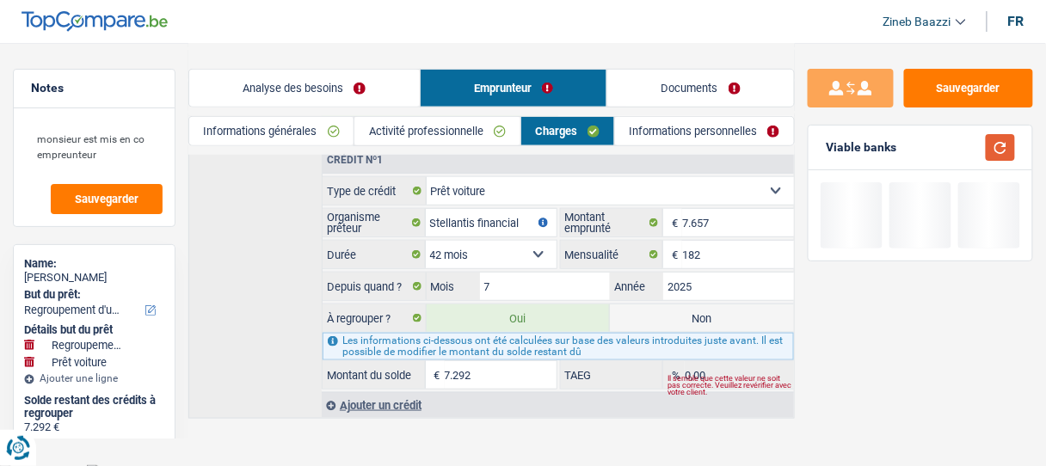
click at [995, 153] on button "button" at bounding box center [1000, 147] width 29 height 27
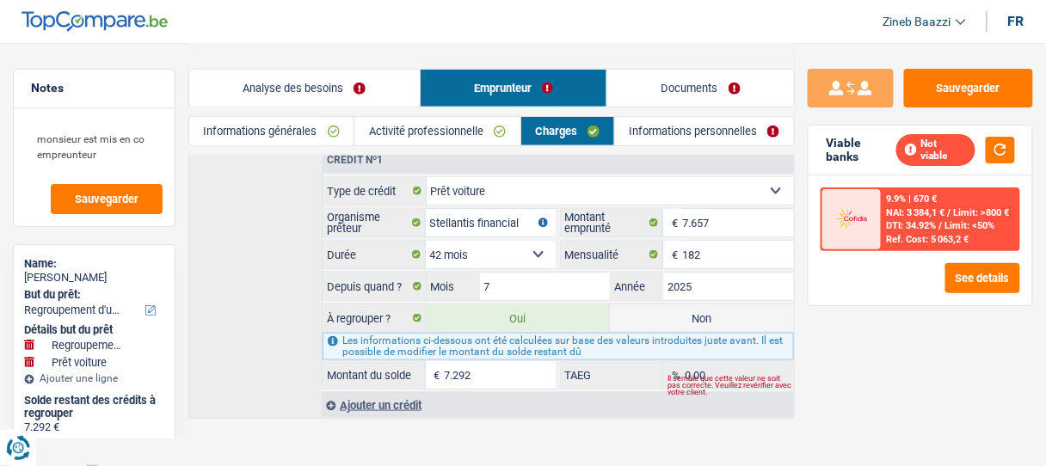
click at [322, 76] on link "Analyse des besoins" at bounding box center [304, 88] width 231 height 37
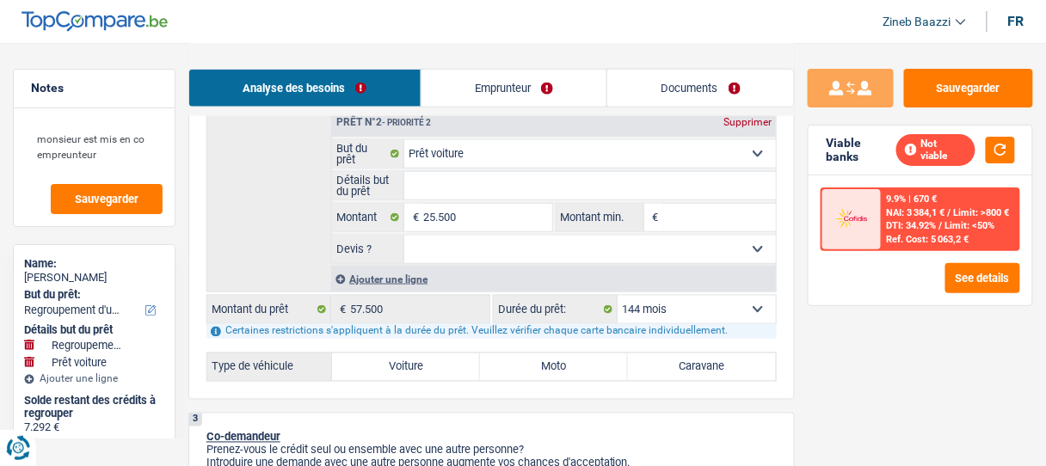
scroll to position [502, 0]
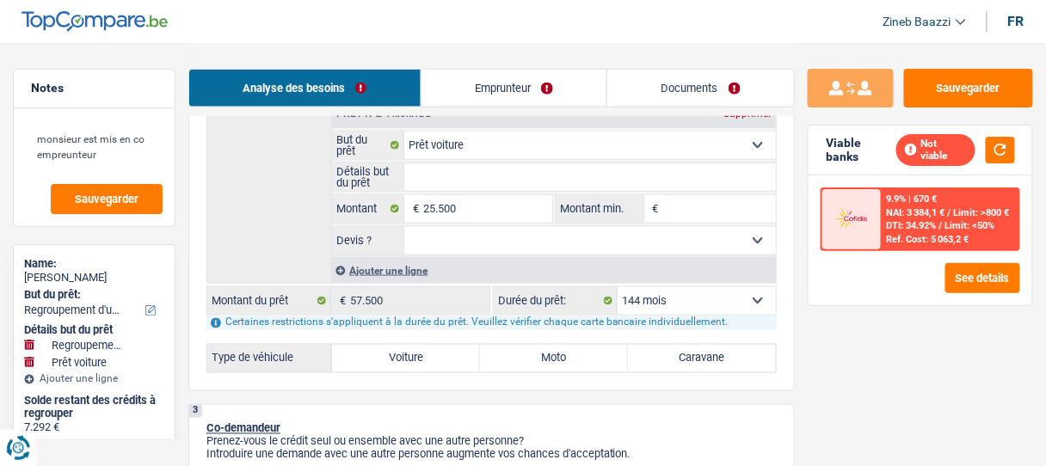
click at [730, 295] on select "12 mois 18 mois 24 mois 30 mois 36 mois 42 mois 48 mois 60 mois 72 mois 84 mois…" at bounding box center [697, 301] width 158 height 28
select select "120"
click at [618, 287] on select "12 mois 18 mois 24 mois 30 mois 36 mois 42 mois 48 mois 60 mois 72 mois 84 mois…" at bounding box center [697, 301] width 158 height 28
select select "120"
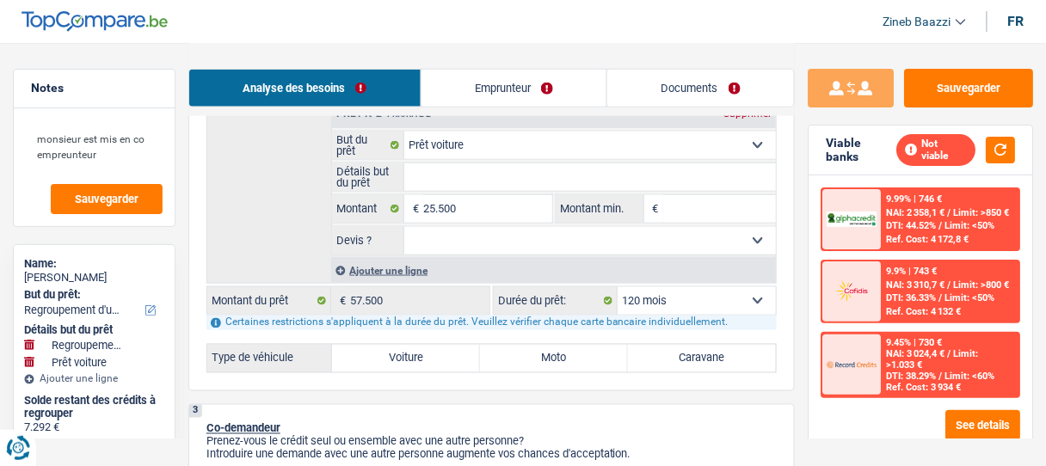
click at [703, 293] on select "12 mois 18 mois 24 mois 30 mois 36 mois 42 mois 48 mois 60 mois 72 mois 84 mois…" at bounding box center [697, 301] width 158 height 28
select select "84"
click at [618, 287] on select "12 mois 18 mois 24 mois 30 mois 36 mois 42 mois 48 mois 60 mois 72 mois 84 mois…" at bounding box center [697, 301] width 158 height 28
select select "84"
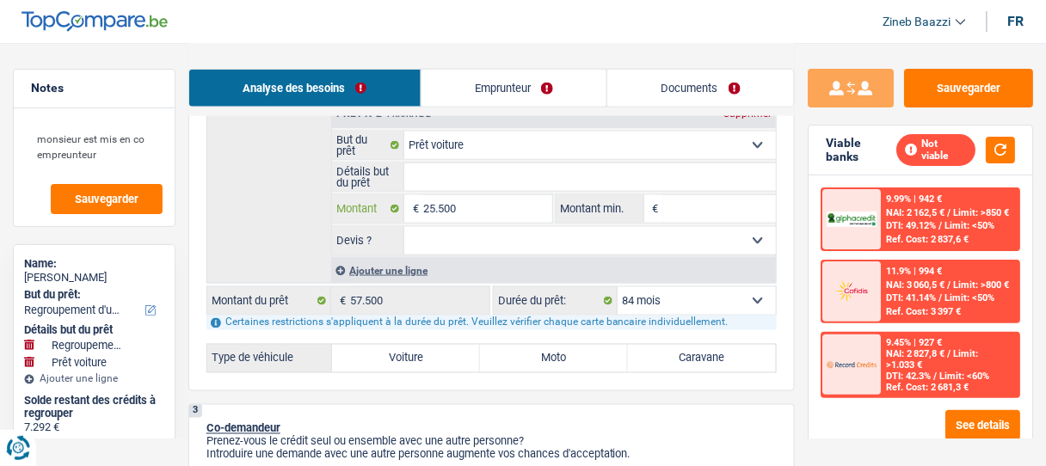
click at [459, 206] on input "25.500" at bounding box center [487, 209] width 128 height 28
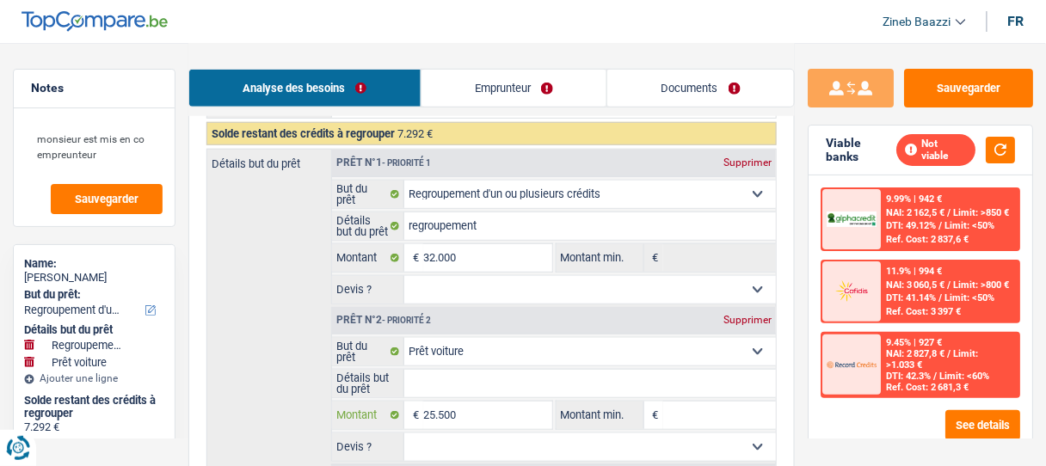
scroll to position [365, 0]
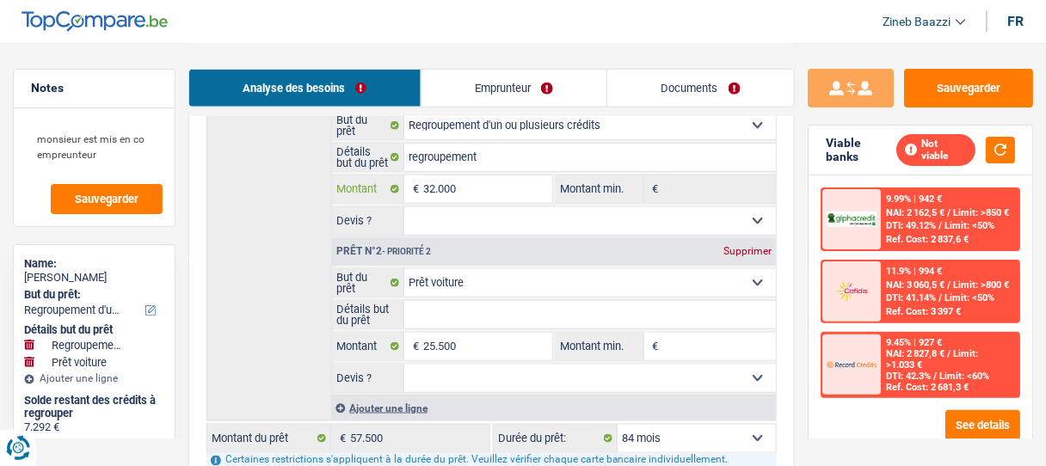
click at [461, 200] on input "32.000" at bounding box center [487, 190] width 128 height 28
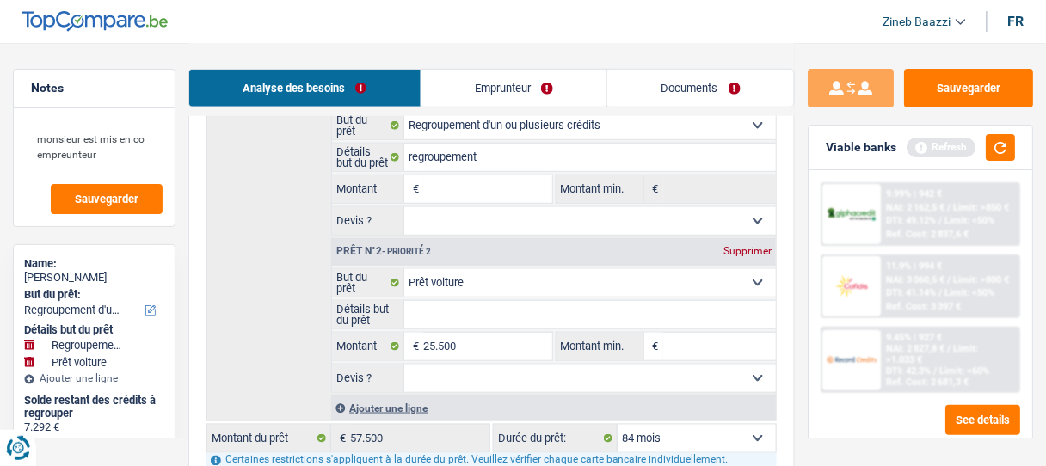
select select "120"
type input "18.208"
type input "25.500"
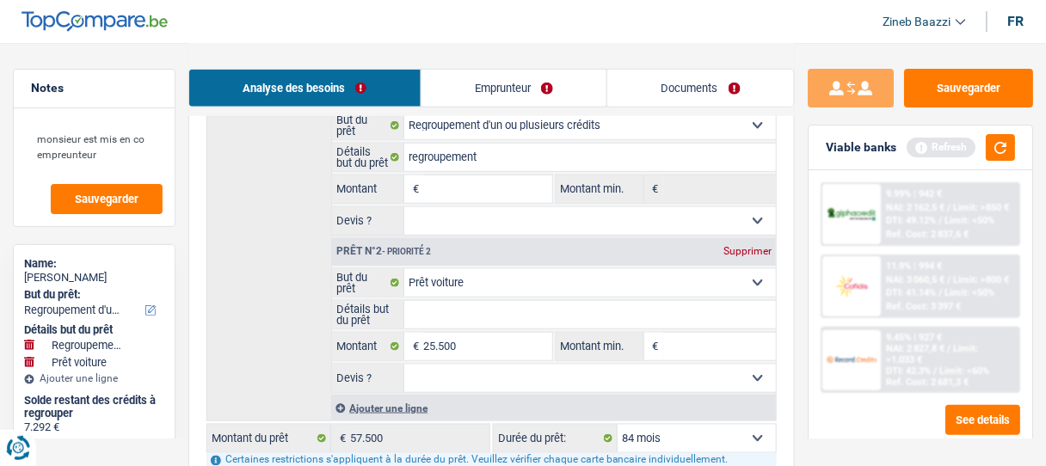
type input "25.500"
click at [529, 93] on link "Emprunteur" at bounding box center [515, 88] width 186 height 37
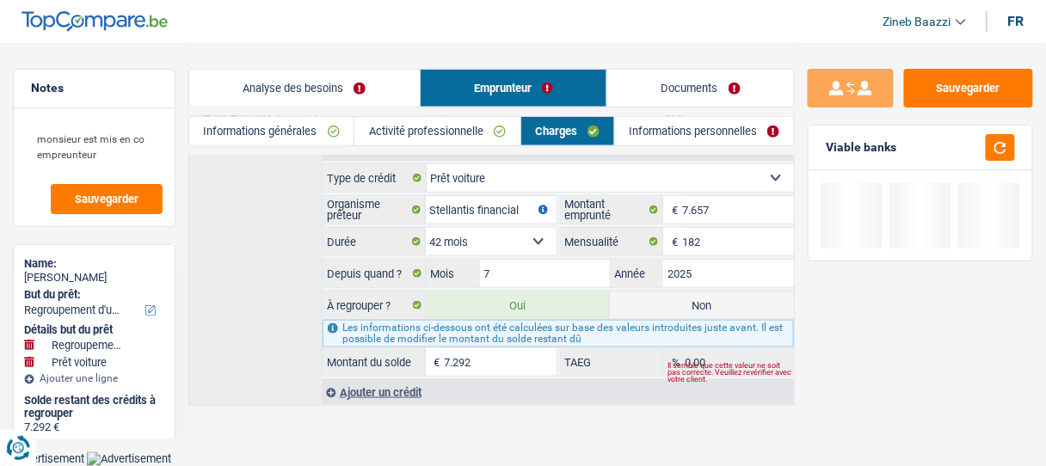
scroll to position [296, 0]
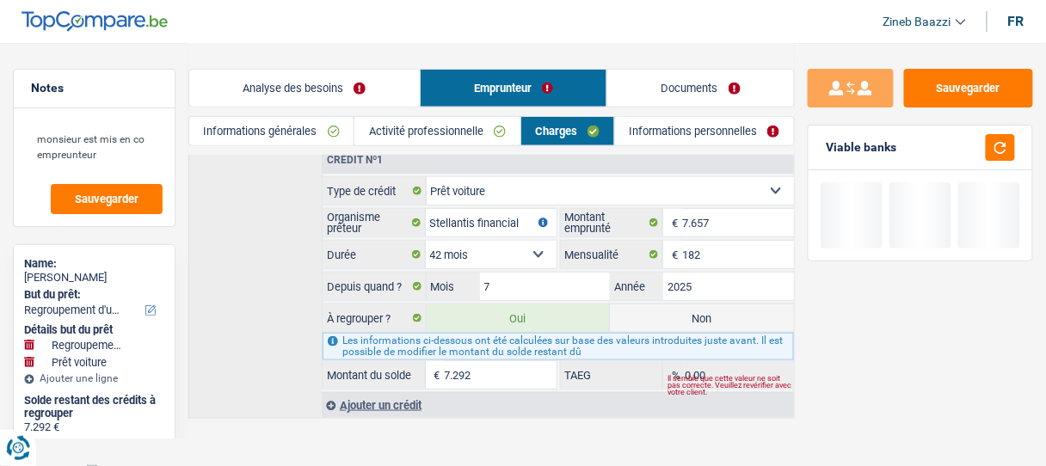
click at [661, 308] on label "Non" at bounding box center [702, 319] width 184 height 28
click at [661, 308] on input "Non" at bounding box center [702, 319] width 184 height 28
radio input "true"
select select "car"
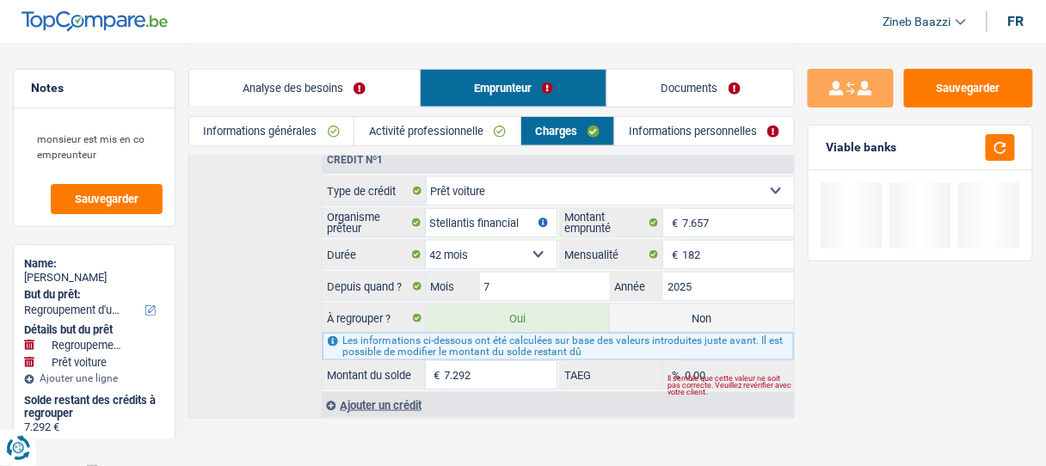
select select "60"
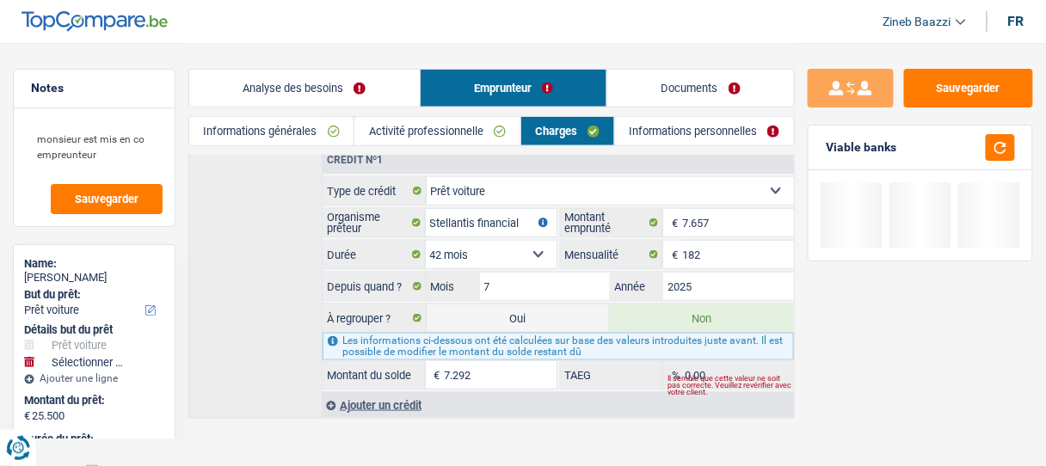
click at [567, 309] on label "Oui" at bounding box center [519, 319] width 184 height 28
click at [567, 309] on input "Oui" at bounding box center [519, 319] width 184 height 28
radio input "true"
radio input "false"
select select "refinancing"
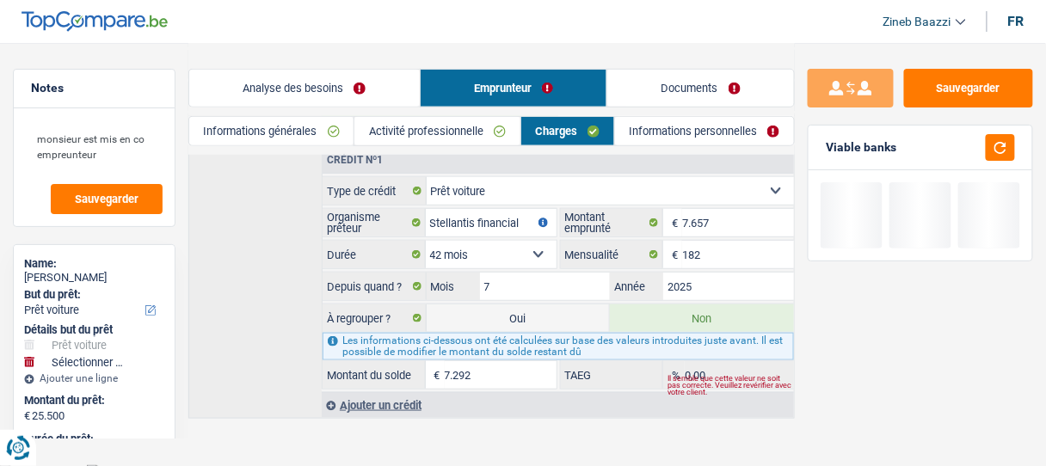
select select "refinancing"
select select "120"
select select "car"
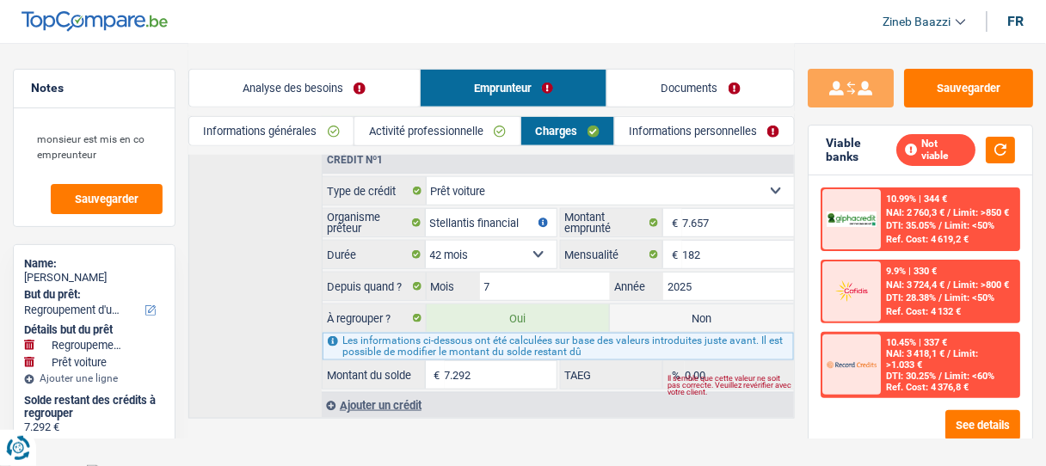
click at [348, 92] on link "Analyse des besoins" at bounding box center [304, 88] width 231 height 37
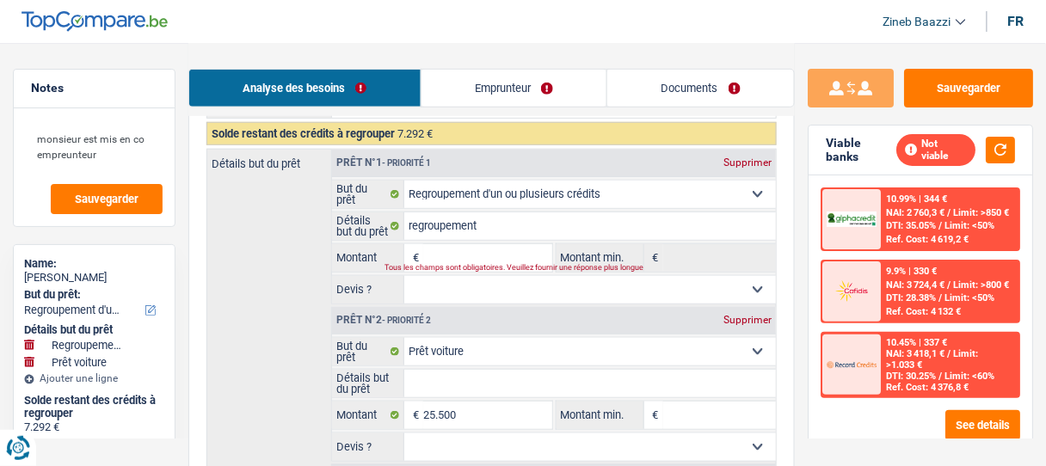
click at [523, 248] on input "Montant" at bounding box center [487, 258] width 128 height 28
type input "7"
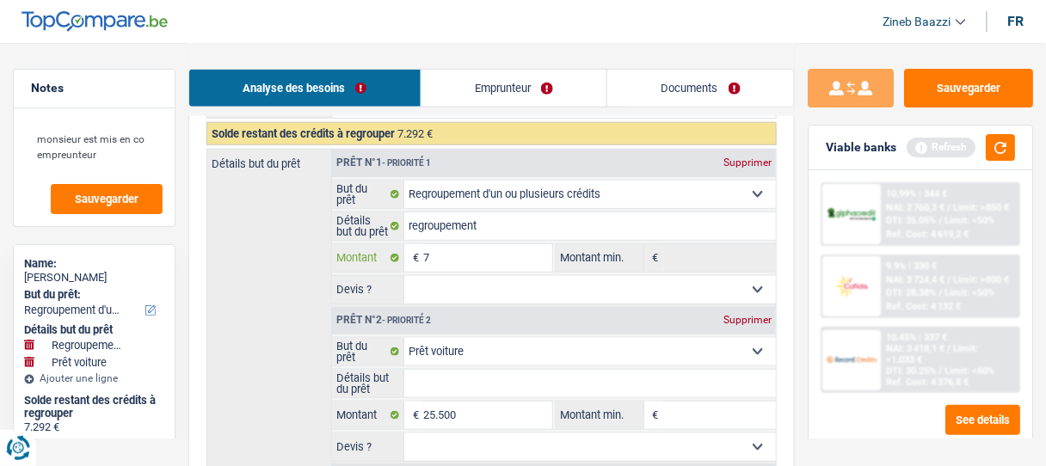
type input "7"
type input "18.215"
type input "25.507"
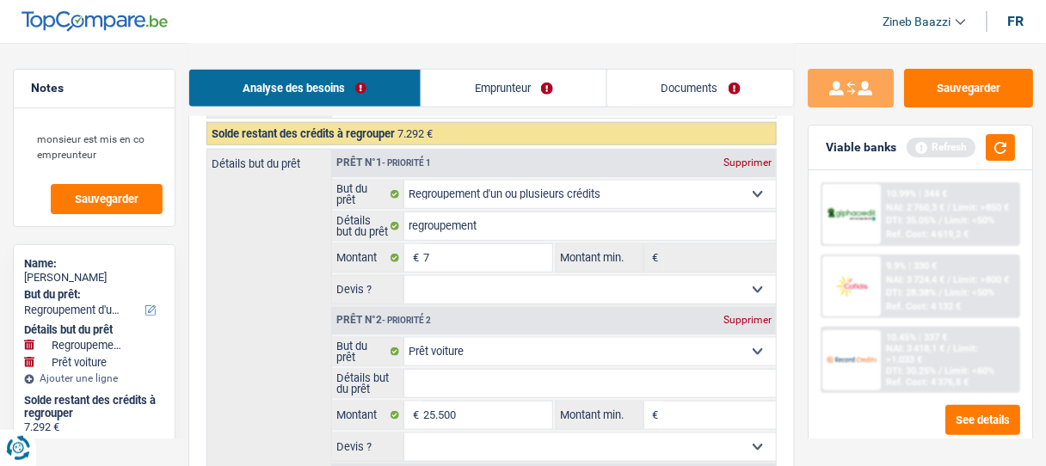
click at [510, 78] on link "Emprunteur" at bounding box center [515, 88] width 186 height 37
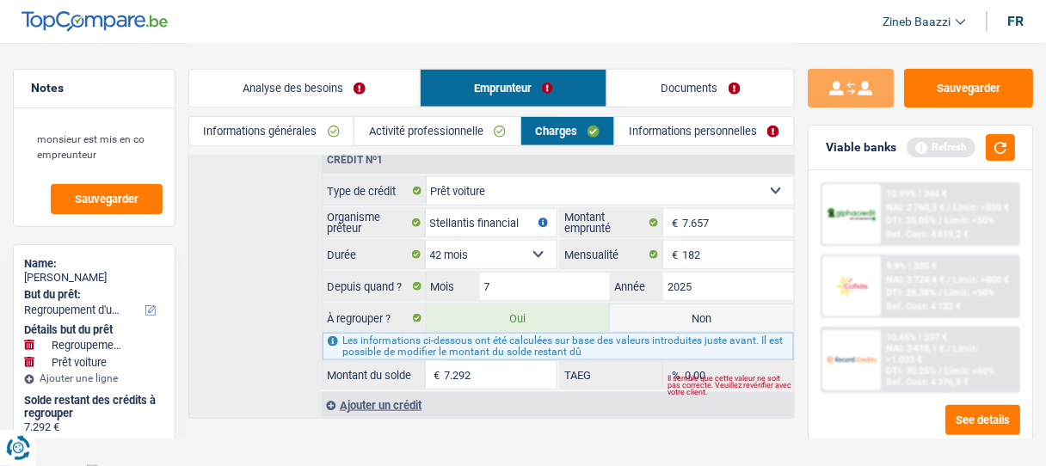
click at [379, 76] on link "Analyse des besoins" at bounding box center [304, 88] width 231 height 37
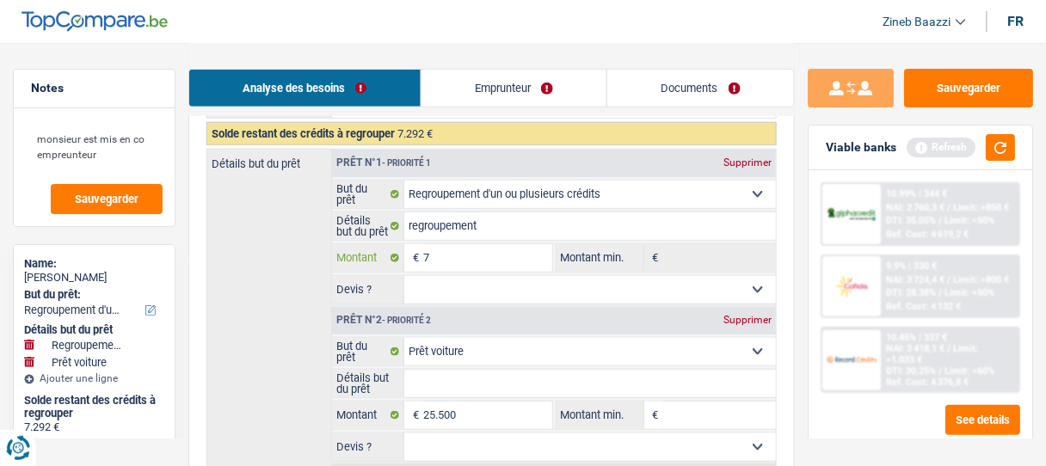
click at [451, 251] on input "7" at bounding box center [487, 258] width 128 height 28
click at [1004, 147] on button "button" at bounding box center [1000, 147] width 29 height 27
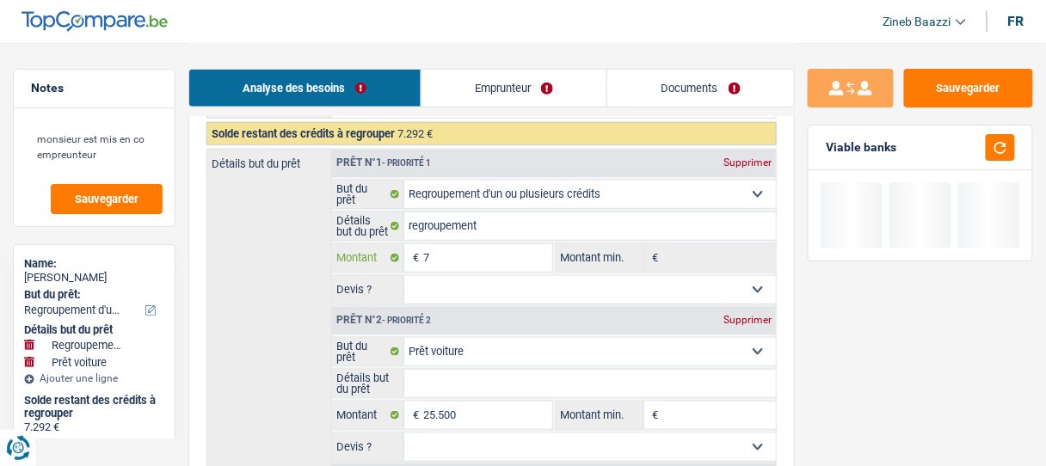
click at [499, 253] on input "7" at bounding box center [487, 258] width 128 height 28
type input "72"
type input "729"
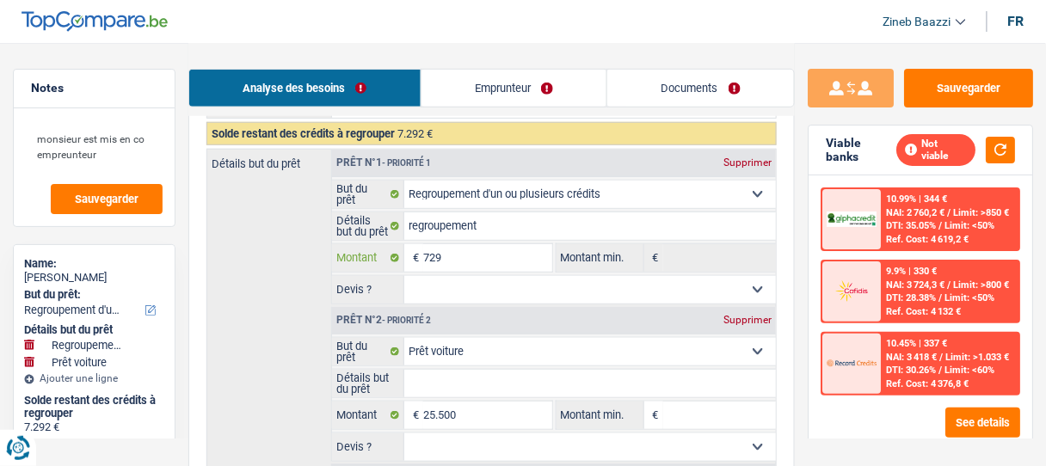
type input "7.292"
type input "25.500"
type input "32.792"
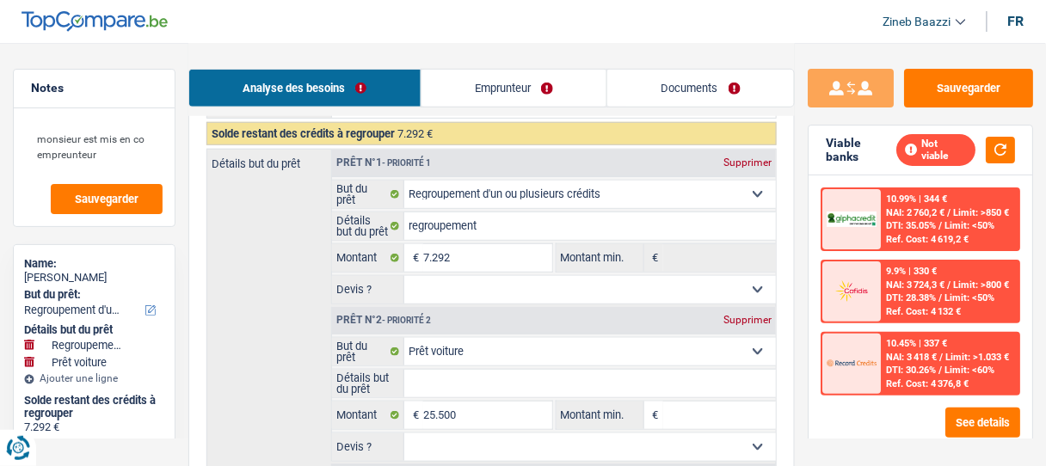
type input "32.792"
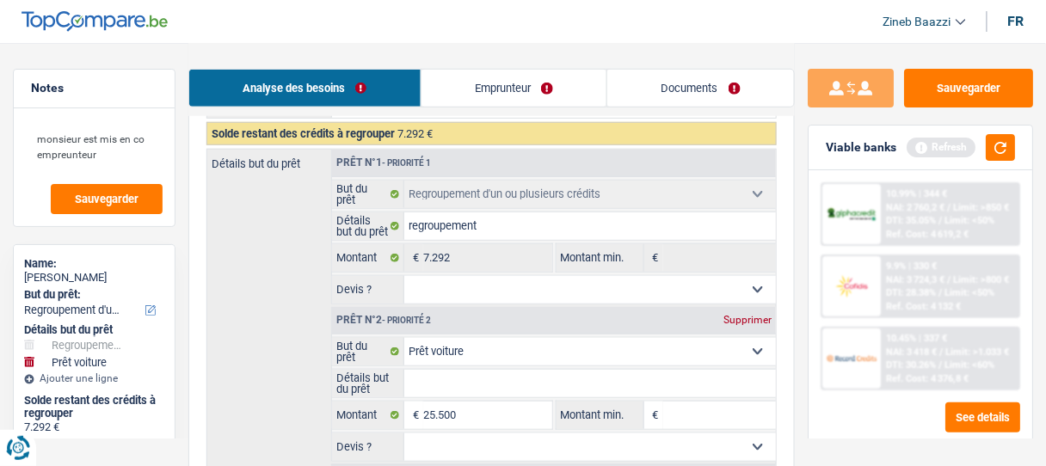
click at [744, 315] on div "Supprimer" at bounding box center [747, 320] width 57 height 10
select select "42"
type input "0"
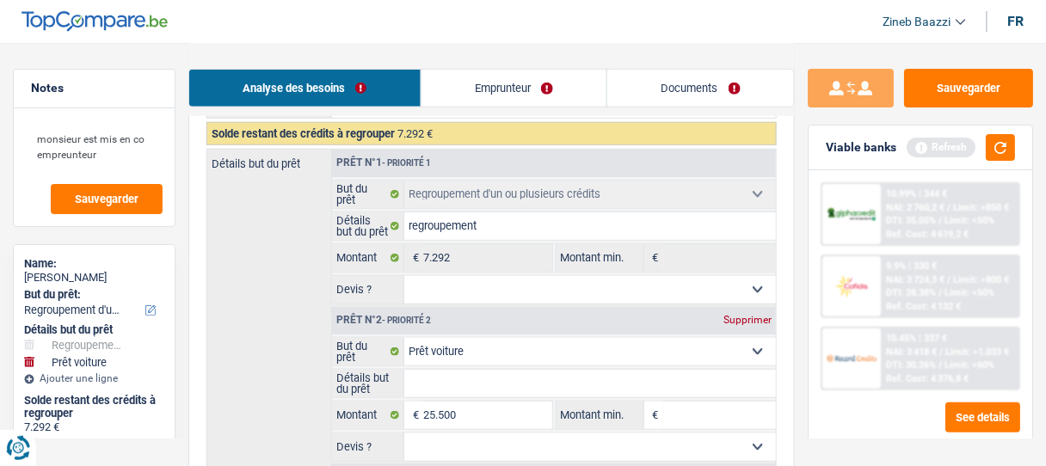
type input "7.292"
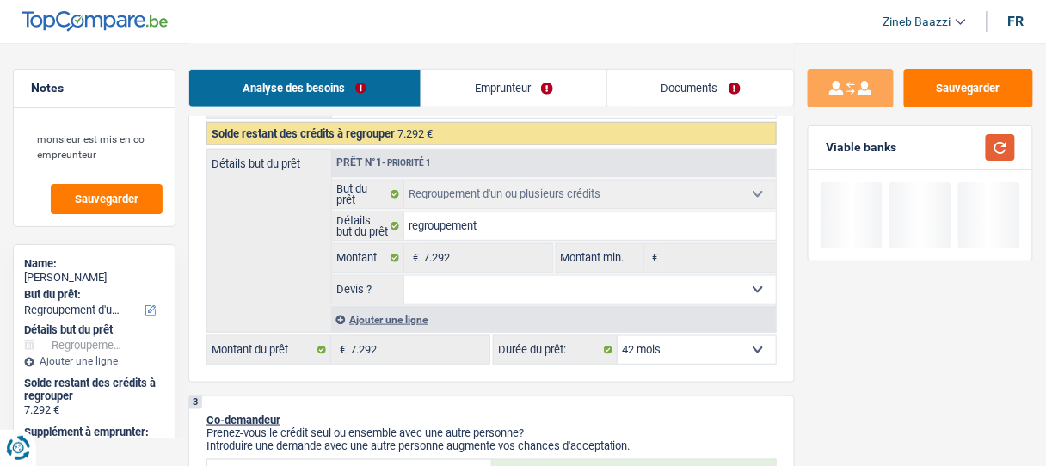
click at [1001, 144] on button "button" at bounding box center [1000, 147] width 29 height 27
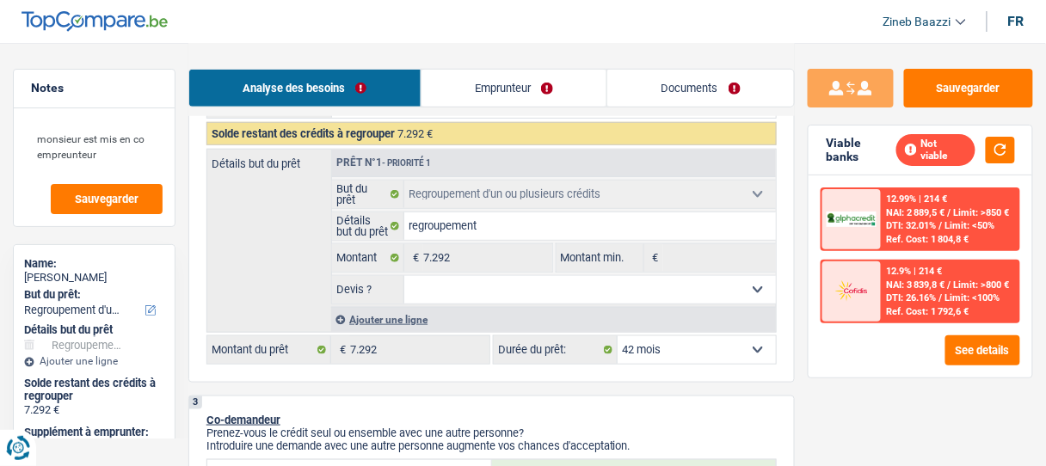
click at [718, 346] on select "12 mois 18 mois 24 mois 30 mois 36 mois 42 mois Sélectionner une option" at bounding box center [697, 350] width 158 height 28
click at [457, 296] on select "Oui Non Non répondu Sélectionner une option" at bounding box center [590, 290] width 372 height 28
select select "yes"
click at [404, 276] on select "Oui Non Non répondu Sélectionner une option" at bounding box center [590, 290] width 372 height 28
select select "yes"
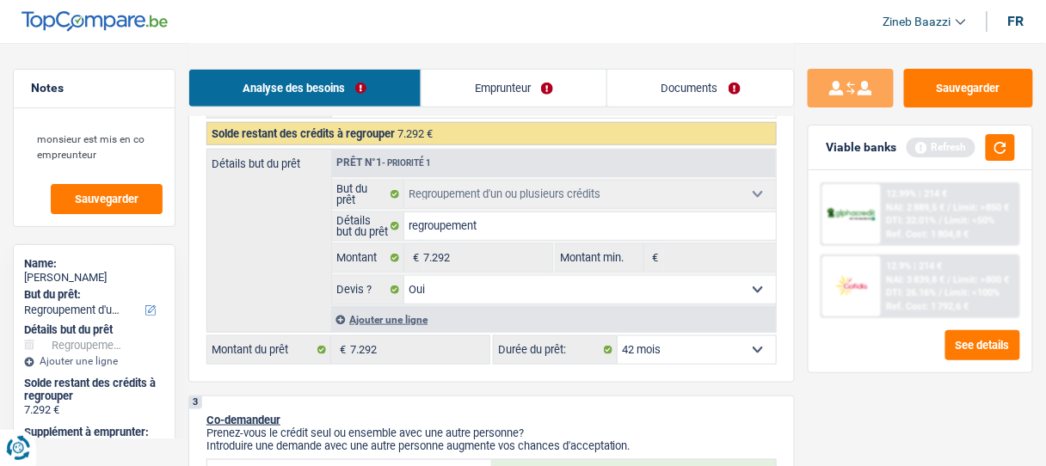
click at [390, 325] on div "Ajouter une ligne" at bounding box center [553, 319] width 445 height 25
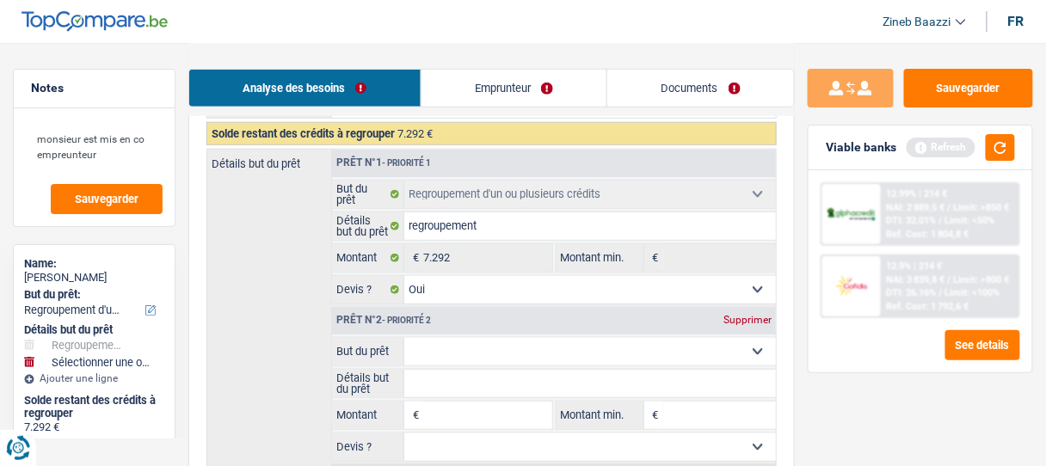
click at [390, 318] on span "- Priorité 2" at bounding box center [406, 320] width 49 height 9
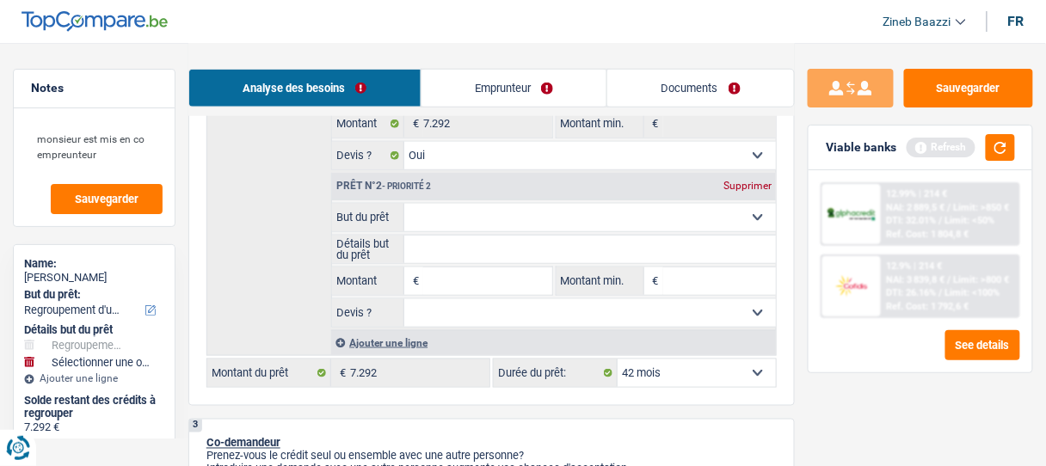
scroll to position [434, 0]
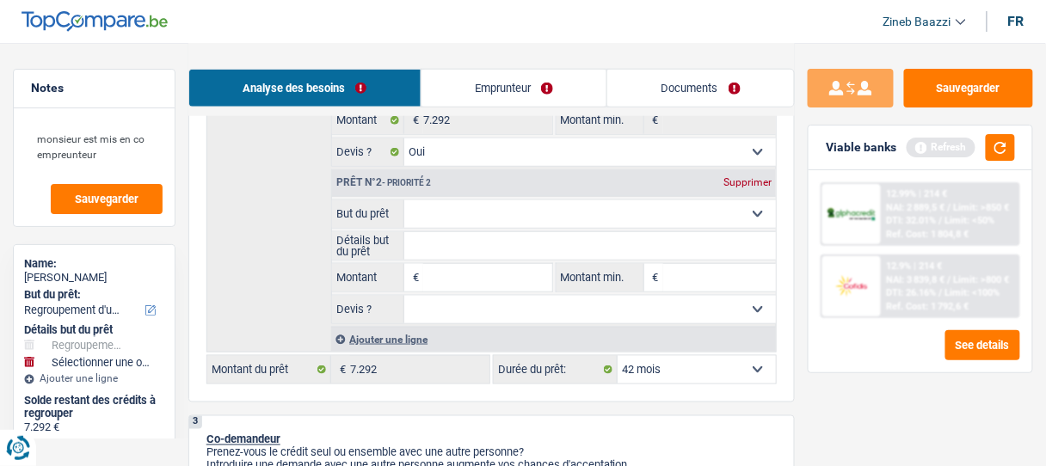
click at [506, 220] on select "Confort maison: meubles, textile, peinture, électroménager, outillage non-profe…" at bounding box center [590, 214] width 372 height 28
select select "car"
click at [404, 200] on select "Confort maison: meubles, textile, peinture, électroménager, outillage non-profe…" at bounding box center [590, 214] width 372 height 28
select select "car"
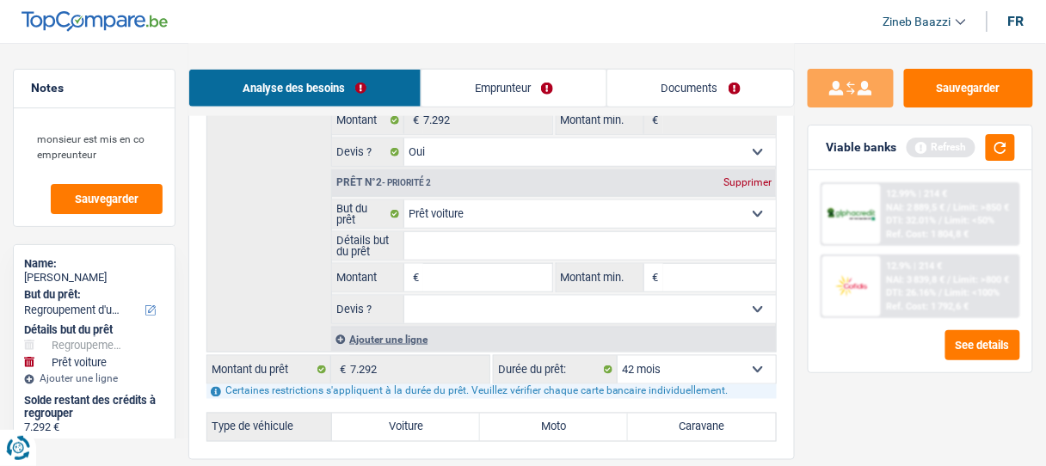
click at [473, 282] on input "Montant" at bounding box center [487, 278] width 128 height 28
type input "2"
type input "25"
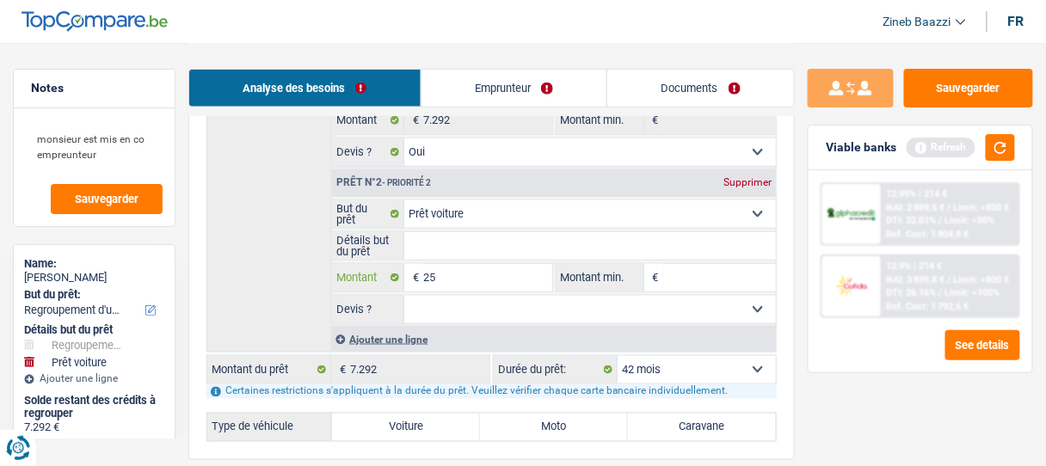
type input "250"
type input "2.500"
type input "25.000"
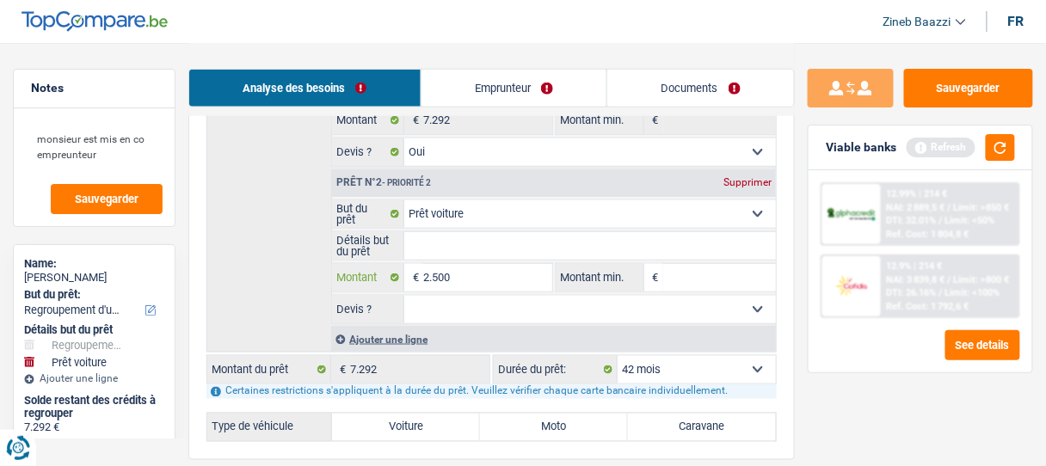
type input "25.000"
type input "32.292"
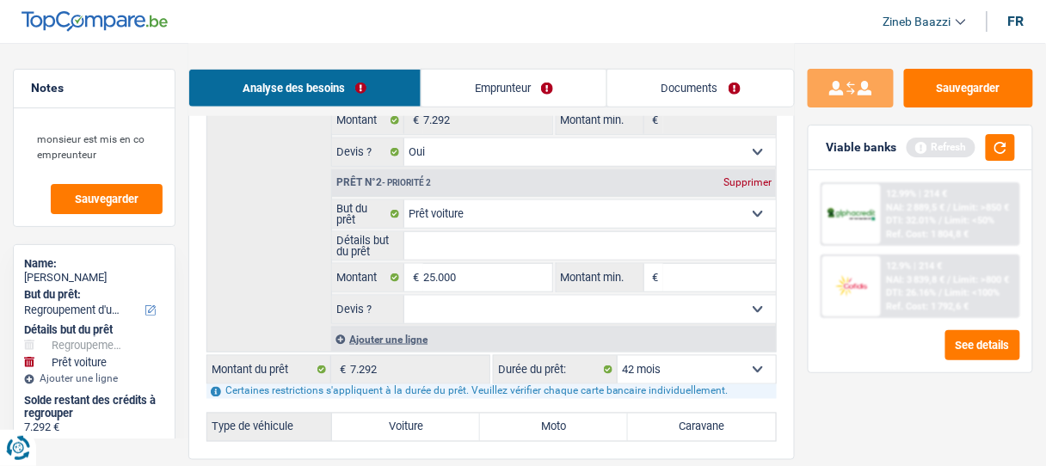
type input "32.292"
select select "120"
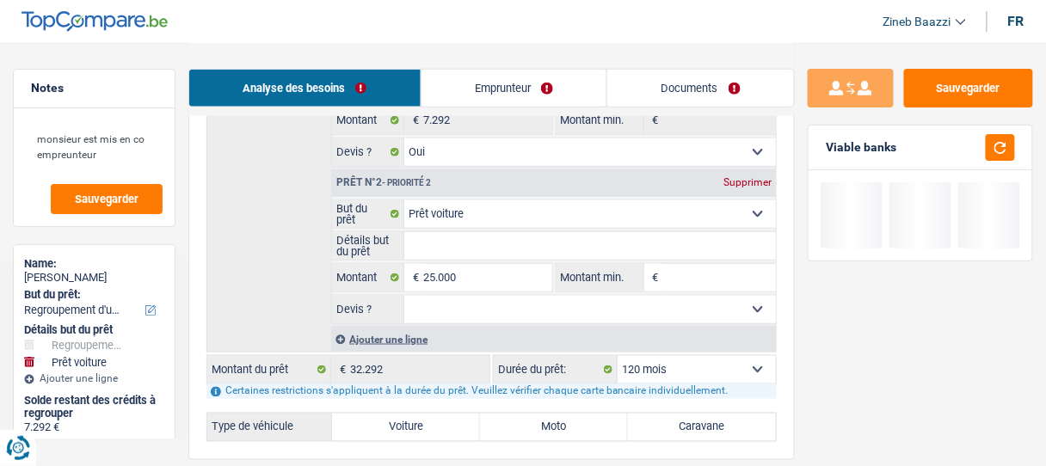
click at [699, 282] on input "Montant min." at bounding box center [719, 278] width 113 height 28
type input "2"
type input "25"
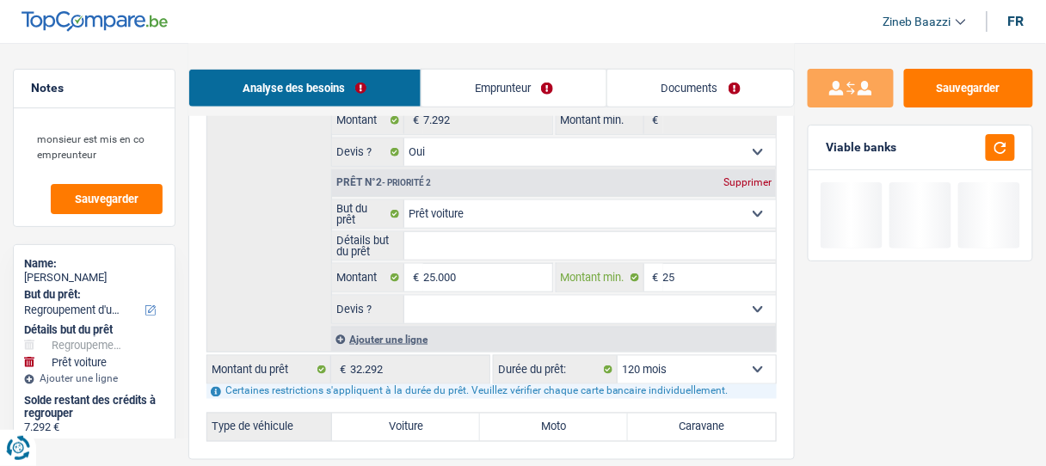
type input "250"
type input "2.500"
type input "25.000"
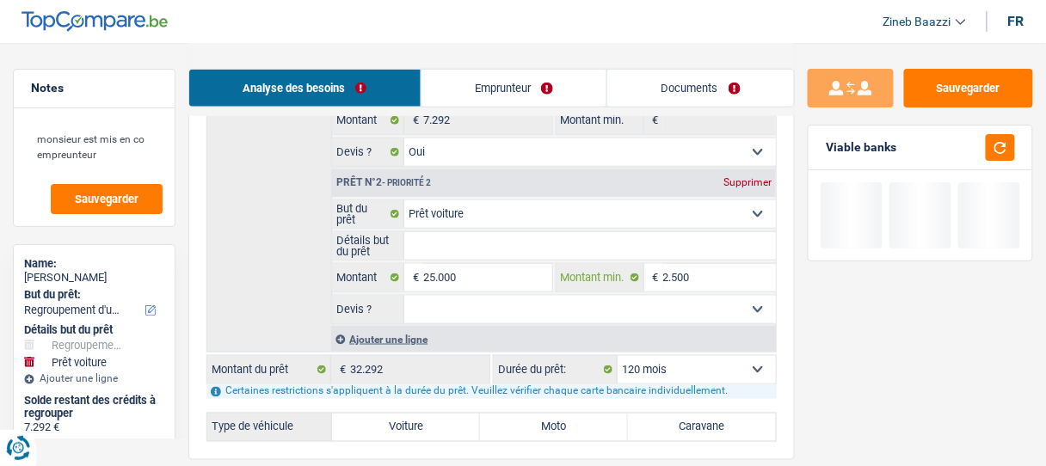
type input "25.000"
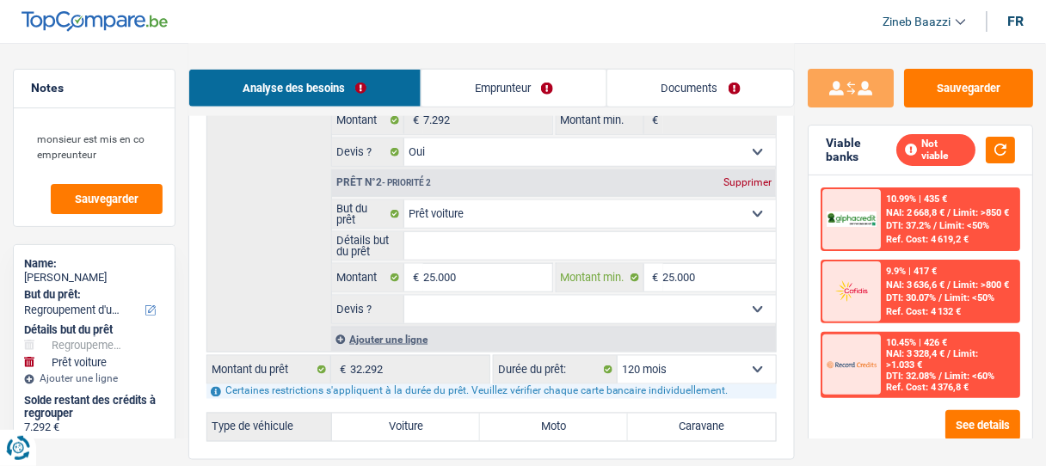
type input "25.000"
click at [800, 387] on div "Sauvegarder Viable banks Not viable 10.99% | 435 € NAI: 2 668,8 € / Limit: >850…" at bounding box center [920, 254] width 251 height 370
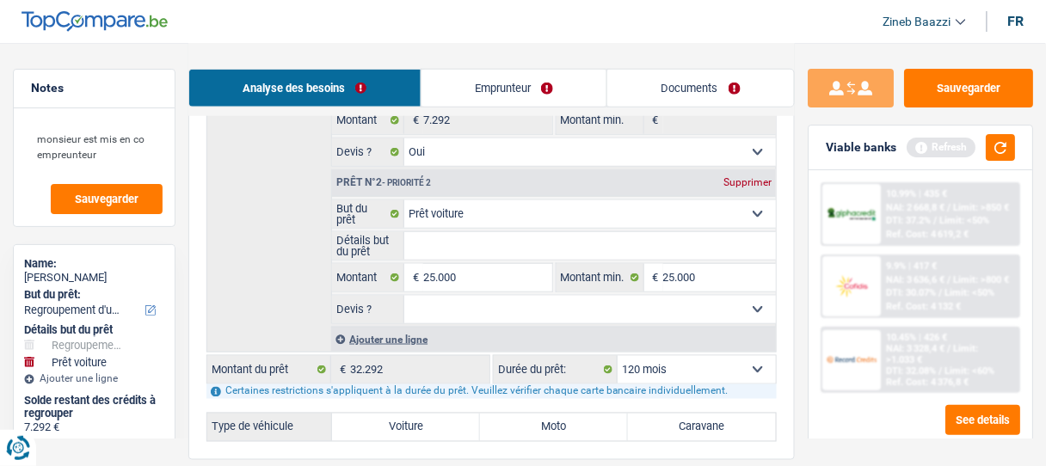
click at [538, 301] on select "Oui Non Non répondu Sélectionner une option" at bounding box center [590, 310] width 372 height 28
select select "false"
click at [404, 296] on select "Oui Non Non répondu Sélectionner une option" at bounding box center [590, 310] width 372 height 28
select select "false"
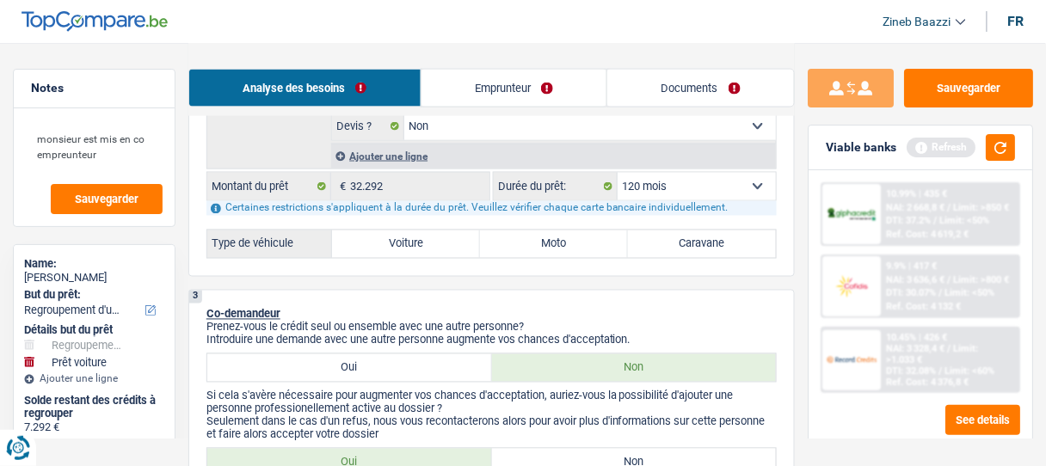
scroll to position [640, 0]
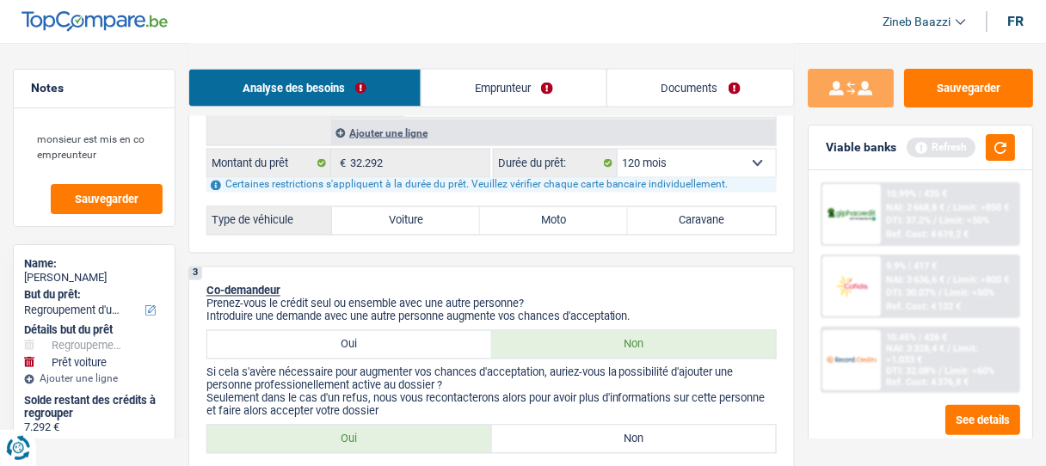
click at [446, 219] on label "Voiture" at bounding box center [406, 221] width 148 height 28
click at [446, 219] on input "Voiture" at bounding box center [406, 221] width 148 height 28
radio input "true"
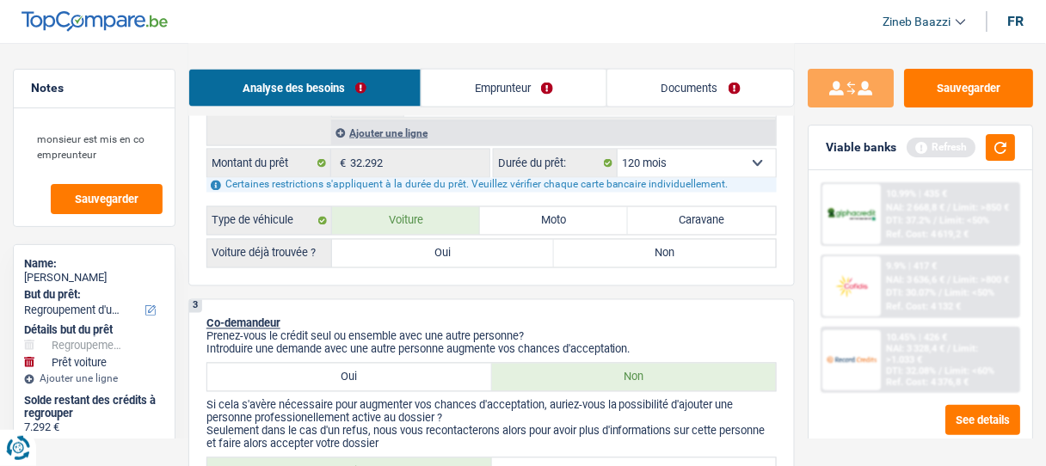
click at [687, 252] on label "Non" at bounding box center [665, 254] width 222 height 28
click at [687, 252] on input "Non" at bounding box center [665, 254] width 222 height 28
radio input "true"
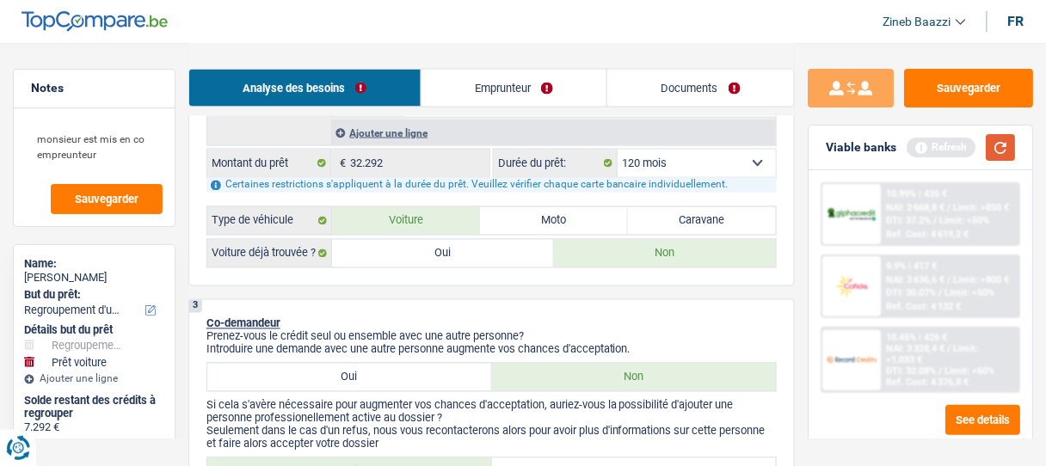
click at [995, 148] on button "button" at bounding box center [1000, 147] width 29 height 27
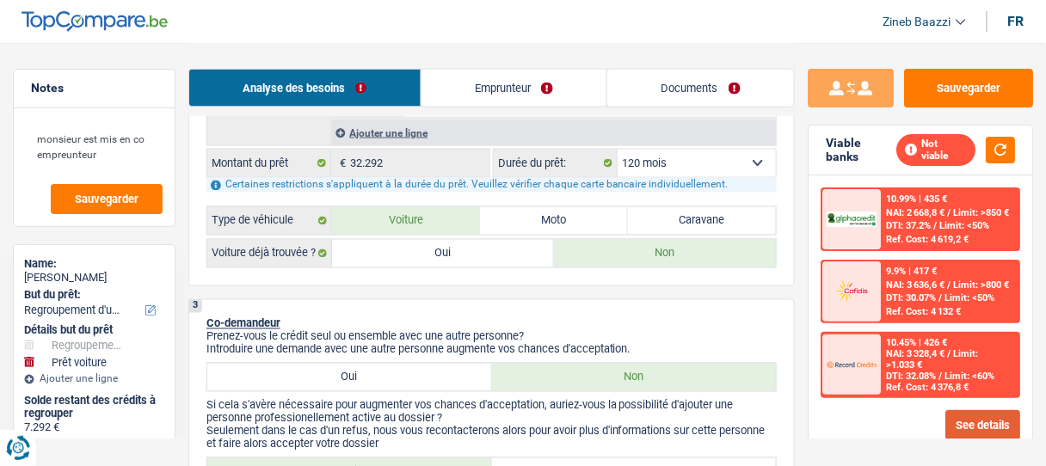
click at [971, 412] on button "See details" at bounding box center [982, 425] width 75 height 30
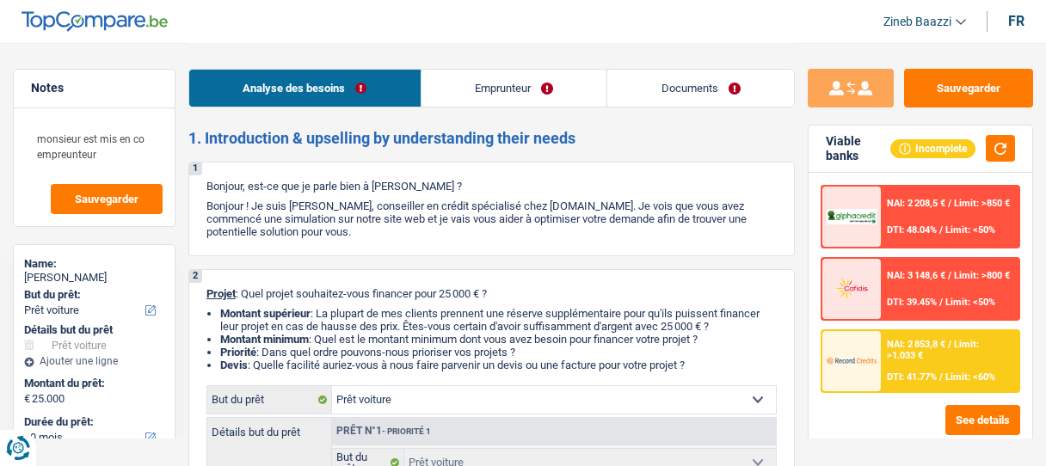
select select "car"
select select "60"
select select "car"
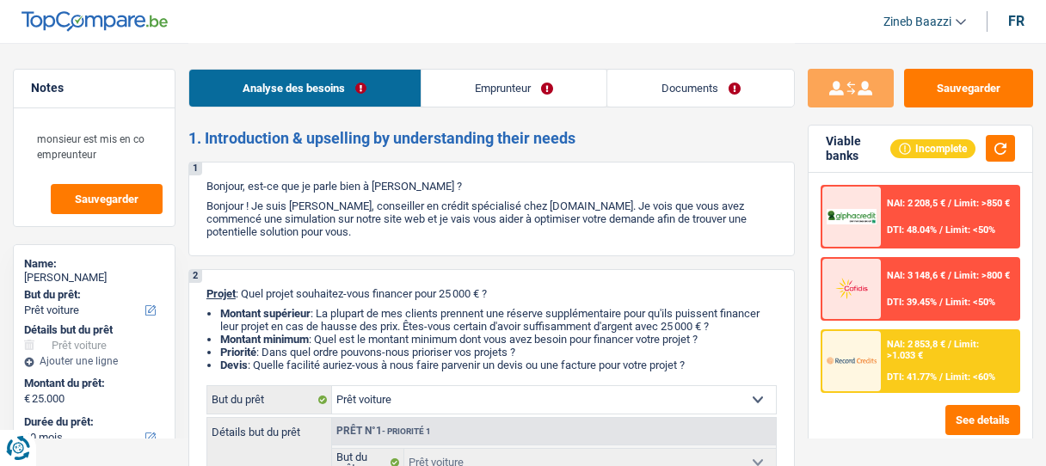
select select "false"
select select "60"
select select "worker"
select select "netSalary"
select select "other"
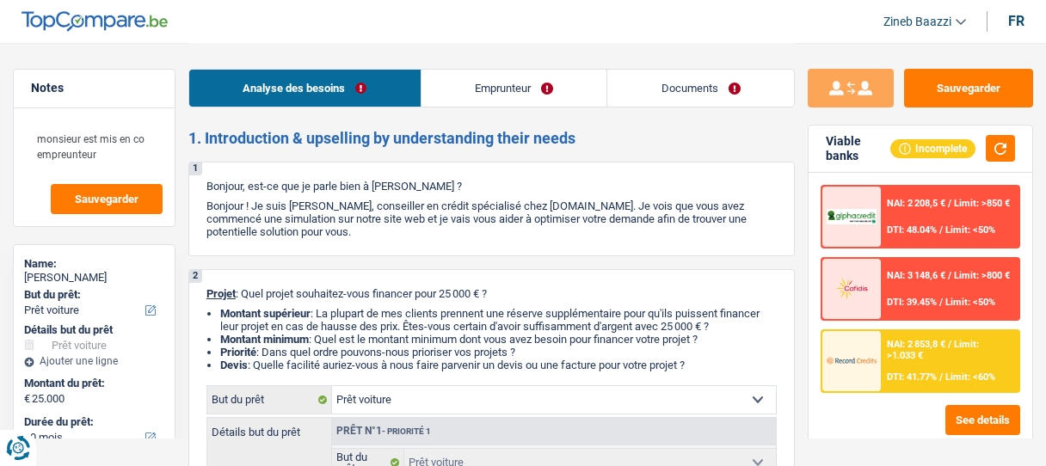
select select "rents"
select select "carLoan"
select select "42"
select select "car"
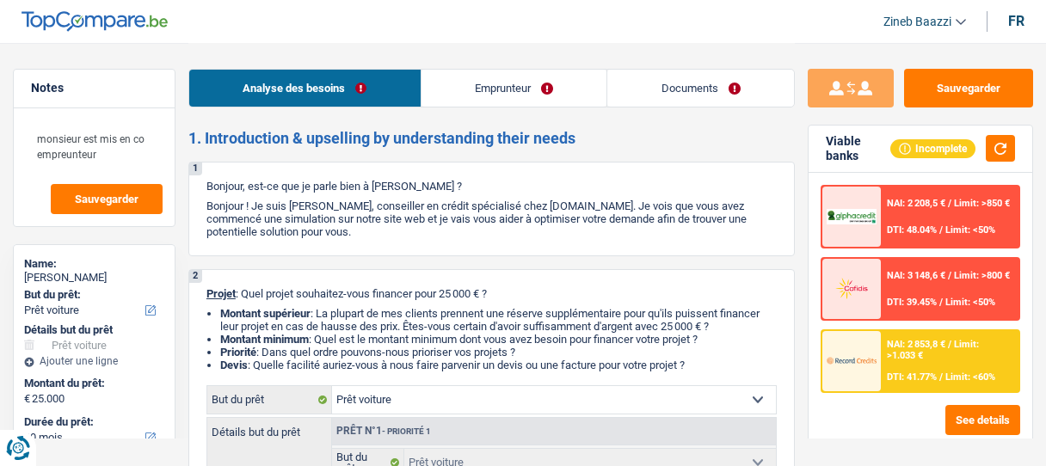
select select "false"
select select "60"
click at [923, 373] on span "DTI: 41.77%" at bounding box center [912, 377] width 50 height 11
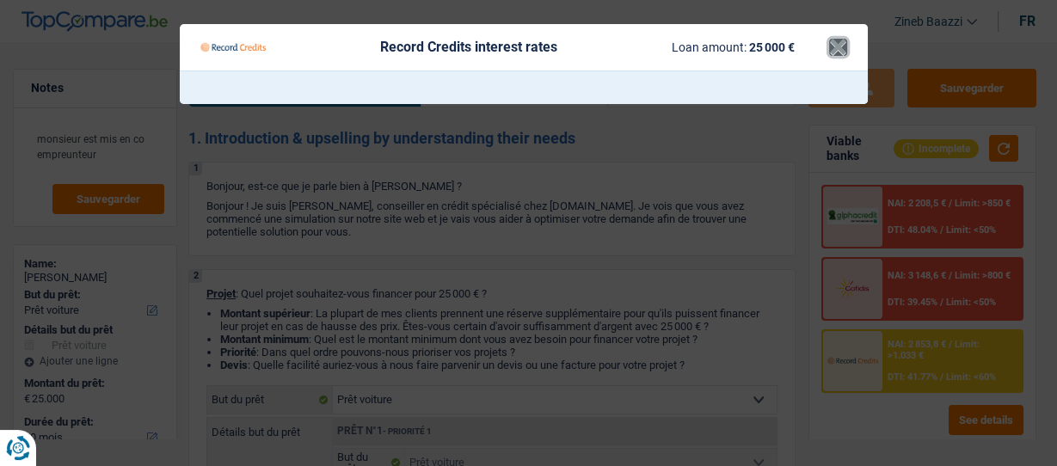
click at [841, 45] on button "×" at bounding box center [838, 47] width 18 height 17
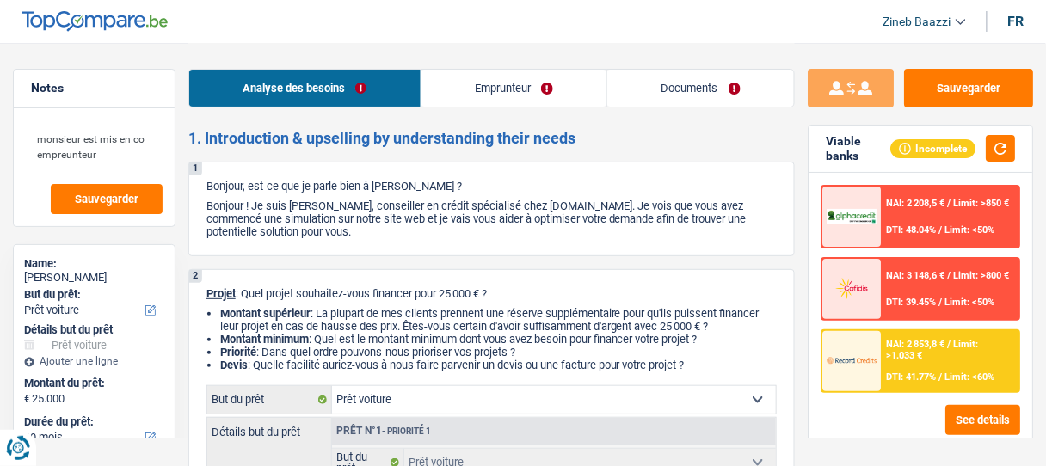
click at [697, 81] on link "Documents" at bounding box center [700, 88] width 187 height 37
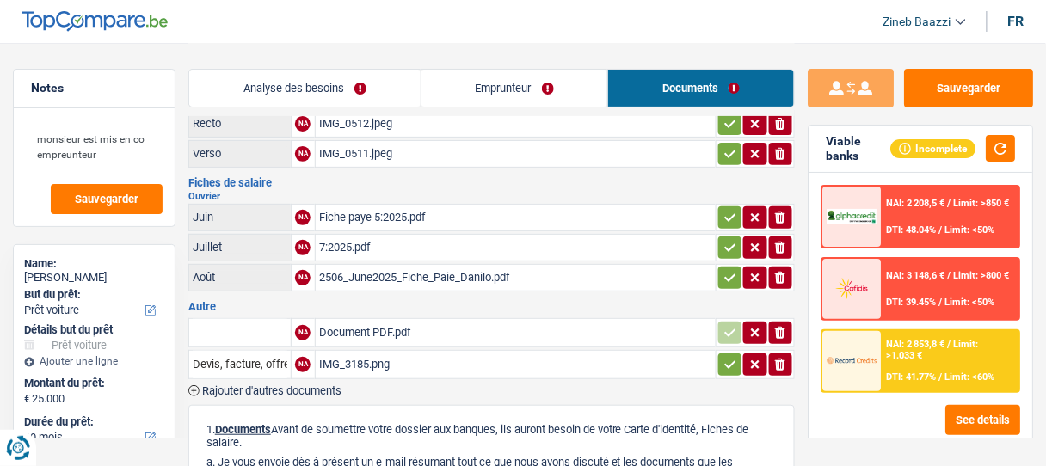
scroll to position [138, 0]
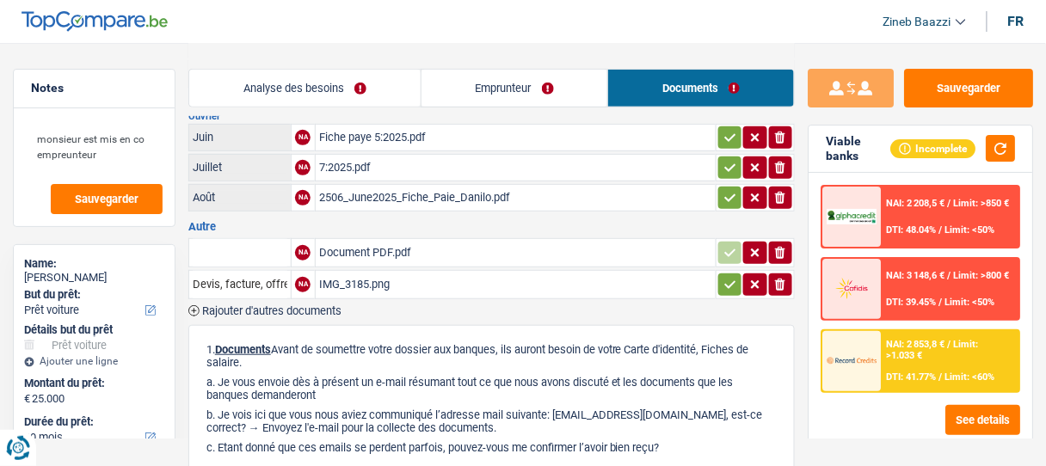
click at [354, 248] on div "Document PDF.pdf" at bounding box center [515, 253] width 393 height 26
click at [360, 274] on div "IMG_3185.png" at bounding box center [515, 285] width 393 height 26
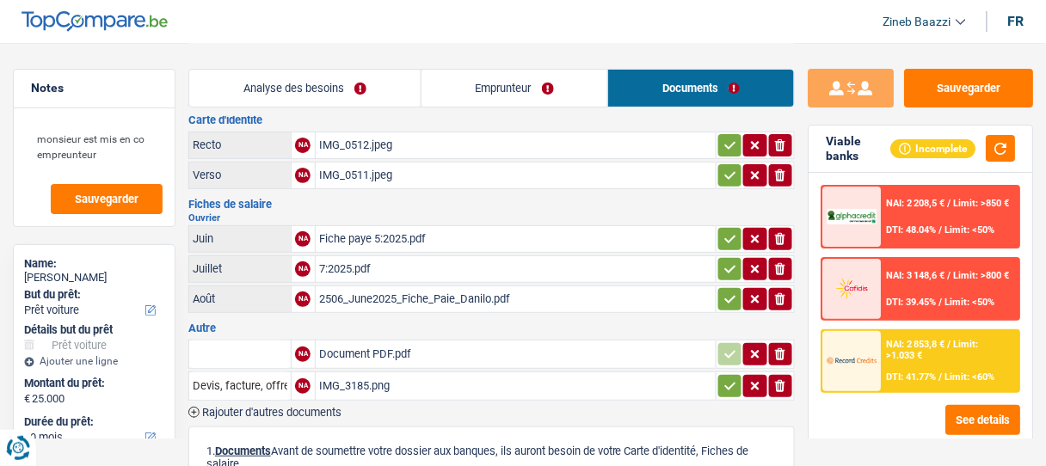
scroll to position [0, 0]
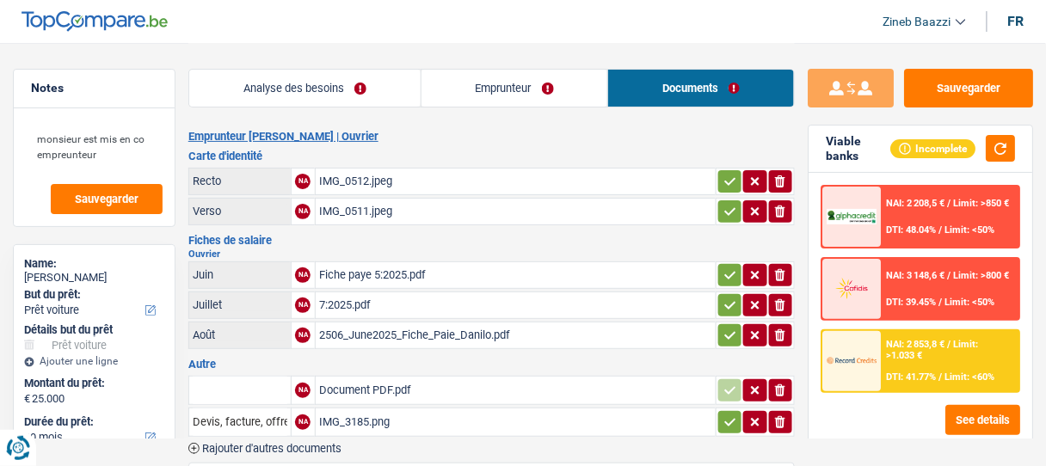
click at [366, 332] on div "2506_June2025_Fiche_Paie_Danilo.pdf" at bounding box center [515, 336] width 393 height 26
click at [347, 102] on link "Analyse des besoins" at bounding box center [304, 88] width 231 height 37
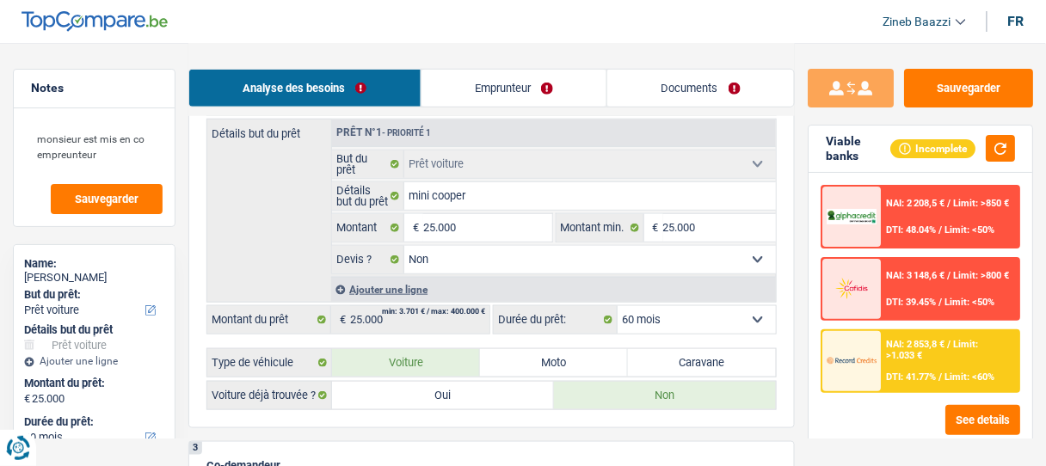
scroll to position [275, 0]
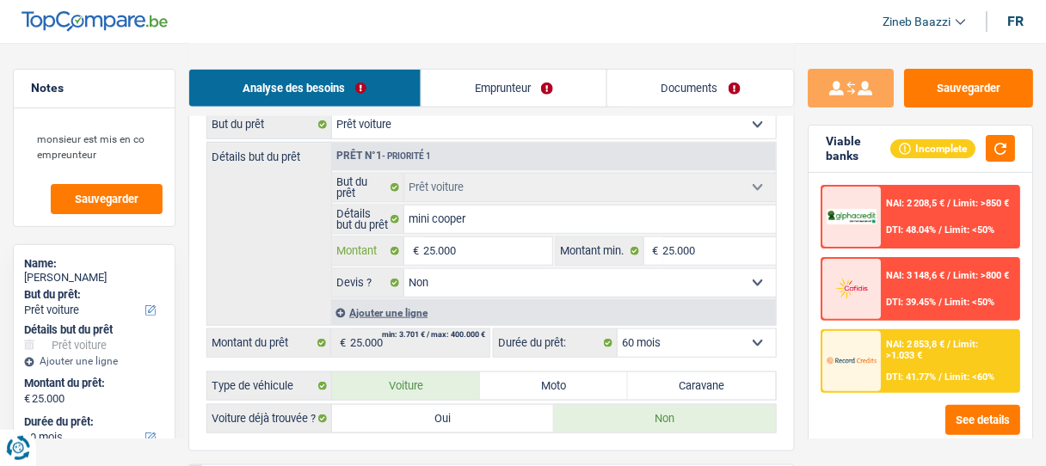
click at [462, 251] on input "25.000" at bounding box center [487, 251] width 128 height 28
type input "2"
type input "26"
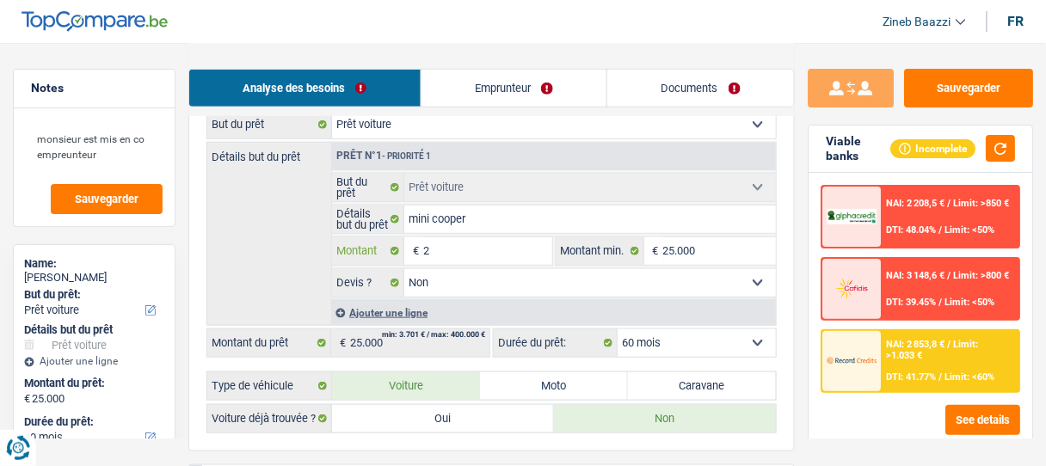
type input "26"
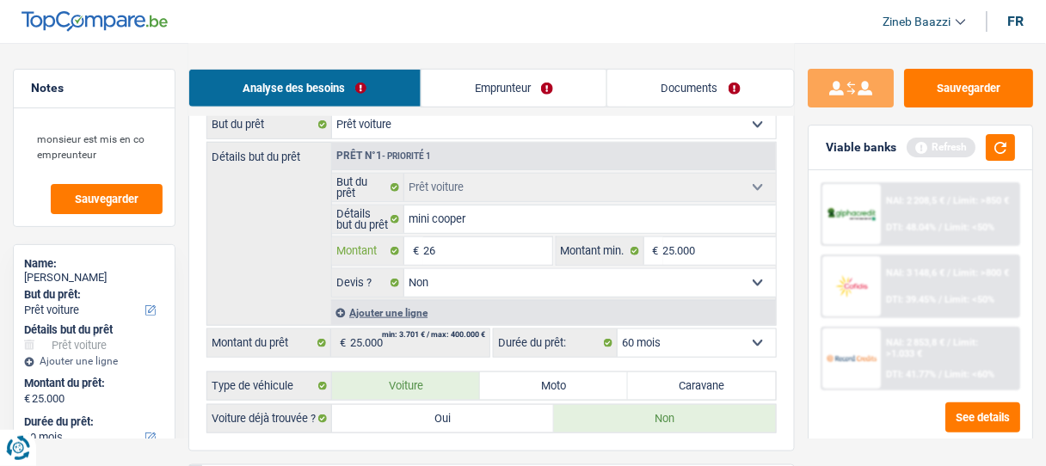
type input "260"
type input "2.600"
type input "26.000"
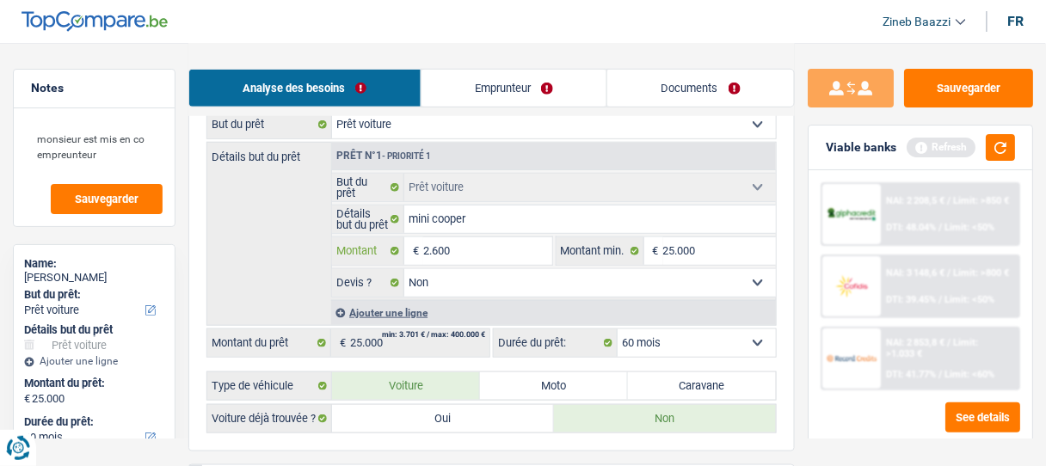
type input "26.000"
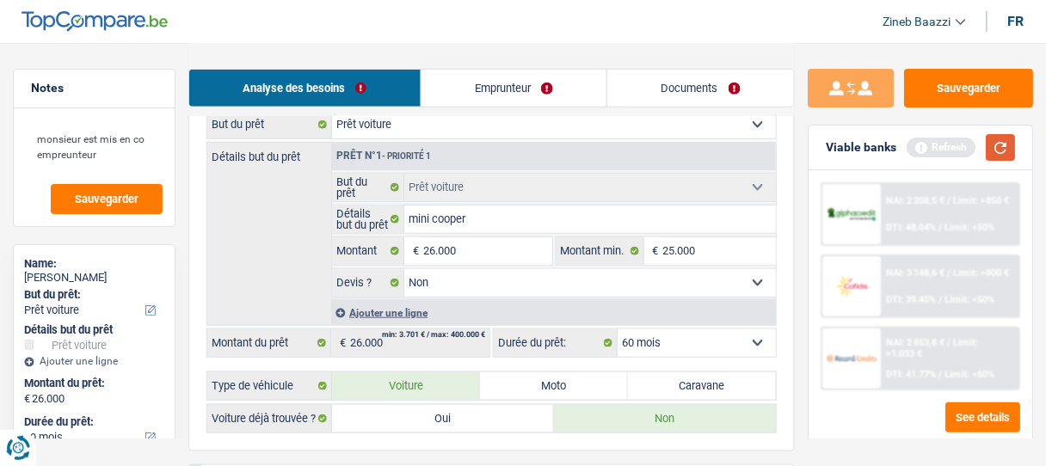
click at [1007, 142] on button "button" at bounding box center [1000, 147] width 29 height 27
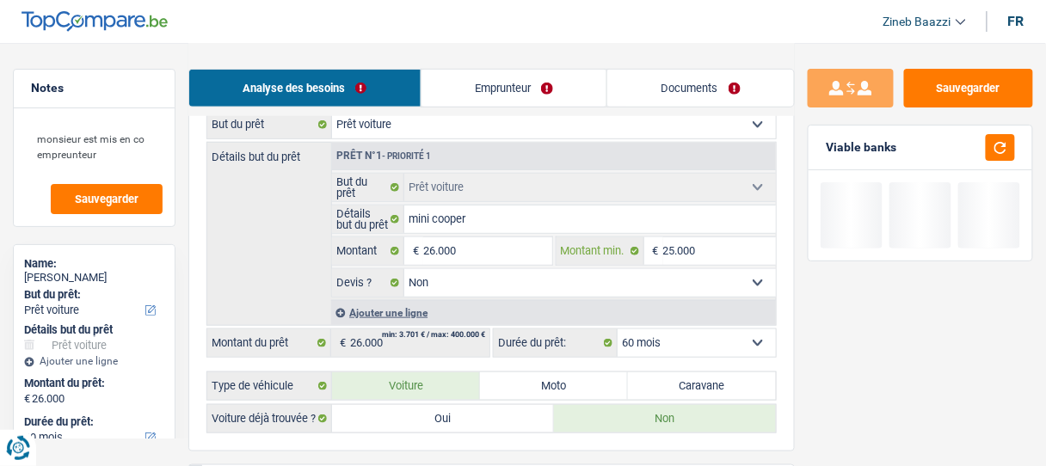
click at [693, 244] on input "25.000" at bounding box center [719, 251] width 113 height 28
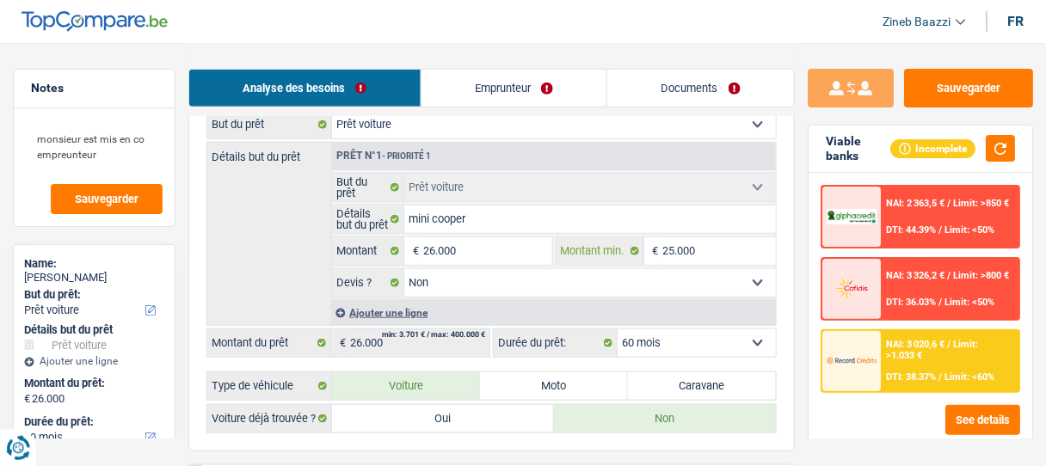
type input "2"
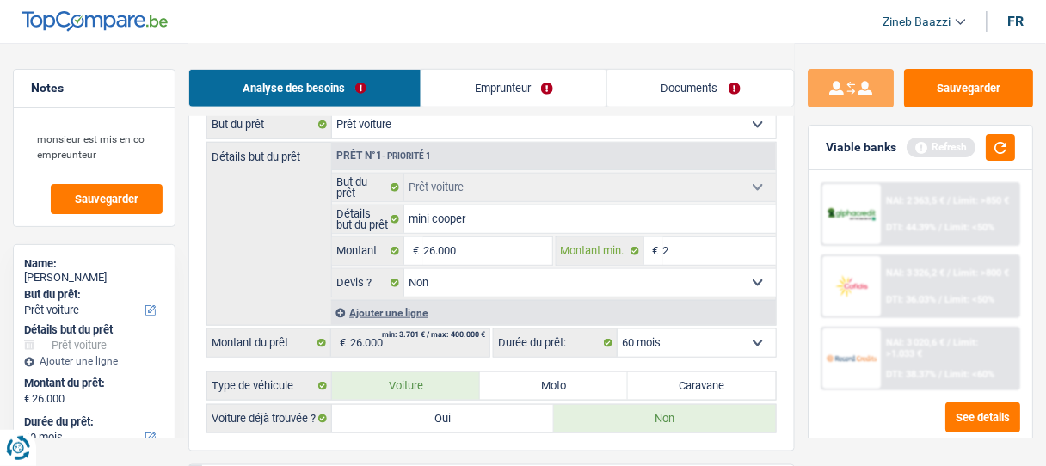
type input "26"
type input "260"
type input "2.600"
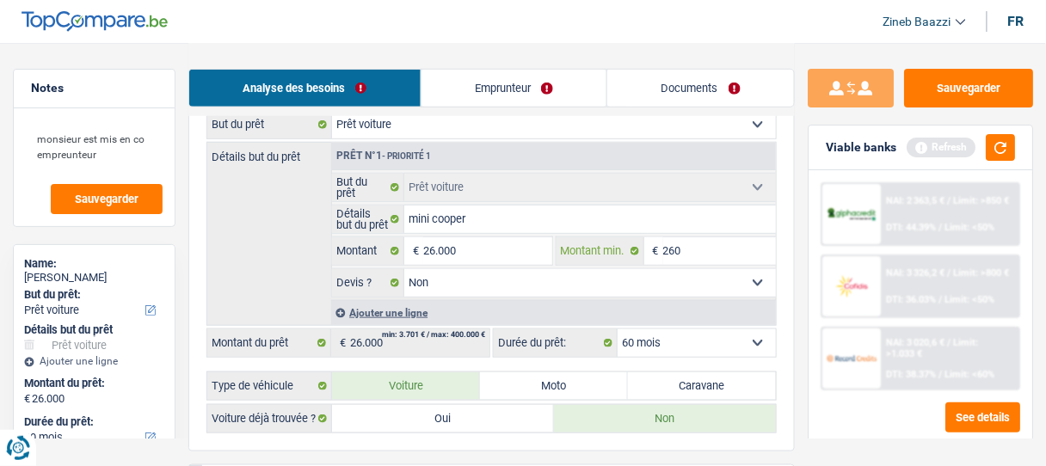
type input "2.600"
type input "26.000"
click at [1008, 143] on button "button" at bounding box center [1000, 147] width 29 height 27
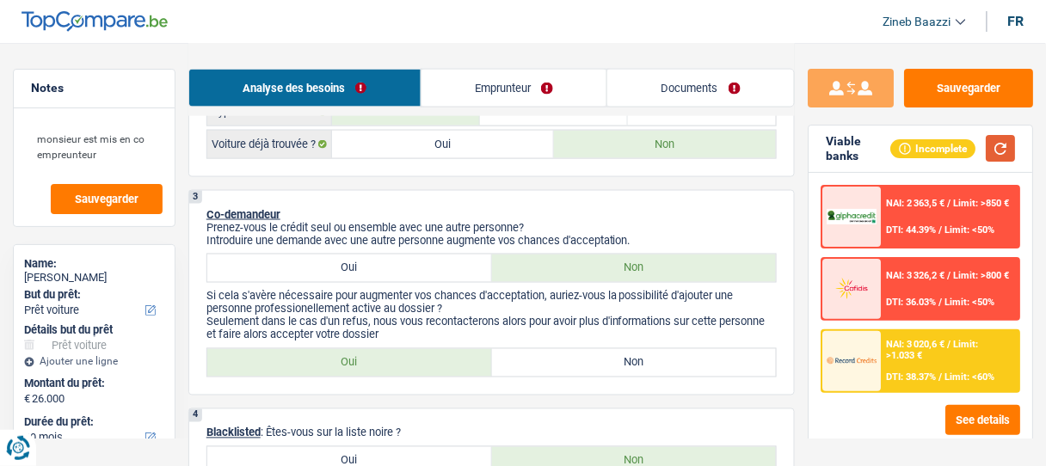
scroll to position [551, 0]
click at [504, 362] on label "Non" at bounding box center [634, 362] width 285 height 28
click at [504, 362] on input "Non" at bounding box center [634, 362] width 285 height 28
radio input "true"
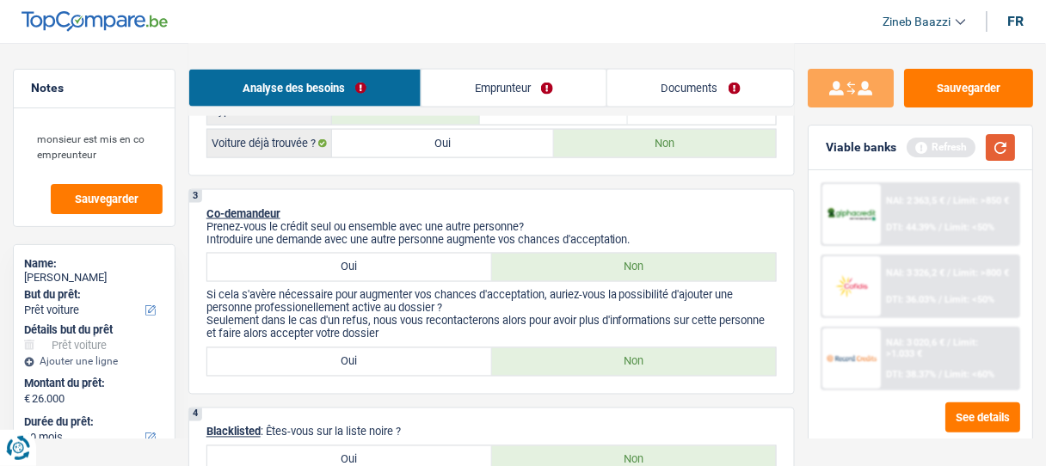
click at [995, 157] on button "button" at bounding box center [1000, 147] width 29 height 27
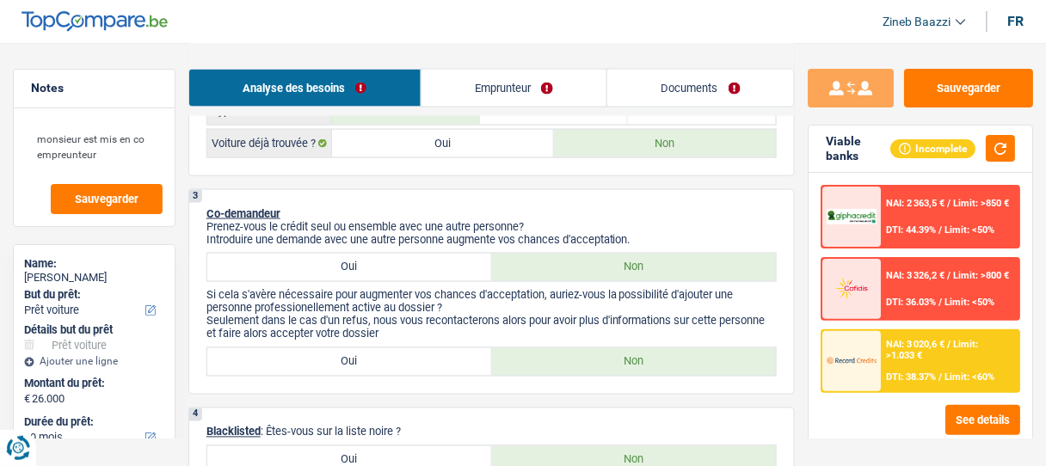
click at [870, 356] on img at bounding box center [852, 360] width 50 height 25
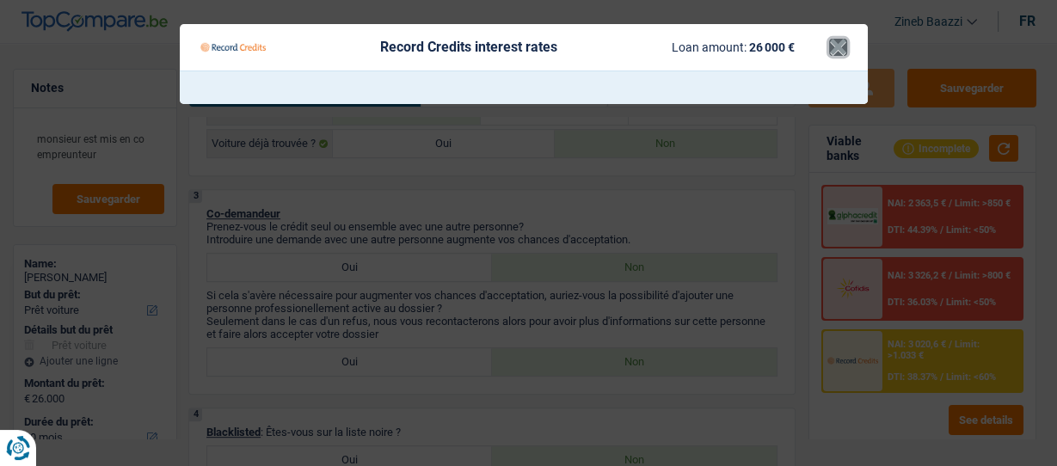
click at [838, 46] on button "×" at bounding box center [838, 47] width 18 height 17
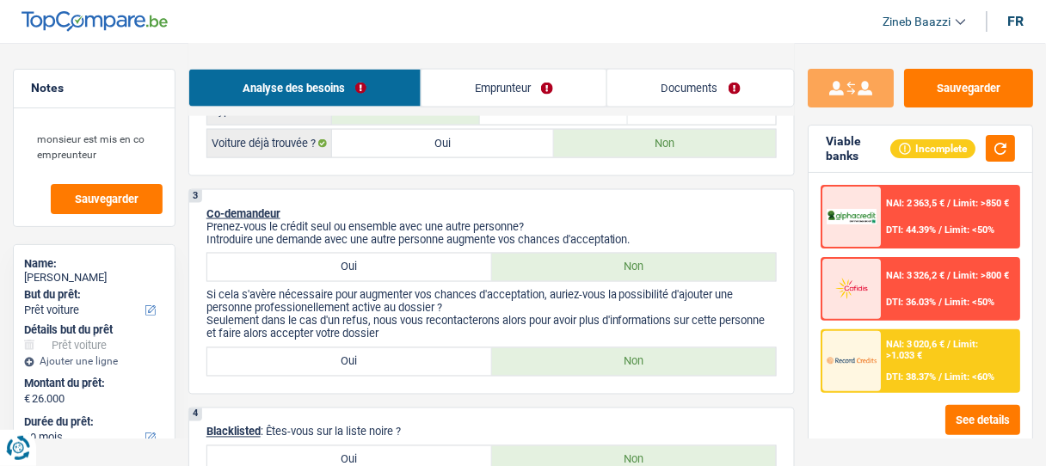
click at [529, 85] on link "Emprunteur" at bounding box center [515, 88] width 186 height 37
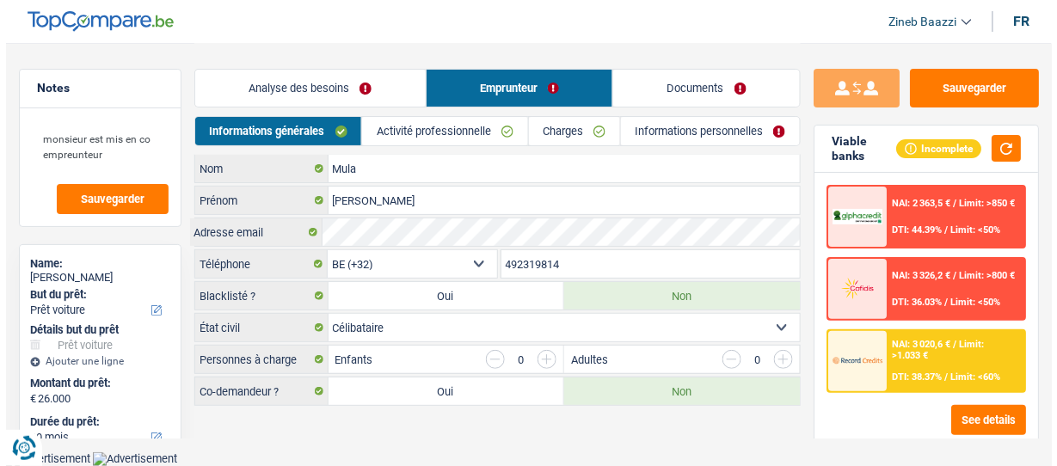
scroll to position [0, 0]
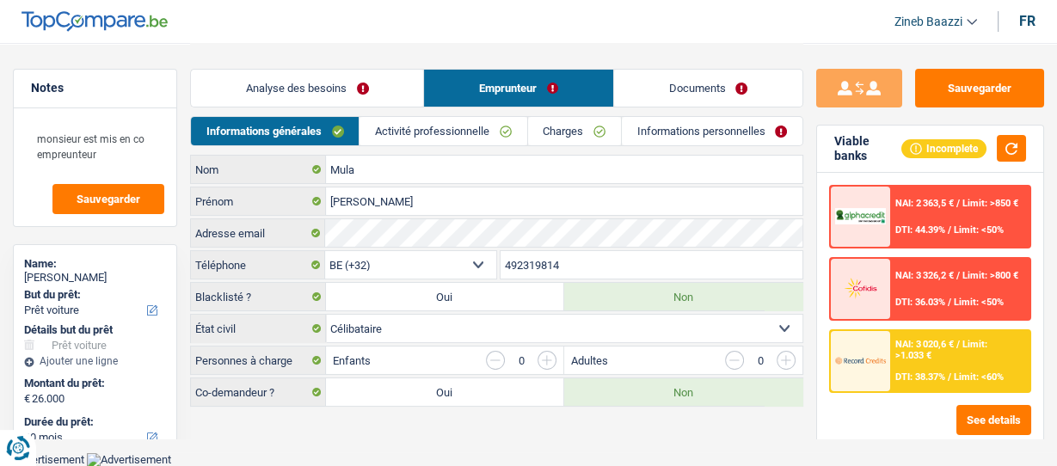
click at [402, 132] on link "Activité professionnelle" at bounding box center [443, 131] width 167 height 28
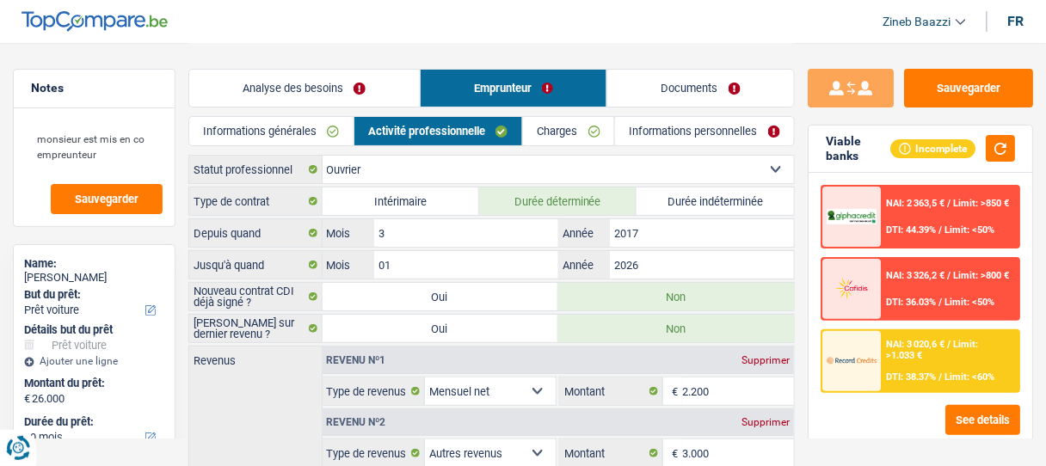
click at [330, 86] on link "Analyse des besoins" at bounding box center [304, 88] width 231 height 37
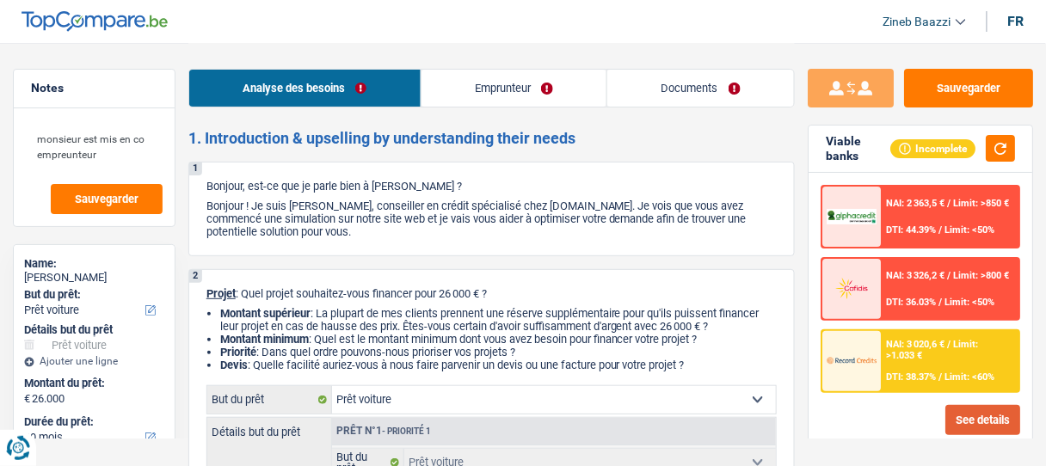
click at [967, 425] on button "See details" at bounding box center [982, 420] width 75 height 30
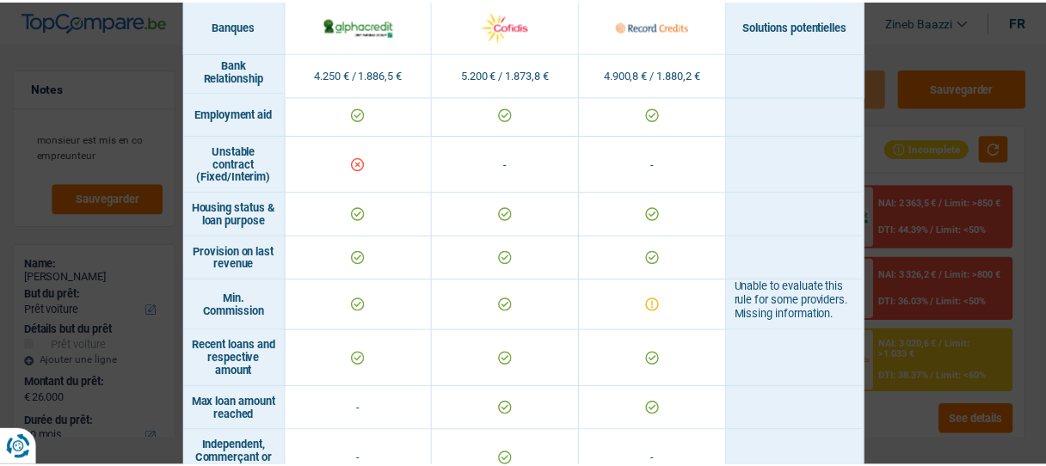
scroll to position [964, 0]
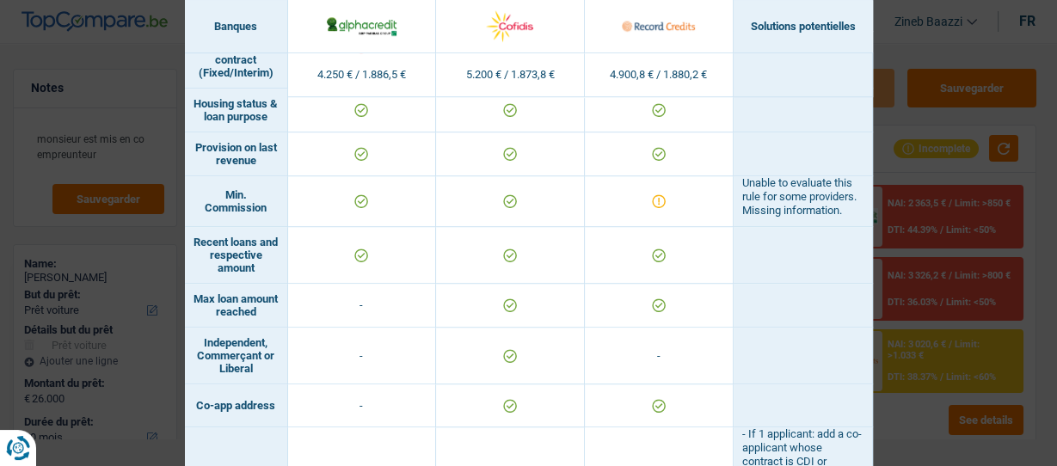
drag, startPoint x: 743, startPoint y: 218, endPoint x: 844, endPoint y: 230, distance: 101.4
click at [844, 227] on td "Unable to evaluate this rule for some providers. Missing information." at bounding box center [803, 201] width 139 height 51
click at [645, 216] on td at bounding box center [659, 201] width 149 height 51
click at [936, 132] on div "Banks conditions × Banques Solutions potentielles Revenus / Charges 4.250 € / 1…" at bounding box center [528, 233] width 1057 height 466
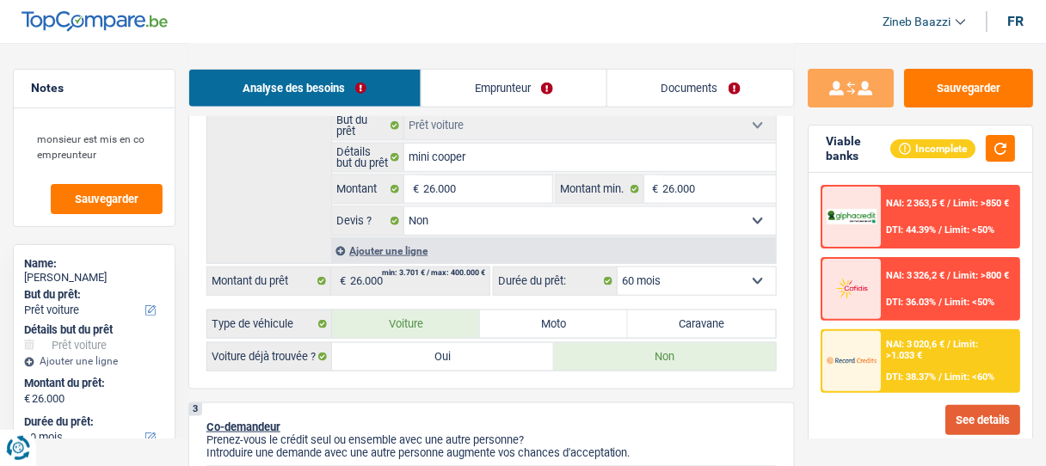
scroll to position [413, 0]
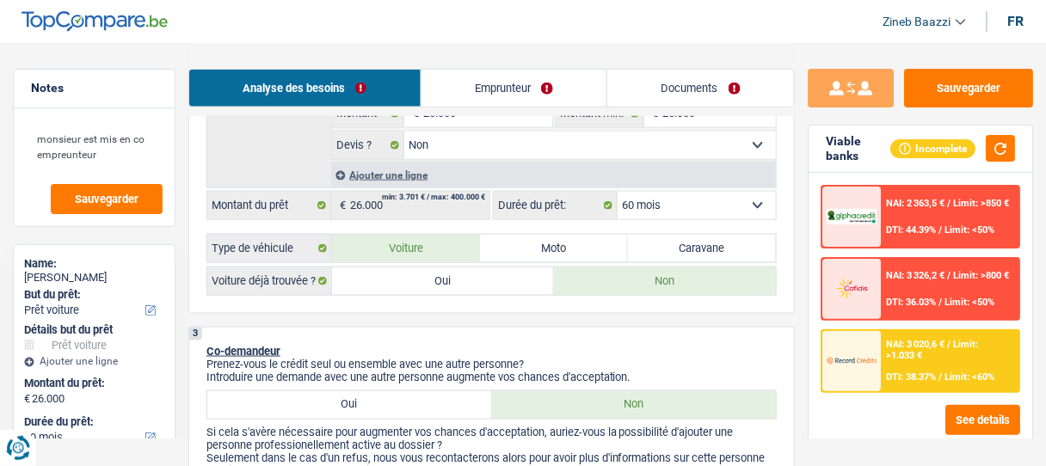
click at [496, 283] on label "Oui" at bounding box center [443, 282] width 222 height 28
click at [496, 283] on input "Oui" at bounding box center [443, 282] width 222 height 28
radio input "true"
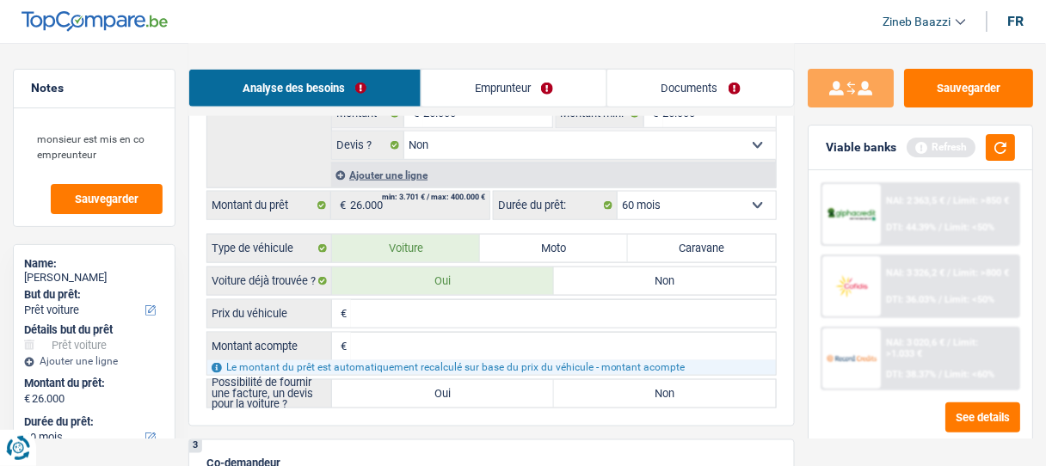
click at [492, 310] on input "Prix du véhicule" at bounding box center [563, 314] width 425 height 28
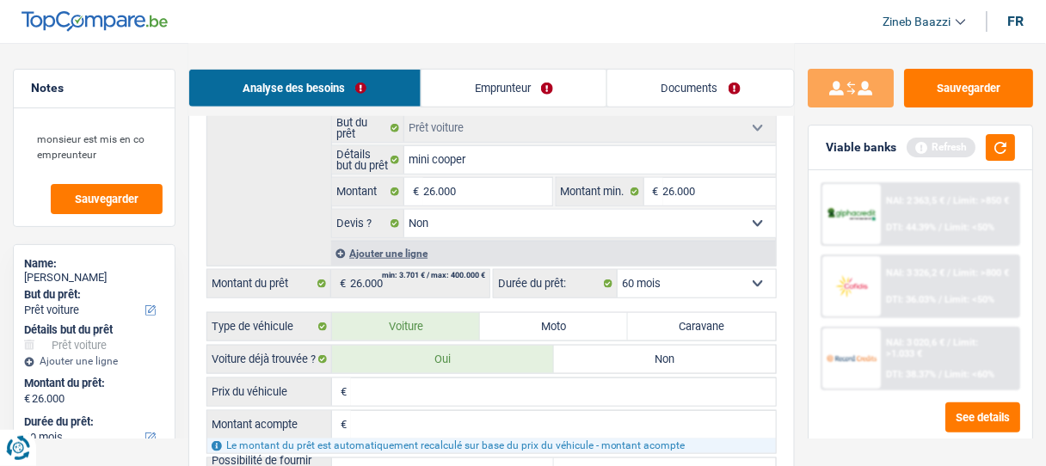
scroll to position [344, 0]
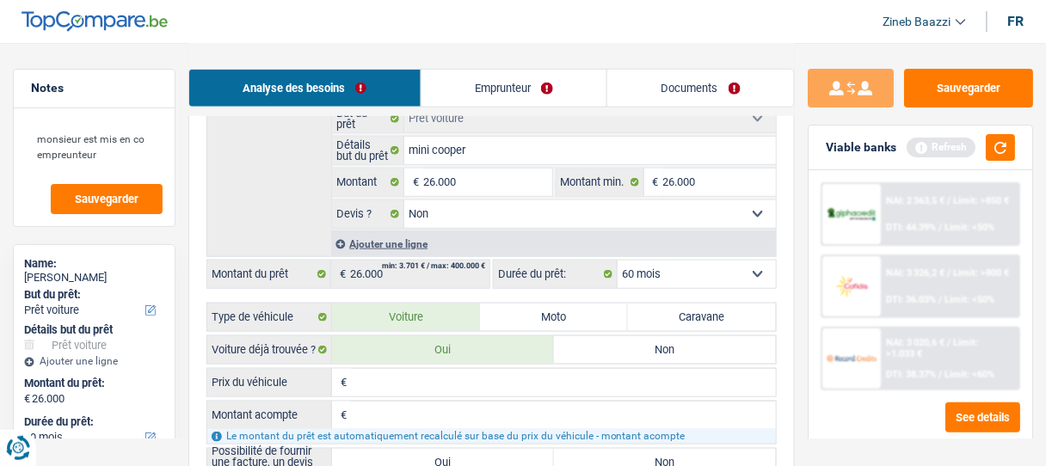
type input "2"
type input "26"
type input "260"
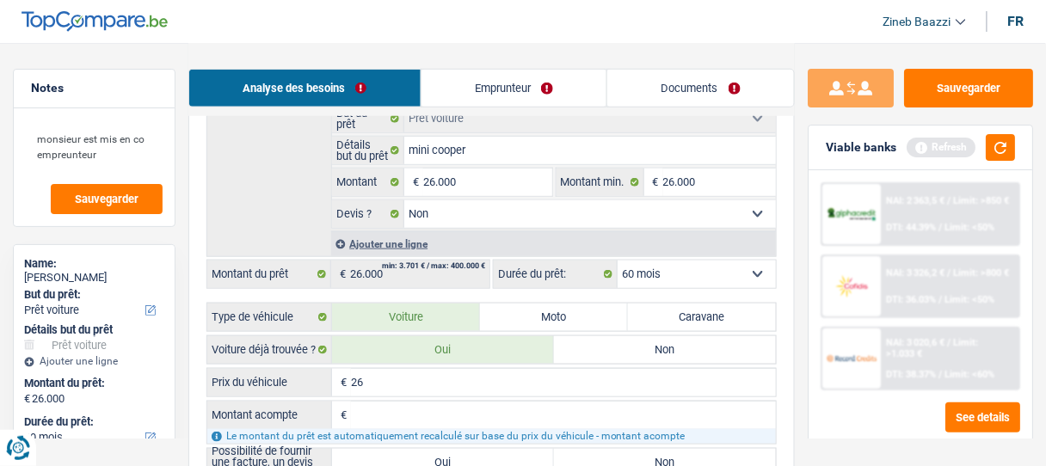
type input "260"
type input "2.600"
type input "26.000"
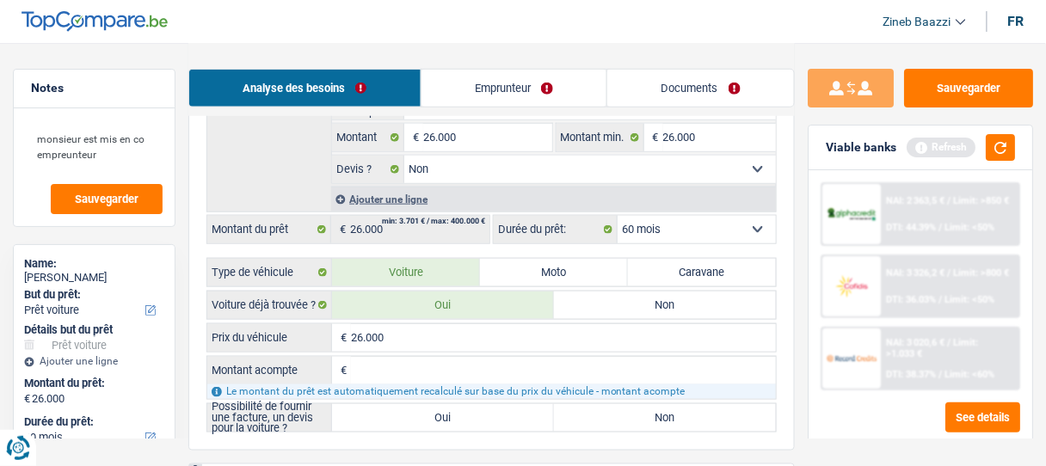
scroll to position [413, 0]
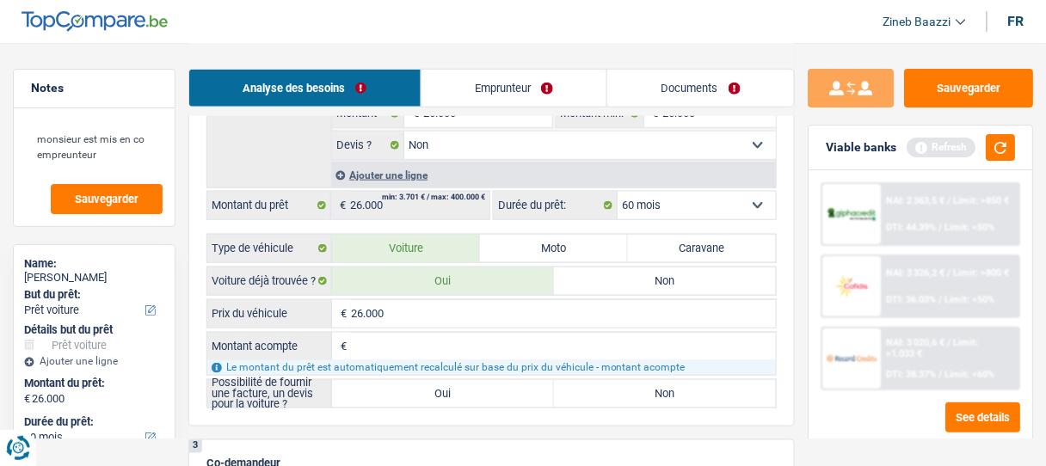
type input "26.000"
click at [496, 340] on input "Montant acompte" at bounding box center [563, 347] width 425 height 28
type input "0"
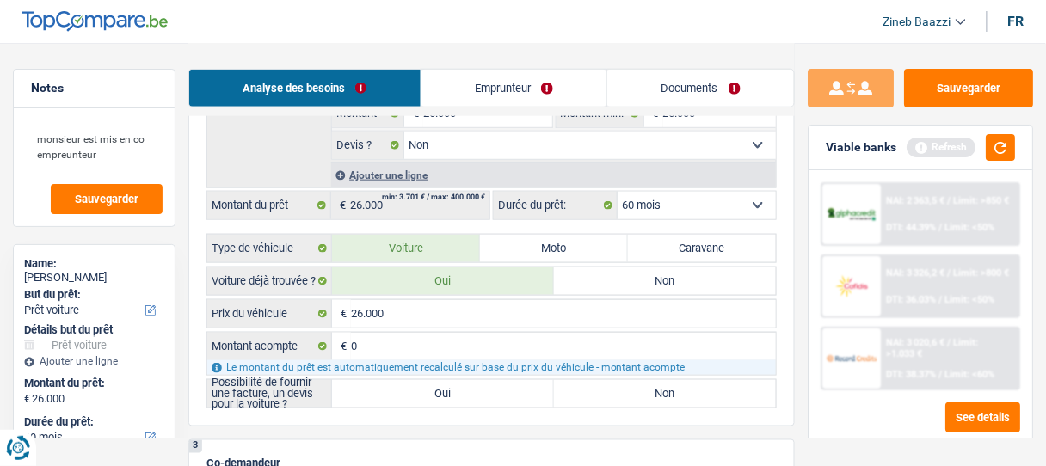
click at [490, 401] on label "Oui" at bounding box center [443, 394] width 222 height 28
click at [490, 401] on input "Oui" at bounding box center [443, 394] width 222 height 28
radio input "true"
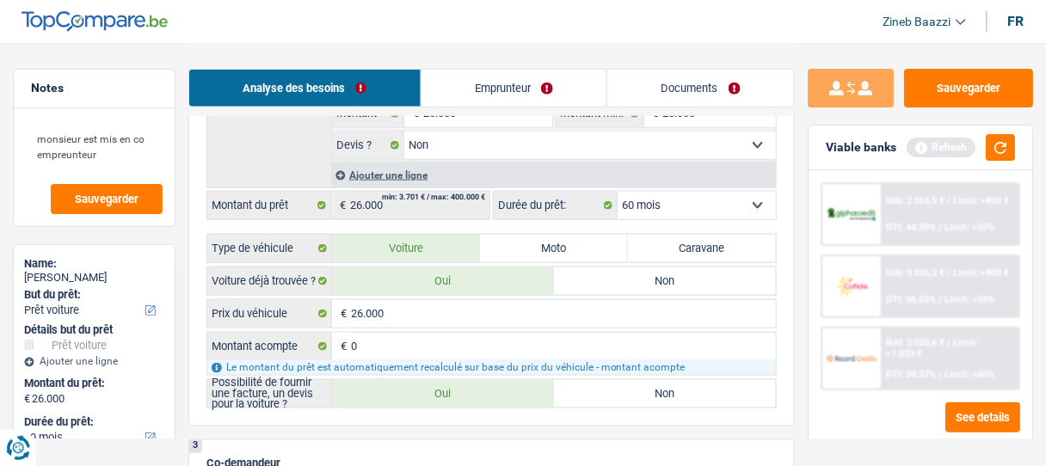
radio input "true"
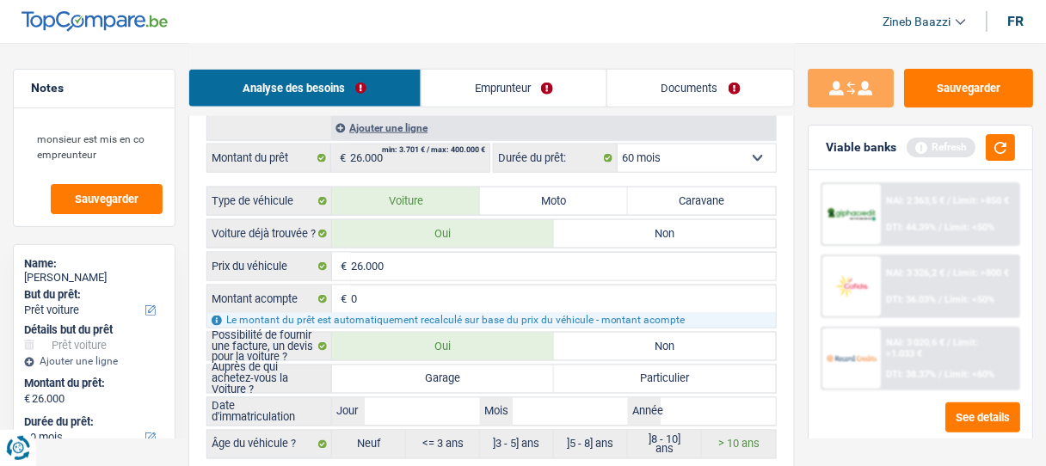
scroll to position [551, 0]
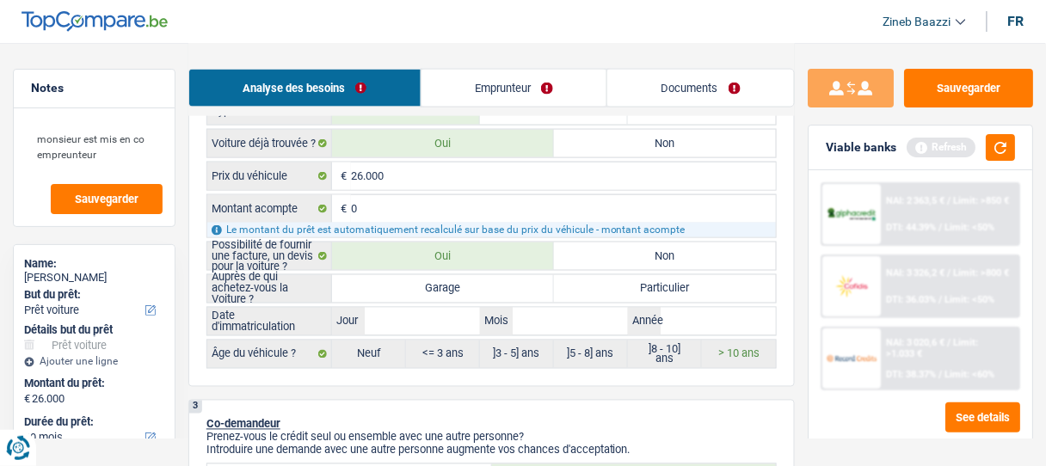
click at [512, 292] on label "Garage" at bounding box center [443, 289] width 222 height 28
click at [512, 292] on input "Garage" at bounding box center [443, 289] width 222 height 28
radio input "true"
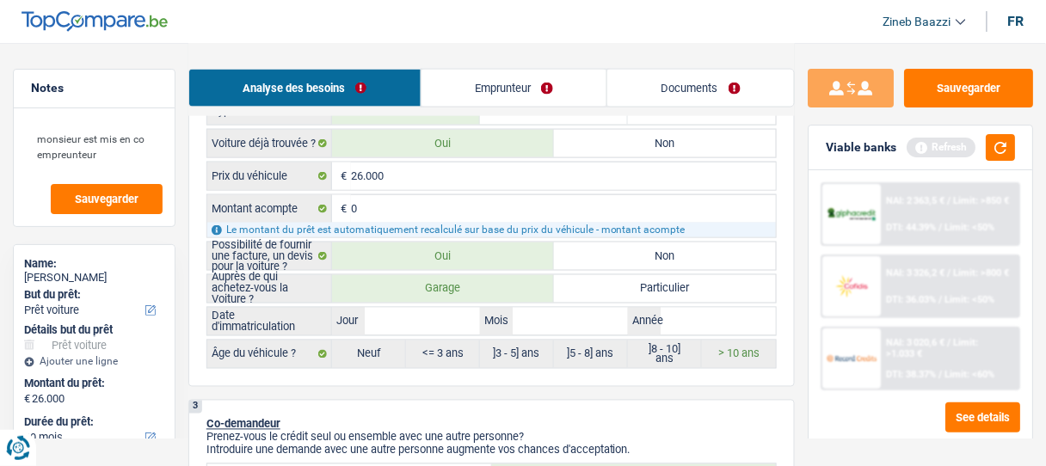
radio input "true"
click at [455, 317] on input "Jour" at bounding box center [422, 322] width 115 height 28
type input "0"
type input "05"
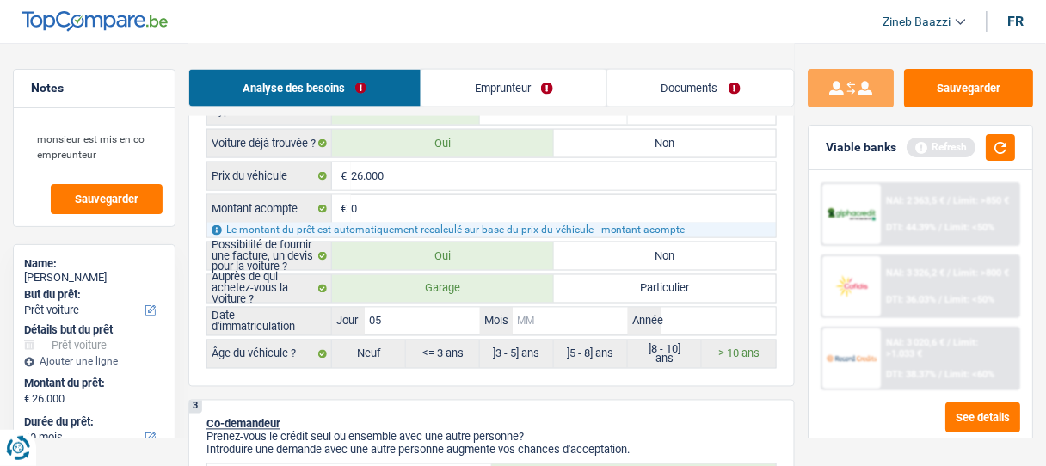
type input "05"
type input "0"
type input "06"
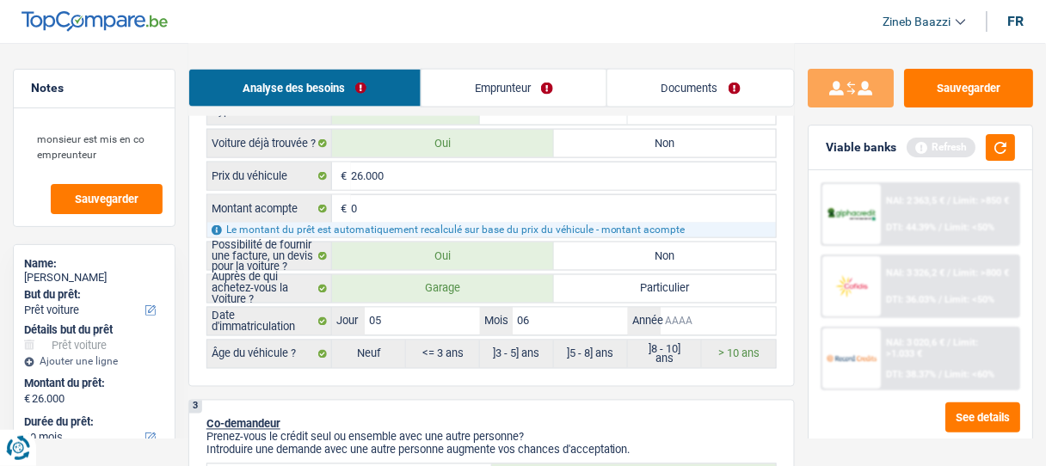
type input "2"
type input "20"
type input "202"
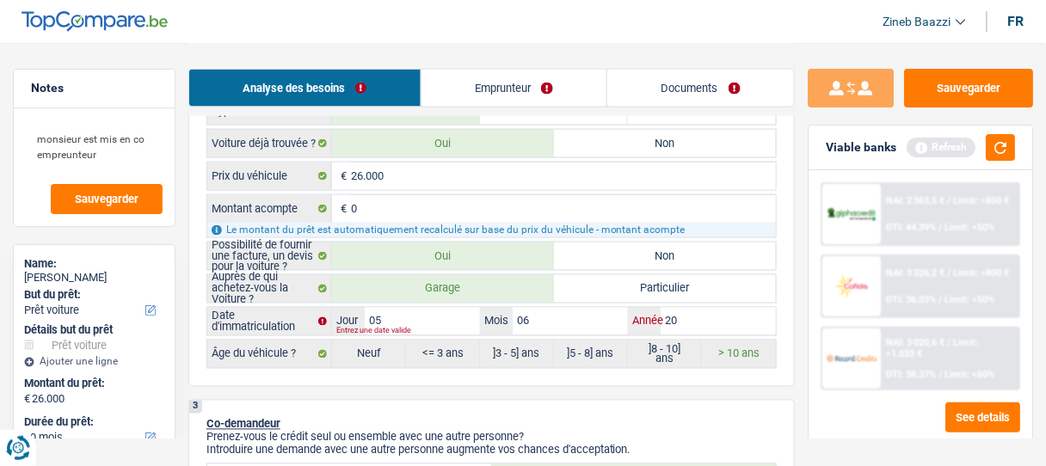
type input "202"
type input "2020"
radio input "false"
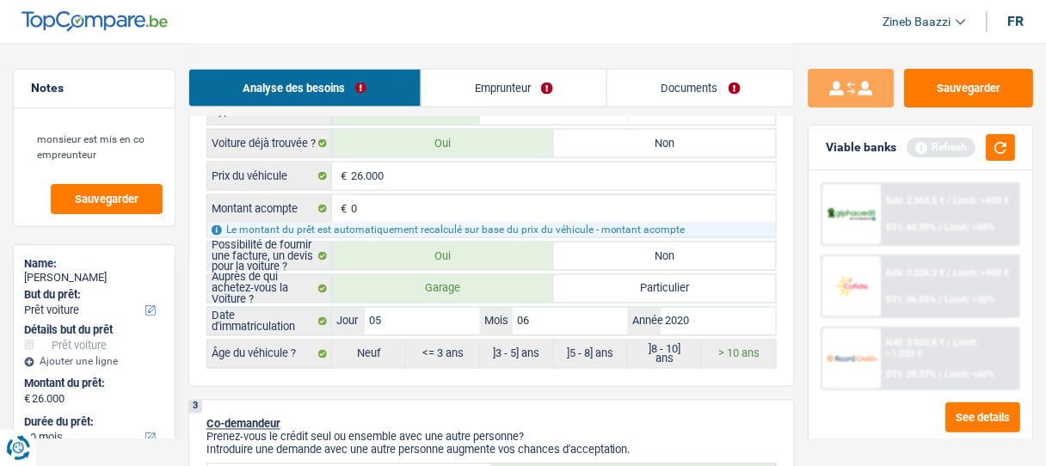
radio input "true"
click at [995, 139] on button "button" at bounding box center [1000, 147] width 29 height 27
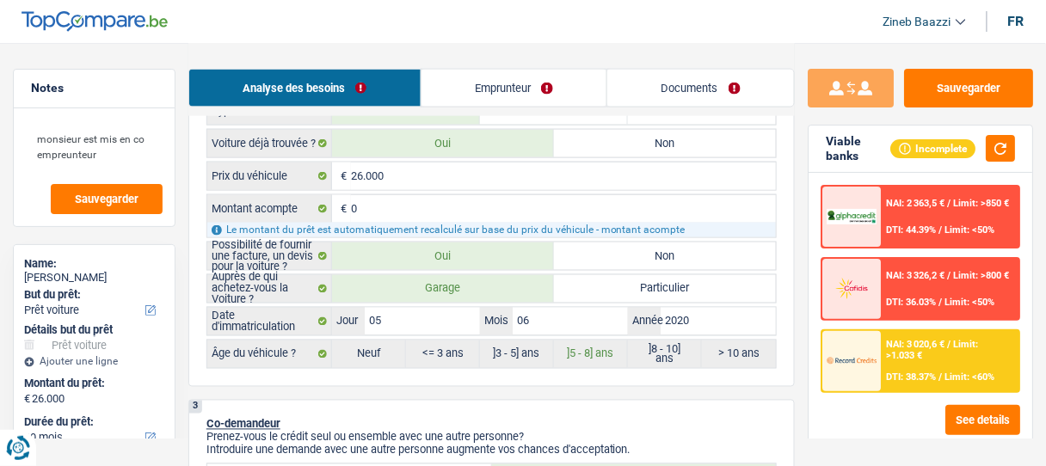
click at [844, 361] on img at bounding box center [852, 360] width 50 height 25
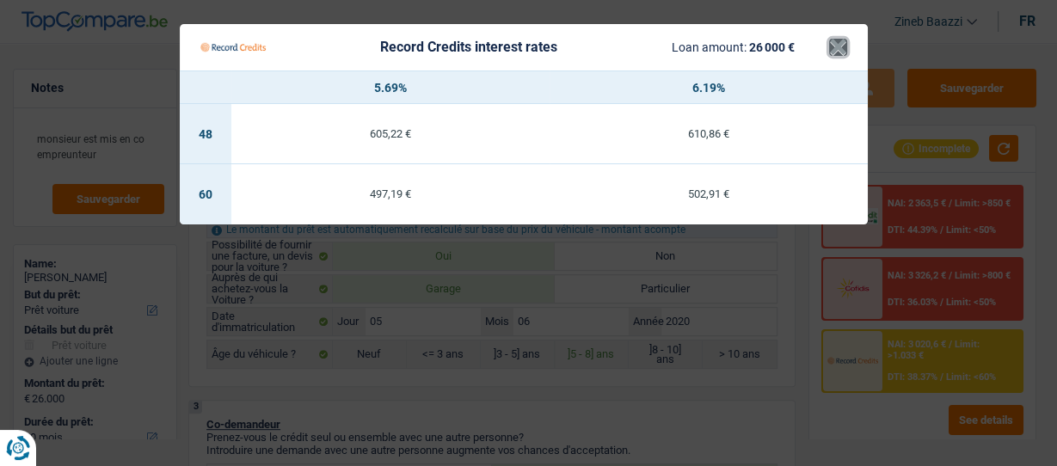
click at [840, 43] on button "×" at bounding box center [838, 47] width 18 height 17
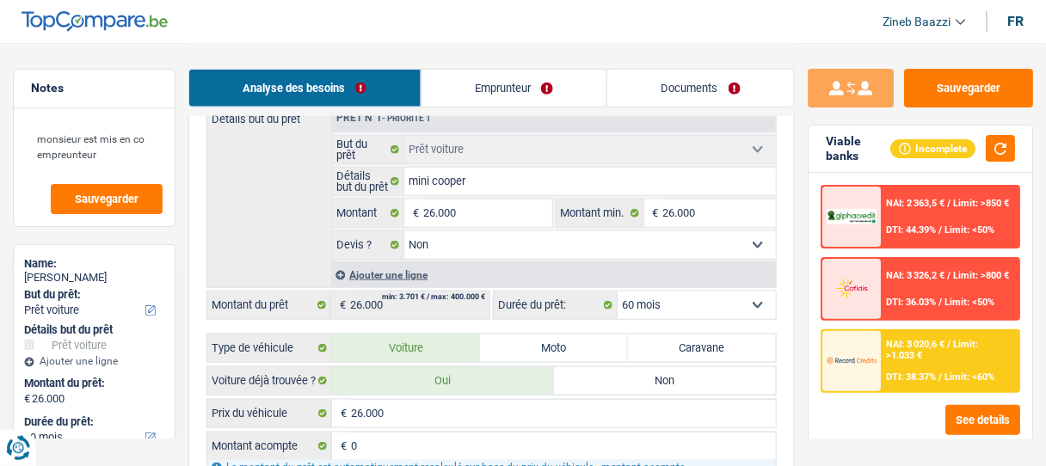
scroll to position [413, 0]
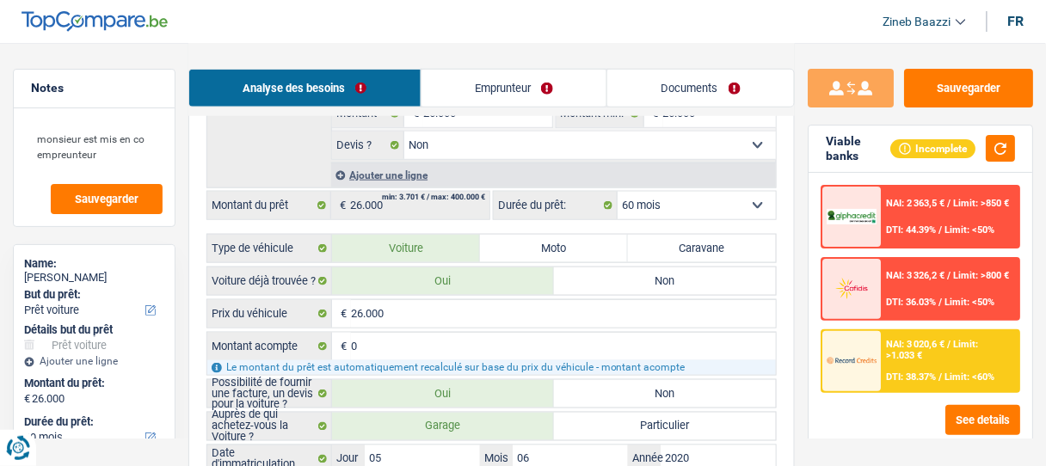
click at [669, 200] on select "12 mois 18 mois 24 mois 30 mois 36 mois 42 mois 48 mois 60 mois Sélectionner un…" at bounding box center [697, 206] width 158 height 28
click at [842, 361] on img at bounding box center [852, 360] width 50 height 25
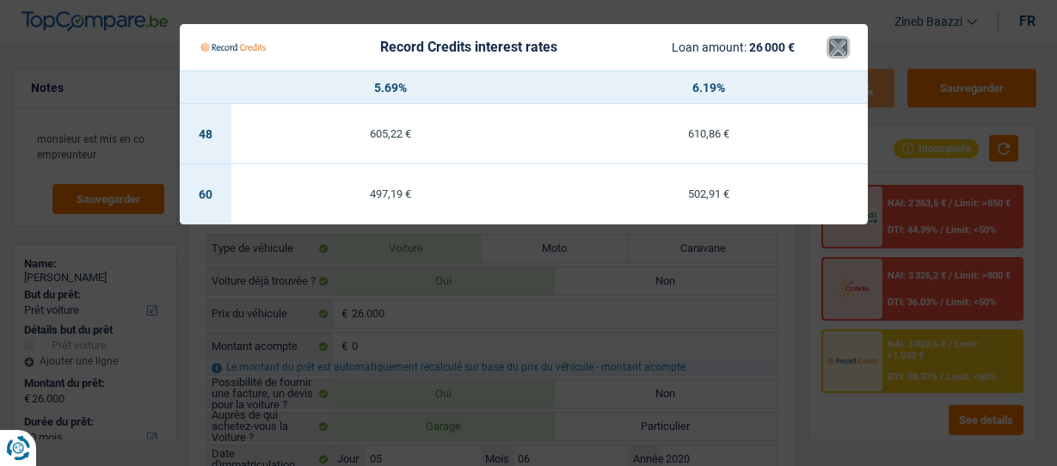
click at [846, 49] on button "×" at bounding box center [838, 47] width 18 height 17
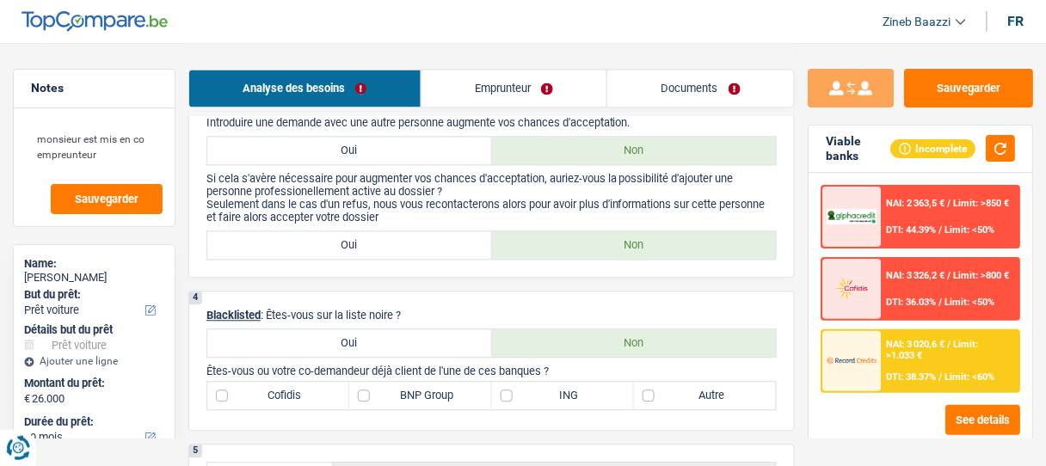
scroll to position [964, 0]
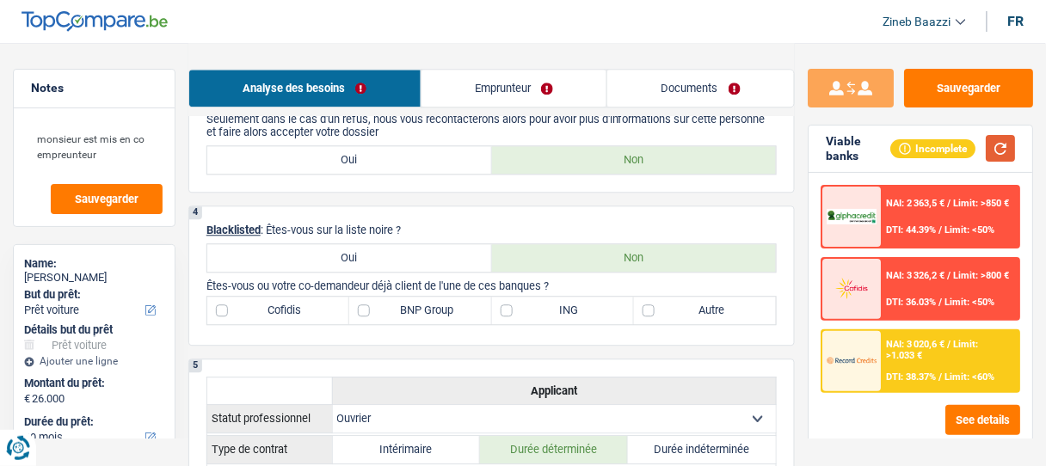
click at [998, 148] on button "button" at bounding box center [1000, 148] width 29 height 27
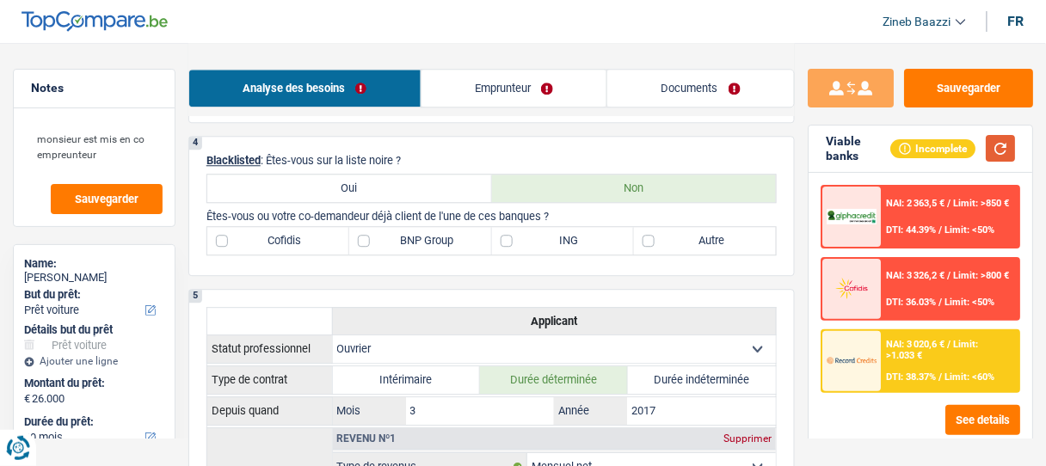
scroll to position [1032, 0]
click at [437, 237] on label "BNP Group" at bounding box center [420, 242] width 142 height 28
click at [437, 237] on input "BNP Group" at bounding box center [420, 242] width 142 height 28
checkbox input "true"
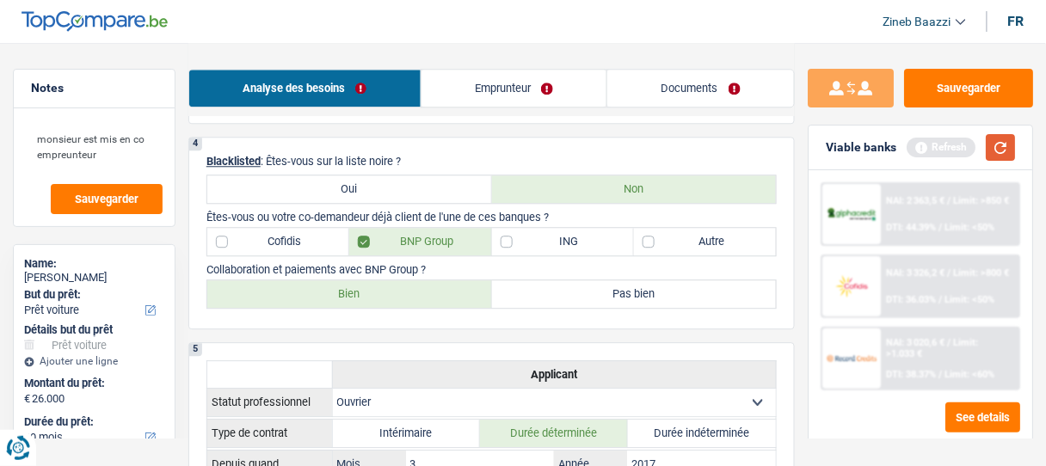
click at [1000, 148] on button "button" at bounding box center [1000, 147] width 29 height 27
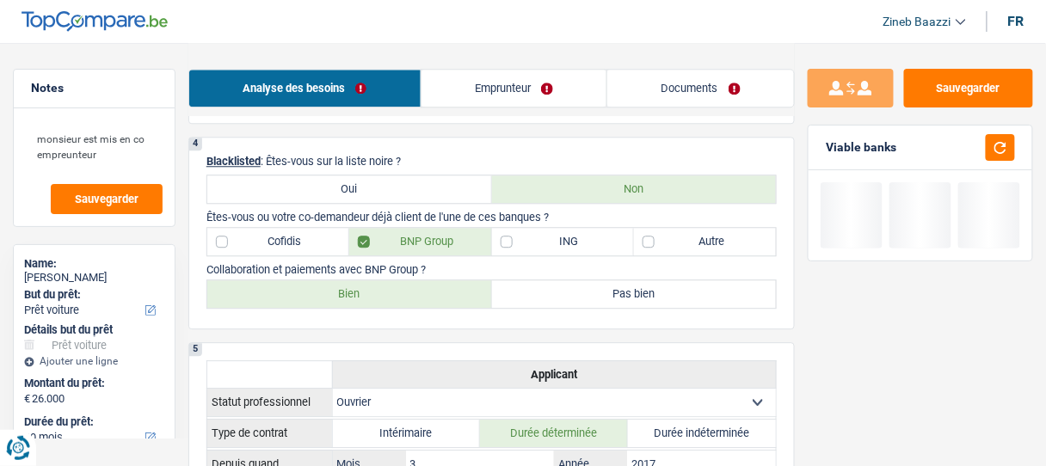
drag, startPoint x: 705, startPoint y: 230, endPoint x: 652, endPoint y: 227, distance: 52.5
click at [705, 229] on label "Autre" at bounding box center [705, 242] width 142 height 28
click at [705, 229] on input "Autre" at bounding box center [705, 242] width 142 height 28
checkbox input "true"
click at [415, 280] on label "Bien" at bounding box center [349, 294] width 285 height 28
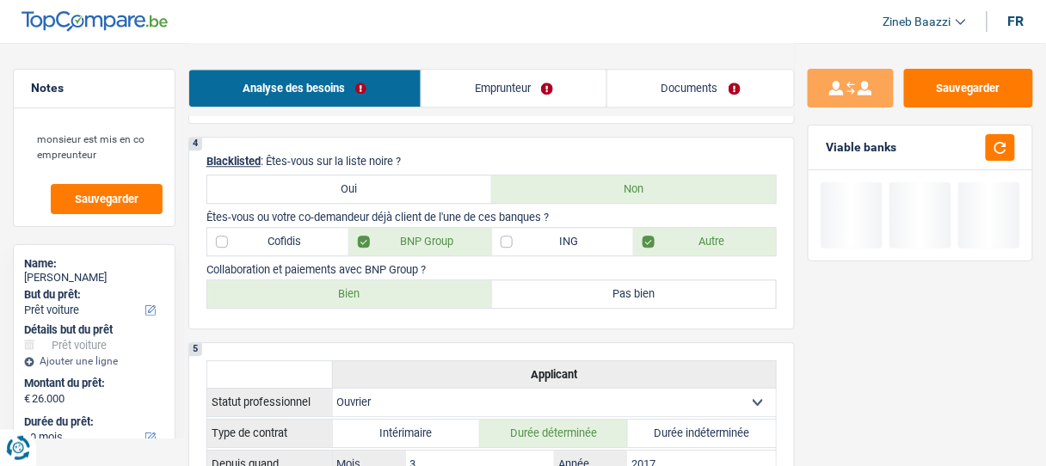
click at [415, 280] on input "Bien" at bounding box center [349, 294] width 285 height 28
radio input "true"
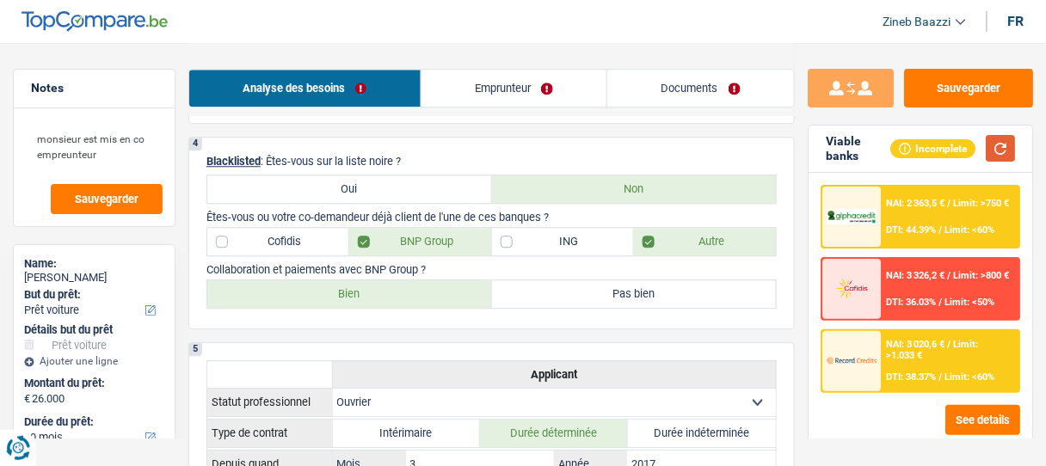
click at [1009, 144] on button "button" at bounding box center [1000, 148] width 29 height 27
click at [885, 235] on div "NAI: 2 363,5 € / Limit: >750 € DTI: 44.39% / Limit: <60%" at bounding box center [950, 217] width 137 height 60
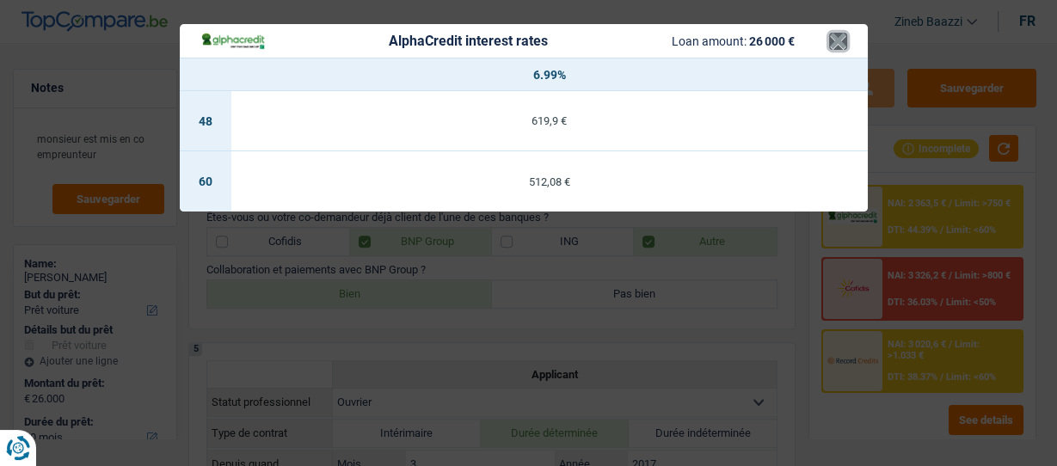
click at [841, 43] on button "×" at bounding box center [838, 41] width 18 height 17
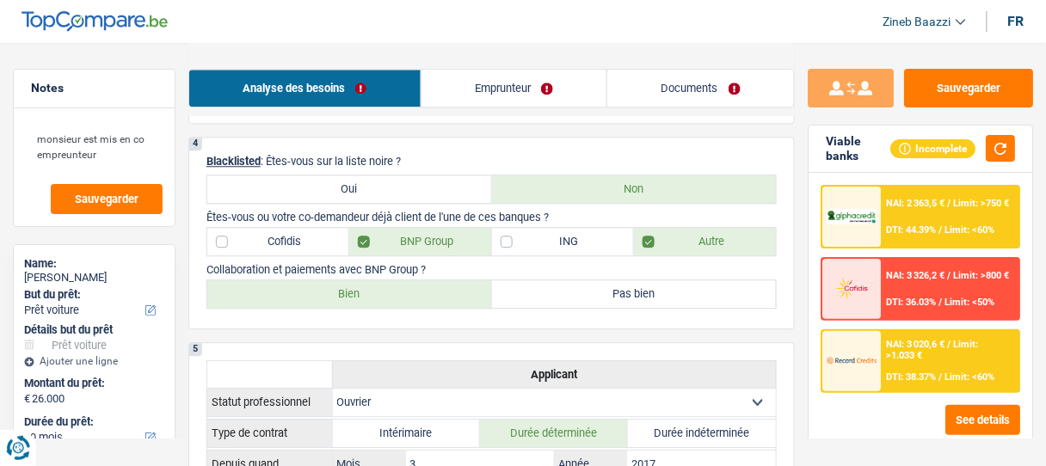
click at [1003, 132] on div "Viable banks Incomplete" at bounding box center [921, 149] width 224 height 47
click at [1000, 141] on button "button" at bounding box center [1000, 148] width 29 height 27
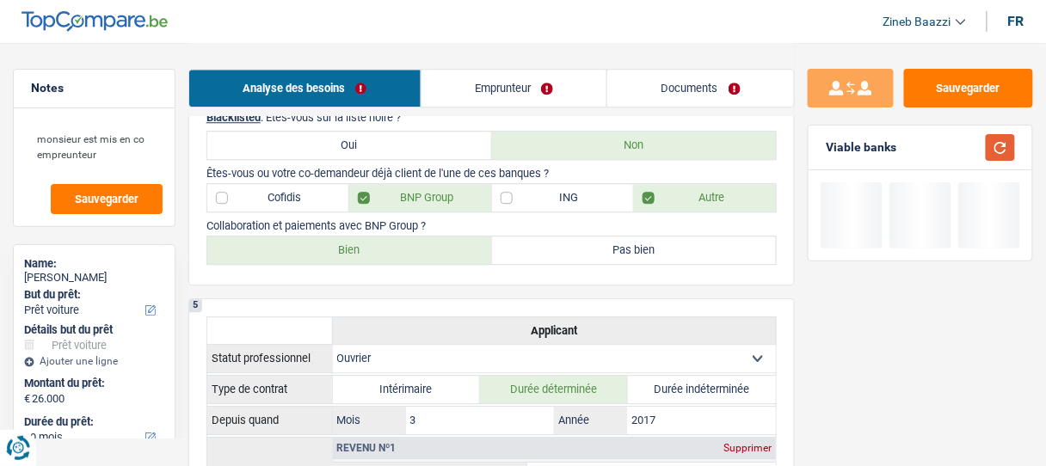
scroll to position [1101, 0]
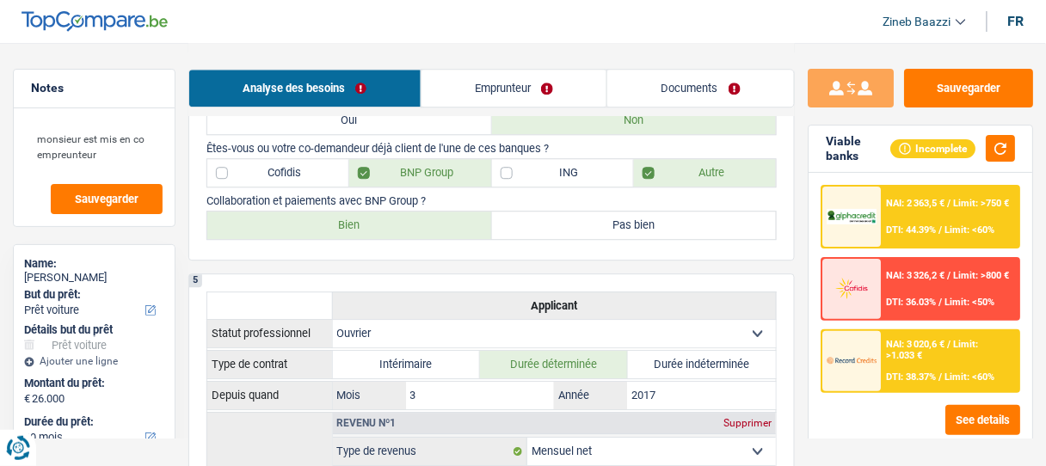
click at [905, 368] on div "NAI: 3 020,6 € / Limit: >1.033 € DTI: 38.37% / Limit: <60%" at bounding box center [950, 361] width 137 height 60
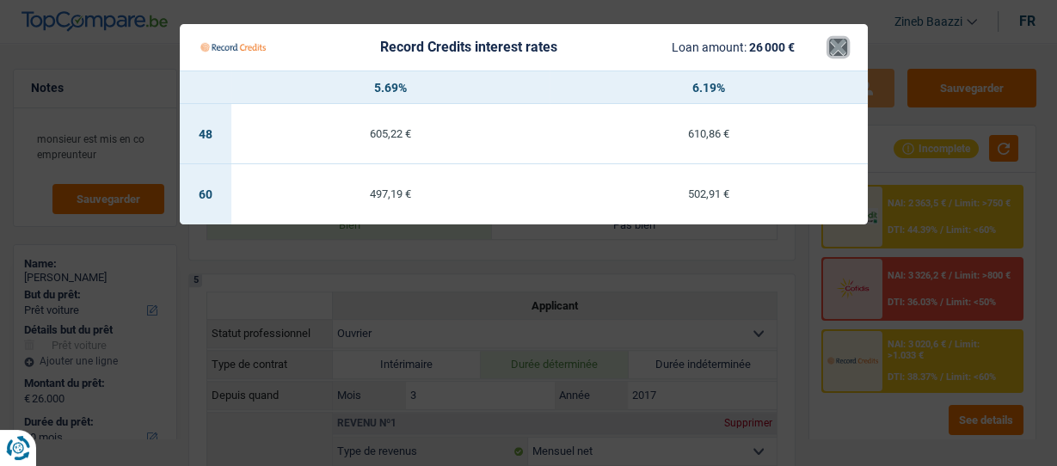
click at [833, 49] on button "×" at bounding box center [838, 47] width 18 height 17
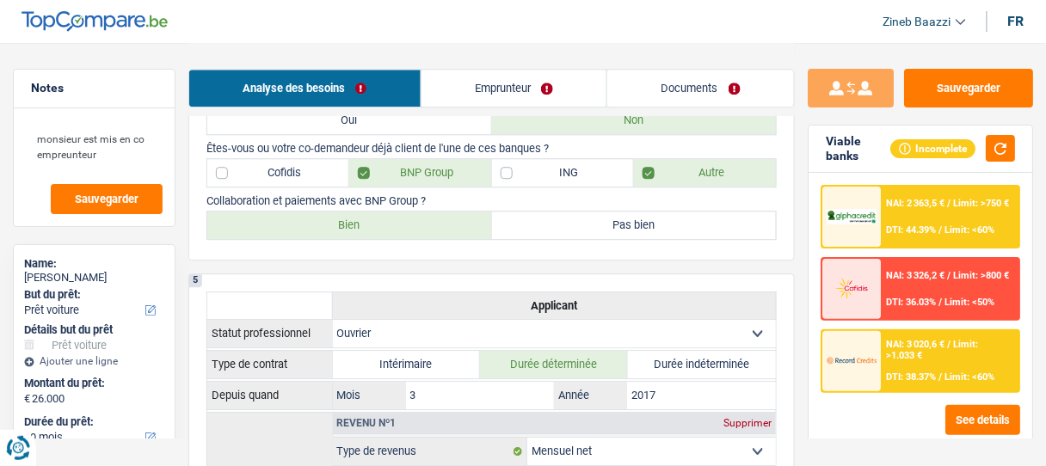
click at [897, 225] on span "DTI: 44.39%" at bounding box center [912, 230] width 50 height 11
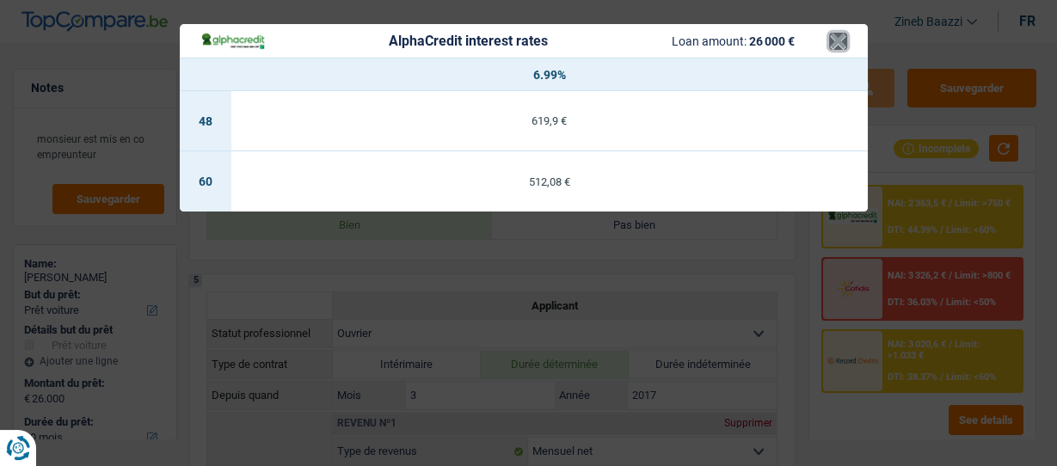
click at [838, 39] on button "×" at bounding box center [838, 41] width 18 height 17
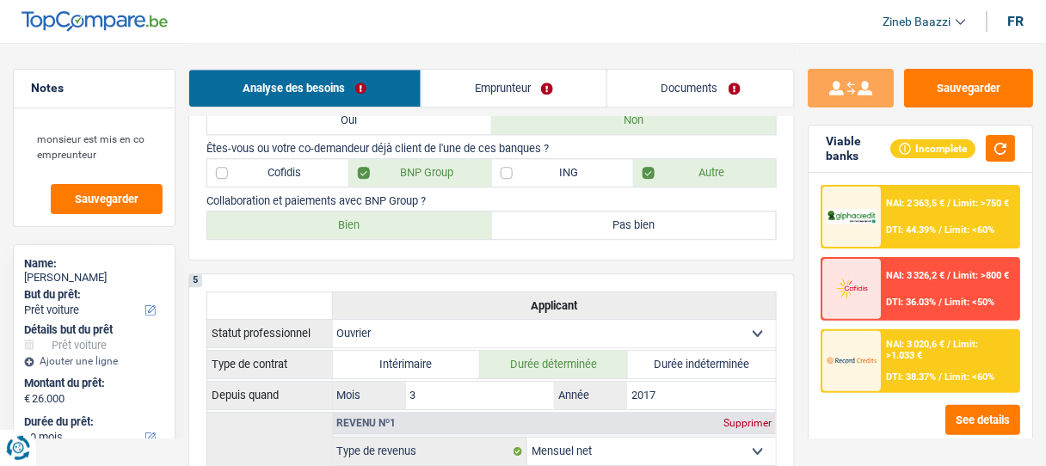
click at [874, 381] on div at bounding box center [851, 361] width 59 height 60
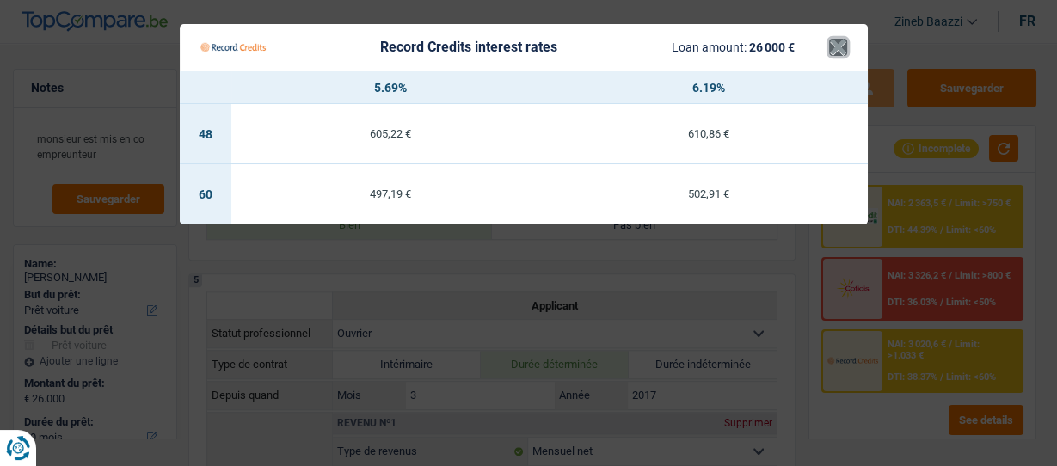
click at [841, 39] on button "×" at bounding box center [838, 47] width 18 height 17
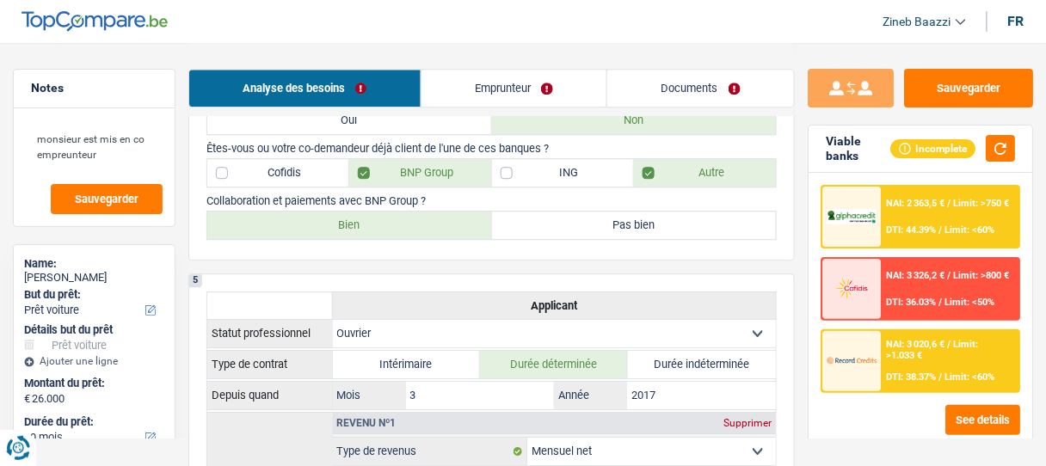
click at [908, 234] on div "NAI: 2 363,5 € / Limit: >750 € DTI: 44.39% / Limit: <60%" at bounding box center [950, 217] width 137 height 60
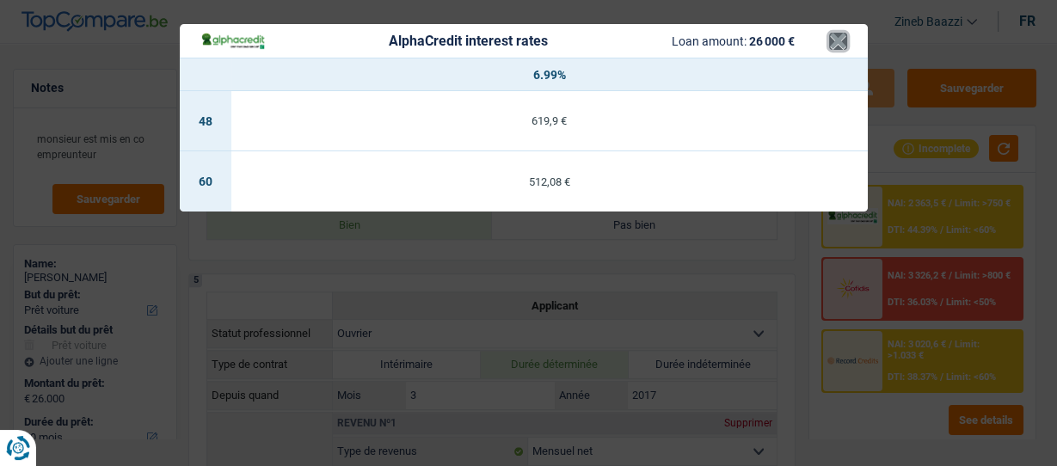
click at [838, 33] on button "×" at bounding box center [838, 41] width 18 height 17
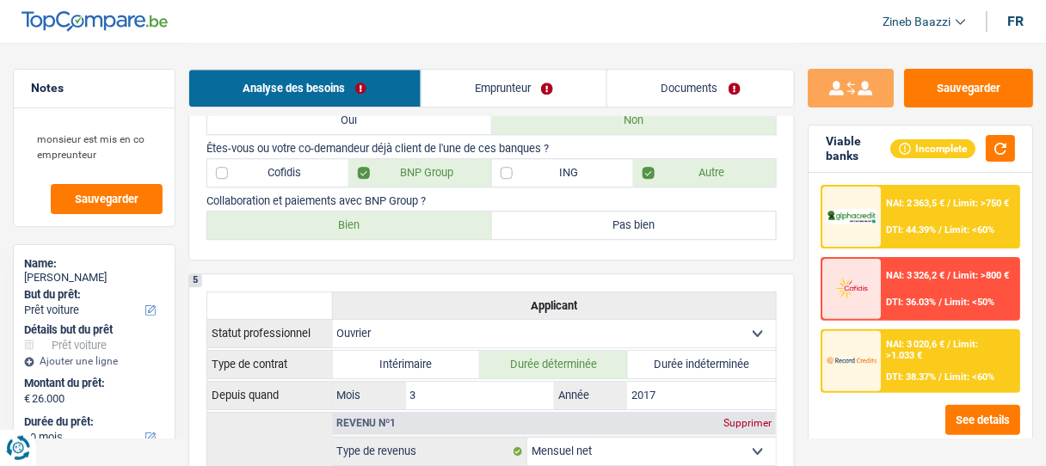
click at [887, 364] on div "NAI: 3 020,6 € / Limit: >1.033 € DTI: 38.37% / Limit: <60%" at bounding box center [950, 361] width 137 height 60
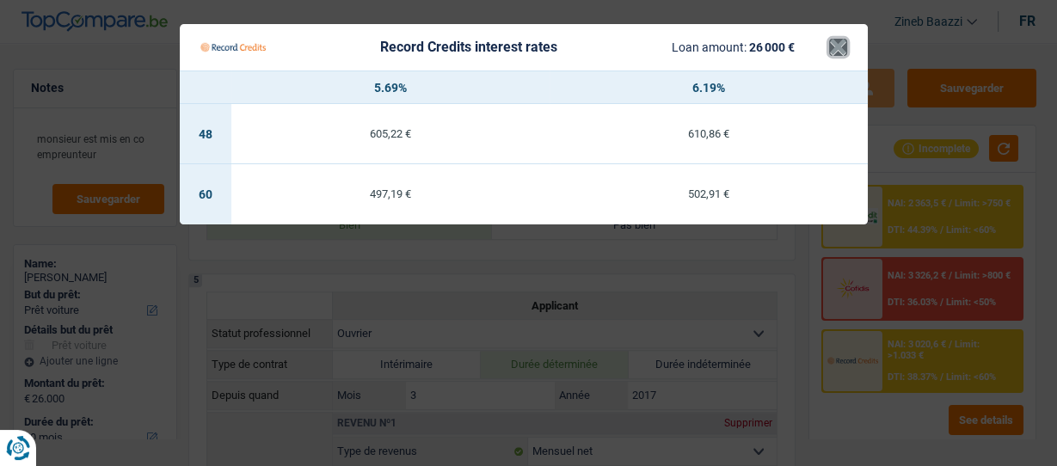
click at [844, 40] on button "×" at bounding box center [838, 47] width 18 height 17
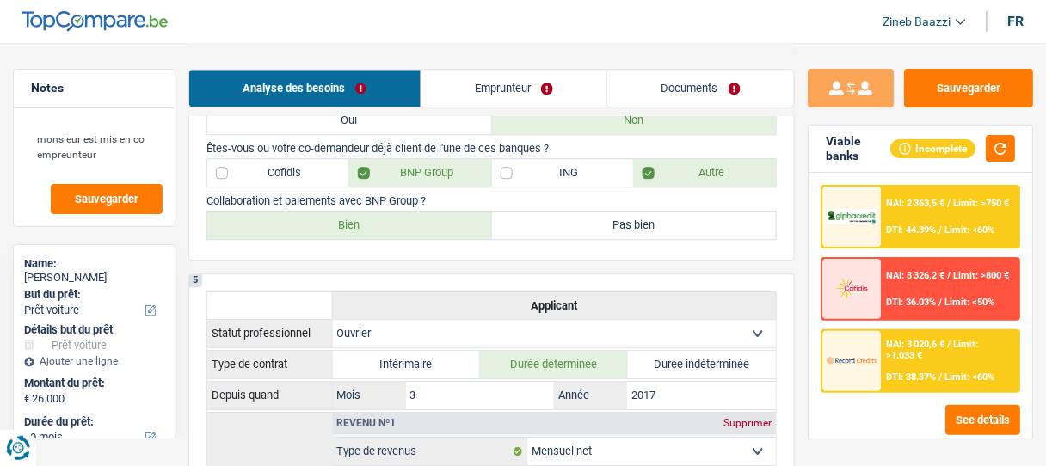
click at [849, 428] on div "See details" at bounding box center [921, 420] width 200 height 30
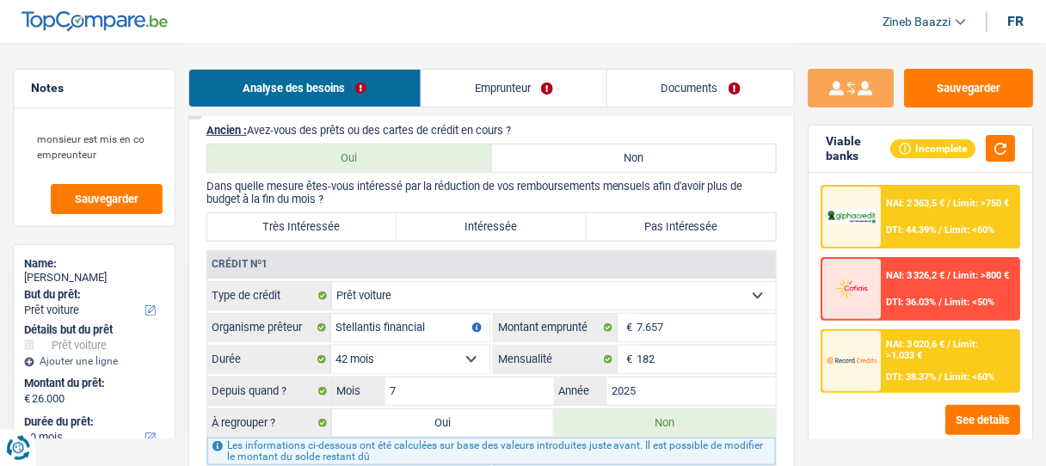
scroll to position [1514, 0]
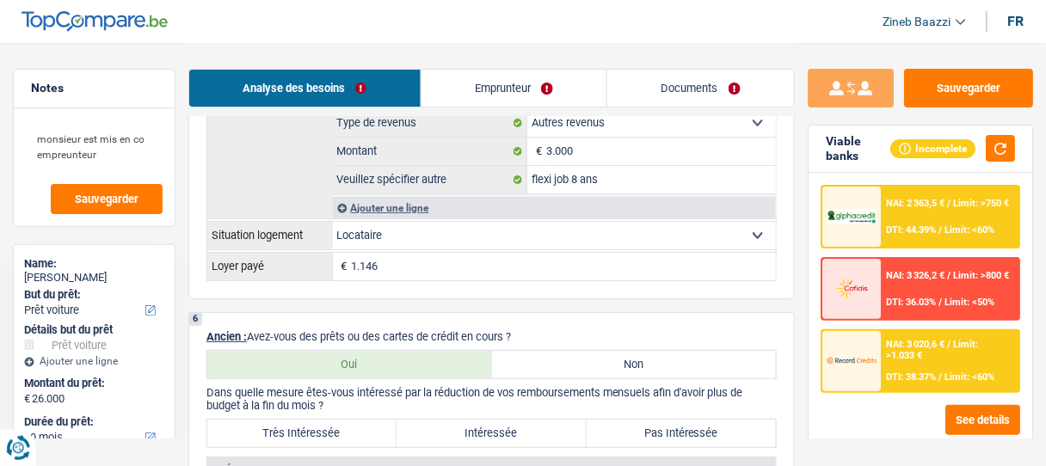
click at [329, 423] on label "Très Intéressée" at bounding box center [301, 434] width 189 height 28
click at [329, 423] on input "Très Intéressée" at bounding box center [301, 434] width 189 height 28
radio input "true"
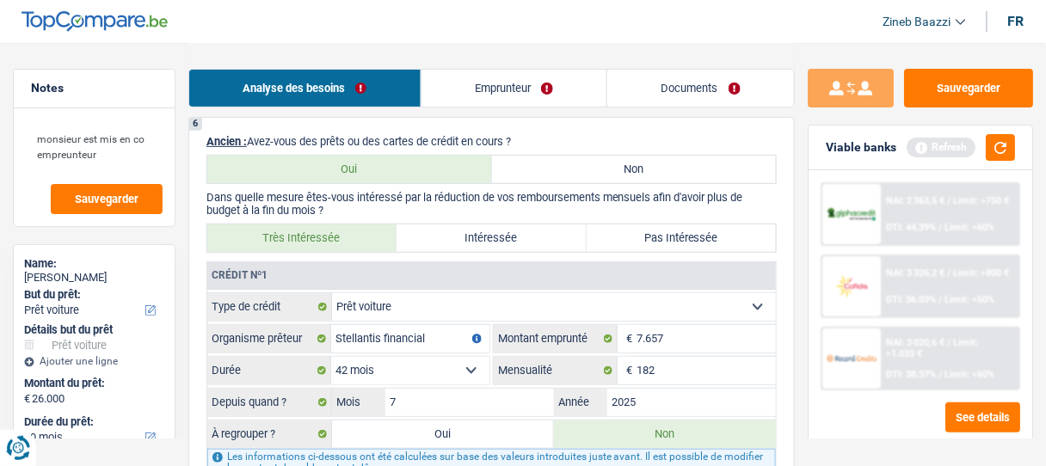
scroll to position [1858, 0]
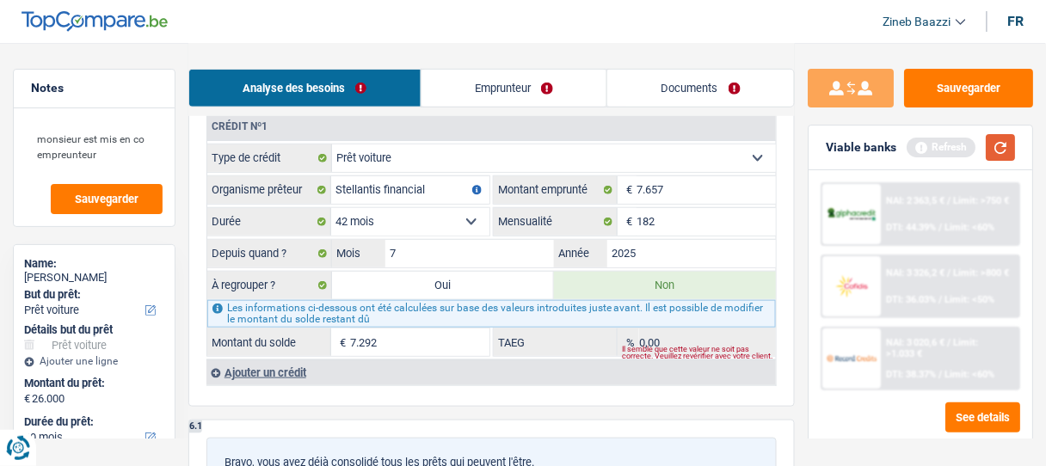
click at [1008, 142] on button "button" at bounding box center [1000, 147] width 29 height 27
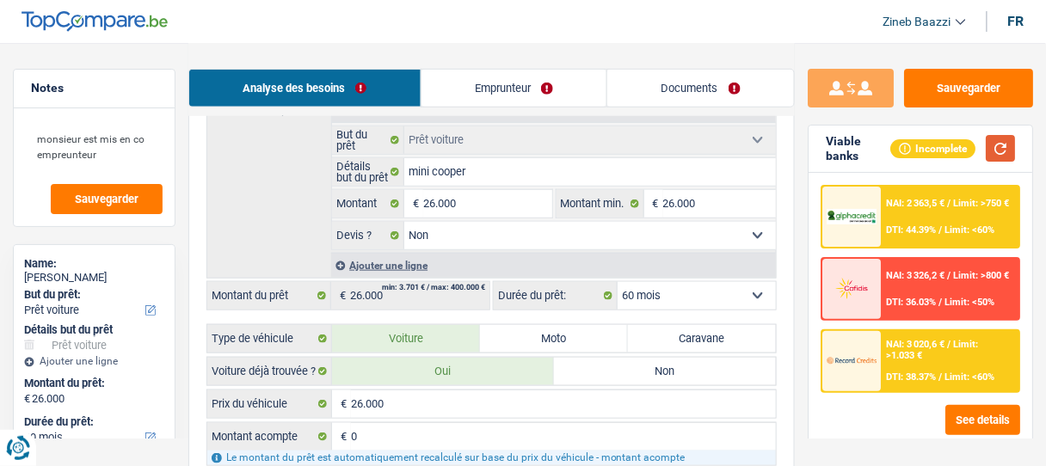
scroll to position [275, 0]
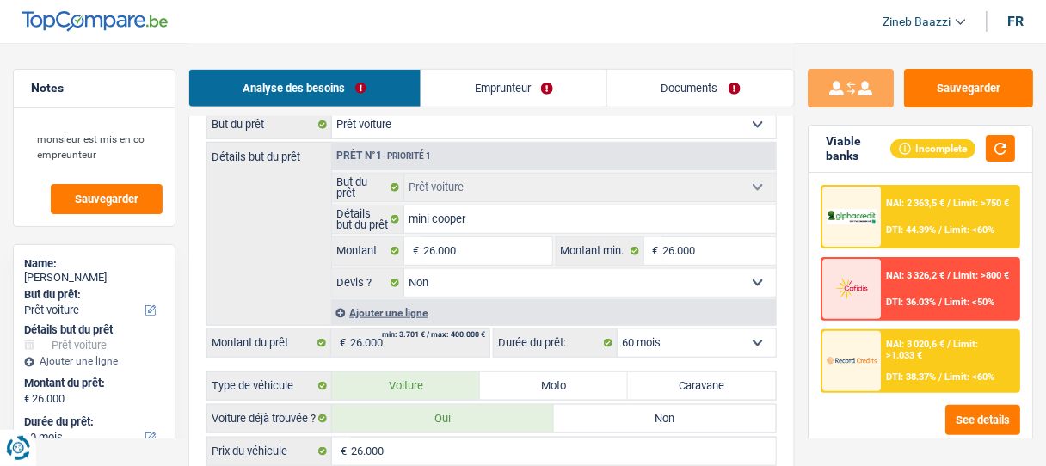
click at [675, 334] on select "12 mois 18 mois 24 mois 30 mois 36 mois 42 mois 48 mois 60 mois Sélectionner un…" at bounding box center [697, 343] width 158 height 28
click at [798, 332] on div "Sauvegarder Viable banks Incomplete NAI: 2 363,5 € / Limit: >750 € DTI: 44.39% …" at bounding box center [920, 254] width 251 height 370
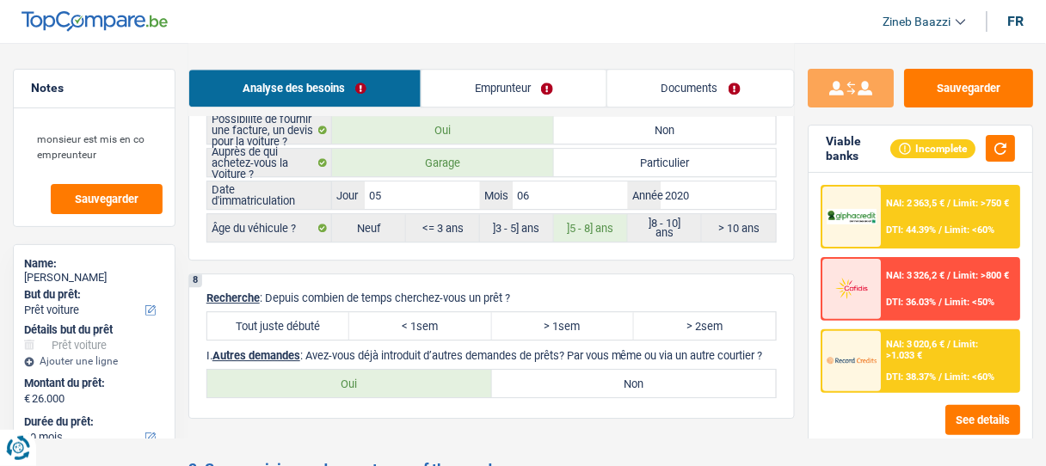
scroll to position [2822, 0]
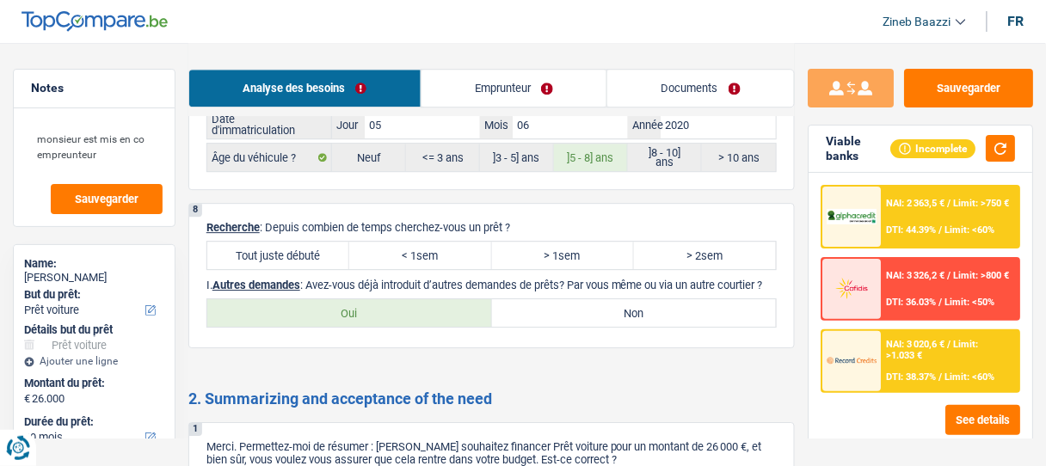
click at [324, 242] on label "Tout juste débuté" at bounding box center [278, 256] width 142 height 28
click at [324, 242] on input "Tout juste débuté" at bounding box center [278, 256] width 142 height 28
radio input "true"
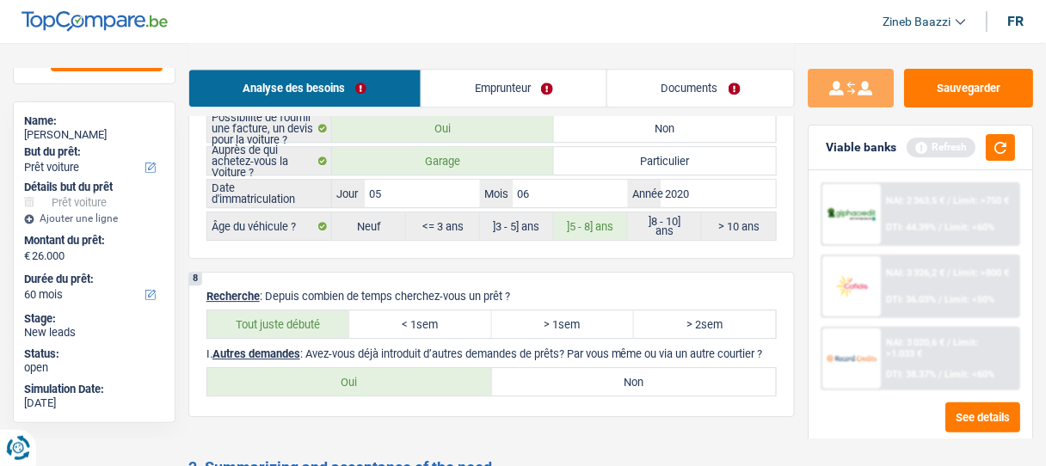
scroll to position [2753, 0]
click at [695, 311] on label "> 2sem" at bounding box center [705, 325] width 142 height 28
click at [695, 311] on input "> 2sem" at bounding box center [705, 325] width 142 height 28
radio input "true"
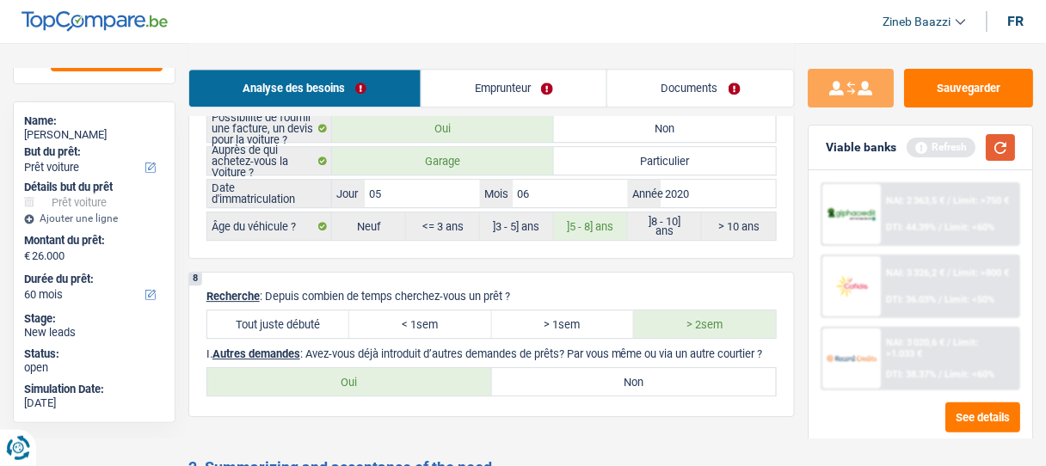
click at [990, 148] on button "button" at bounding box center [1000, 147] width 29 height 27
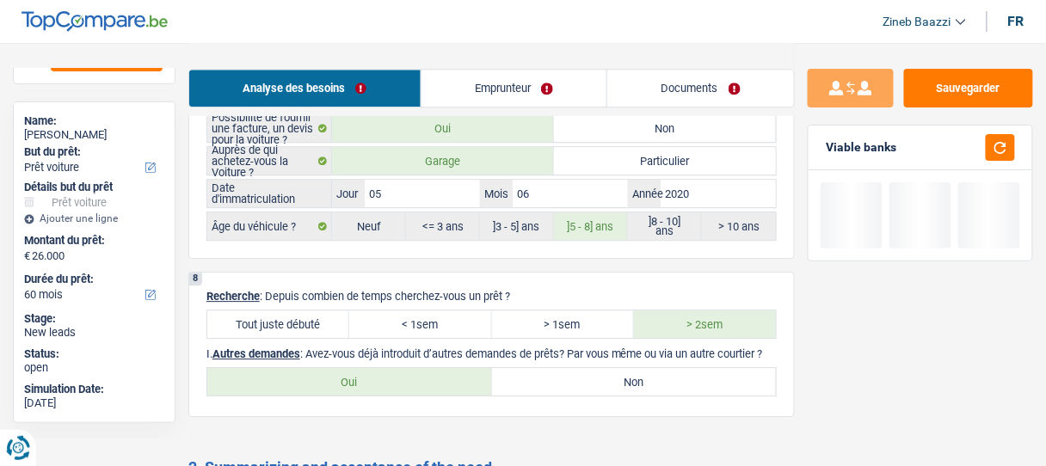
click at [416, 368] on label "Oui" at bounding box center [349, 382] width 285 height 28
click at [416, 368] on input "Oui" at bounding box center [349, 382] width 285 height 28
radio input "true"
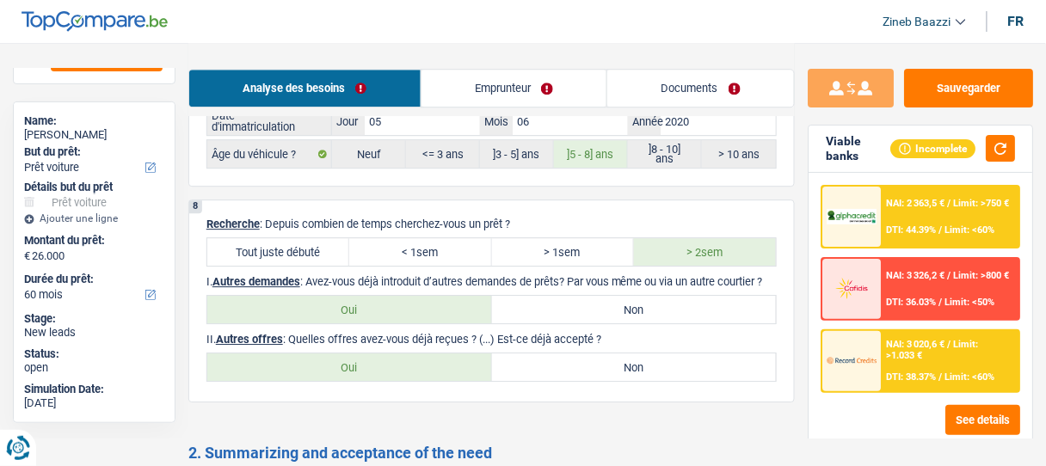
scroll to position [2822, 0]
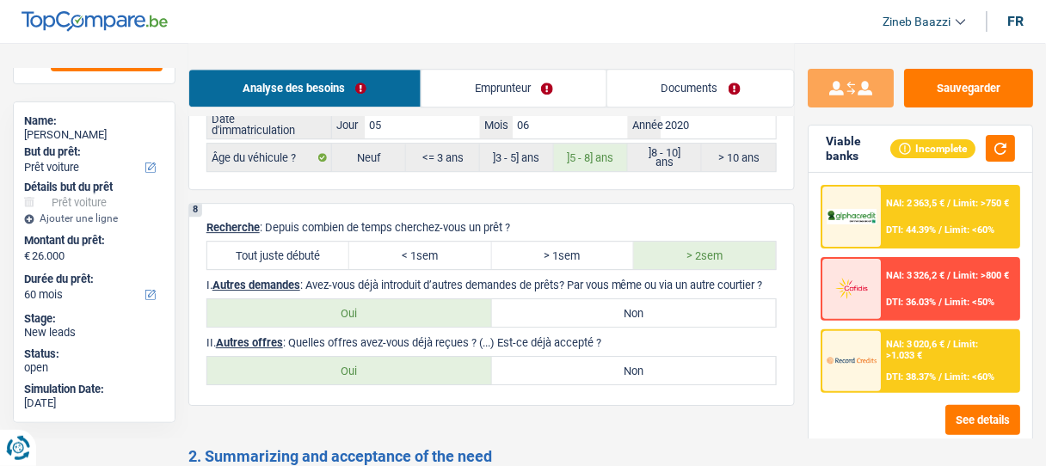
click at [551, 357] on label "Non" at bounding box center [634, 371] width 285 height 28
click at [551, 357] on input "Non" at bounding box center [634, 371] width 285 height 28
radio input "true"
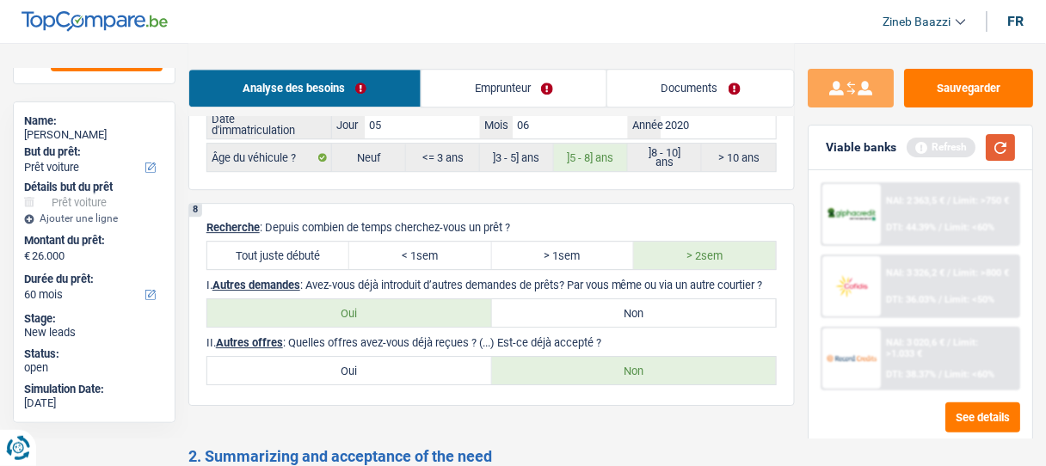
click at [1011, 149] on button "button" at bounding box center [1000, 147] width 29 height 27
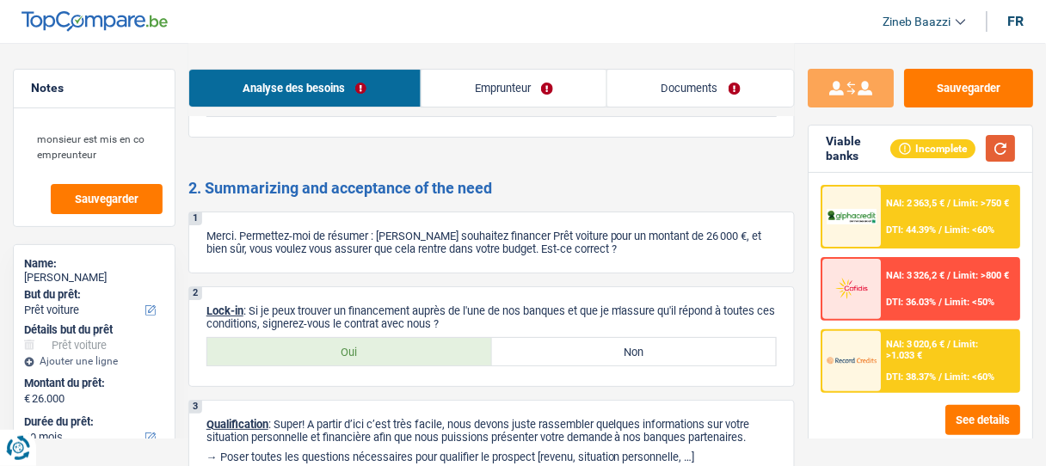
scroll to position [3156, 0]
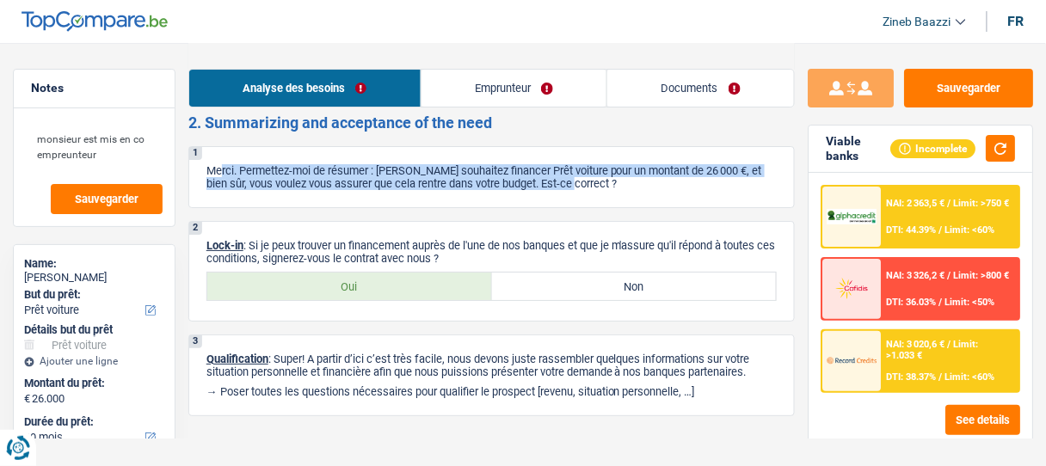
drag, startPoint x: 223, startPoint y: 157, endPoint x: 624, endPoint y: 175, distance: 401.3
click at [624, 175] on div "1 Merci. Permettez-moi de résumer : [PERSON_NAME] souhaitez financer Prêt voitu…" at bounding box center [491, 177] width 607 height 62
drag, startPoint x: 594, startPoint y: 168, endPoint x: 206, endPoint y: 147, distance: 388.5
click at [206, 164] on p "Merci. Permettez-moi de résumer : [PERSON_NAME] souhaitez financer Prêt voiture…" at bounding box center [491, 177] width 570 height 26
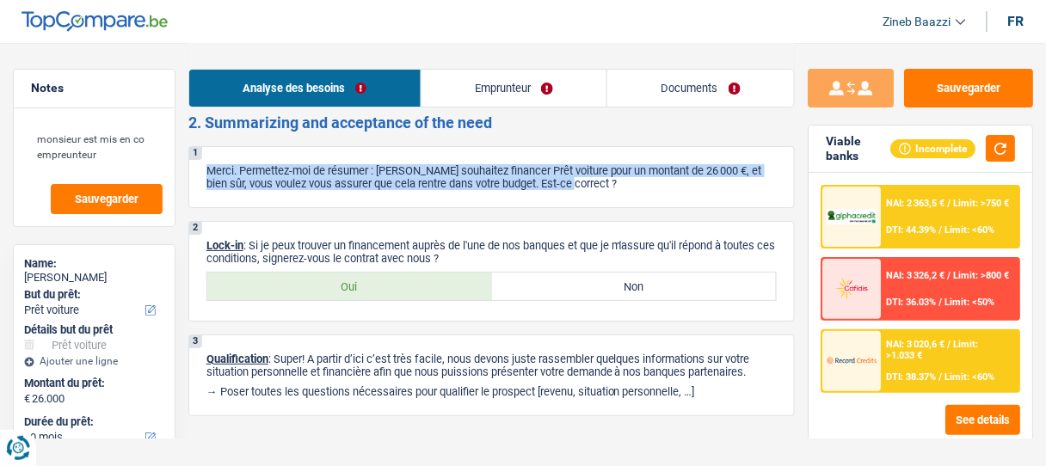
click at [209, 164] on p "Merci. Permettez-moi de résumer : [PERSON_NAME] souhaitez financer Prêt voiture…" at bounding box center [491, 177] width 570 height 26
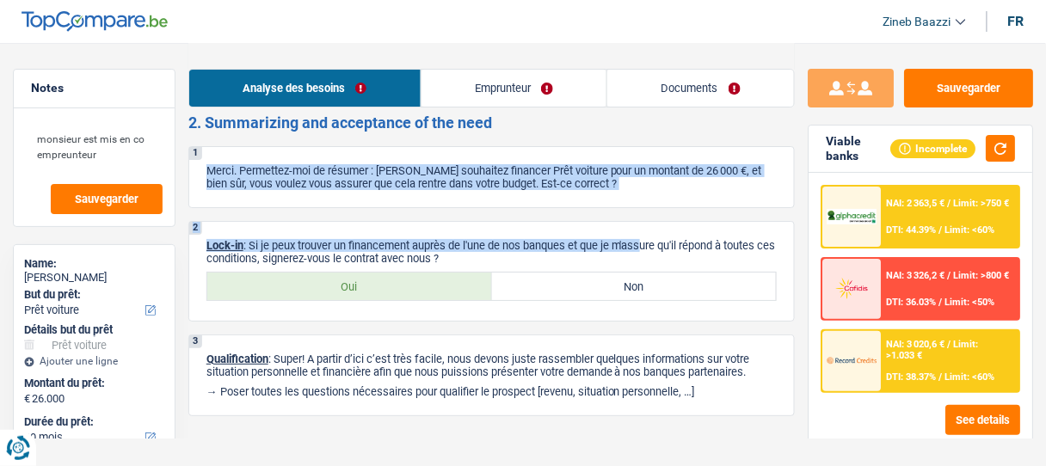
drag, startPoint x: 208, startPoint y: 153, endPoint x: 644, endPoint y: 189, distance: 436.8
click at [644, 189] on div "2. Summarizing and acceptance of the need 1 Merci. Permettez-moi de résumer : […" at bounding box center [491, 265] width 607 height 303
click at [625, 172] on div "1 Merci. Permettez-moi de résumer : [PERSON_NAME] souhaitez financer Prêt voitu…" at bounding box center [491, 177] width 607 height 62
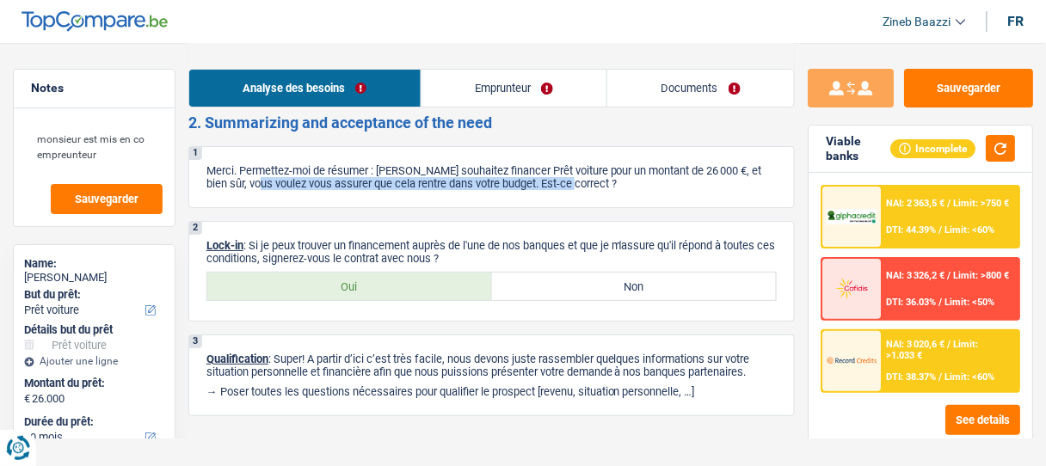
drag, startPoint x: 264, startPoint y: 159, endPoint x: 610, endPoint y: 163, distance: 345.9
click at [610, 164] on p "Merci. Permettez-moi de résumer : [PERSON_NAME] souhaitez financer Prêt voiture…" at bounding box center [491, 177] width 570 height 26
drag, startPoint x: 253, startPoint y: 165, endPoint x: 596, endPoint y: 174, distance: 343.4
click at [596, 174] on div "1 Merci. Permettez-moi de résumer : [PERSON_NAME] souhaitez financer Prêt voitu…" at bounding box center [491, 177] width 607 height 62
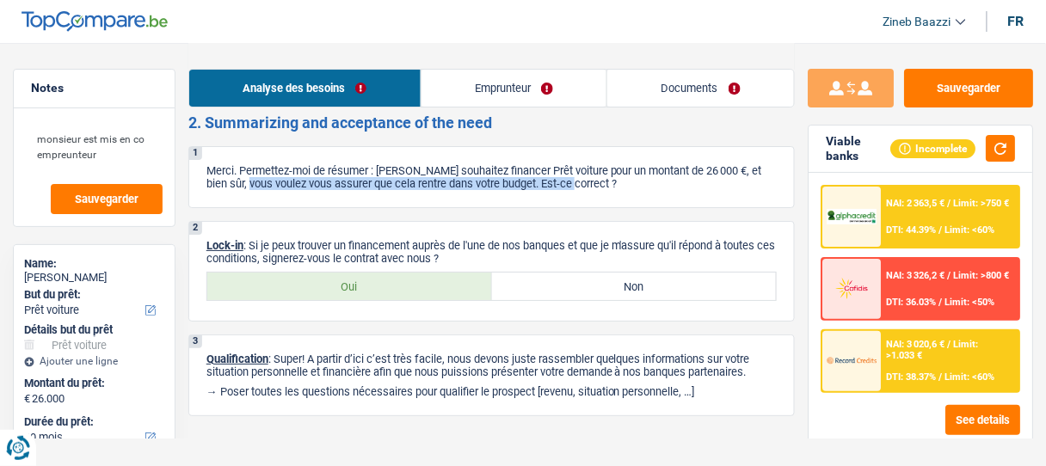
click at [596, 174] on div "1 Merci. Permettez-moi de résumer : [PERSON_NAME] souhaitez financer Prêt voitu…" at bounding box center [491, 177] width 607 height 62
drag, startPoint x: 248, startPoint y: 234, endPoint x: 487, endPoint y: 234, distance: 239.2
click at [487, 239] on p "Lock-in : Si je peux trouver un financement auprès de l'une de nos banques et q…" at bounding box center [491, 252] width 570 height 26
click at [451, 273] on label "Oui" at bounding box center [349, 287] width 285 height 28
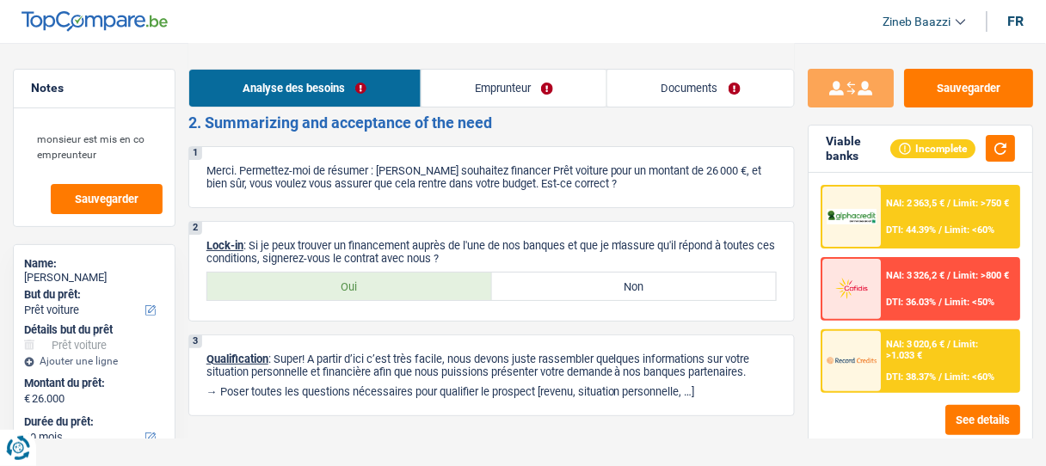
click at [451, 273] on input "Oui" at bounding box center [349, 287] width 285 height 28
radio input "true"
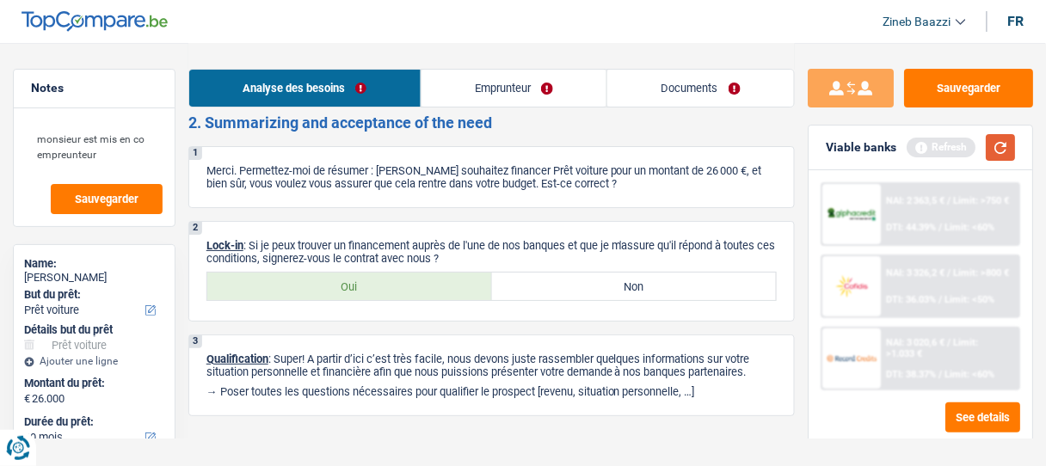
click at [1004, 154] on button "button" at bounding box center [1000, 147] width 29 height 27
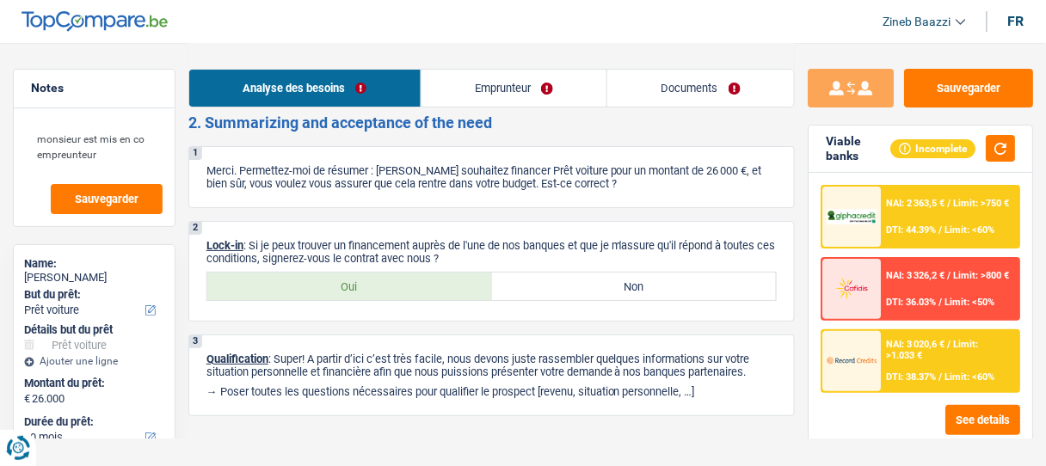
click at [697, 99] on link "Documents" at bounding box center [700, 88] width 187 height 37
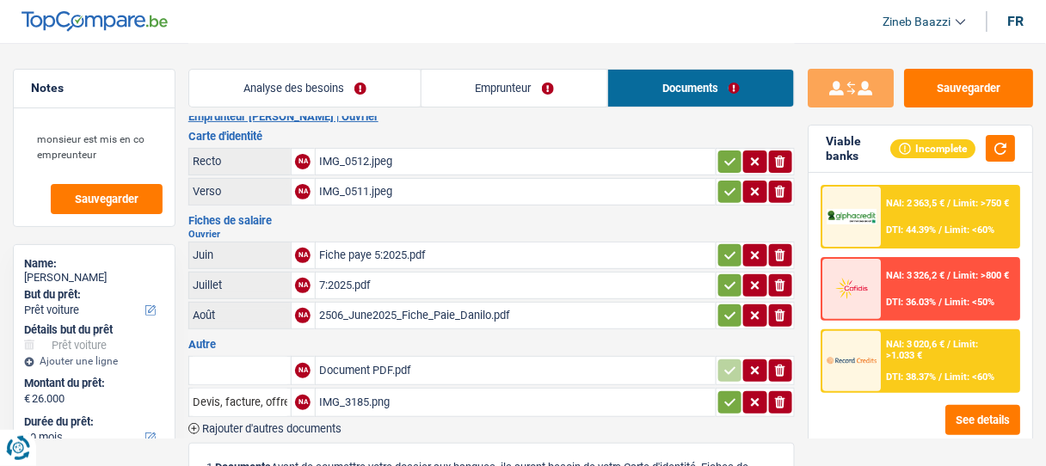
scroll to position [0, 0]
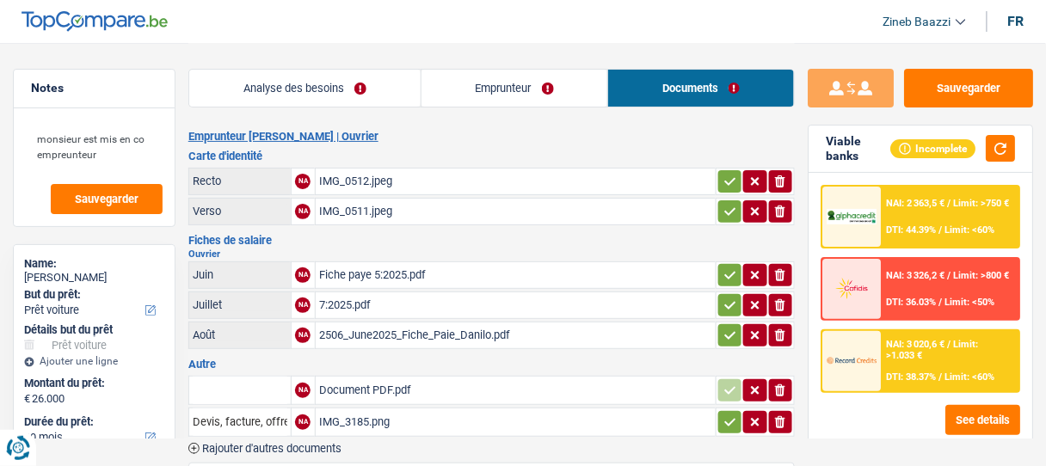
click at [356, 179] on div "IMG_0512.jpeg" at bounding box center [515, 182] width 393 height 26
click at [379, 215] on div "IMG_0511.jpeg" at bounding box center [515, 212] width 393 height 26
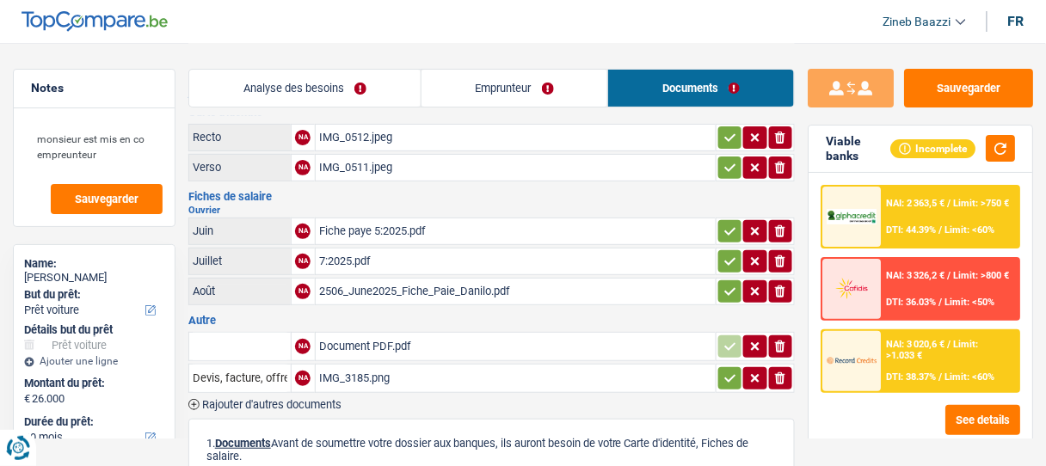
scroll to position [69, 0]
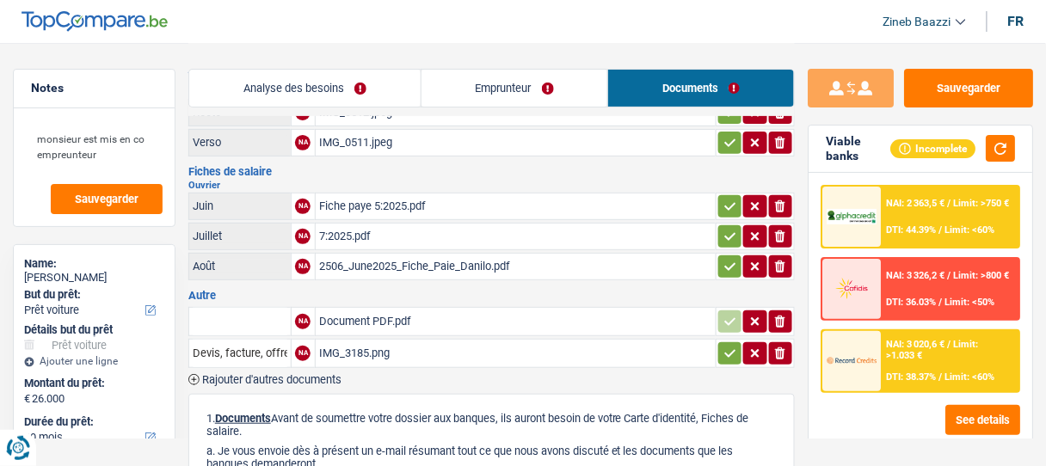
click at [359, 309] on div "Document PDF.pdf" at bounding box center [515, 322] width 393 height 26
click at [366, 353] on div "IMG_3185.png" at bounding box center [515, 354] width 393 height 26
click at [341, 195] on div "Fiche paye 5:2025.pdf" at bounding box center [515, 207] width 393 height 26
click at [470, 96] on link "Emprunteur" at bounding box center [515, 88] width 187 height 37
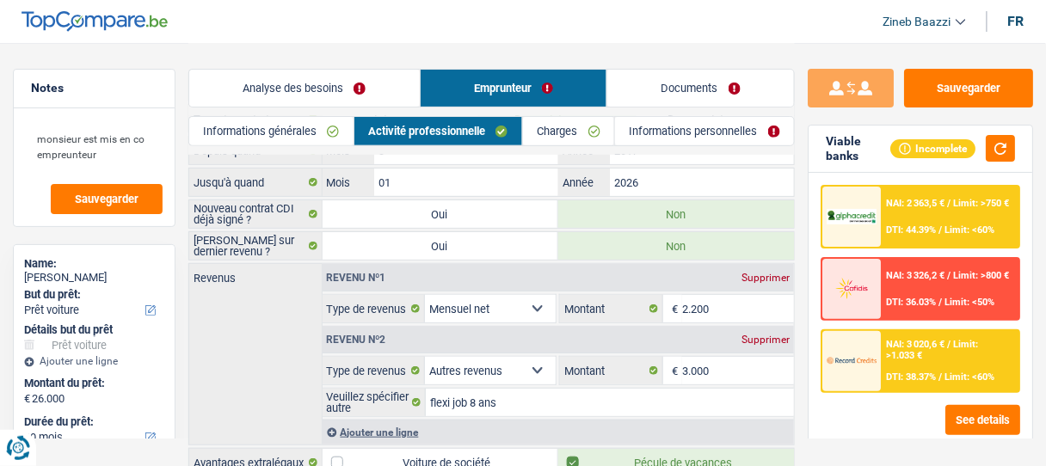
scroll to position [138, 0]
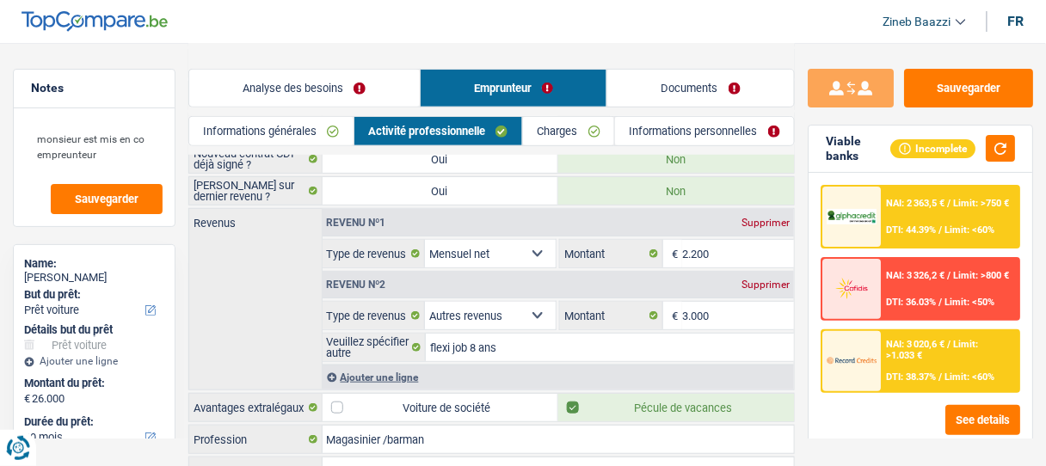
click at [365, 372] on div "Ajouter une ligne" at bounding box center [559, 377] width 472 height 25
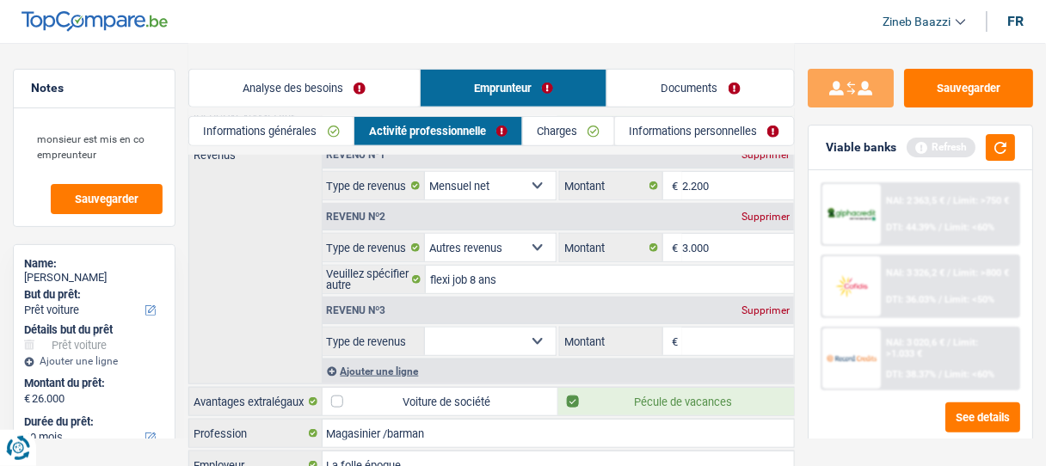
scroll to position [275, 0]
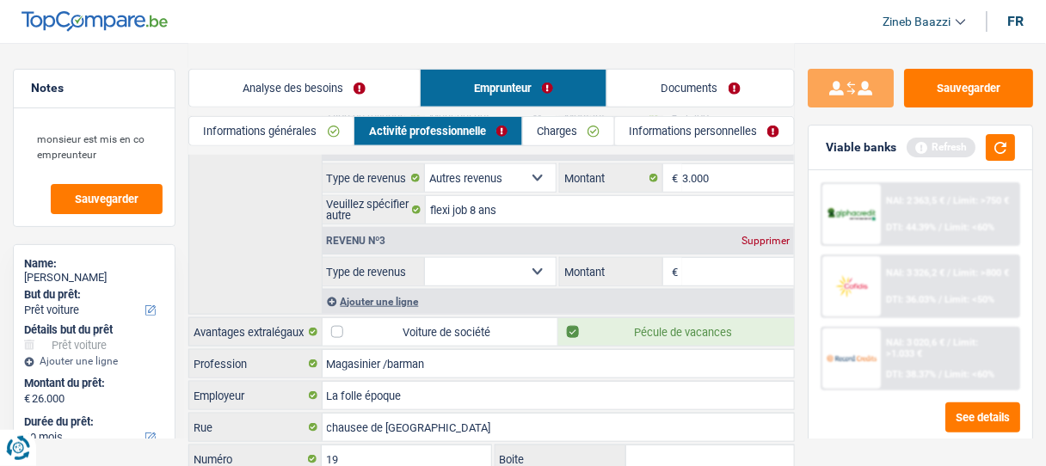
click at [517, 268] on select "Allocation d'handicap Allocations chômage Allocations familiales Chèques repas …" at bounding box center [490, 272] width 131 height 28
select select "mealVouchers"
click at [425, 258] on select "Allocation d'handicap Allocations chômage Allocations familiales Chèques repas …" at bounding box center [490, 272] width 131 height 28
click at [724, 267] on input "Montant par jour" at bounding box center [738, 272] width 112 height 28
type input "6,0"
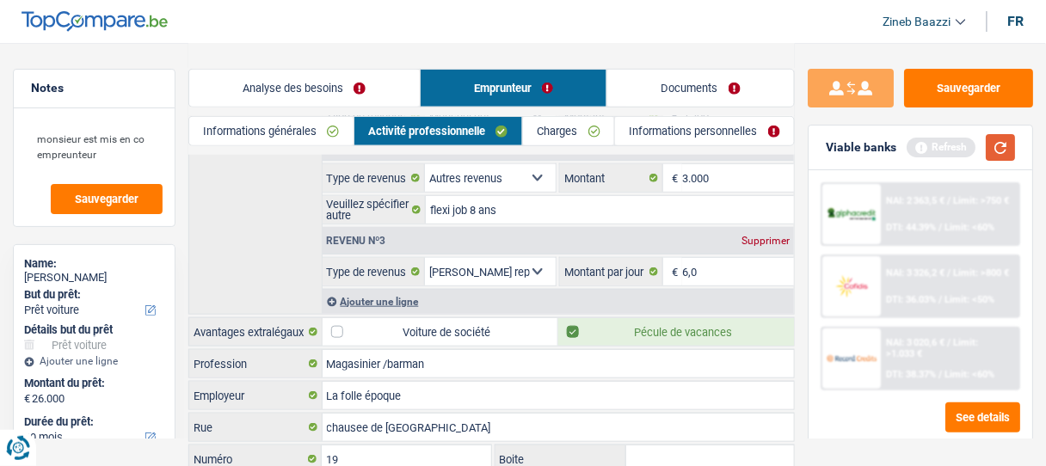
click at [997, 144] on button "button" at bounding box center [1000, 147] width 29 height 27
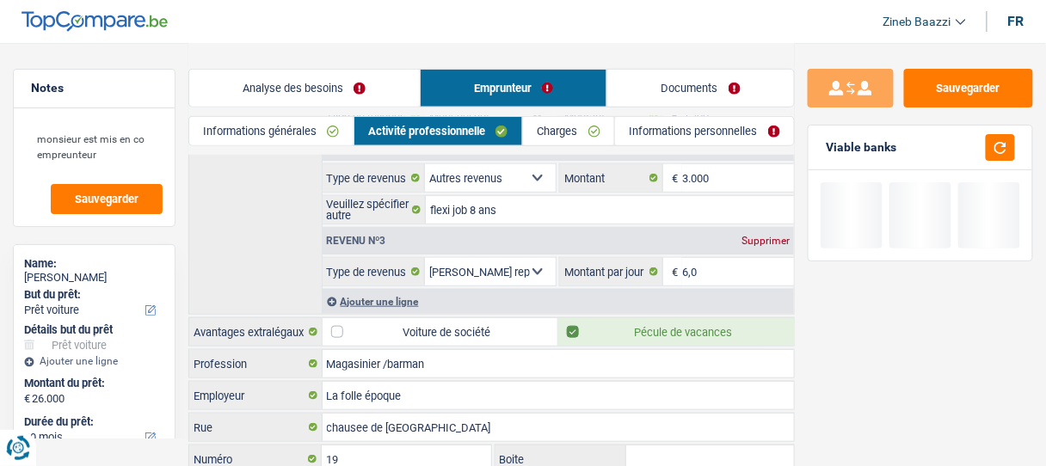
click at [409, 296] on div "Ajouter une ligne" at bounding box center [559, 301] width 472 height 25
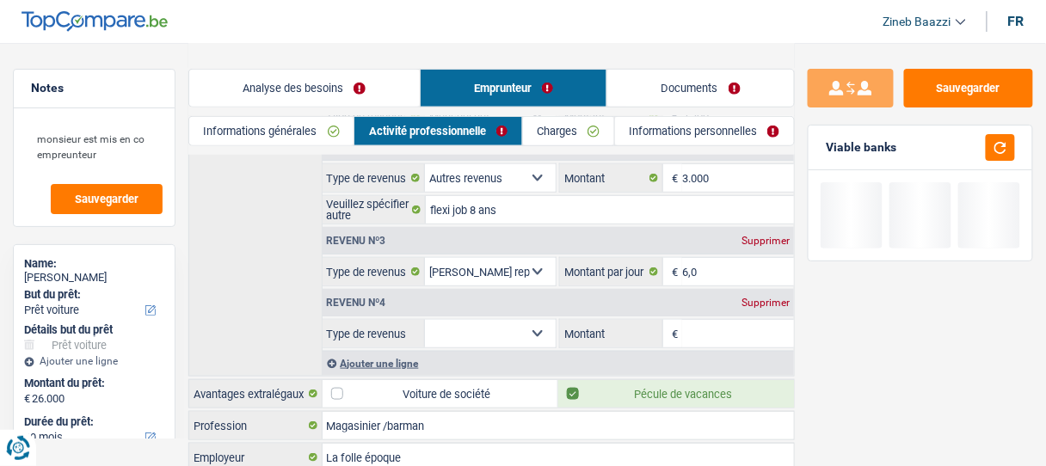
click at [477, 329] on select "Allocation d'handicap Allocations chômage Allocations familiales Chèques repas …" at bounding box center [490, 334] width 131 height 28
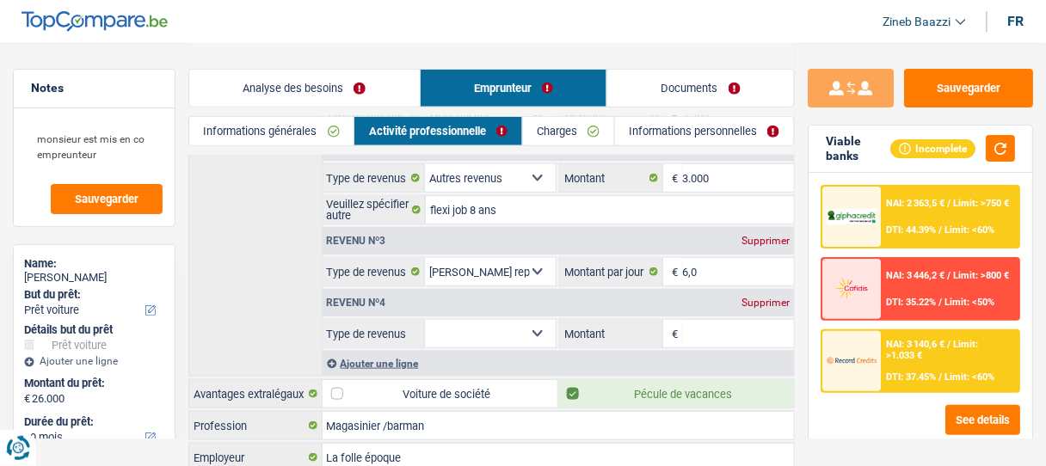
select select "mealVouchers"
click at [425, 320] on select "Allocation d'handicap Allocations chômage Allocations familiales Chèques repas …" at bounding box center [490, 334] width 131 height 28
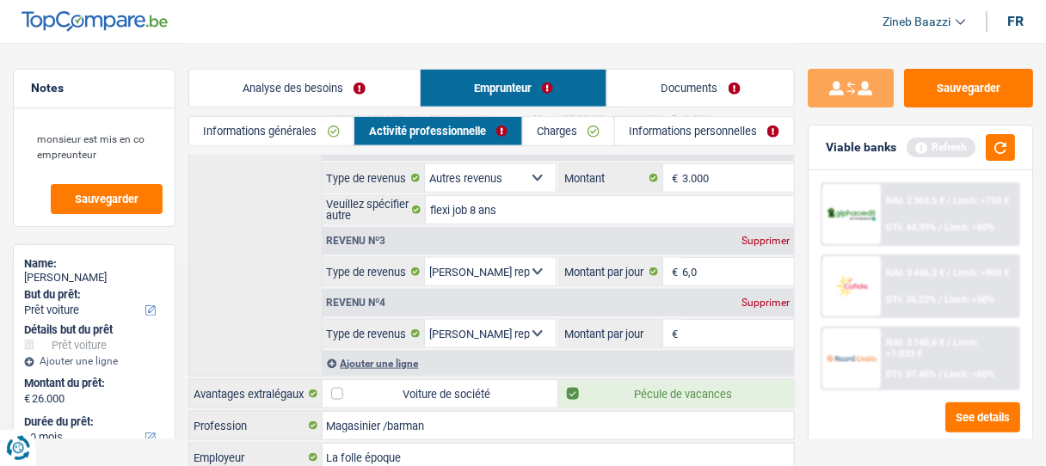
click at [692, 329] on input "Montant par jour" at bounding box center [738, 334] width 112 height 28
type input "8,0"
click at [994, 165] on div "Viable banks Refresh" at bounding box center [921, 148] width 224 height 45
click at [996, 147] on button "button" at bounding box center [1000, 147] width 29 height 27
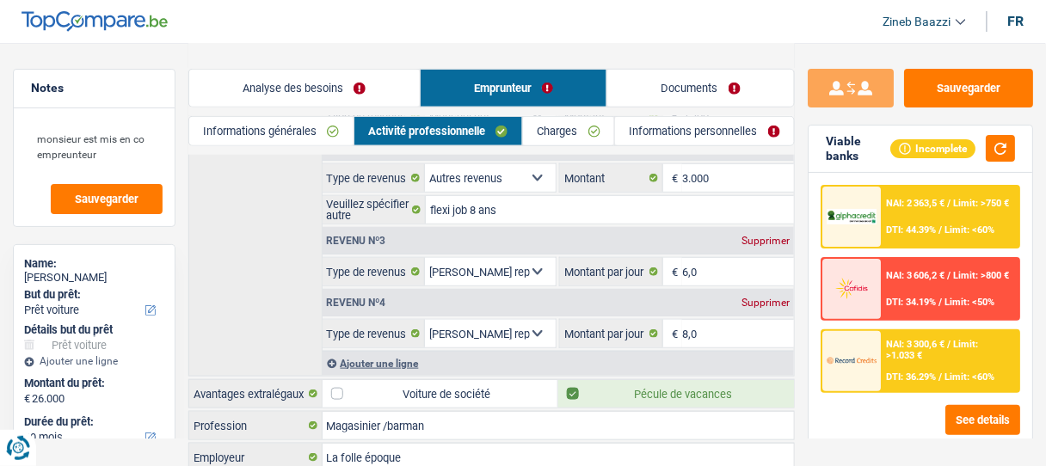
click at [884, 208] on div "NAI: 2 363,5 € / Limit: >750 € DTI: 44.39% / Limit: <60%" at bounding box center [950, 217] width 137 height 60
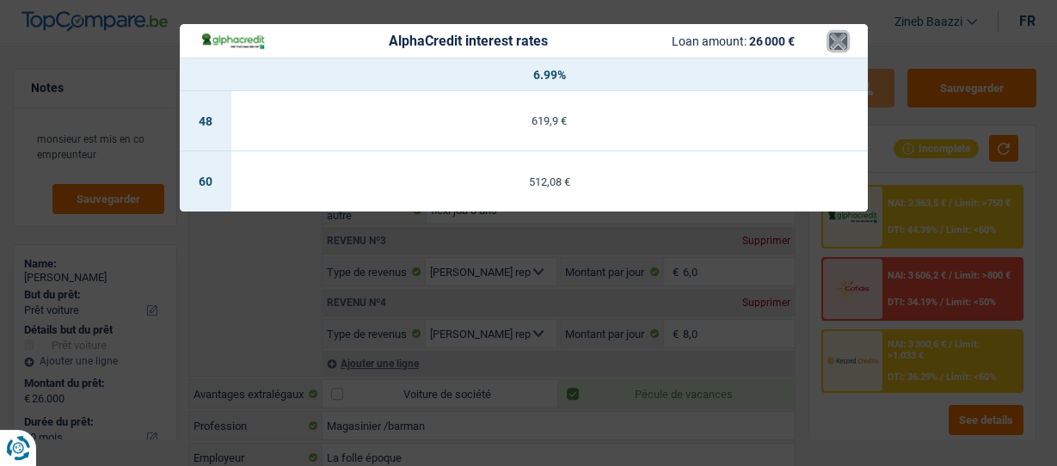
click at [845, 41] on button "×" at bounding box center [838, 41] width 18 height 17
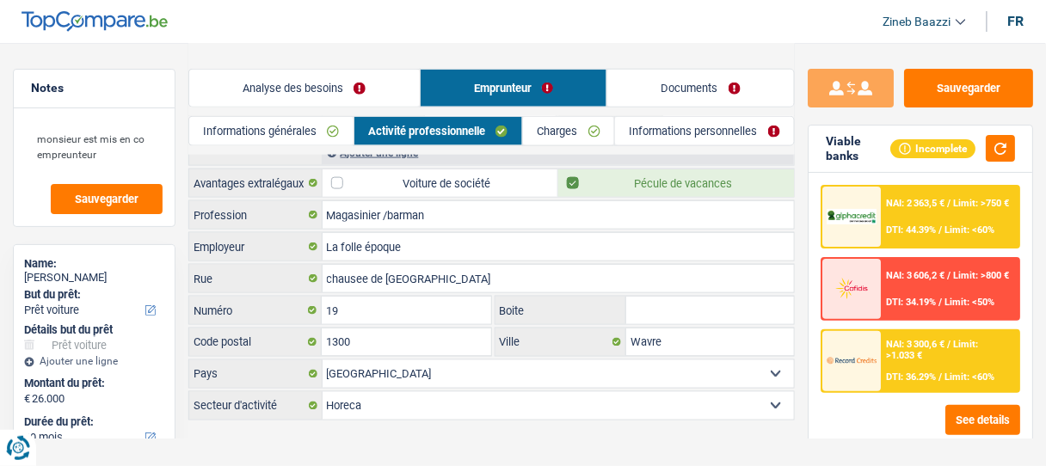
scroll to position [486, 0]
click at [323, 59] on div "Analyse des besoins Emprunteur Documents" at bounding box center [491, 79] width 607 height 73
click at [324, 91] on link "Analyse des besoins" at bounding box center [304, 88] width 231 height 37
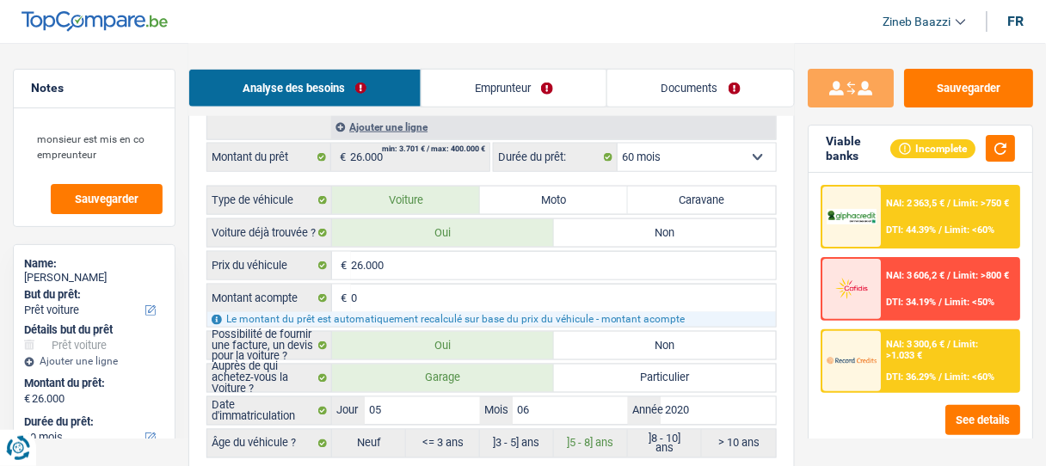
scroll to position [624, 0]
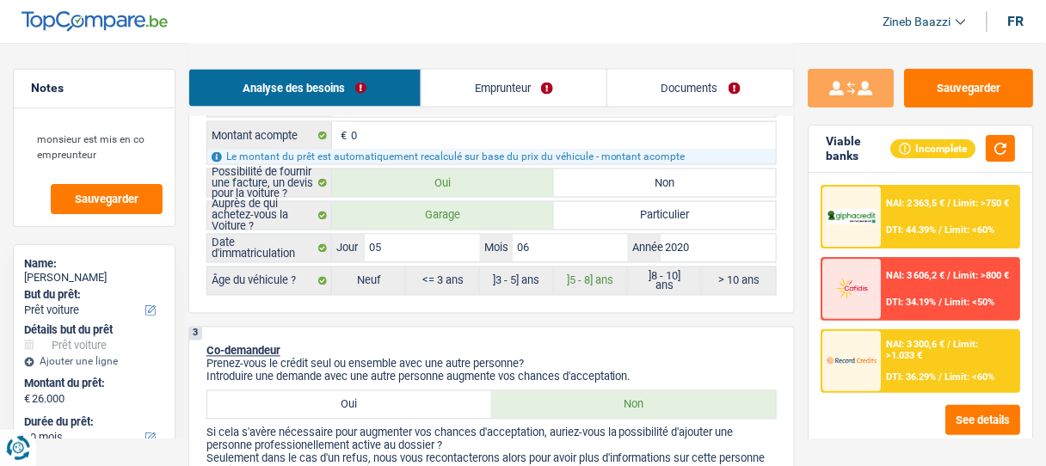
click at [873, 360] on img at bounding box center [852, 360] width 50 height 25
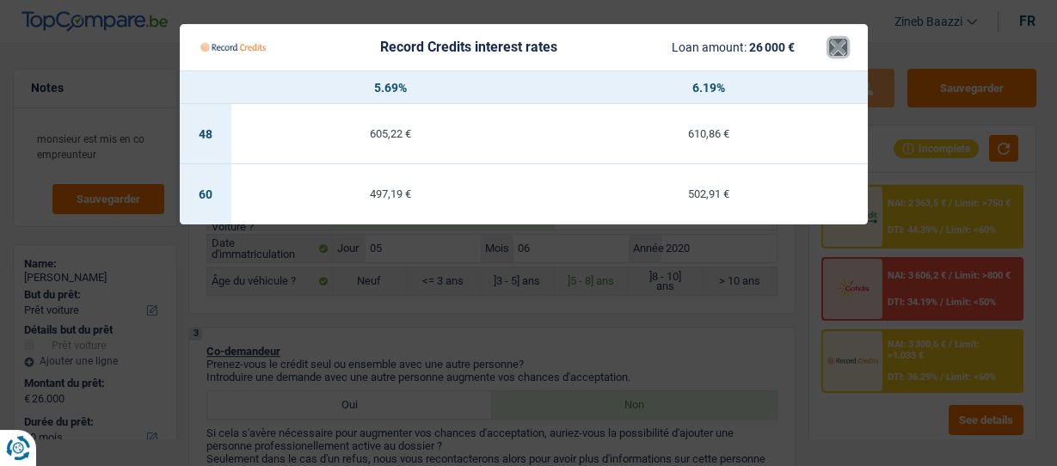
click at [841, 47] on button "×" at bounding box center [838, 47] width 18 height 17
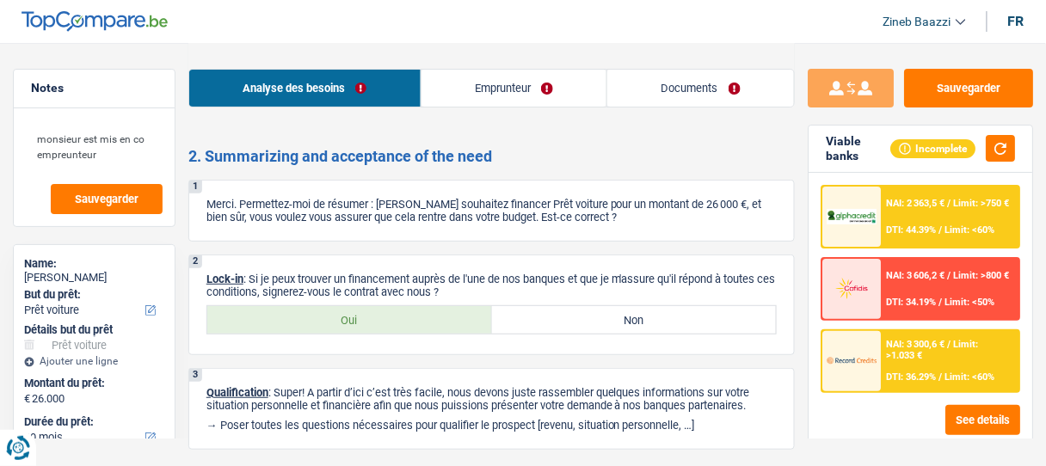
scroll to position [3322, 0]
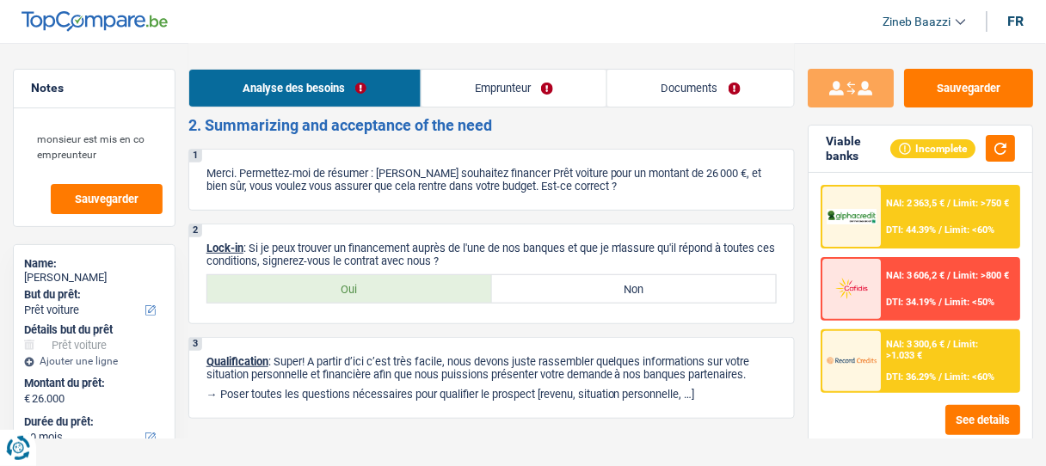
click at [667, 79] on link "Documents" at bounding box center [700, 88] width 187 height 37
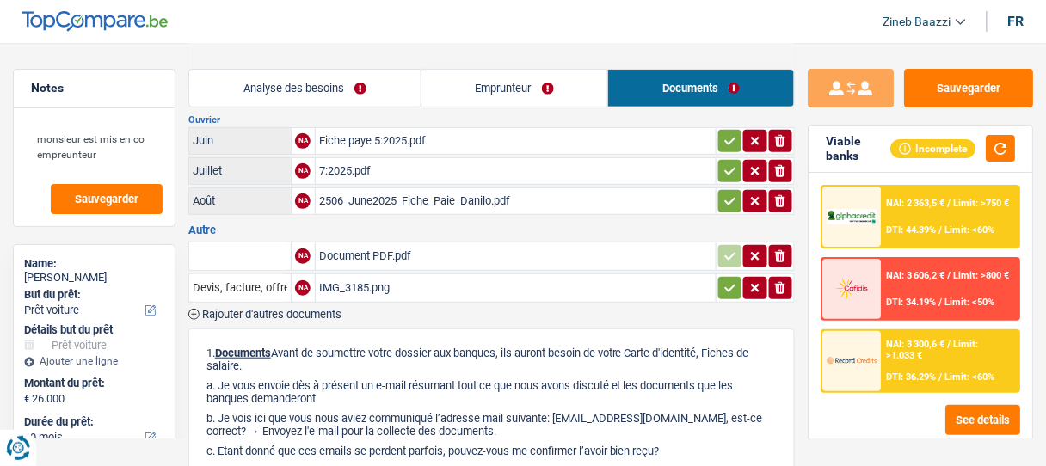
scroll to position [124, 0]
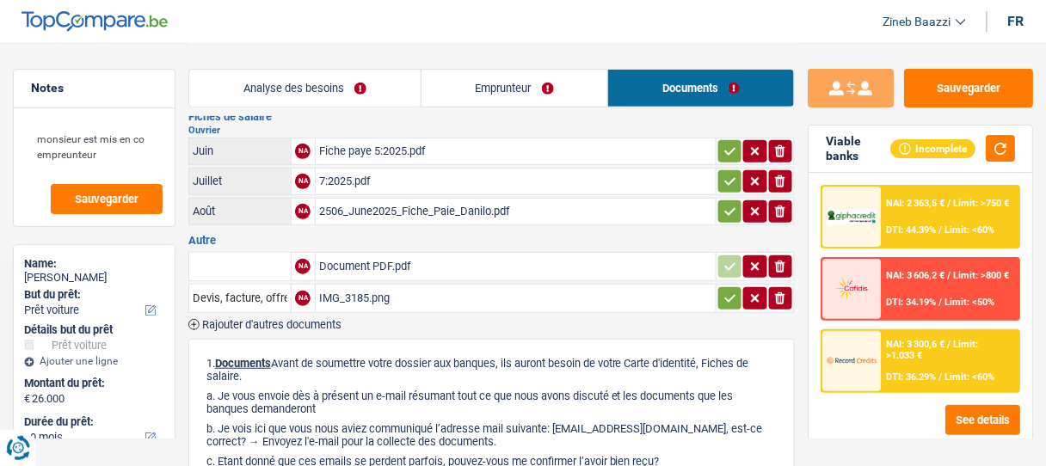
click at [354, 208] on div "2506_June2025_Fiche_Paie_Danilo.pdf" at bounding box center [515, 212] width 393 height 26
click at [506, 98] on link "Emprunteur" at bounding box center [515, 88] width 187 height 37
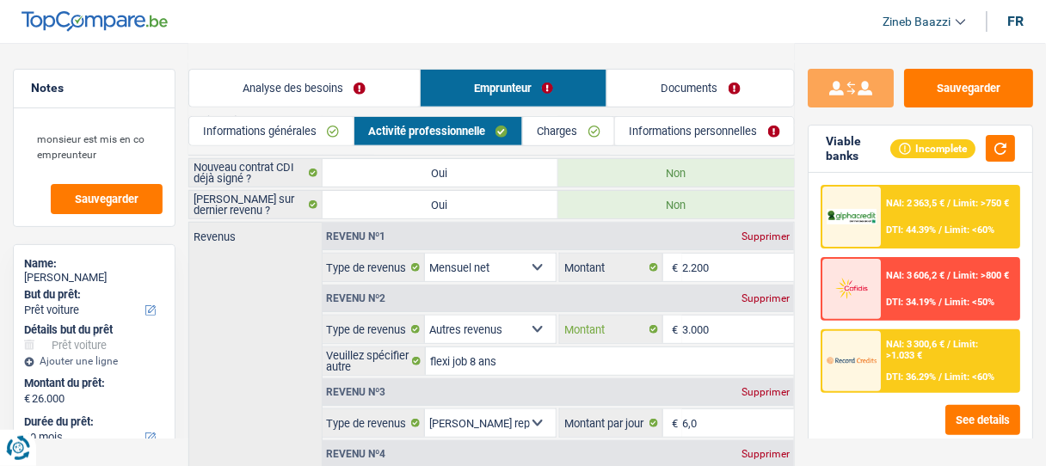
click at [697, 321] on input "3.000" at bounding box center [738, 330] width 112 height 28
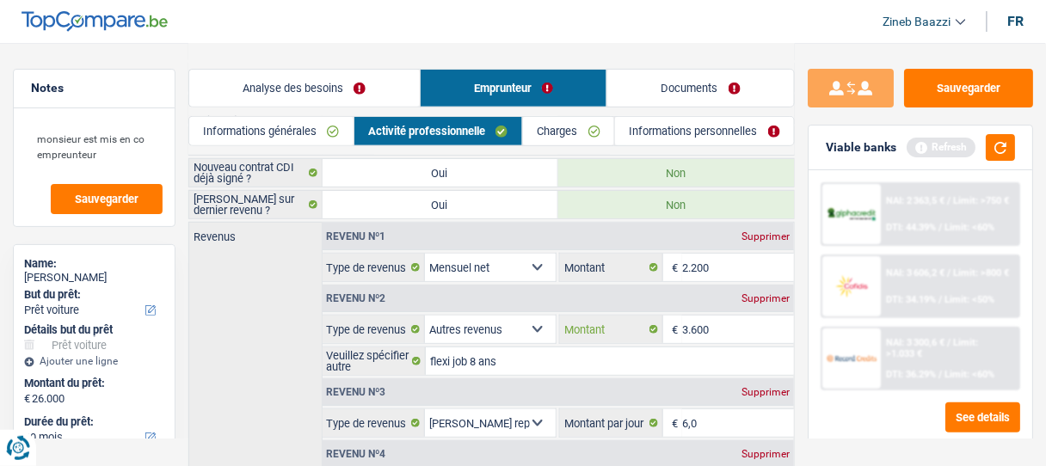
type input "3.600"
click at [483, 355] on input "flexi job 8 ans" at bounding box center [610, 362] width 368 height 28
click at [661, 81] on link "Documents" at bounding box center [700, 88] width 187 height 37
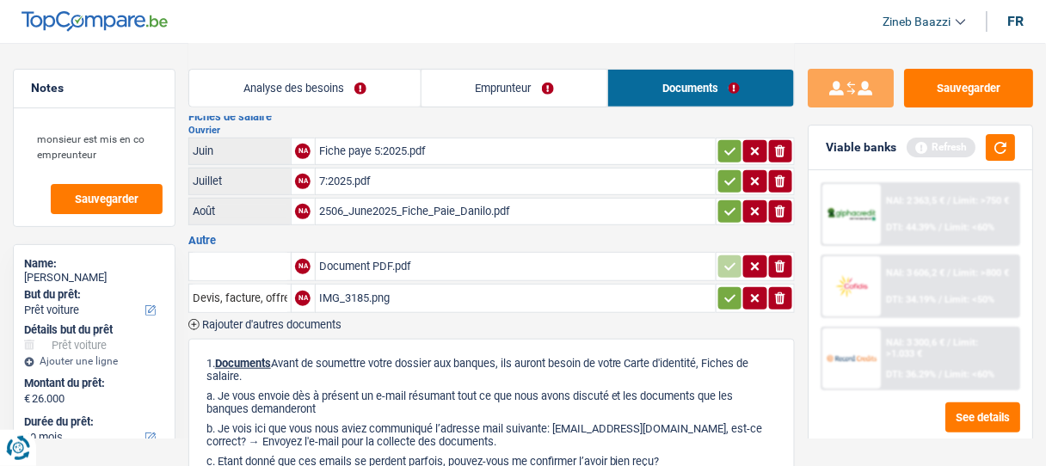
click at [390, 205] on div "2506_June2025_Fiche_Paie_Danilo.pdf" at bounding box center [515, 212] width 393 height 26
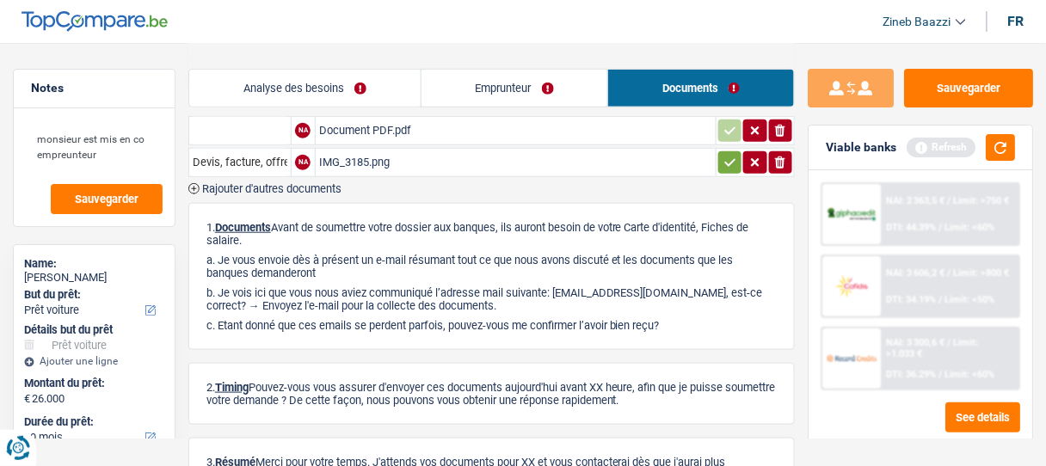
scroll to position [262, 0]
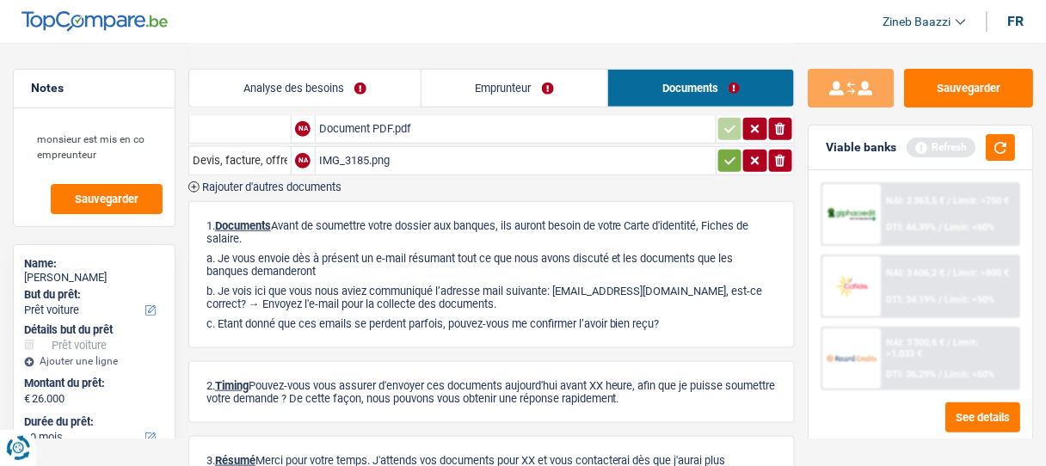
click at [471, 77] on link "Emprunteur" at bounding box center [515, 88] width 187 height 37
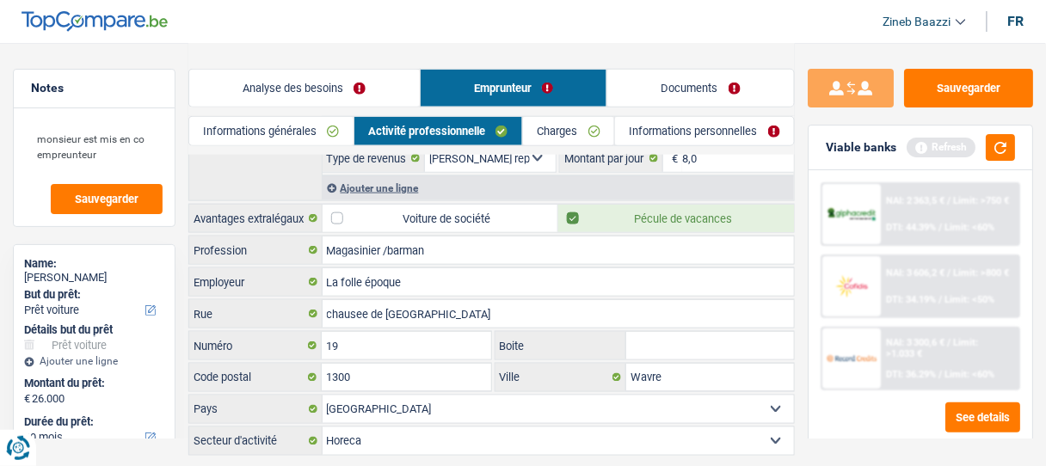
scroll to position [486, 0]
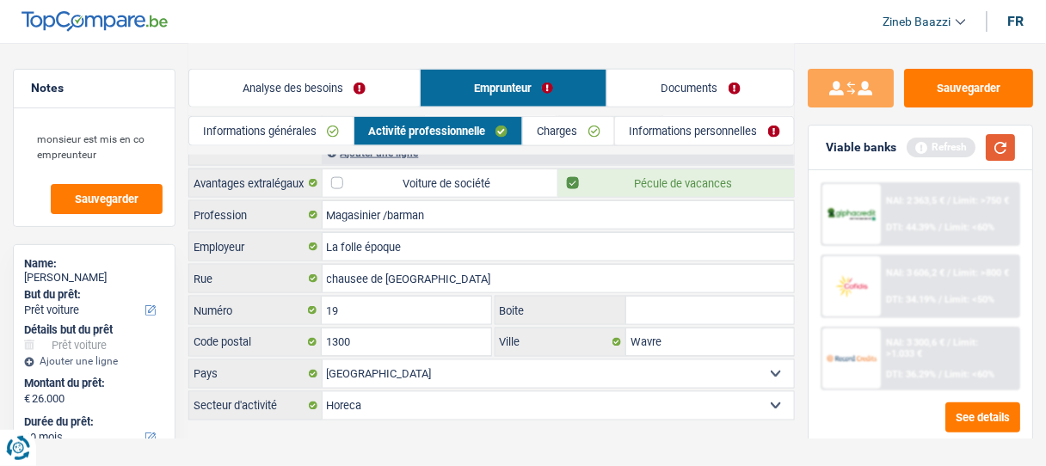
drag, startPoint x: 997, startPoint y: 150, endPoint x: 903, endPoint y: 141, distance: 94.2
click at [998, 149] on button "button" at bounding box center [1000, 147] width 29 height 27
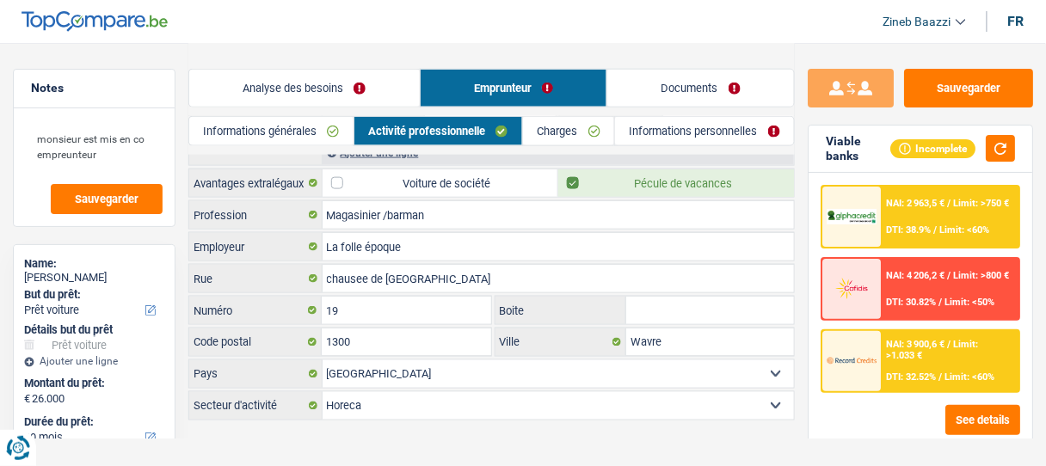
click at [652, 86] on link "Documents" at bounding box center [700, 88] width 187 height 37
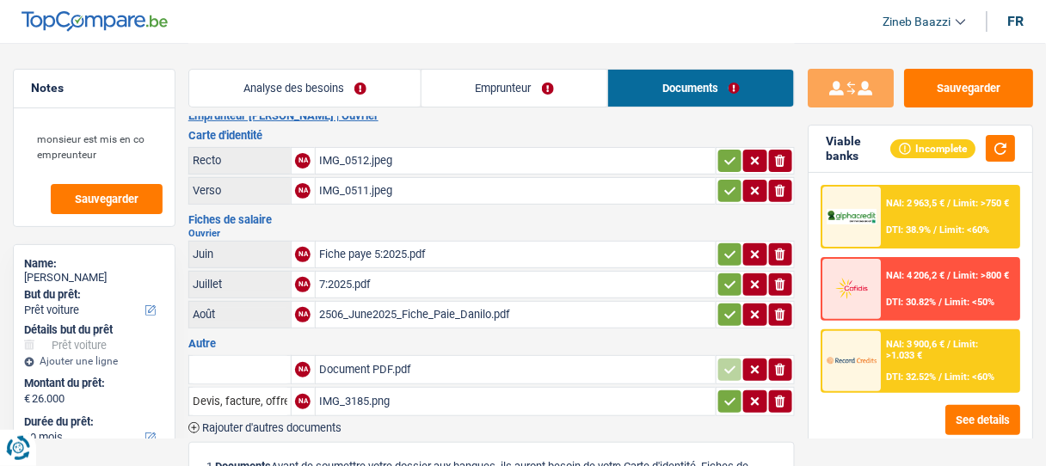
scroll to position [0, 0]
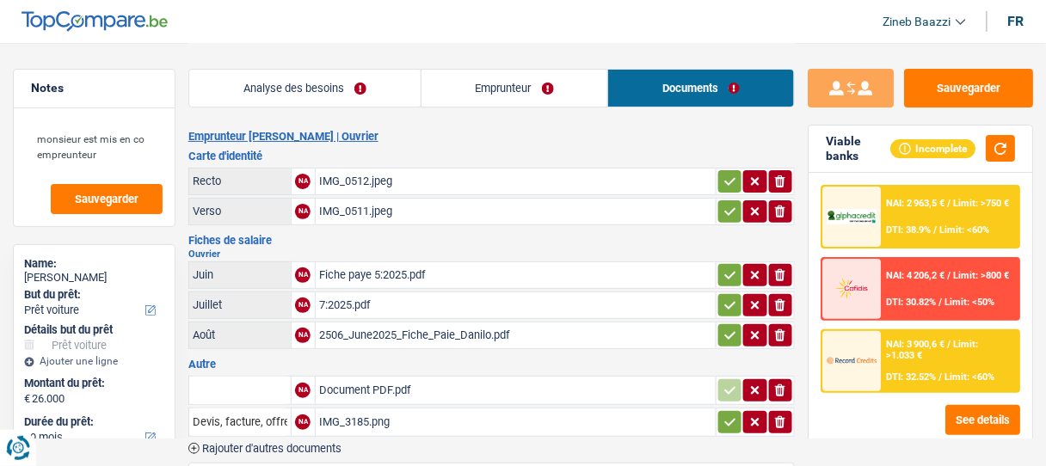
click at [330, 269] on div "Fiche paye 5:2025.pdf" at bounding box center [515, 275] width 393 height 26
click at [345, 297] on div "7:2025.pdf" at bounding box center [515, 306] width 393 height 26
click at [411, 333] on div "2506_June2025_Fiche_Paie_Danilo.pdf" at bounding box center [515, 336] width 393 height 26
click at [362, 293] on div "7:2025.pdf" at bounding box center [515, 306] width 393 height 26
click at [410, 272] on div "Fiche paye 5:2025.pdf" at bounding box center [515, 275] width 393 height 26
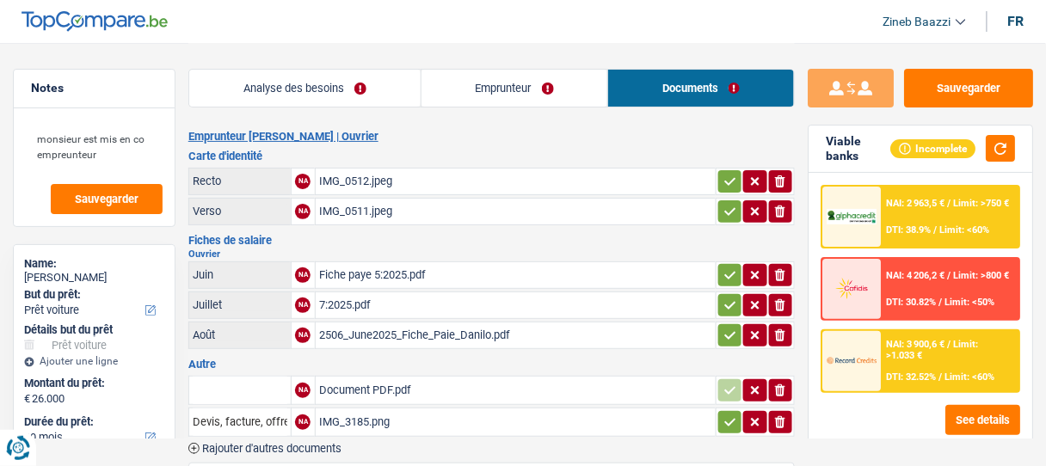
click at [465, 99] on link "Emprunteur" at bounding box center [515, 88] width 187 height 37
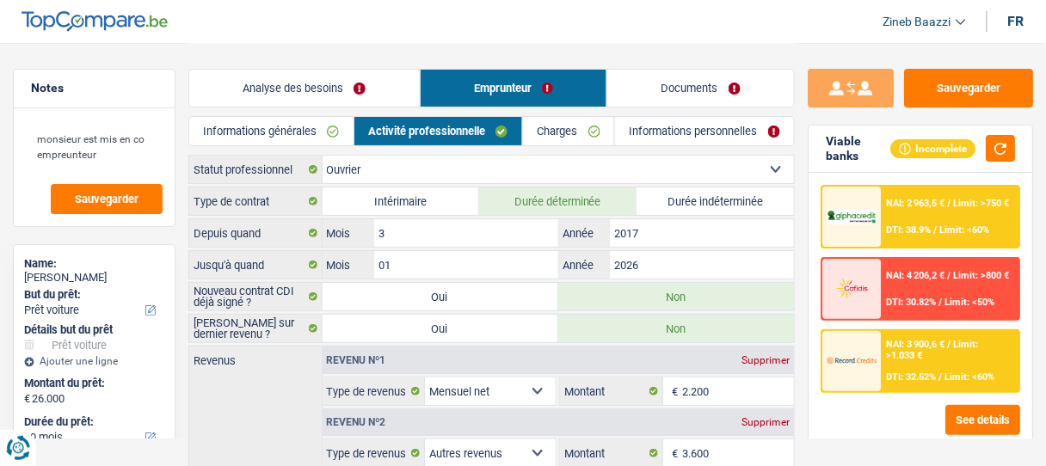
click at [322, 88] on link "Analyse des besoins" at bounding box center [304, 88] width 231 height 37
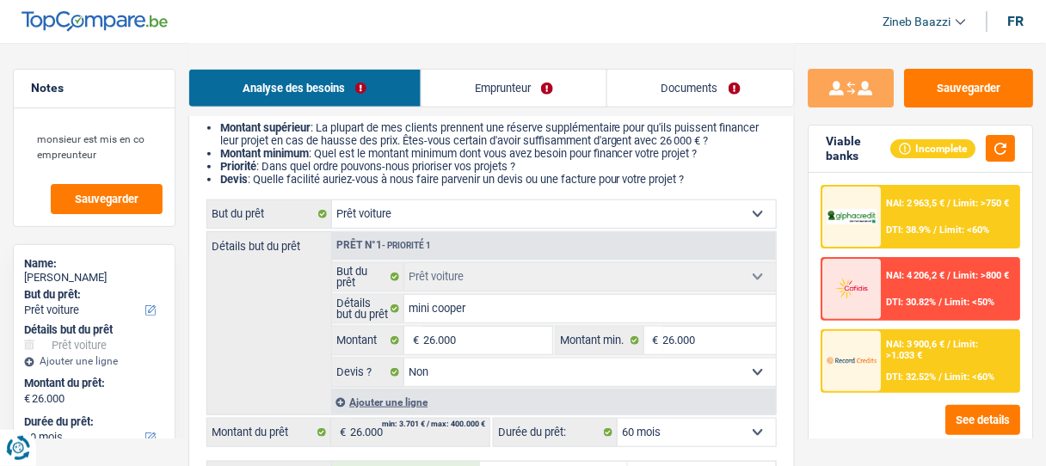
scroll to position [18, 0]
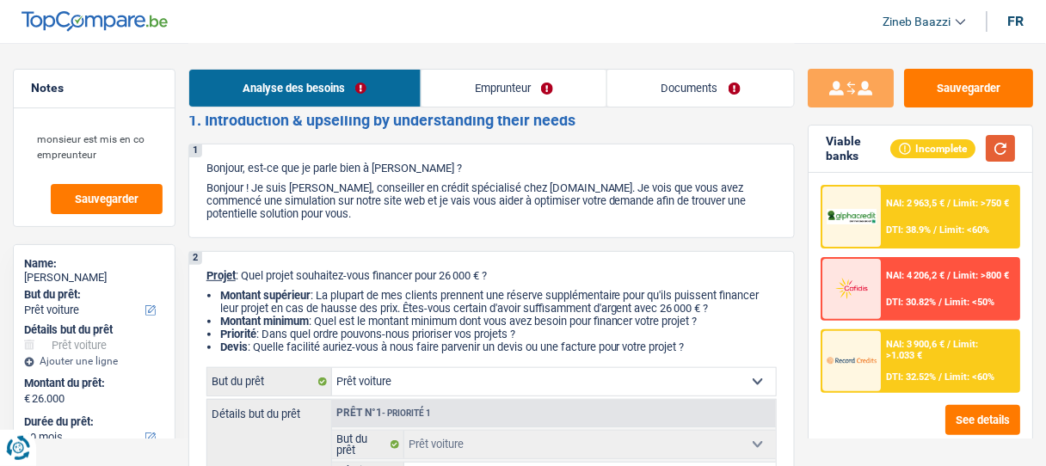
click at [997, 146] on button "button" at bounding box center [1000, 148] width 29 height 27
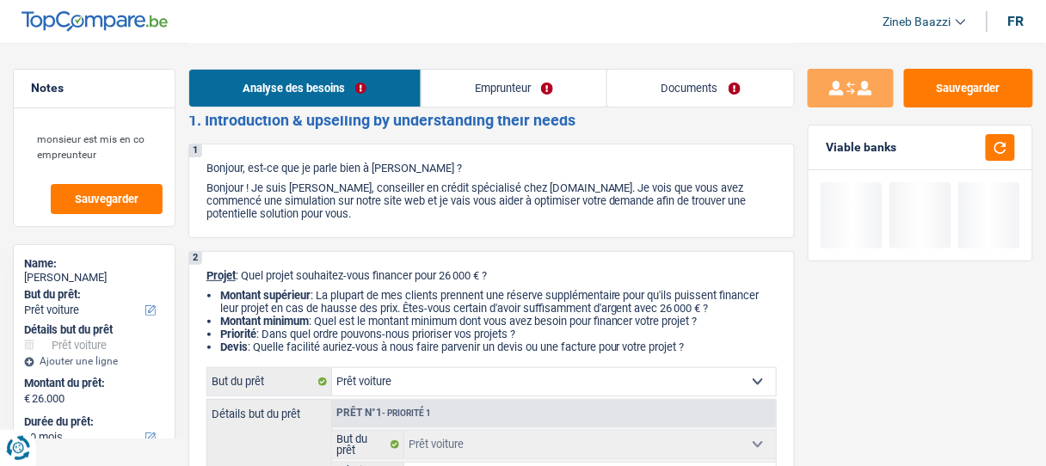
click at [663, 92] on link "Documents" at bounding box center [700, 88] width 187 height 37
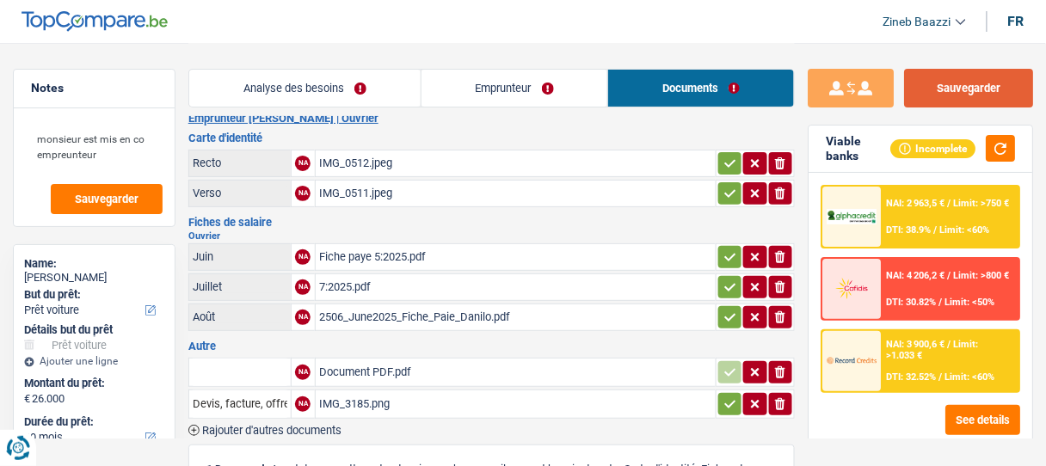
click at [945, 89] on button "Sauvegarder" at bounding box center [968, 88] width 129 height 39
